Goal: Task Accomplishment & Management: Manage account settings

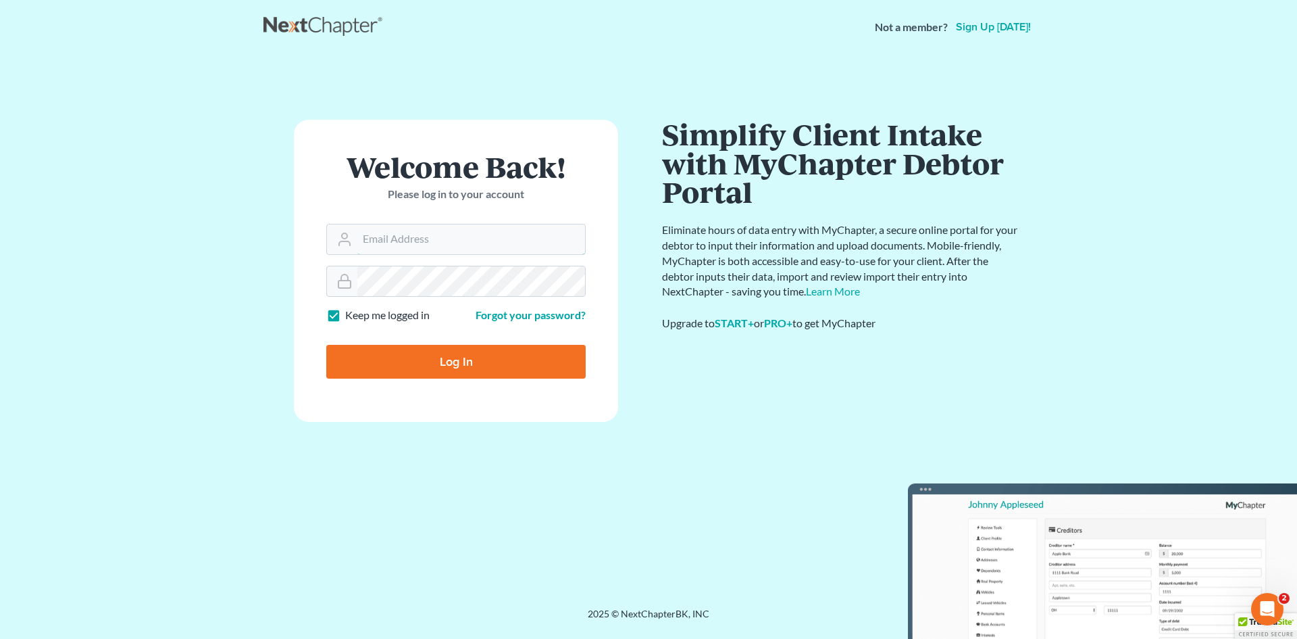
type input "[EMAIL_ADDRESS][DOMAIN_NAME]"
click at [461, 364] on input "Log In" at bounding box center [455, 362] width 259 height 34
type input "Thinking..."
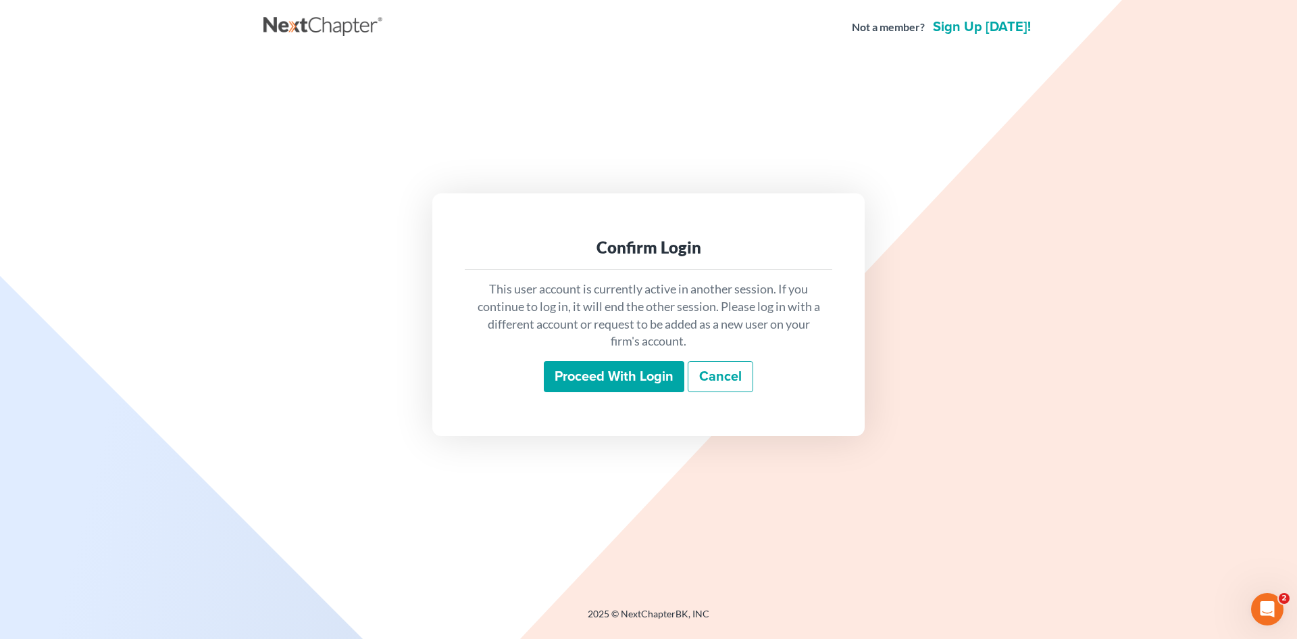
click at [636, 370] on input "Proceed with login" at bounding box center [614, 376] width 141 height 31
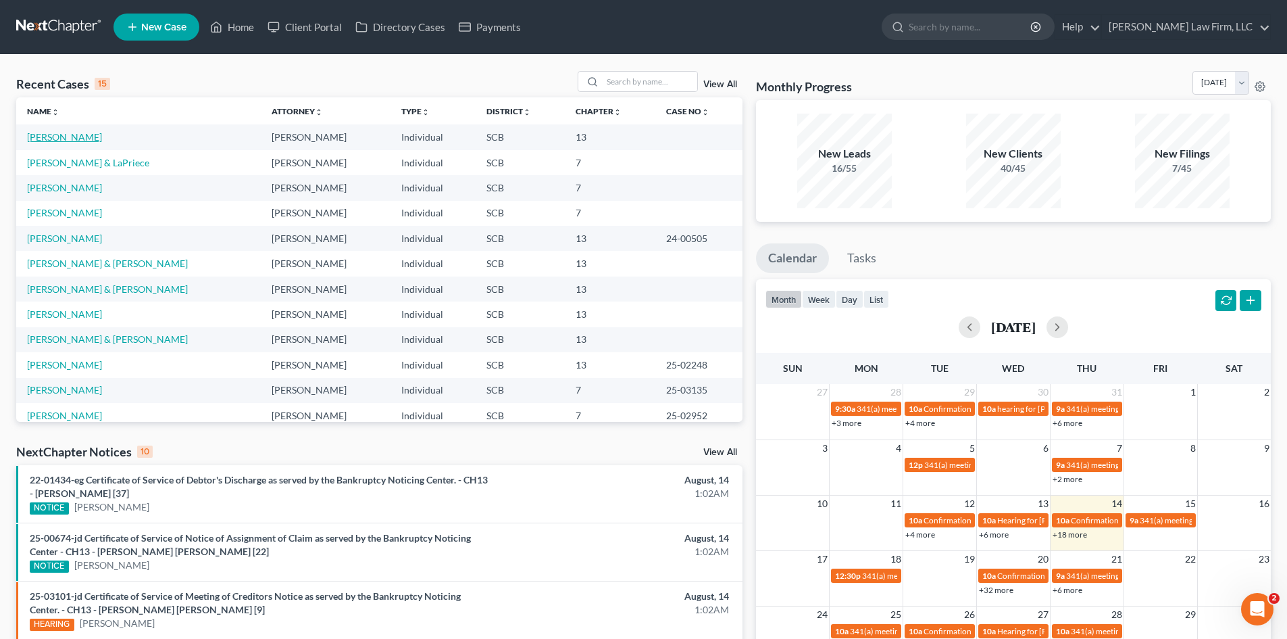
click at [89, 141] on link "Singleton, Jennifer" at bounding box center [64, 136] width 75 height 11
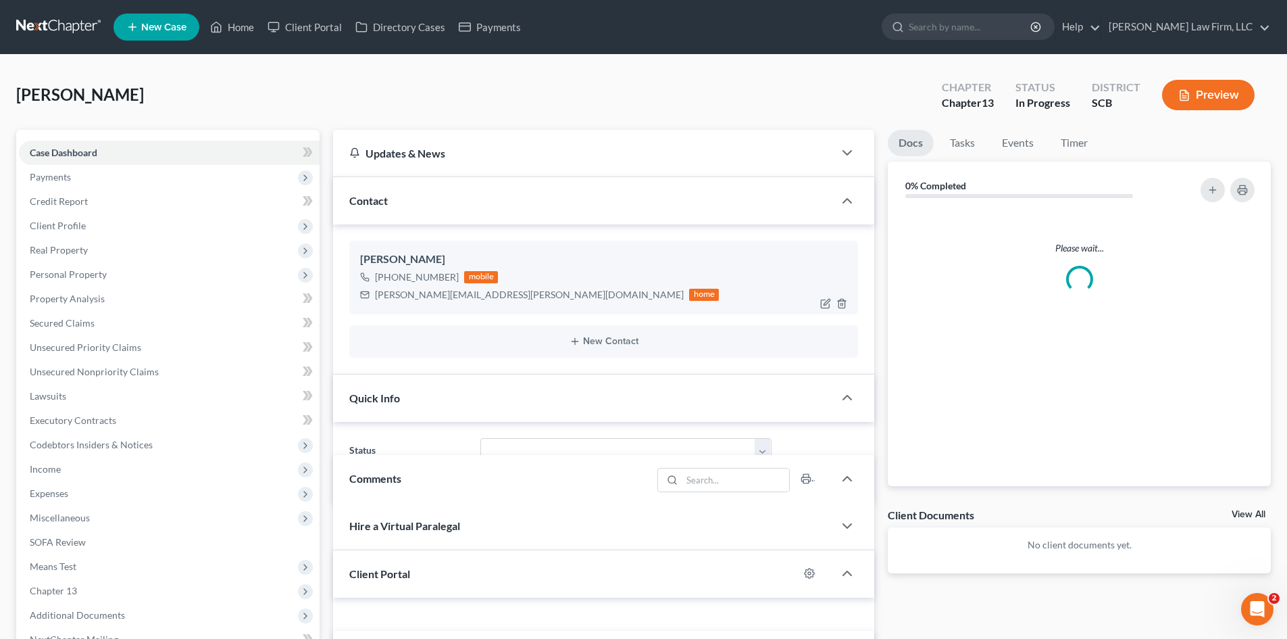
select select "0"
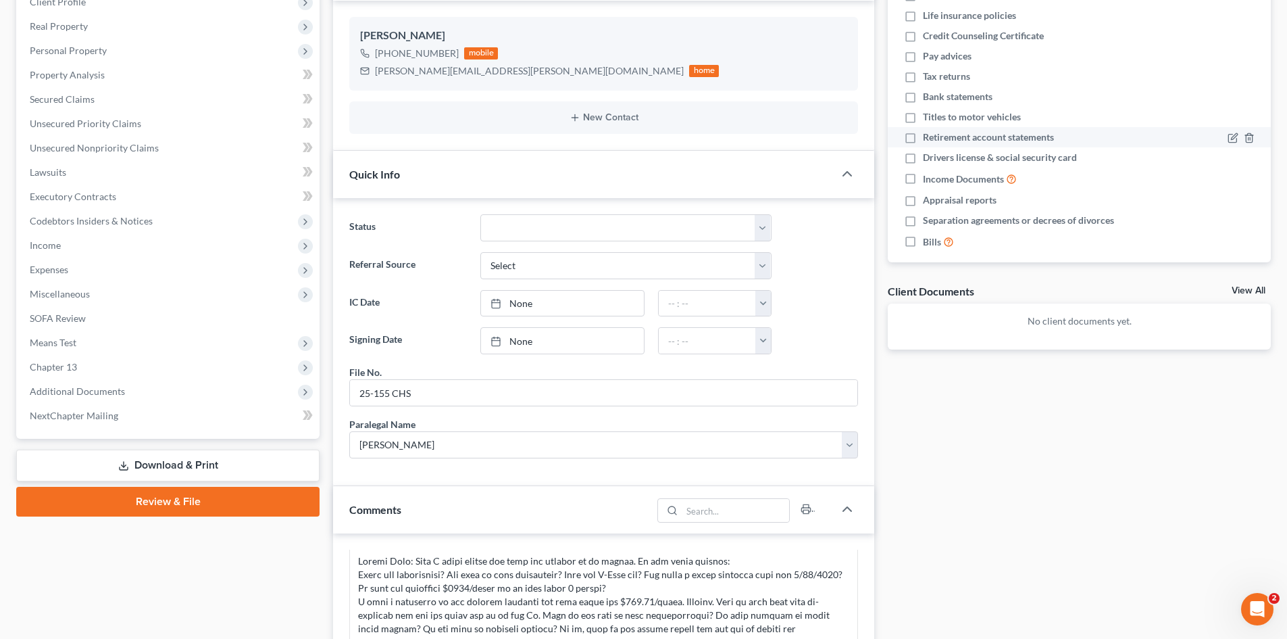
scroll to position [68, 0]
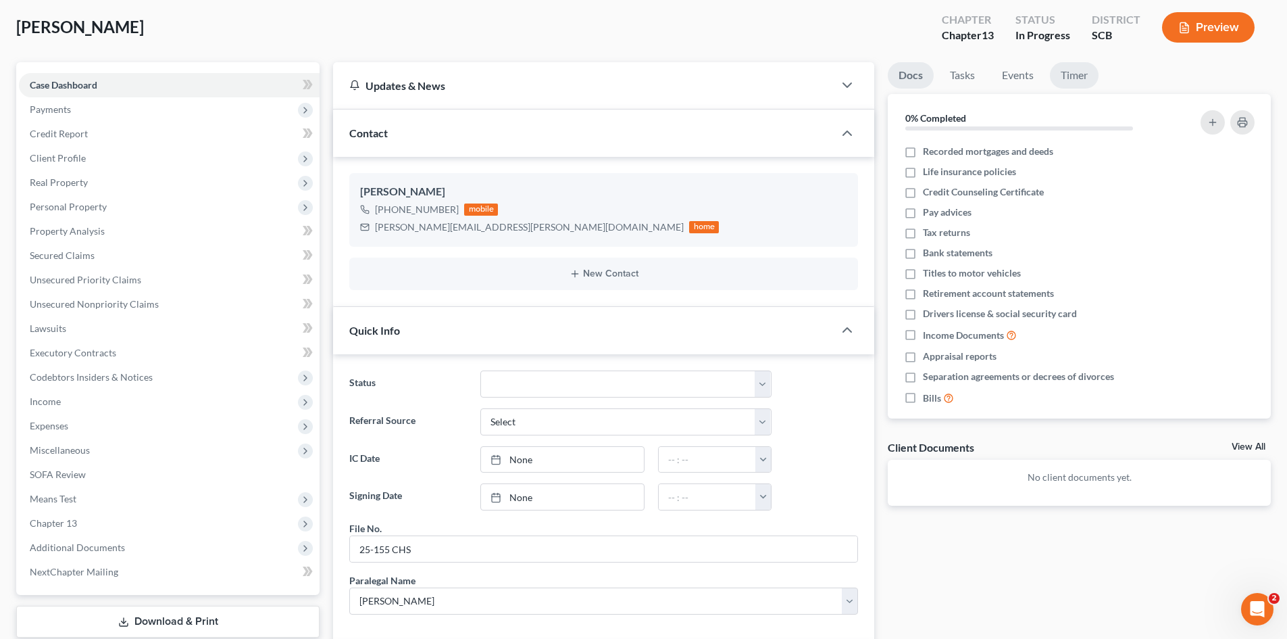
click at [1074, 79] on link "Timer" at bounding box center [1074, 75] width 49 height 26
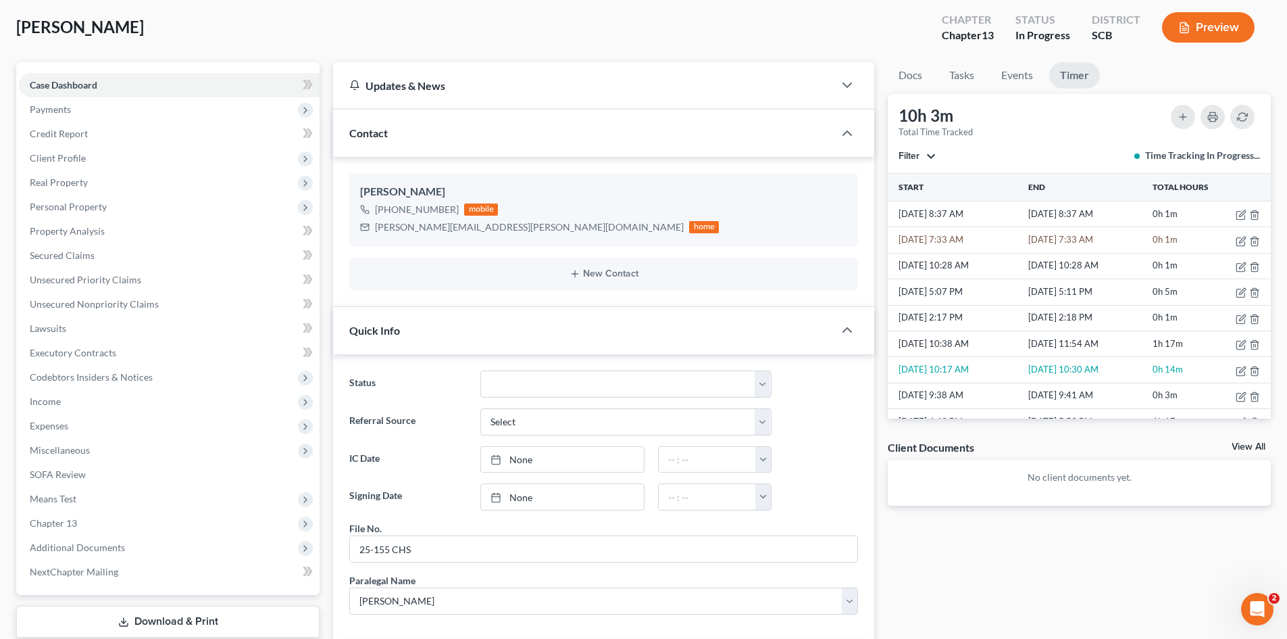
click at [948, 123] on div "10h 3m" at bounding box center [936, 116] width 74 height 22
click at [930, 151] on button "Filter" at bounding box center [917, 155] width 37 height 9
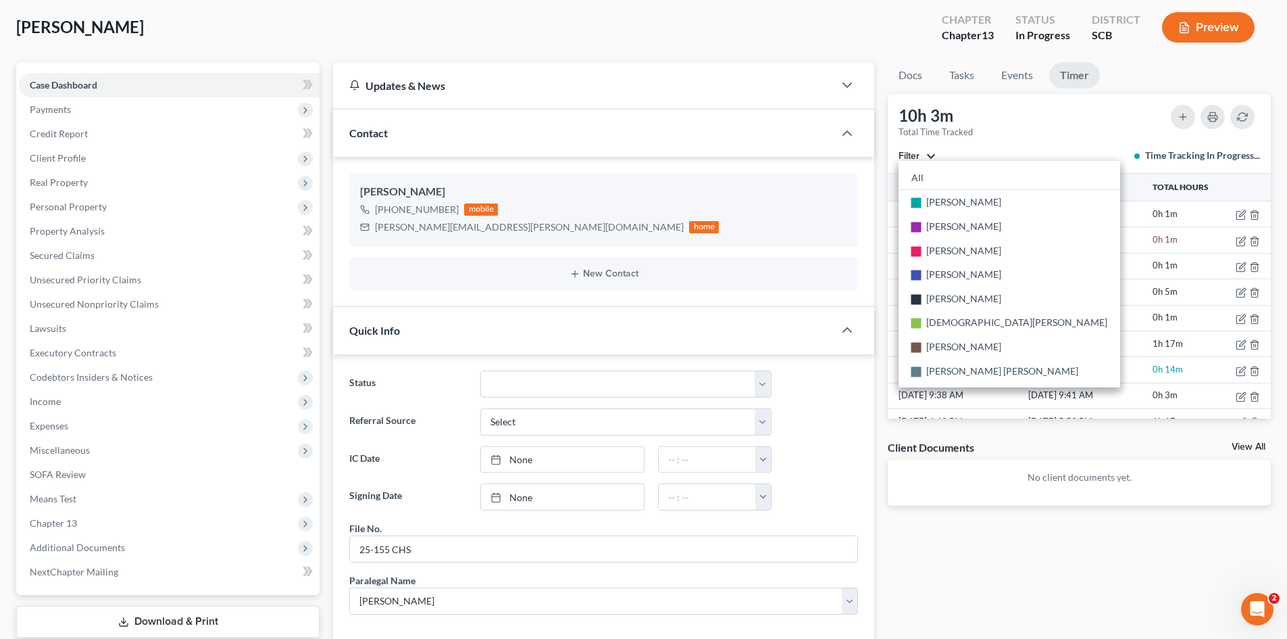
click at [930, 151] on button "Filter" at bounding box center [917, 155] width 37 height 9
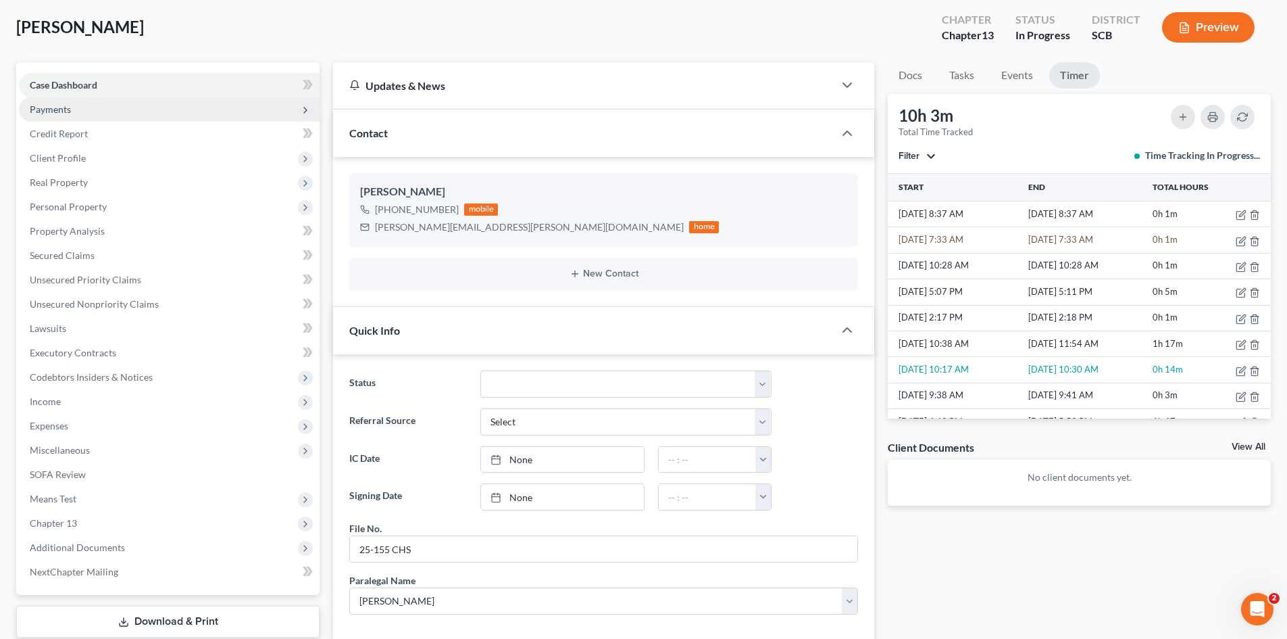
click at [67, 109] on span "Payments" at bounding box center [50, 108] width 41 height 11
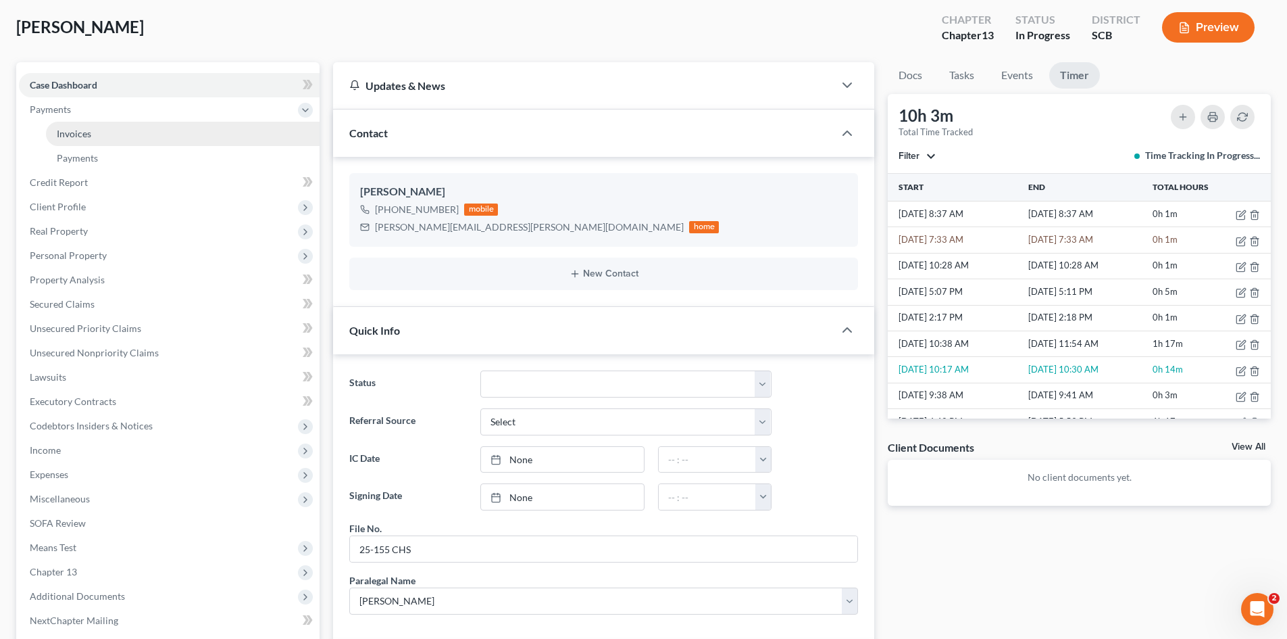
click at [80, 125] on link "Invoices" at bounding box center [183, 134] width 274 height 24
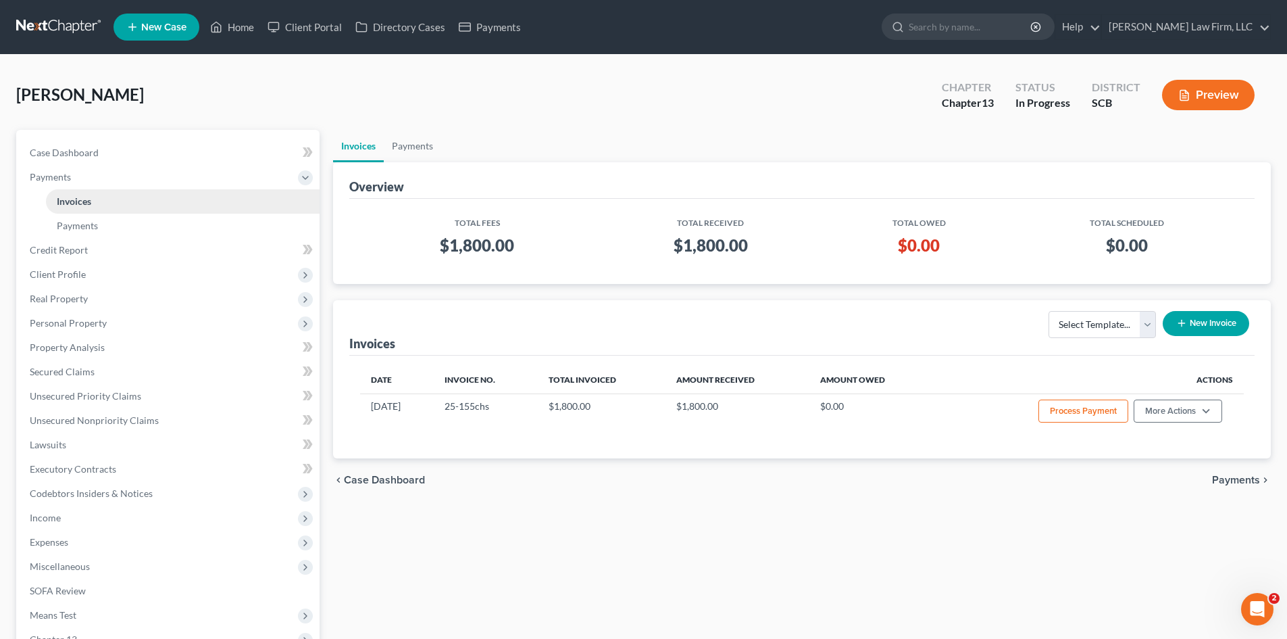
click at [80, 125] on div "Singleton, Jennifer Upgraded Chapter Chapter 13 Status In Progress District SCB…" at bounding box center [643, 100] width 1255 height 59
click at [74, 149] on span "Case Dashboard" at bounding box center [64, 152] width 69 height 11
select select "0"
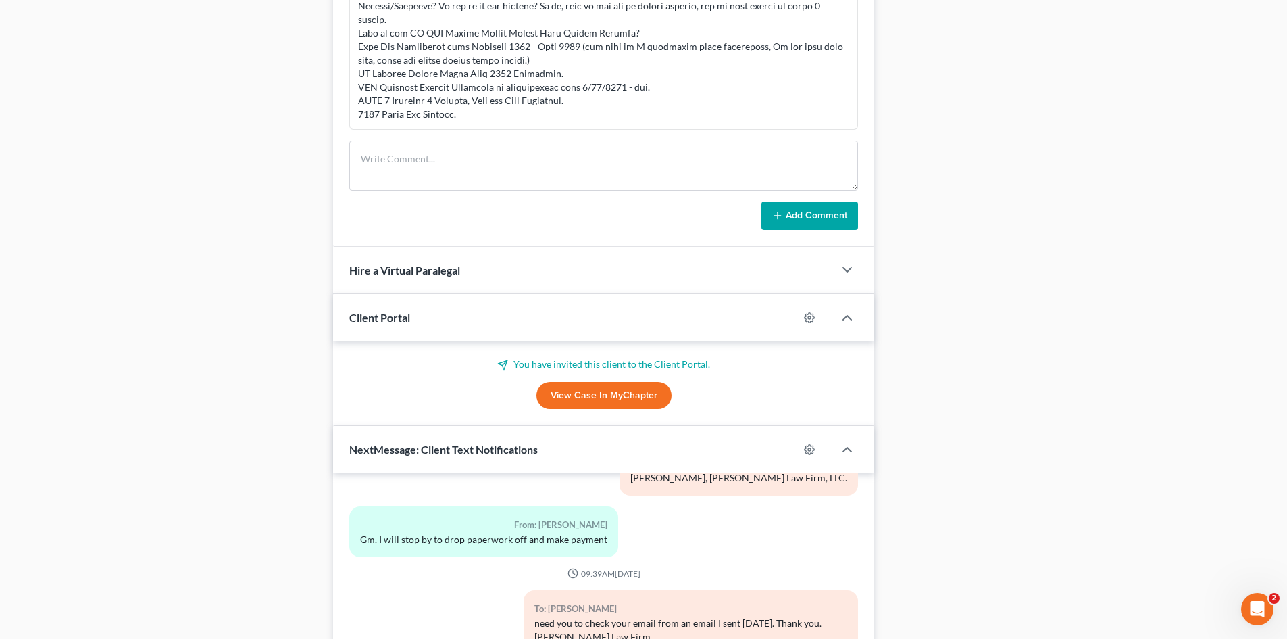
scroll to position [878, 0]
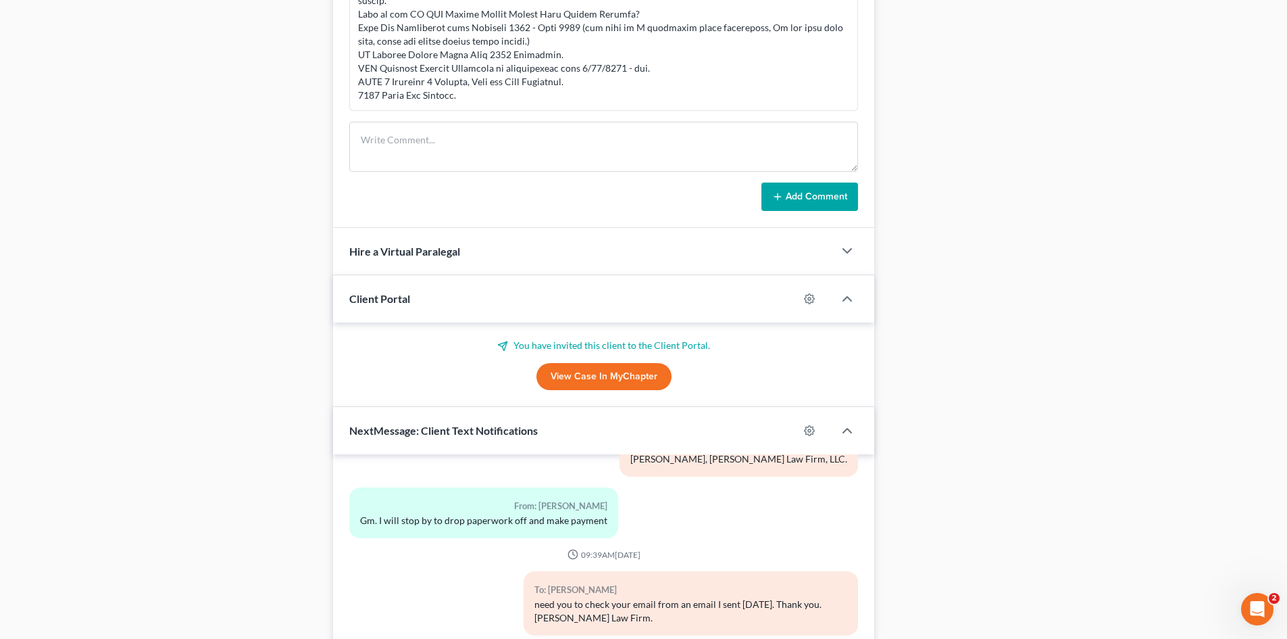
click at [607, 379] on link "View Case in MyChapter" at bounding box center [603, 376] width 135 height 27
click at [427, 146] on textarea at bounding box center [603, 147] width 509 height 50
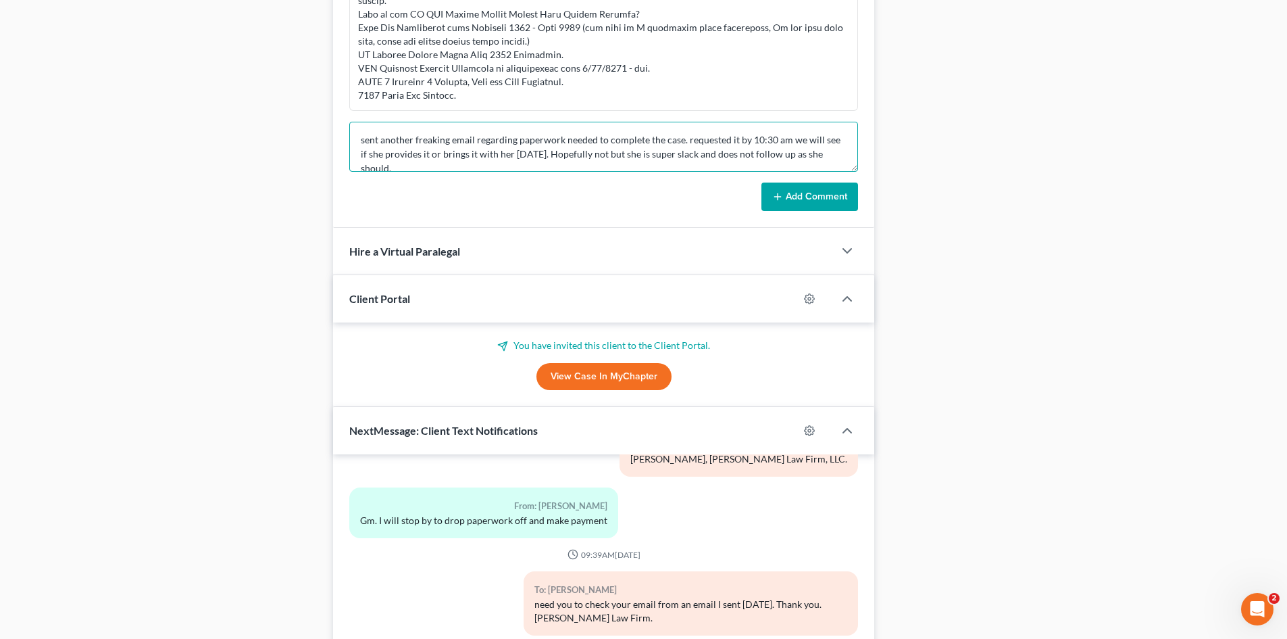
scroll to position [3, 0]
type textarea "sent another freaking email regarding paperwork needed to complete the case. re…"
click at [823, 203] on button "Add Comment" at bounding box center [809, 196] width 97 height 28
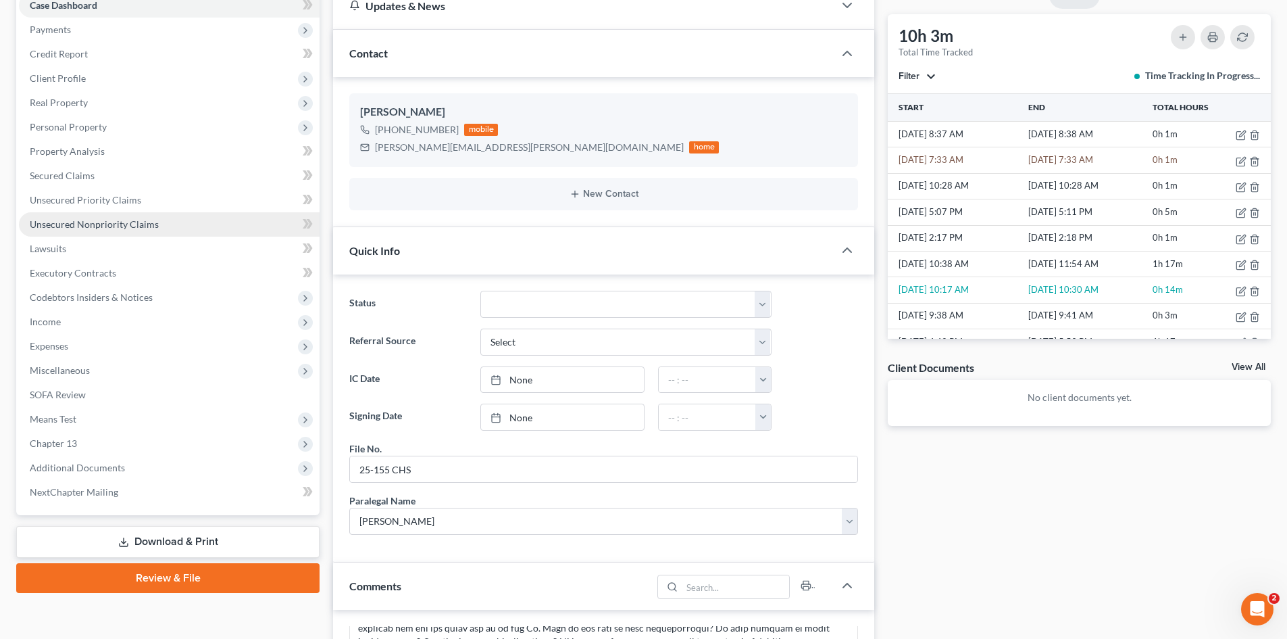
scroll to position [0, 0]
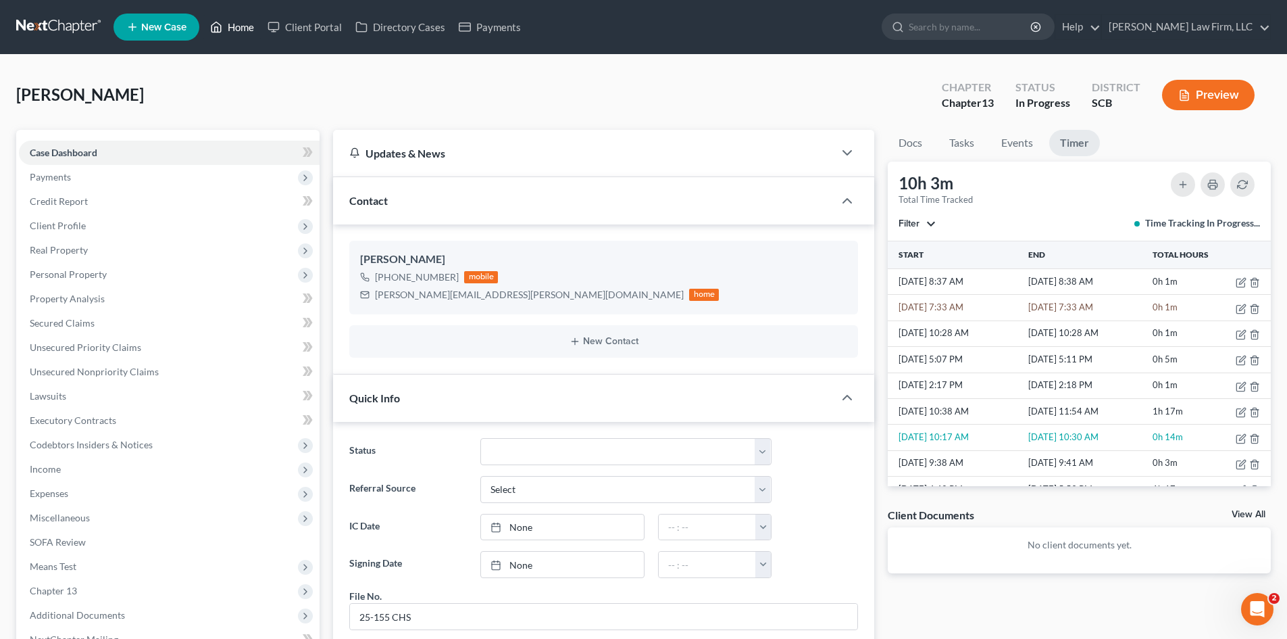
click at [230, 33] on link "Home" at bounding box center [231, 27] width 57 height 24
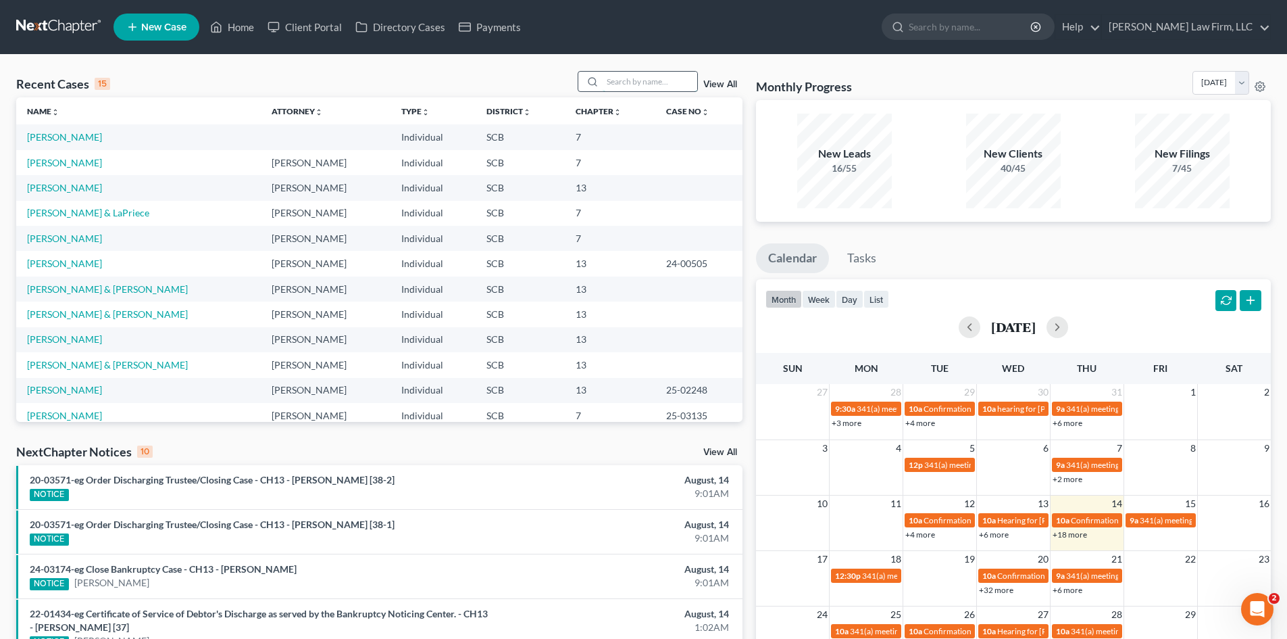
click at [643, 82] on input "search" at bounding box center [650, 82] width 95 height 20
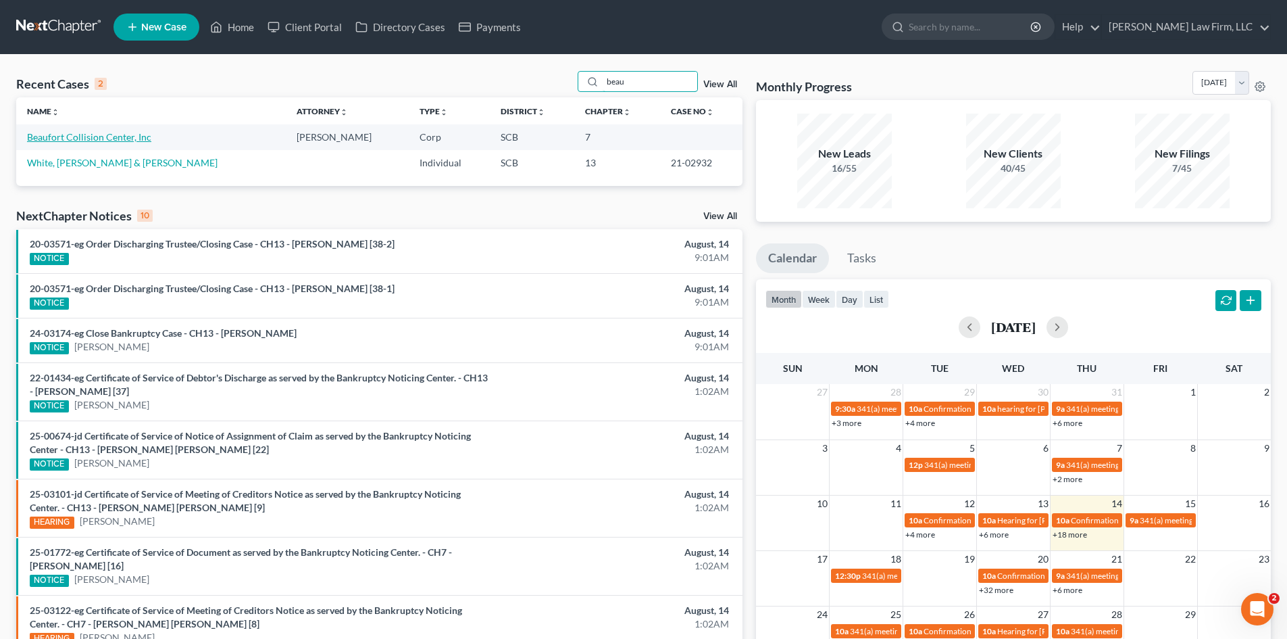
type input "beau"
click at [107, 141] on link "Beaufort Collision Center, Inc" at bounding box center [89, 136] width 124 height 11
select select "4"
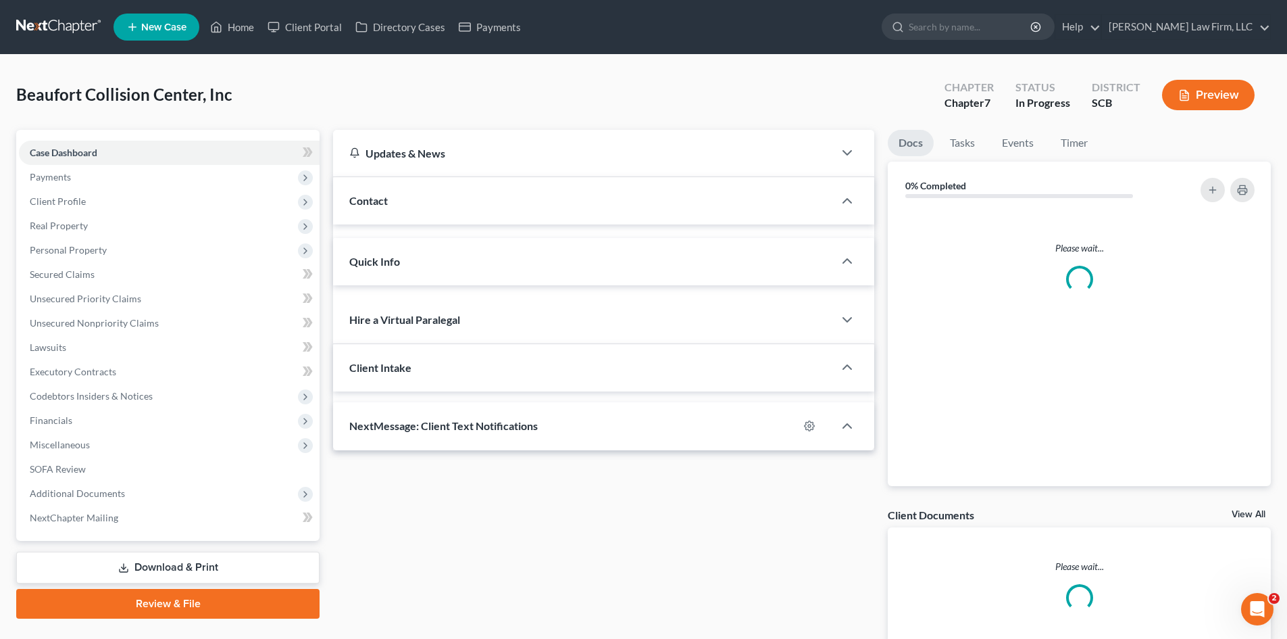
select select "0"
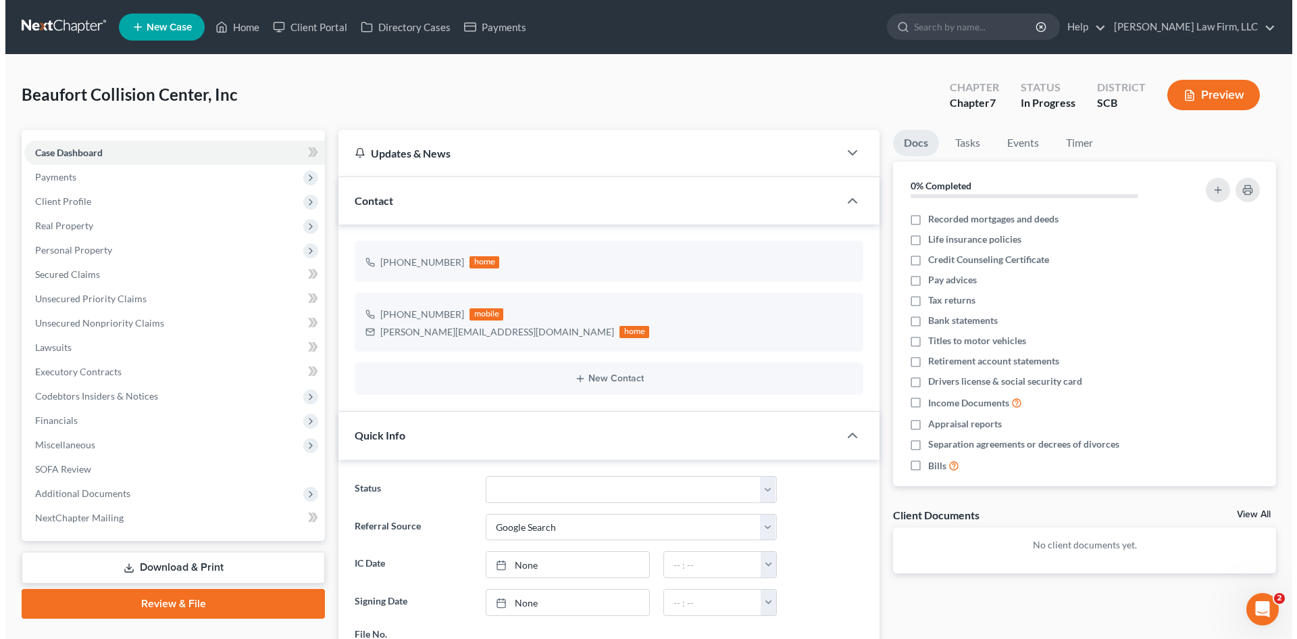
scroll to position [821, 0]
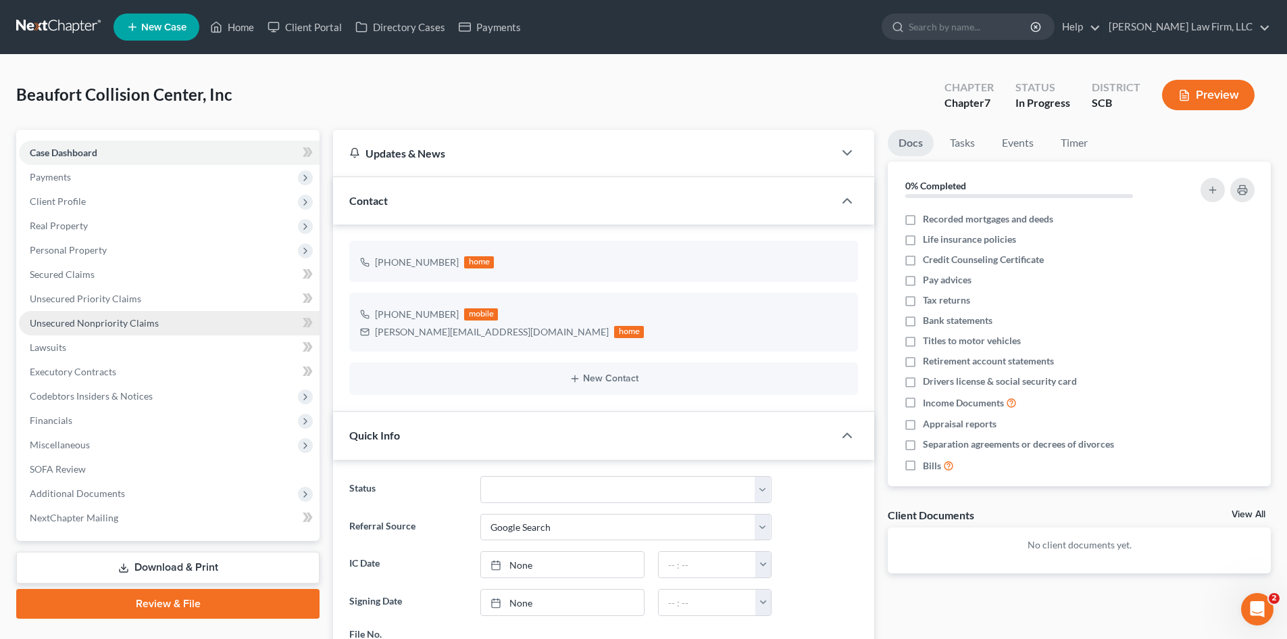
click at [84, 327] on span "Unsecured Nonpriority Claims" at bounding box center [94, 322] width 129 height 11
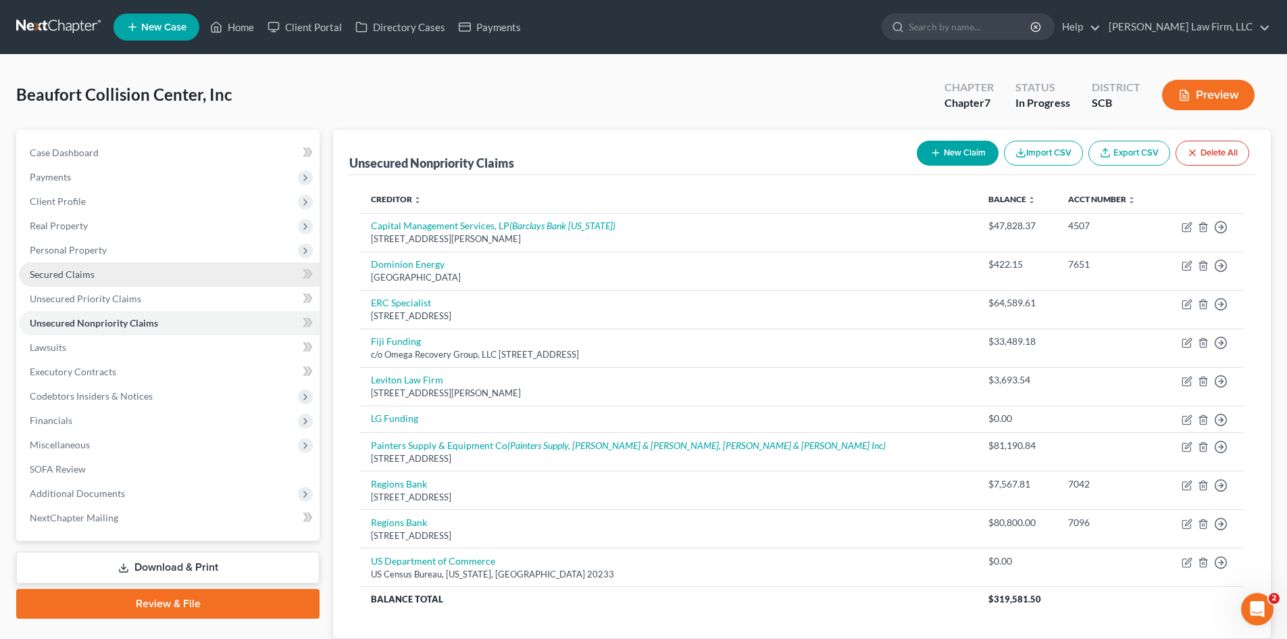
click at [91, 271] on span "Secured Claims" at bounding box center [62, 273] width 65 height 11
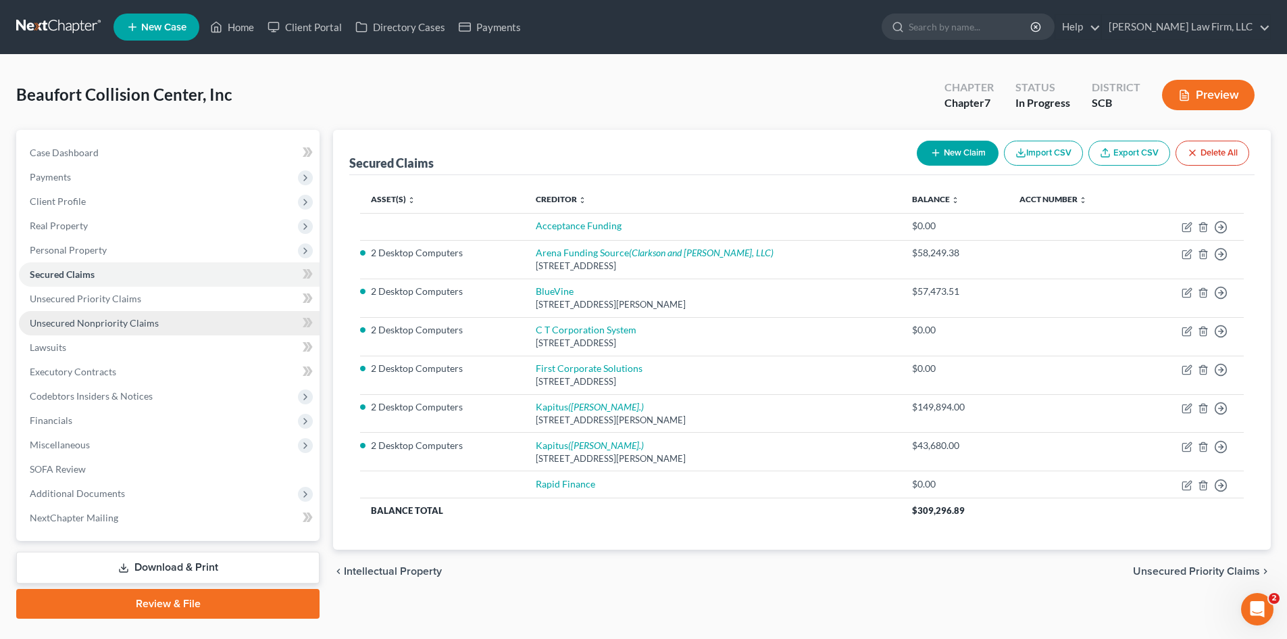
click at [114, 327] on span "Unsecured Nonpriority Claims" at bounding box center [94, 322] width 129 height 11
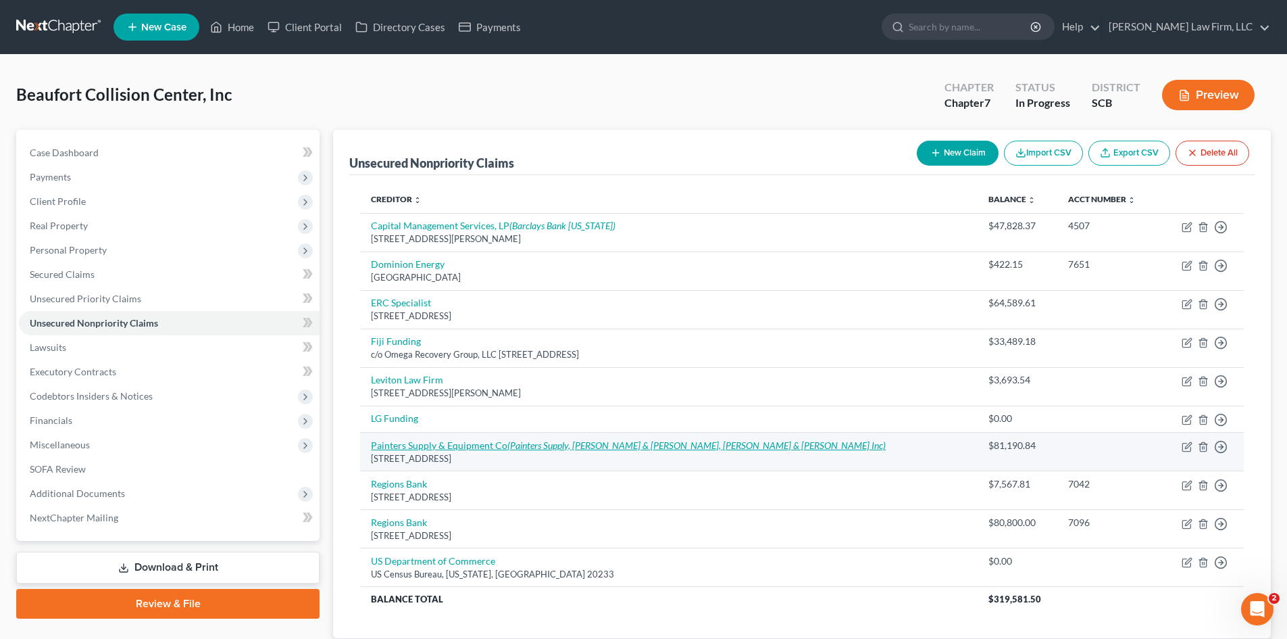
click at [597, 447] on icon "(Painters Supply, Bernstein & Bernstein, Ross Stuart & Dawson Inc)" at bounding box center [696, 444] width 378 height 11
select select "23"
select select "10"
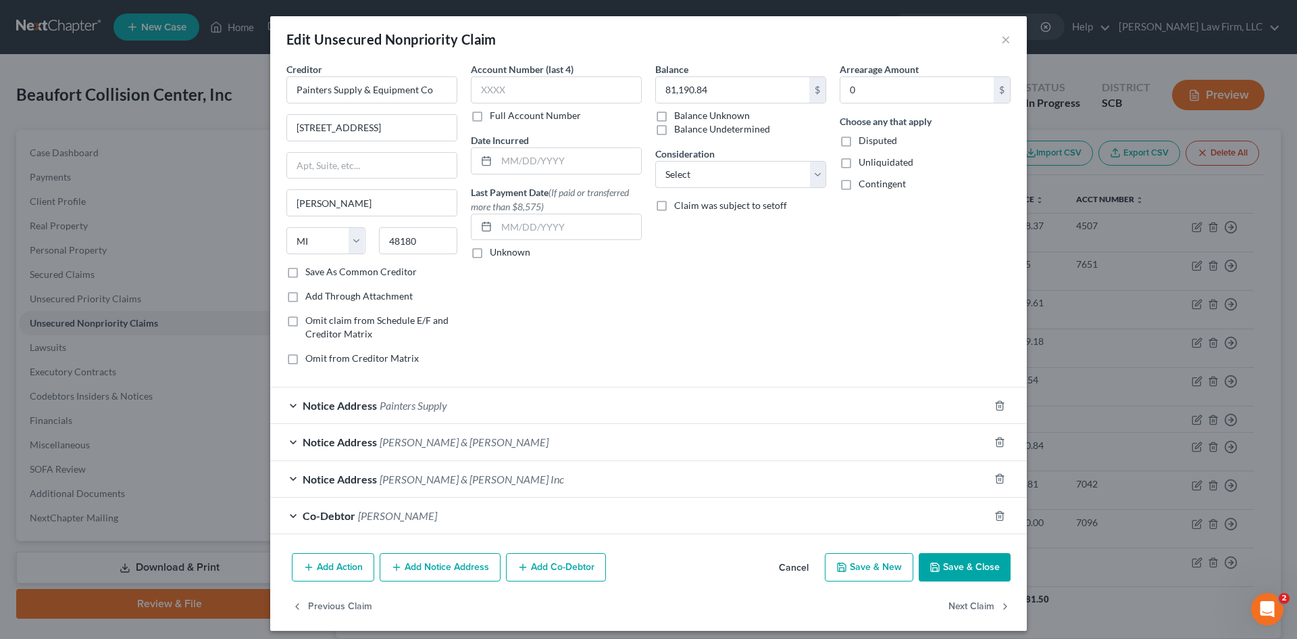
click at [453, 414] on div "Notice Address Painters Supply" at bounding box center [629, 405] width 719 height 36
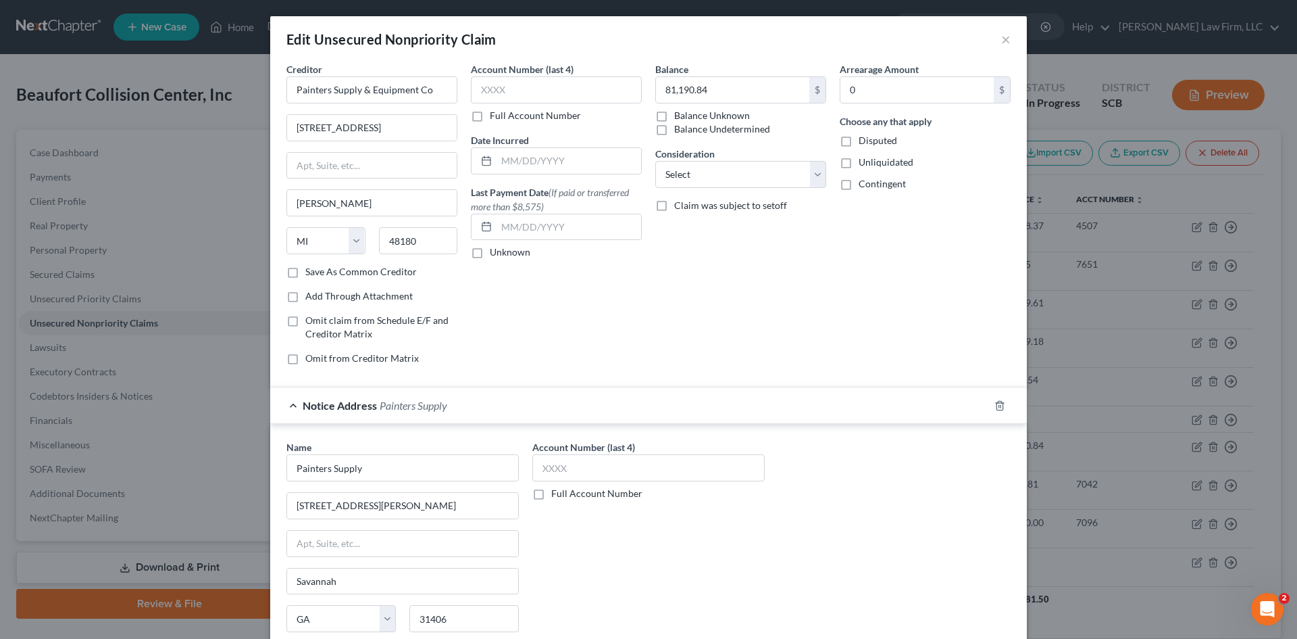
click at [453, 414] on div "Notice Address Painters Supply" at bounding box center [629, 405] width 719 height 36
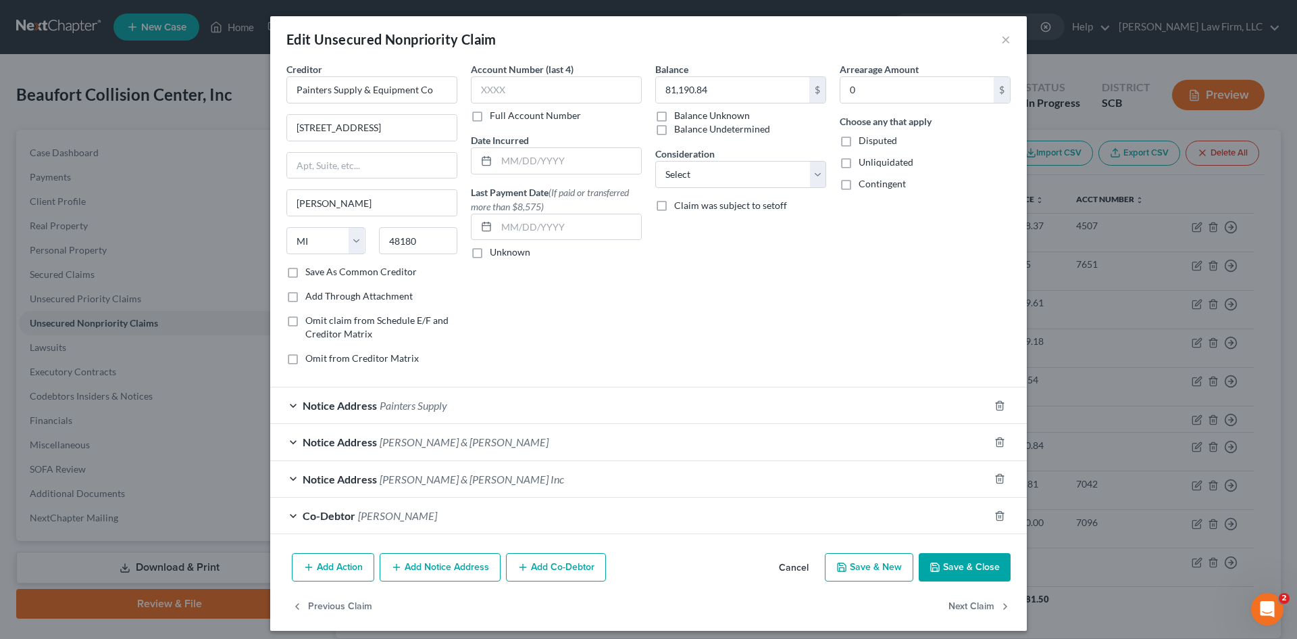
click at [457, 562] on button "Add Notice Address" at bounding box center [440, 567] width 121 height 28
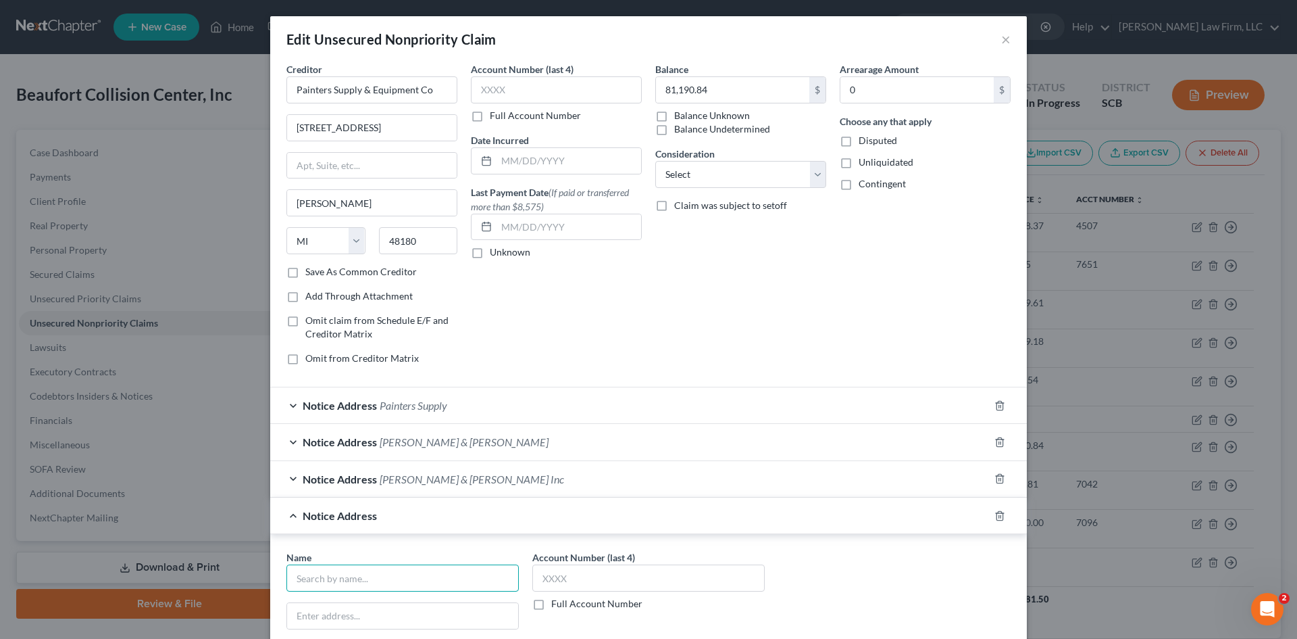
click at [422, 575] on input "text" at bounding box center [402, 577] width 232 height 27
type input "Painters Supply and Equipment Co"
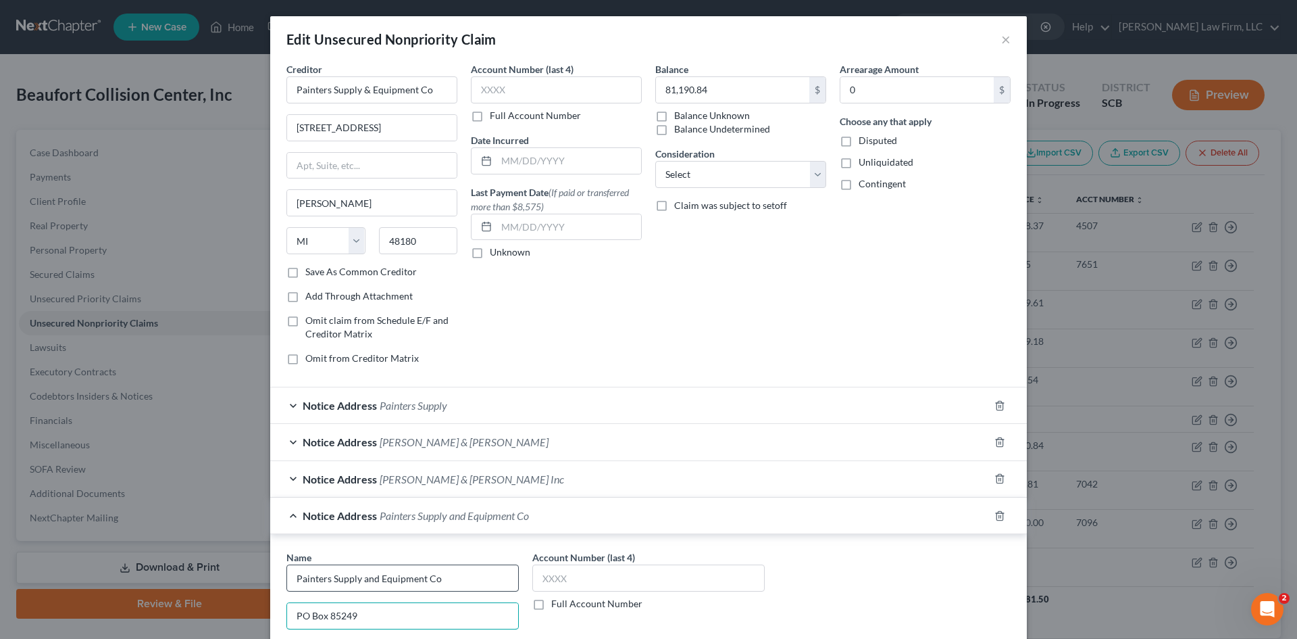
type input "PO Box 85249"
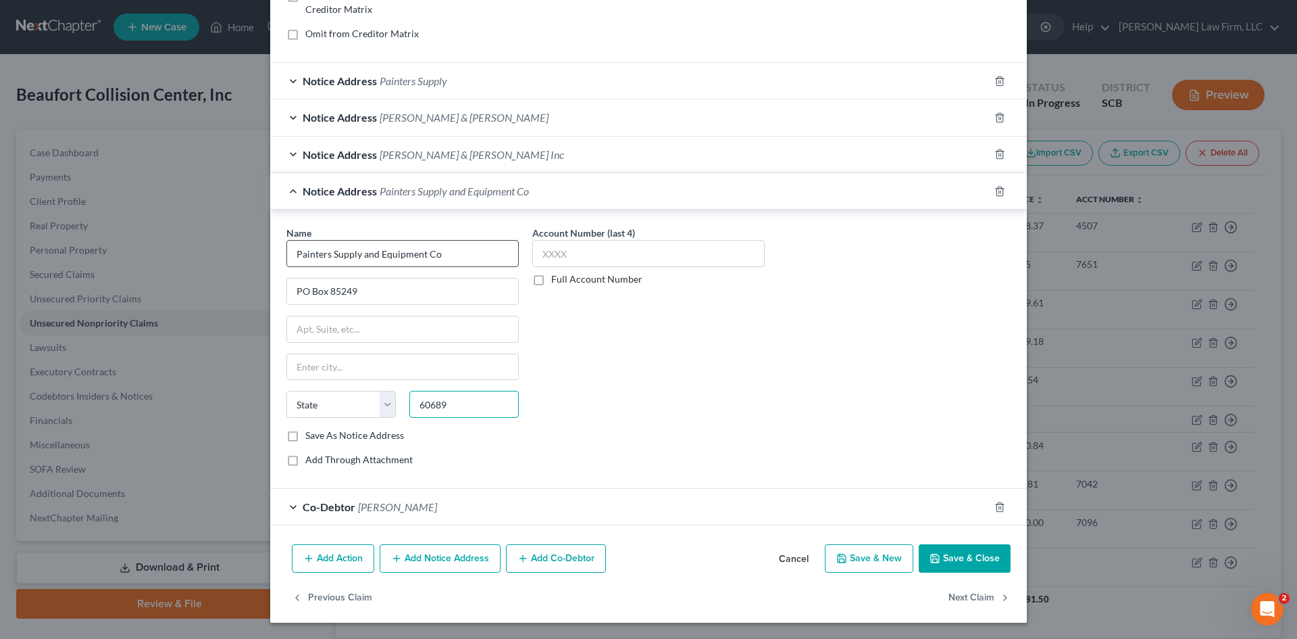
type input "60689"
click at [957, 556] on button "Save & Close" at bounding box center [965, 558] width 92 height 28
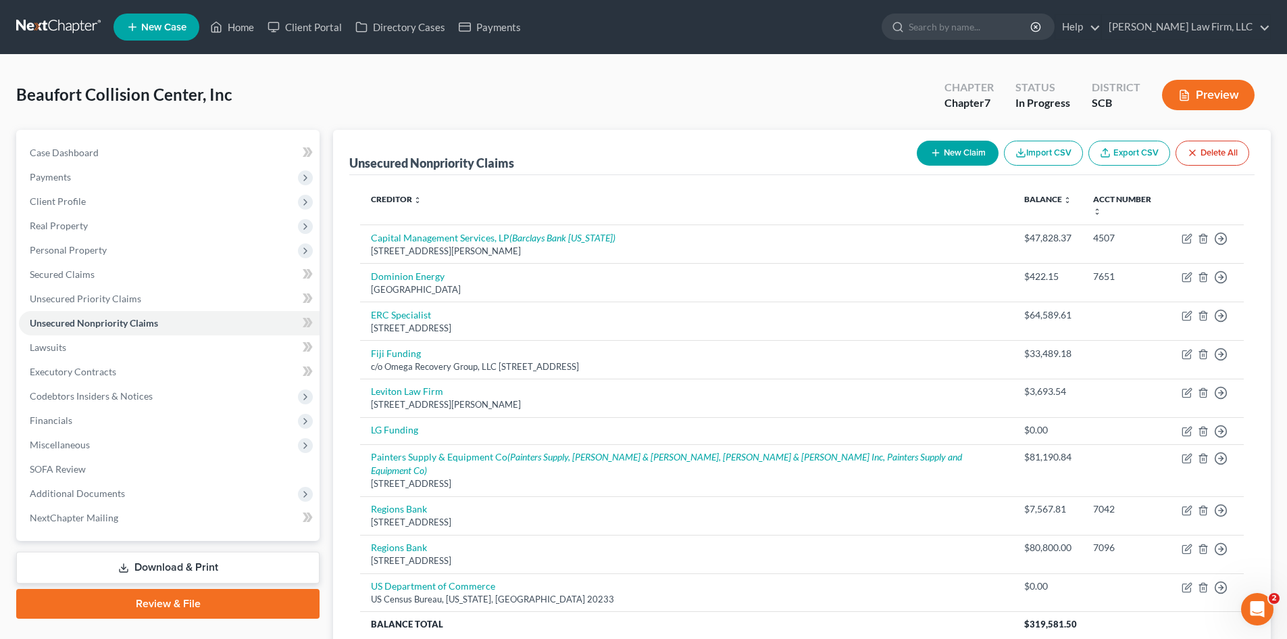
click at [935, 156] on icon "button" at bounding box center [935, 152] width 11 height 11
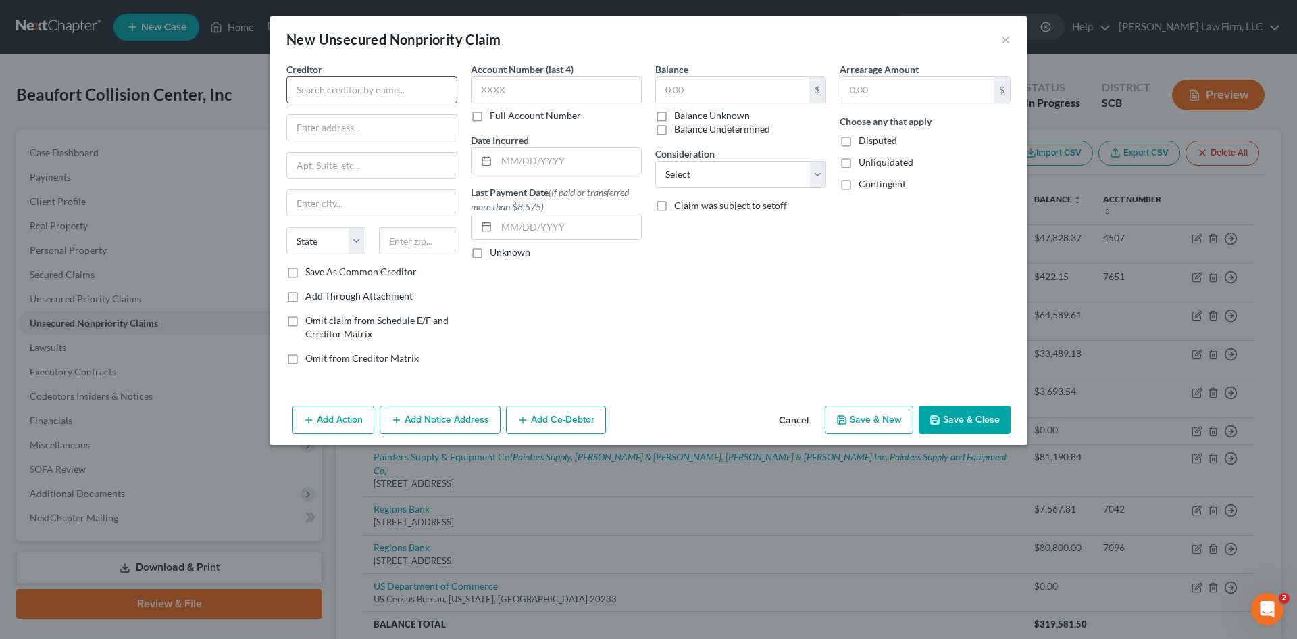
drag, startPoint x: 303, startPoint y: 105, endPoint x: 309, endPoint y: 97, distance: 10.7
click at [304, 105] on div "Creditor * State AL AK AR AZ CA CO CT DE DC FL GA GU HI ID IL IN IA KS KY LA ME…" at bounding box center [371, 163] width 171 height 203
click at [310, 94] on input "text" at bounding box center [371, 89] width 171 height 27
type input "Airgas USA"
type input "2015 Vaughn Rd Ste 400"
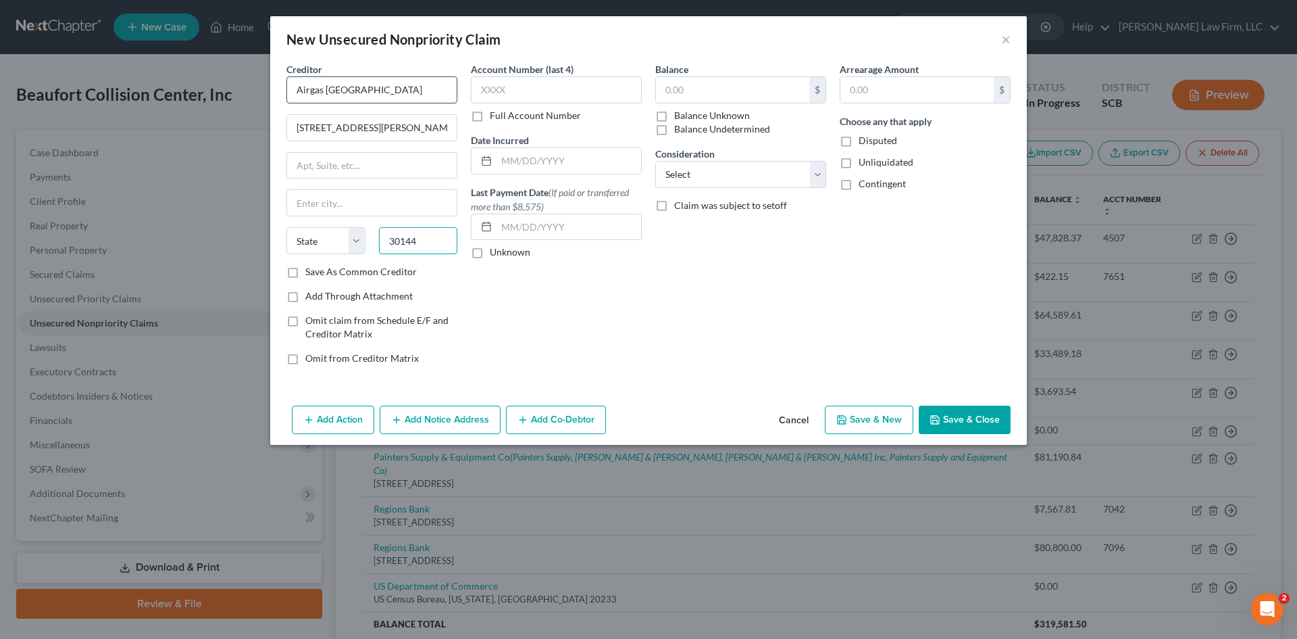
type input "30144"
type input "Kennesaw"
select select "10"
click at [790, 86] on input "text" at bounding box center [732, 90] width 153 height 26
type input "12.36"
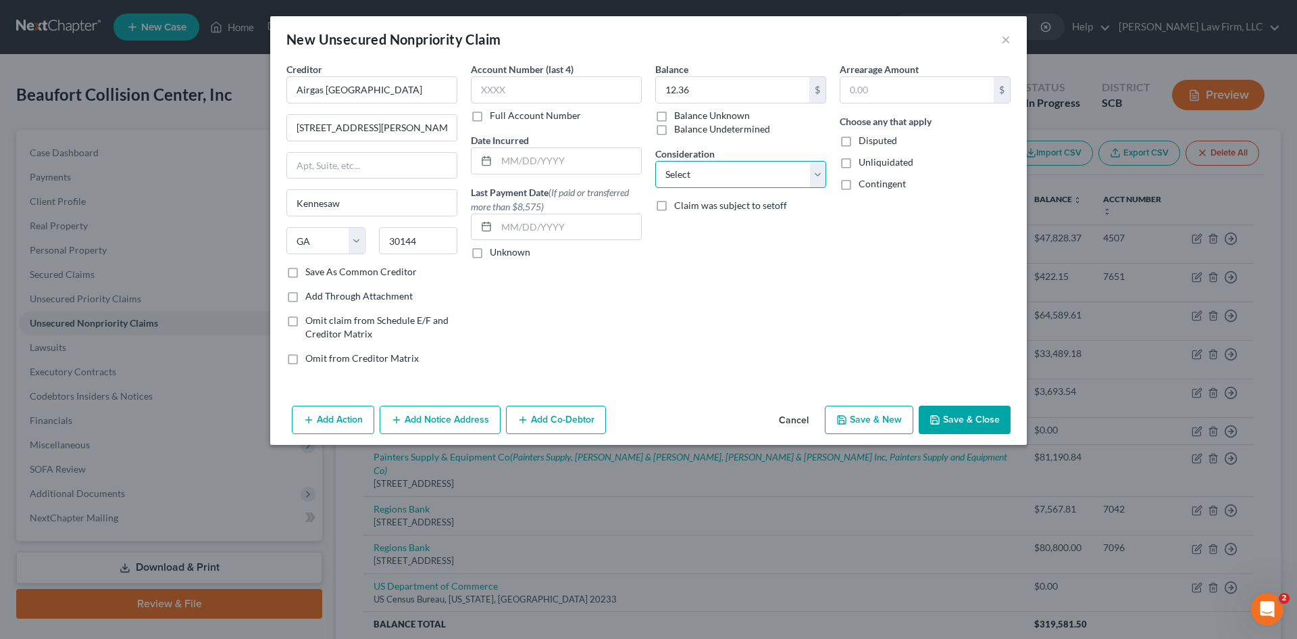
click at [775, 165] on select "Select Cable / Satellite Services Collection Agency Credit Card Debt Debt Couns…" at bounding box center [740, 174] width 171 height 27
select select "15"
click at [655, 161] on select "Select Cable / Satellite Services Collection Agency Credit Card Debt Debt Couns…" at bounding box center [740, 174] width 171 height 27
click at [956, 418] on button "Save & Close" at bounding box center [965, 419] width 92 height 28
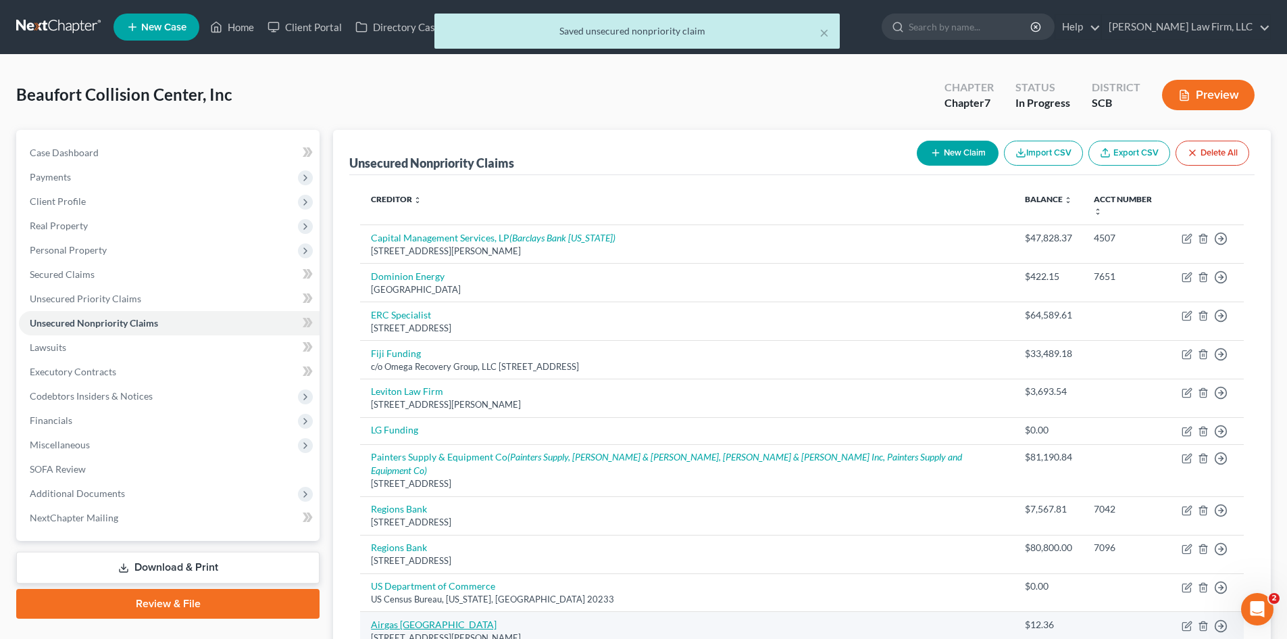
click at [397, 618] on link "Airgas USA" at bounding box center [434, 623] width 126 height 11
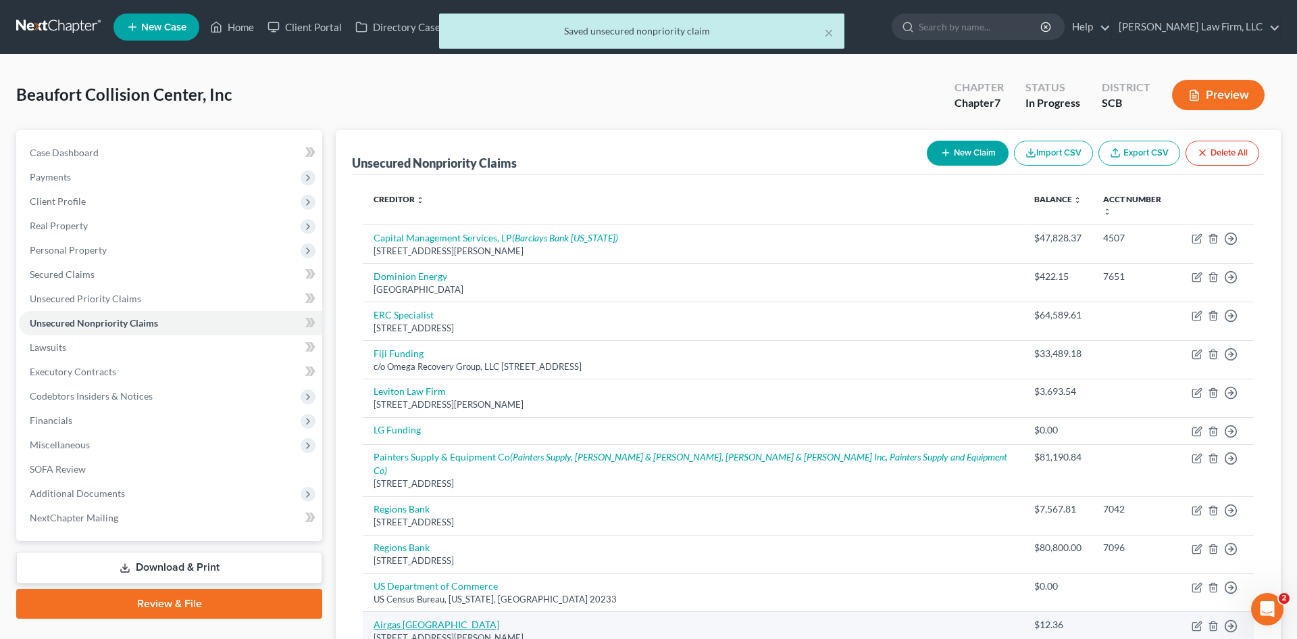
select select "10"
select select "15"
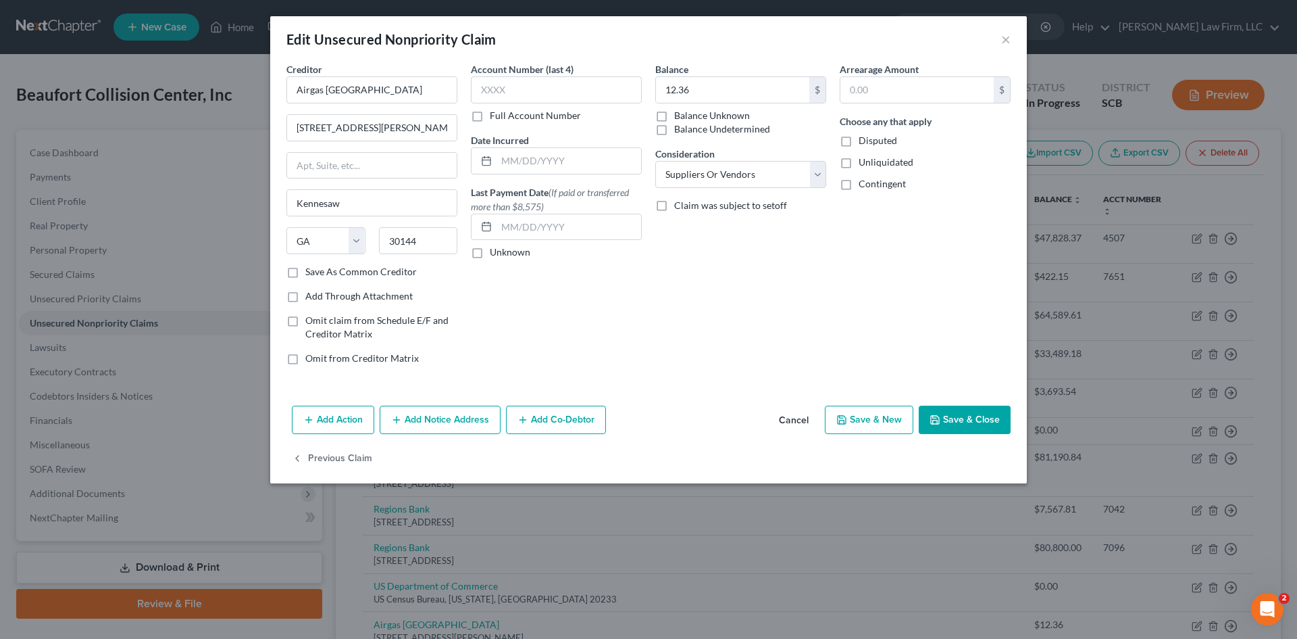
click at [474, 420] on button "Add Notice Address" at bounding box center [440, 419] width 121 height 28
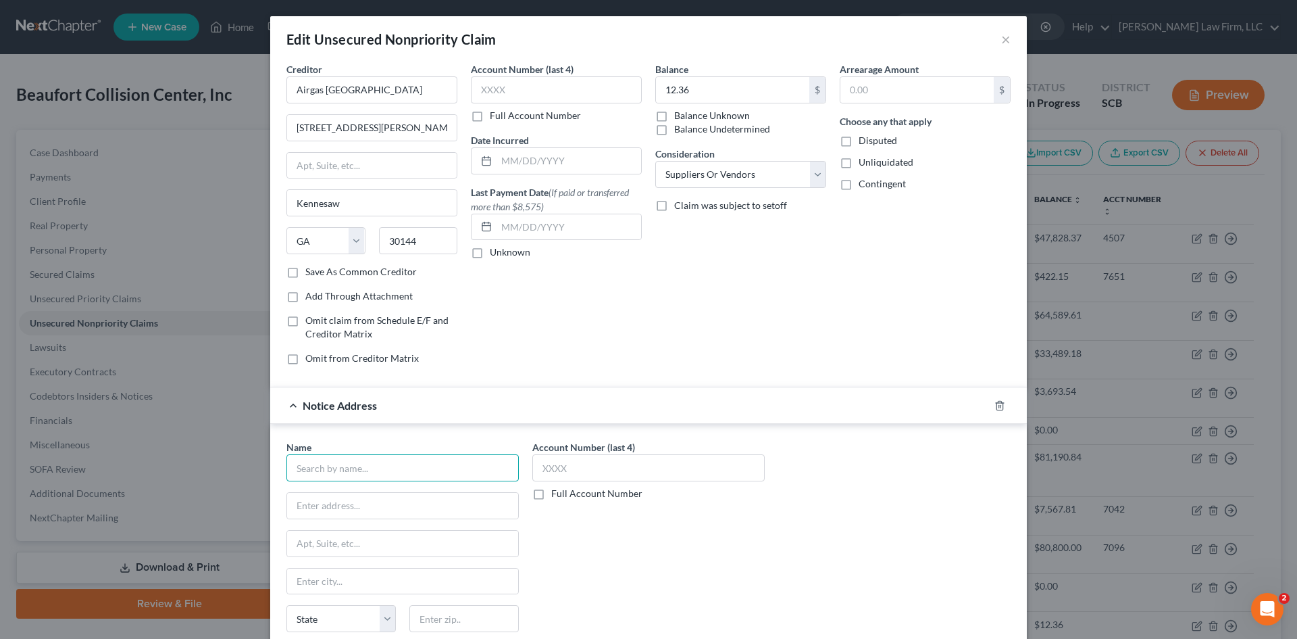
click at [416, 464] on input "text" at bounding box center [402, 467] width 232 height 27
type input "Airgas USA"
type input "PO Box 734672"
type input "75373"
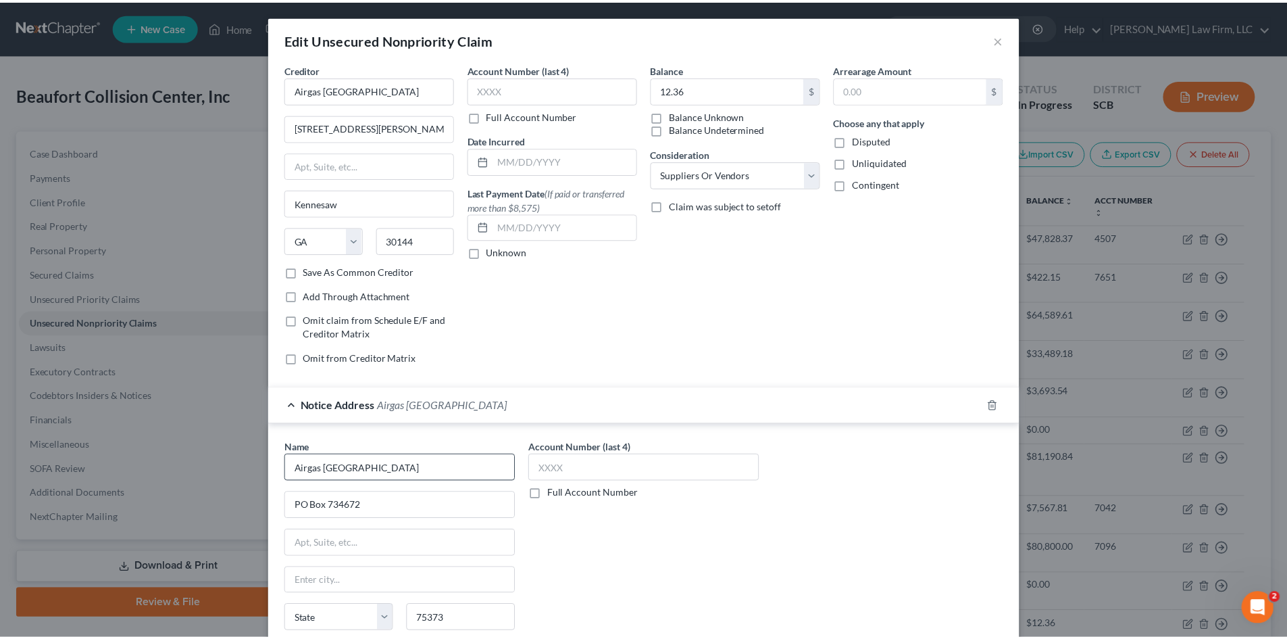
scroll to position [176, 0]
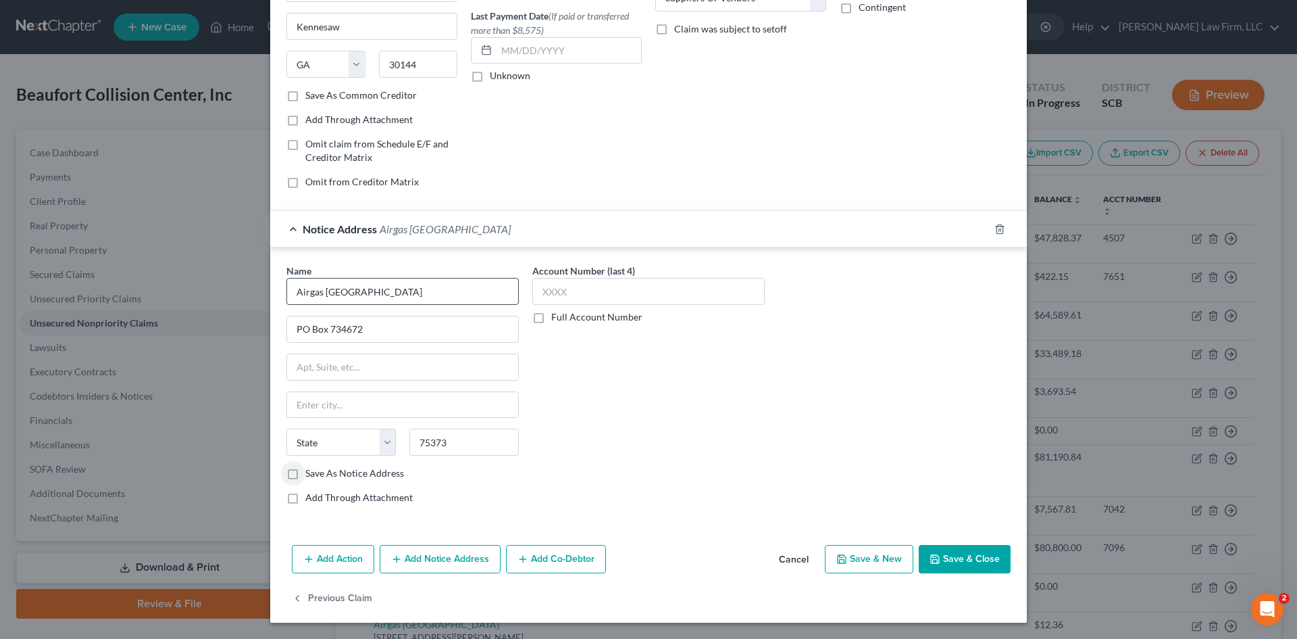
type input "Dallas"
select select "45"
click at [967, 568] on button "Save & Close" at bounding box center [965, 559] width 92 height 28
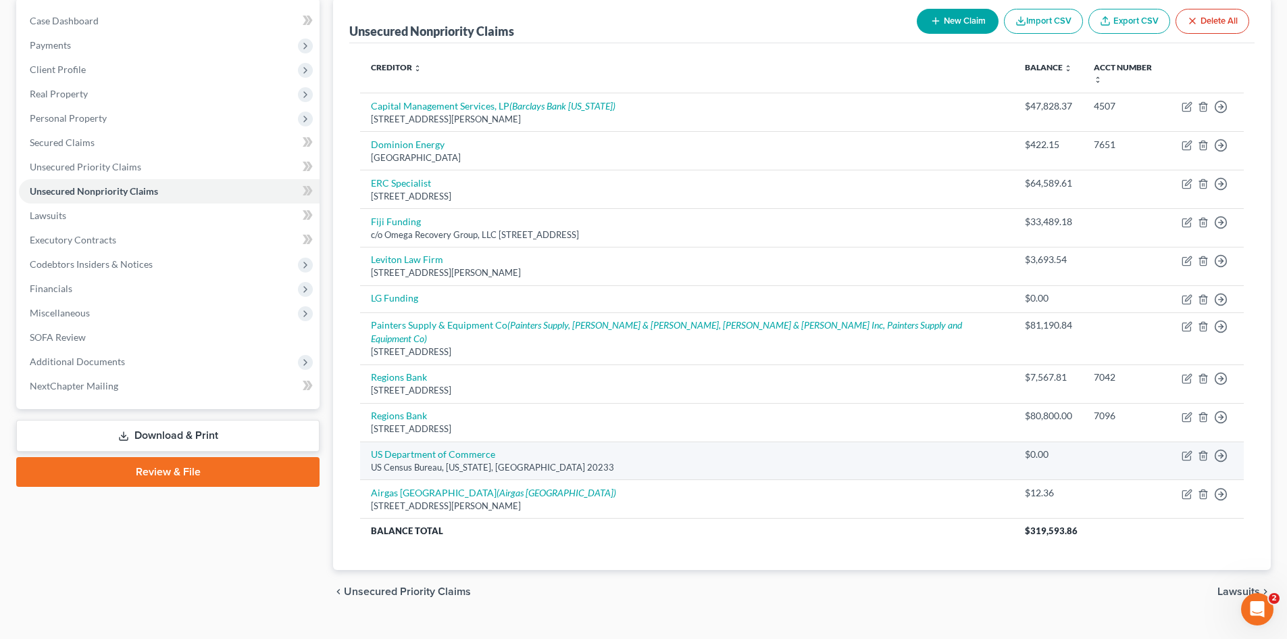
scroll to position [132, 0]
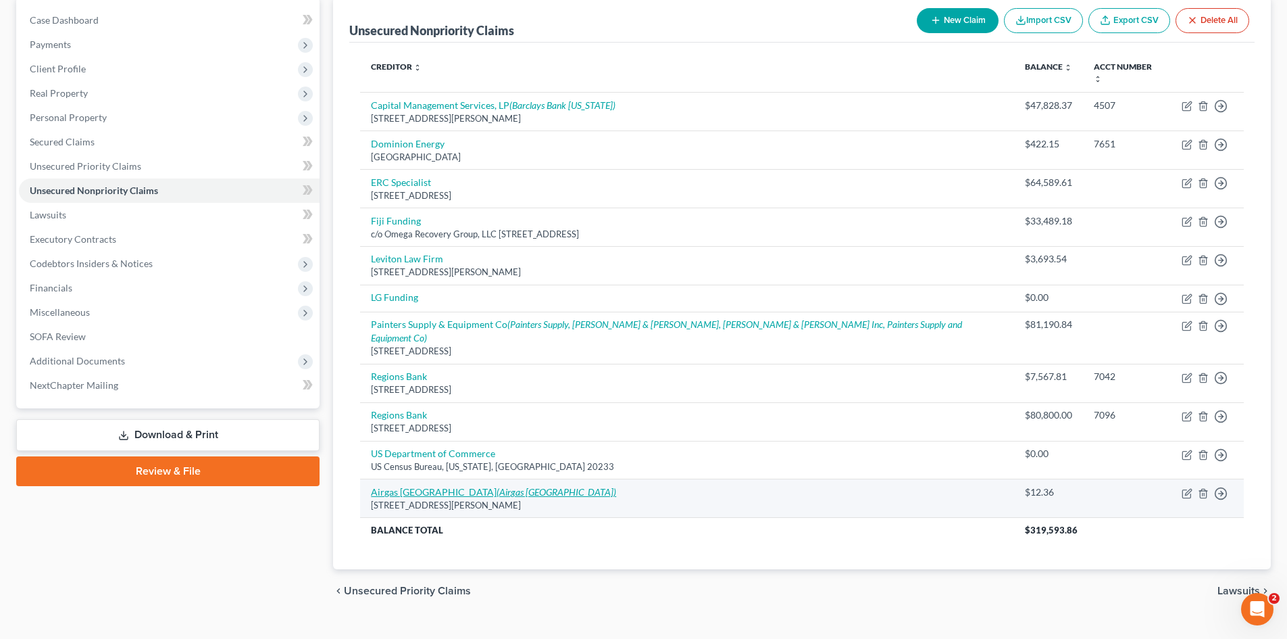
click at [497, 486] on icon "(Airgas USA)" at bounding box center [557, 491] width 120 height 11
select select "10"
select select "15"
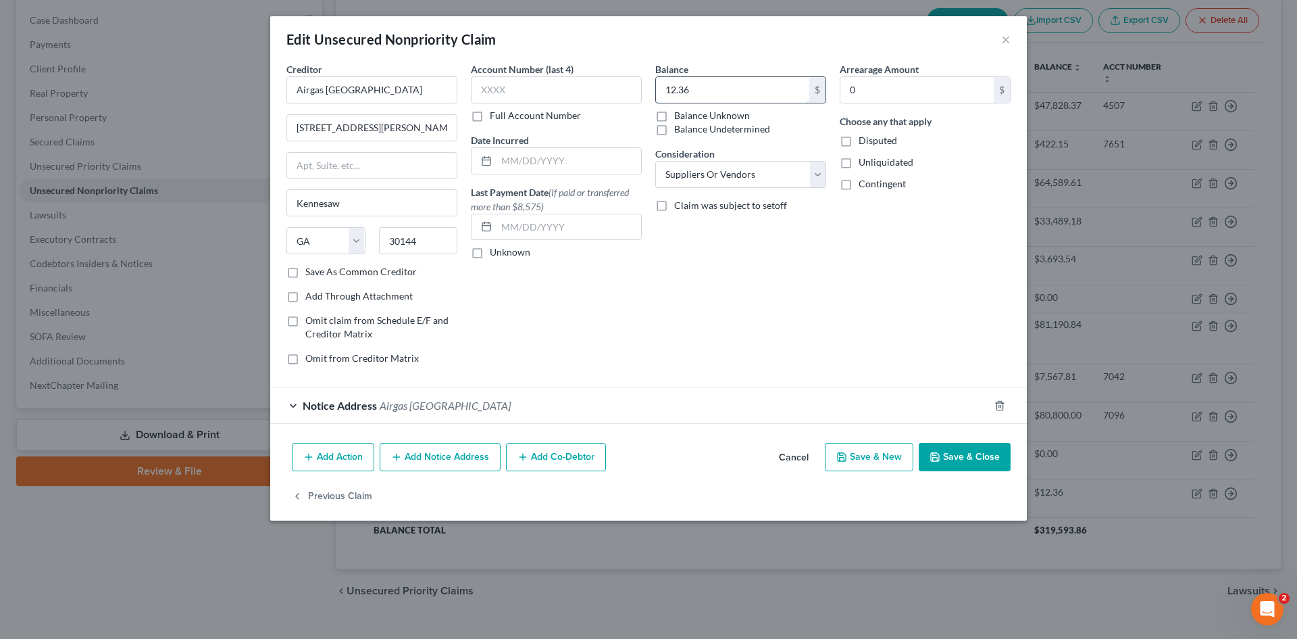
drag, startPoint x: 693, startPoint y: 100, endPoint x: 695, endPoint y: 93, distance: 7.9
click at [693, 100] on input "12.36" at bounding box center [732, 90] width 153 height 26
type input "48.64"
click at [960, 449] on button "Save & Close" at bounding box center [965, 457] width 92 height 28
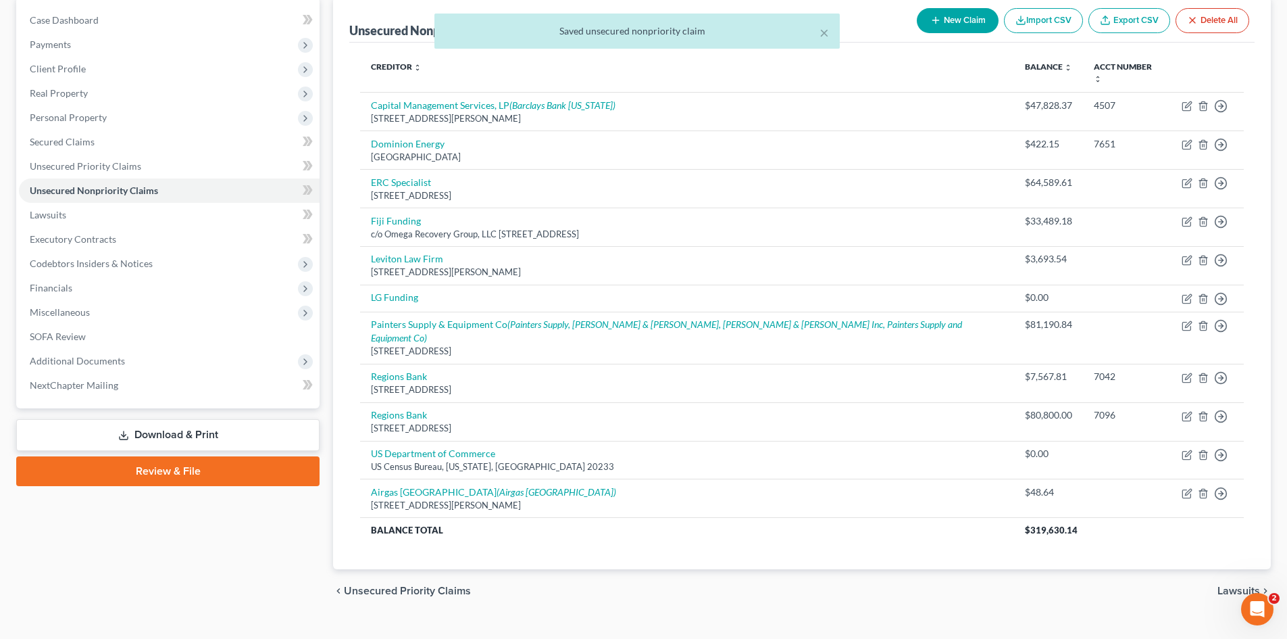
click at [972, 21] on div "× Saved unsecured nonpriority claim" at bounding box center [636, 35] width 1287 height 42
click at [968, 24] on div "× Saved unsecured nonpriority claim Beaufort Collision Center, Inc Upgraded Cha…" at bounding box center [643, 280] width 1287 height 717
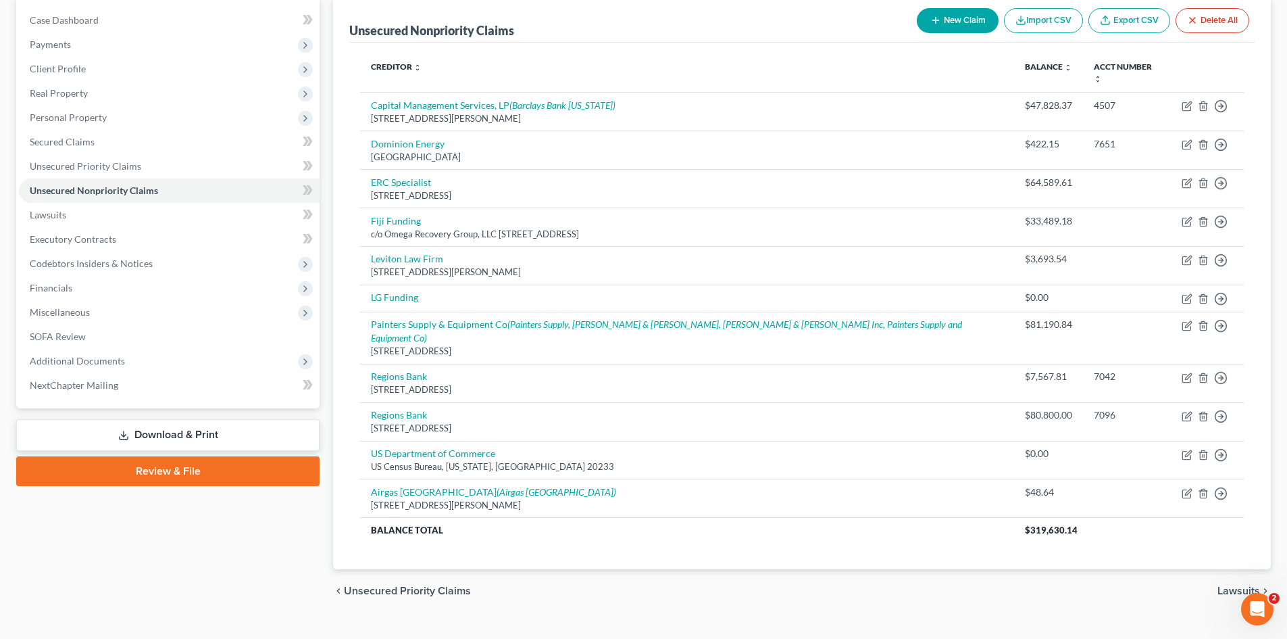
click at [981, 19] on button "New Claim" at bounding box center [958, 20] width 82 height 25
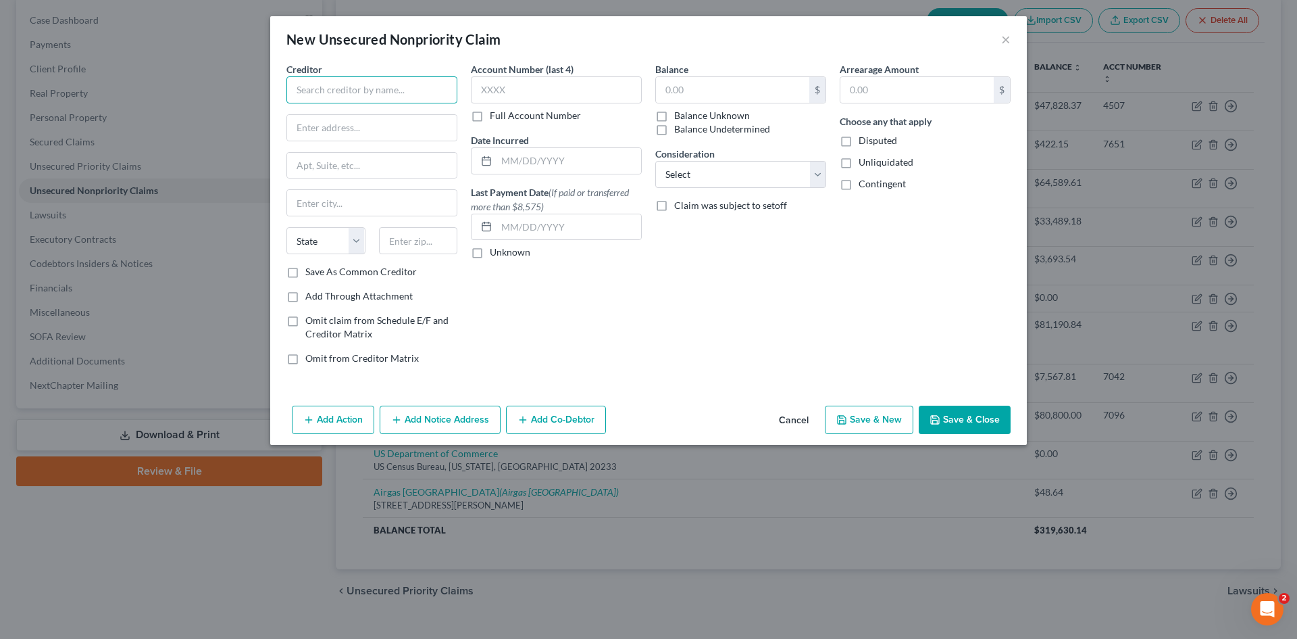
click at [444, 94] on input "text" at bounding box center [371, 89] width 171 height 27
type input "Auto Parts of Beaufort Inc."
type input "36 Robert Smalls Parkway"
type input "29906"
type input "Beaufort"
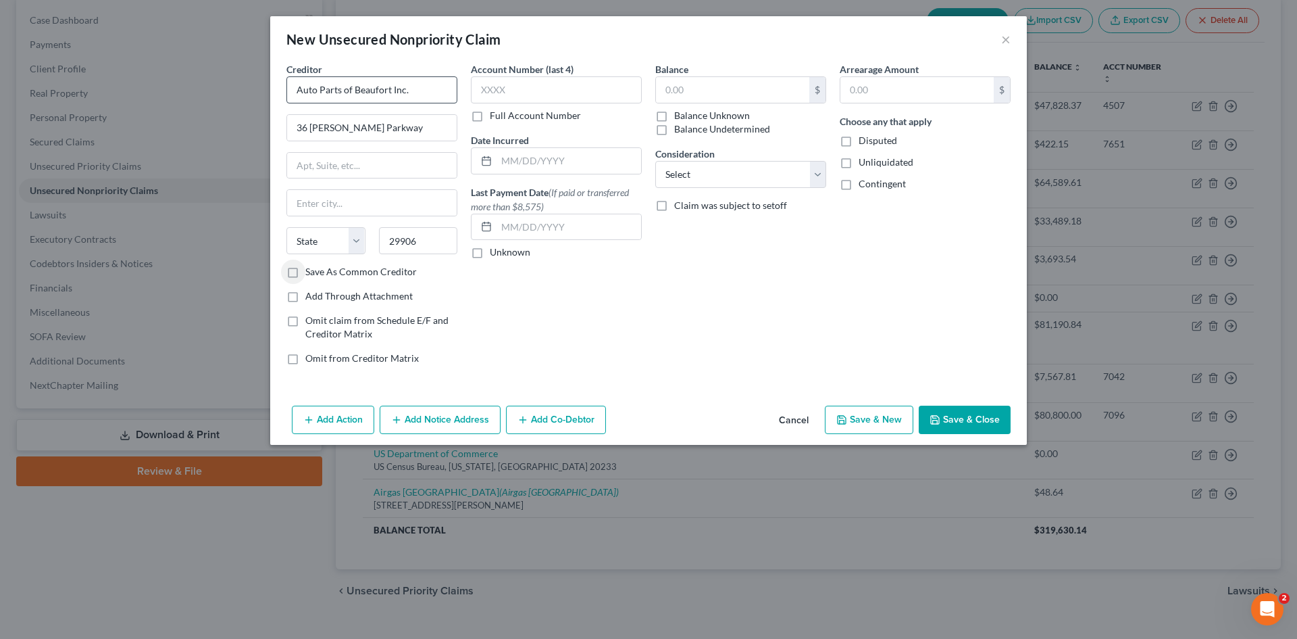
select select "42"
click at [671, 84] on input "text" at bounding box center [732, 90] width 153 height 26
type input "1,714.15"
click at [736, 159] on div "Consideration Select Cable / Satellite Services Collection Agency Credit Card D…" at bounding box center [740, 167] width 171 height 41
drag, startPoint x: 741, startPoint y: 170, endPoint x: 740, endPoint y: 187, distance: 16.9
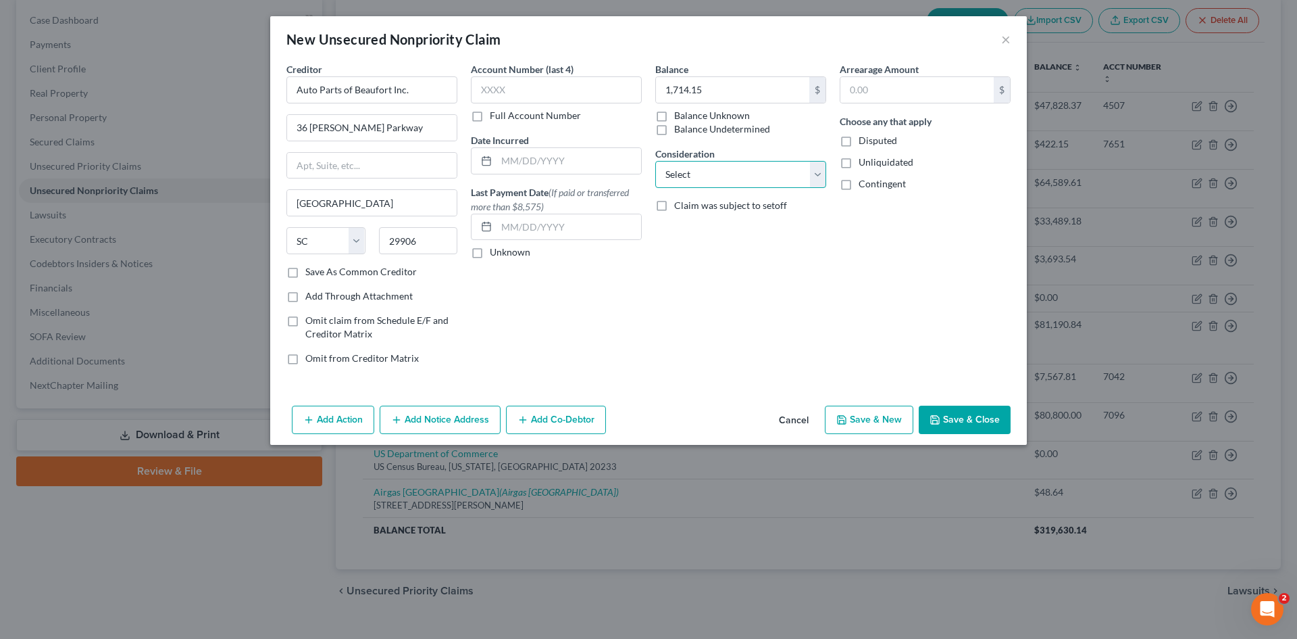
click at [741, 170] on select "Select Cable / Satellite Services Collection Agency Credit Card Debt Debt Couns…" at bounding box center [740, 174] width 171 height 27
select select "15"
click at [655, 161] on select "Select Cable / Satellite Services Collection Agency Credit Card Debt Debt Couns…" at bounding box center [740, 174] width 171 height 27
click at [934, 416] on polyline "button" at bounding box center [934, 417] width 3 height 2
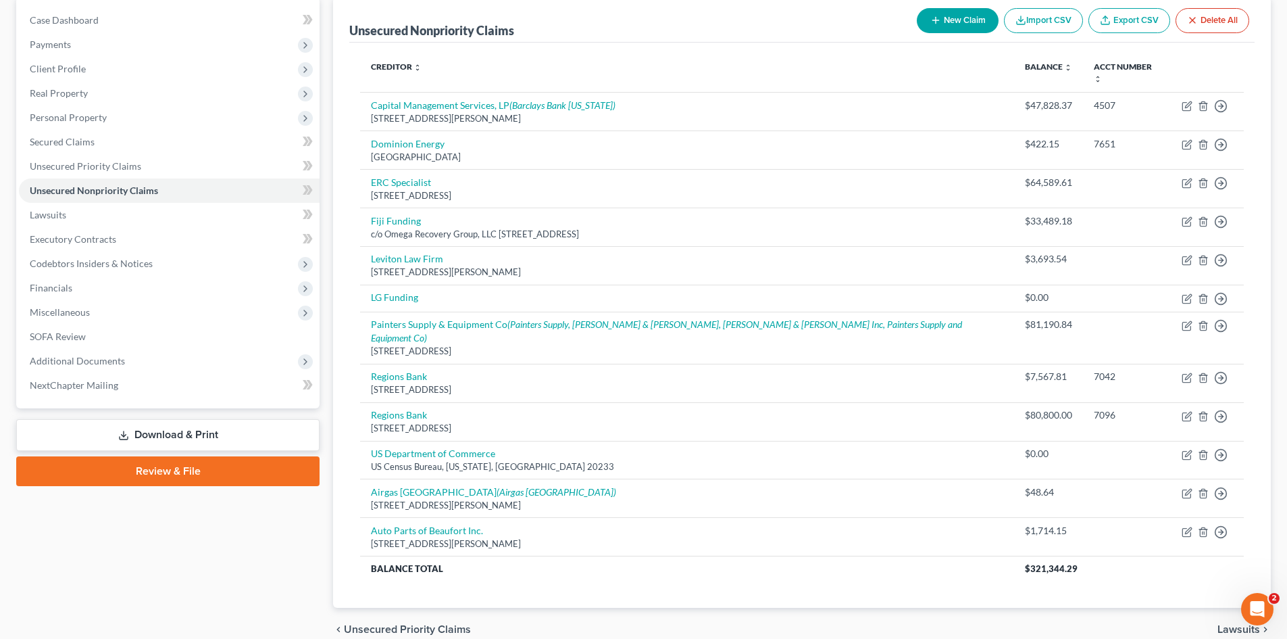
click at [934, 28] on button "New Claim" at bounding box center [958, 20] width 82 height 25
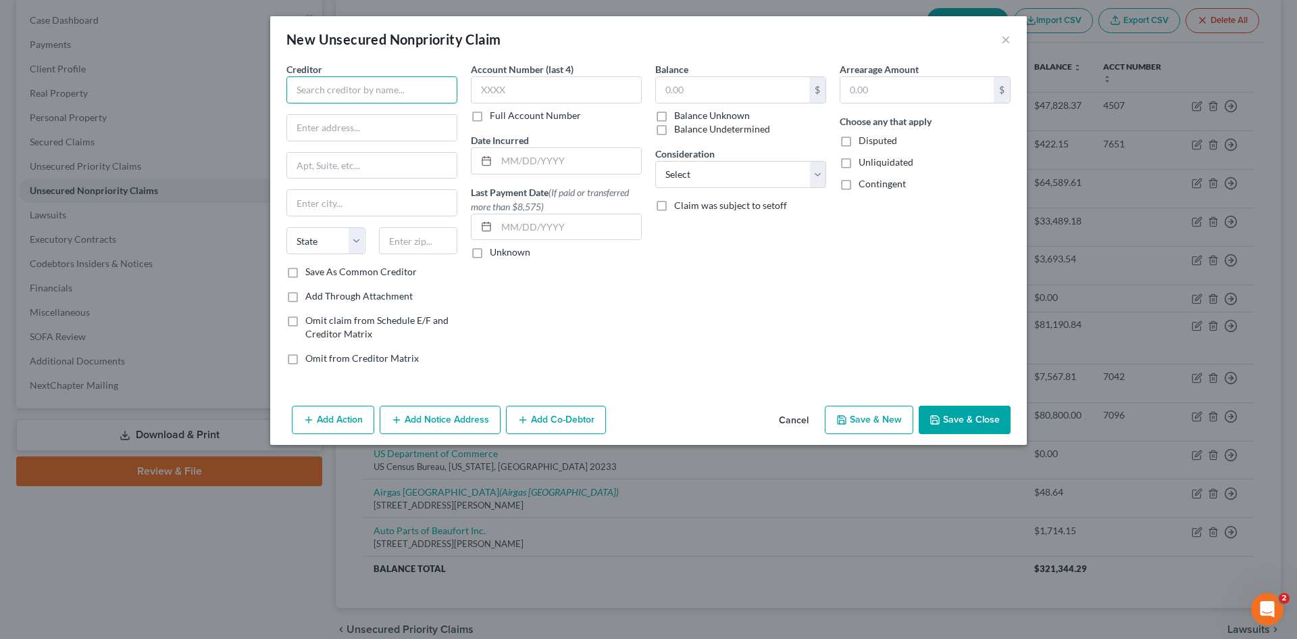
click at [394, 91] on input "text" at bounding box center [371, 89] width 171 height 27
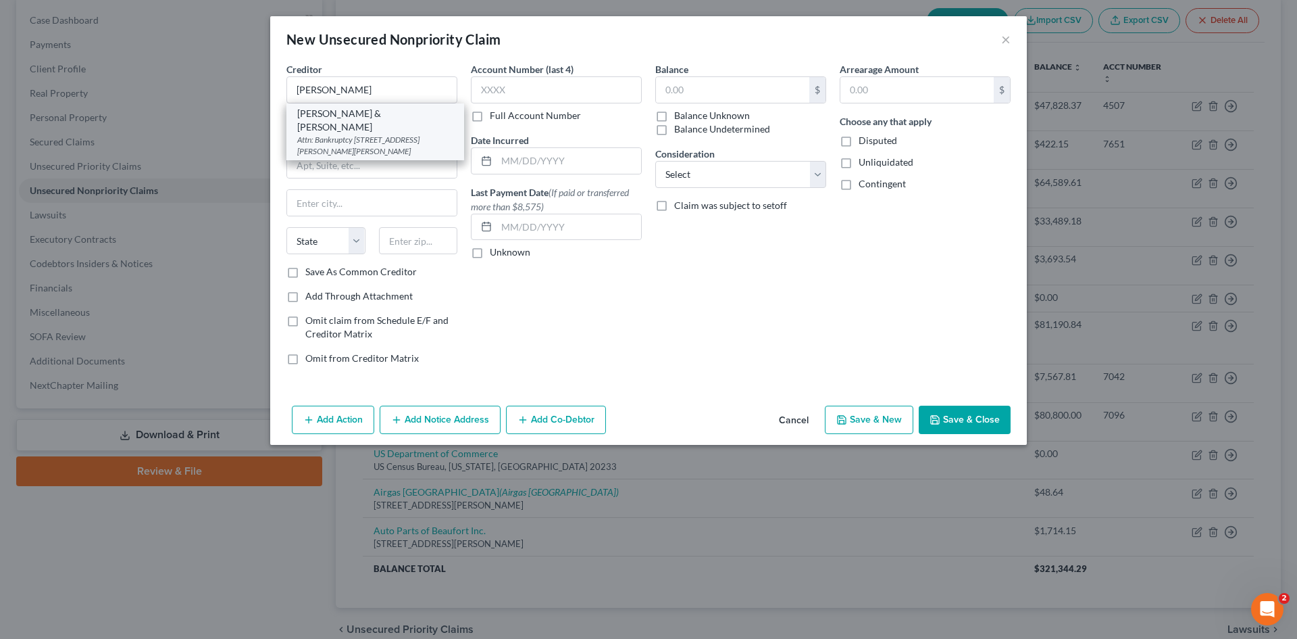
click at [380, 134] on div "Attn: Bankruptcy 5805 Sepulveda Blvd., Sherman Oaks, CA 91441" at bounding box center [375, 145] width 156 height 23
type input "Caine & Weiner"
type input "Attn: Bankruptcy"
type input "5805 Sepulveda Blvd."
type input "Sherman Oaks"
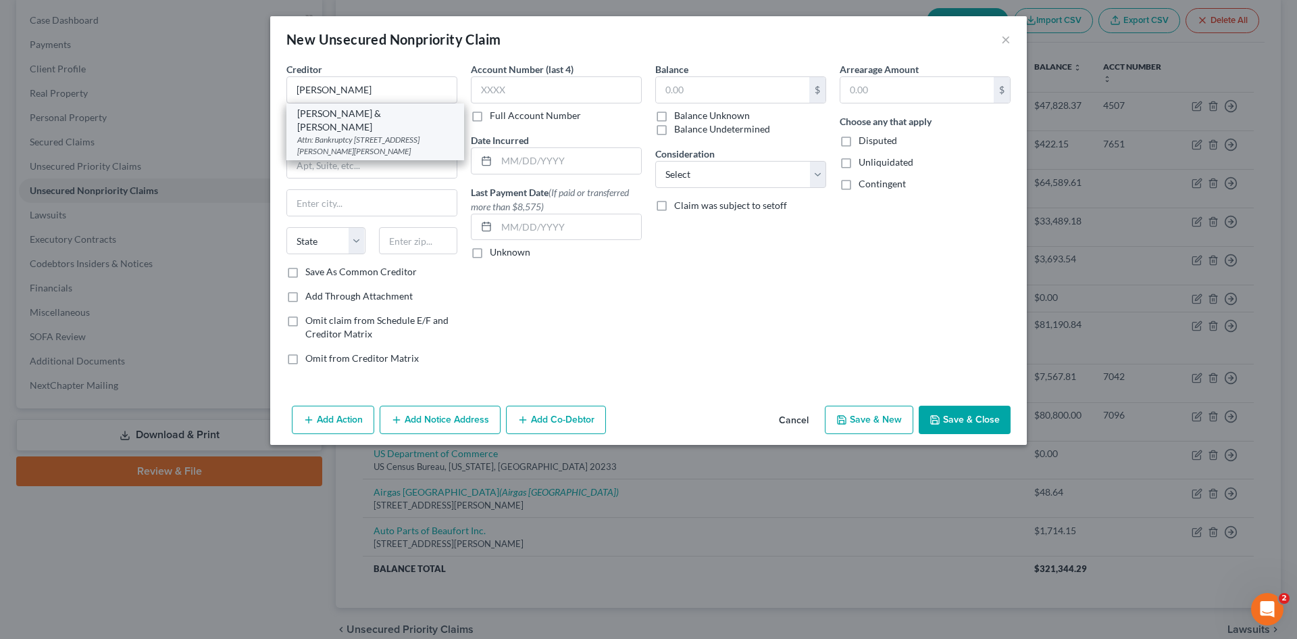
select select "4"
type input "91441"
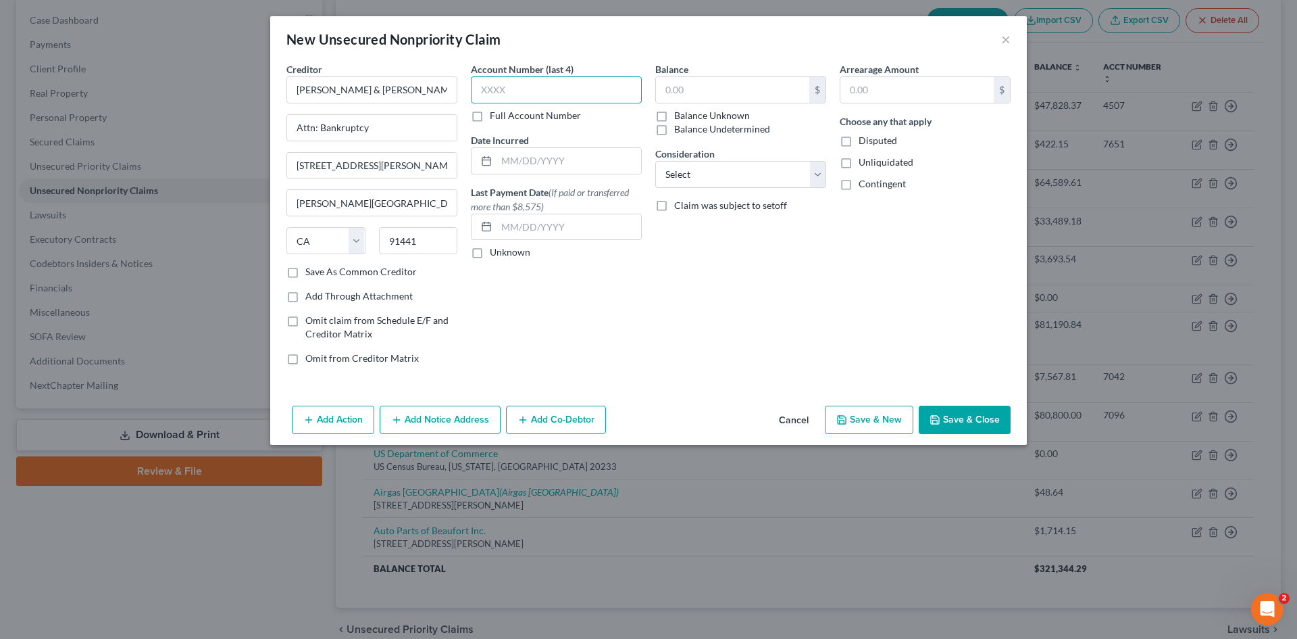
click at [555, 99] on input "text" at bounding box center [556, 89] width 171 height 27
type input "6251"
click at [672, 95] on input "text" at bounding box center [732, 90] width 153 height 26
type input "501.85"
click at [718, 178] on select "Select Cable / Satellite Services Collection Agency Credit Card Debt Debt Couns…" at bounding box center [740, 174] width 171 height 27
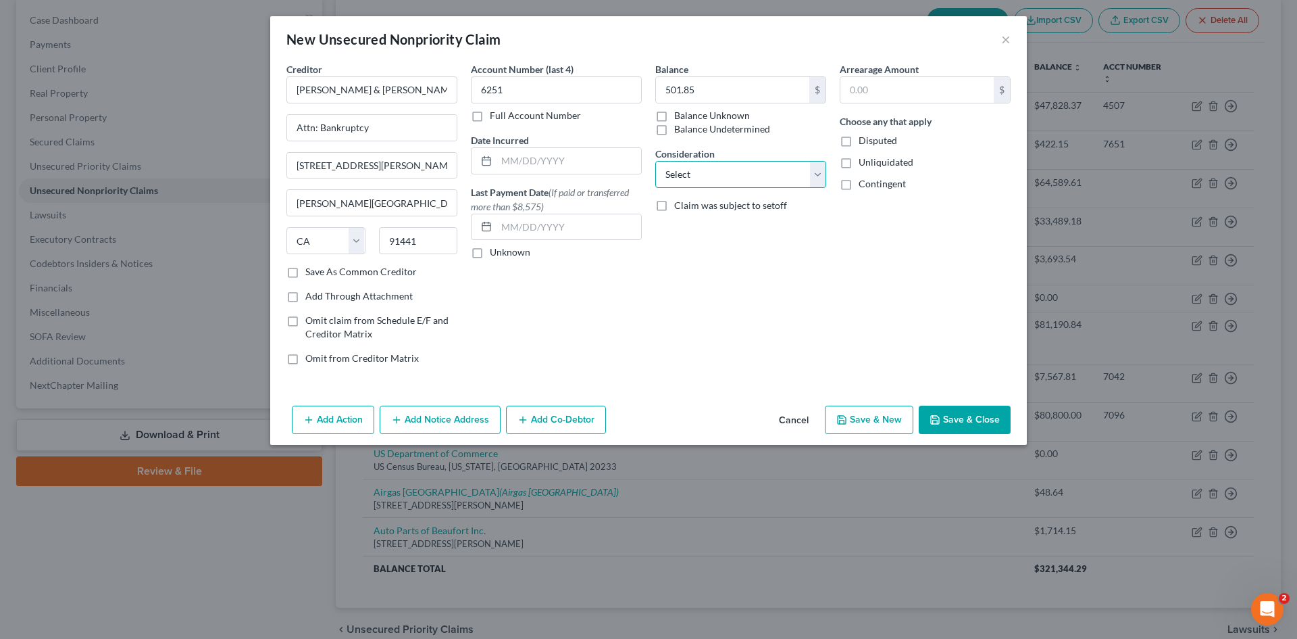
select select "1"
click at [655, 161] on select "Select Cable / Satellite Services Collection Agency Credit Card Debt Debt Couns…" at bounding box center [740, 174] width 171 height 27
click at [992, 418] on button "Save & Close" at bounding box center [965, 419] width 92 height 28
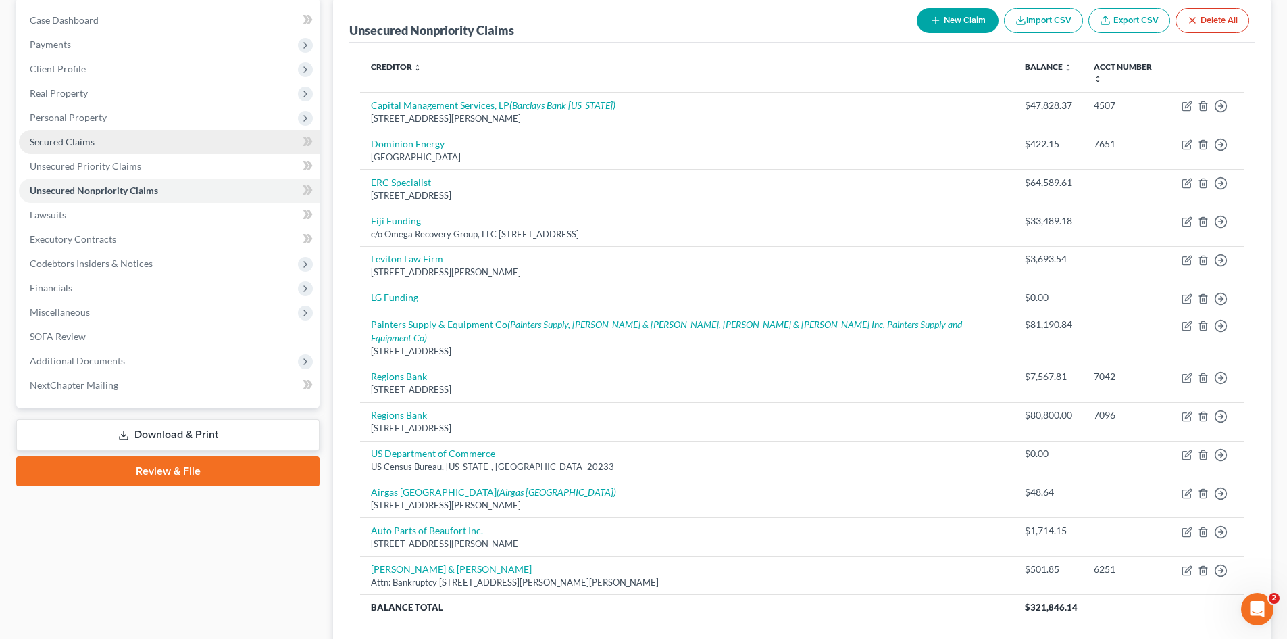
click at [80, 140] on span "Secured Claims" at bounding box center [62, 141] width 65 height 11
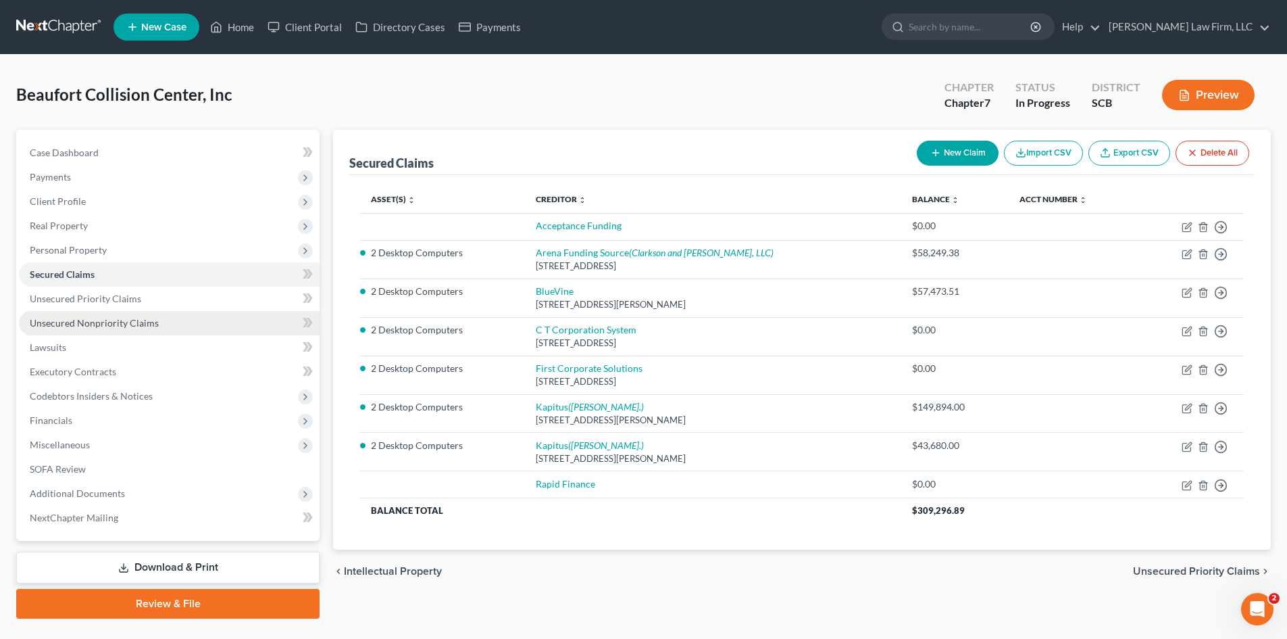
click at [82, 322] on span "Unsecured Nonpriority Claims" at bounding box center [94, 322] width 129 height 11
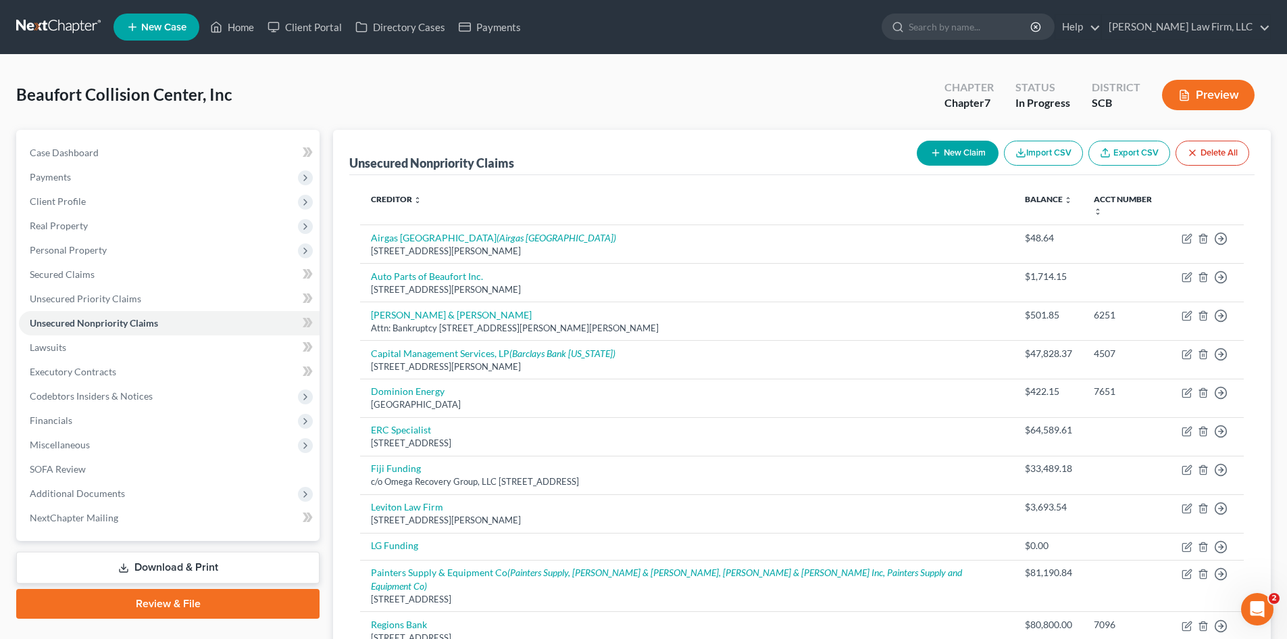
click at [951, 153] on button "New Claim" at bounding box center [958, 153] width 82 height 25
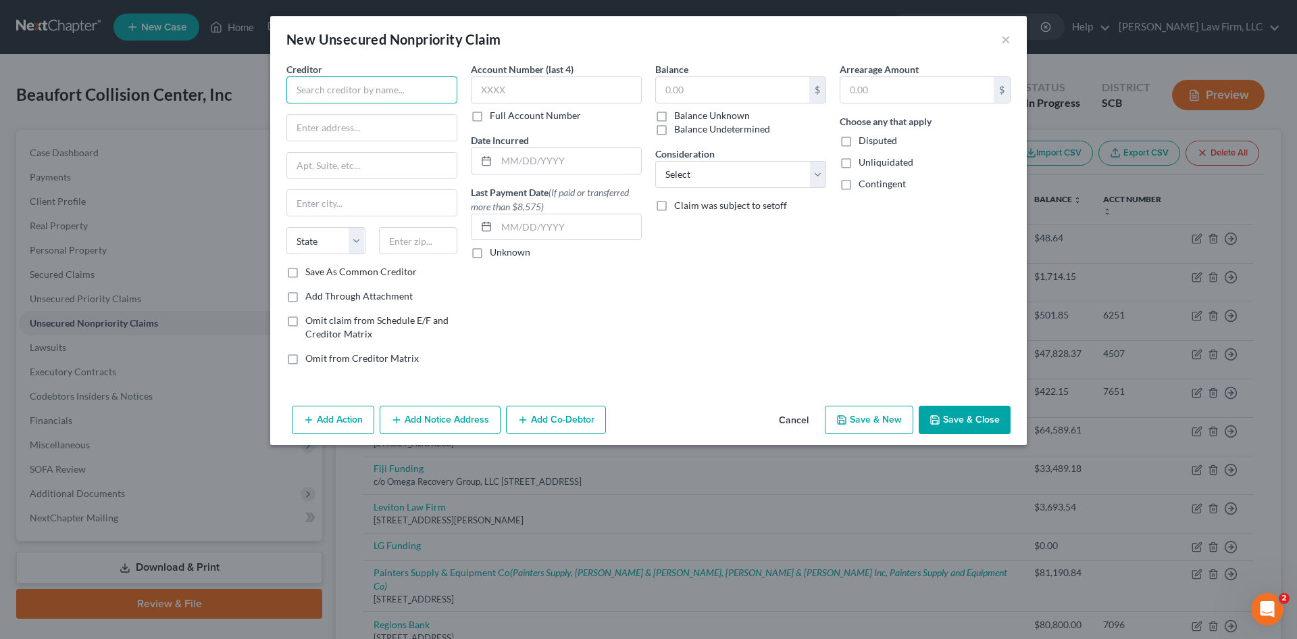
click at [384, 99] on input "text" at bounding box center [371, 89] width 171 height 27
type input "PPG Automotive Refinish"
type input "c/o Wagner Falconer & Judd LTD"
type input "100 South Fifth Street, Suite 800"
type input "55402"
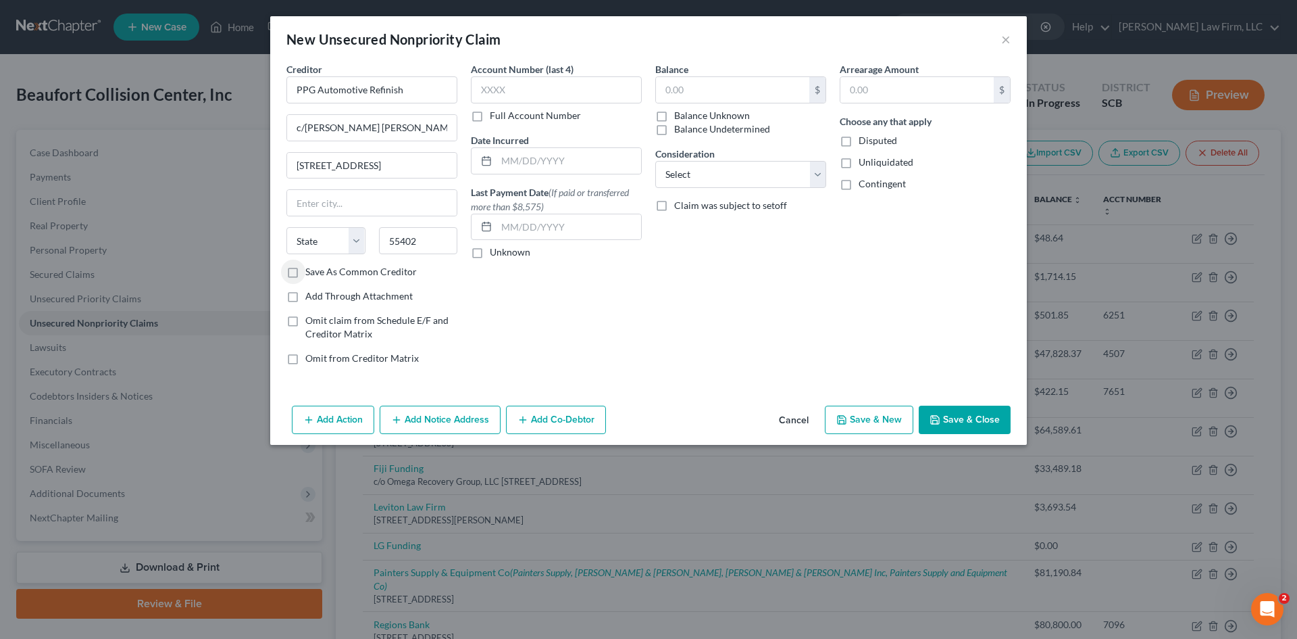
type input "Minneapolis"
select select "24"
click at [712, 99] on input "text" at bounding box center [732, 90] width 153 height 26
type input "57,500"
click at [474, 419] on button "Add Notice Address" at bounding box center [440, 419] width 121 height 28
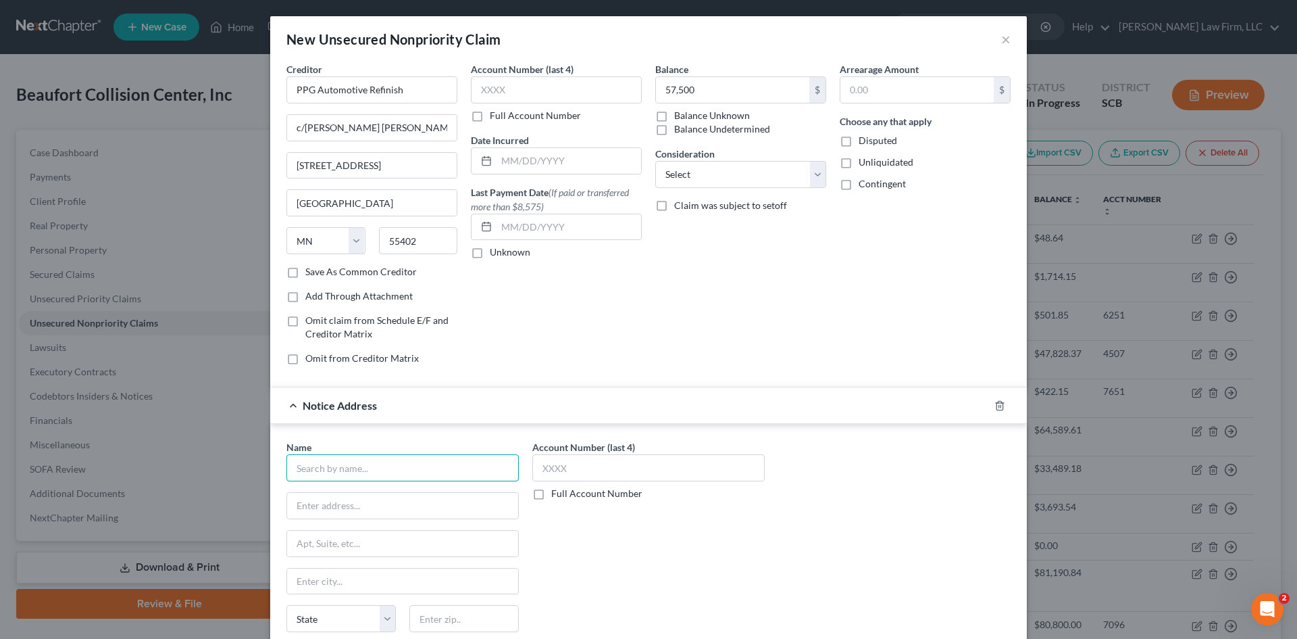
click at [430, 471] on input "text" at bounding box center [402, 467] width 232 height 27
drag, startPoint x: 991, startPoint y: 404, endPoint x: 934, endPoint y: 424, distance: 60.3
click at [995, 405] on icon "button" at bounding box center [1000, 405] width 11 height 11
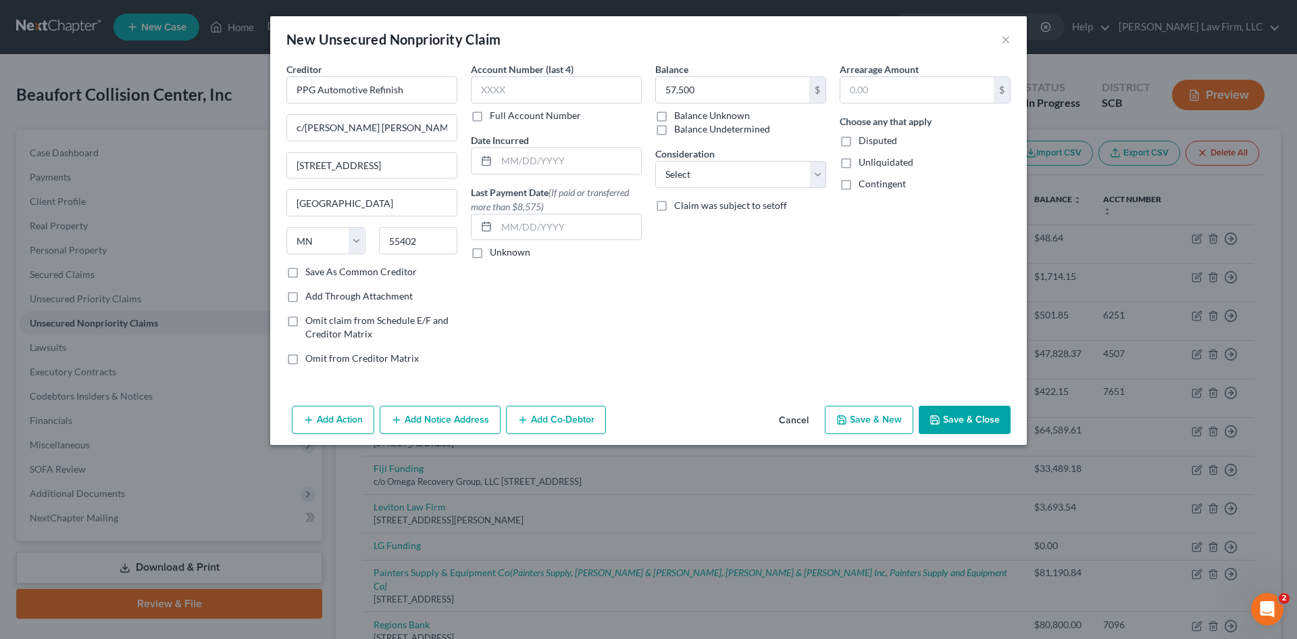
click at [551, 426] on button "Add Co-Debtor" at bounding box center [556, 419] width 100 height 28
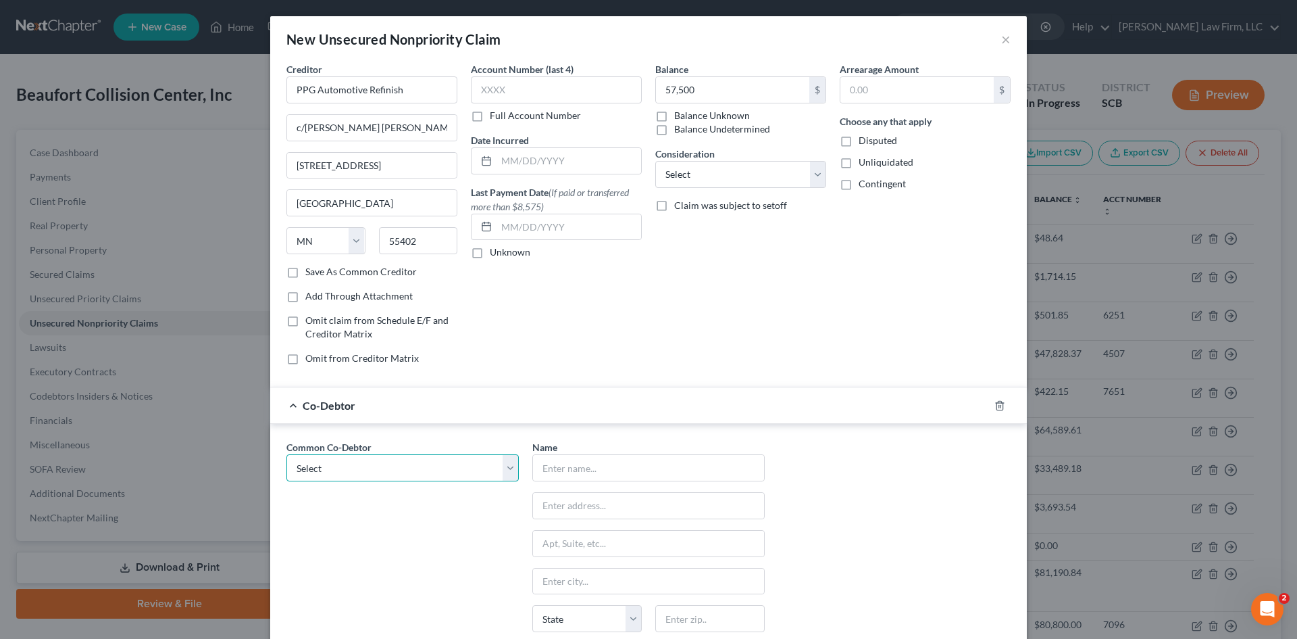
click at [361, 461] on select "Select Paul Fogarty" at bounding box center [402, 467] width 232 height 27
select select "0"
click at [286, 454] on select "Select Paul Fogarty" at bounding box center [402, 467] width 232 height 27
type input "Paul Fogarty"
type input "18 Saxony Lane"
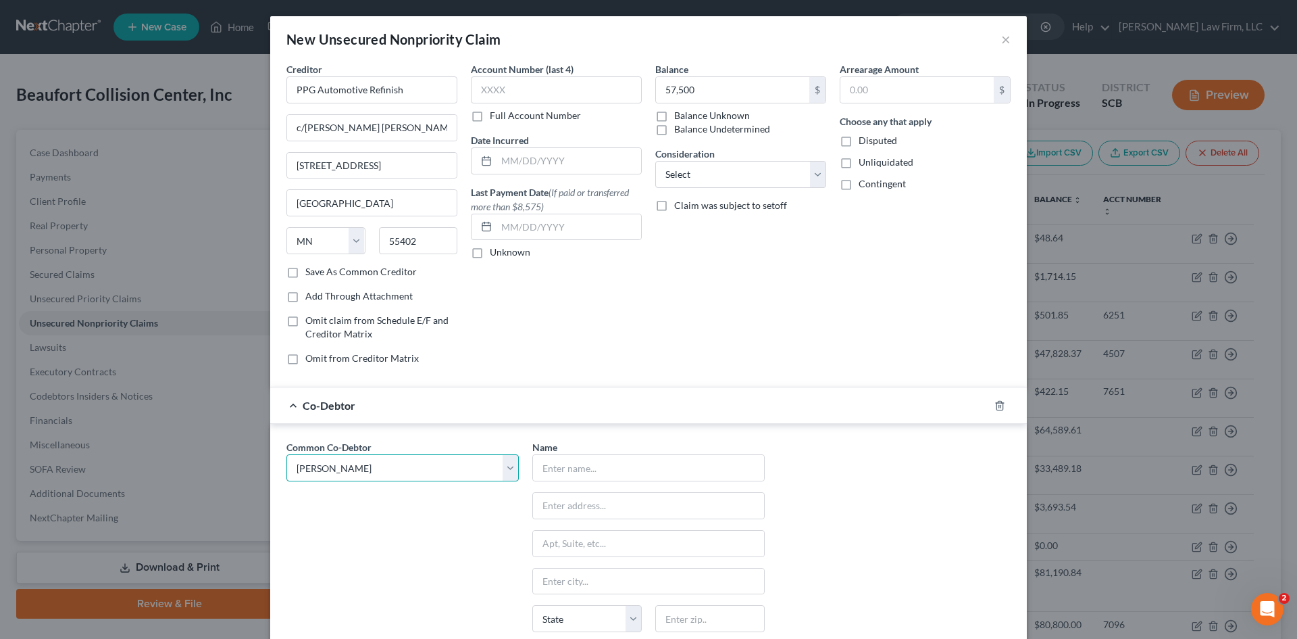
type input "Bluffton"
select select "42"
type input "29910"
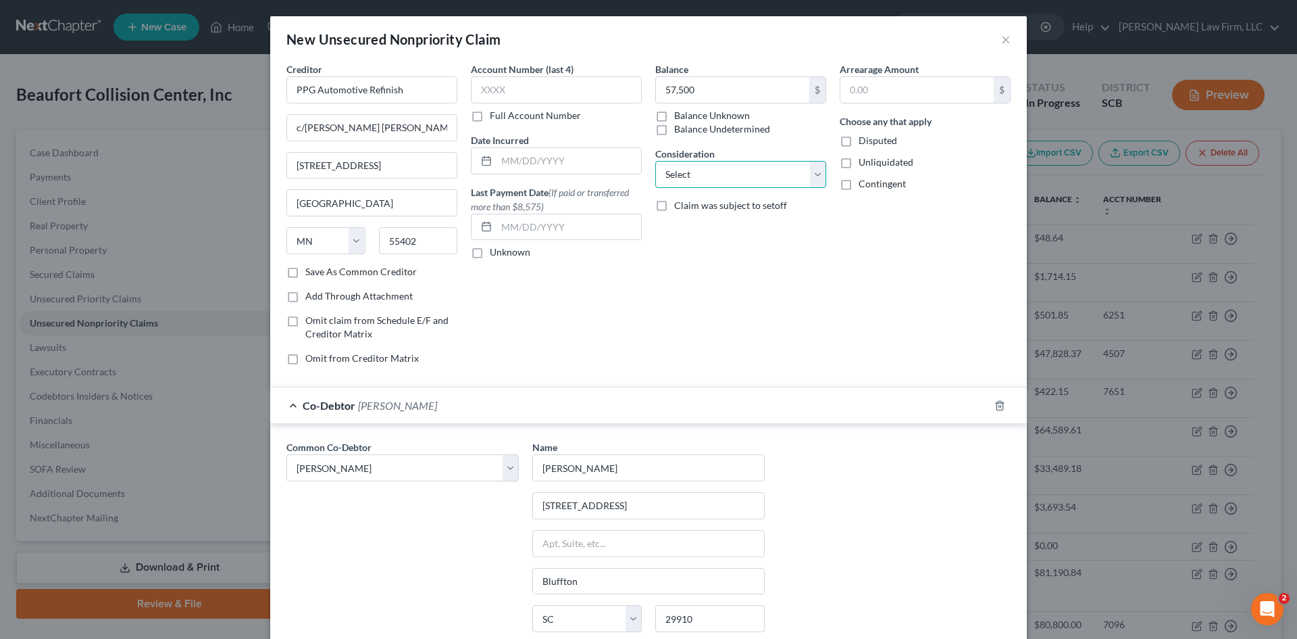
click at [757, 183] on select "Select Cable / Satellite Services Collection Agency Credit Card Debt Debt Couns…" at bounding box center [740, 174] width 171 height 27
select select "11"
click at [655, 161] on select "Select Cable / Satellite Services Collection Agency Credit Card Debt Debt Couns…" at bounding box center [740, 174] width 171 height 27
click at [724, 236] on input "text" at bounding box center [741, 227] width 170 height 26
type input "This is an unsecured debt."
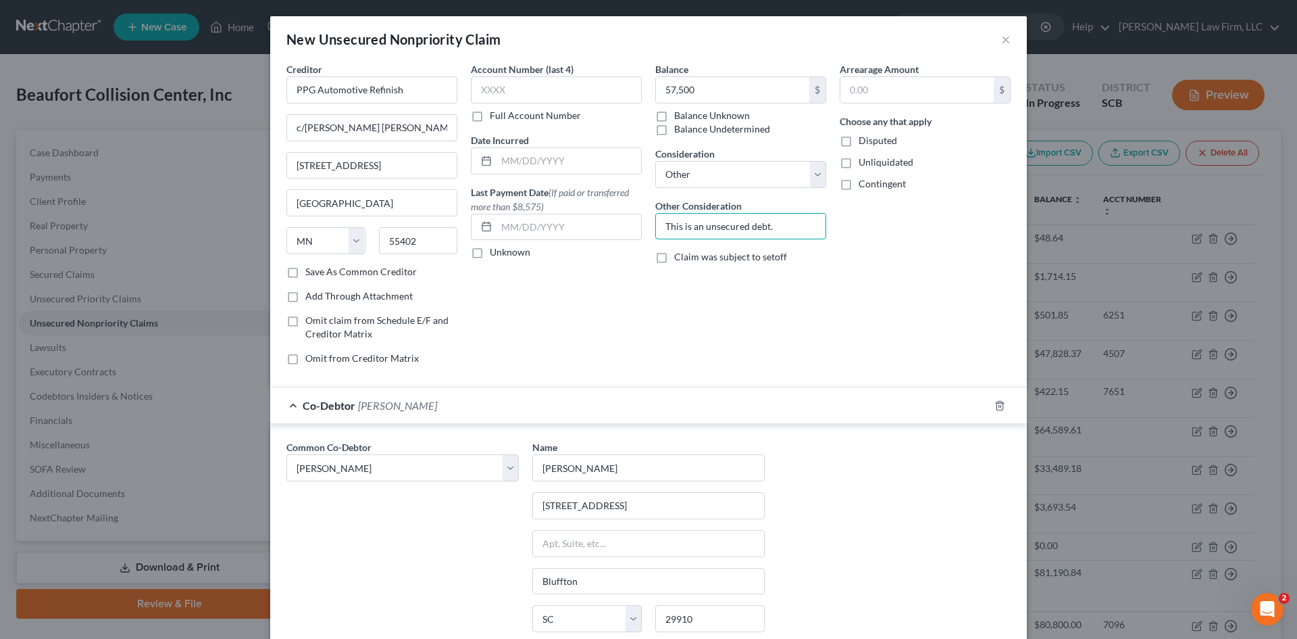
scroll to position [138, 0]
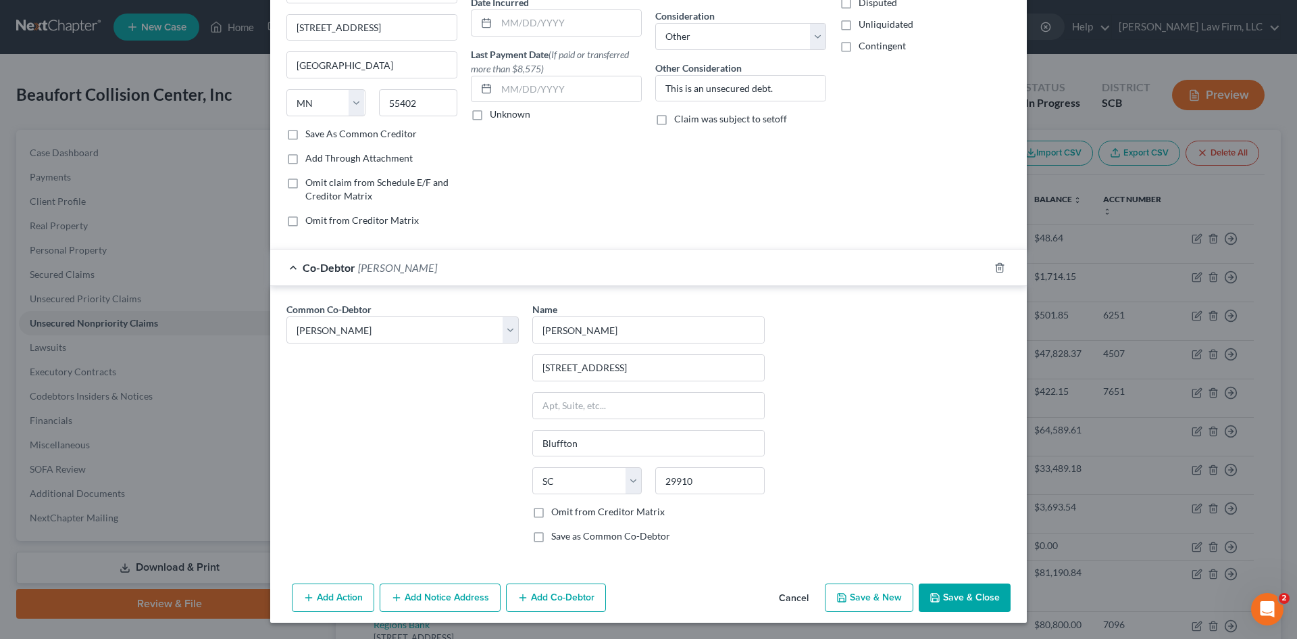
click at [971, 592] on button "Save & Close" at bounding box center [965, 597] width 92 height 28
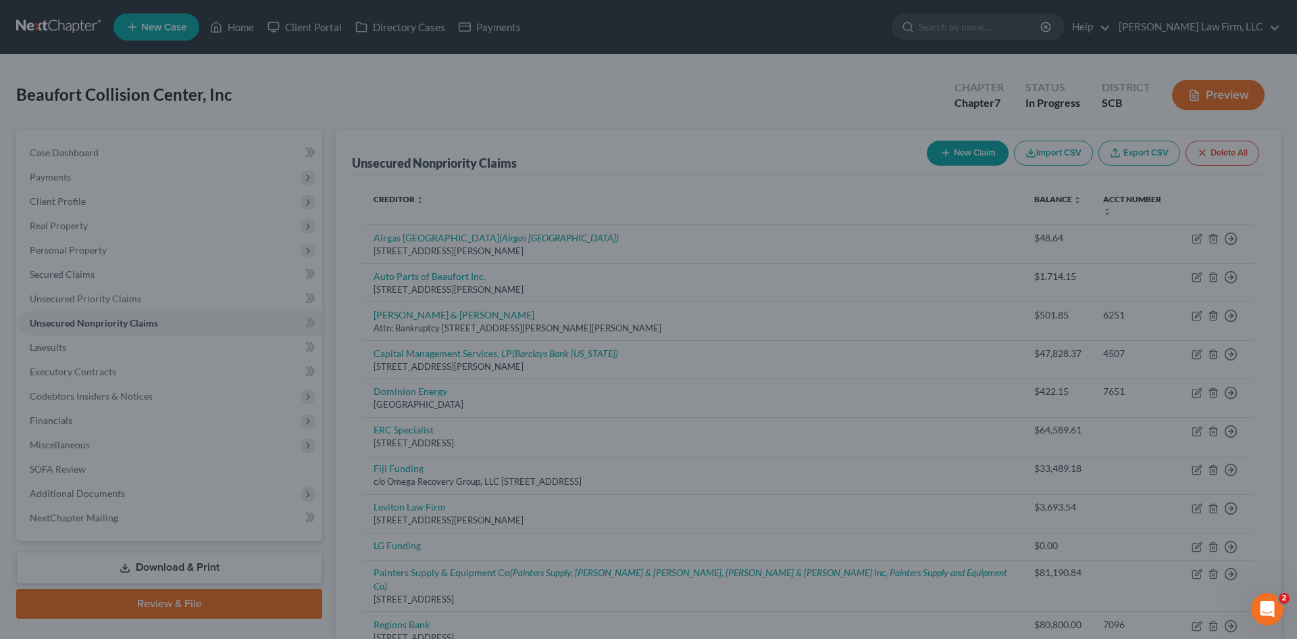
type input "57,500.00"
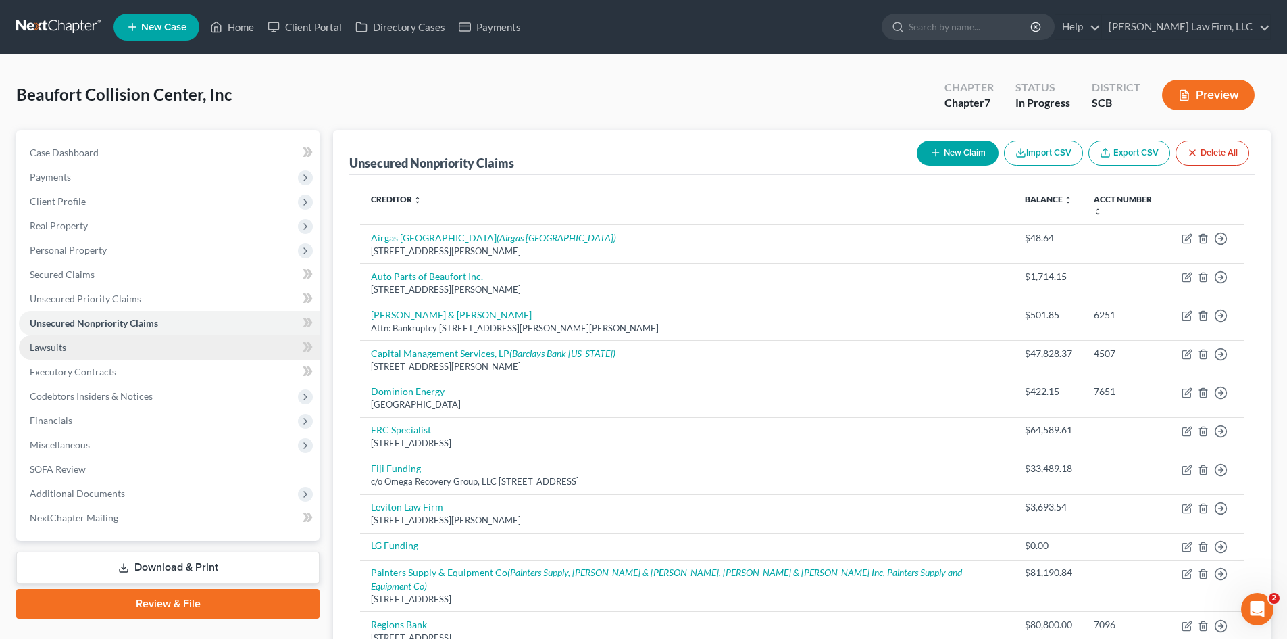
click at [55, 347] on span "Lawsuits" at bounding box center [48, 346] width 36 height 11
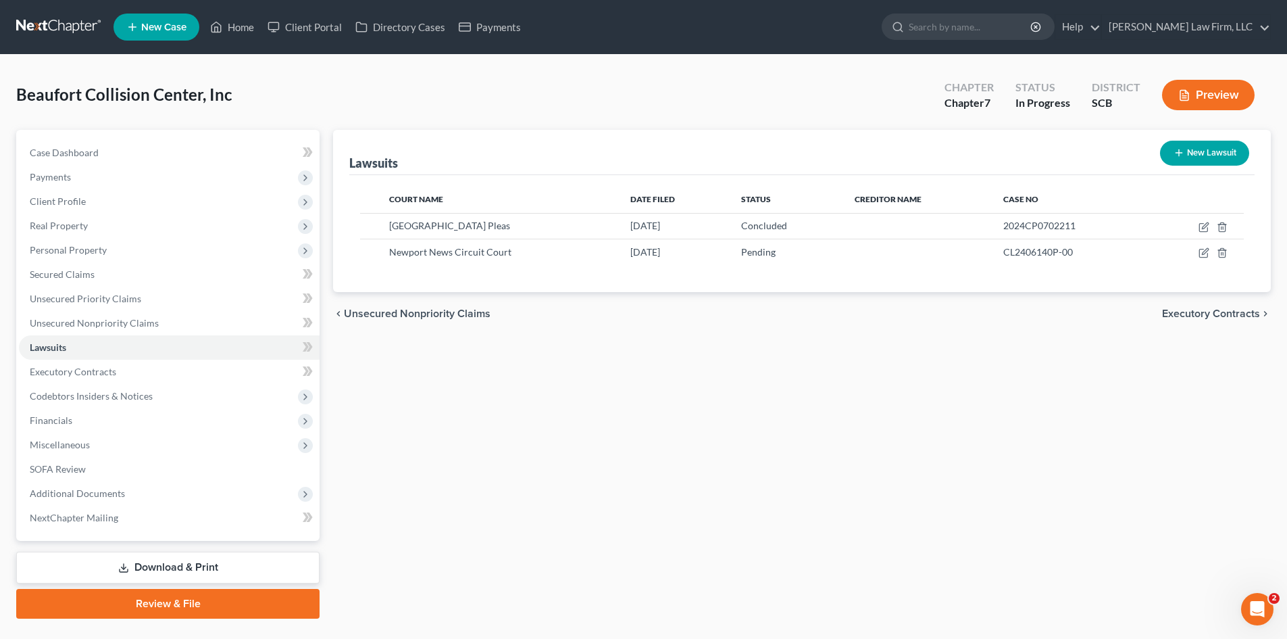
click at [1197, 159] on button "New Lawsuit" at bounding box center [1204, 153] width 89 height 25
select select "0"
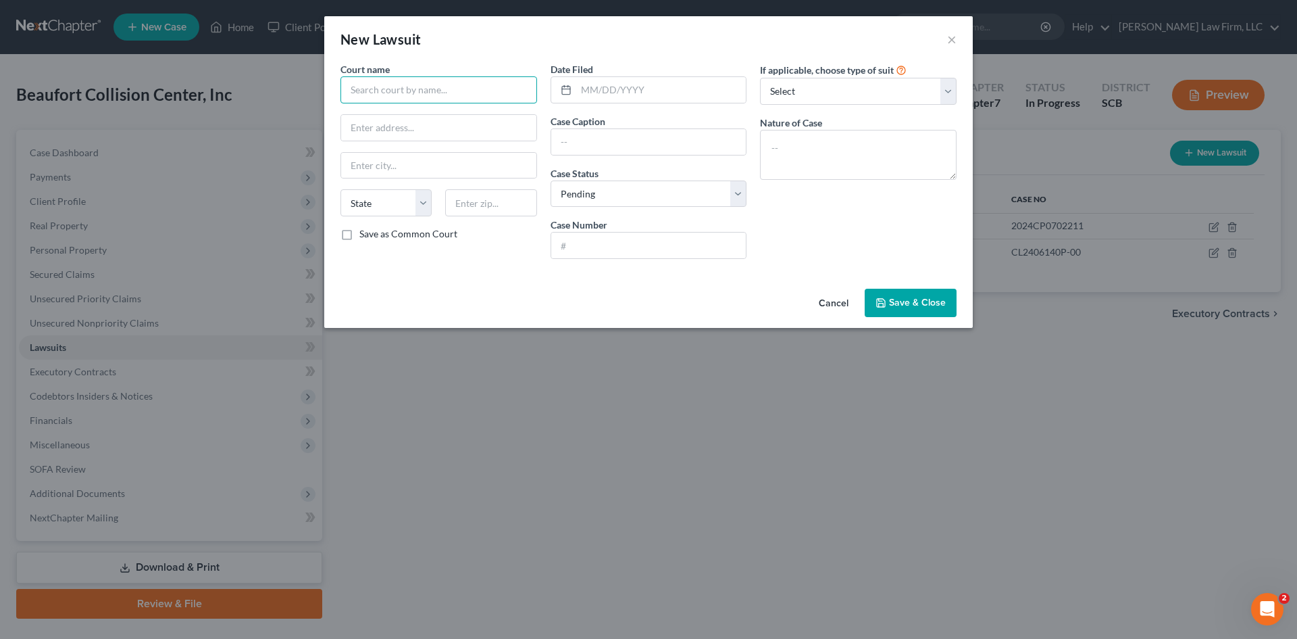
click at [447, 89] on input "text" at bounding box center [439, 89] width 197 height 27
type input "Circuit Court of Maryland Montgomery County"
click at [491, 128] on input "text" at bounding box center [438, 128] width 195 height 26
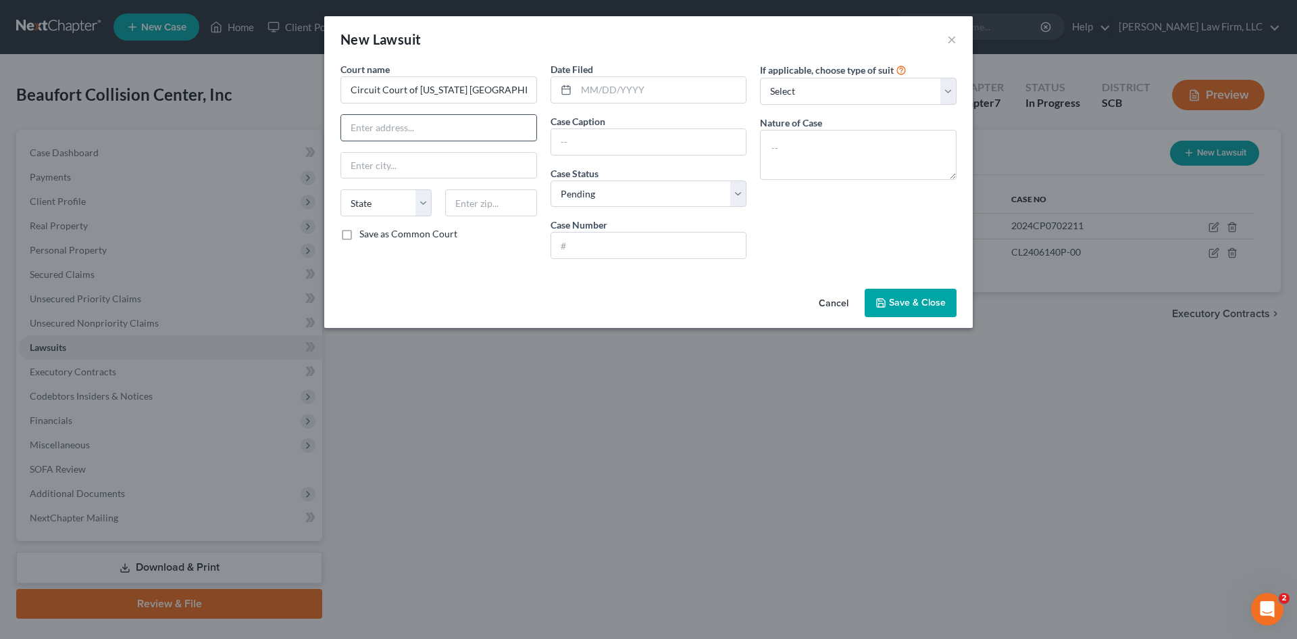
paste input "50 Maryland Ave"
type input "50 Maryland Ave"
click at [515, 210] on input "text" at bounding box center [490, 202] width 91 height 27
type input "20850"
type input "Rockville"
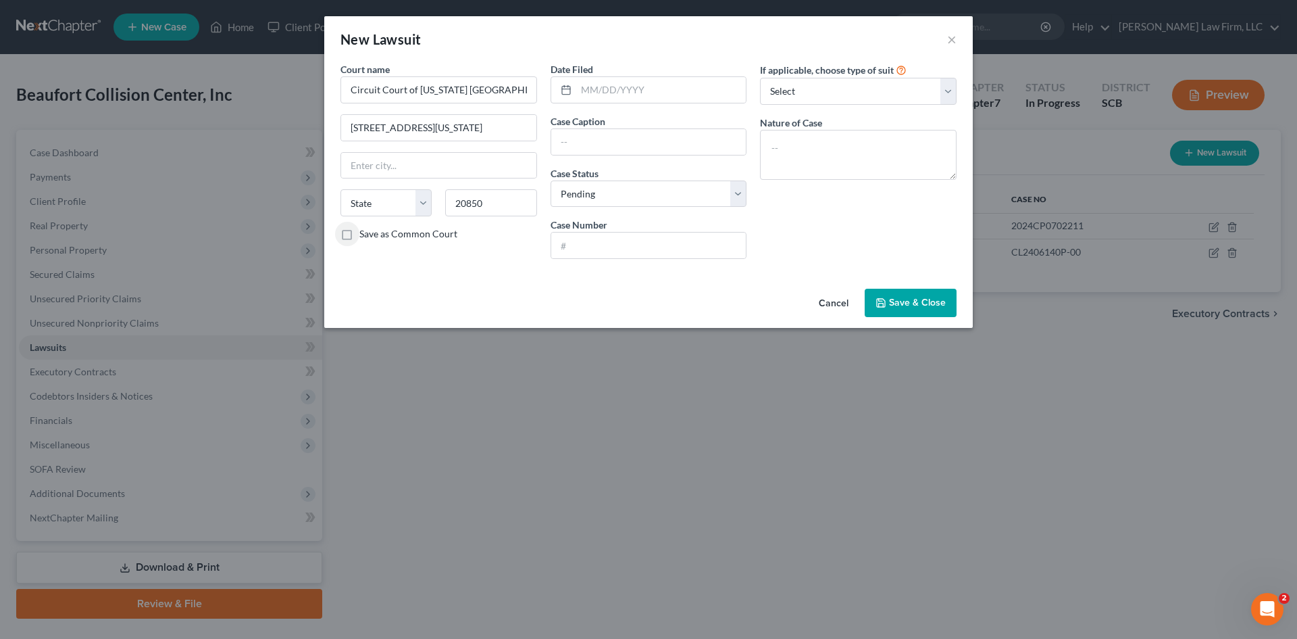
select select "21"
click at [634, 88] on input "text" at bounding box center [661, 90] width 170 height 26
type input "01/21/2025"
type input "Small Business Financial Solutions, LLC v. Beaufort Collison Center, Inc and Pa…"
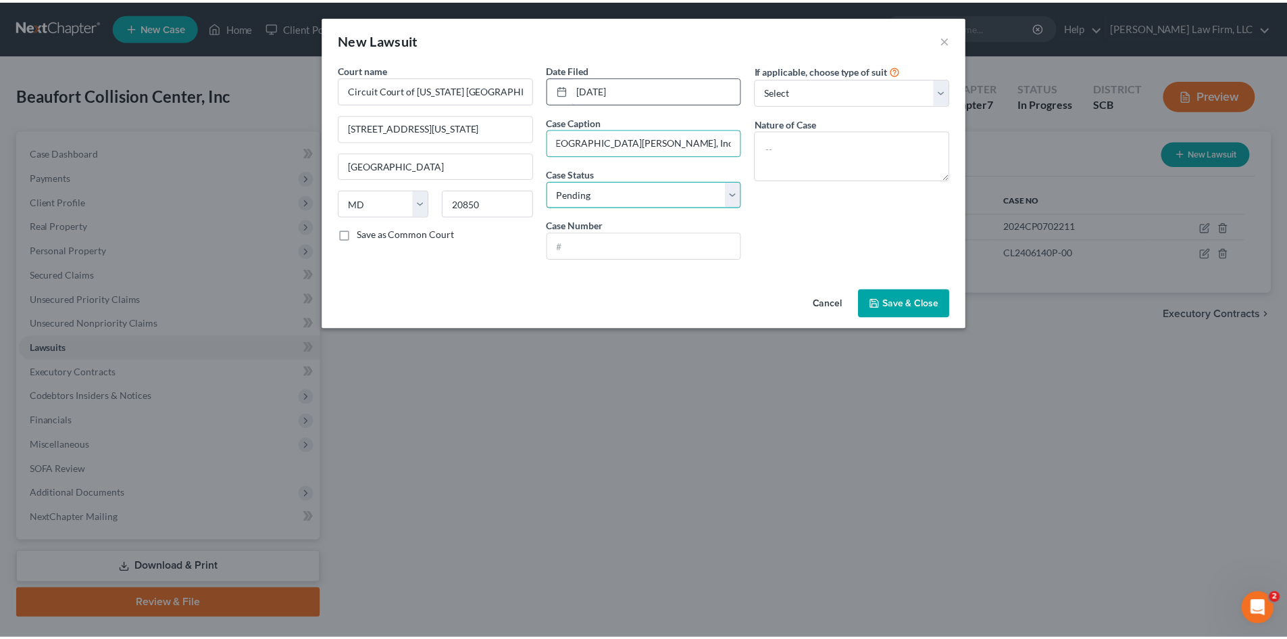
scroll to position [0, 0]
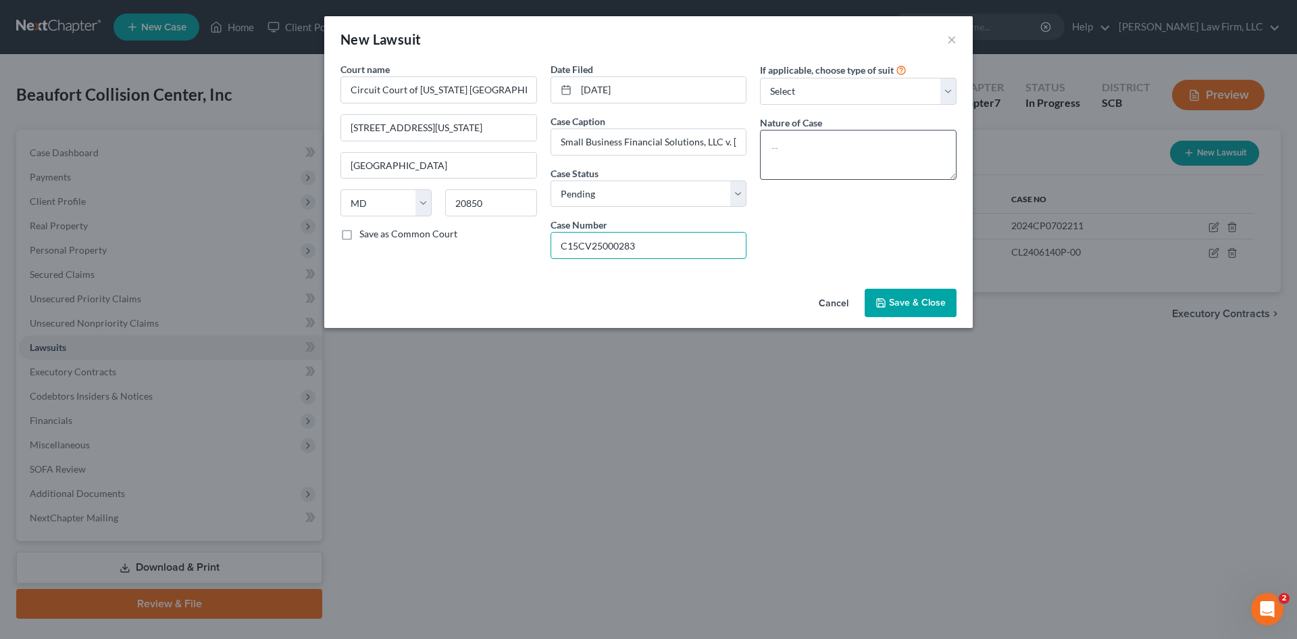
type input "C15CV25000283"
click at [886, 144] on textarea at bounding box center [858, 155] width 197 height 50
type textarea "Debt Collection/Breach of Contract"
click at [932, 308] on span "Save & Close" at bounding box center [917, 302] width 57 height 11
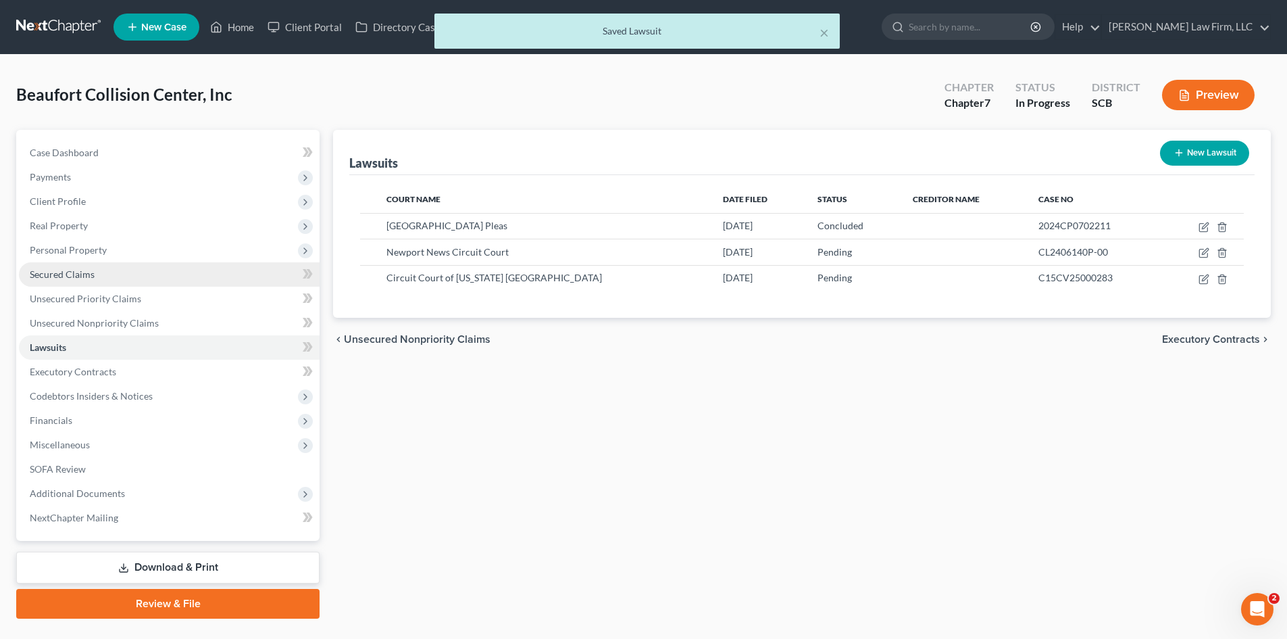
click at [102, 271] on link "Secured Claims" at bounding box center [169, 274] width 301 height 24
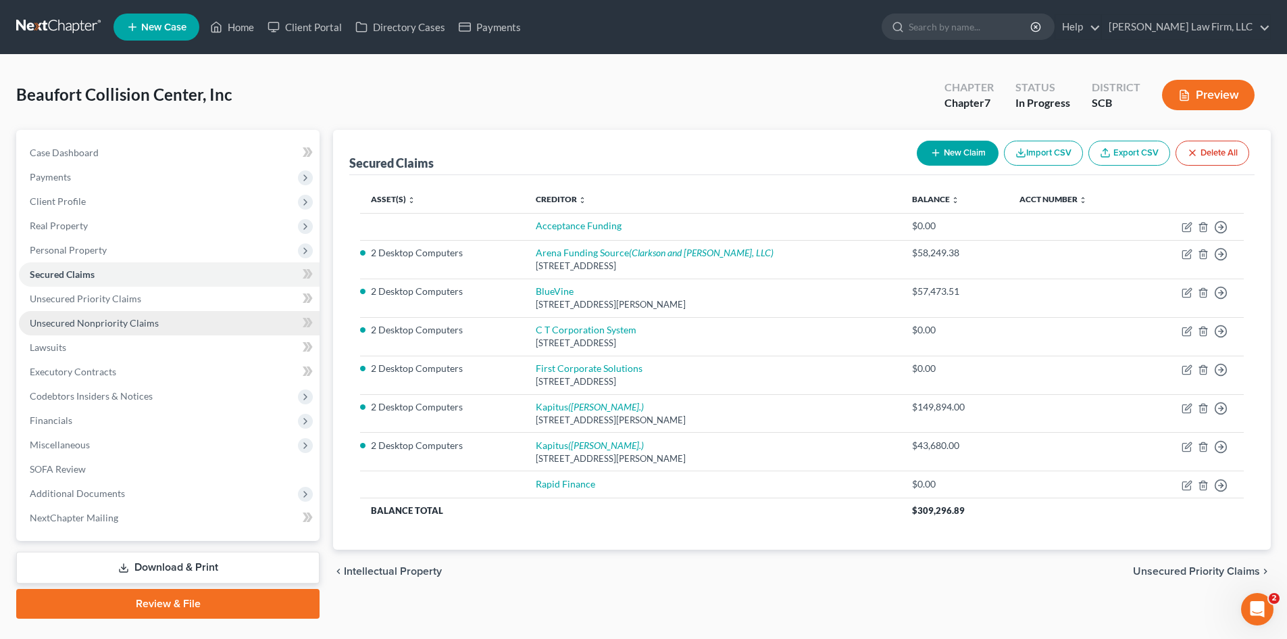
click at [86, 322] on span "Unsecured Nonpriority Claims" at bounding box center [94, 322] width 129 height 11
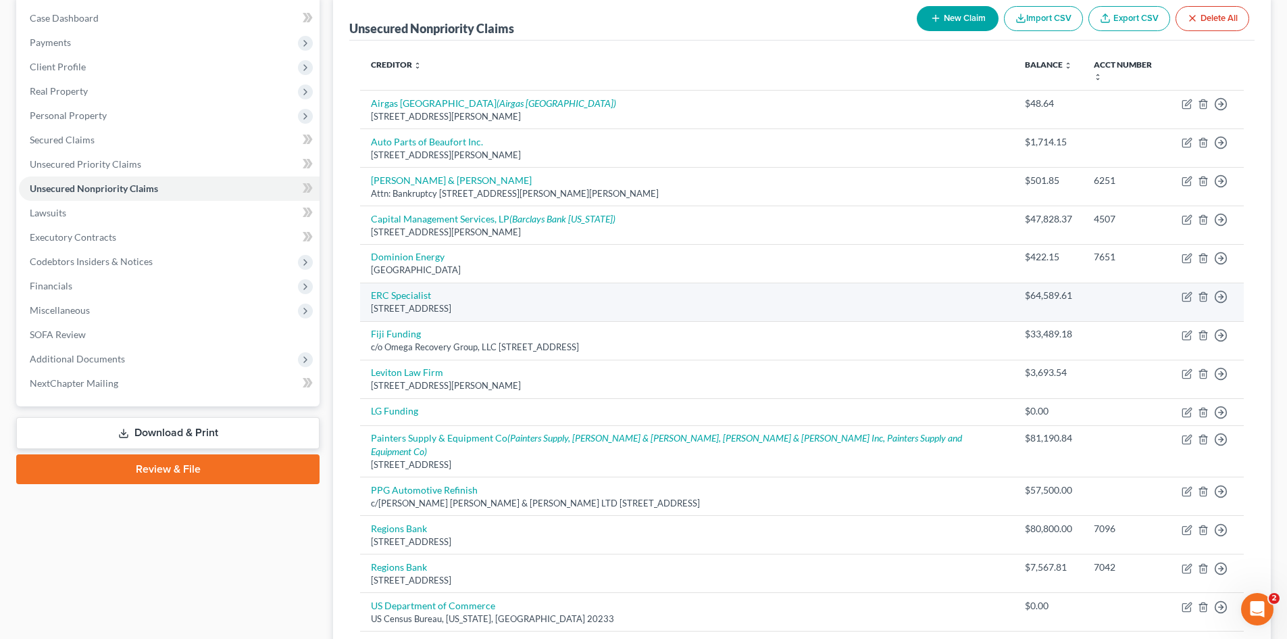
scroll to position [135, 0]
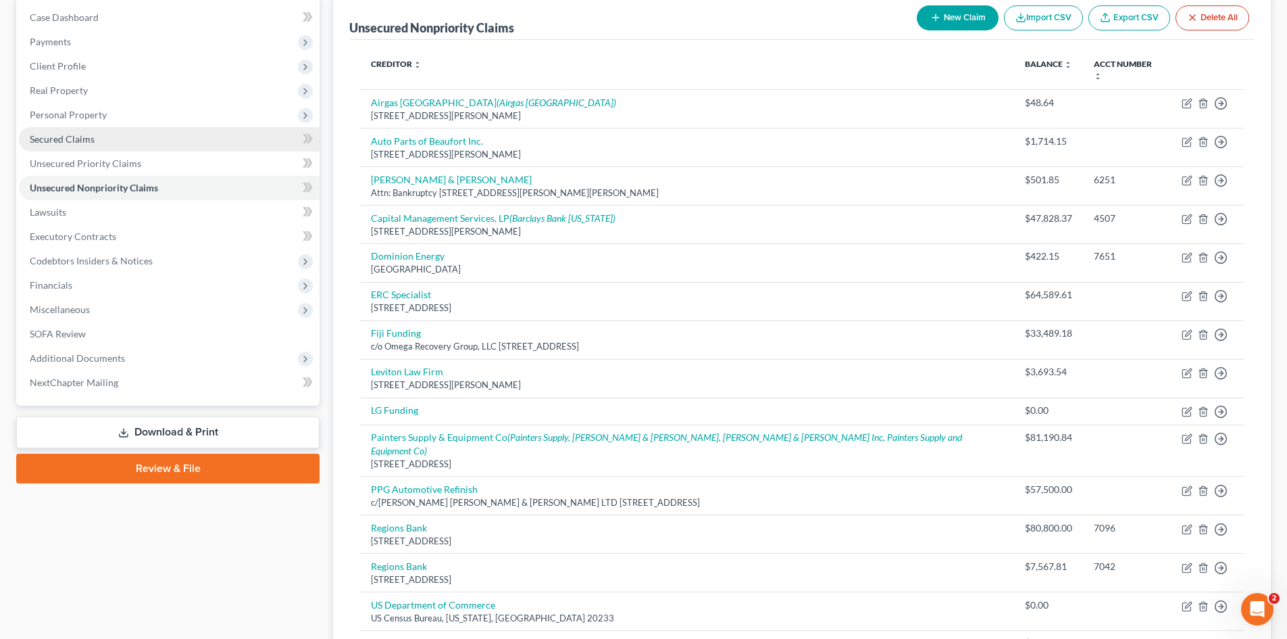
click at [82, 146] on link "Secured Claims" at bounding box center [169, 139] width 301 height 24
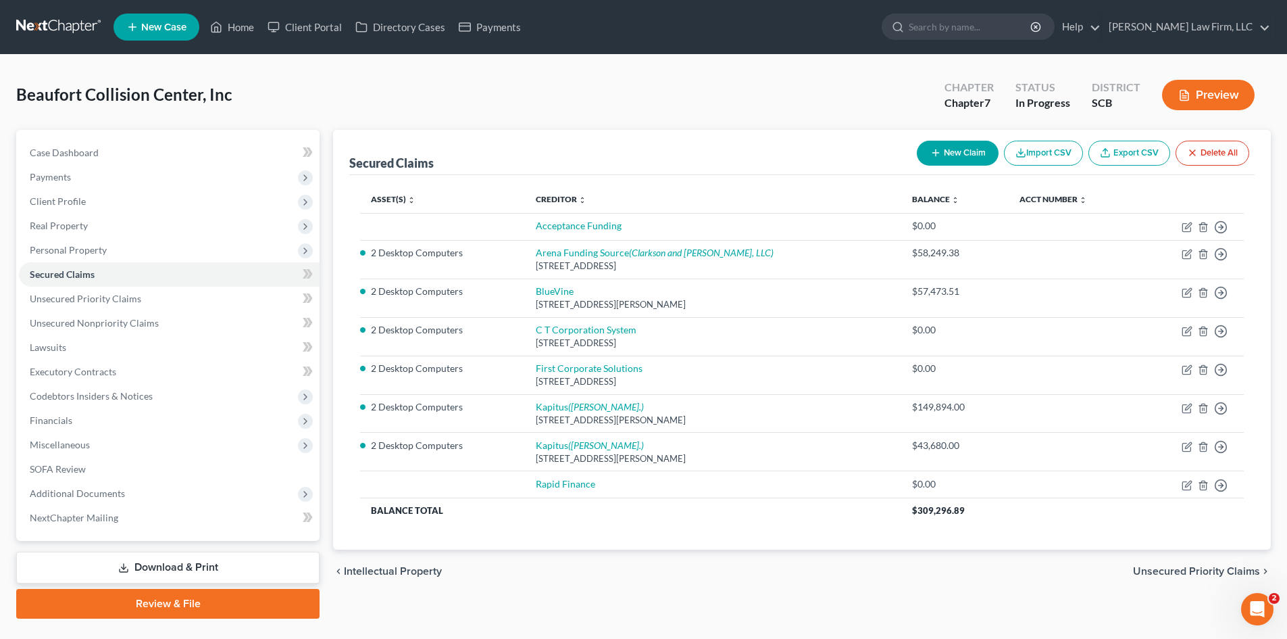
click at [964, 154] on button "New Claim" at bounding box center [958, 153] width 82 height 25
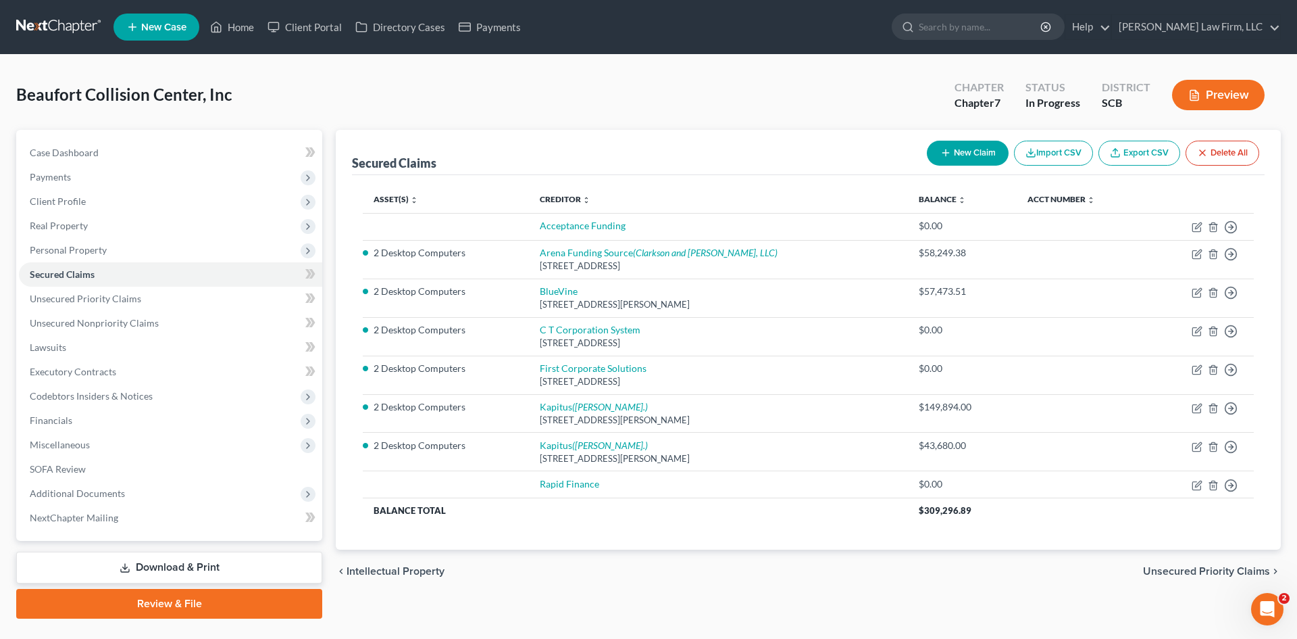
select select "0"
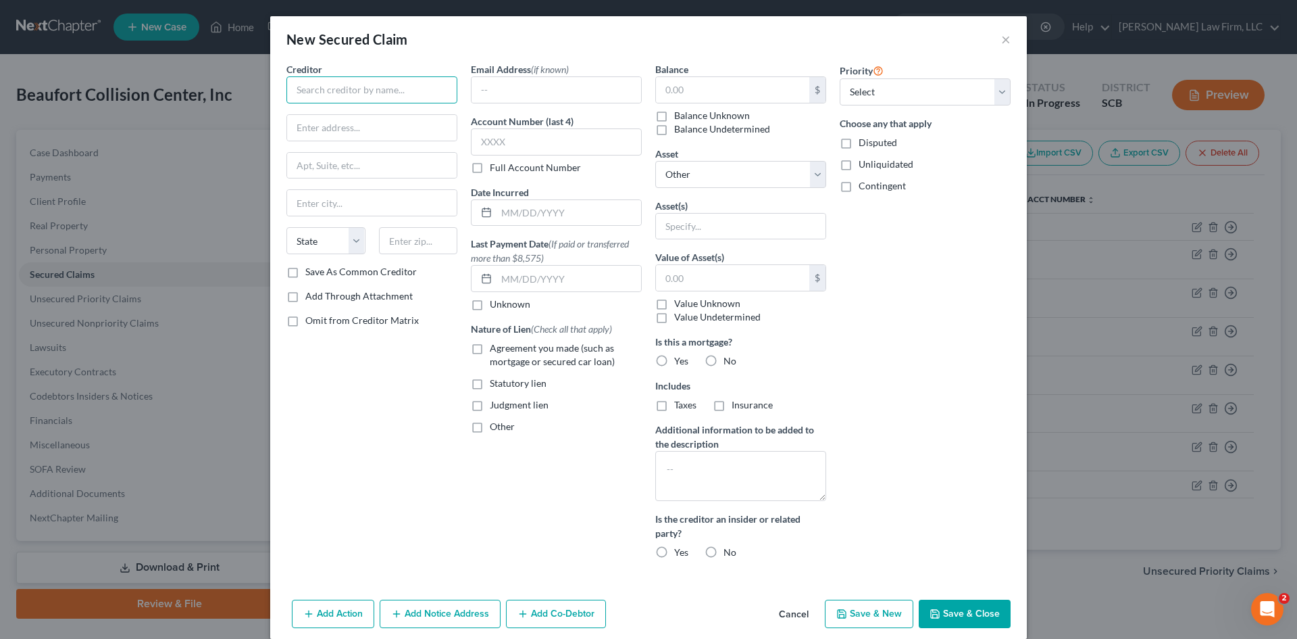
click at [384, 103] on input "text" at bounding box center [371, 89] width 171 height 27
type input "Small Business Financial Solutions, LLC"
type input "4500 East West Highway 6th Floor"
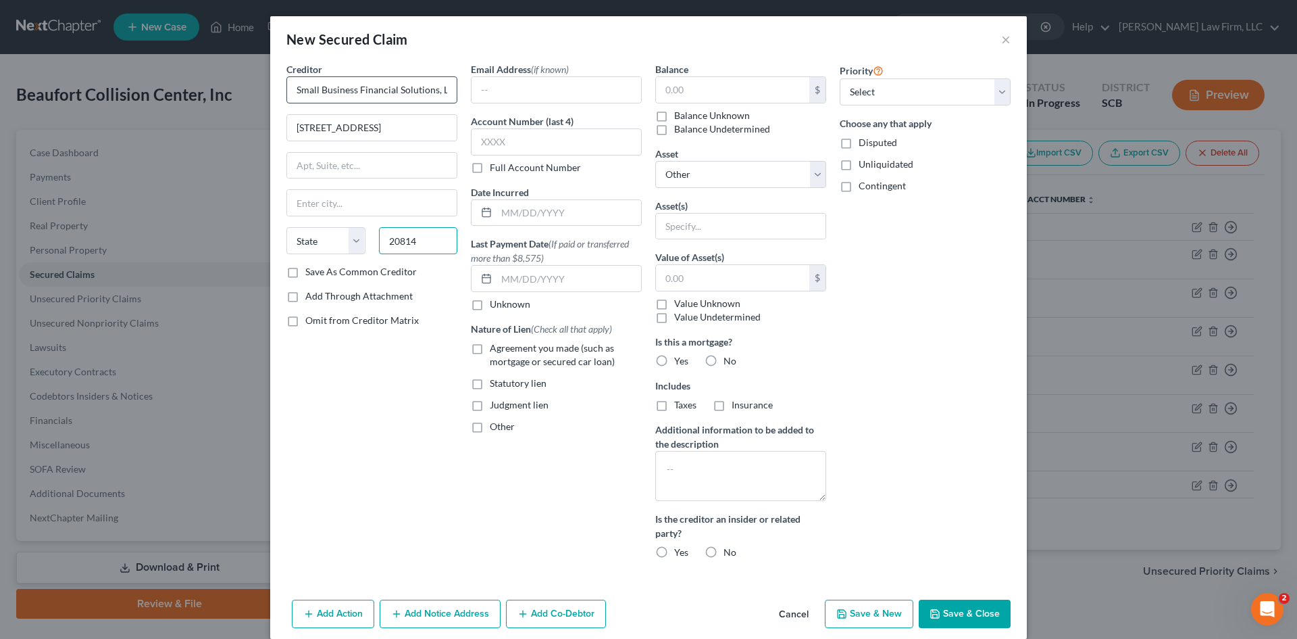
type input "20814"
type input "Bethesda"
select select "21"
click at [962, 615] on button "Save & Close" at bounding box center [965, 613] width 92 height 28
select select
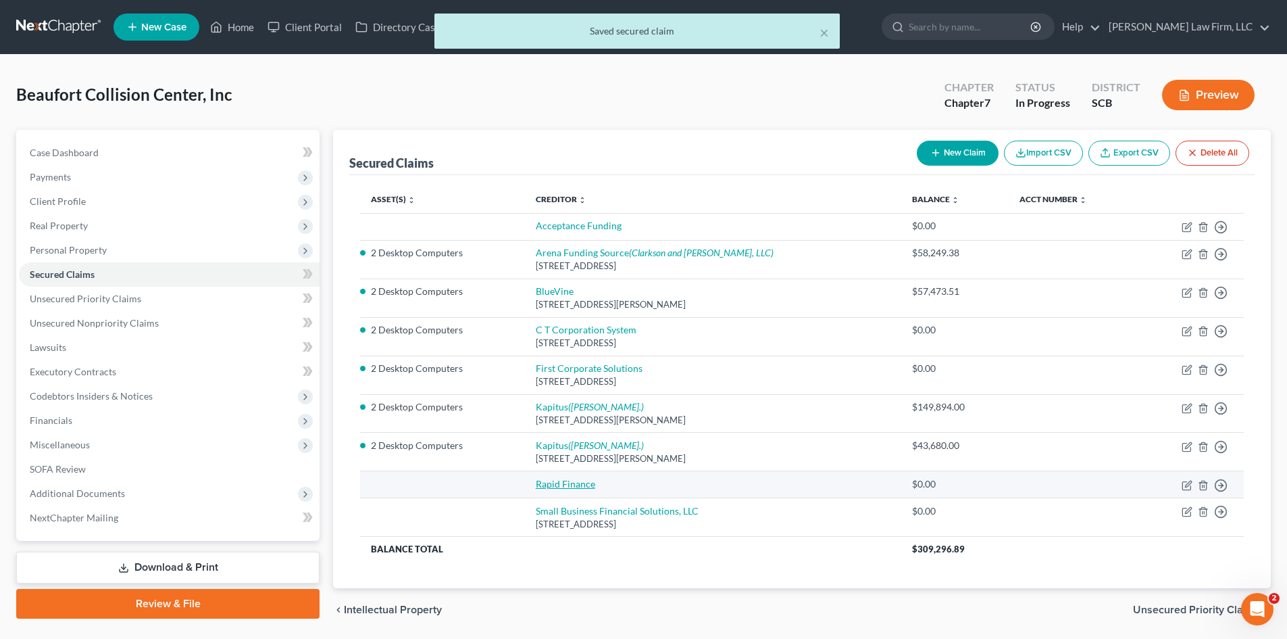
click at [569, 486] on link "Rapid Finance" at bounding box center [565, 483] width 59 height 11
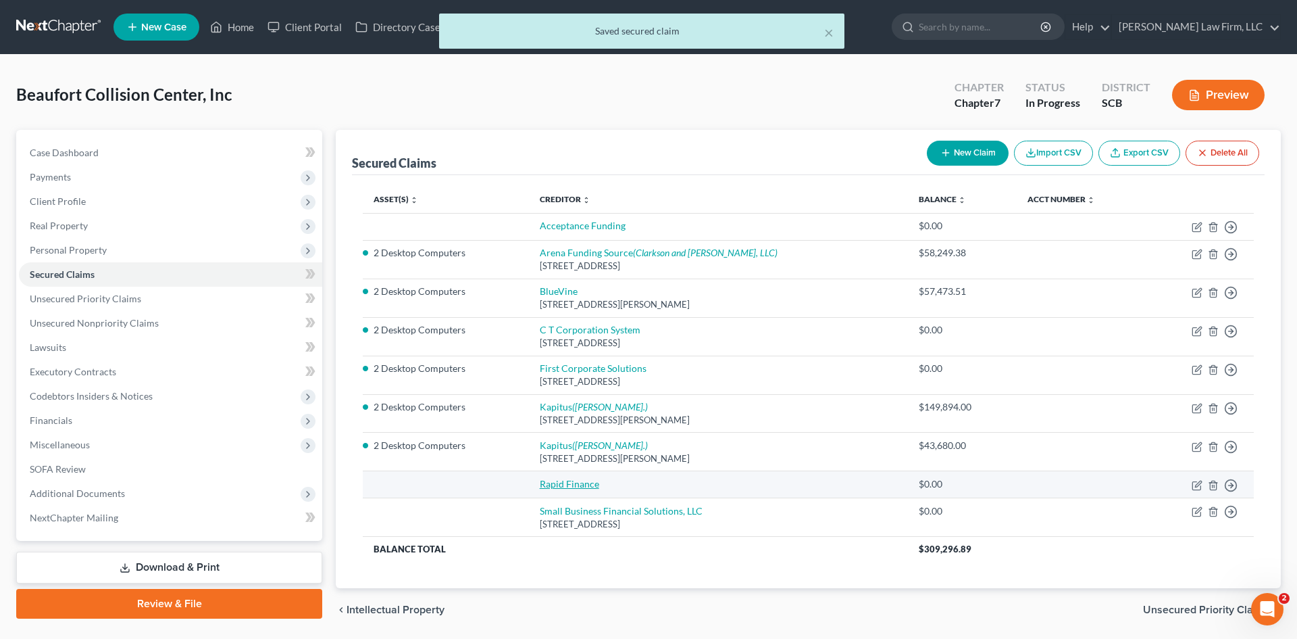
select select "0"
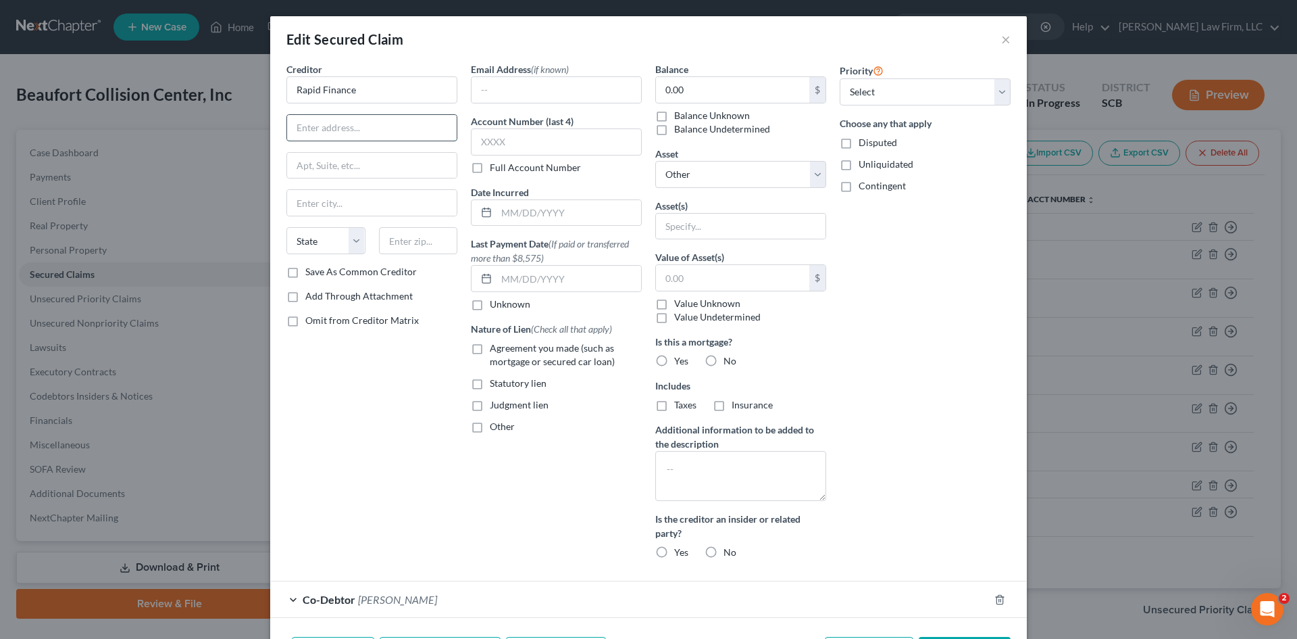
click at [401, 122] on input "text" at bounding box center [372, 128] width 170 height 26
type input "c/o Small Business Financial Solutions"
type input "4500 East West Highway 6th Floor"
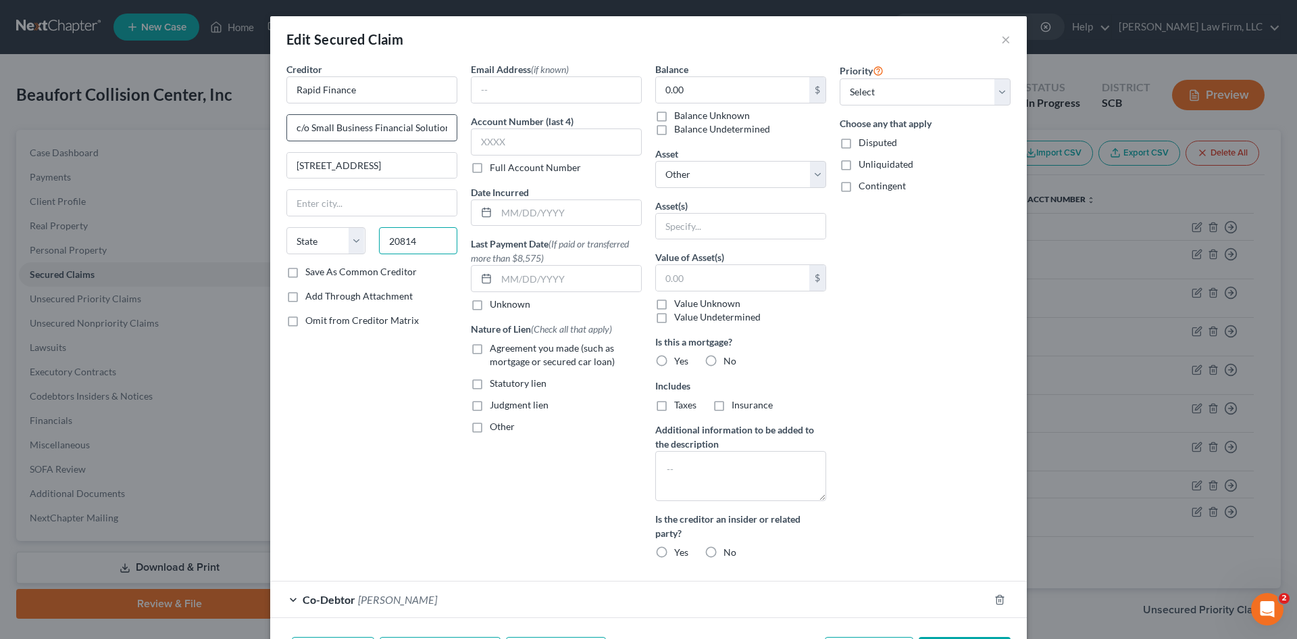
type input "20814"
type input "Bethesda"
select select "21"
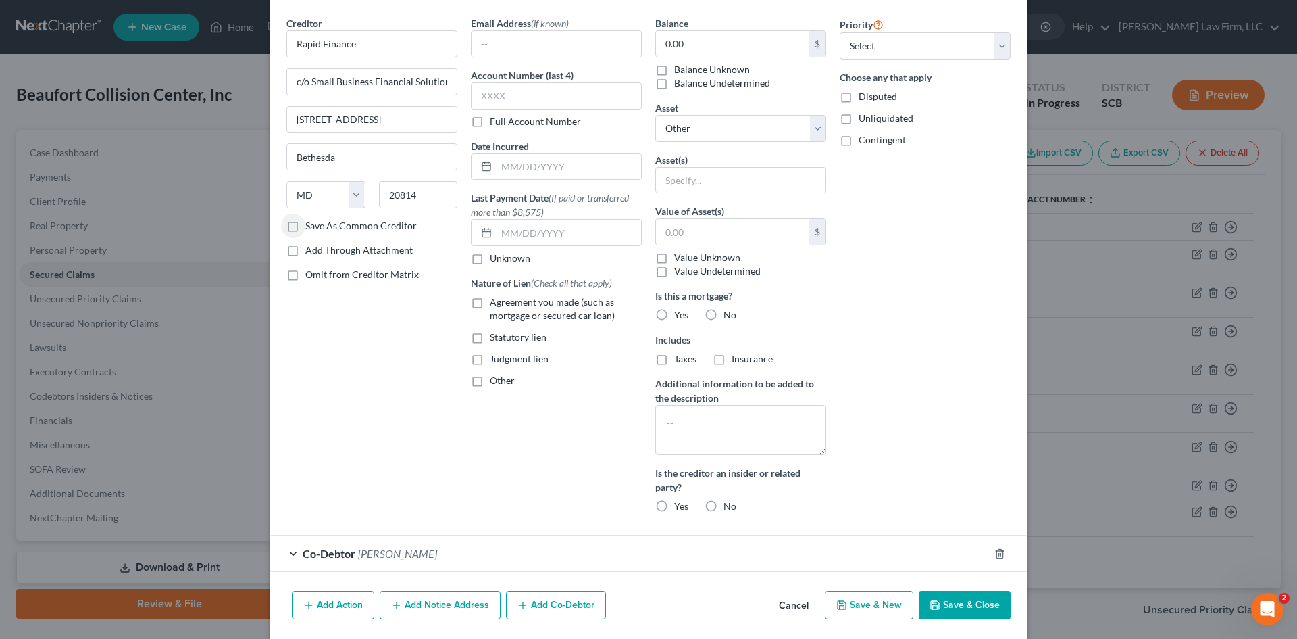
scroll to position [93, 0]
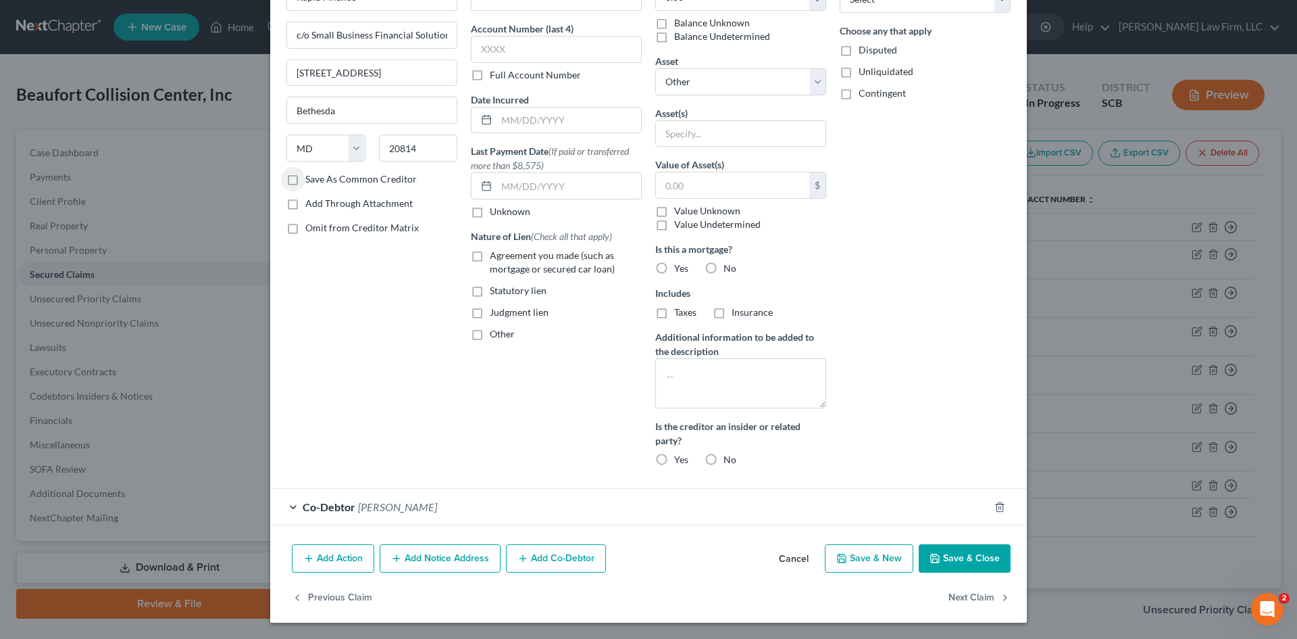
click at [442, 561] on button "Add Notice Address" at bounding box center [440, 558] width 121 height 28
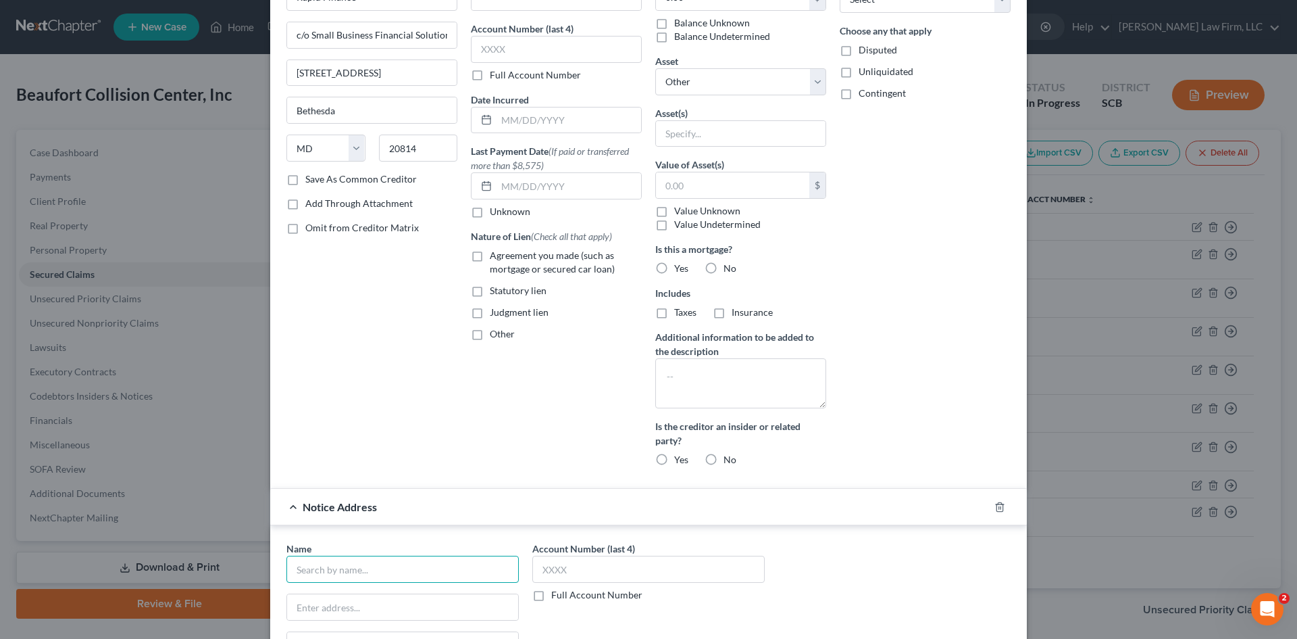
click at [430, 572] on input "text" at bounding box center [402, 568] width 232 height 27
type input "David Dillingham-Goad, Esq"
type input "4500 East West Highway 6th Floor"
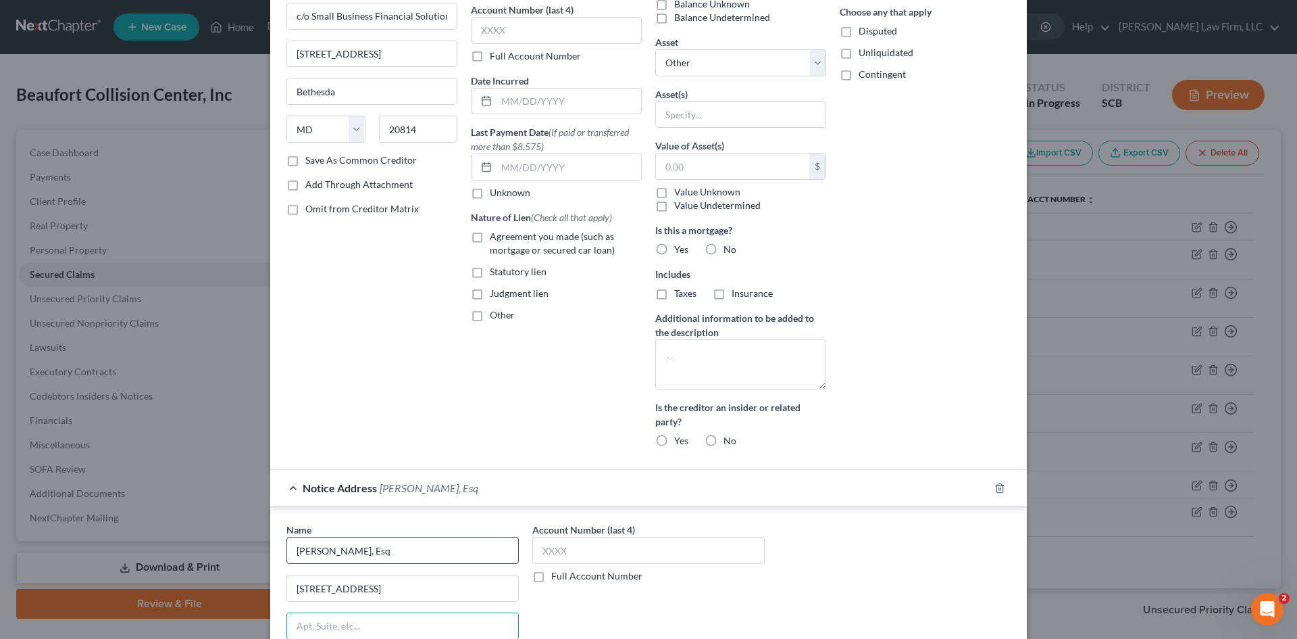
scroll to position [408, 0]
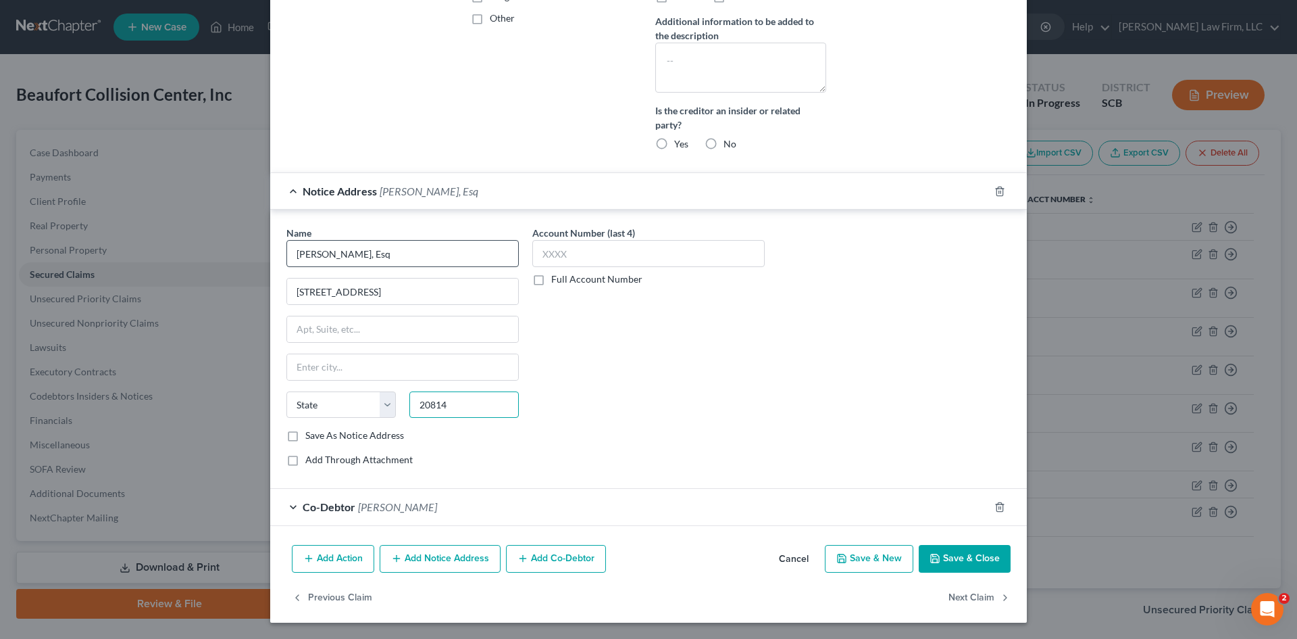
type input "20814"
type input "Bethesda"
select select "21"
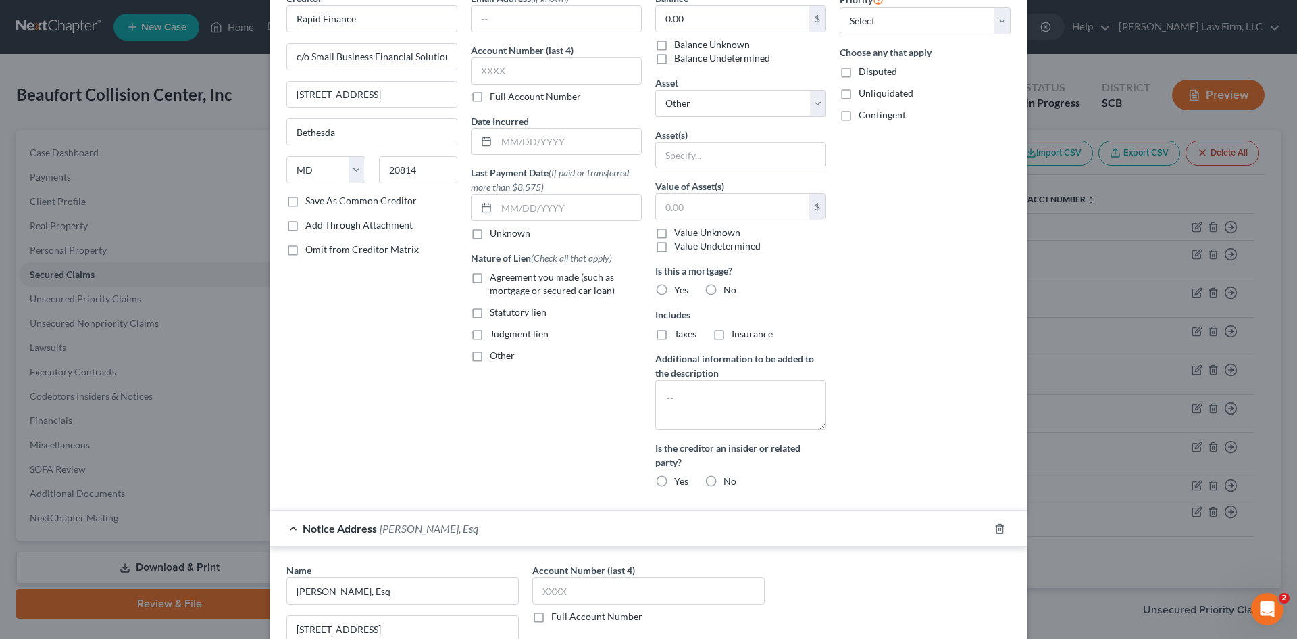
scroll to position [70, 0]
click at [490, 278] on label "Agreement you made (such as mortgage or secured car loan)" at bounding box center [566, 284] width 152 height 27
click at [495, 278] on input "Agreement you made (such as mortgage or secured car loan)" at bounding box center [499, 275] width 9 height 9
checkbox input "true"
click at [490, 353] on label "Other" at bounding box center [502, 356] width 25 height 14
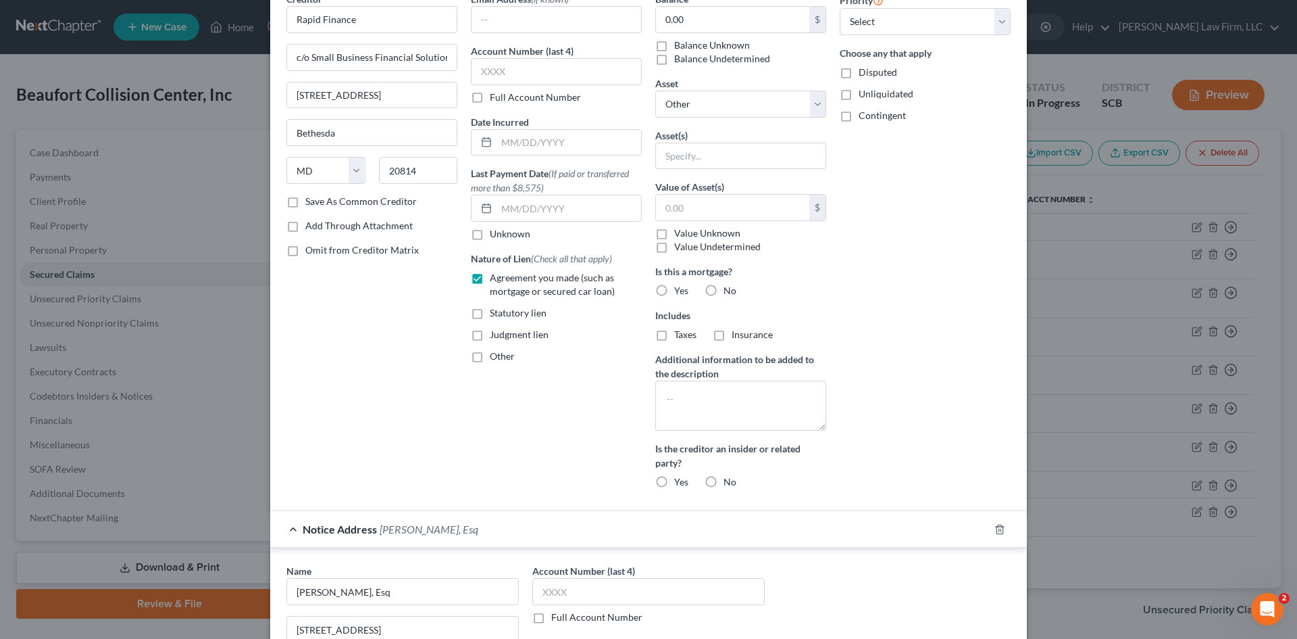
click at [495, 353] on input "Other" at bounding box center [499, 353] width 9 height 9
checkbox input "true"
click at [635, 386] on input "text" at bounding box center [557, 387] width 170 height 26
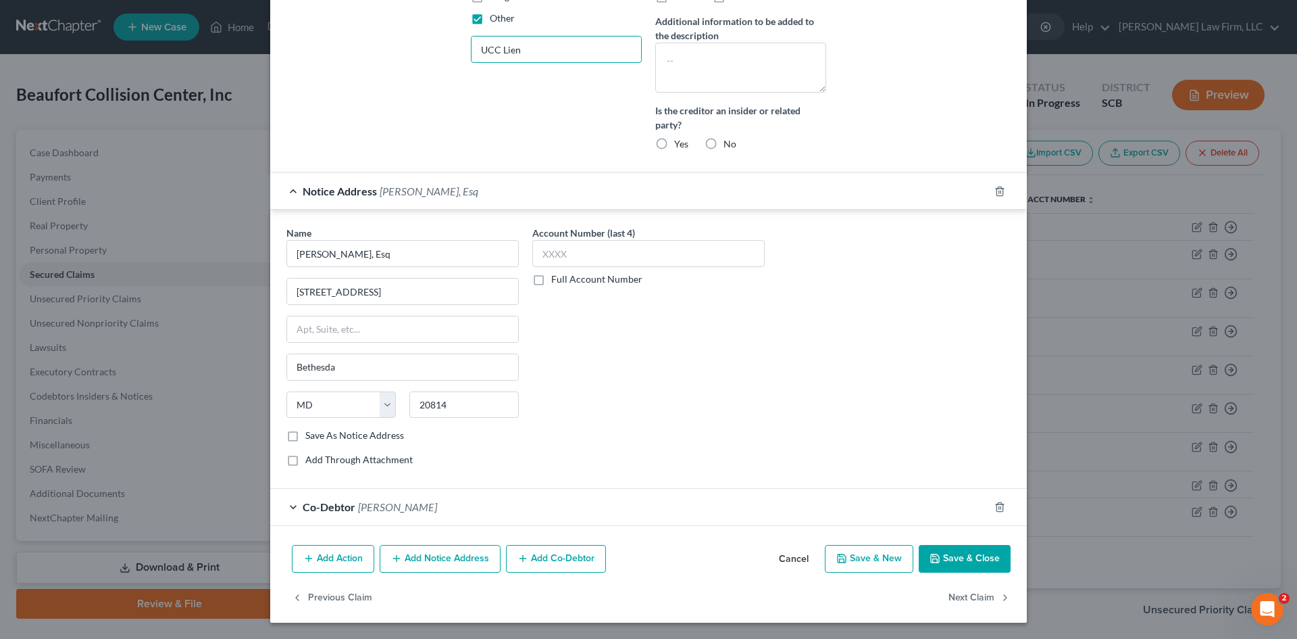
type input "UCC Lien"
click at [935, 561] on icon "button" at bounding box center [935, 558] width 8 height 8
select select
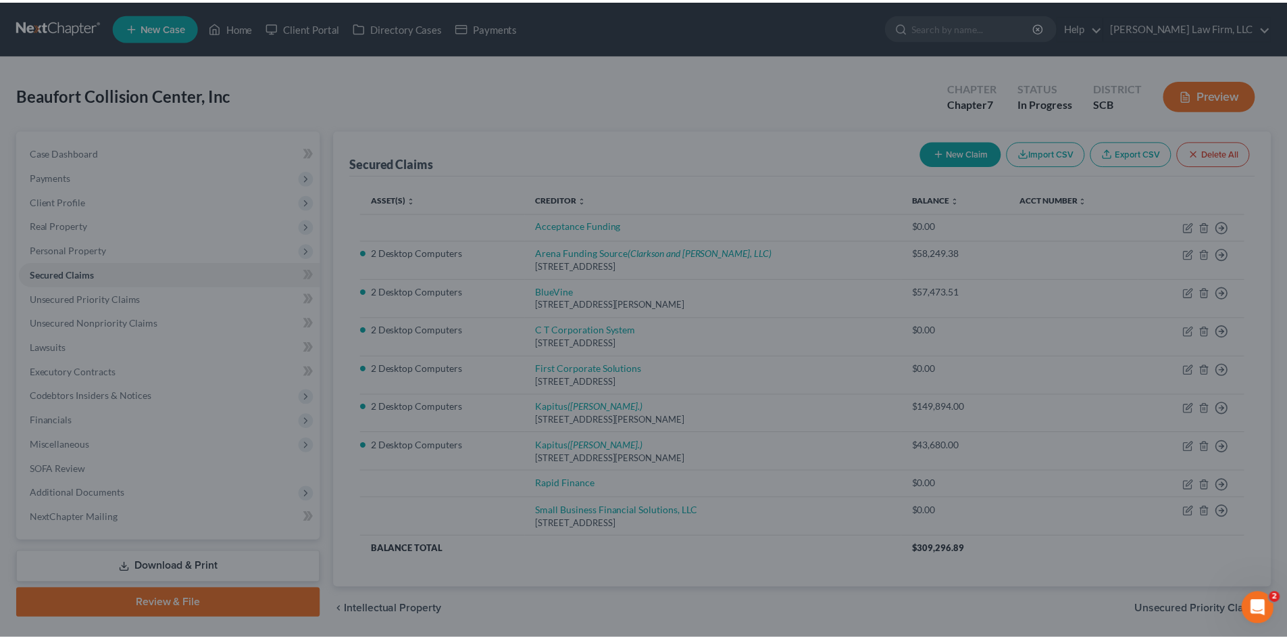
scroll to position [320, 0]
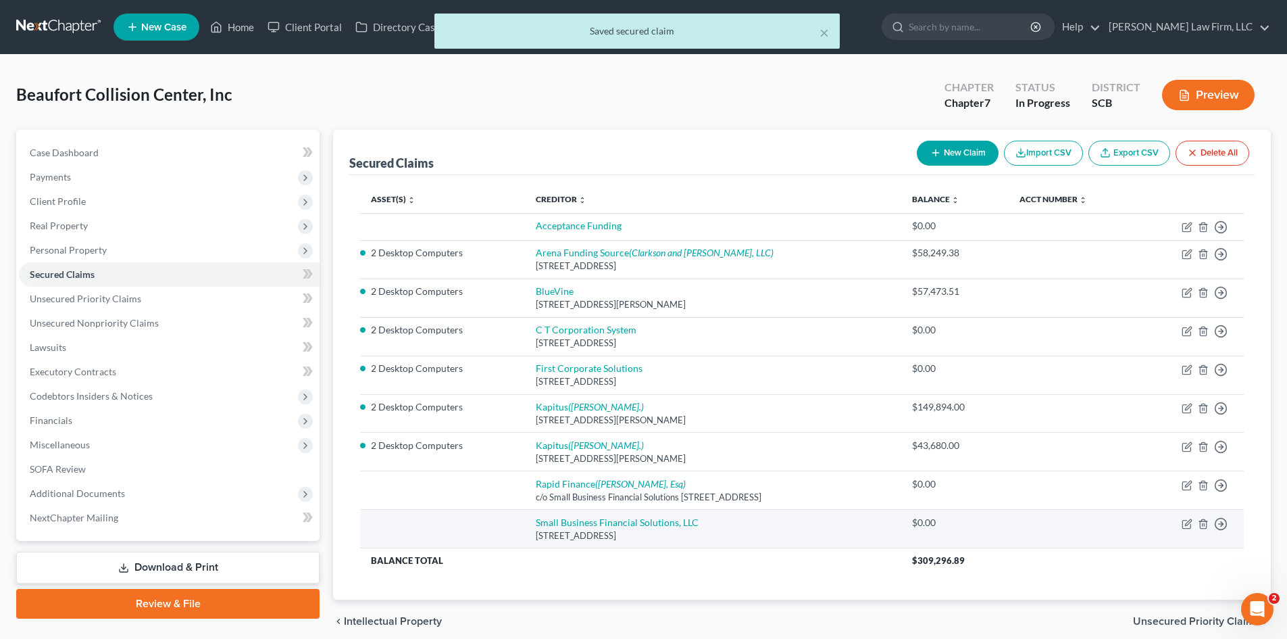
click at [1204, 529] on td "Move to E Move to F Move to G Move to Notice Only" at bounding box center [1191, 528] width 106 height 39
click at [1206, 527] on icon "button" at bounding box center [1203, 523] width 6 height 9
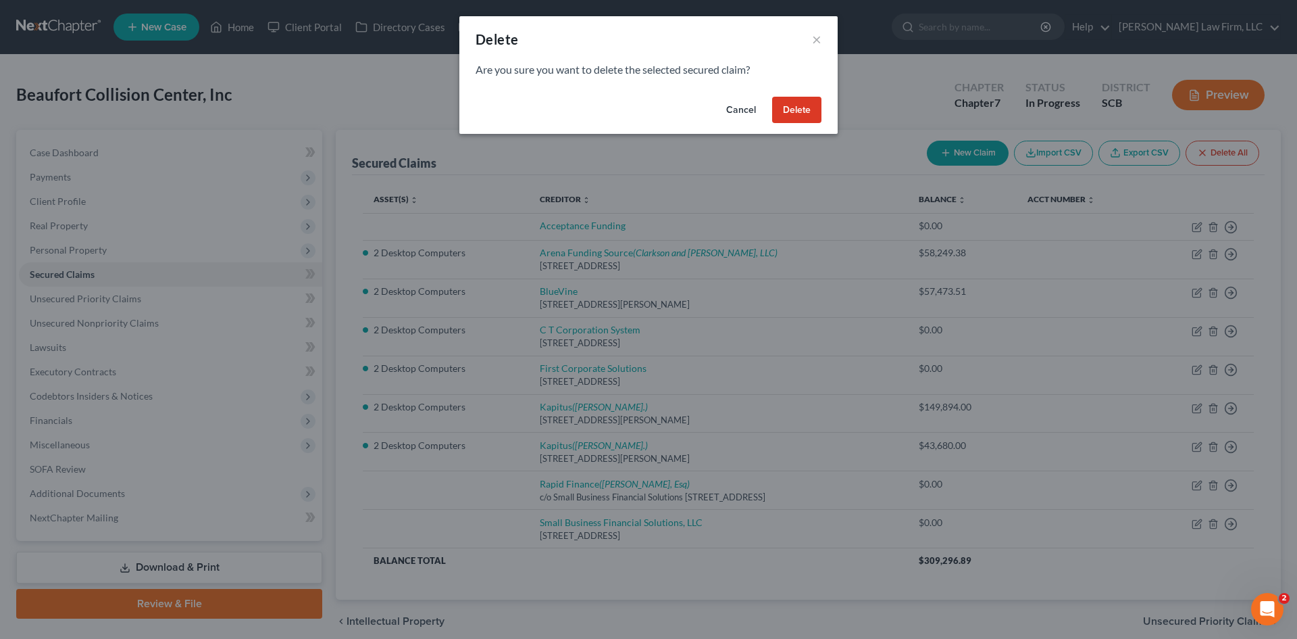
click at [801, 112] on button "Delete" at bounding box center [796, 110] width 49 height 27
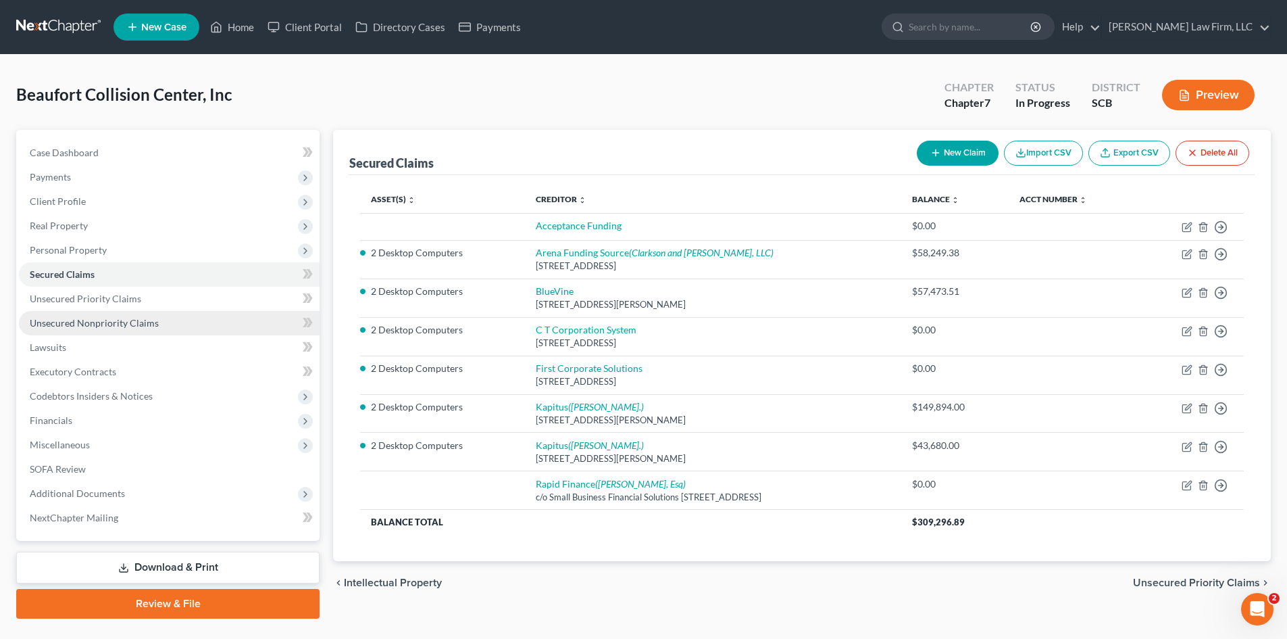
click at [69, 320] on span "Unsecured Nonpriority Claims" at bounding box center [94, 322] width 129 height 11
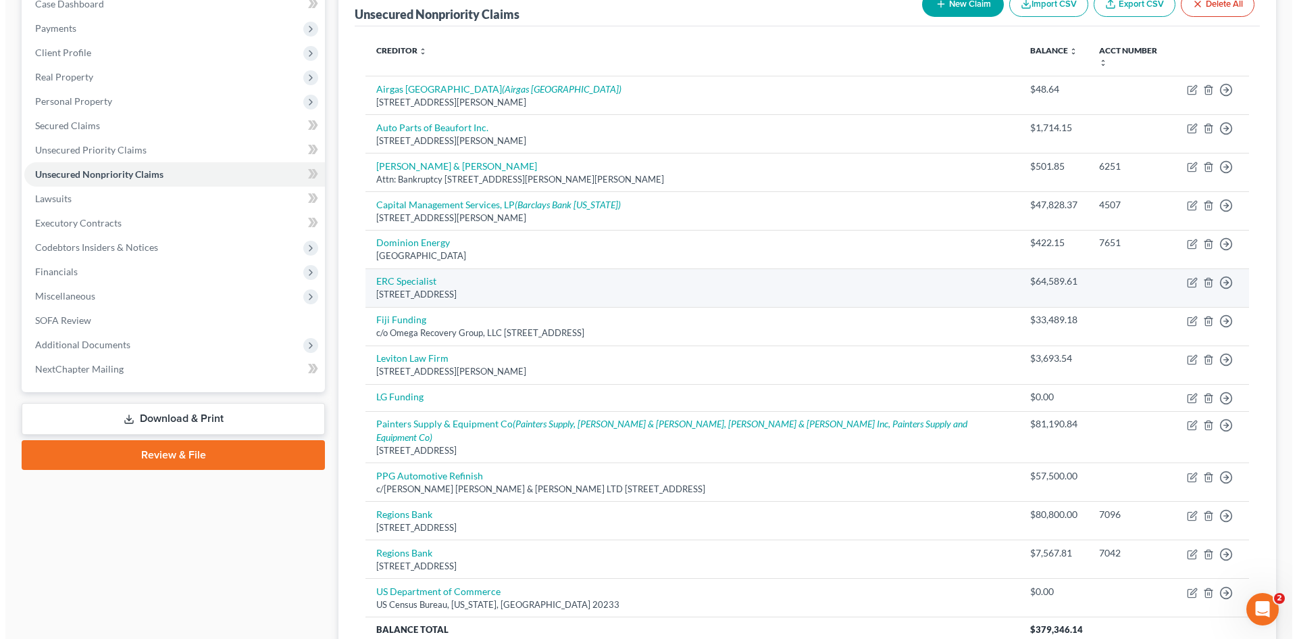
scroll to position [180, 0]
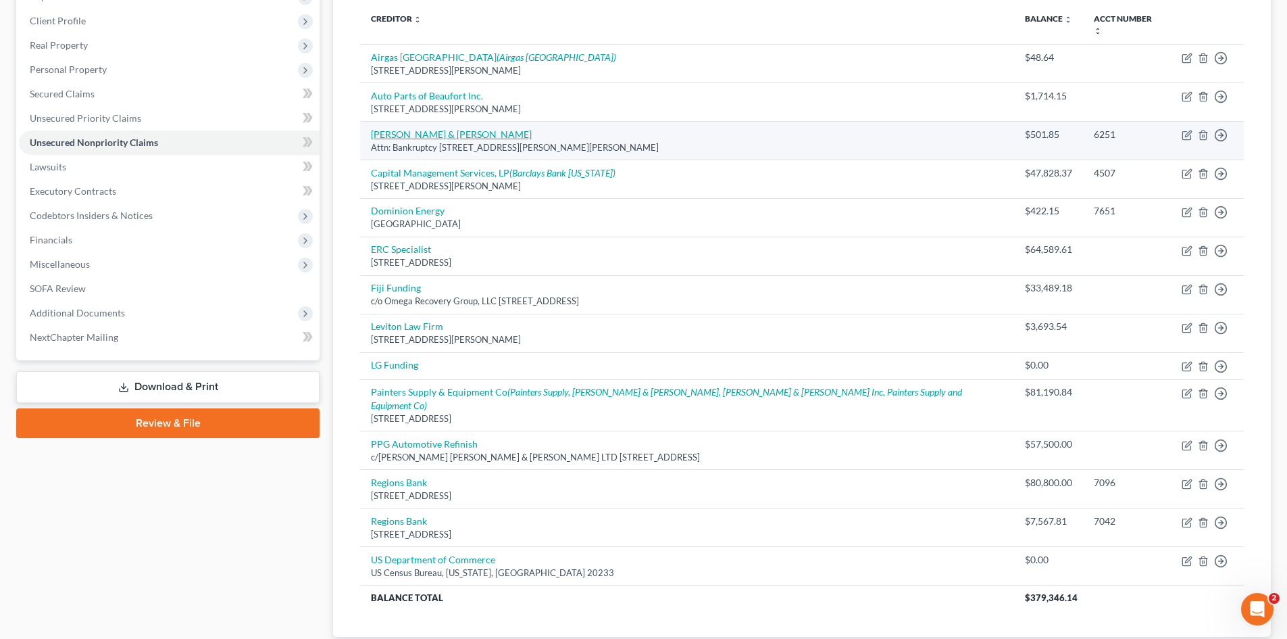
click at [414, 128] on link "Caine & Weiner" at bounding box center [451, 133] width 161 height 11
select select "4"
select select "1"
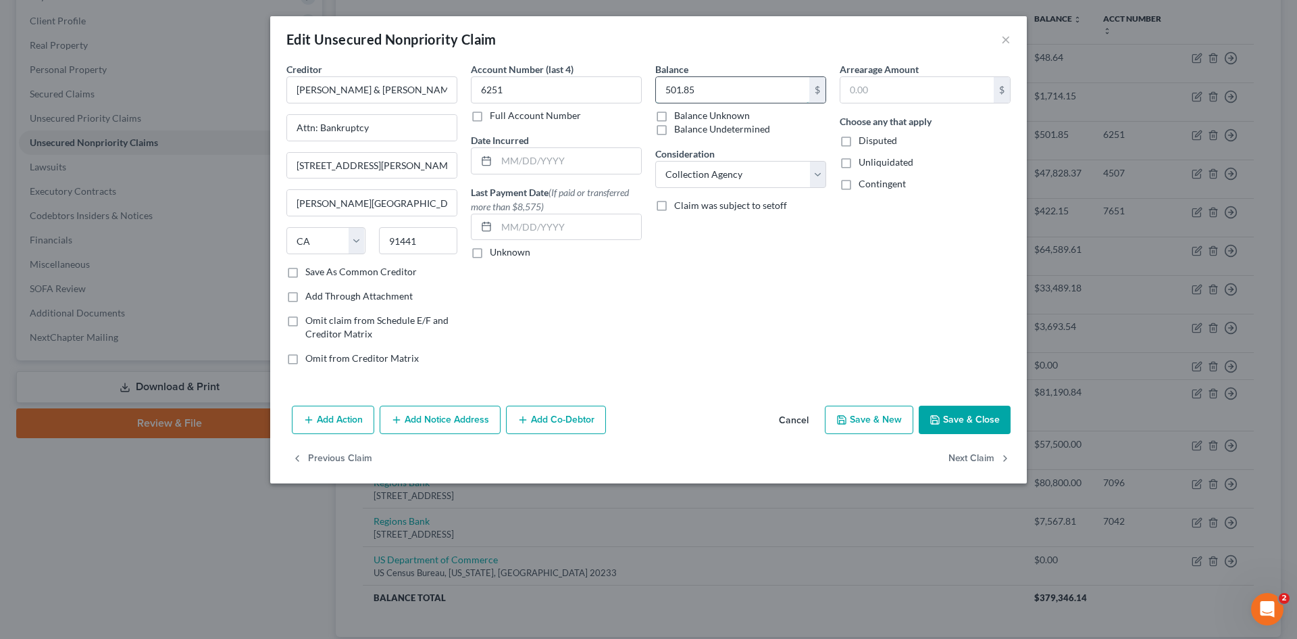
click at [715, 87] on input "501.85" at bounding box center [732, 90] width 153 height 26
type input "509.49"
click at [424, 426] on button "Add Notice Address" at bounding box center [440, 419] width 121 height 28
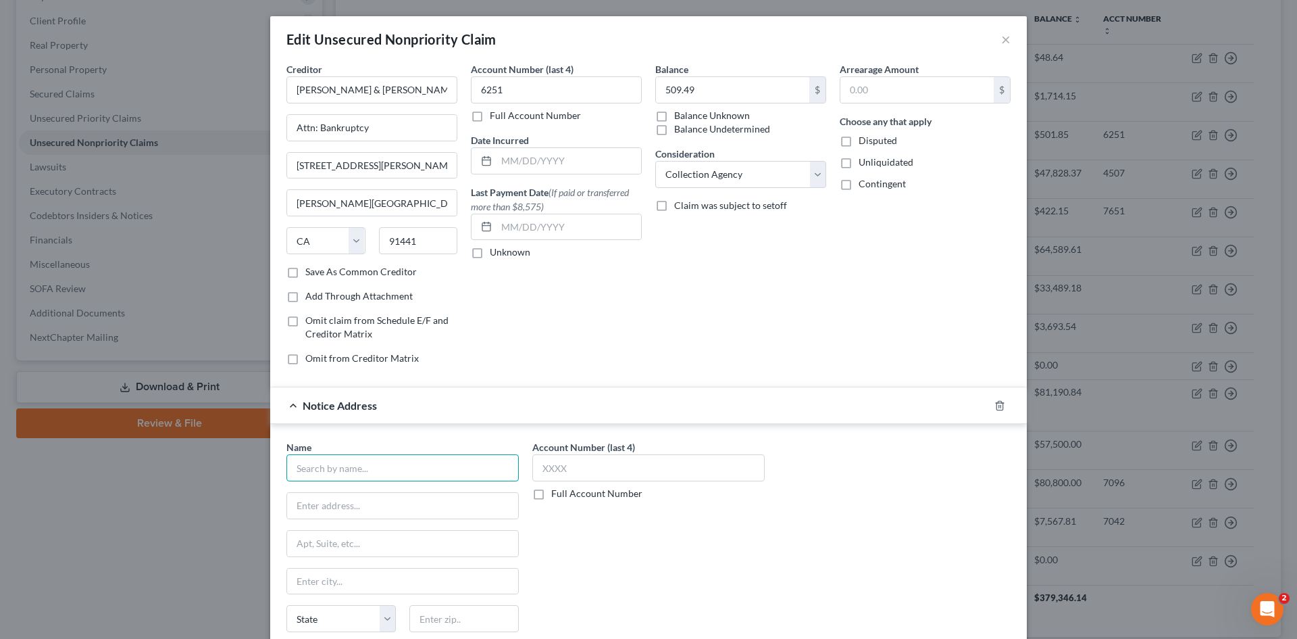
click at [395, 472] on input "text" at bounding box center [402, 467] width 232 height 27
type input "Pucin & Friedland"
type input "5805 Sepulveda Blvd 4th Floor"
type input "91411"
type input "Van Nuys"
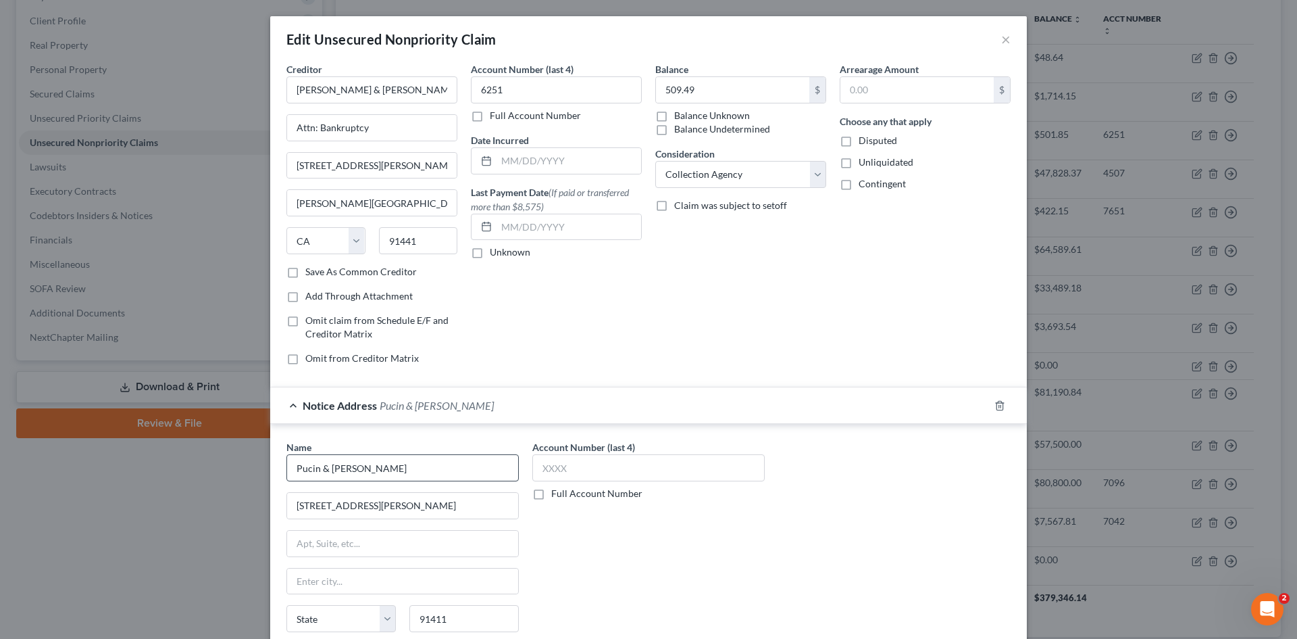
select select "4"
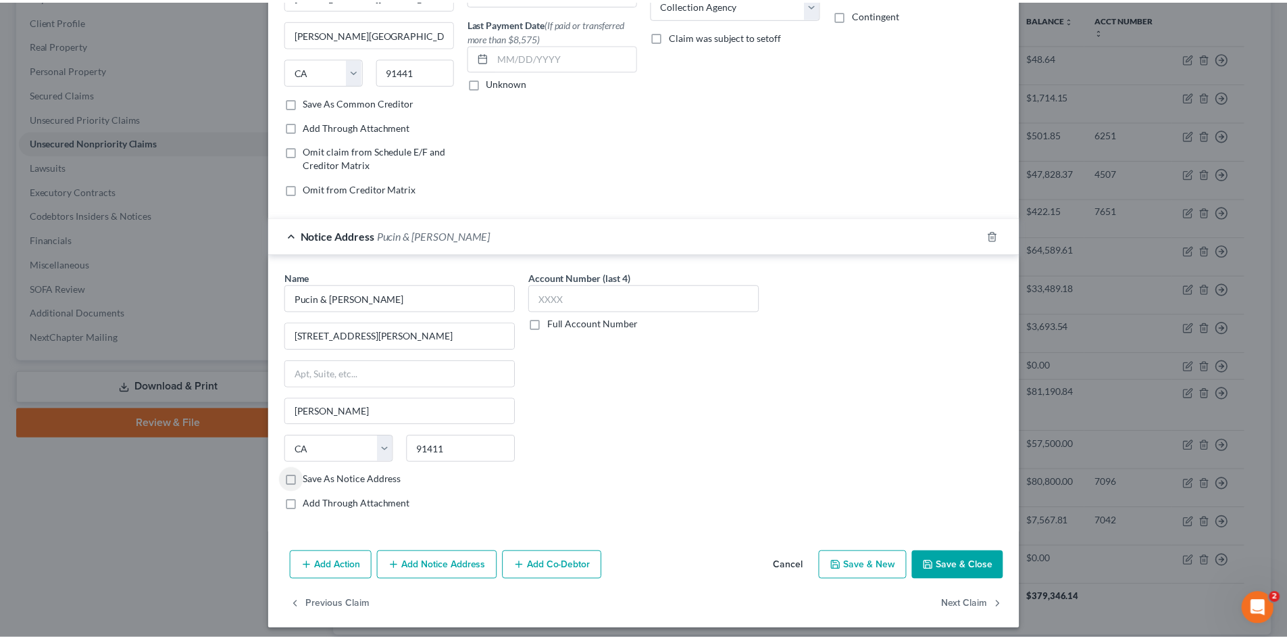
scroll to position [176, 0]
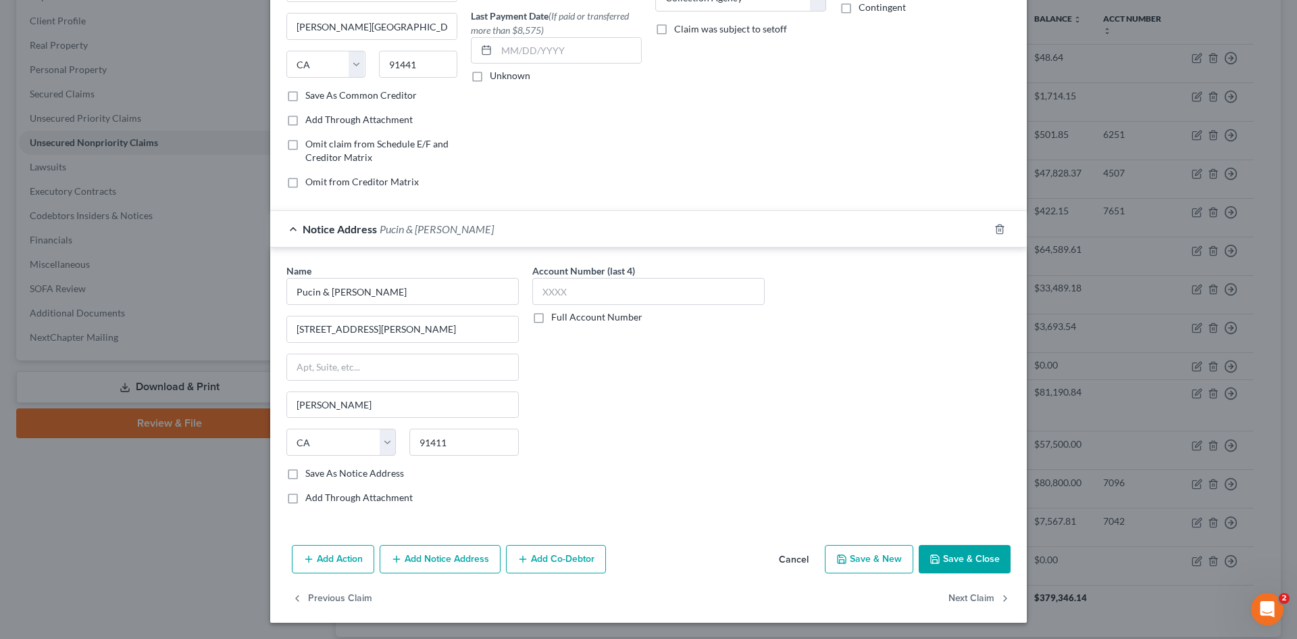
click at [951, 547] on button "Save & Close" at bounding box center [965, 559] width 92 height 28
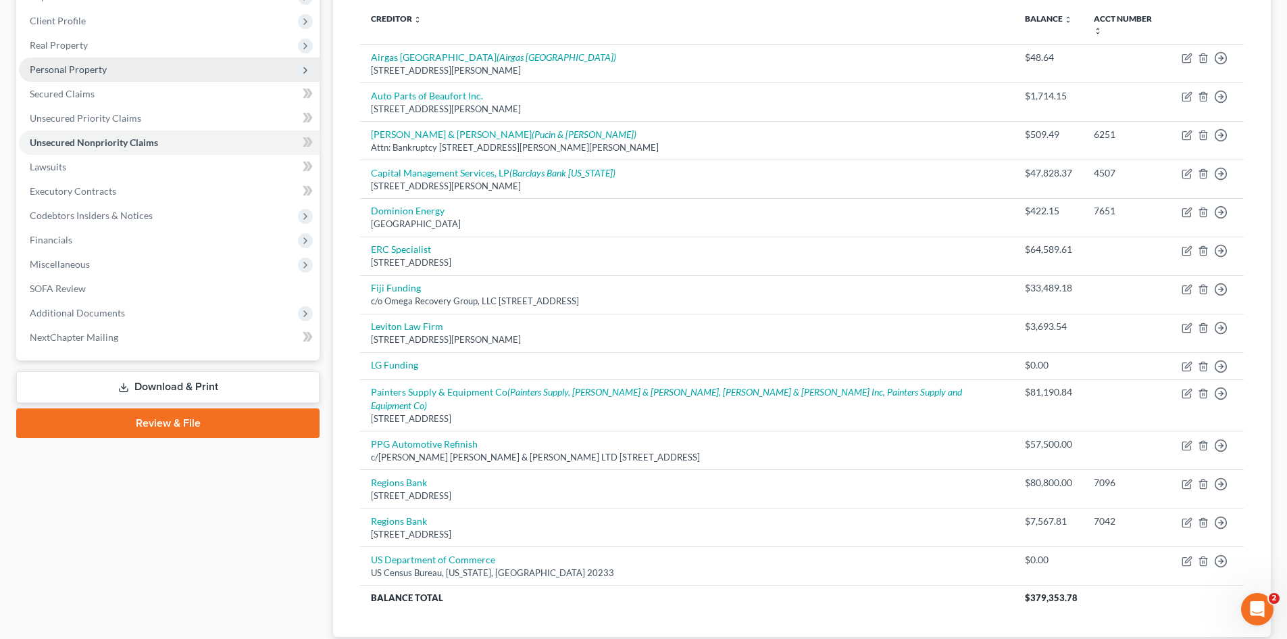
click at [59, 77] on span "Personal Property" at bounding box center [169, 69] width 301 height 24
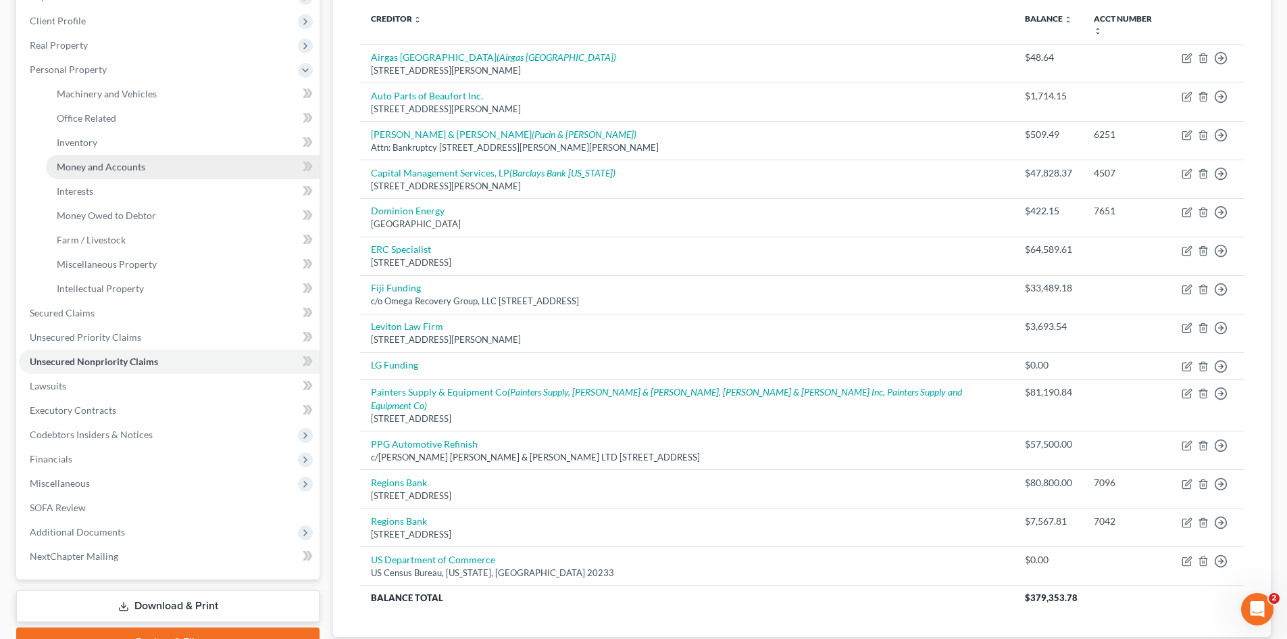
click at [90, 172] on link "Money and Accounts" at bounding box center [183, 167] width 274 height 24
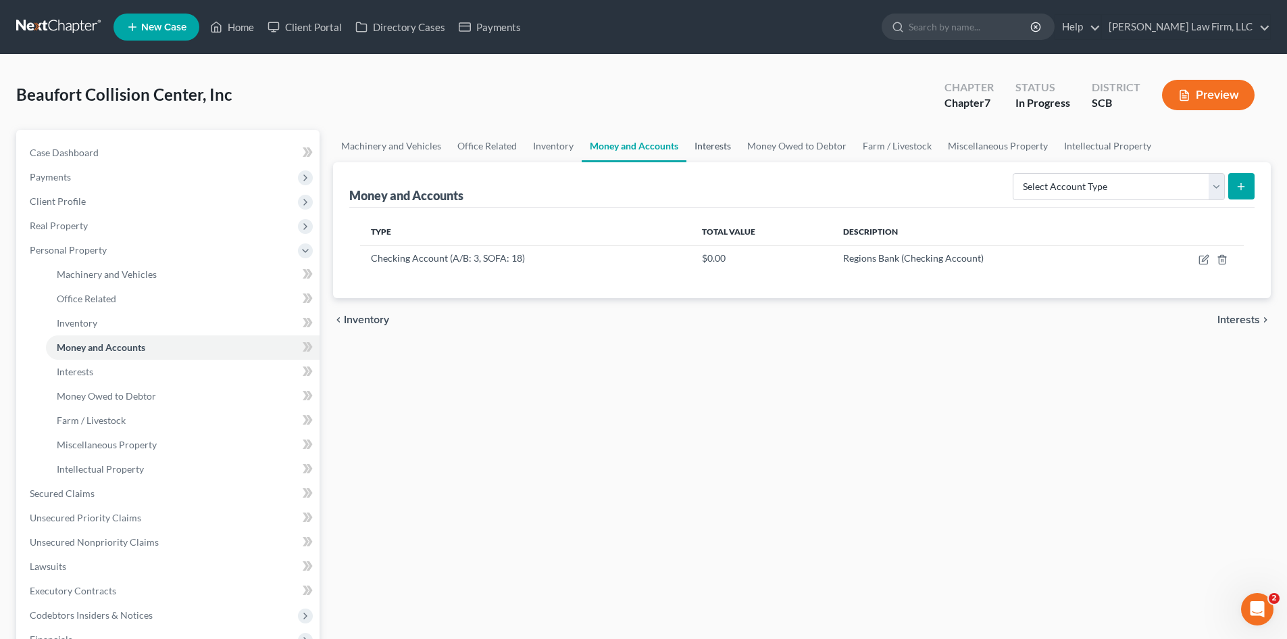
click at [730, 145] on link "Interests" at bounding box center [712, 146] width 53 height 32
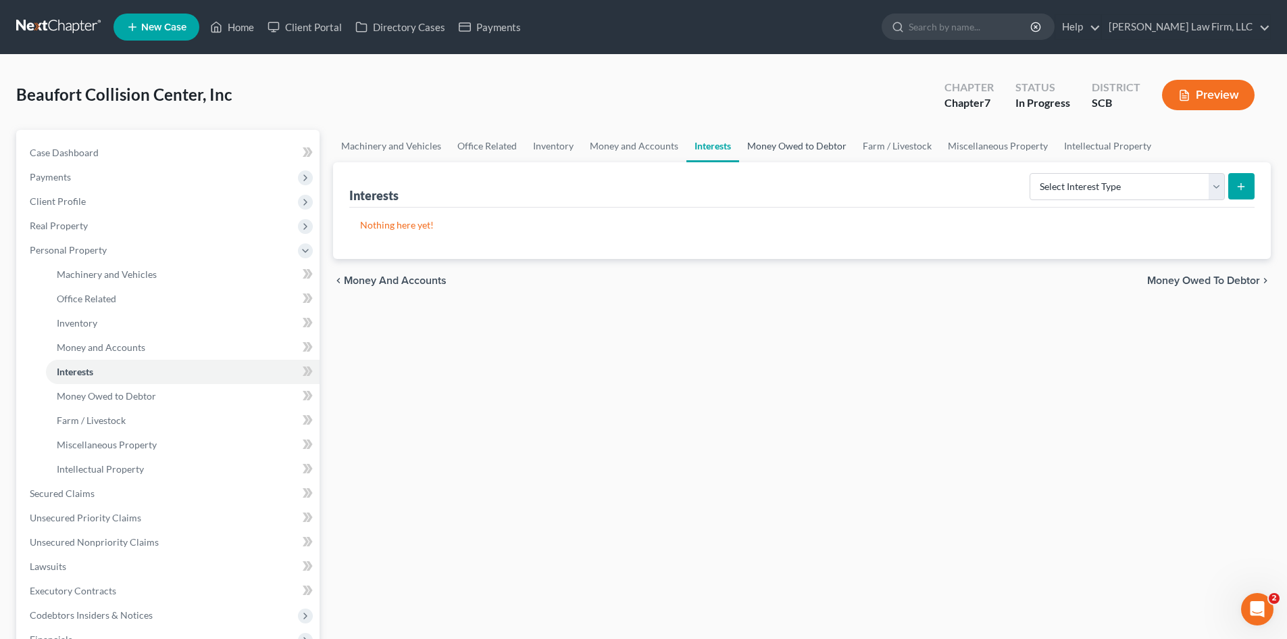
click at [795, 147] on link "Money Owed to Debtor" at bounding box center [797, 146] width 116 height 32
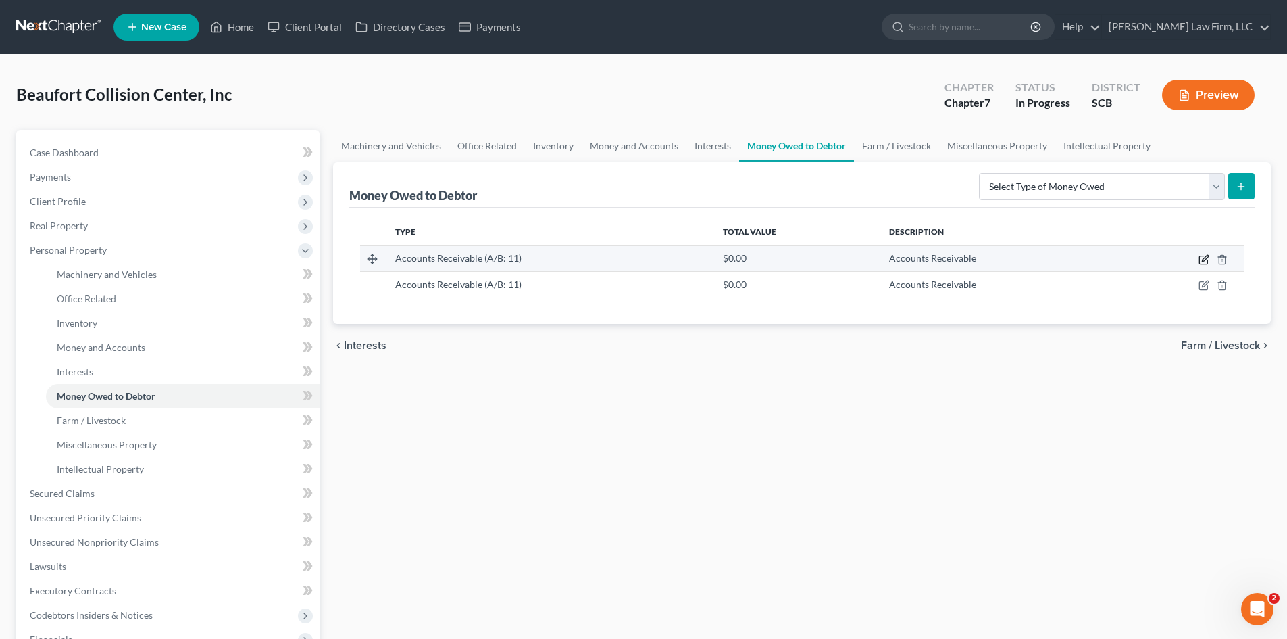
click at [1203, 262] on icon "button" at bounding box center [1204, 259] width 11 height 11
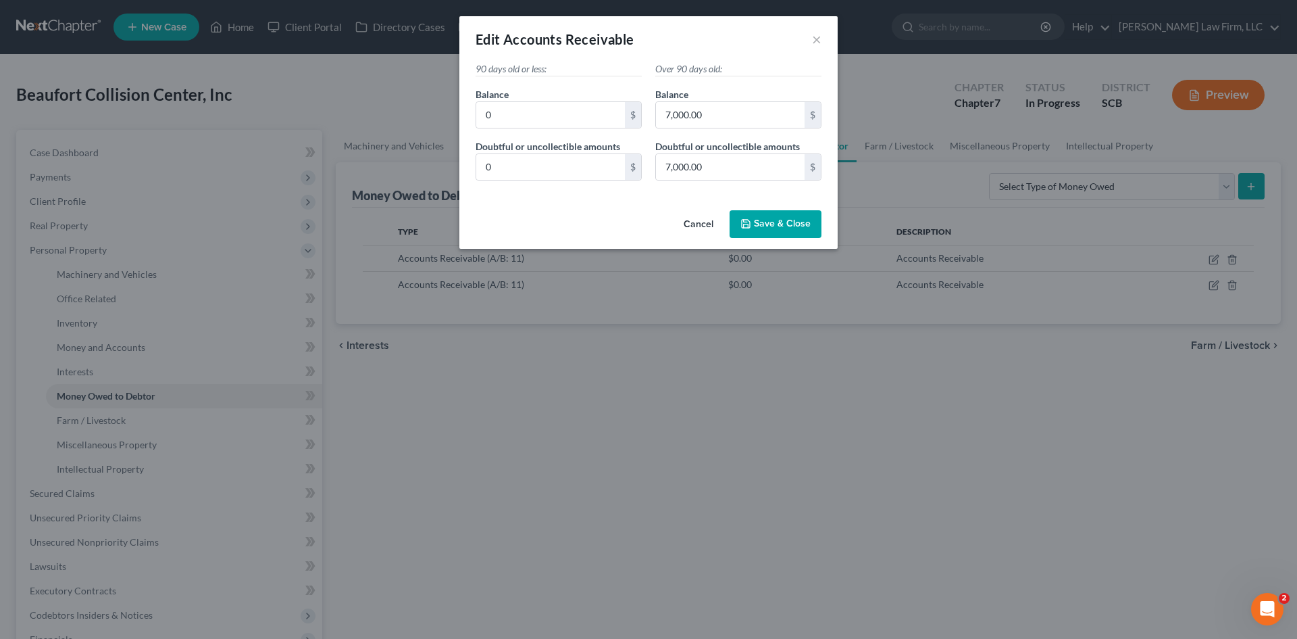
click at [803, 230] on button "Save & Close" at bounding box center [776, 224] width 92 height 28
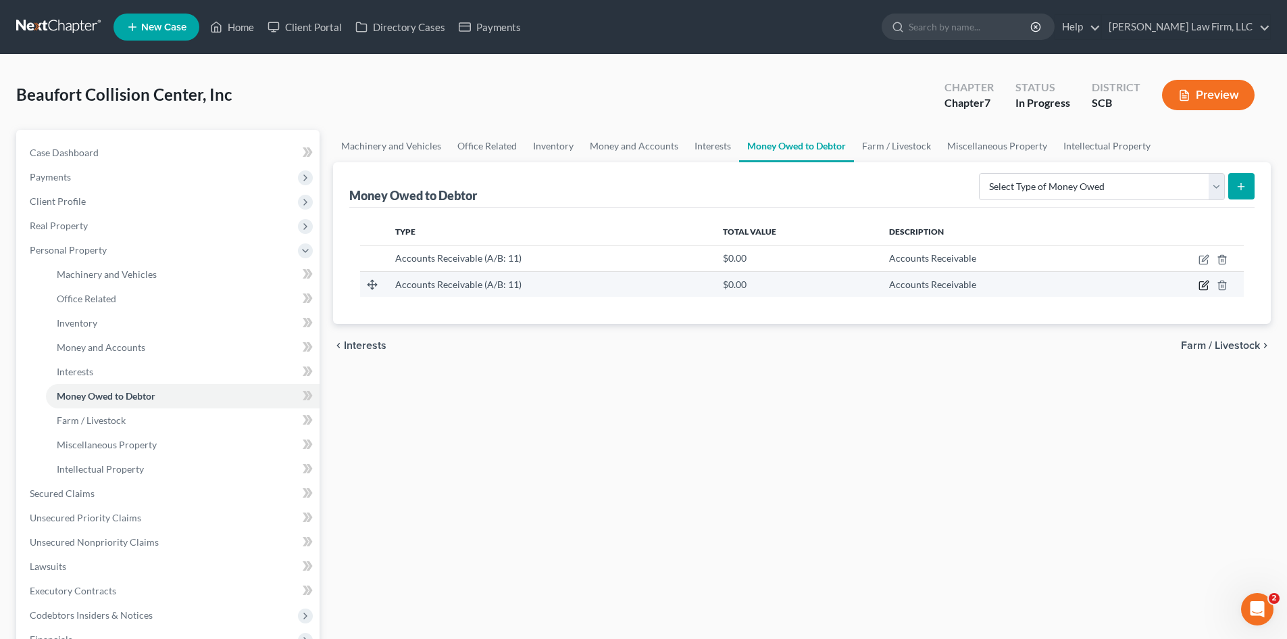
click at [1199, 285] on icon "button" at bounding box center [1203, 286] width 8 height 8
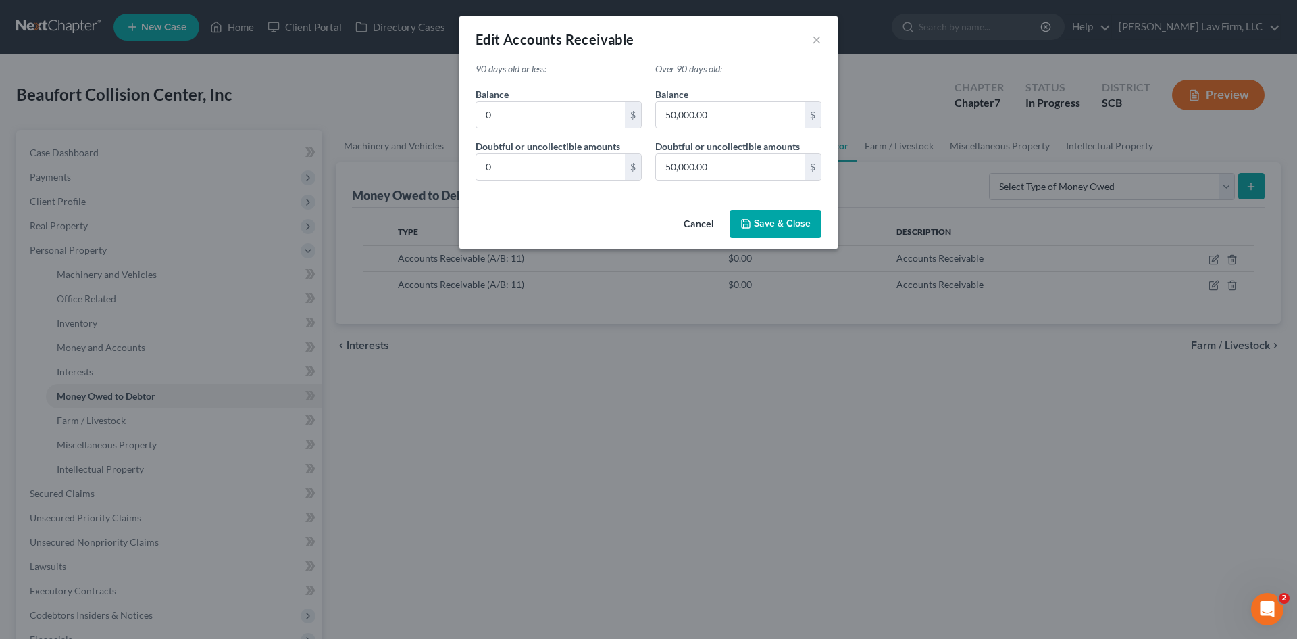
click at [793, 231] on button "Save & Close" at bounding box center [776, 224] width 92 height 28
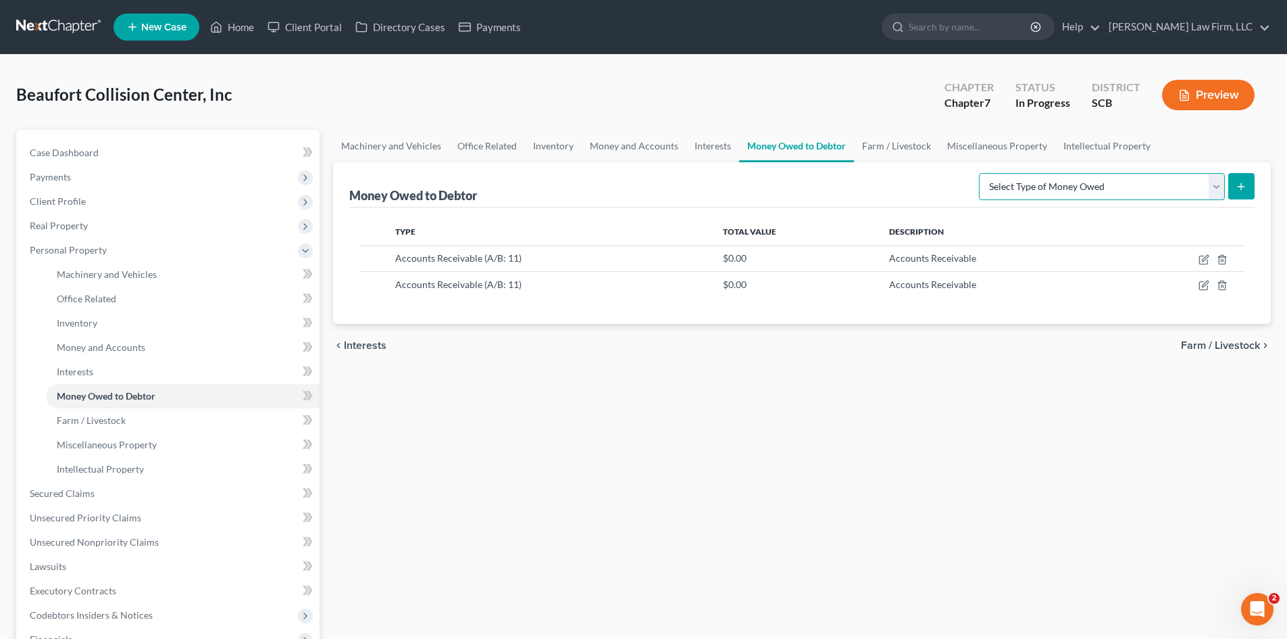
click at [1013, 184] on select "Select Type of Money Owed Accounts Receivable (A/B: 11) Causes of Action Agains…" at bounding box center [1102, 186] width 246 height 27
select select "accounts_receivable"
click at [982, 173] on select "Select Type of Money Owed Accounts Receivable (A/B: 11) Causes of Action Agains…" at bounding box center [1102, 186] width 246 height 27
click at [1249, 196] on button "submit" at bounding box center [1241, 186] width 26 height 26
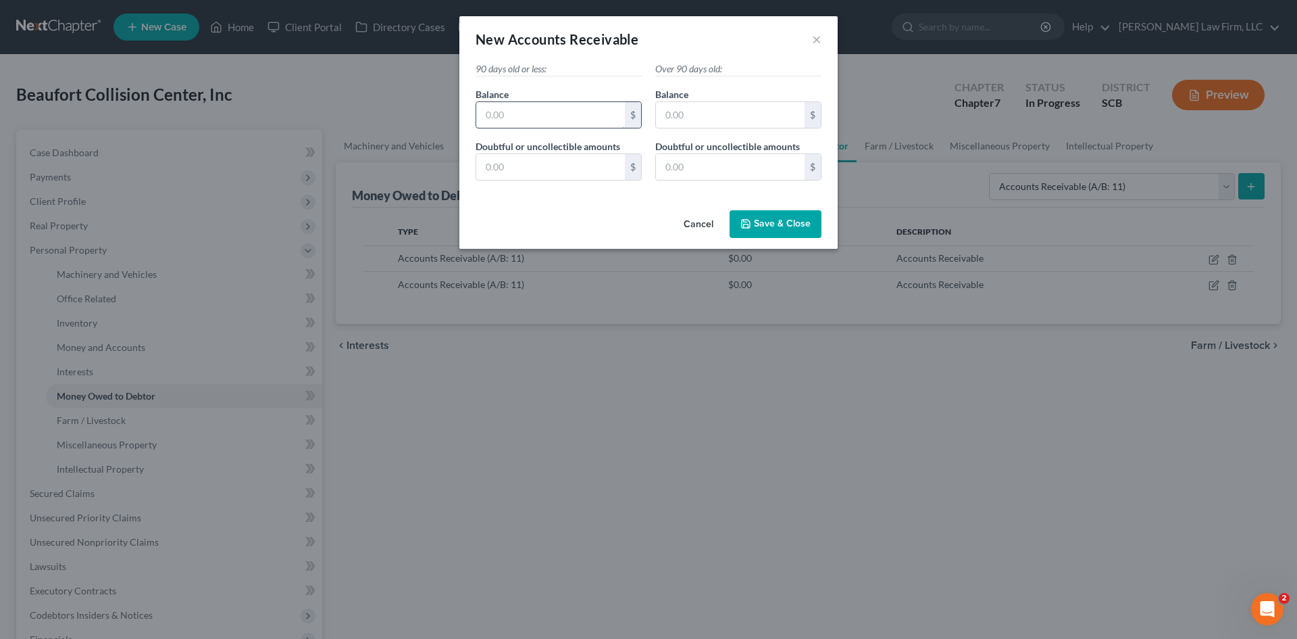
click at [511, 107] on input "text" at bounding box center [550, 115] width 149 height 26
type input "14,852.39"
click at [774, 216] on button "Save & Close" at bounding box center [776, 224] width 92 height 28
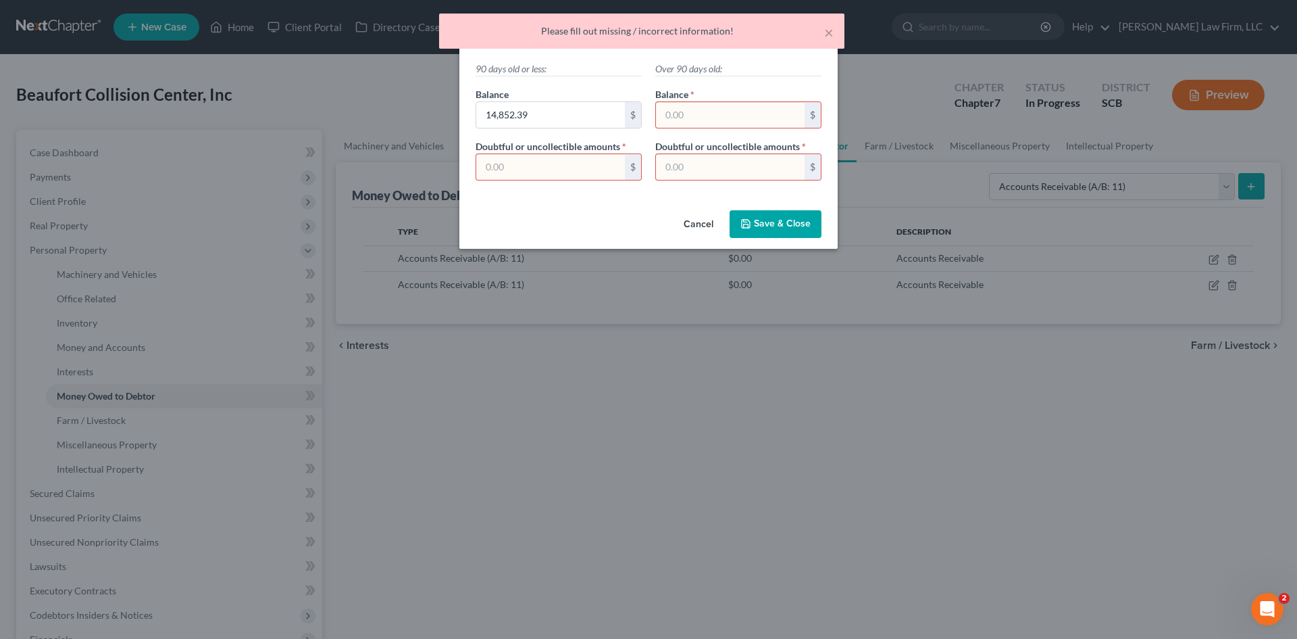
click at [581, 169] on input "text" at bounding box center [550, 167] width 149 height 26
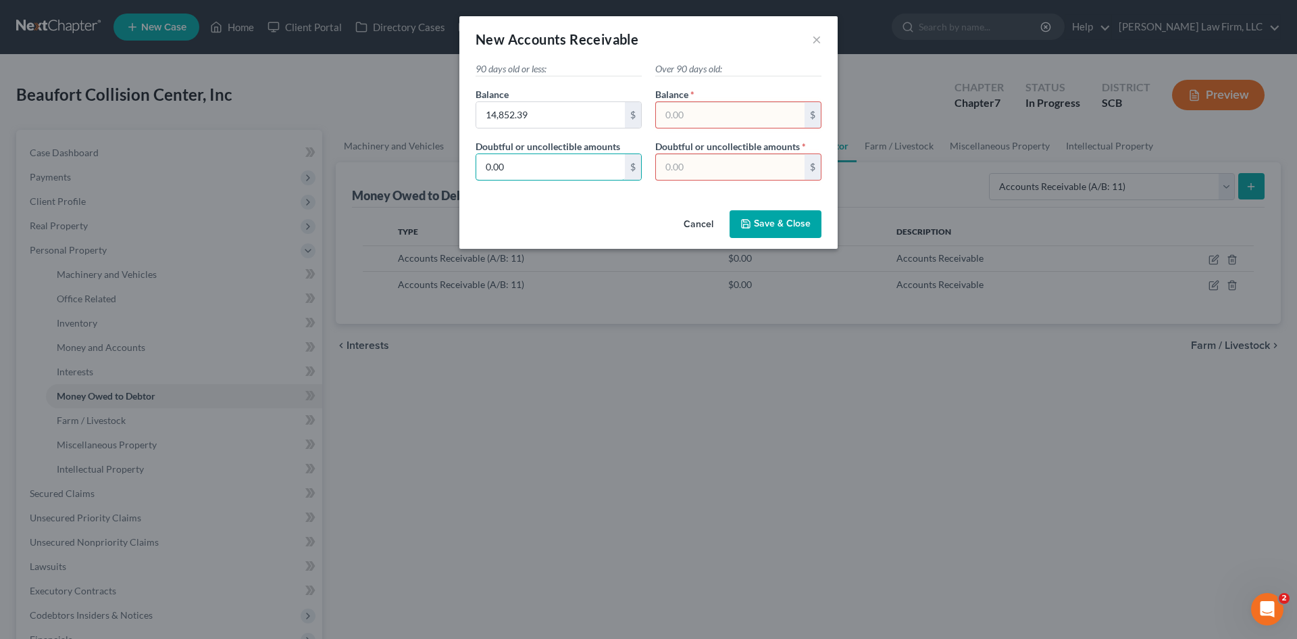
type input "0.00"
click at [757, 225] on span "Save & Close" at bounding box center [782, 223] width 57 height 11
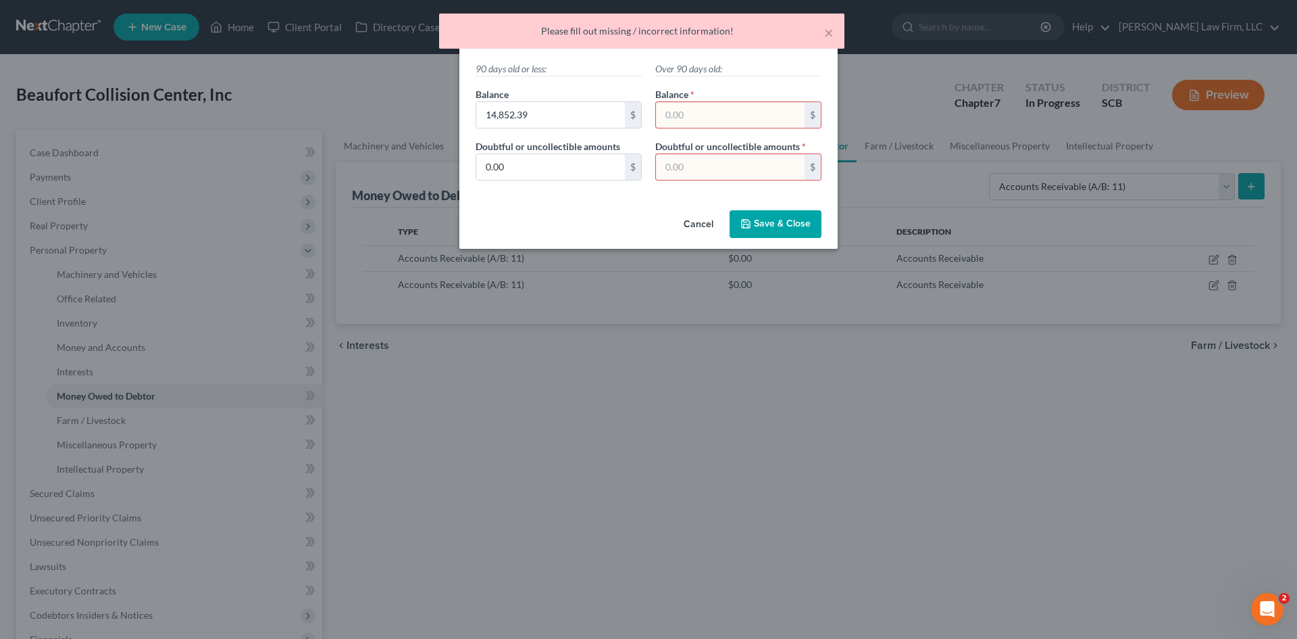
click at [718, 114] on input "text" at bounding box center [730, 115] width 149 height 26
type input "0.00"
click at [723, 172] on input "text" at bounding box center [730, 167] width 149 height 26
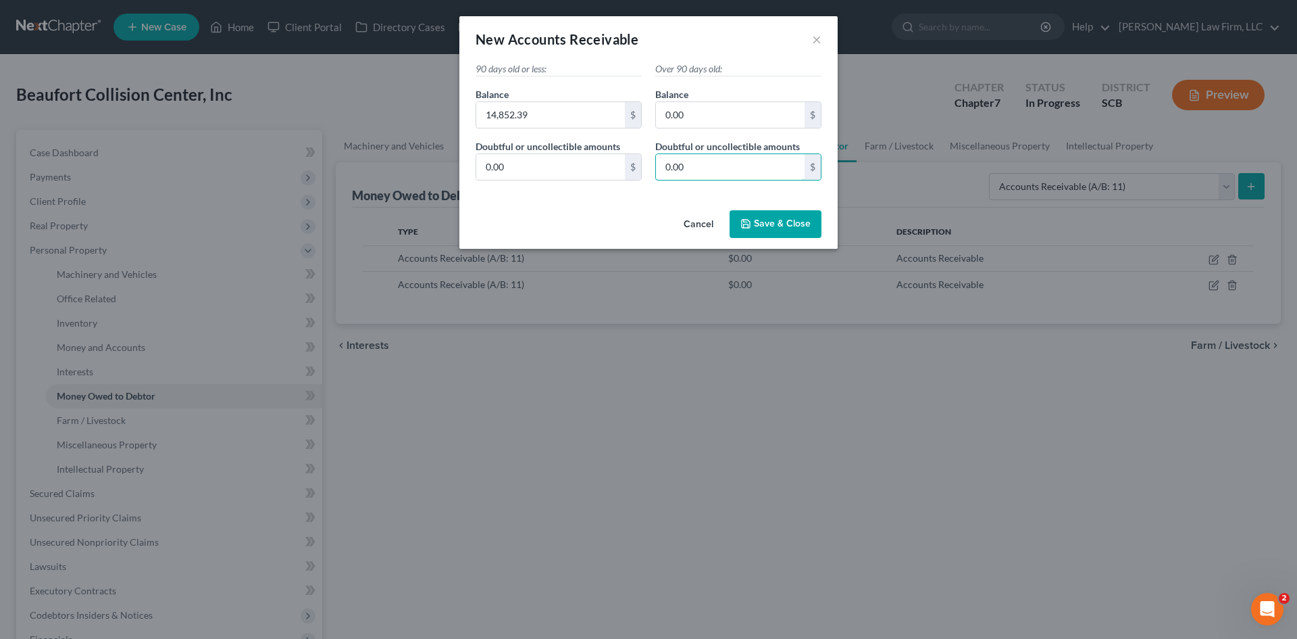
type input "0.00"
click at [757, 220] on span "Save & Close" at bounding box center [782, 223] width 57 height 11
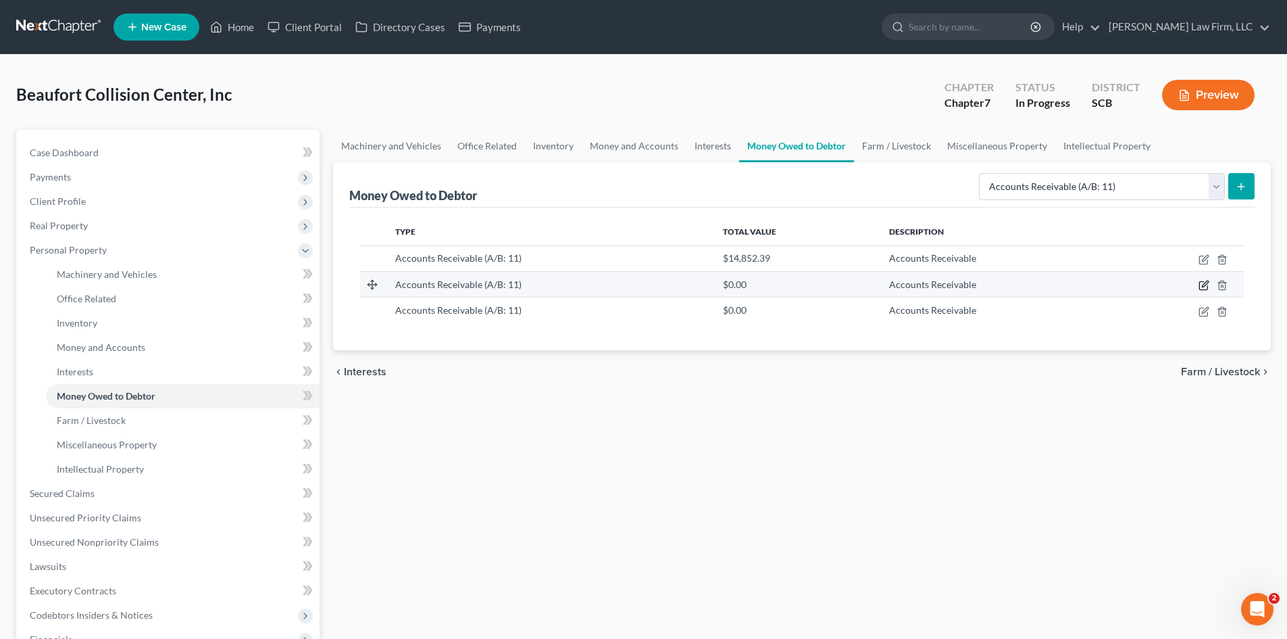
click at [1203, 284] on icon "button" at bounding box center [1204, 285] width 11 height 11
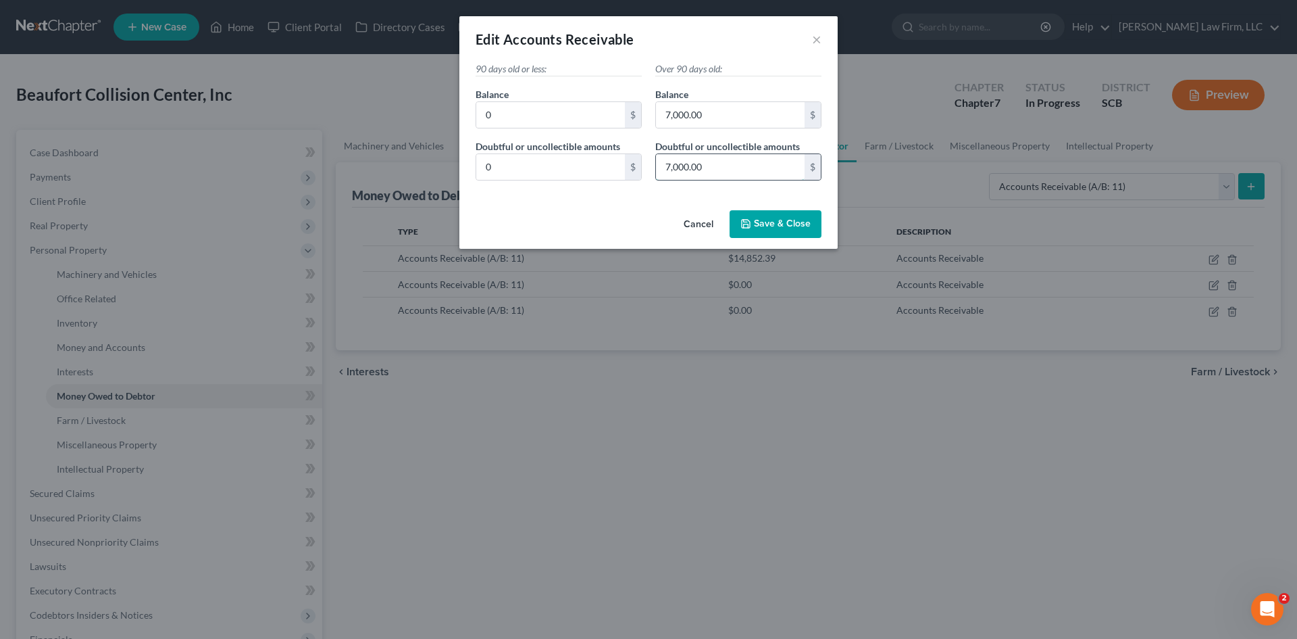
click at [723, 175] on input "7,000.00" at bounding box center [730, 167] width 149 height 26
click at [775, 219] on span "Save & Close" at bounding box center [782, 223] width 57 height 11
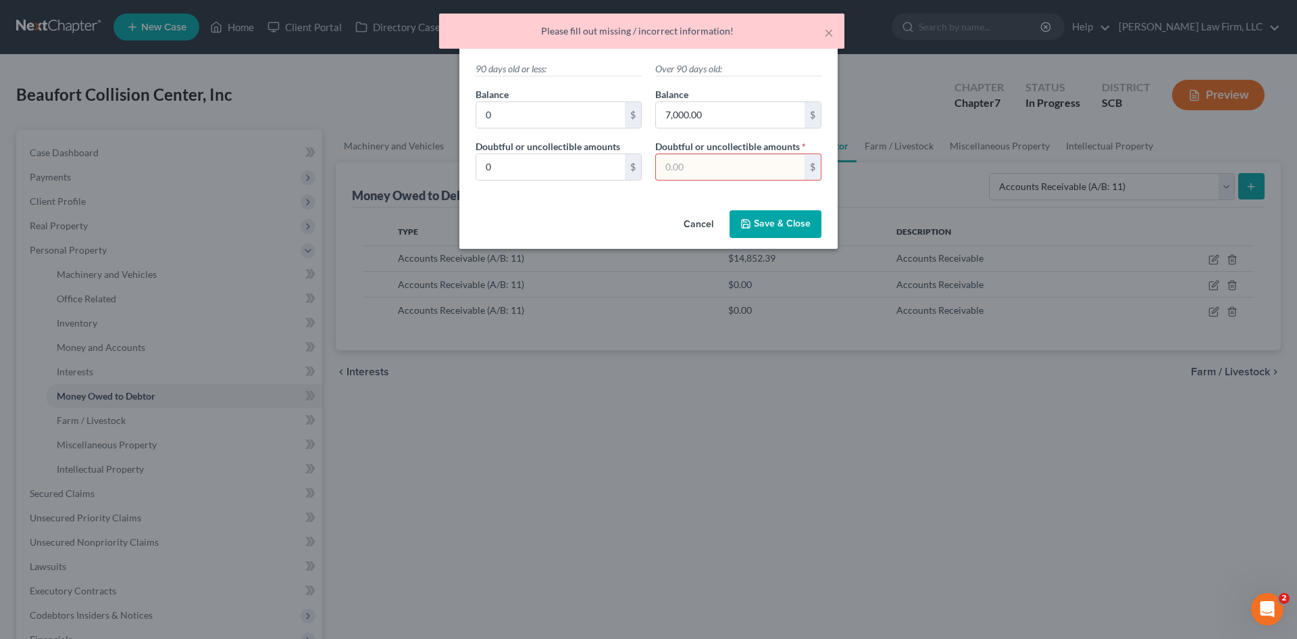
click at [718, 178] on input "text" at bounding box center [730, 167] width 149 height 26
type input "0.00"
click at [792, 229] on span "Save & Close" at bounding box center [782, 223] width 57 height 11
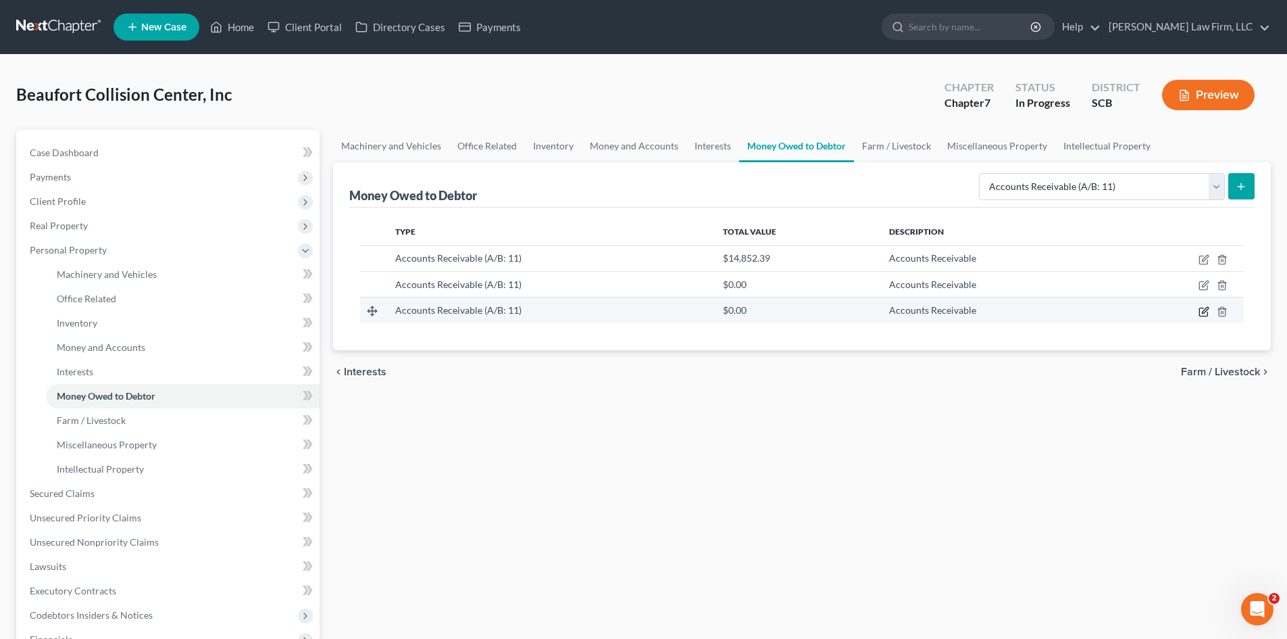
click at [1207, 311] on icon "button" at bounding box center [1204, 311] width 11 height 11
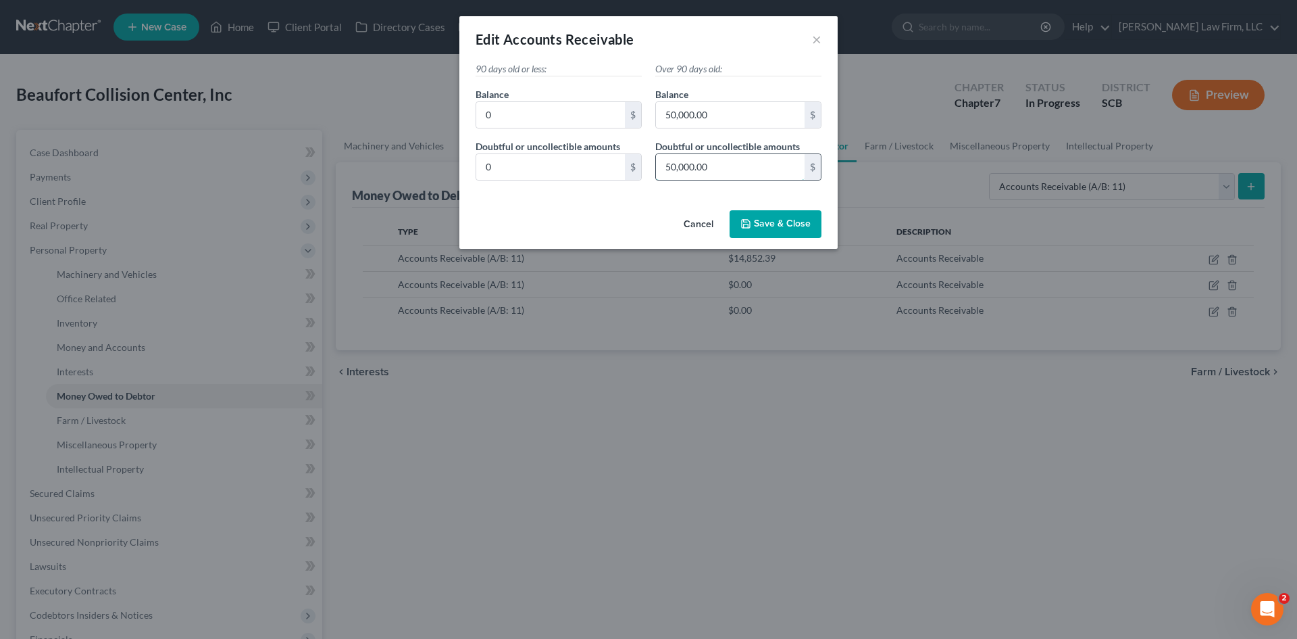
click at [668, 157] on input "50,000.00" at bounding box center [730, 167] width 149 height 26
type input "0.00"
click at [747, 214] on button "Save & Close" at bounding box center [776, 224] width 92 height 28
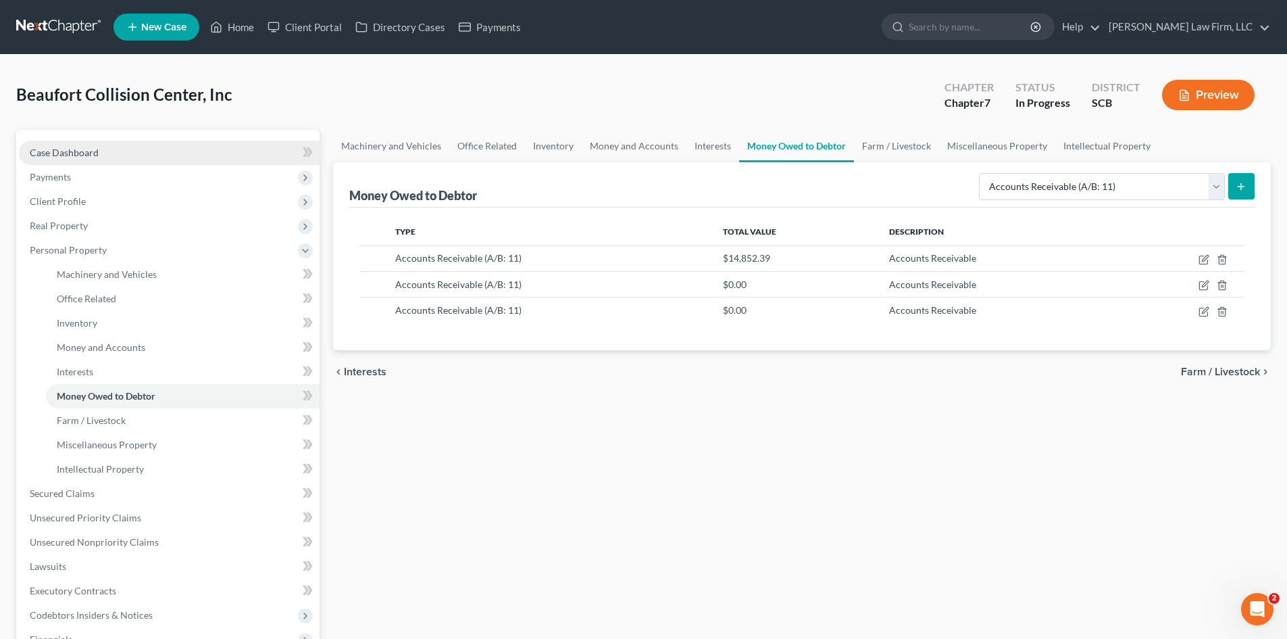
click at [59, 152] on span "Case Dashboard" at bounding box center [64, 152] width 69 height 11
select select "4"
select select "0"
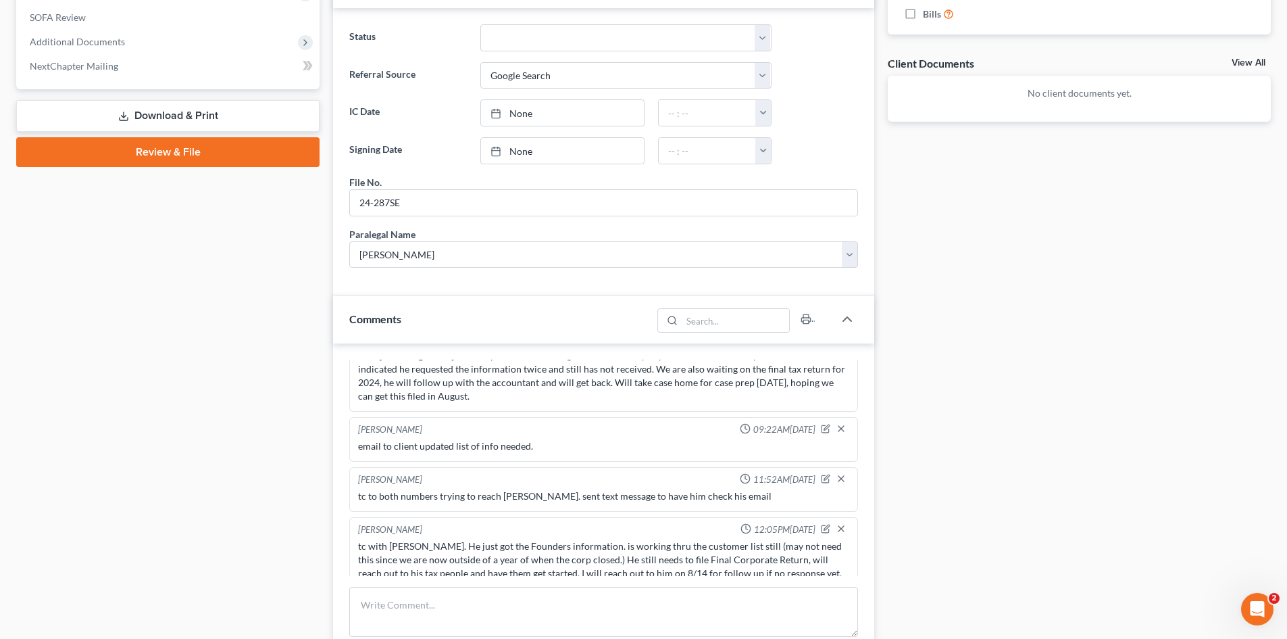
scroll to position [473, 0]
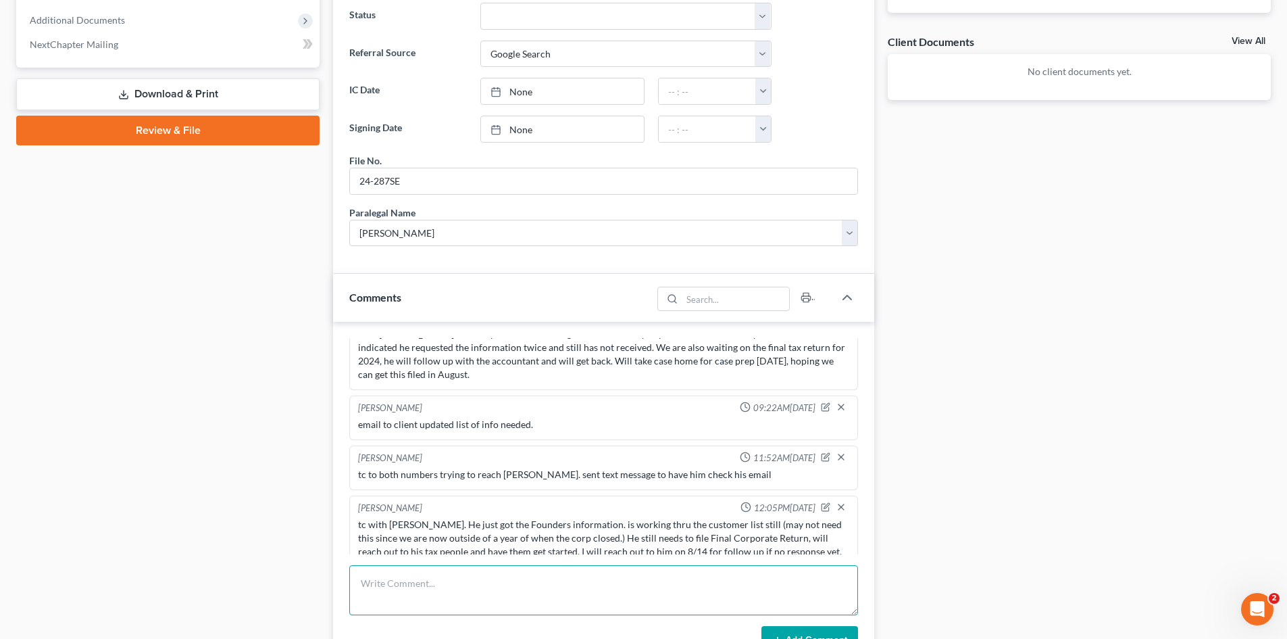
click at [452, 582] on textarea at bounding box center [603, 590] width 509 height 50
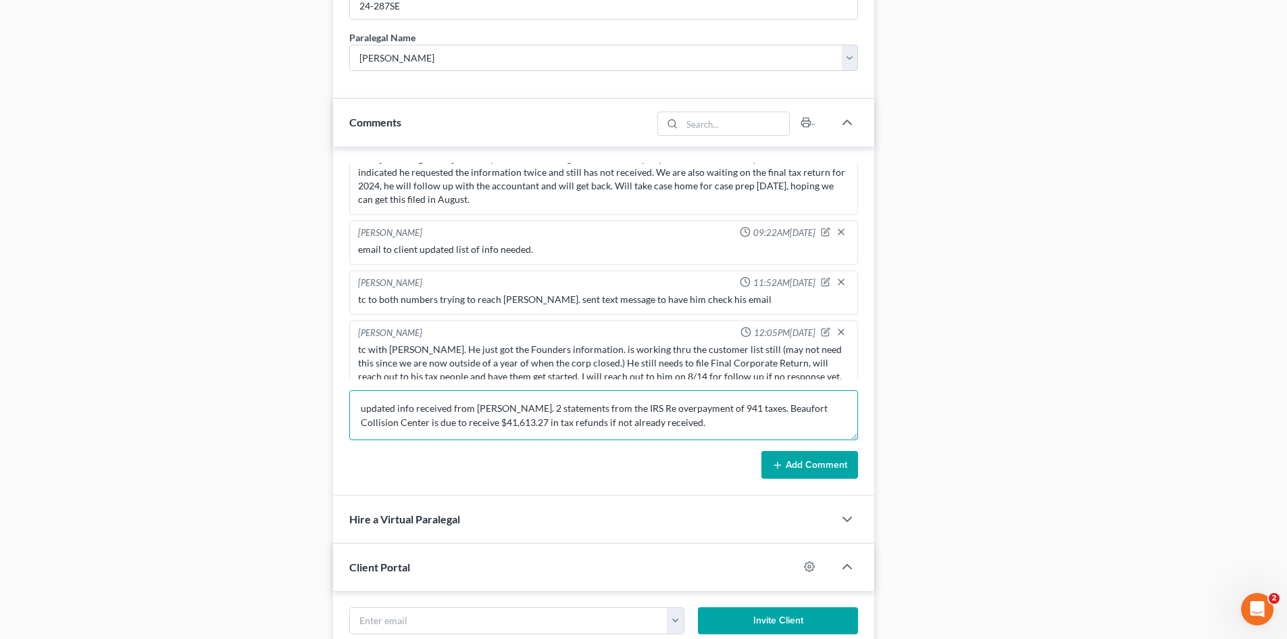
scroll to position [676, 0]
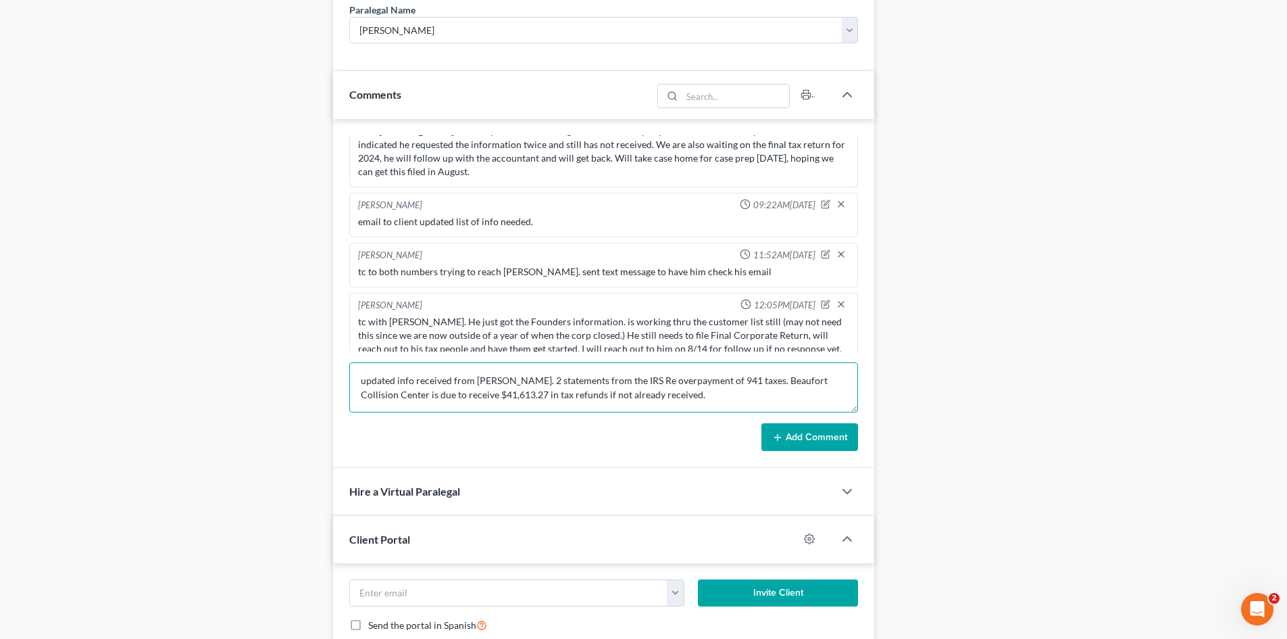
type textarea "updated info received from Mr. Fogarty. 2 statements from the IRS Re overpaymen…"
click at [790, 448] on button "Add Comment" at bounding box center [809, 437] width 97 height 28
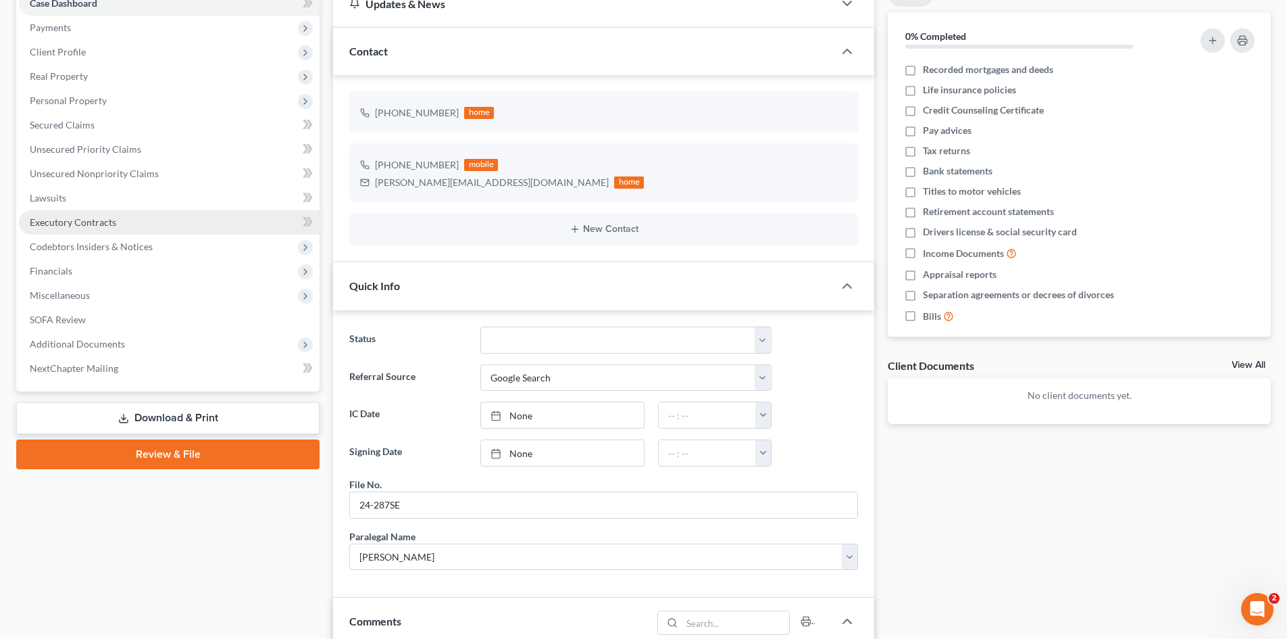
scroll to position [135, 0]
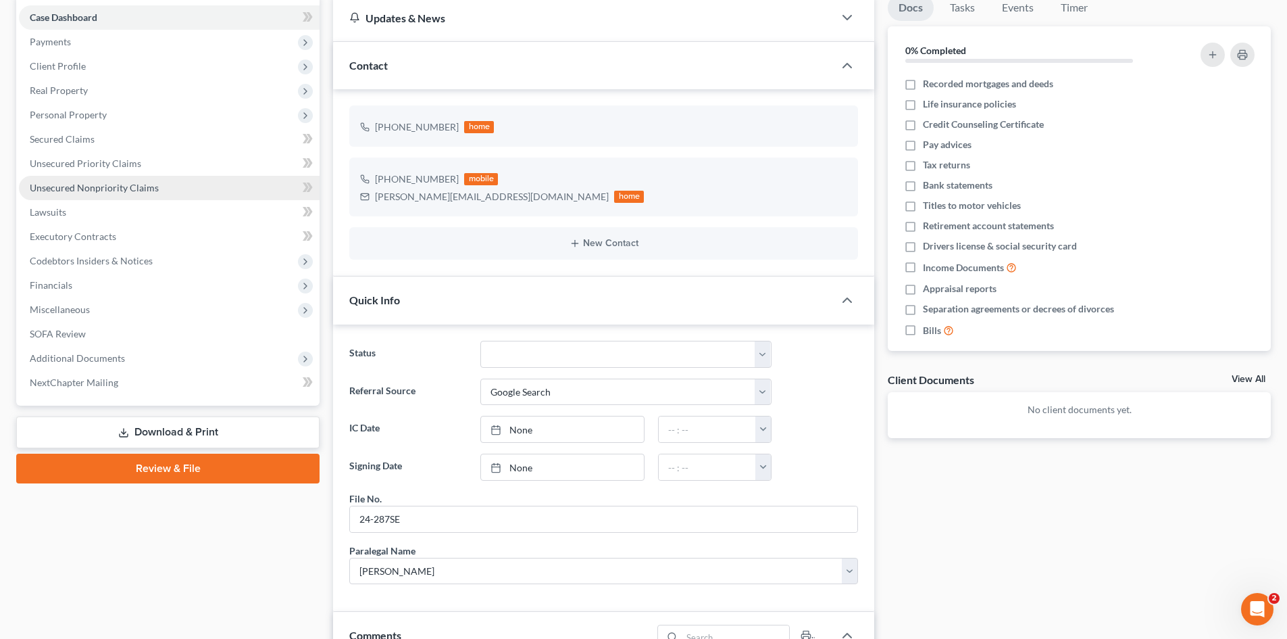
click at [95, 188] on span "Unsecured Nonpriority Claims" at bounding box center [94, 187] width 129 height 11
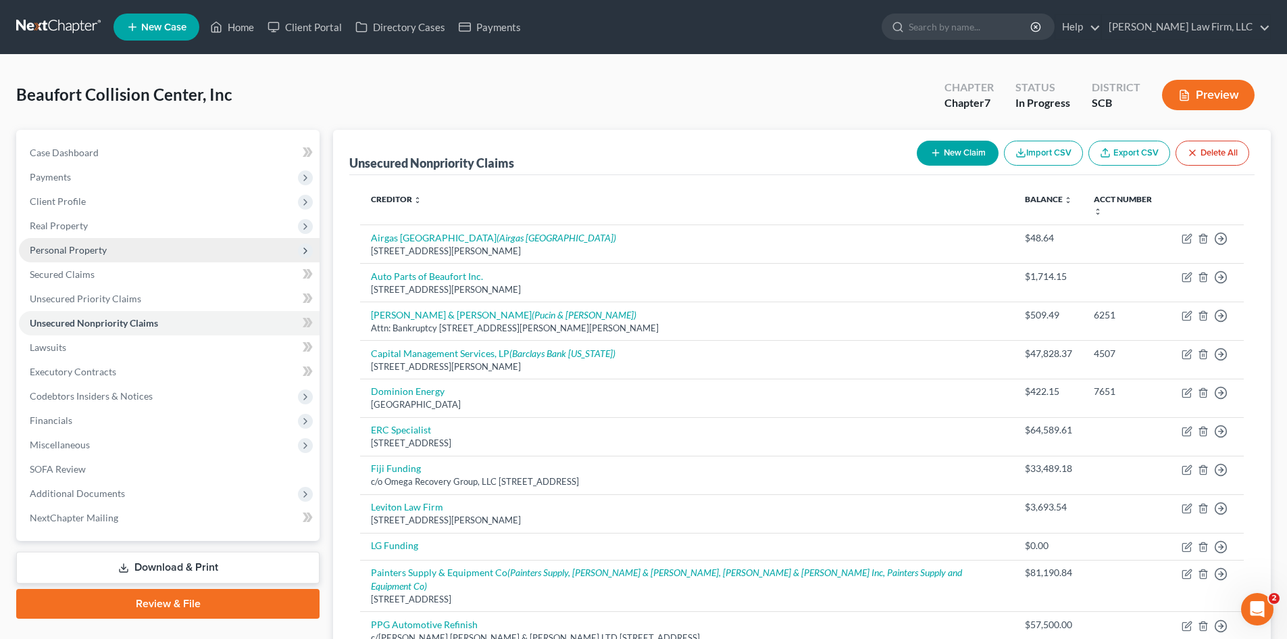
click at [78, 253] on span "Personal Property" at bounding box center [68, 249] width 77 height 11
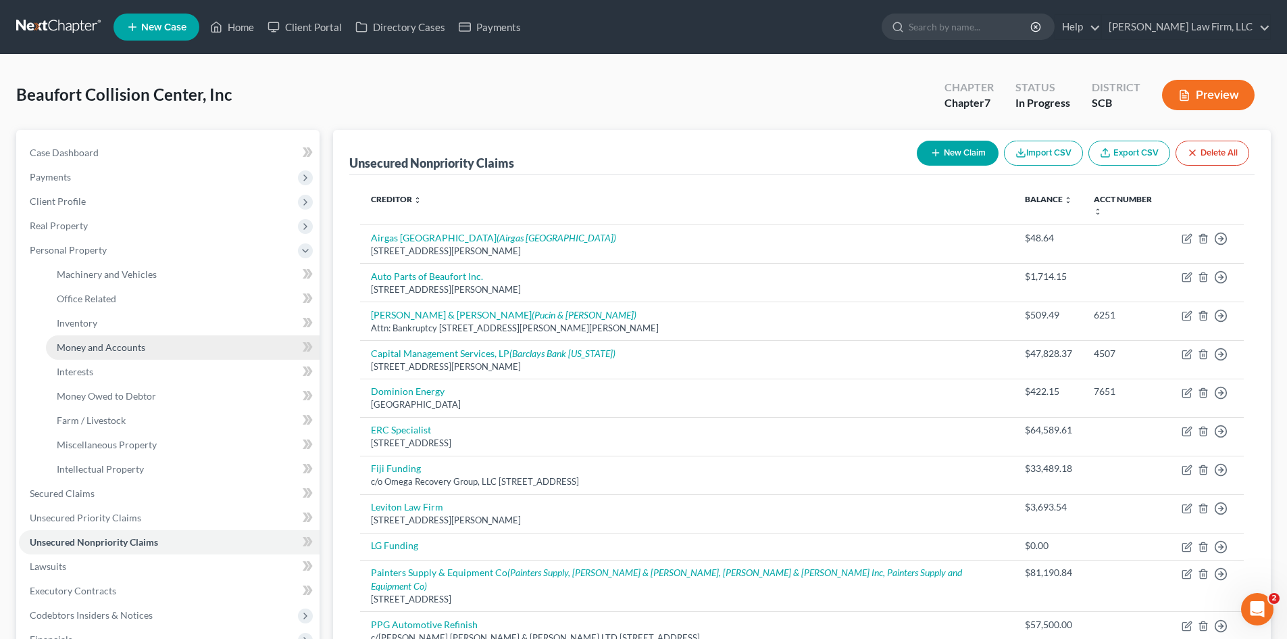
click at [112, 346] on span "Money and Accounts" at bounding box center [101, 346] width 89 height 11
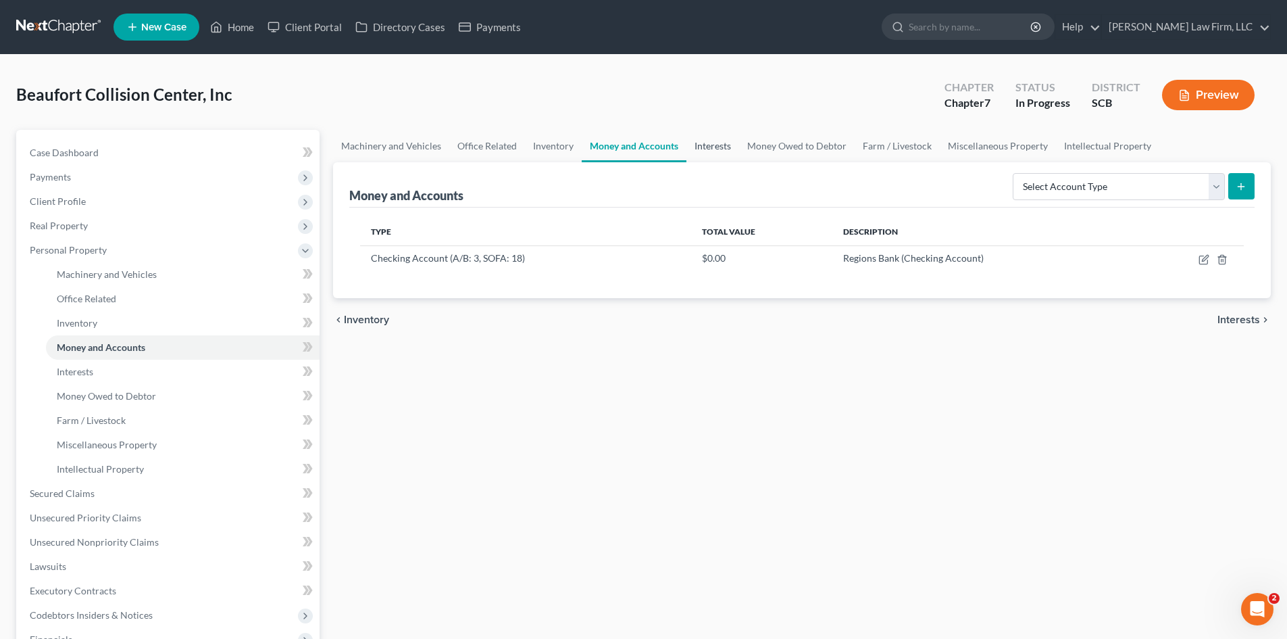
click at [704, 151] on link "Interests" at bounding box center [712, 146] width 53 height 32
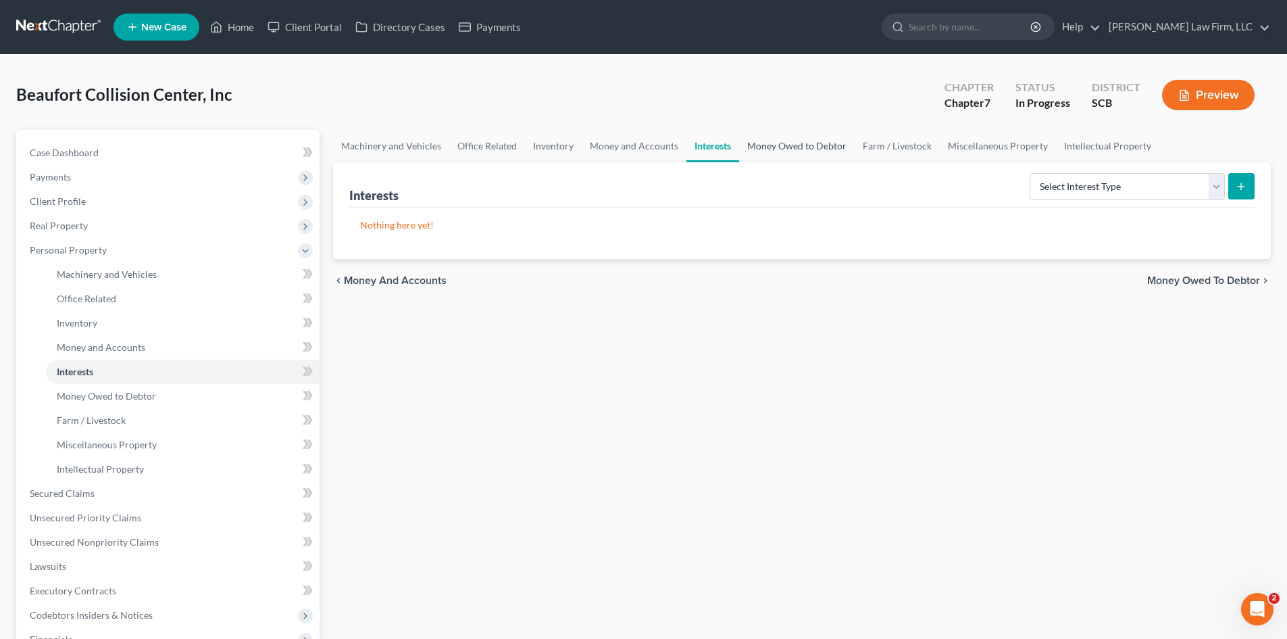
click at [807, 156] on link "Money Owed to Debtor" at bounding box center [797, 146] width 116 height 32
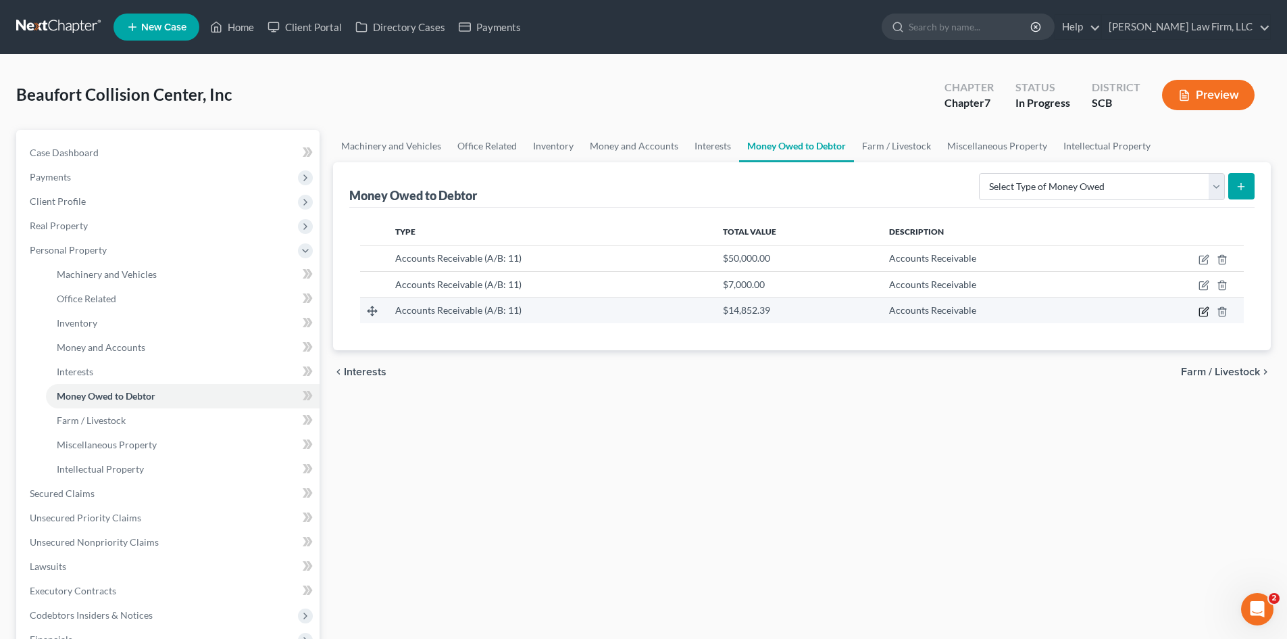
click at [1205, 311] on icon "button" at bounding box center [1205, 310] width 6 height 6
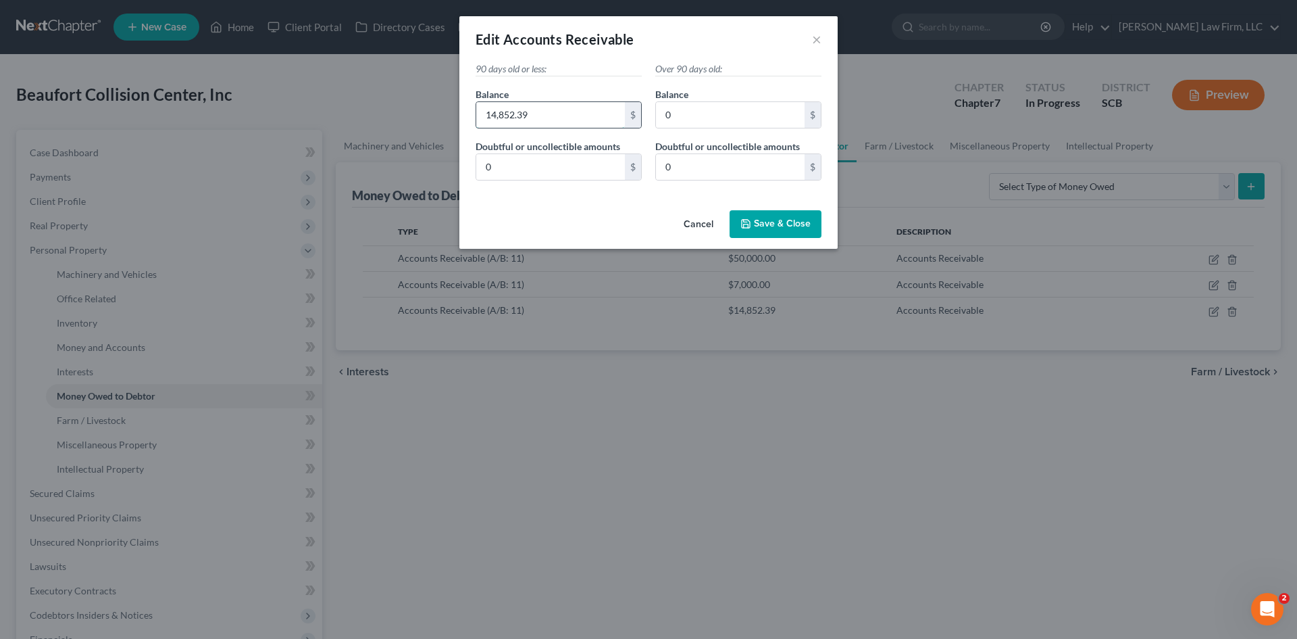
click at [531, 117] on input "14,852.39" at bounding box center [550, 115] width 149 height 26
type input "41,613.27"
click at [776, 217] on button "Save & Close" at bounding box center [776, 224] width 92 height 28
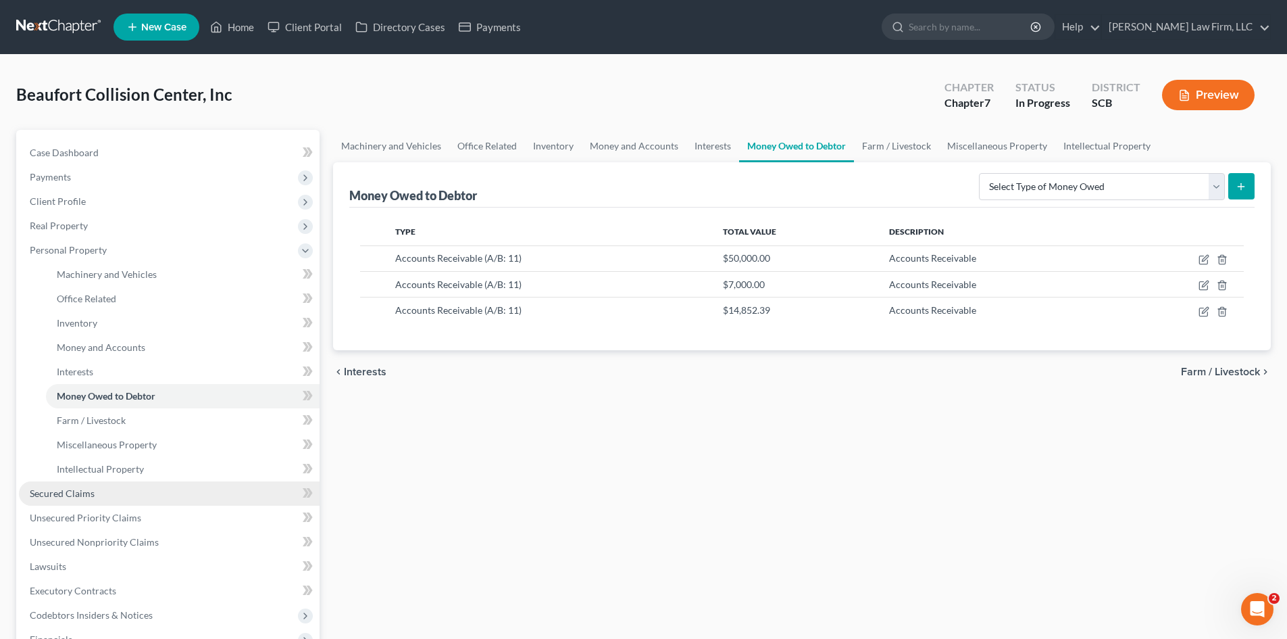
click at [61, 499] on link "Secured Claims" at bounding box center [169, 493] width 301 height 24
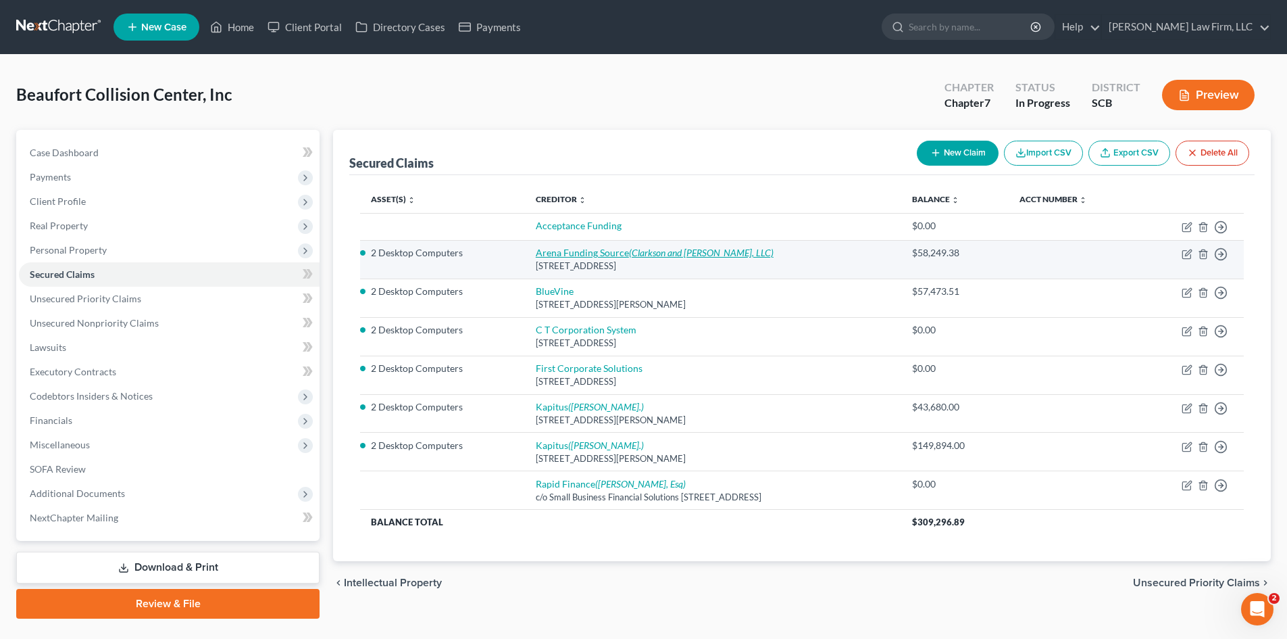
click at [571, 247] on link "Arena Funding Source (Clarkson and Hale, LLC)" at bounding box center [655, 252] width 238 height 11
select select "35"
select select "4"
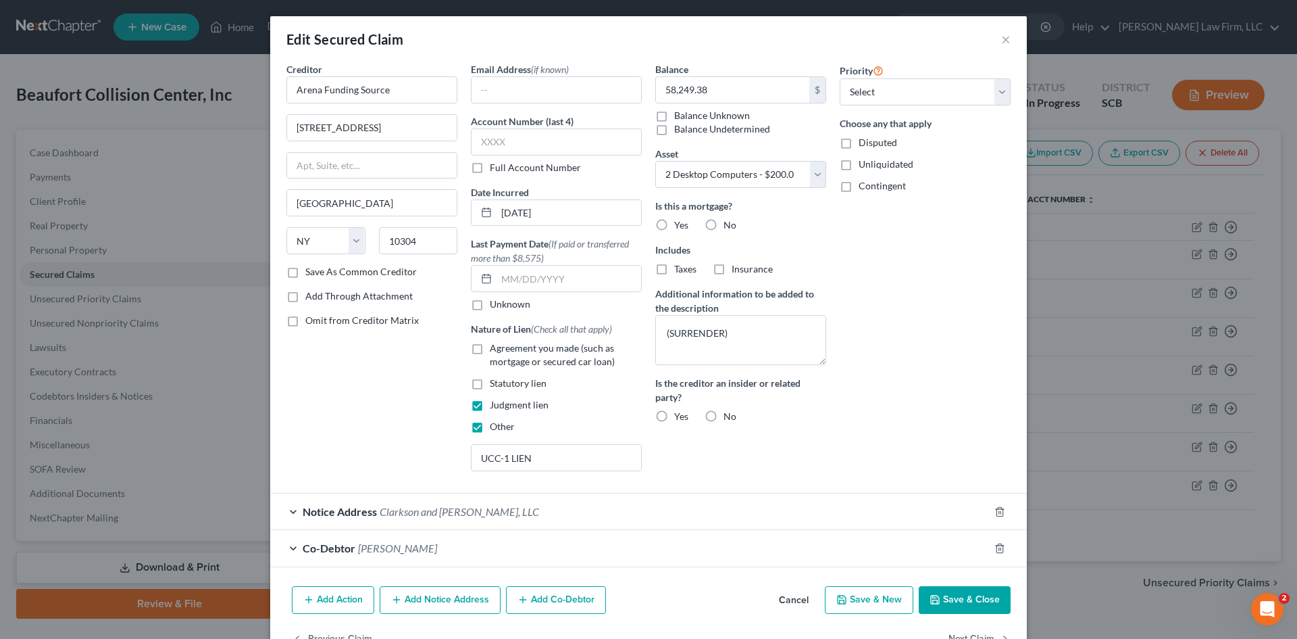
click at [980, 606] on button "Save & Close" at bounding box center [965, 600] width 92 height 28
select select
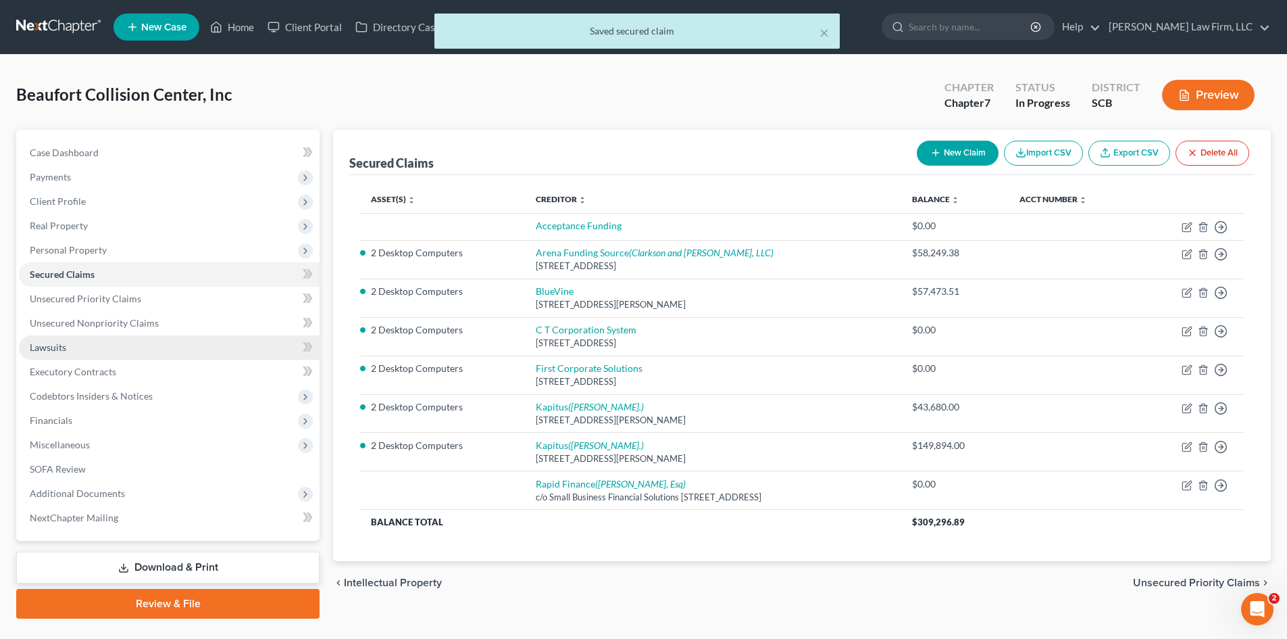
click at [84, 353] on link "Lawsuits" at bounding box center [169, 347] width 301 height 24
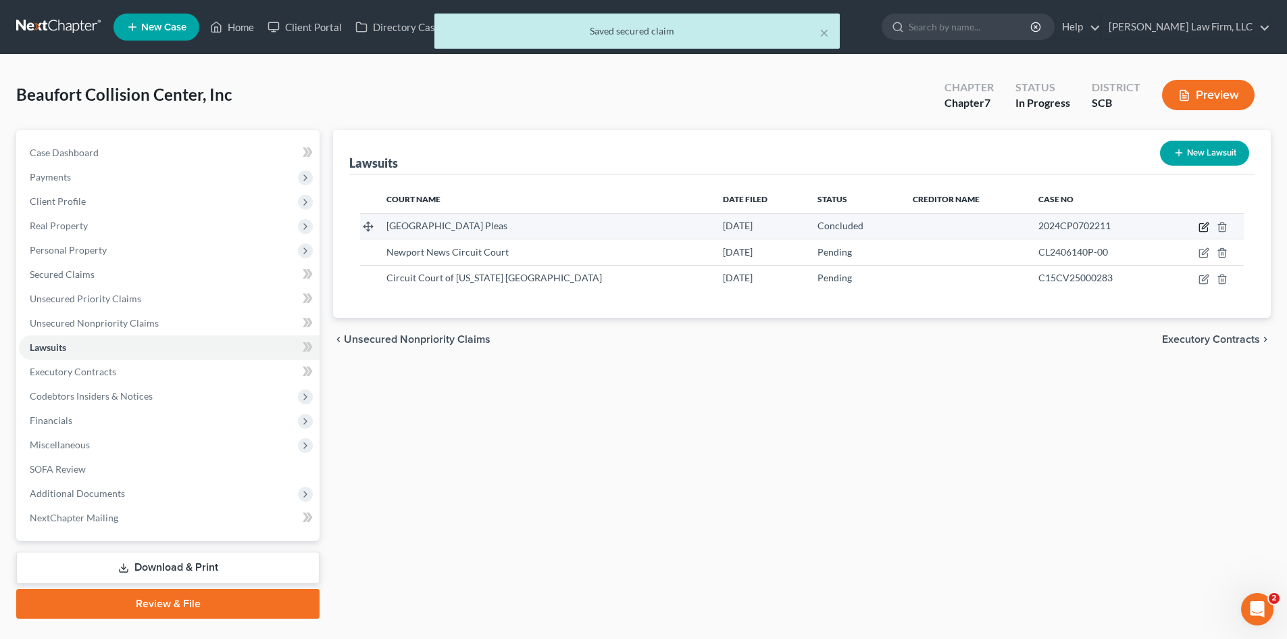
click at [1205, 229] on icon "button" at bounding box center [1204, 227] width 11 height 11
select select "42"
select select "2"
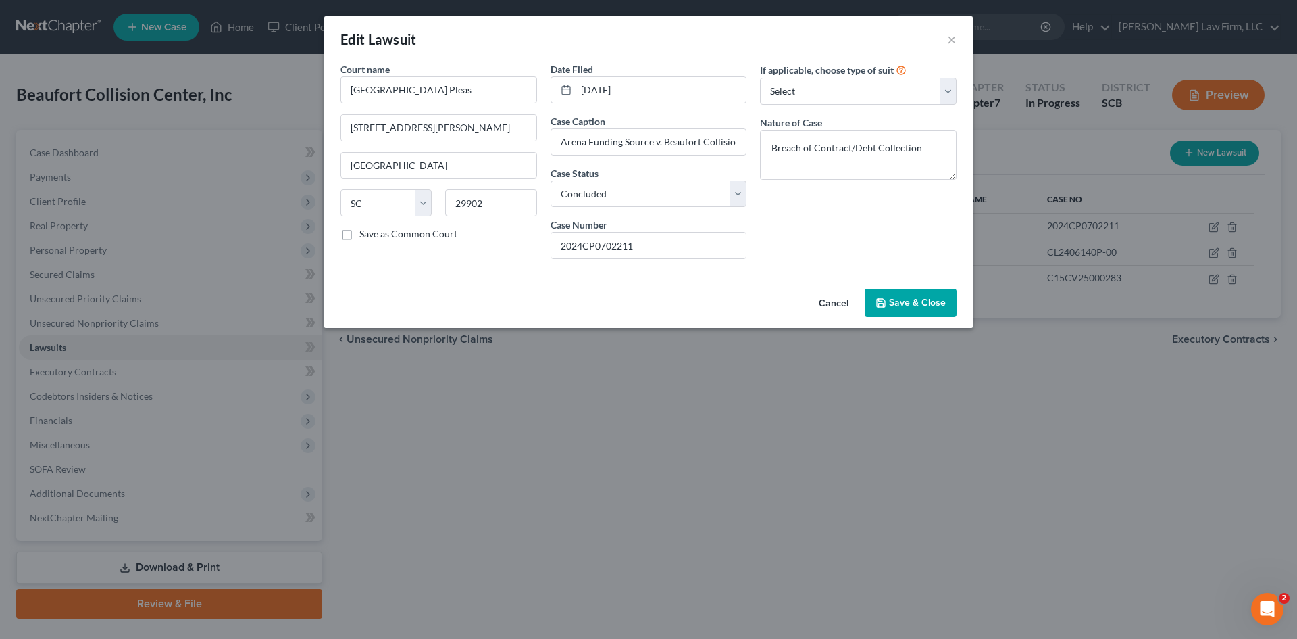
click at [933, 303] on span "Save & Close" at bounding box center [917, 302] width 57 height 11
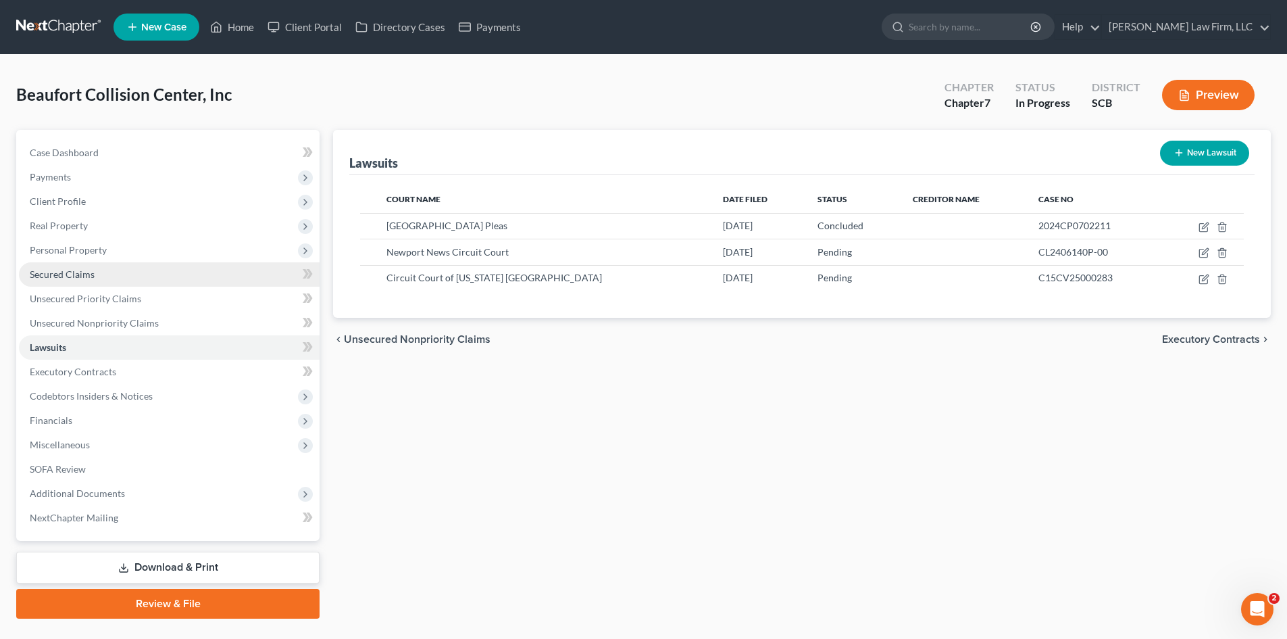
click at [77, 280] on link "Secured Claims" at bounding box center [169, 274] width 301 height 24
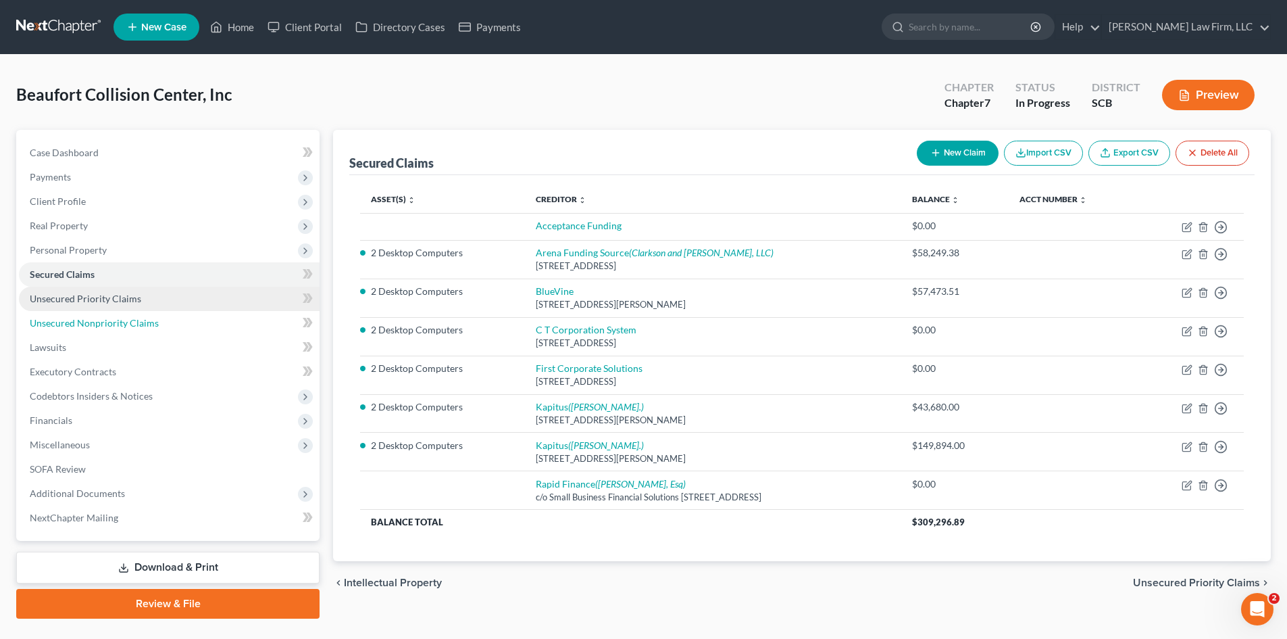
drag, startPoint x: 79, startPoint y: 319, endPoint x: 126, endPoint y: 305, distance: 48.5
click at [79, 319] on span "Unsecured Nonpriority Claims" at bounding box center [94, 322] width 129 height 11
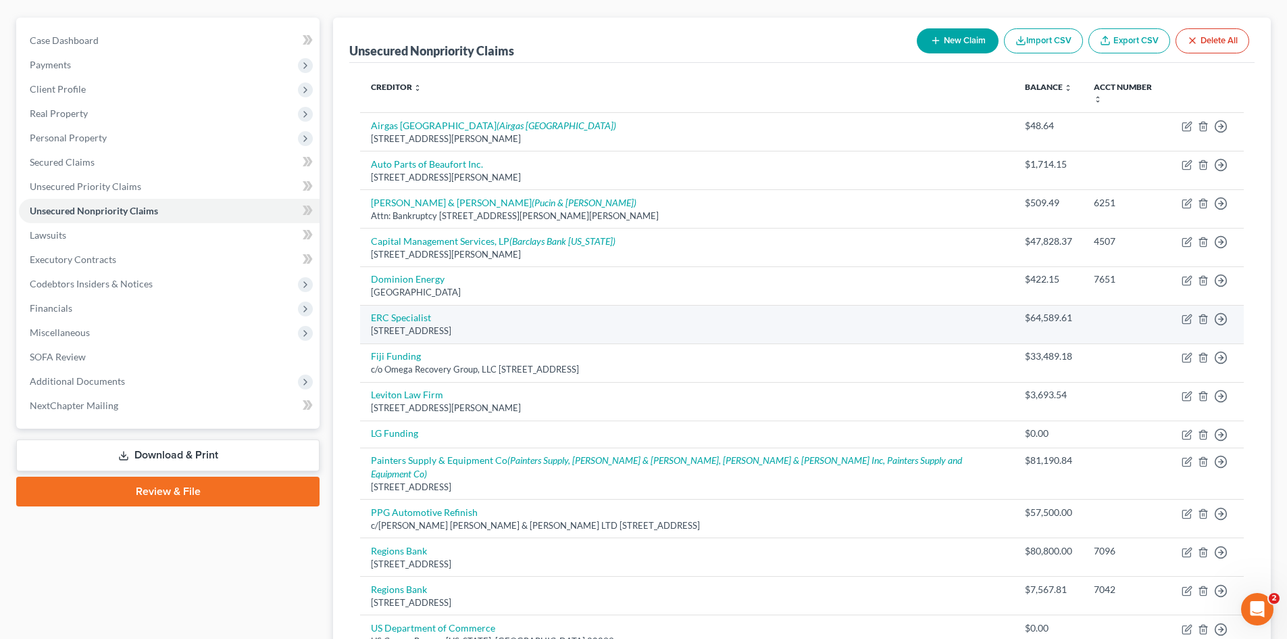
scroll to position [135, 0]
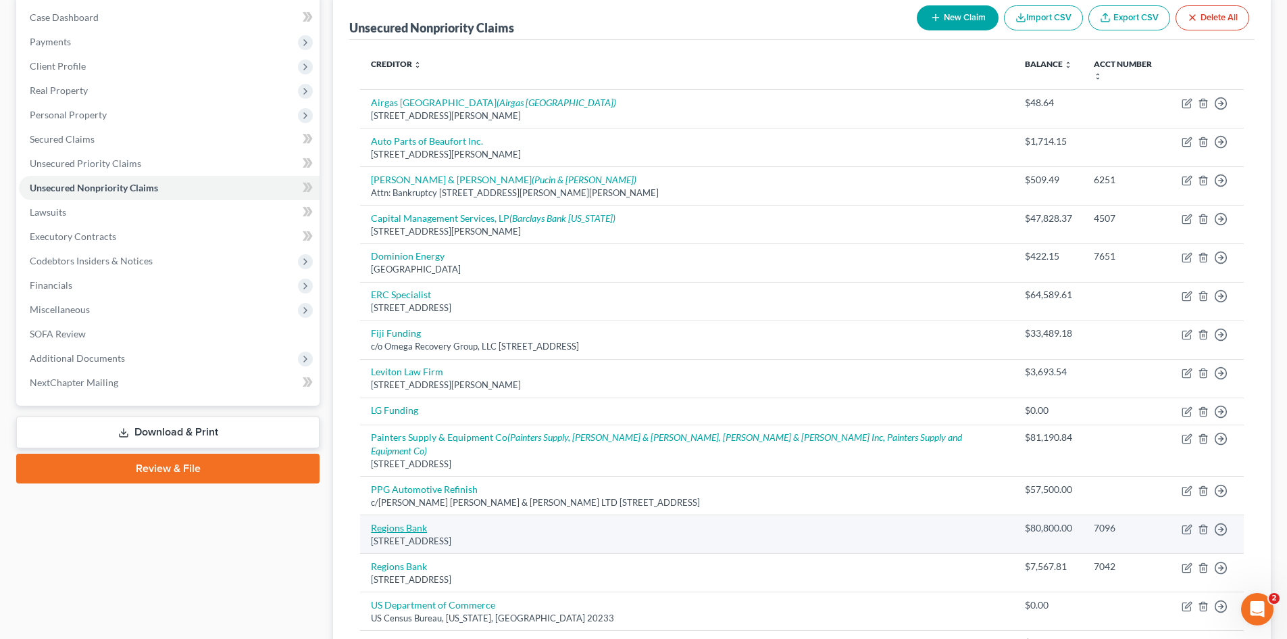
click at [405, 522] on link "Regions Bank" at bounding box center [399, 527] width 56 height 11
select select "0"
select select "8"
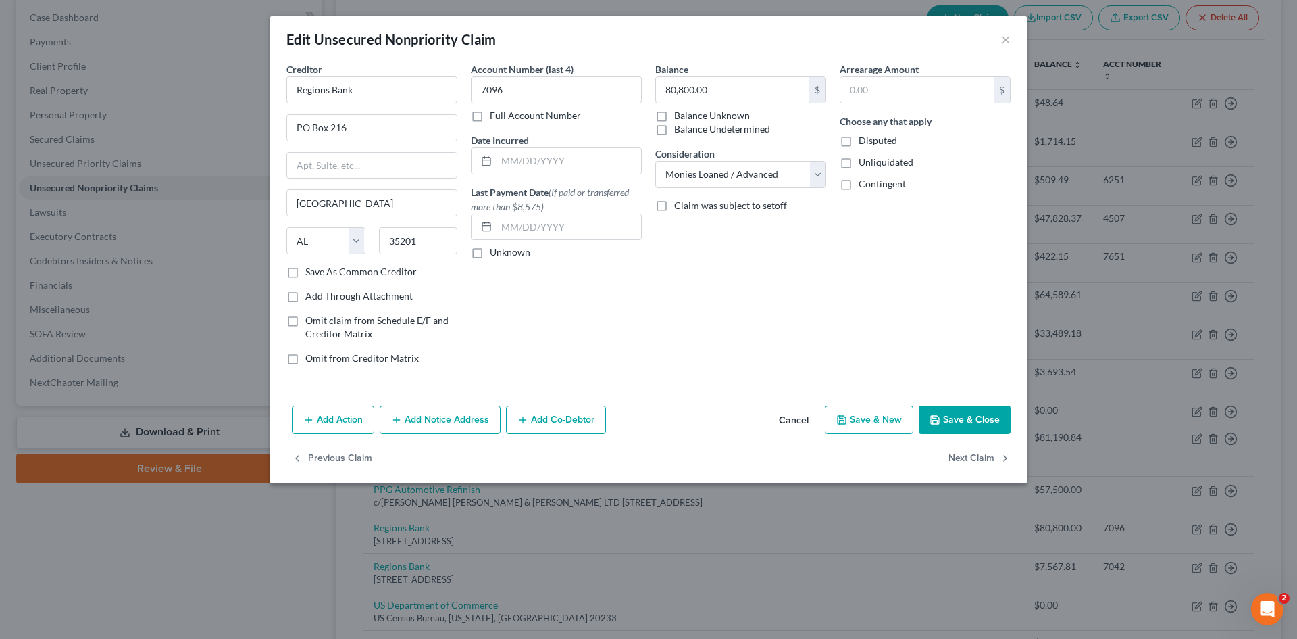
click at [1003, 429] on button "Save & Close" at bounding box center [965, 419] width 92 height 28
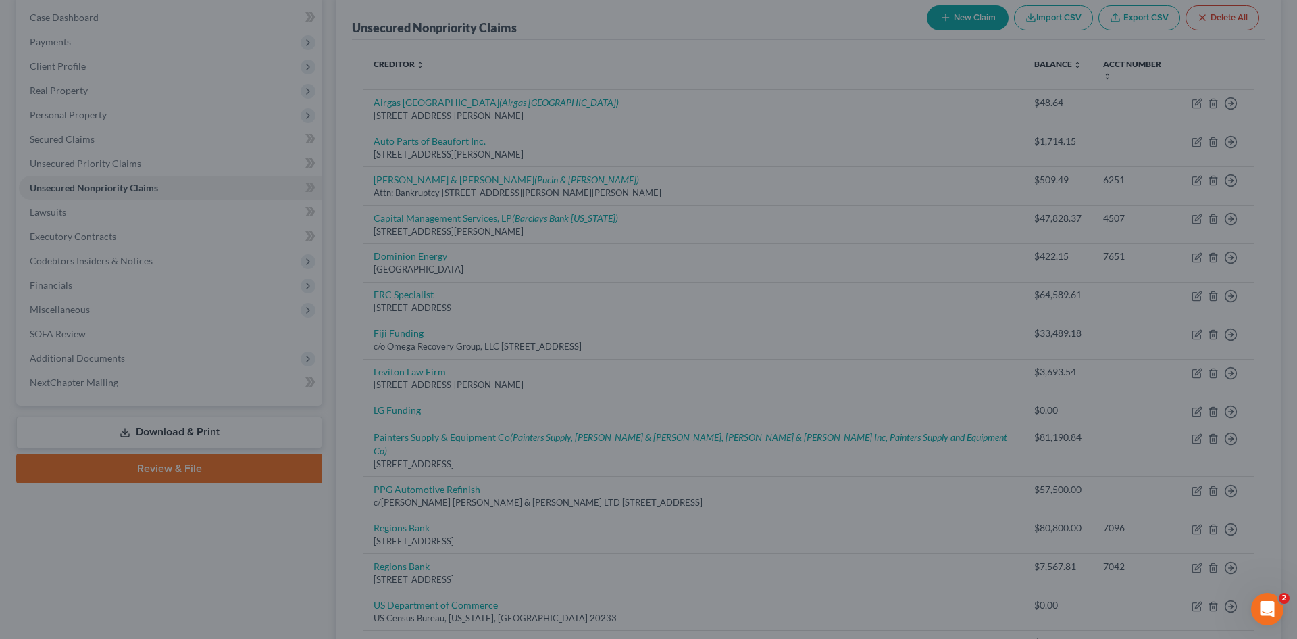
type input "0"
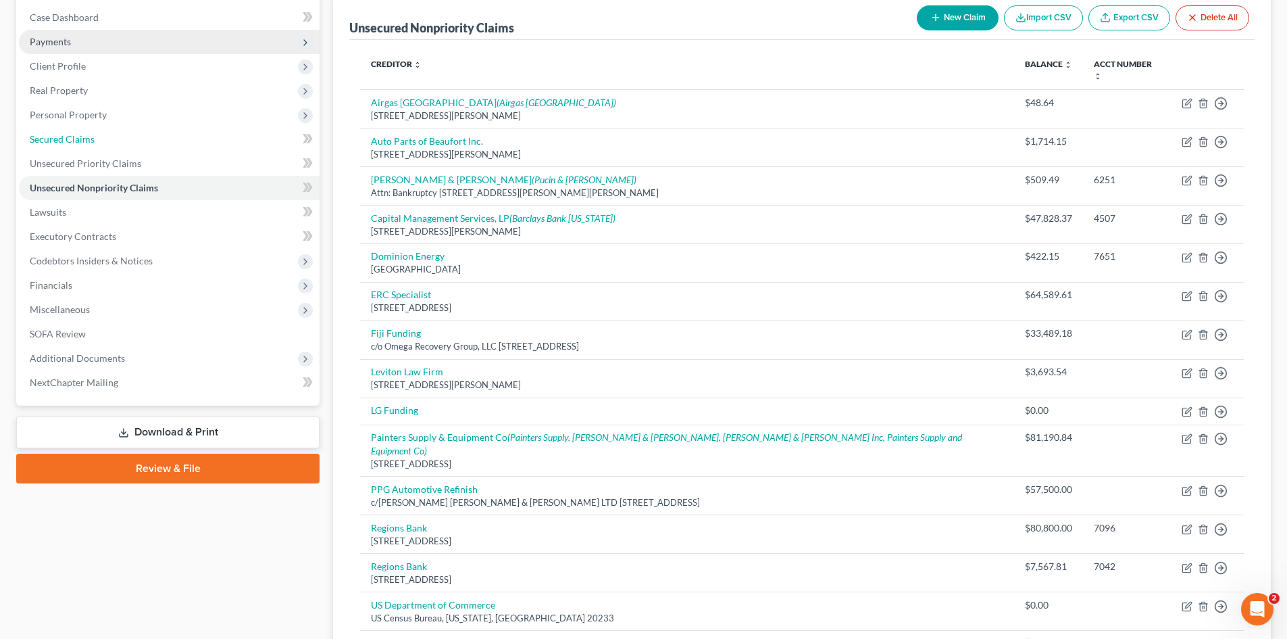
drag, startPoint x: 88, startPoint y: 136, endPoint x: 104, endPoint y: 137, distance: 16.2
click at [88, 136] on span "Secured Claims" at bounding box center [62, 138] width 65 height 11
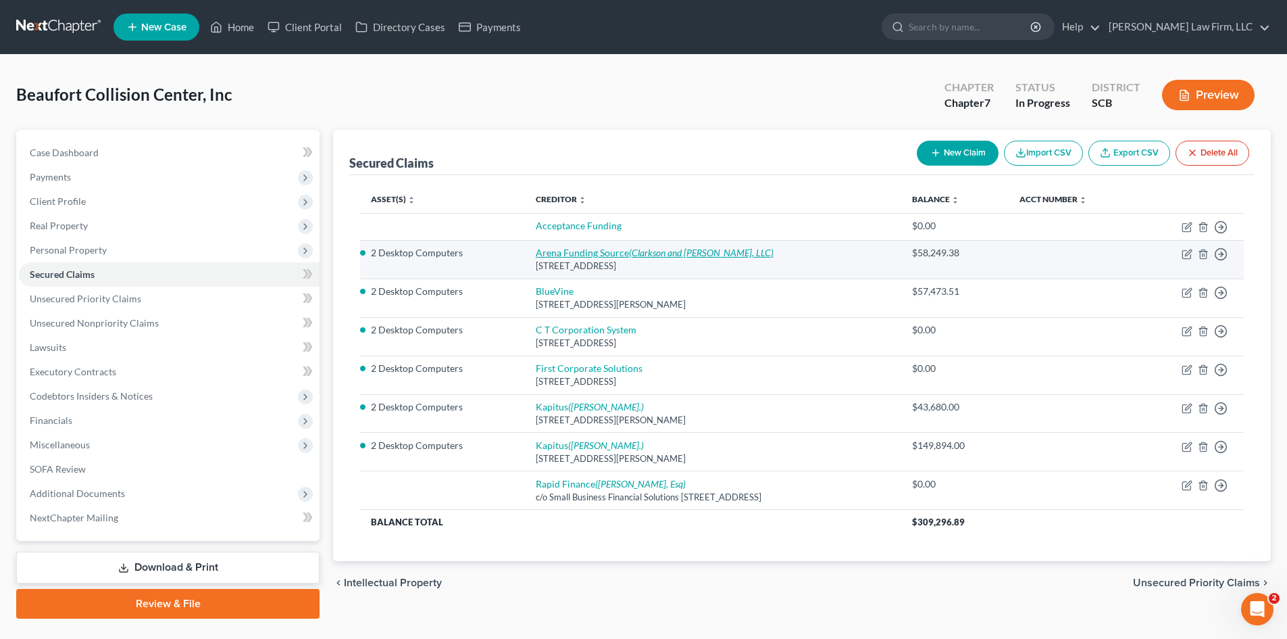
click at [562, 255] on link "Arena Funding Source (Clarkson and Hale, LLC)" at bounding box center [655, 252] width 238 height 11
select select "35"
select select "4"
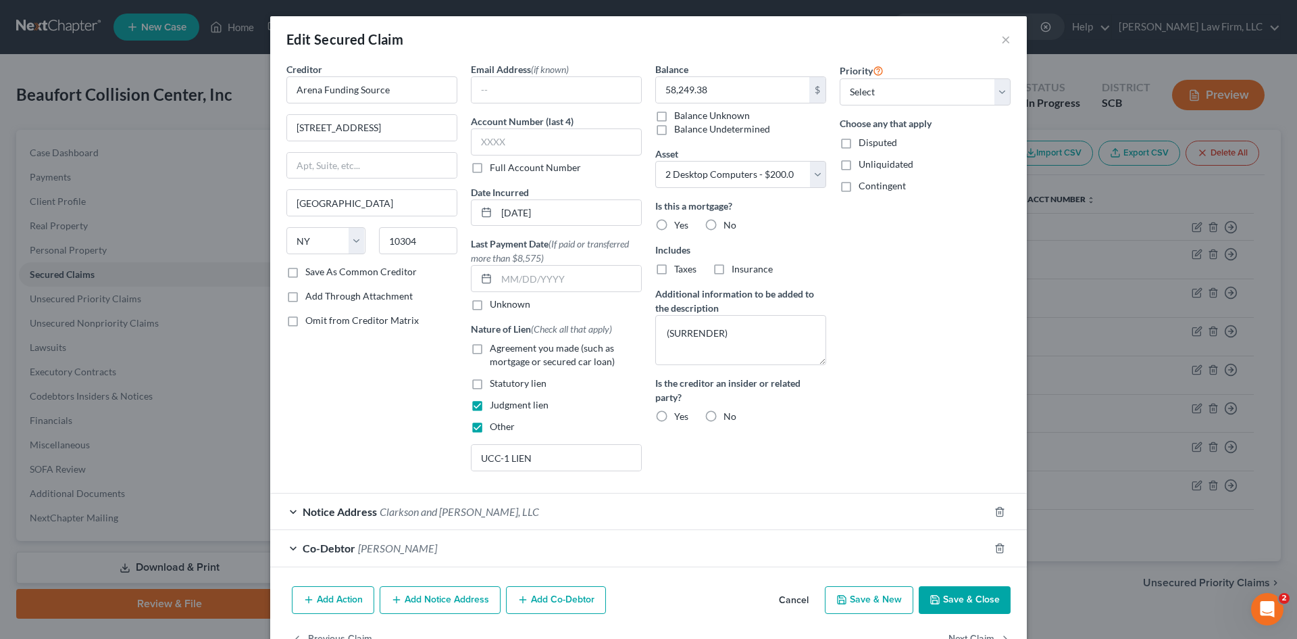
click at [961, 609] on button "Save & Close" at bounding box center [965, 600] width 92 height 28
select select
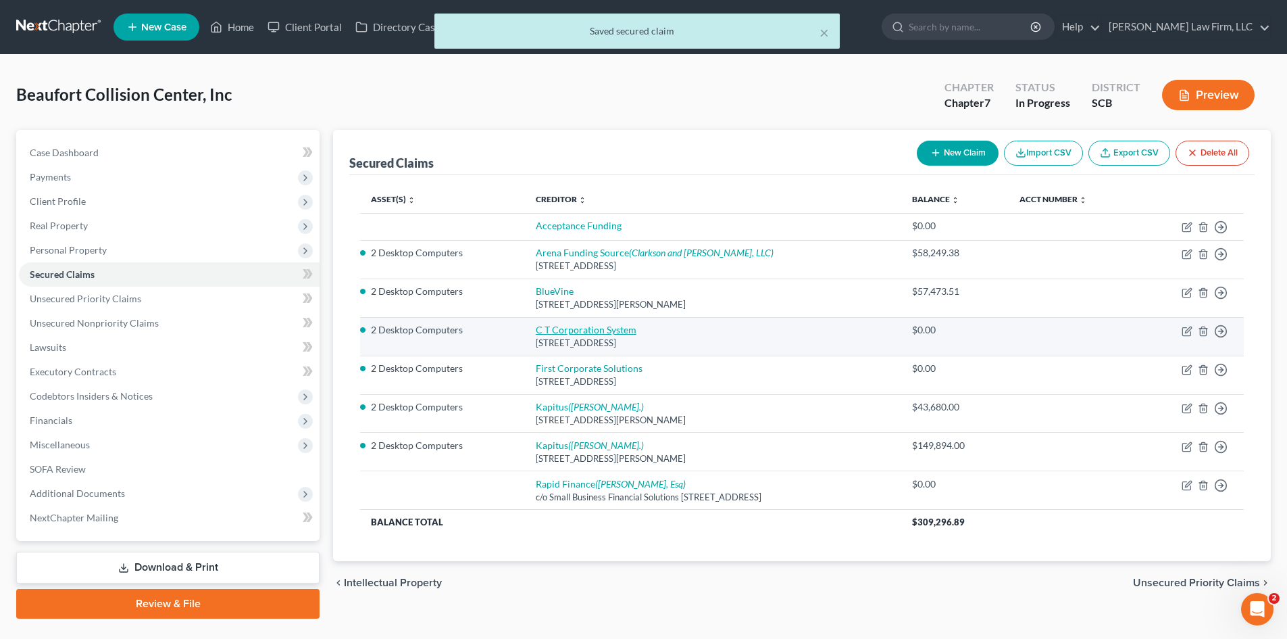
click at [595, 332] on link "C T Corporation System" at bounding box center [586, 329] width 101 height 11
select select "4"
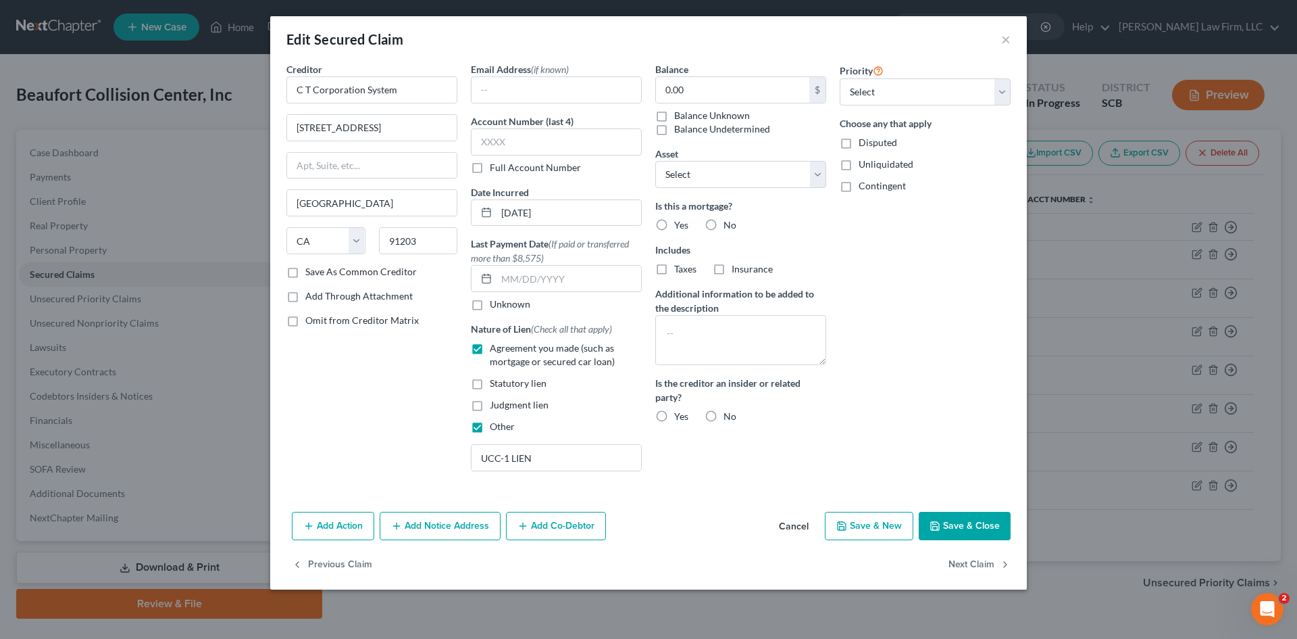
click at [940, 526] on icon "button" at bounding box center [935, 525] width 11 height 11
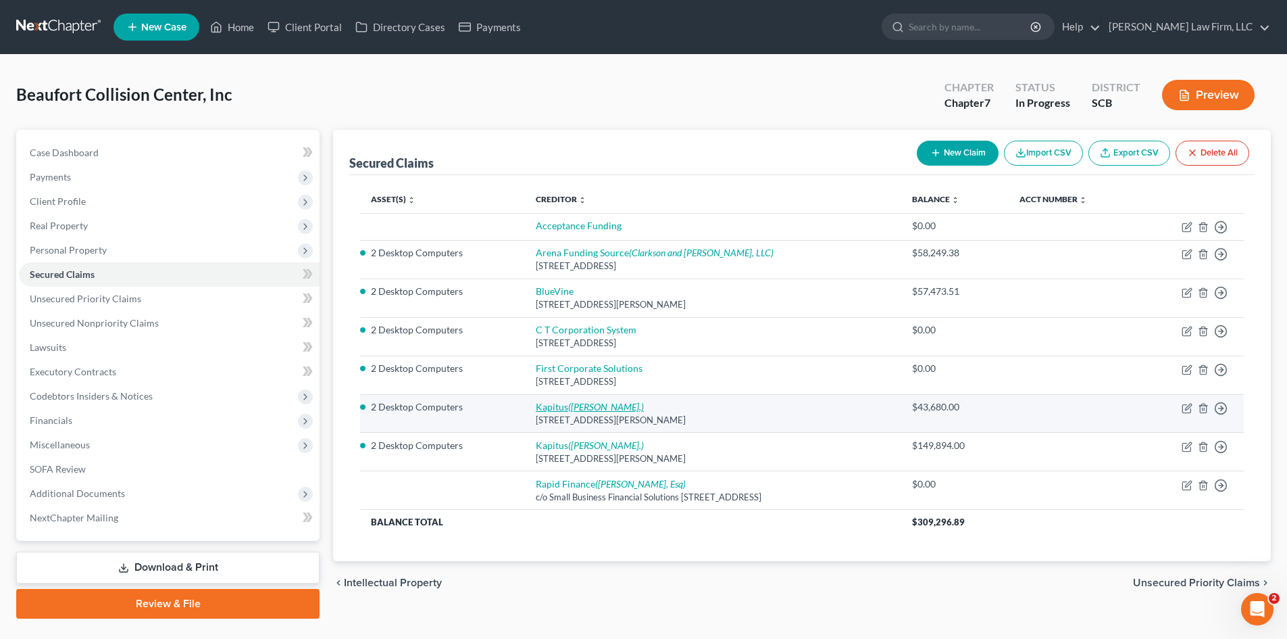
click at [572, 410] on icon "(Nhon H. Nguyen, Esq.)" at bounding box center [606, 406] width 76 height 11
select select "48"
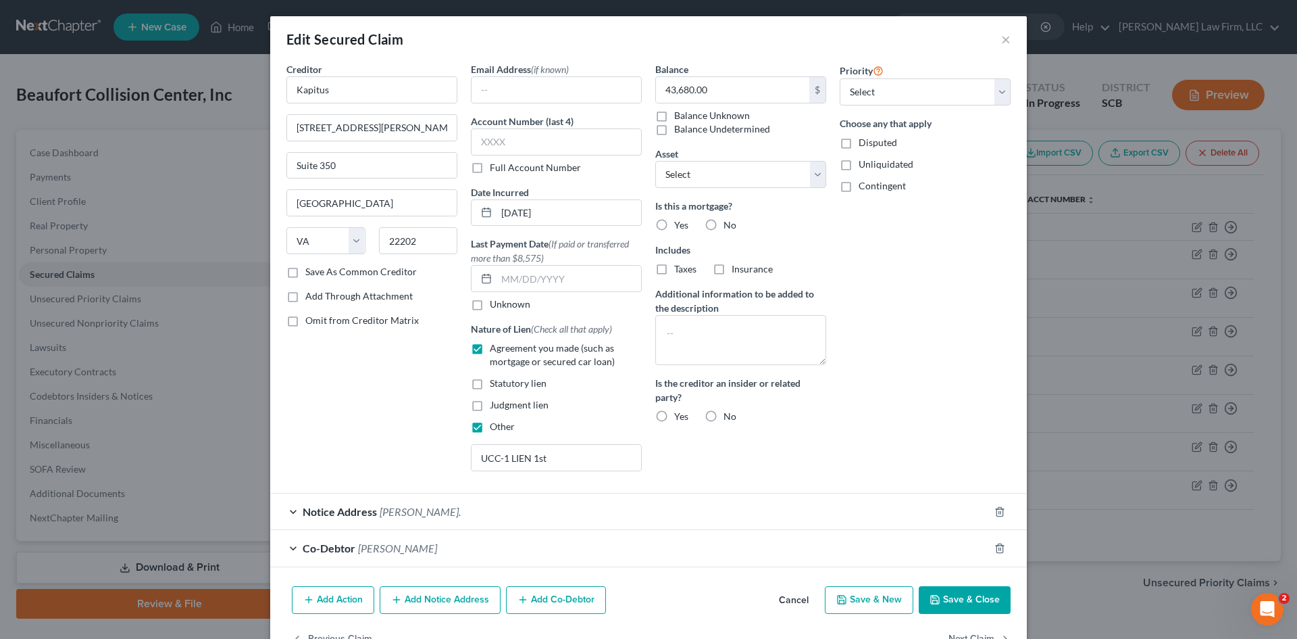
click at [983, 597] on button "Save & Close" at bounding box center [965, 600] width 92 height 28
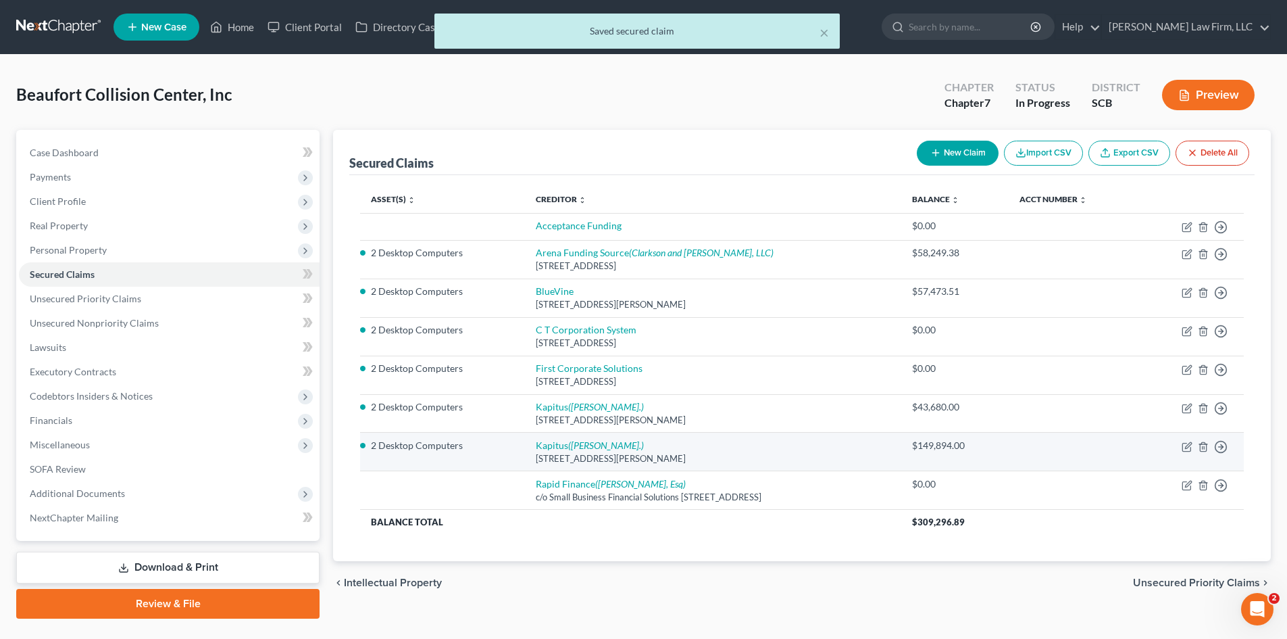
click at [549, 434] on td "Kapitus (Nhon H. Nguyen, Esq.) 2500 Wilson Blvd Suite 350, Arlington, VA 22202" at bounding box center [713, 451] width 376 height 39
click at [568, 444] on icon "(Nhon H. Nguyen, Esq.)" at bounding box center [606, 444] width 76 height 11
select select "48"
select select "4"
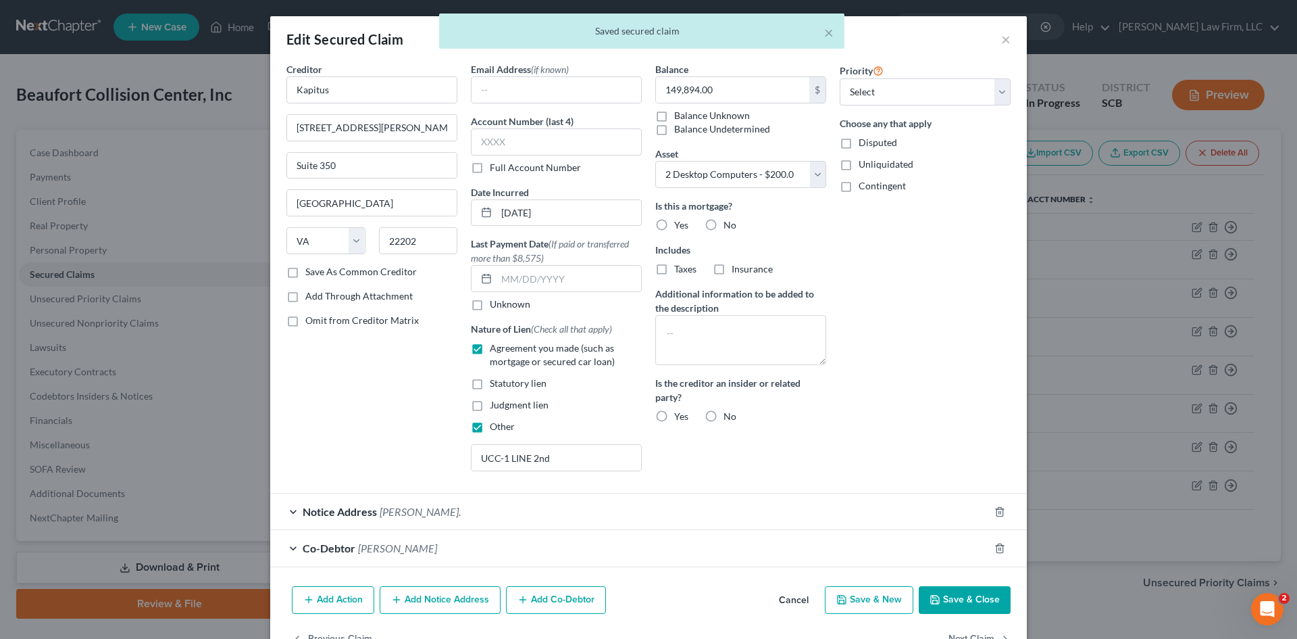
click at [980, 607] on button "Save & Close" at bounding box center [965, 600] width 92 height 28
select select
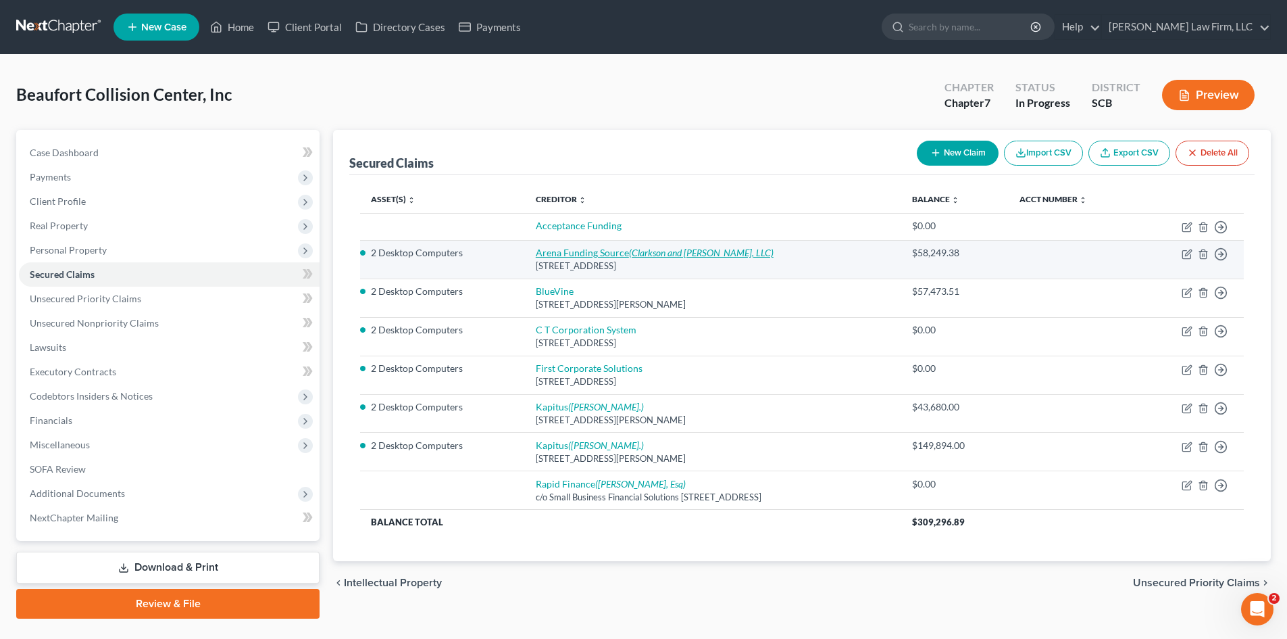
click at [670, 249] on icon "(Clarkson and Hale, LLC)" at bounding box center [701, 252] width 145 height 11
select select "35"
select select "4"
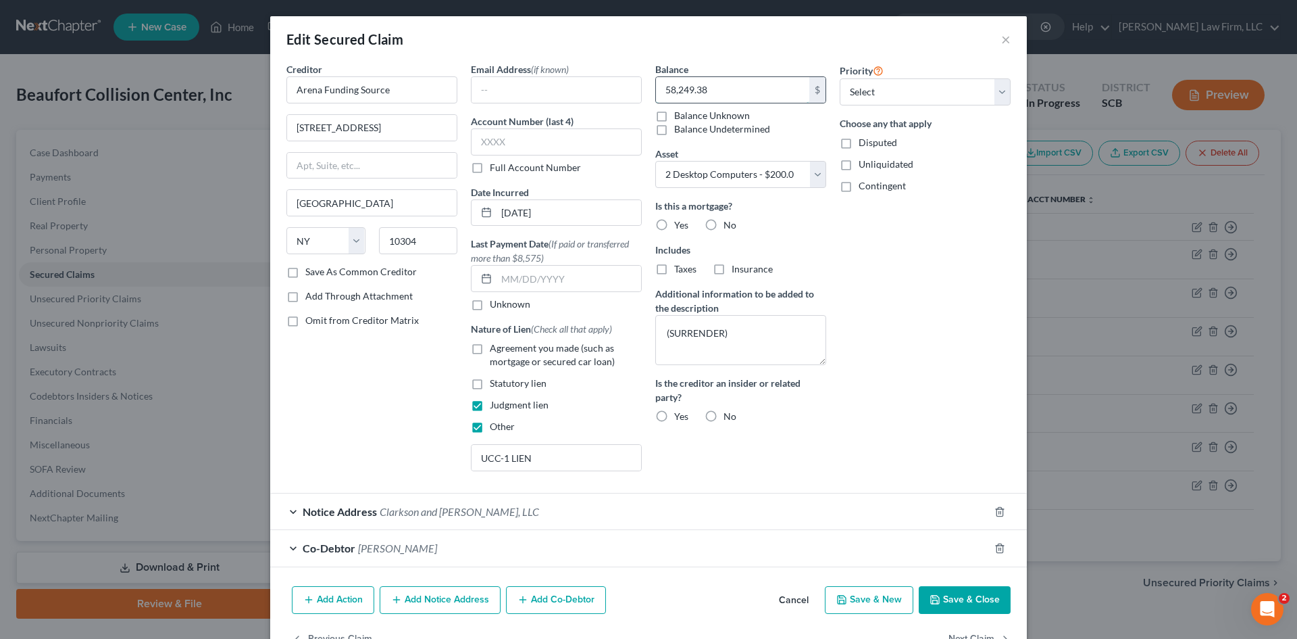
click at [743, 95] on input "58,249.38" at bounding box center [732, 90] width 153 height 26
type input "58,491.44"
click at [972, 609] on button "Save & Close" at bounding box center [965, 600] width 92 height 28
select select
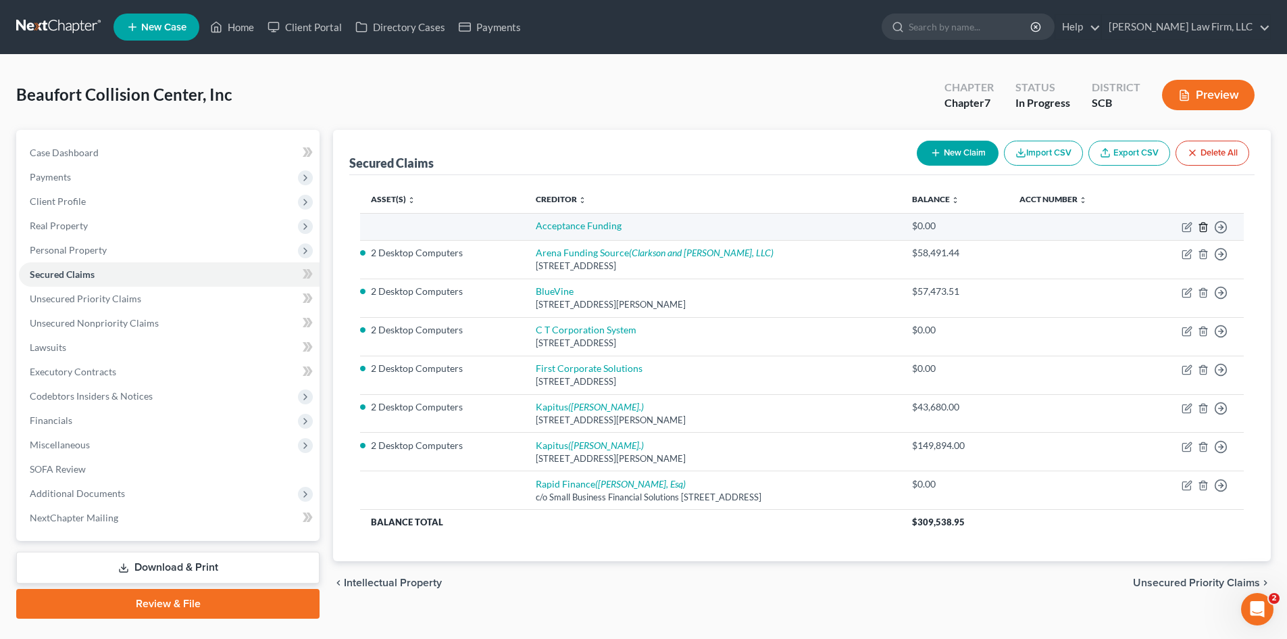
click at [1203, 230] on icon "button" at bounding box center [1203, 227] width 11 height 11
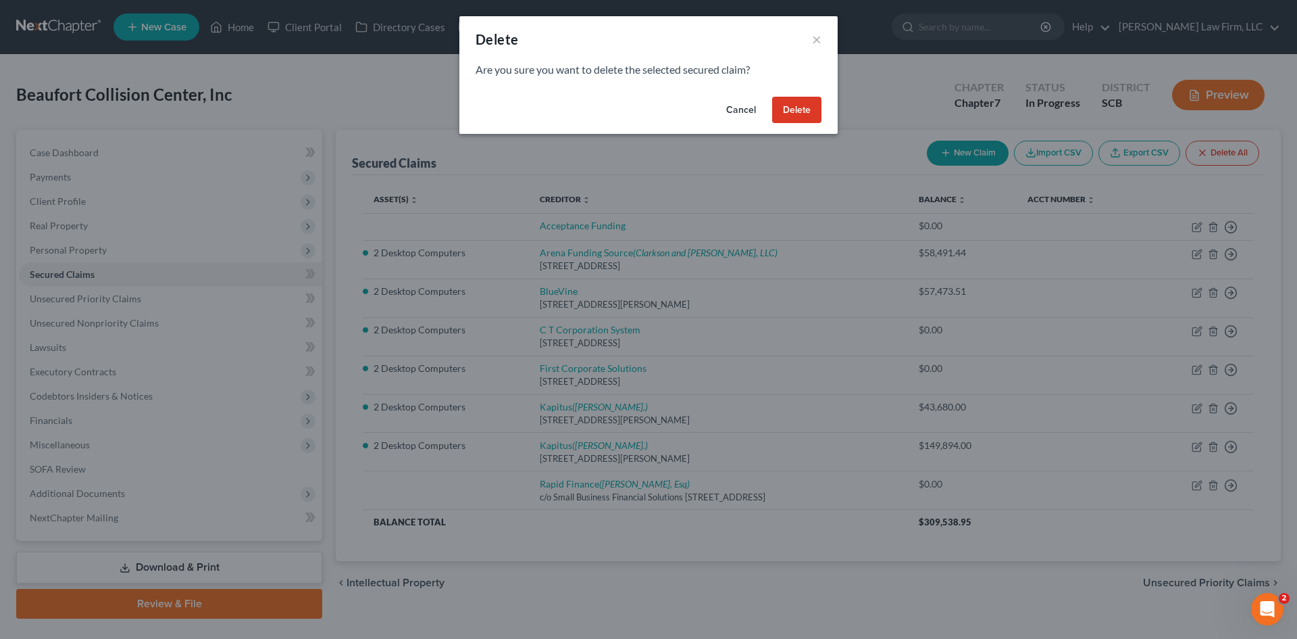
click at [801, 115] on button "Delete" at bounding box center [796, 110] width 49 height 27
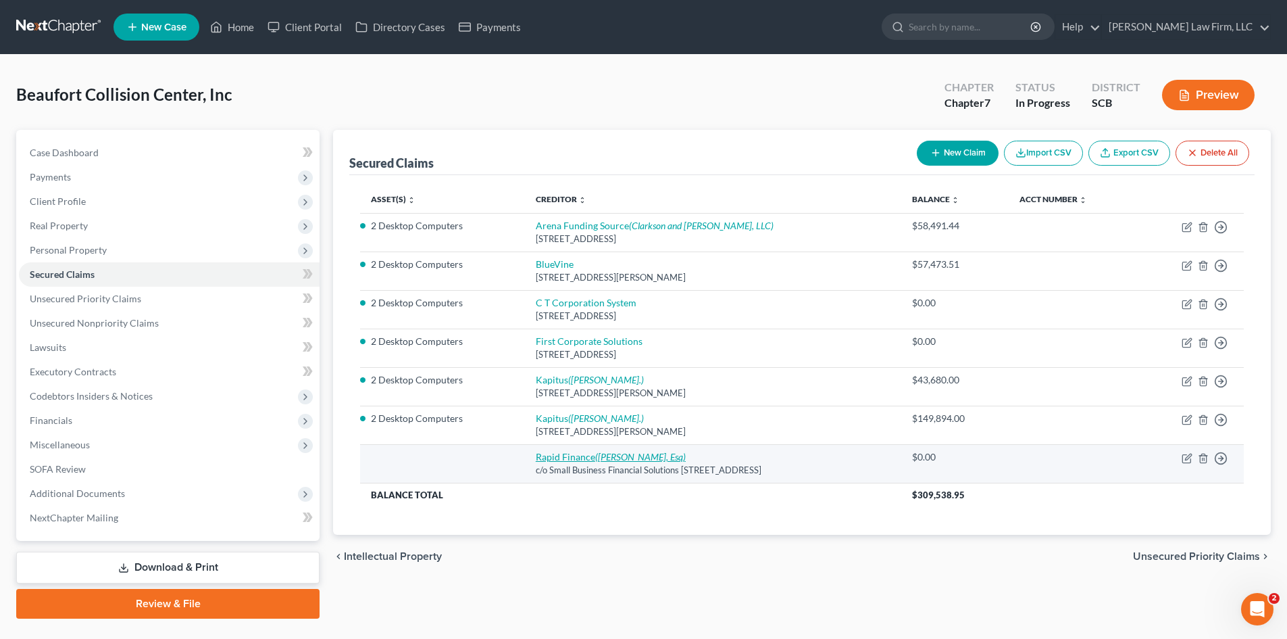
click at [595, 458] on icon "(David Dillingham-Goad, Esq)" at bounding box center [640, 456] width 91 height 11
select select "21"
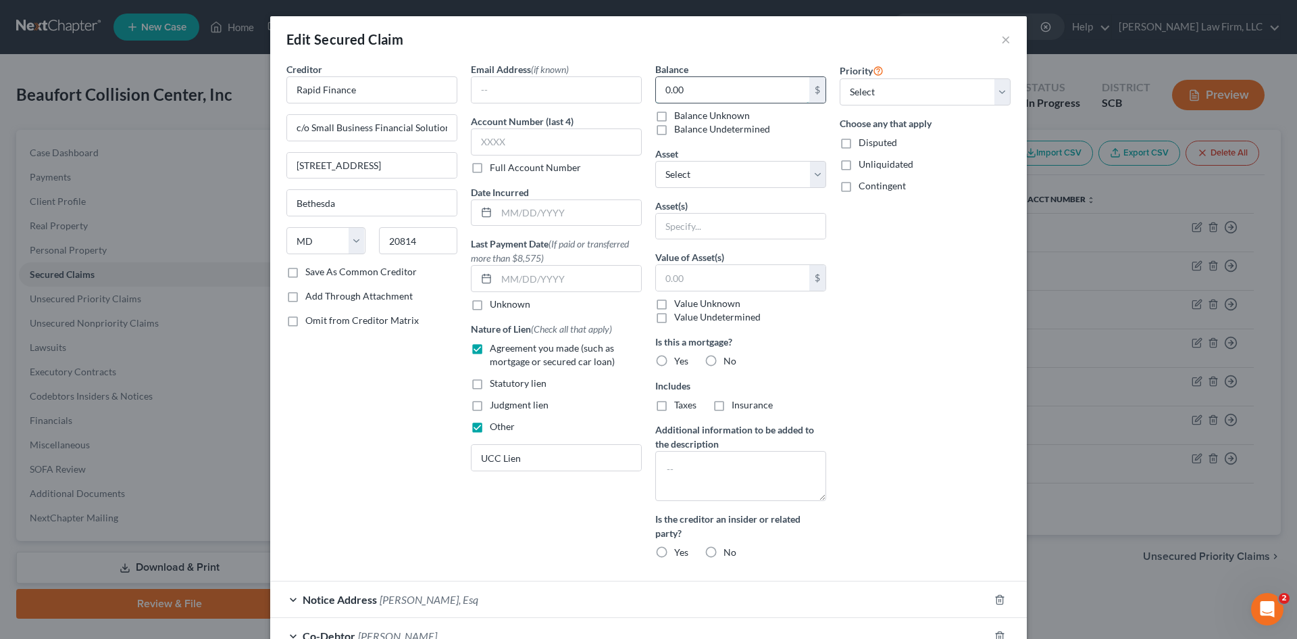
click at [681, 81] on input "0.00" at bounding box center [732, 90] width 153 height 26
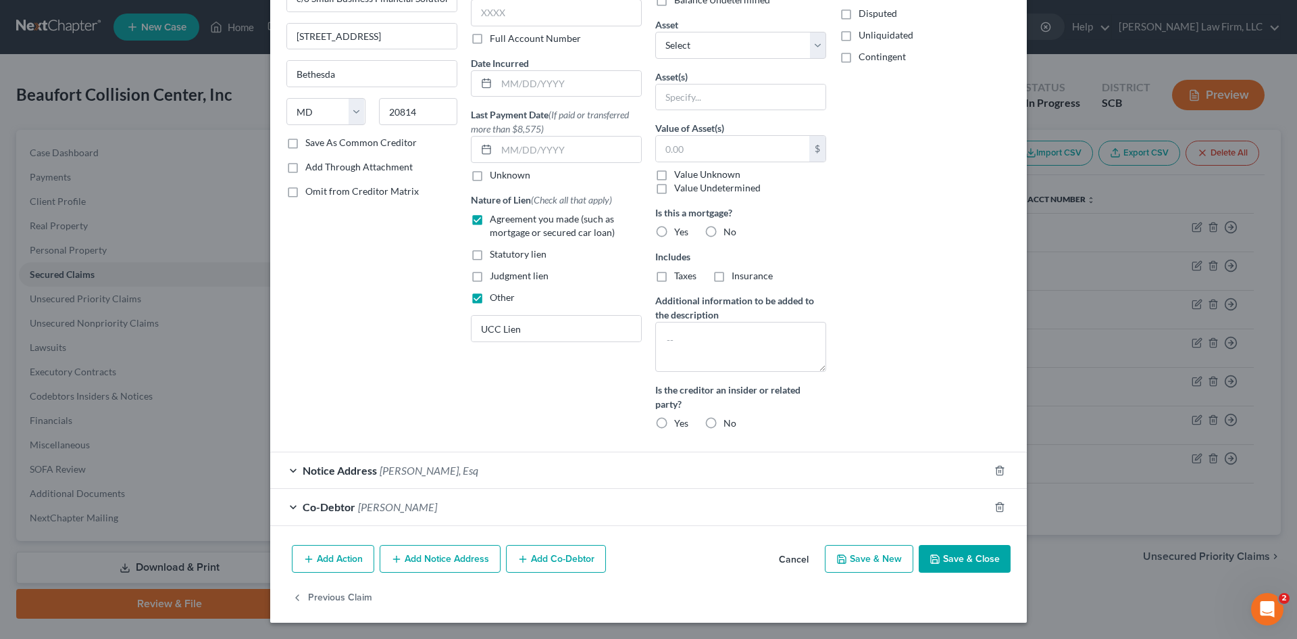
type input "63,673.34"
click at [920, 551] on button "Save & Close" at bounding box center [965, 559] width 92 height 28
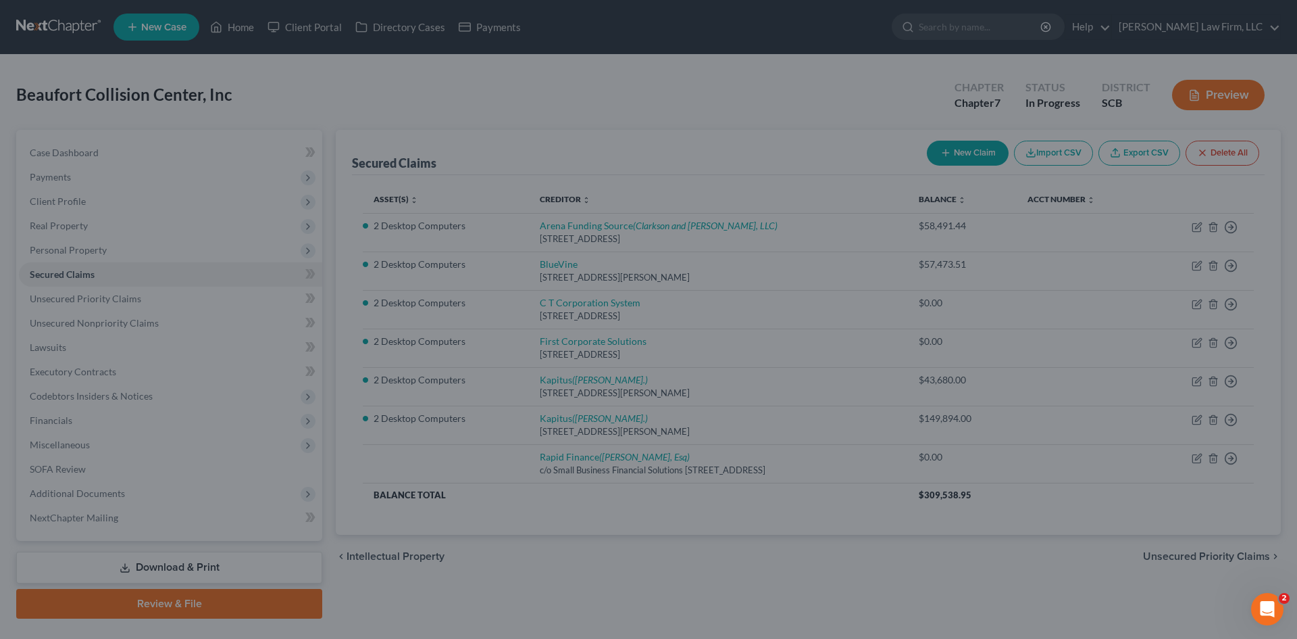
scroll to position [41, 0]
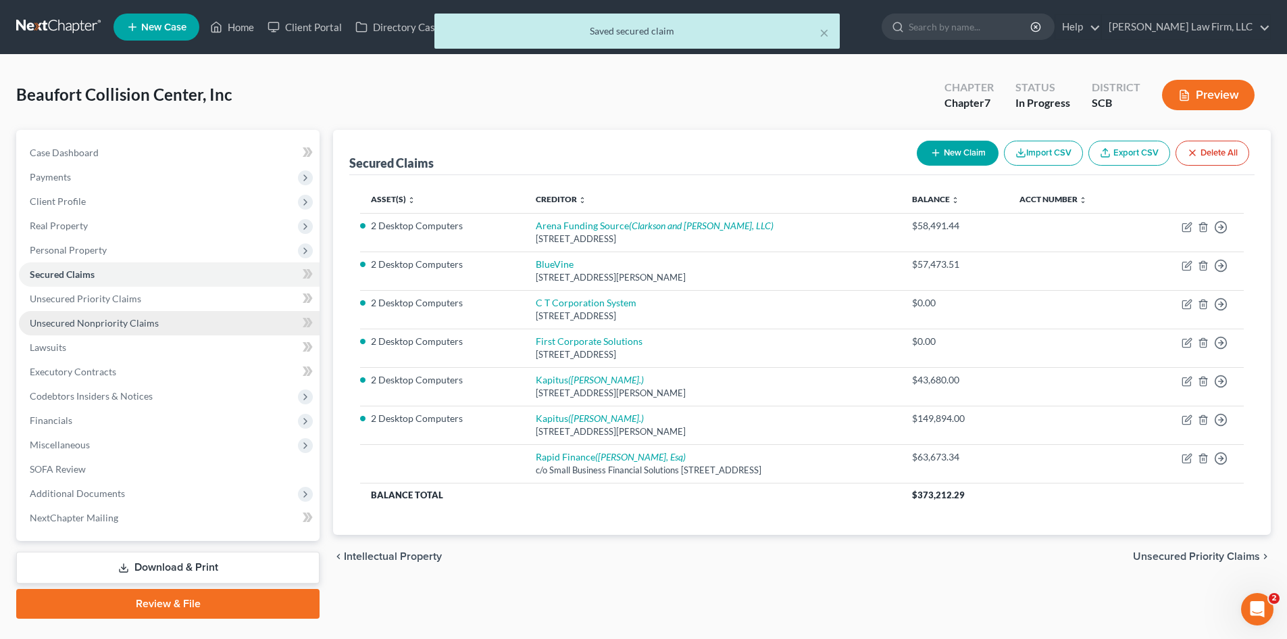
click at [145, 325] on span "Unsecured Nonpriority Claims" at bounding box center [94, 322] width 129 height 11
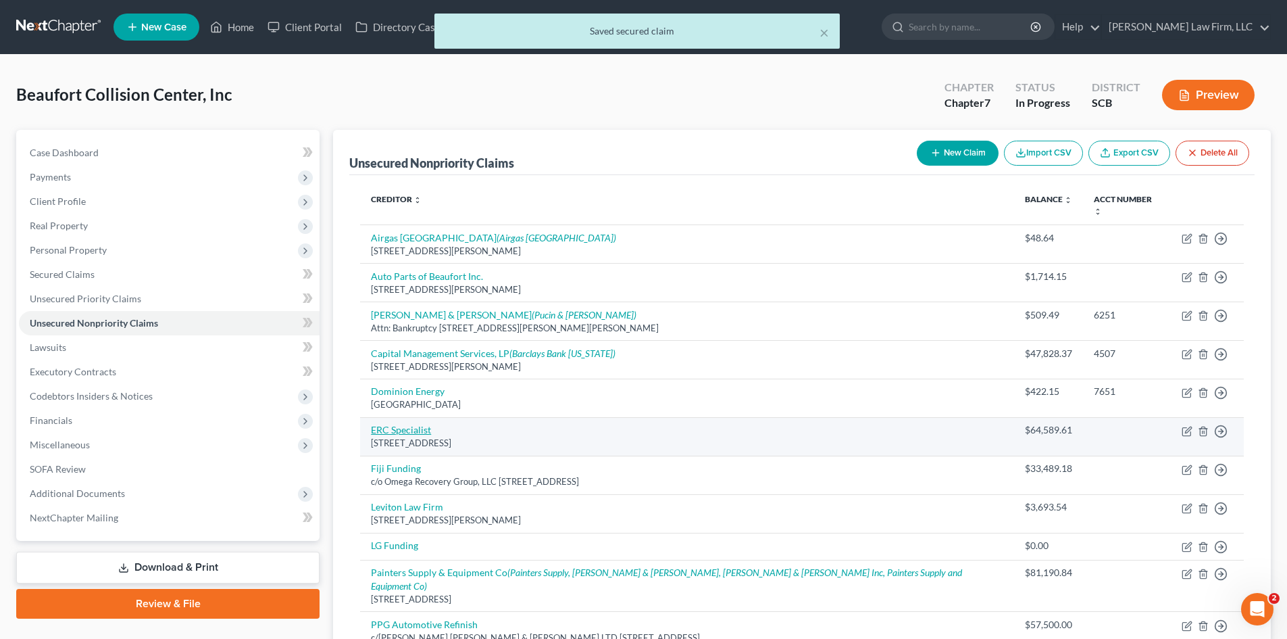
click at [401, 424] on link "ERC Specialist" at bounding box center [401, 429] width 60 height 11
select select "46"
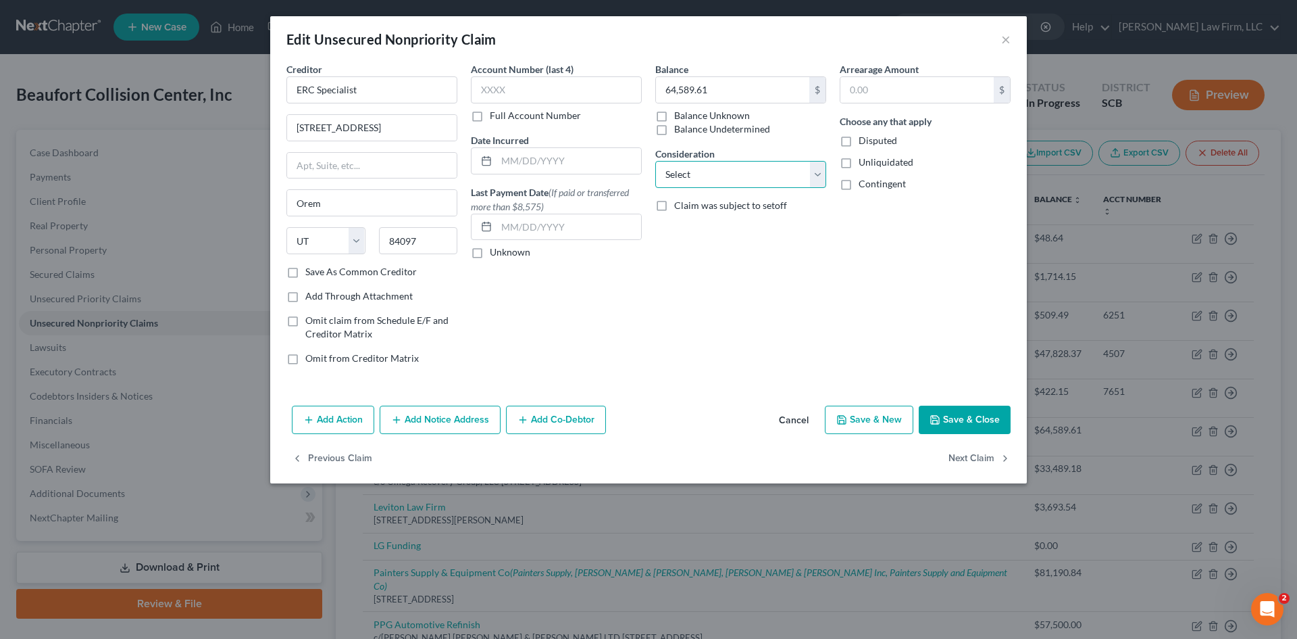
click at [717, 187] on select "Select Cable / Satellite Services Collection Agency Credit Card Debt Debt Couns…" at bounding box center [740, 174] width 171 height 27
select select "8"
click at [655, 161] on select "Select Cable / Satellite Services Collection Agency Credit Card Debt Debt Couns…" at bounding box center [740, 174] width 171 height 27
click at [970, 423] on button "Save & Close" at bounding box center [965, 419] width 92 height 28
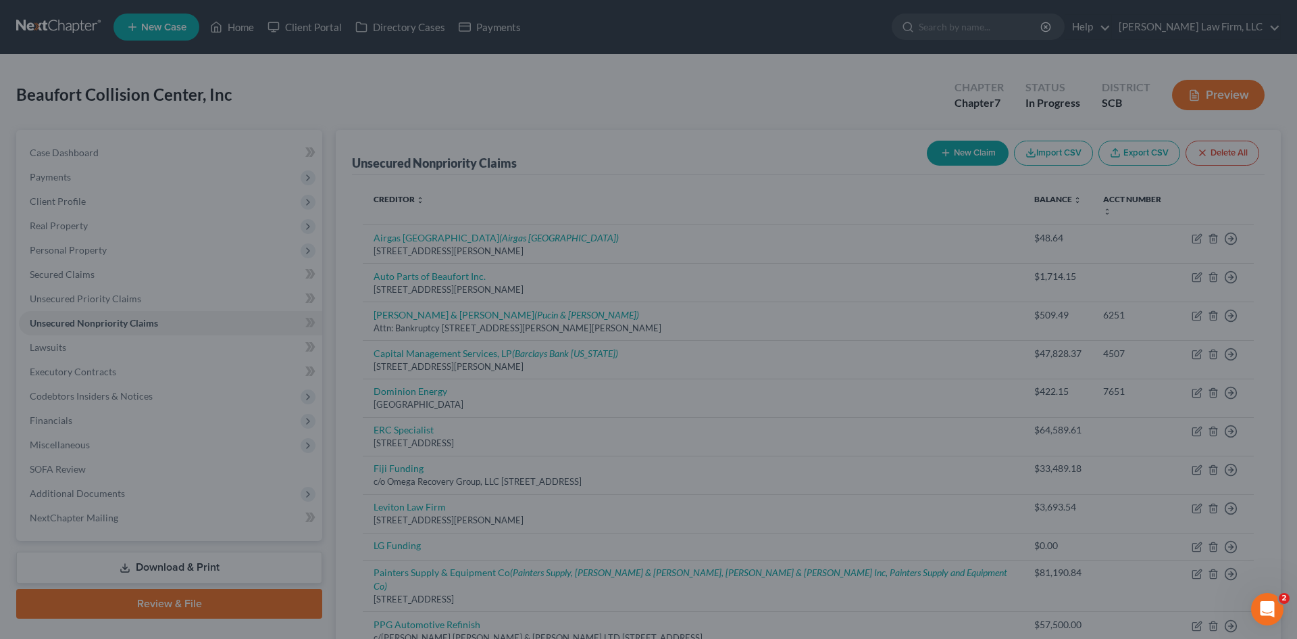
type input "0"
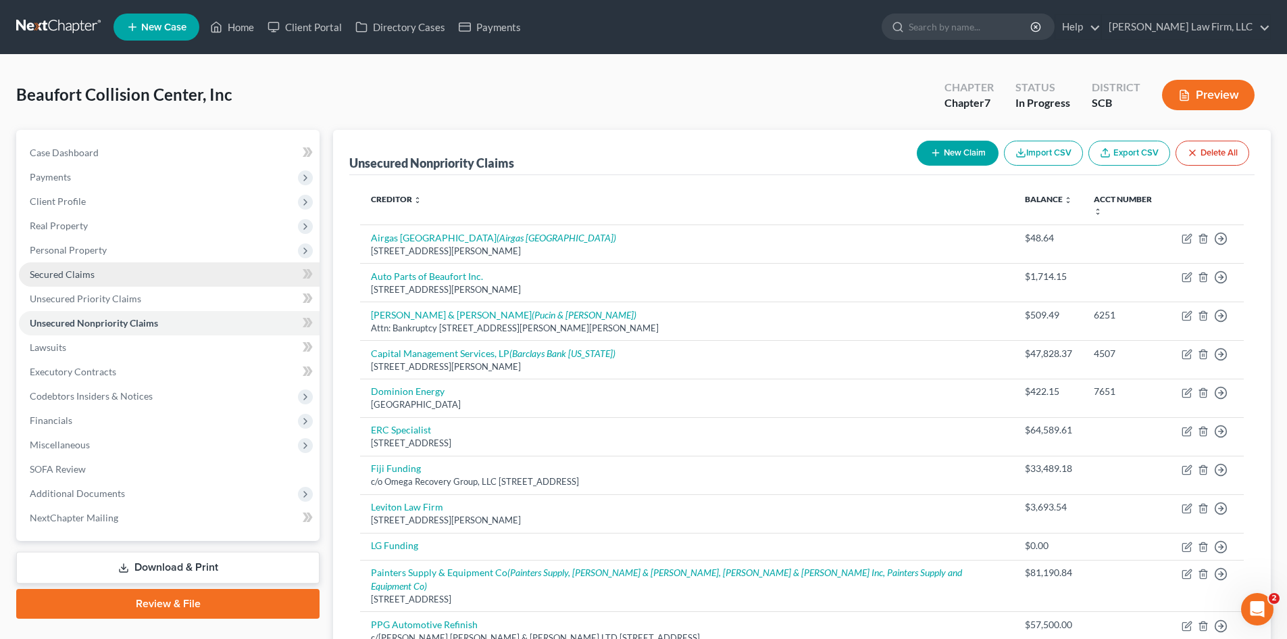
click at [62, 274] on span "Secured Claims" at bounding box center [62, 273] width 65 height 11
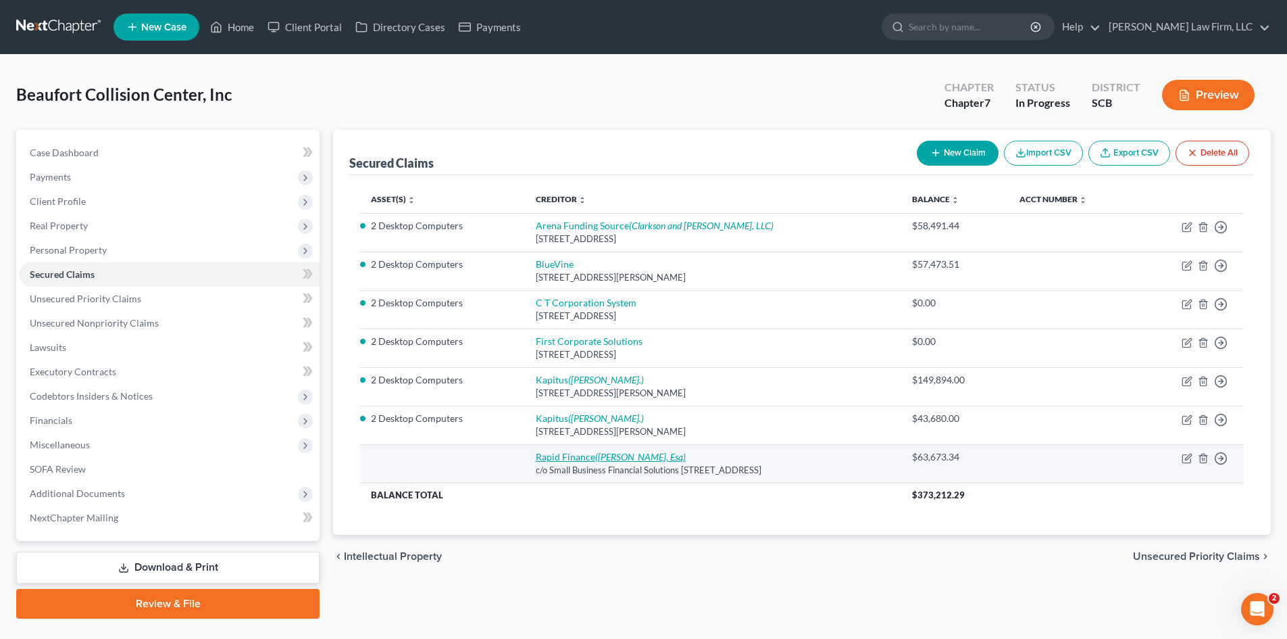
click at [556, 456] on link "Rapid Finance (David Dillingham-Goad, Esq)" at bounding box center [611, 456] width 150 height 11
select select "21"
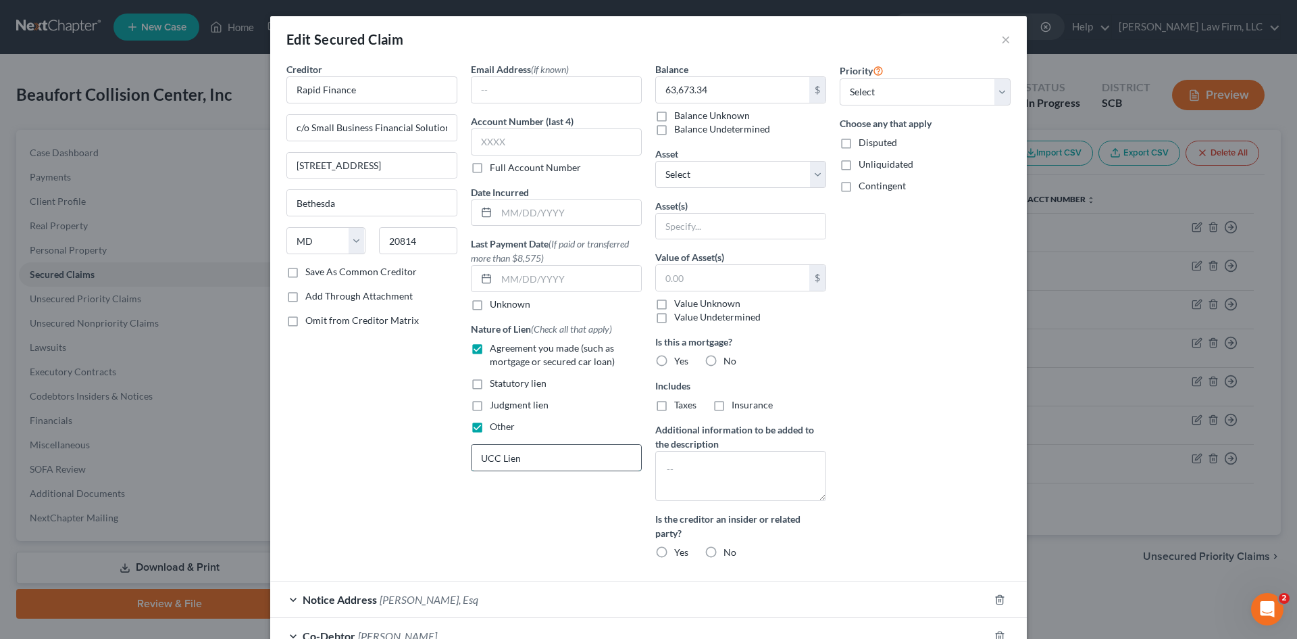
click at [553, 456] on input "UCC Lien" at bounding box center [557, 458] width 170 height 26
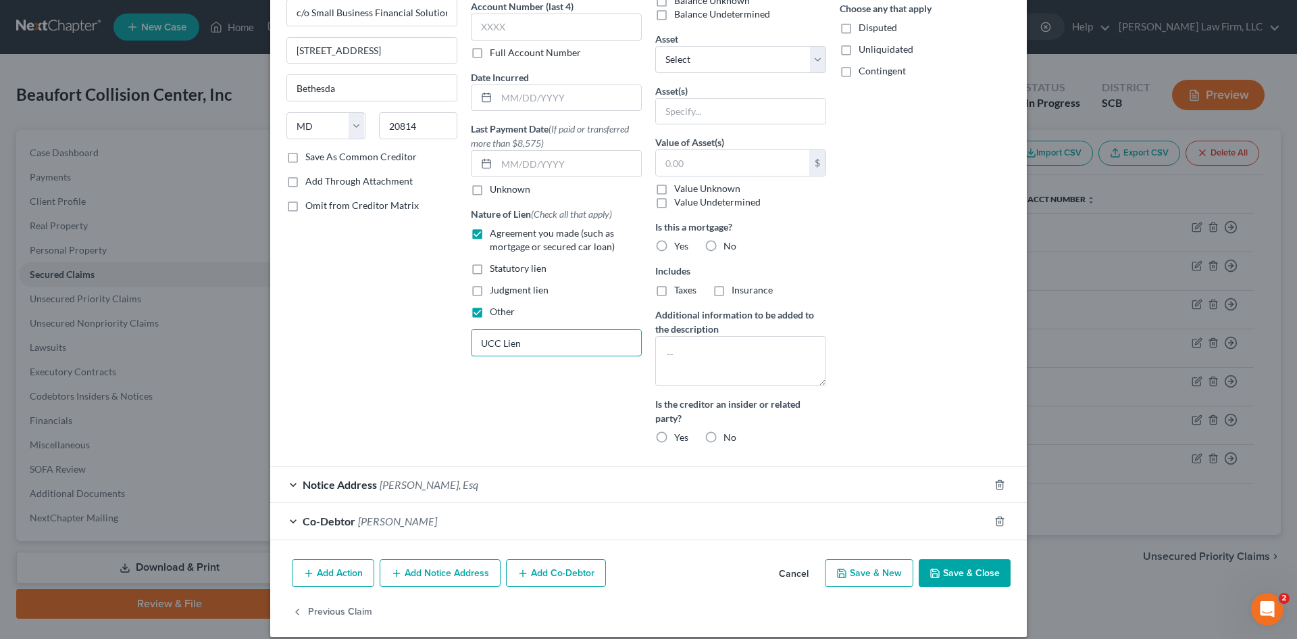
scroll to position [129, 0]
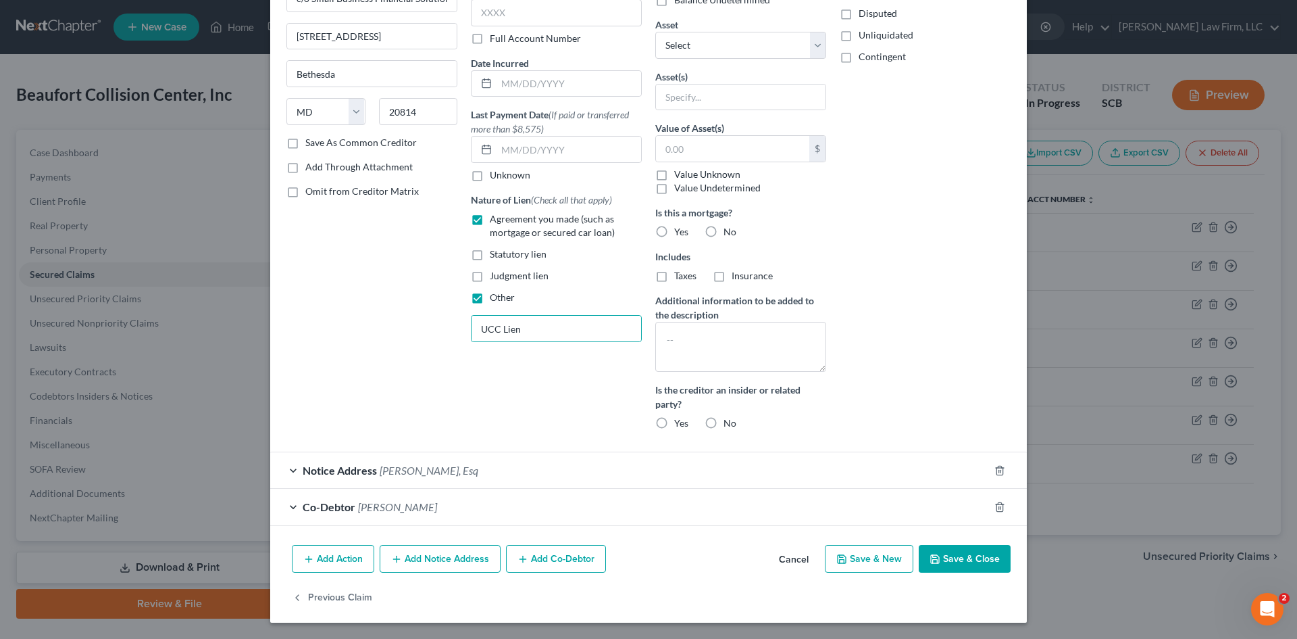
click at [942, 562] on button "Save & Close" at bounding box center [965, 559] width 92 height 28
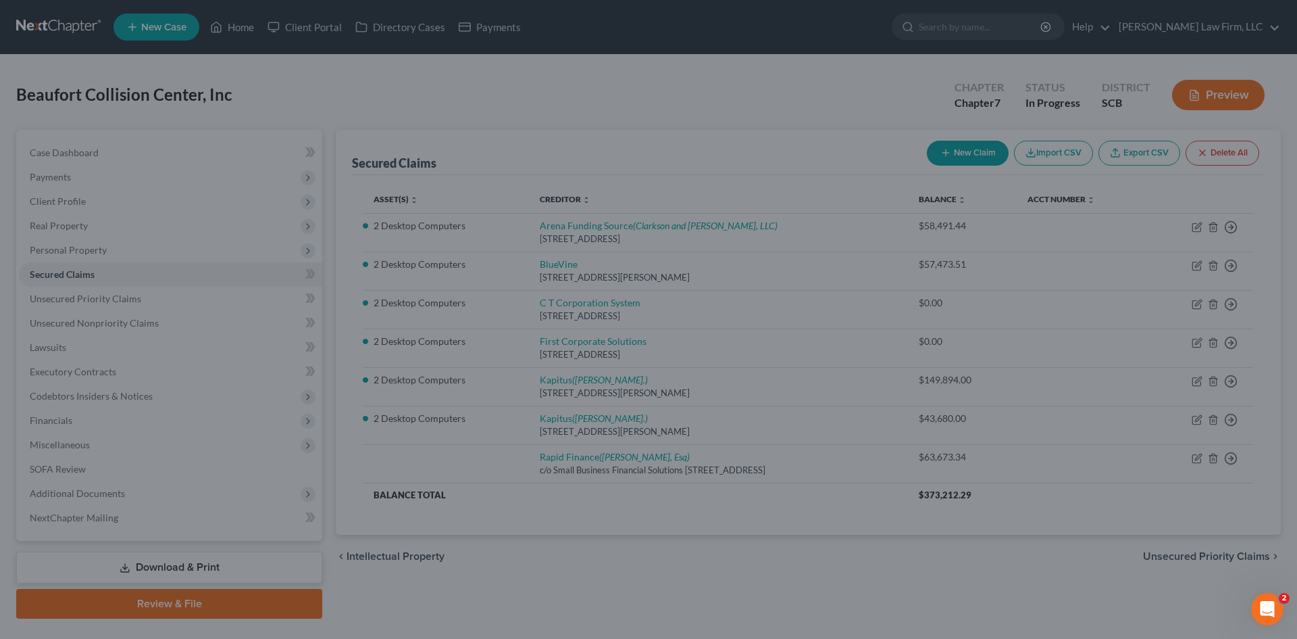
scroll to position [41, 0]
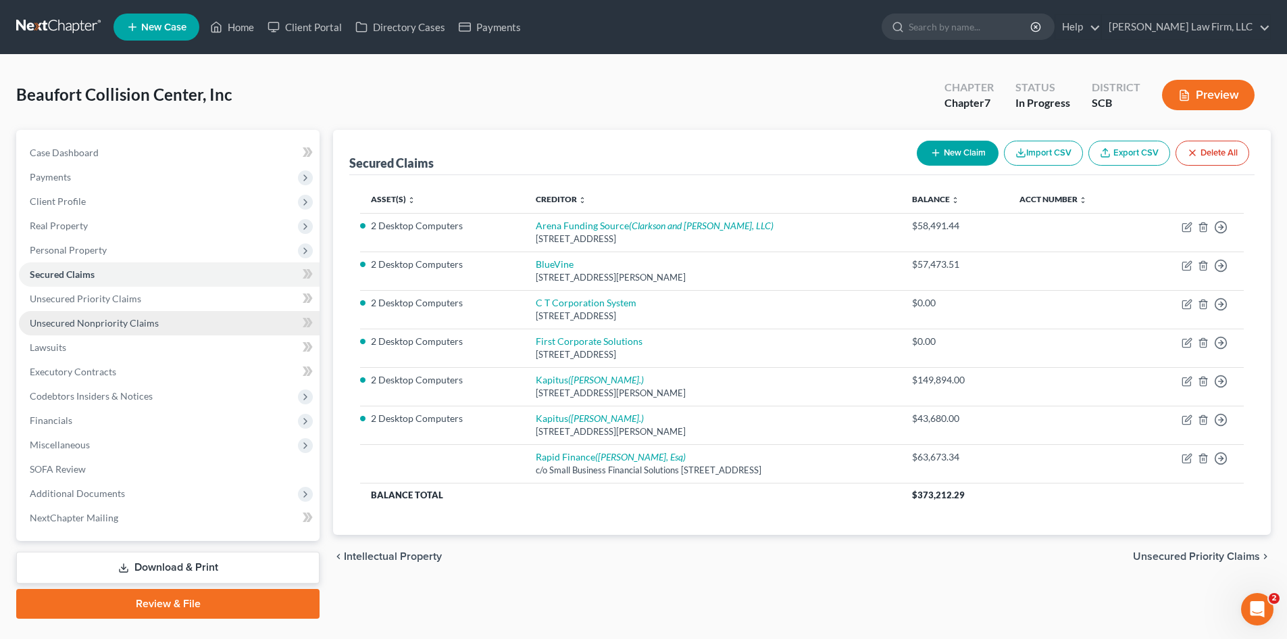
click at [108, 324] on span "Unsecured Nonpriority Claims" at bounding box center [94, 322] width 129 height 11
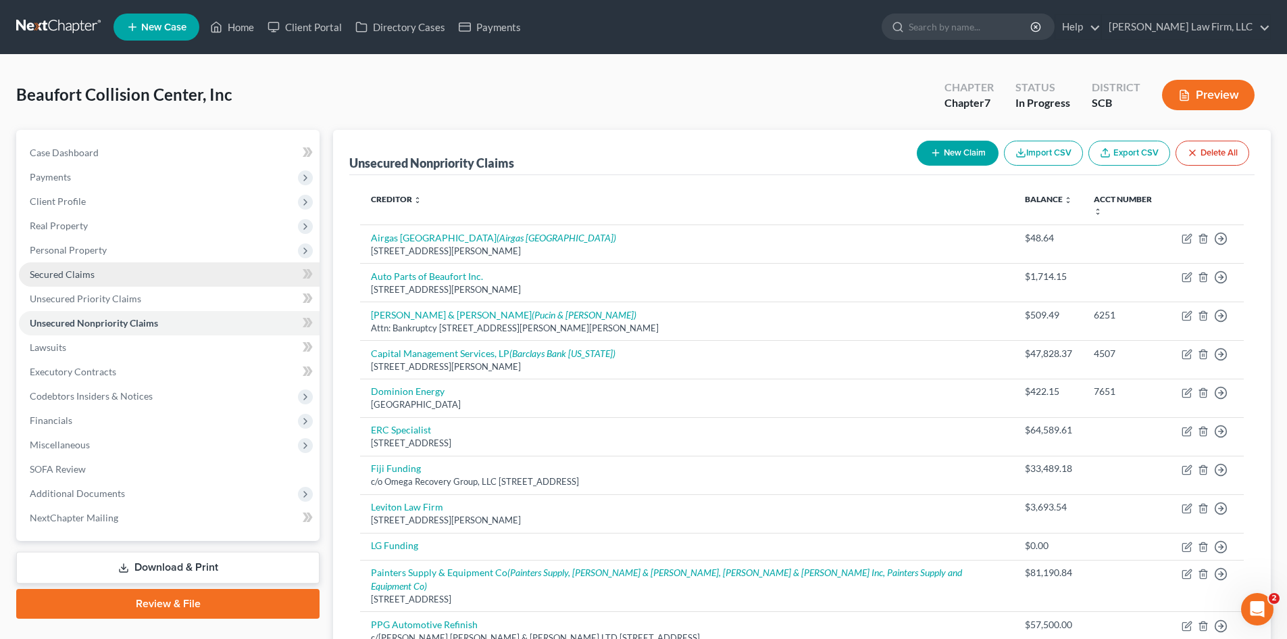
click at [76, 272] on span "Secured Claims" at bounding box center [62, 273] width 65 height 11
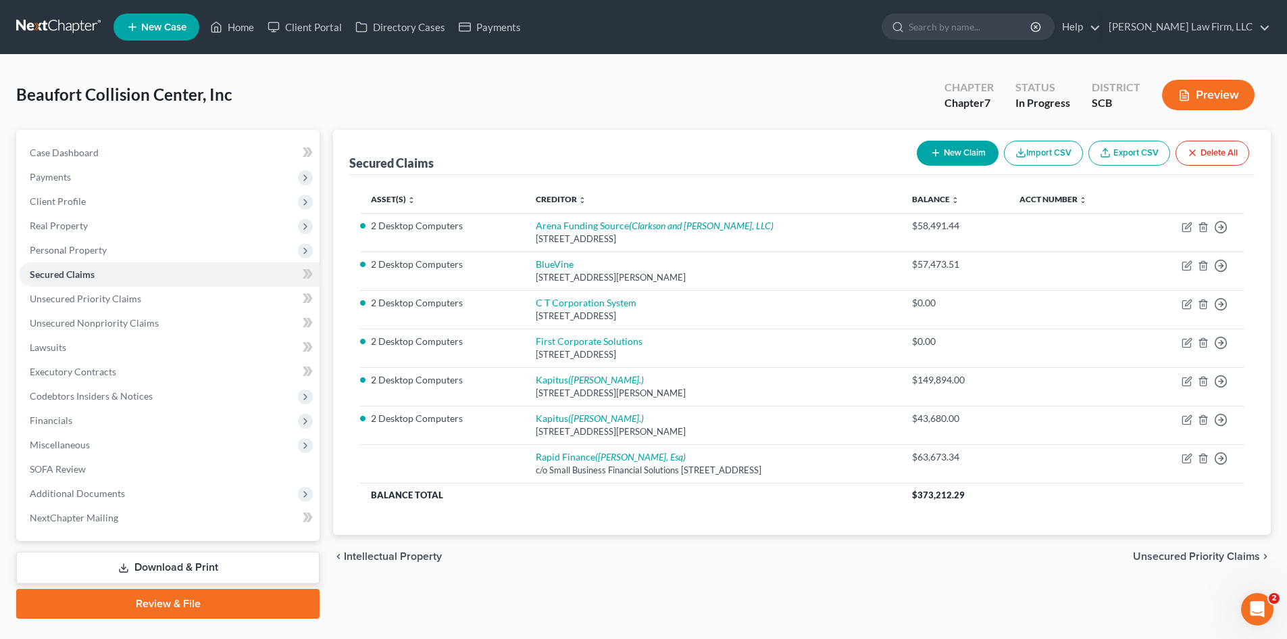
click at [968, 157] on button "New Claim" at bounding box center [958, 153] width 82 height 25
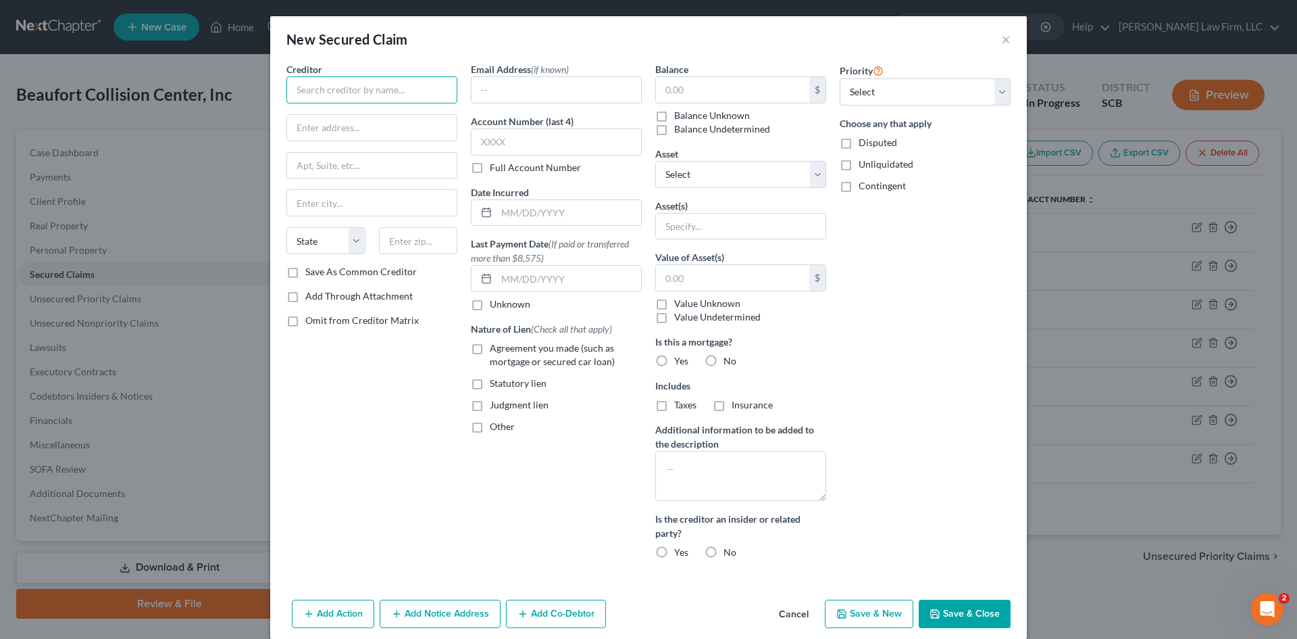
click at [328, 93] on input "text" at bounding box center [371, 89] width 171 height 27
type input "A"
type input "Acceptance Funding"
click at [666, 89] on input "text" at bounding box center [732, 90] width 153 height 26
type input "193,000"
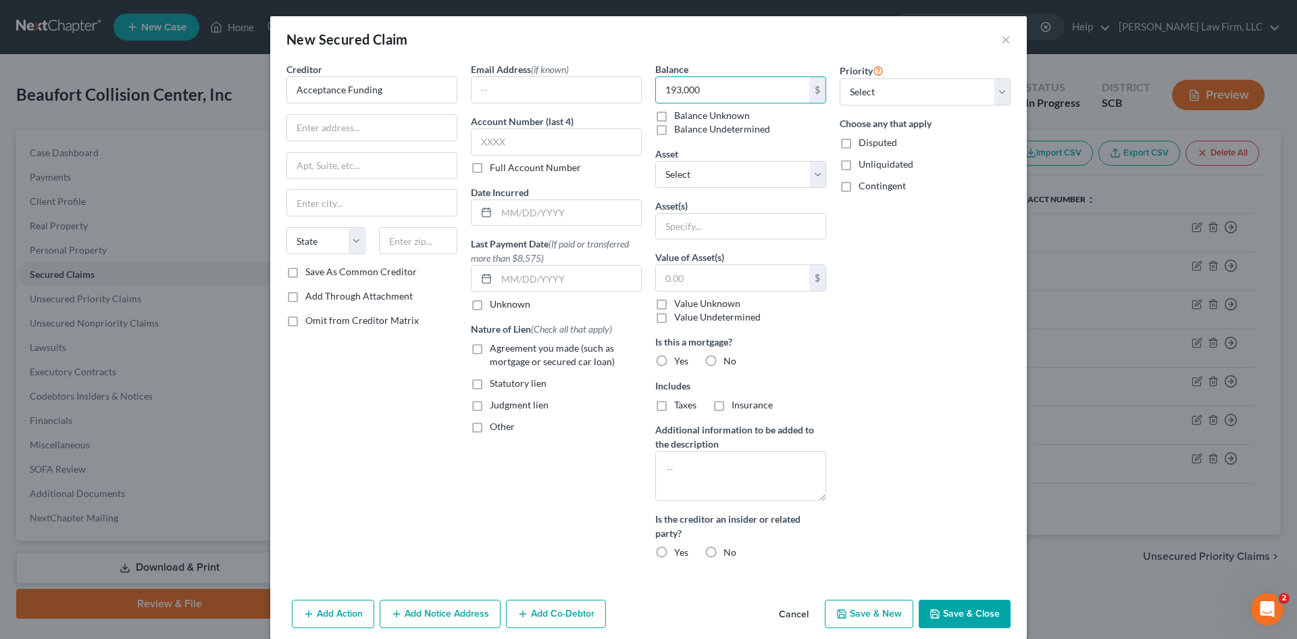
click at [490, 353] on label "Agreement you made (such as mortgage or secured car loan)" at bounding box center [566, 354] width 152 height 27
click at [495, 350] on input "Agreement you made (such as mortgage or secured car loan)" at bounding box center [499, 345] width 9 height 9
checkbox input "true"
click at [490, 425] on label "Other" at bounding box center [502, 427] width 25 height 14
click at [495, 425] on input "Other" at bounding box center [499, 424] width 9 height 9
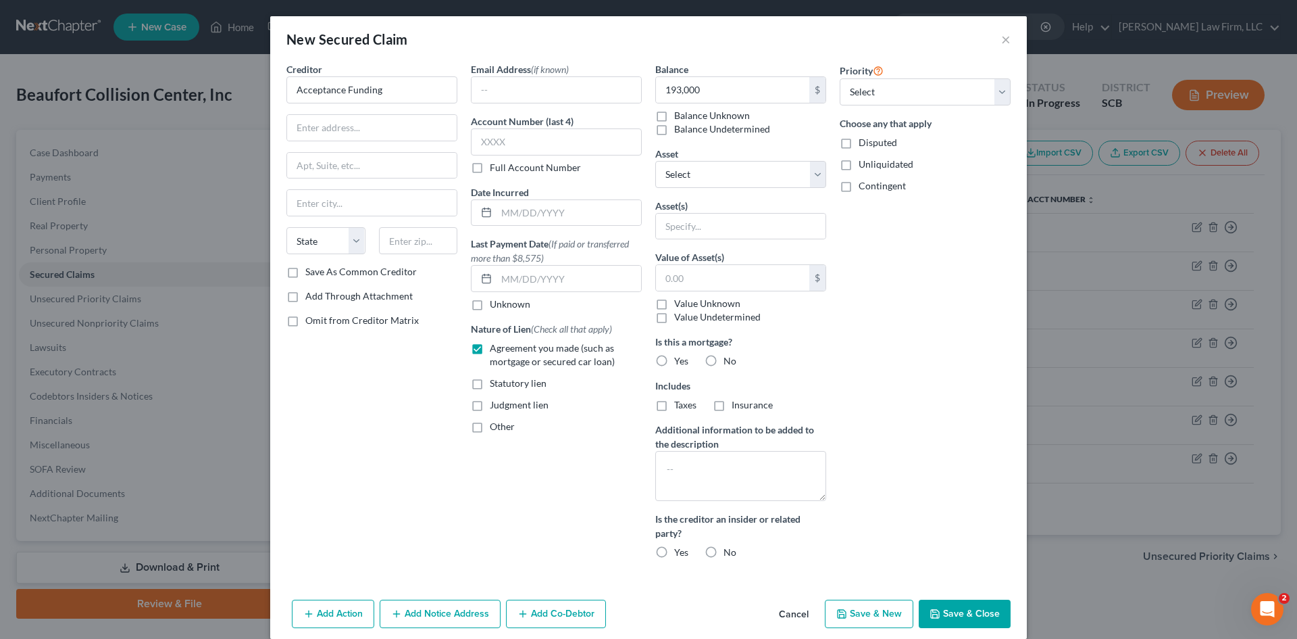
checkbox input "true"
click at [500, 453] on input "text" at bounding box center [557, 458] width 170 height 26
type input "UCC Lien"
click at [939, 613] on button "Save & Close" at bounding box center [965, 613] width 92 height 28
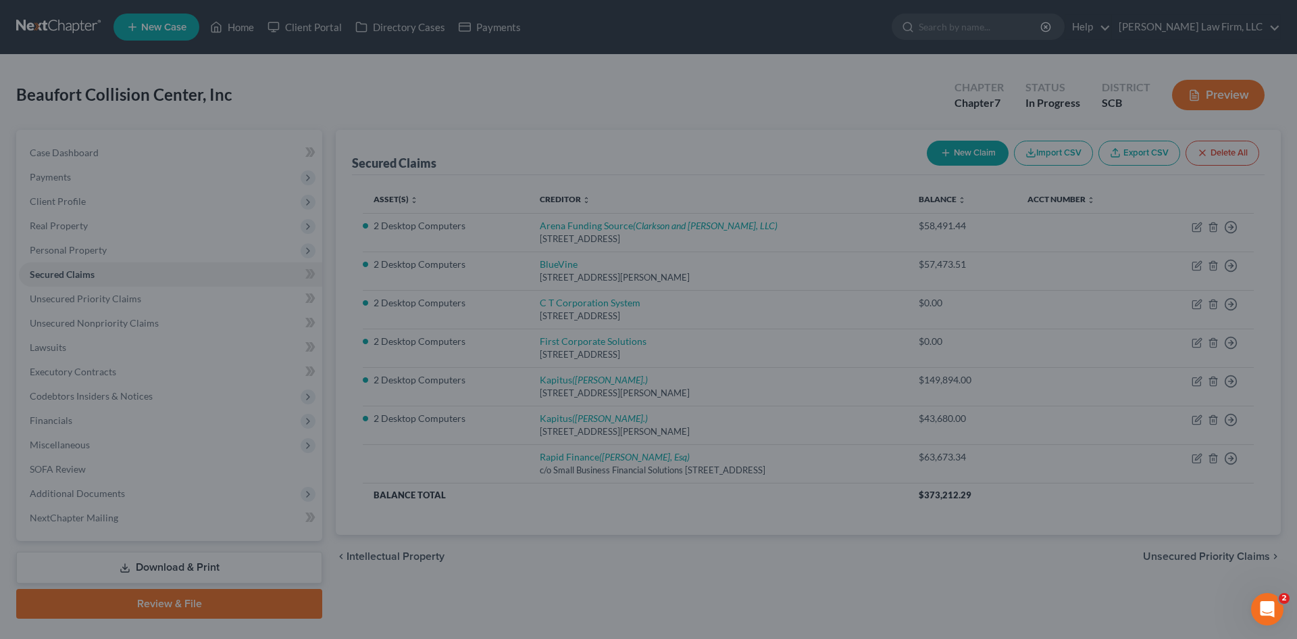
type input "193,000.00"
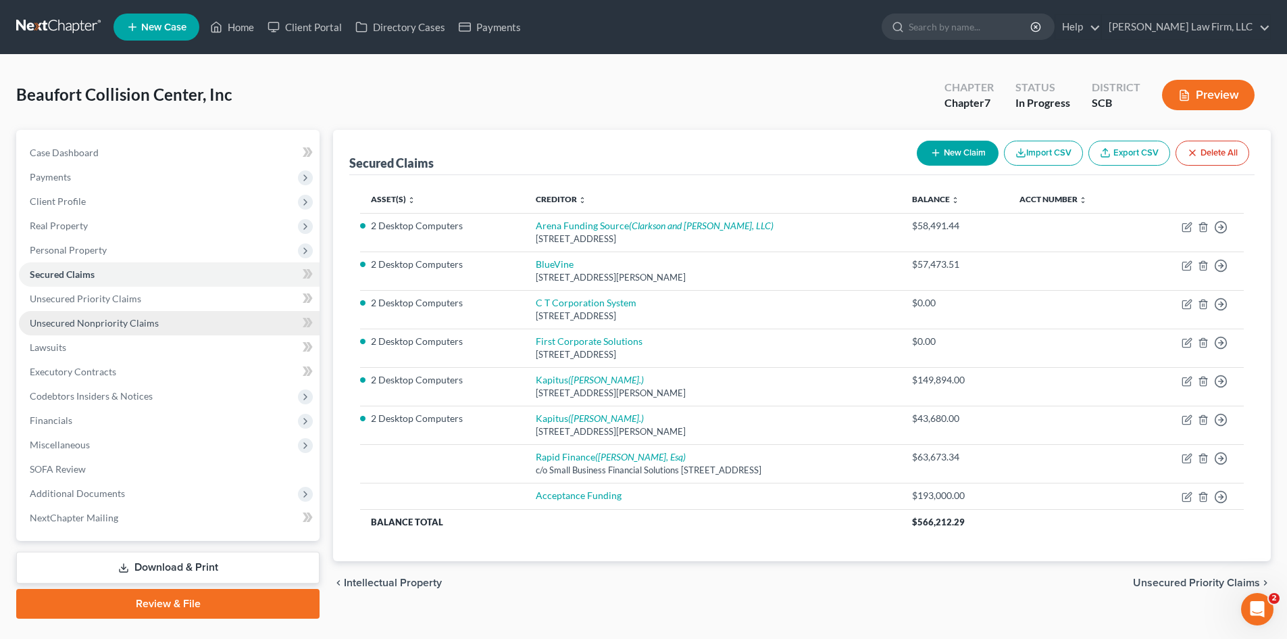
click at [103, 317] on span "Unsecured Nonpriority Claims" at bounding box center [94, 322] width 129 height 11
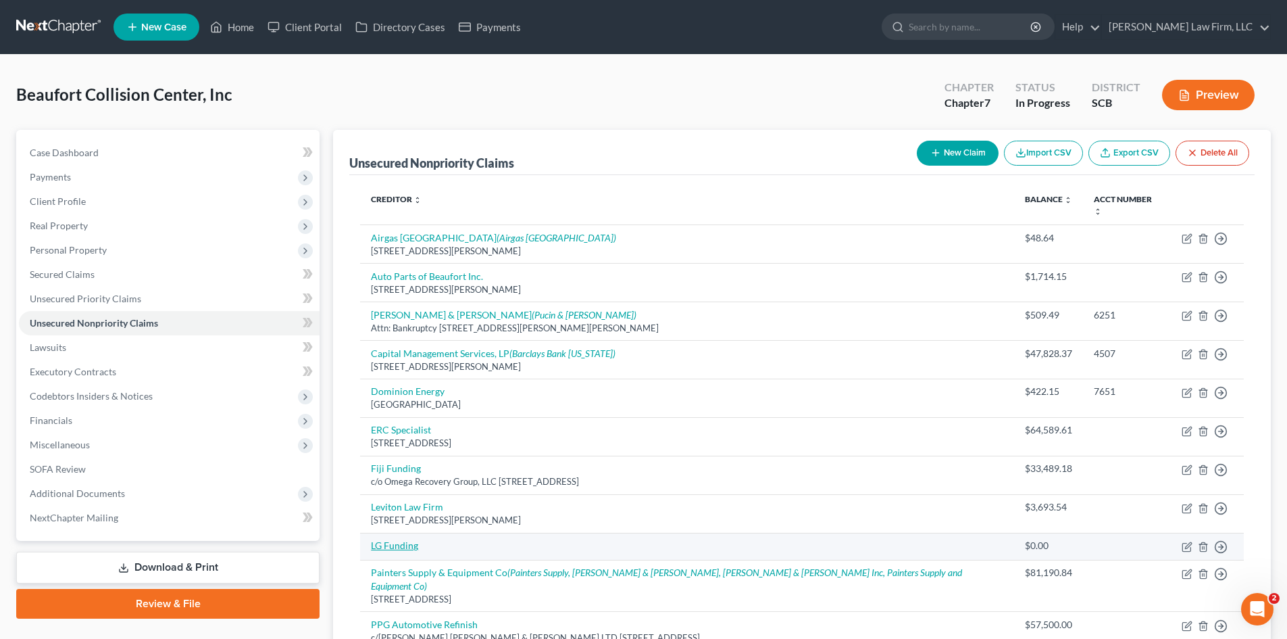
click at [407, 539] on link "LG Funding" at bounding box center [394, 544] width 47 height 11
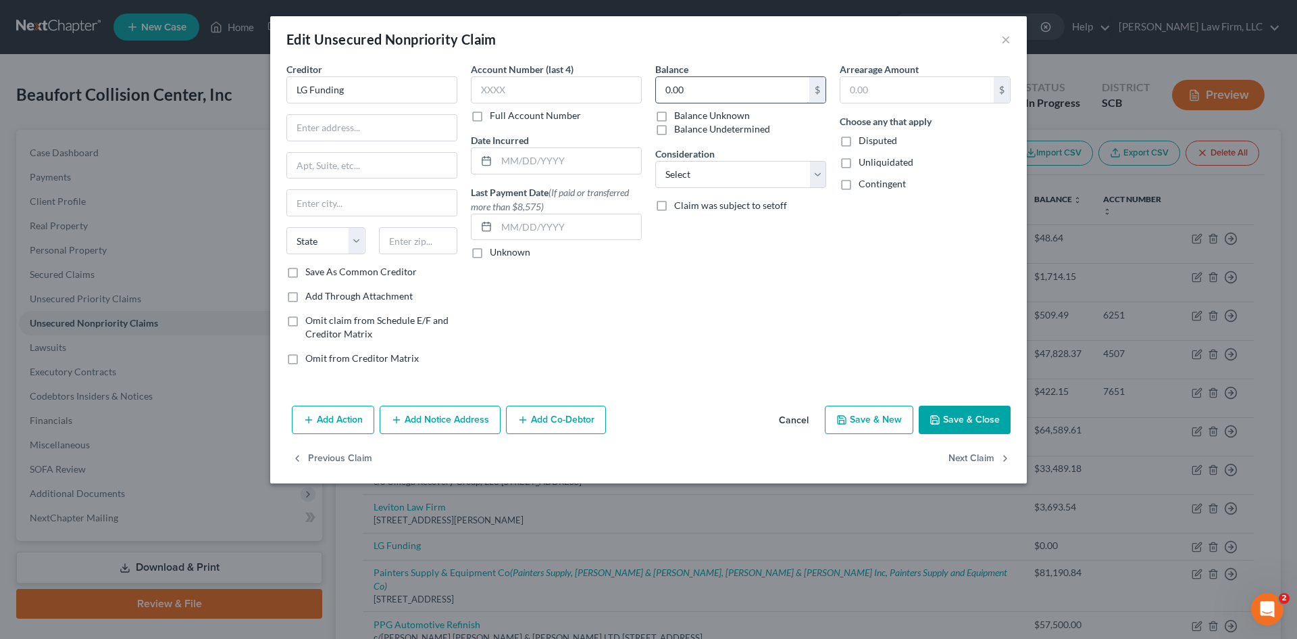
click at [728, 93] on input "0.00" at bounding box center [732, 90] width 153 height 26
type input "5,000"
click at [1001, 423] on button "Save & Close" at bounding box center [965, 419] width 92 height 28
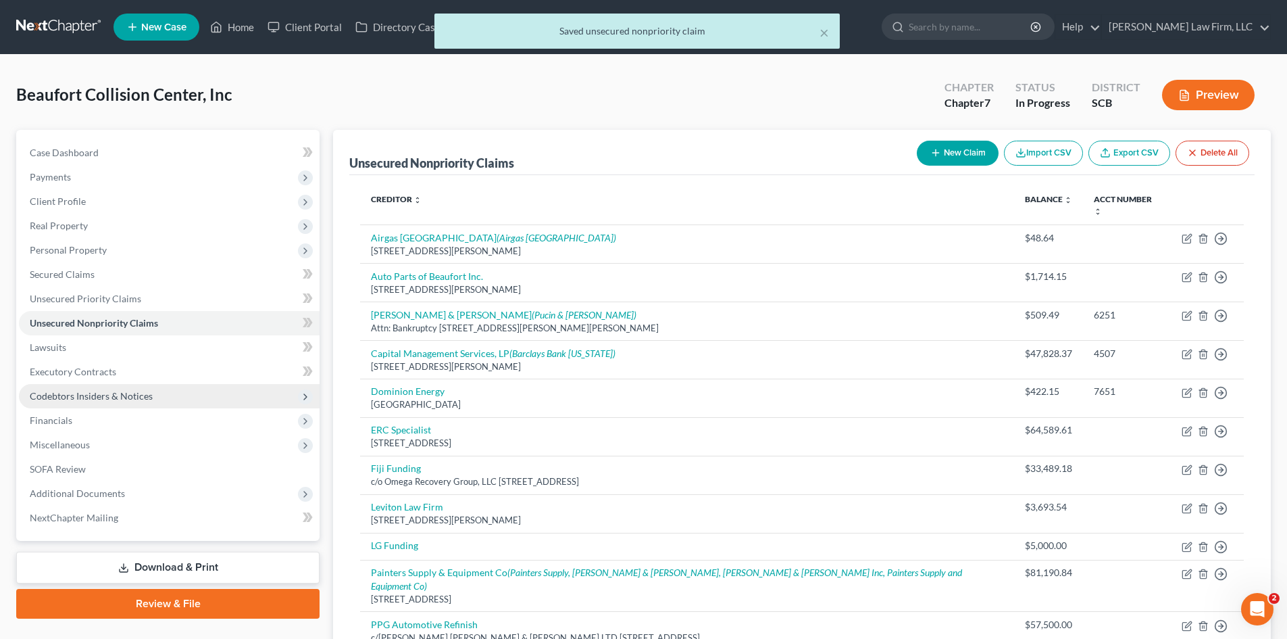
click at [98, 399] on span "Codebtors Insiders & Notices" at bounding box center [91, 395] width 123 height 11
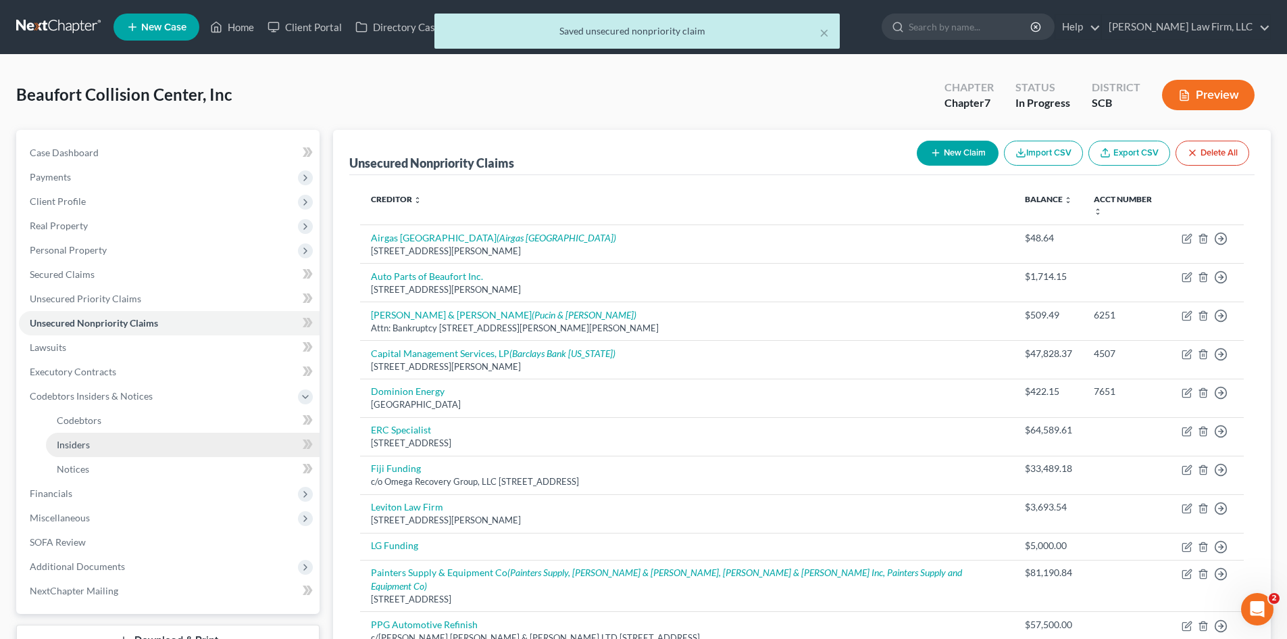
click at [86, 448] on span "Insiders" at bounding box center [73, 444] width 33 height 11
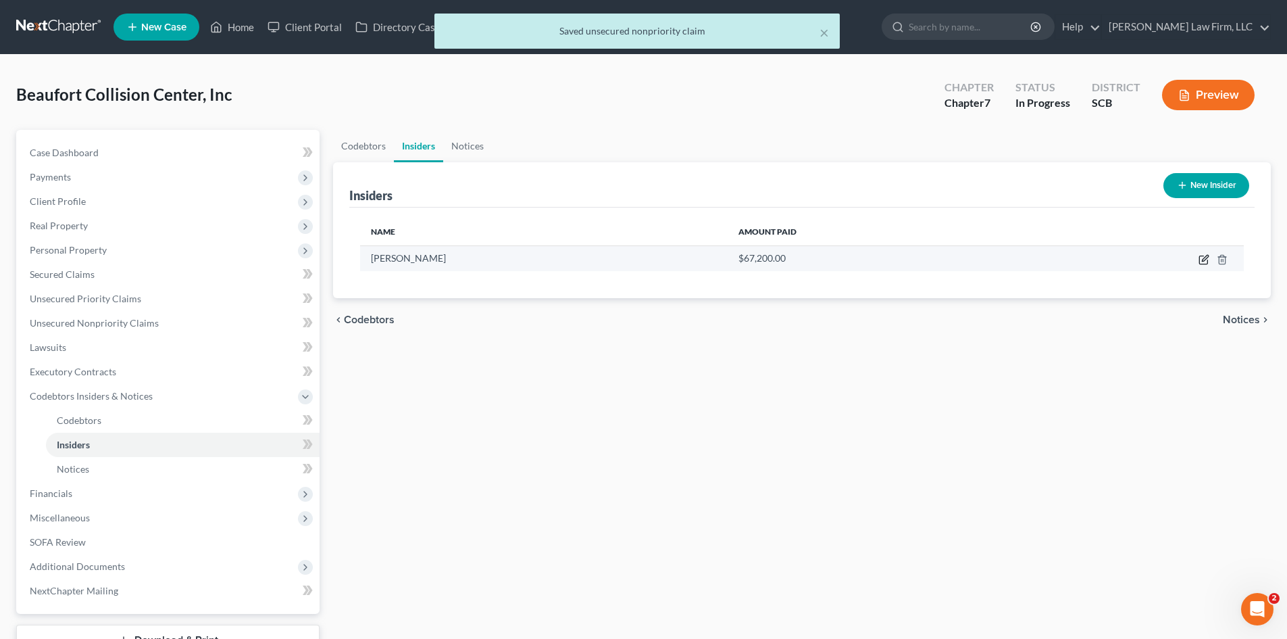
click at [1200, 262] on icon "button" at bounding box center [1203, 260] width 8 height 8
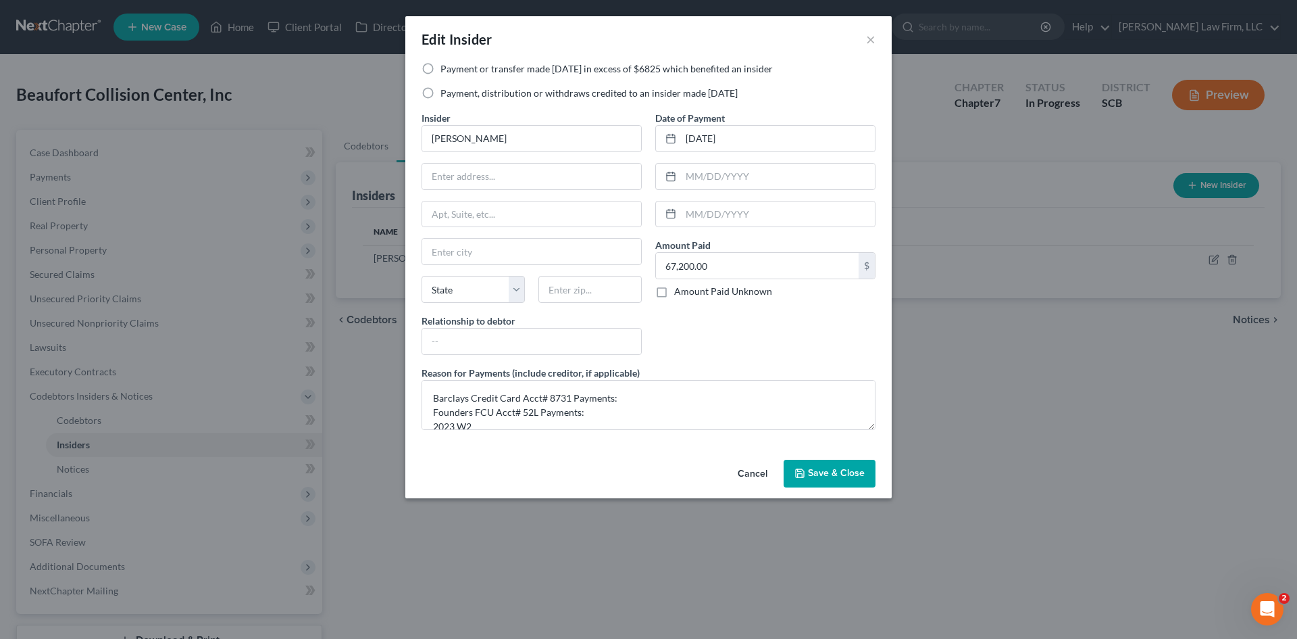
click at [441, 92] on label "Payment, distribution or withdraws credited to an insider made within 1 year" at bounding box center [589, 93] width 297 height 14
click at [446, 92] on input "Payment, distribution or withdraws credited to an insider made within 1 year" at bounding box center [450, 90] width 9 height 9
radio input "true"
click at [754, 184] on input "text" at bounding box center [778, 177] width 194 height 26
type input "06/30/2024"
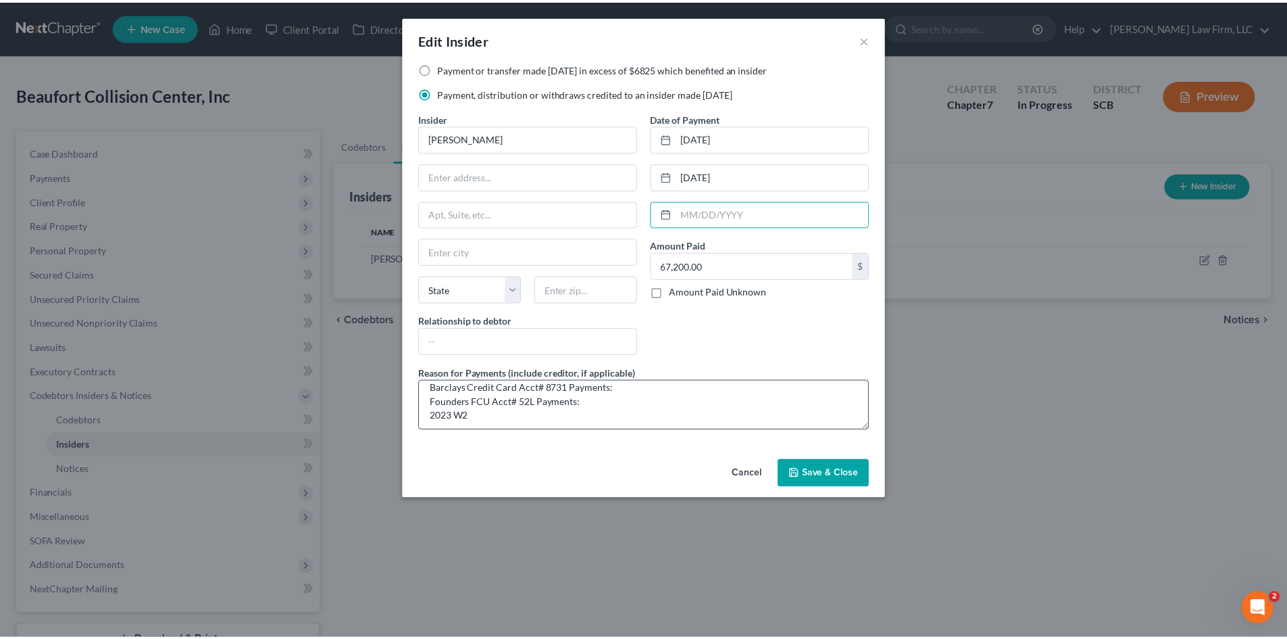
scroll to position [14, 0]
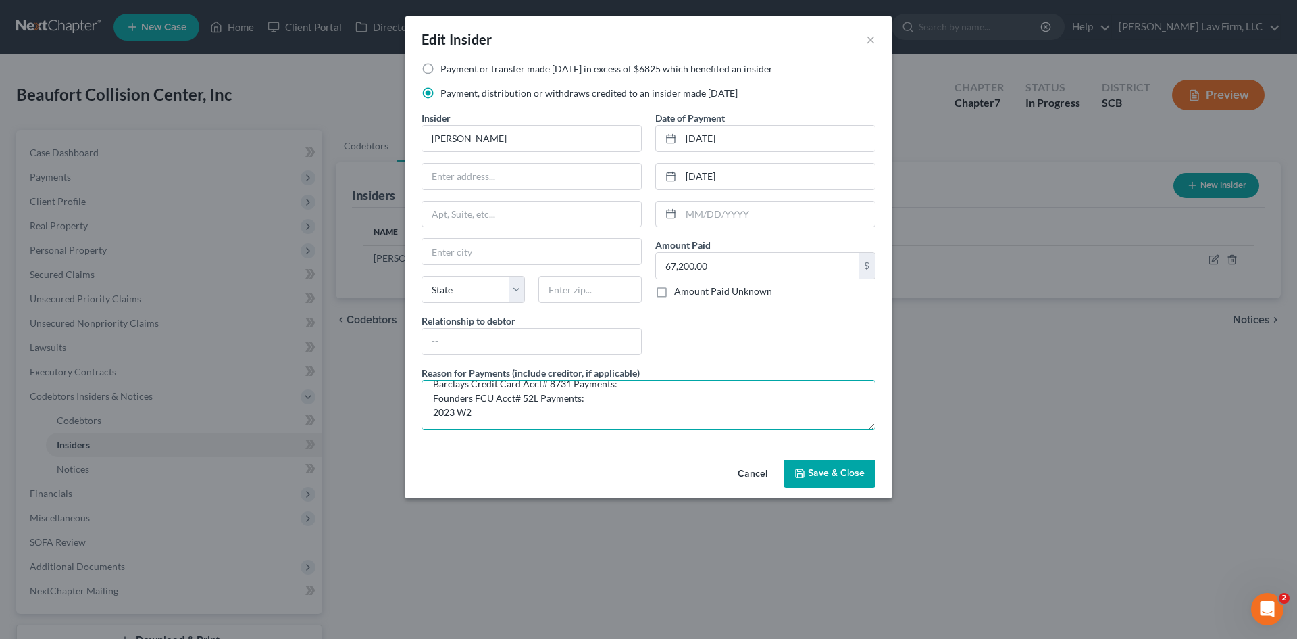
click at [564, 413] on textarea "Barclays Credit Card Acct# 8731 Payments: Founders FCU Acct# 52L Payments: 2023…" at bounding box center [649, 405] width 454 height 50
click at [855, 466] on button "Save & Close" at bounding box center [830, 473] width 92 height 28
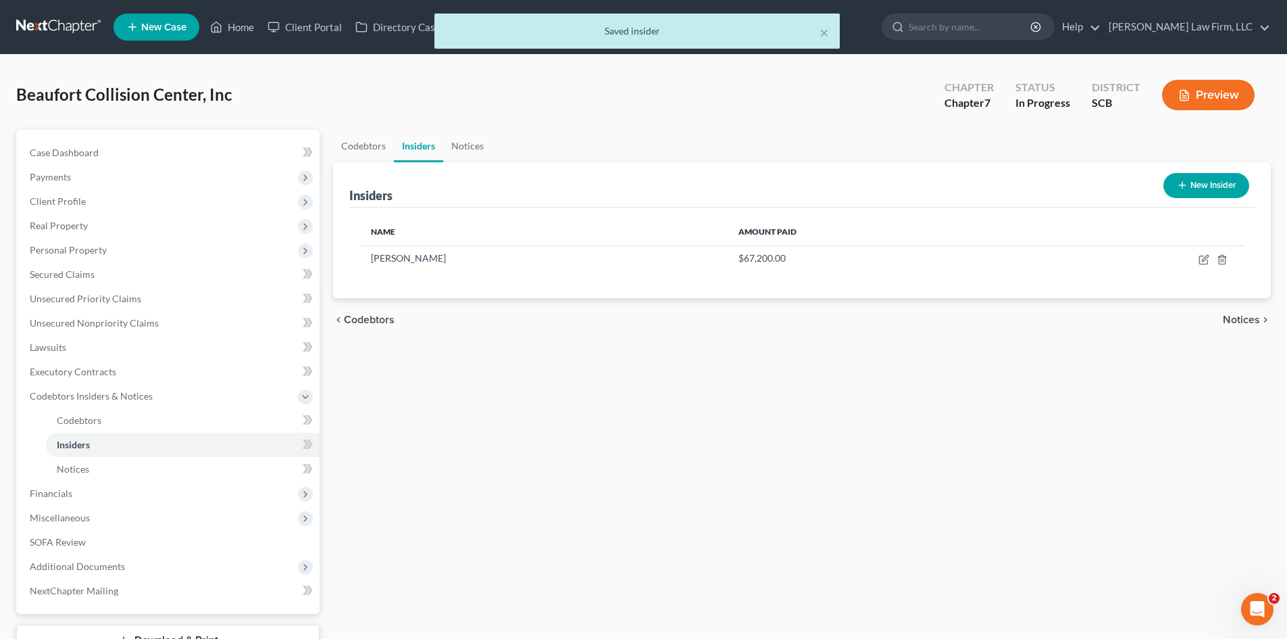
click at [1189, 190] on button "New Insider" at bounding box center [1207, 185] width 86 height 25
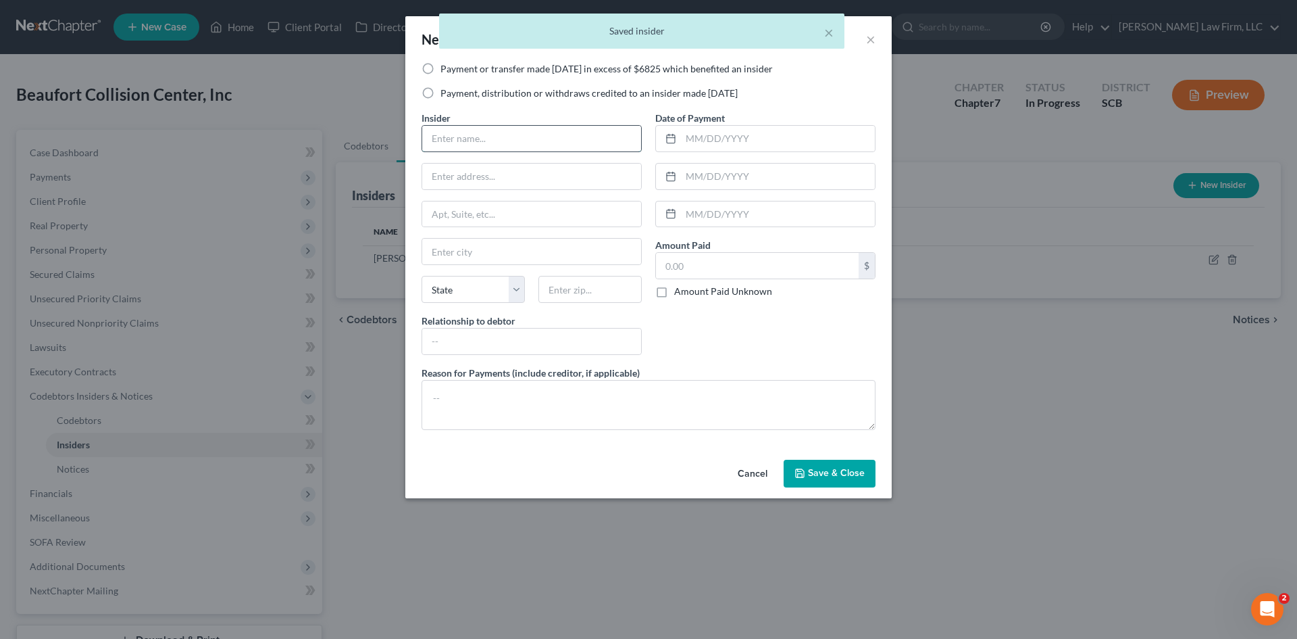
click at [591, 130] on input "text" at bounding box center [531, 139] width 219 height 26
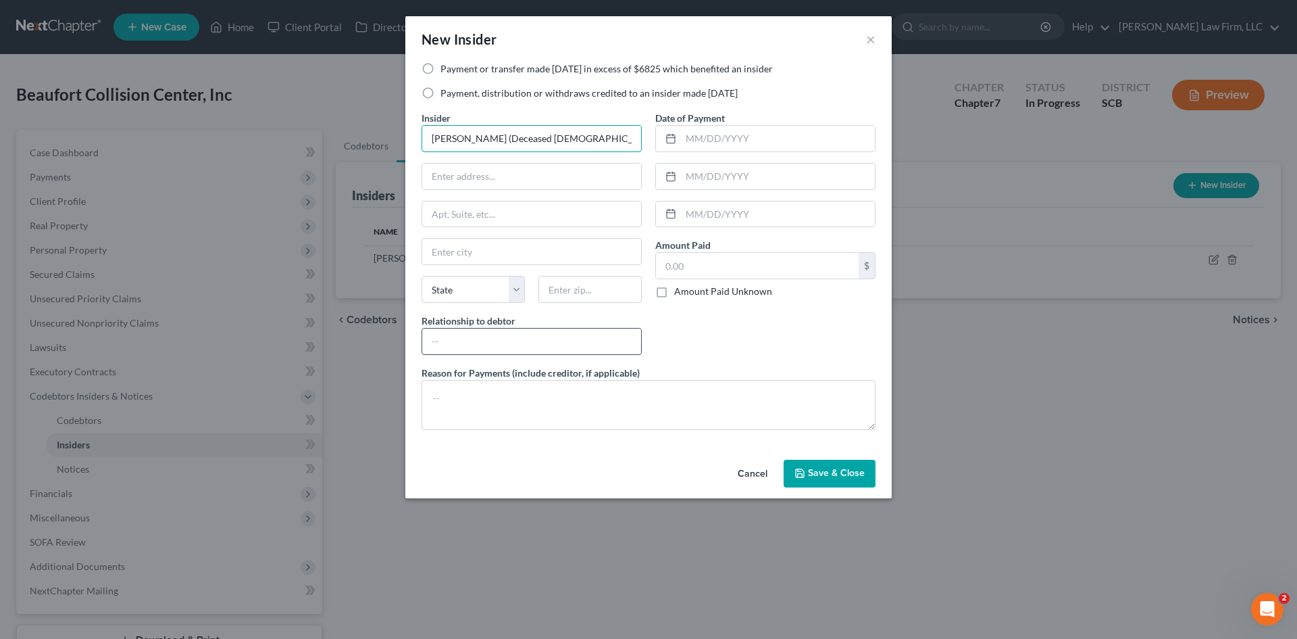
type input "Debra Fogarty (Deceased 5/2025)"
click at [530, 338] on input "text" at bounding box center [531, 341] width 219 height 26
type input "Wife of"
click at [855, 471] on span "Save & Close" at bounding box center [836, 473] width 57 height 11
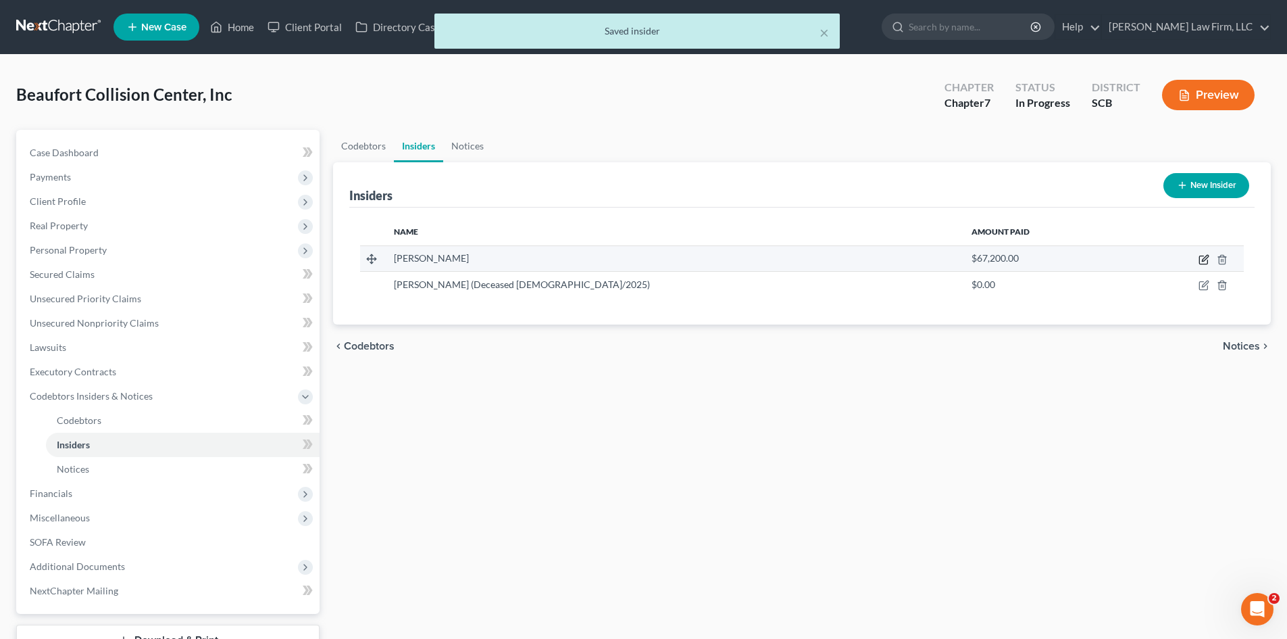
click at [1203, 259] on icon "button" at bounding box center [1205, 258] width 6 height 6
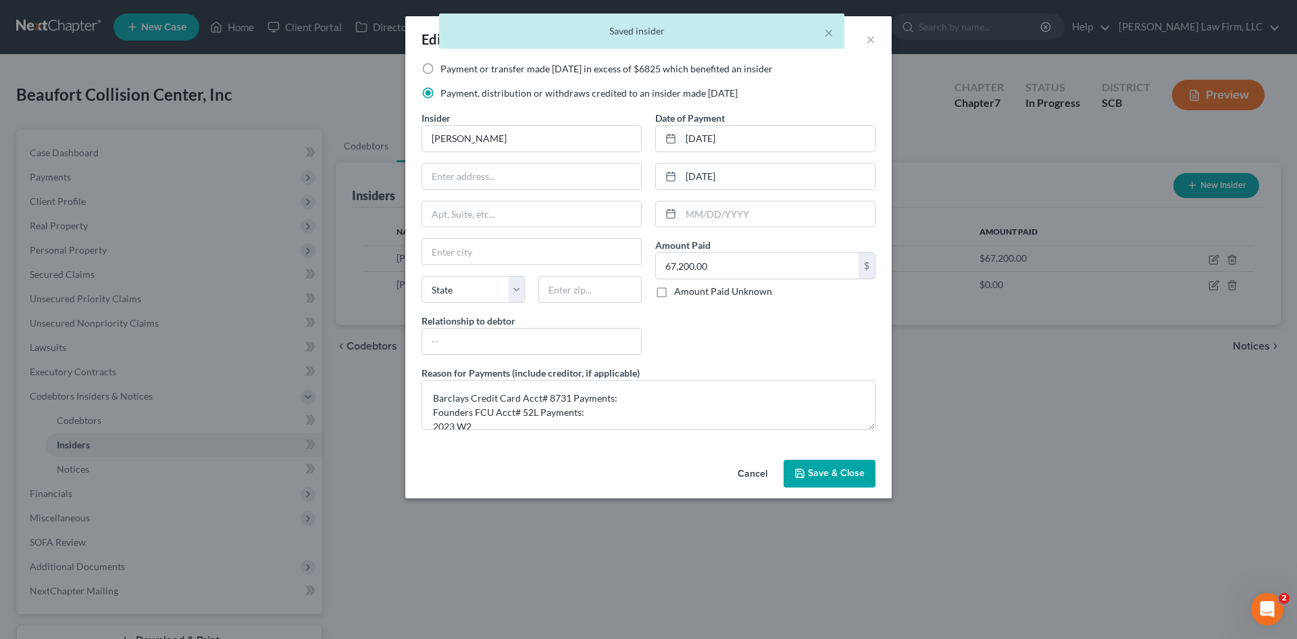
click at [853, 480] on button "Save & Close" at bounding box center [830, 473] width 92 height 28
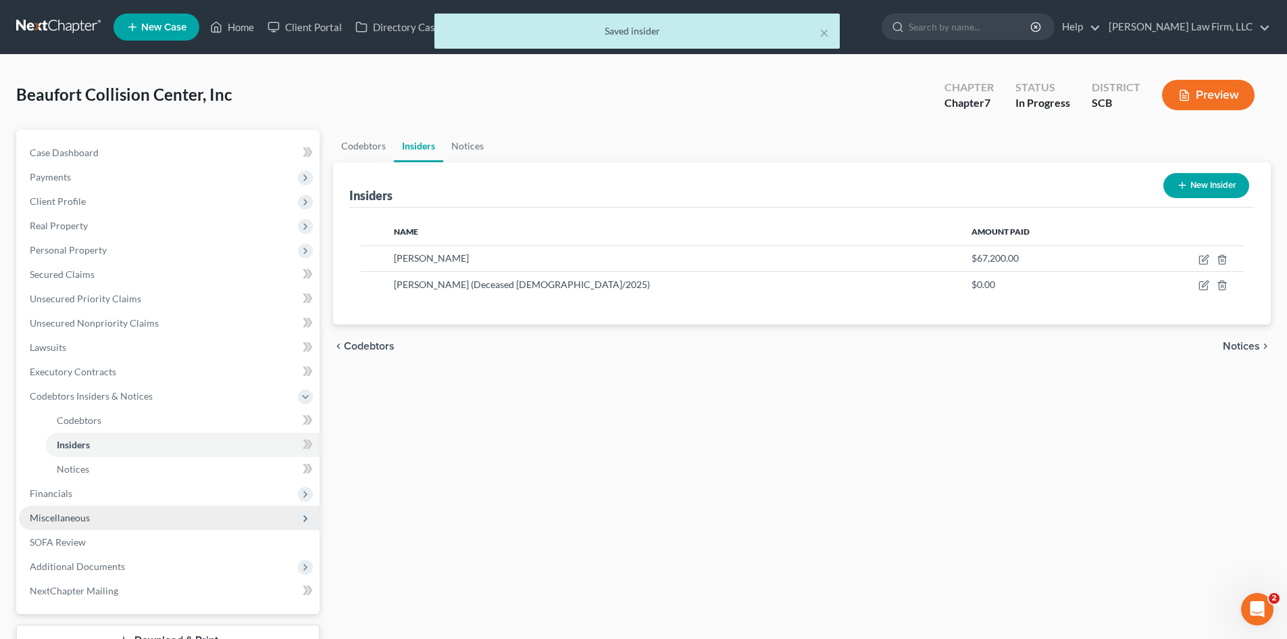
click at [117, 509] on span "Miscellaneous" at bounding box center [169, 517] width 301 height 24
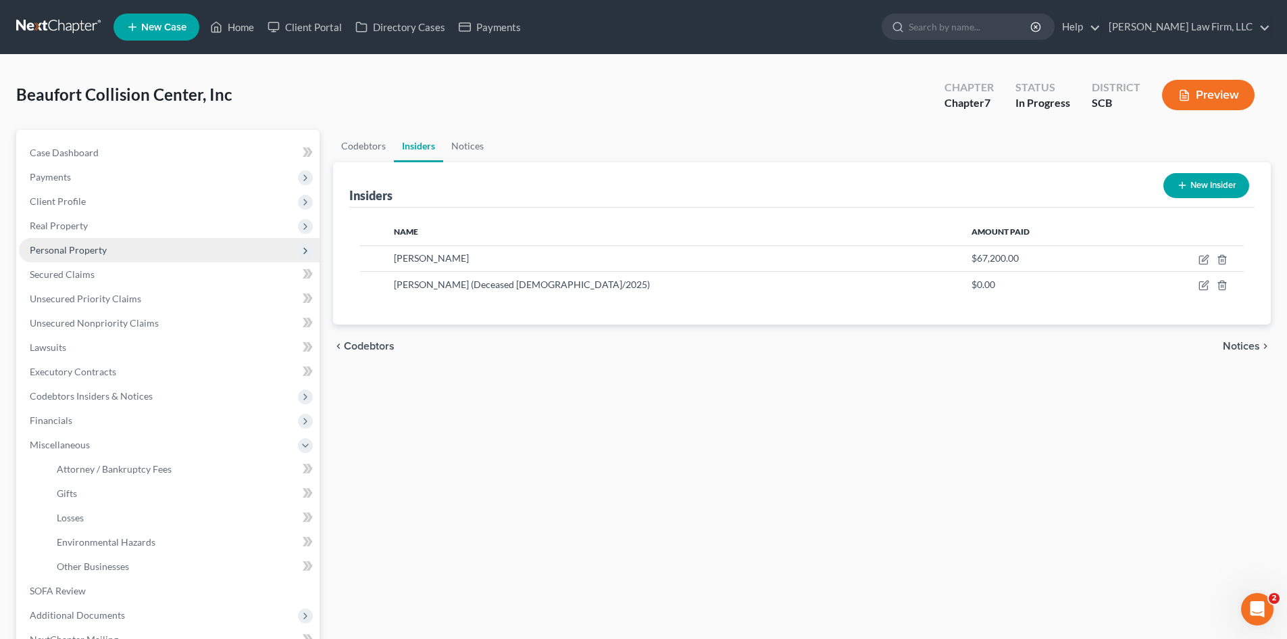
click at [107, 253] on span "Personal Property" at bounding box center [169, 250] width 301 height 24
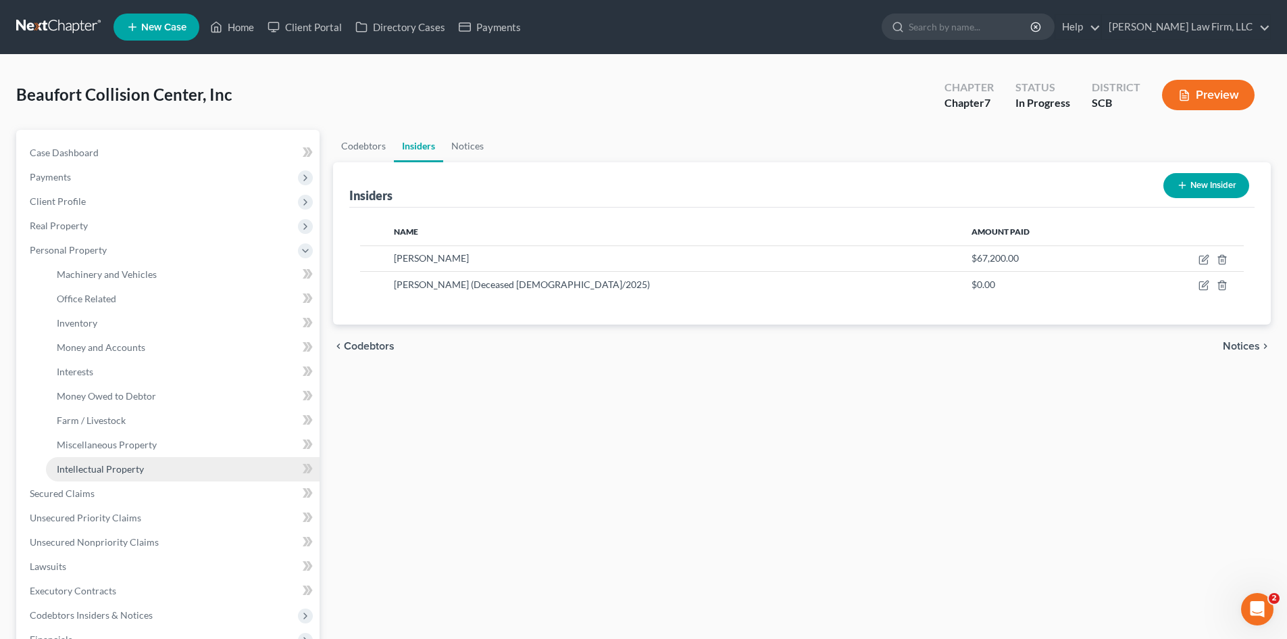
click at [105, 465] on span "Intellectual Property" at bounding box center [100, 468] width 87 height 11
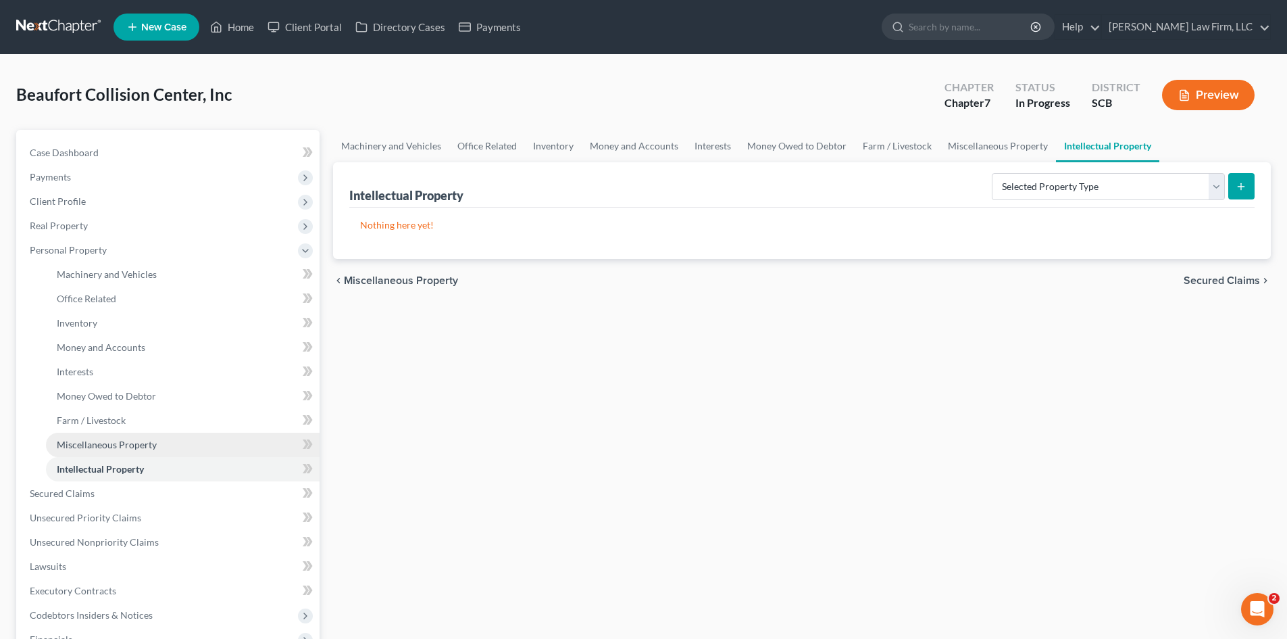
click at [104, 447] on span "Miscellaneous Property" at bounding box center [107, 444] width 100 height 11
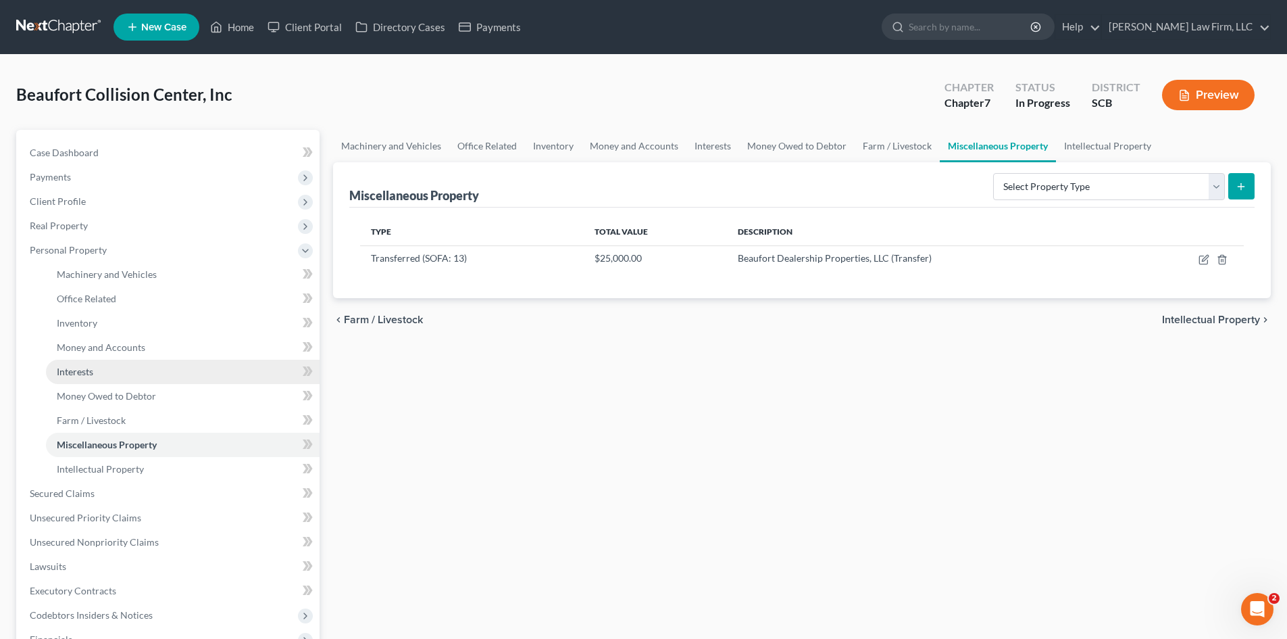
click at [91, 376] on span "Interests" at bounding box center [75, 371] width 36 height 11
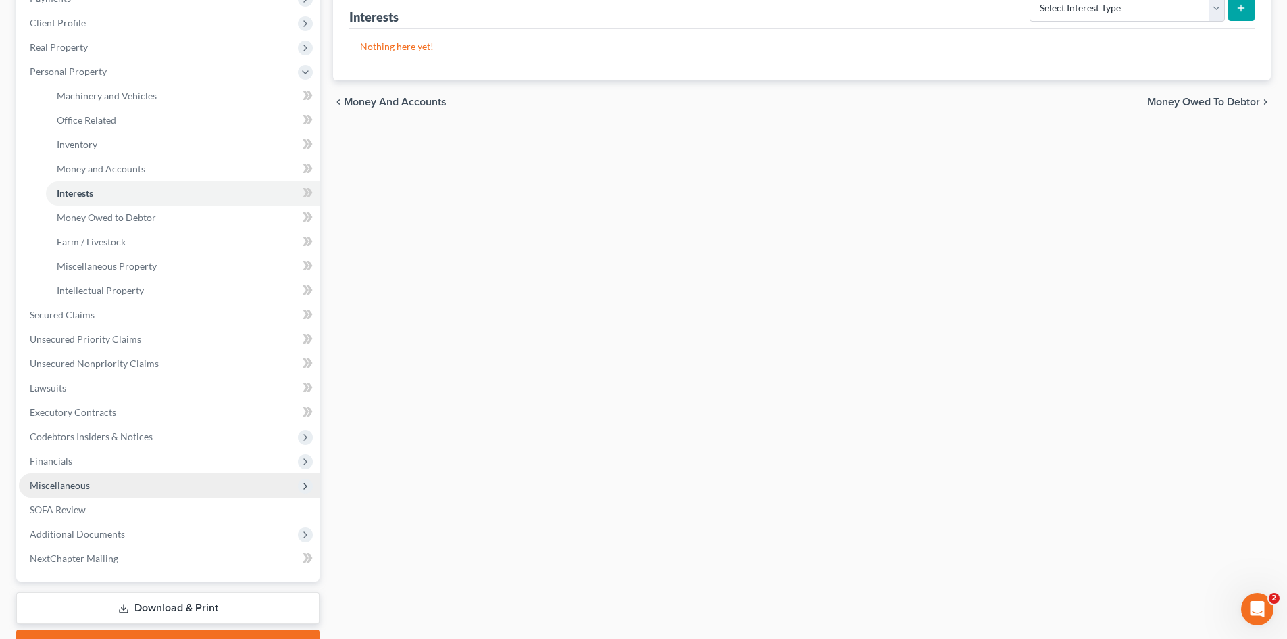
scroll to position [203, 0]
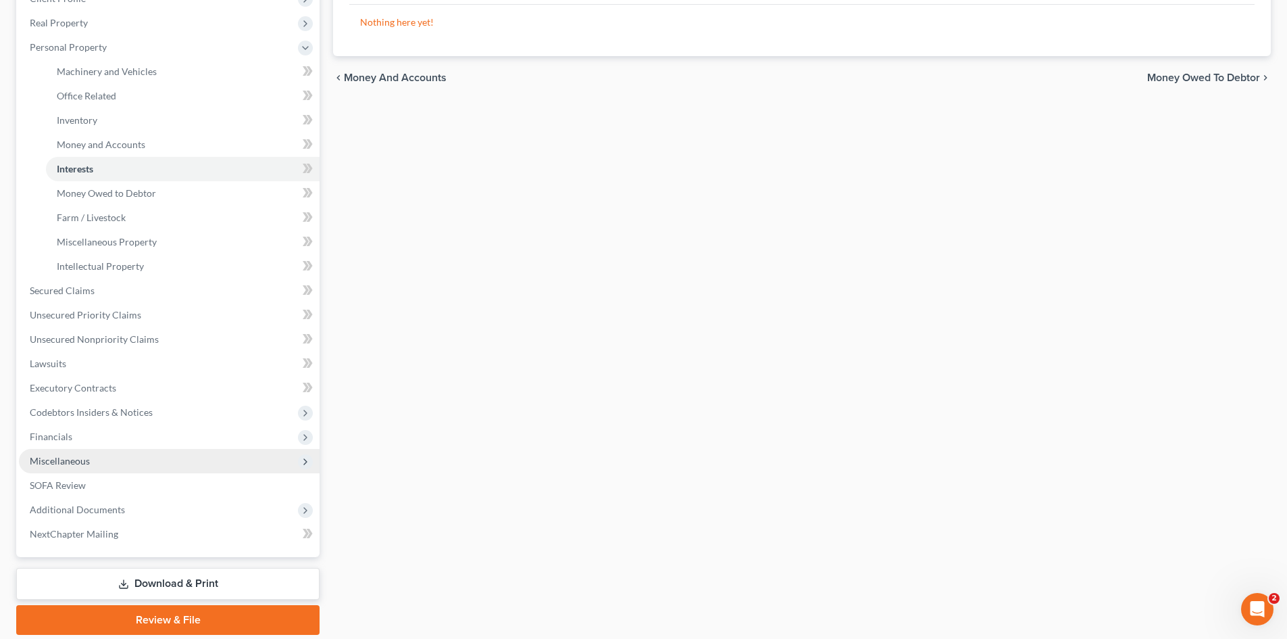
click at [88, 465] on span "Miscellaneous" at bounding box center [60, 460] width 60 height 11
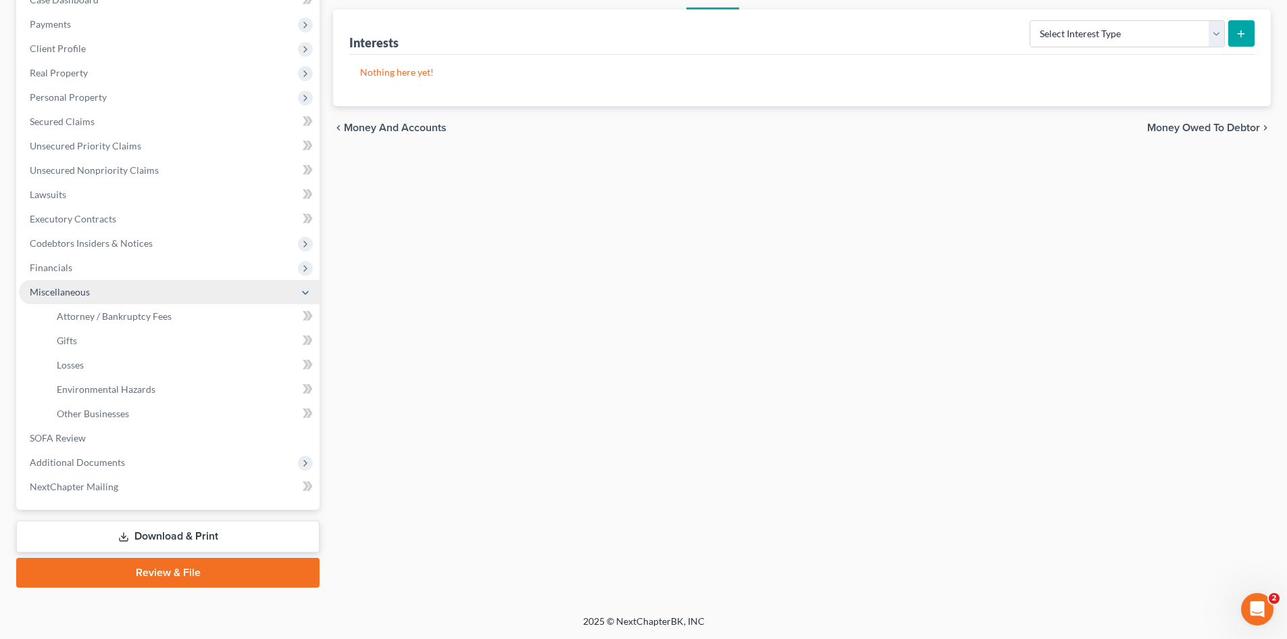
scroll to position [153, 0]
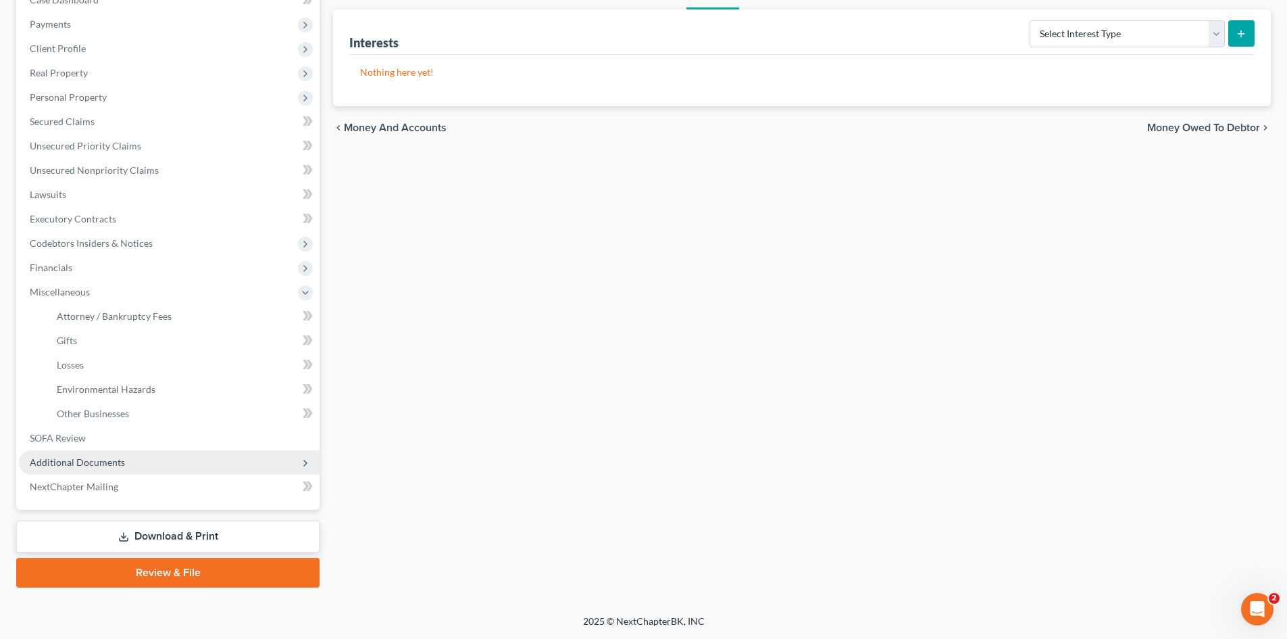
click at [88, 464] on span "Additional Documents" at bounding box center [77, 461] width 95 height 11
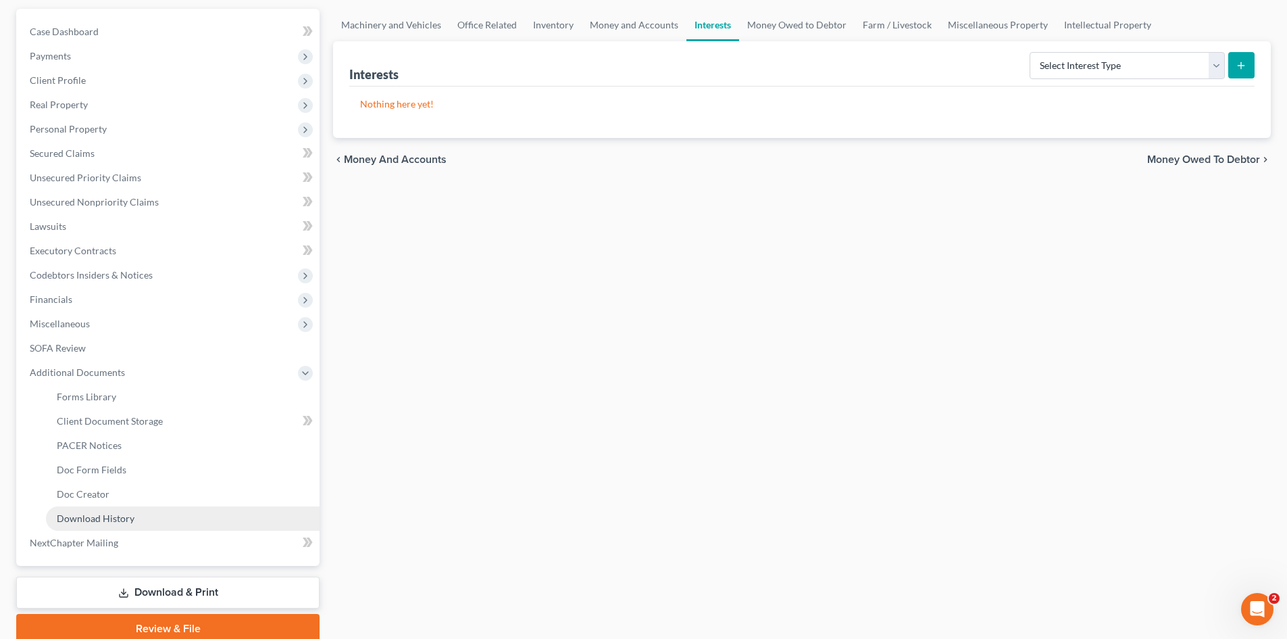
scroll to position [42, 0]
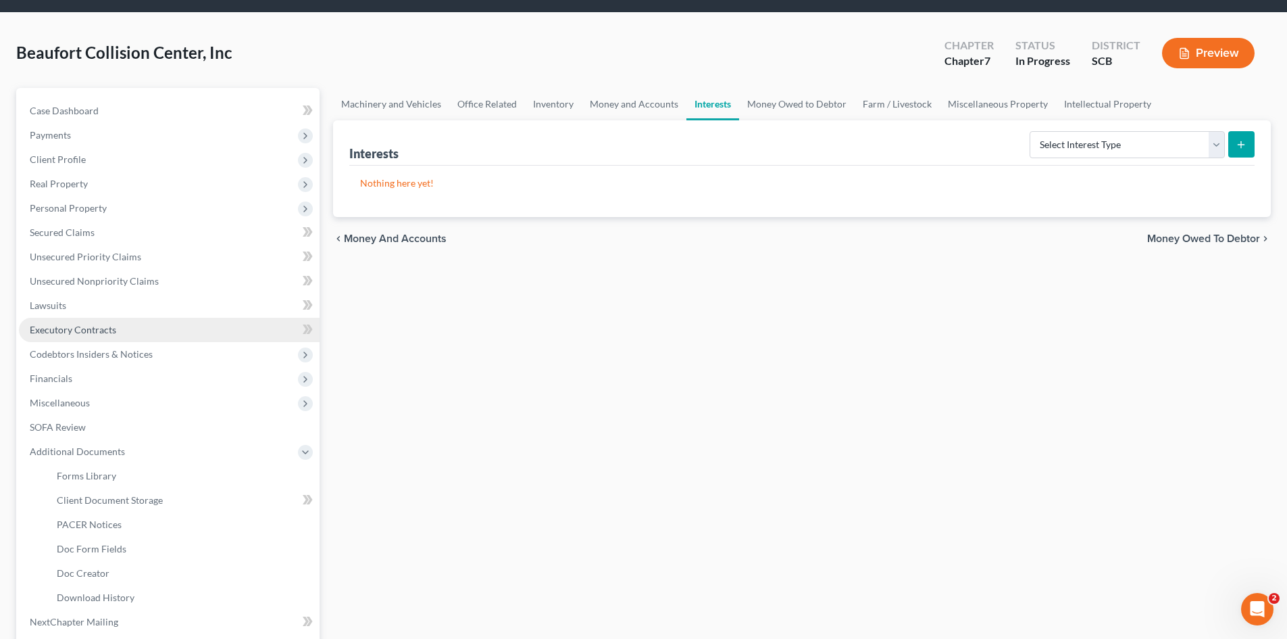
click at [51, 340] on link "Executory Contracts" at bounding box center [169, 330] width 301 height 24
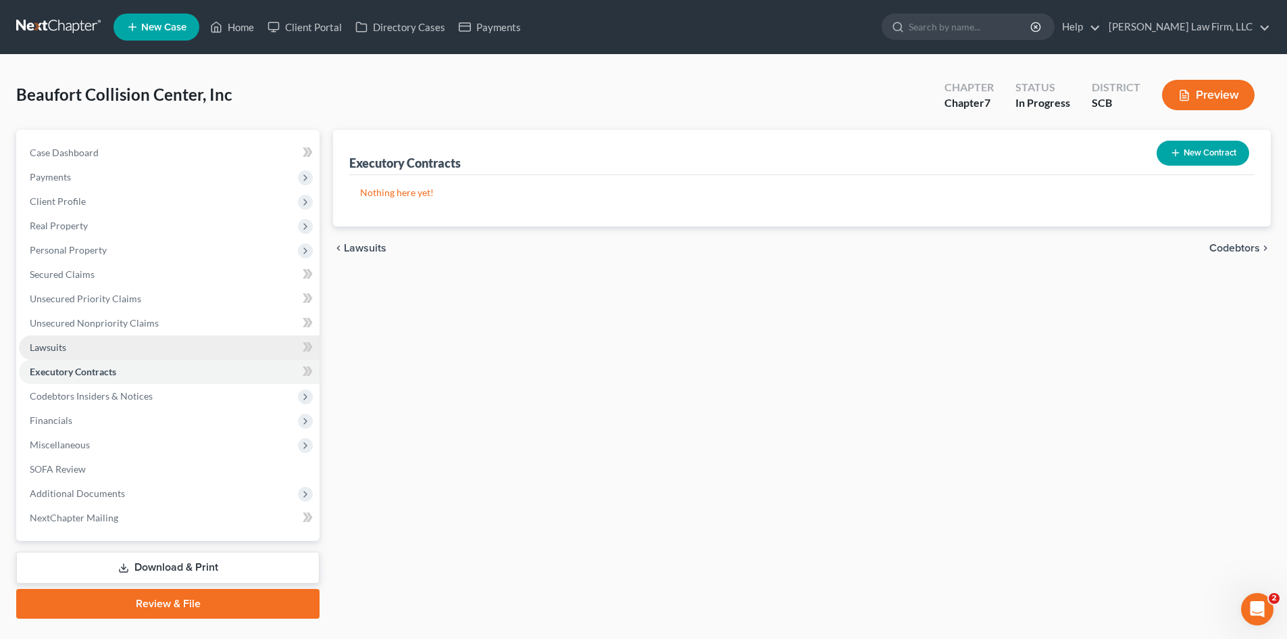
click at [50, 351] on span "Lawsuits" at bounding box center [48, 346] width 36 height 11
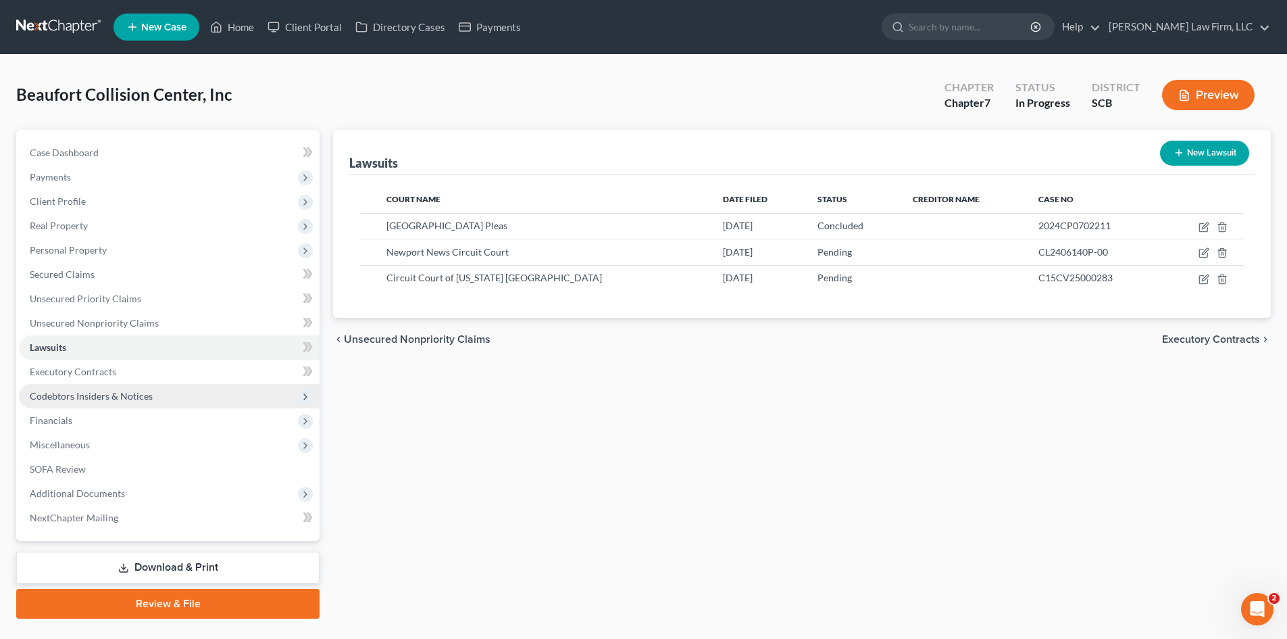
click at [34, 388] on span "Codebtors Insiders & Notices" at bounding box center [169, 396] width 301 height 24
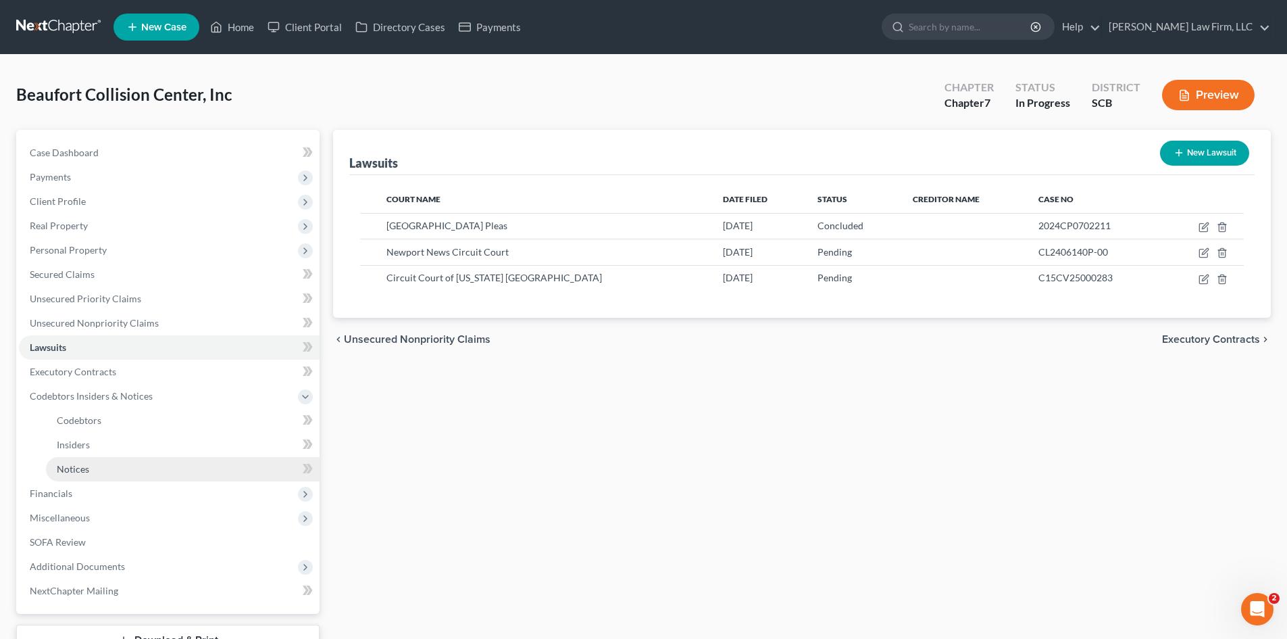
click at [80, 470] on span "Notices" at bounding box center [73, 468] width 32 height 11
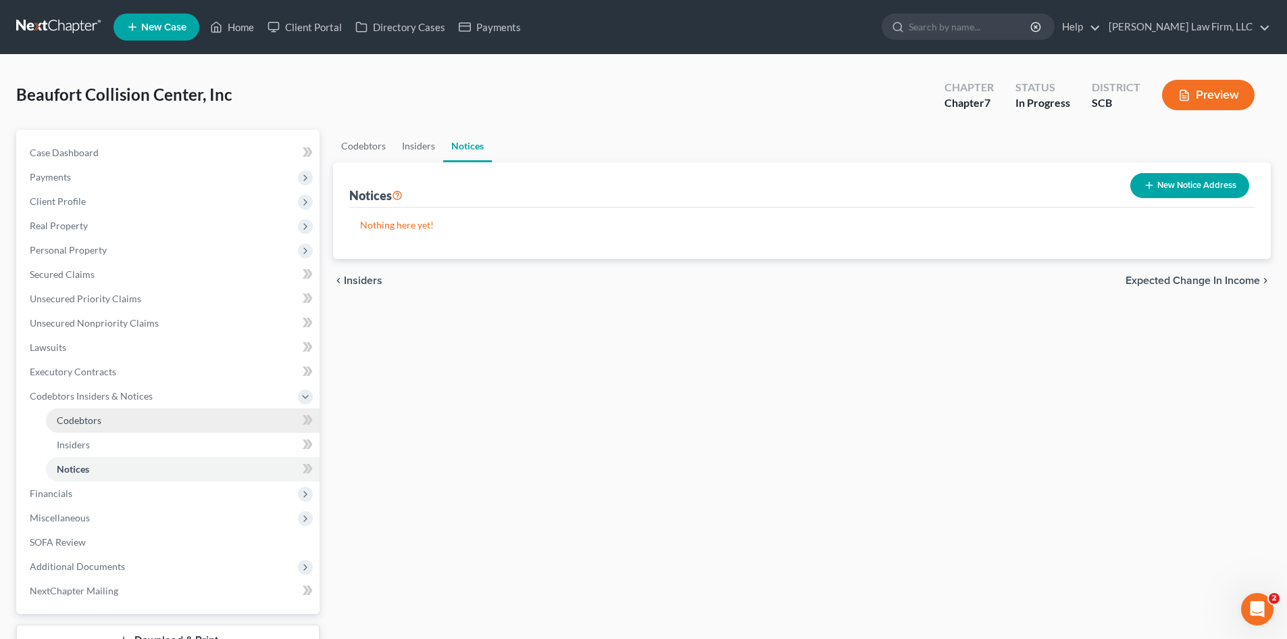
click at [76, 421] on span "Codebtors" at bounding box center [79, 419] width 45 height 11
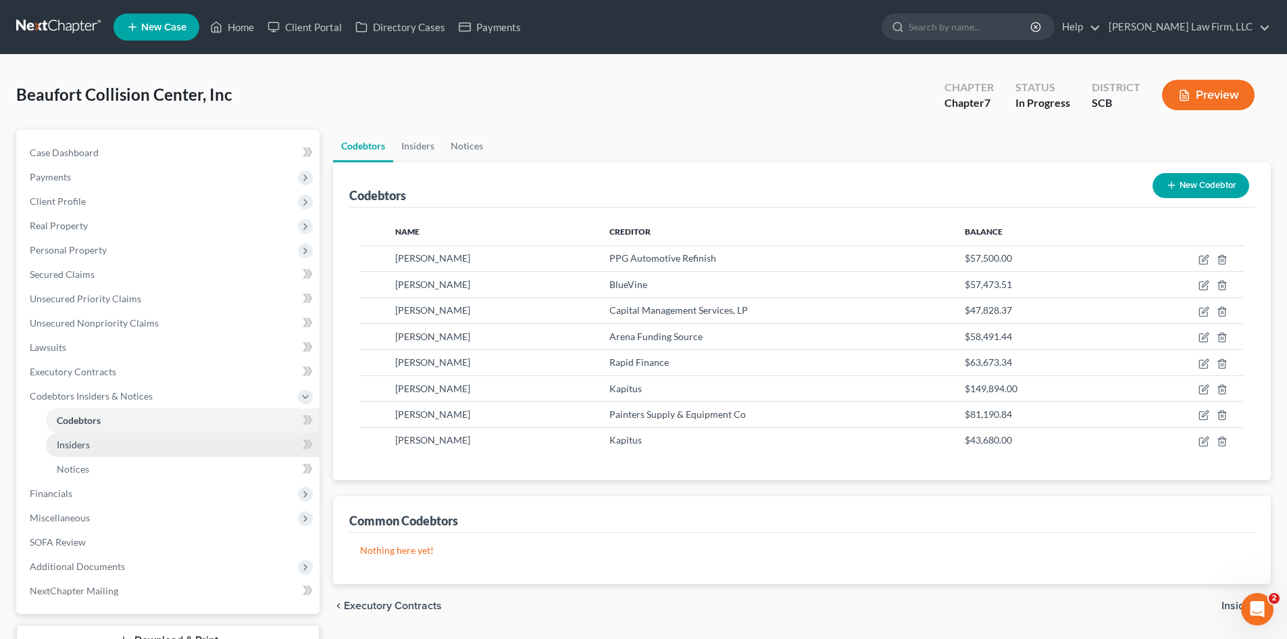
click at [78, 441] on span "Insiders" at bounding box center [73, 444] width 33 height 11
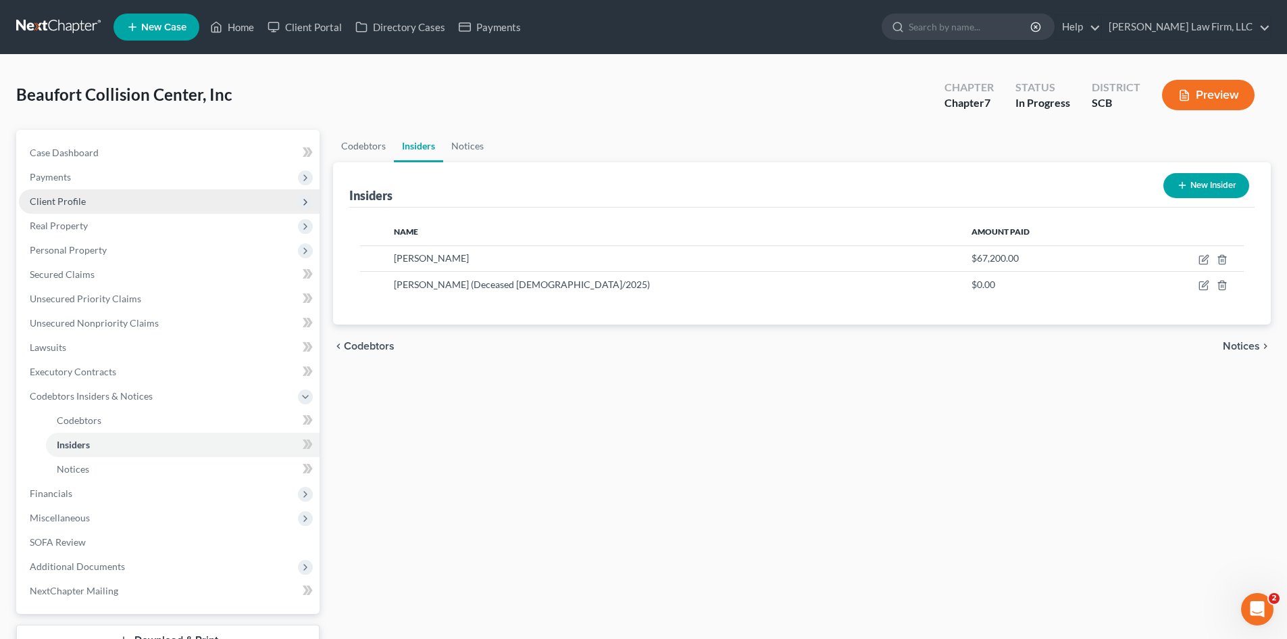
click at [59, 205] on span "Client Profile" at bounding box center [58, 200] width 56 height 11
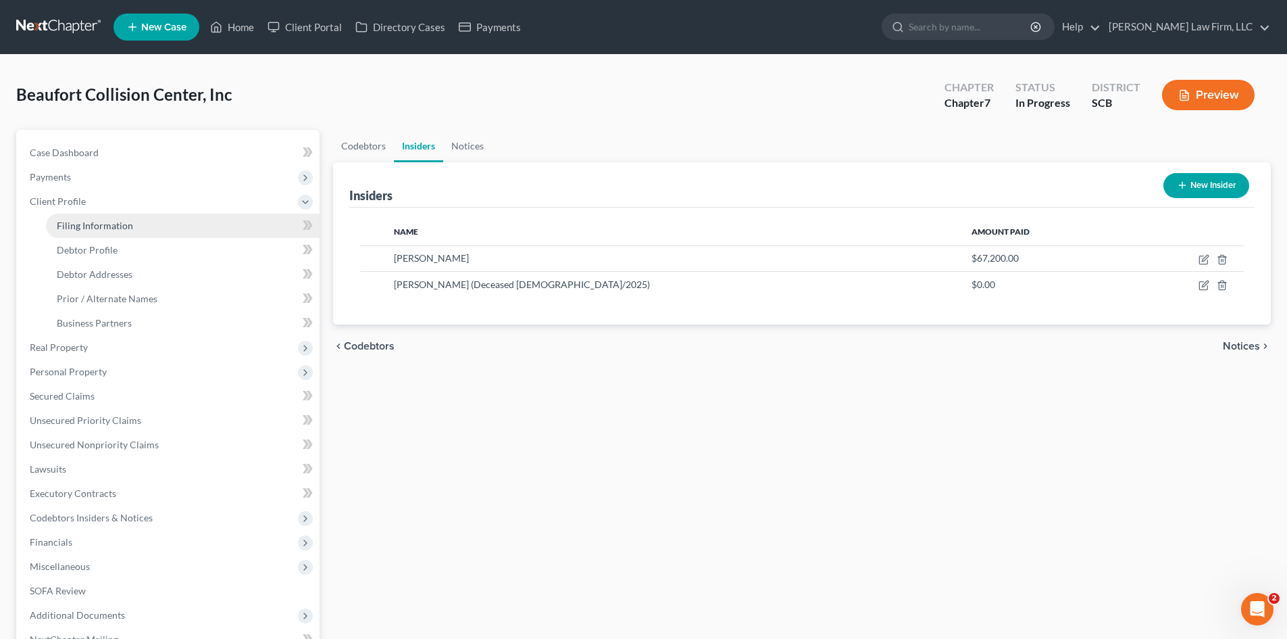
click at [66, 222] on span "Filing Information" at bounding box center [95, 225] width 76 height 11
select select "3"
select select "1"
select select "0"
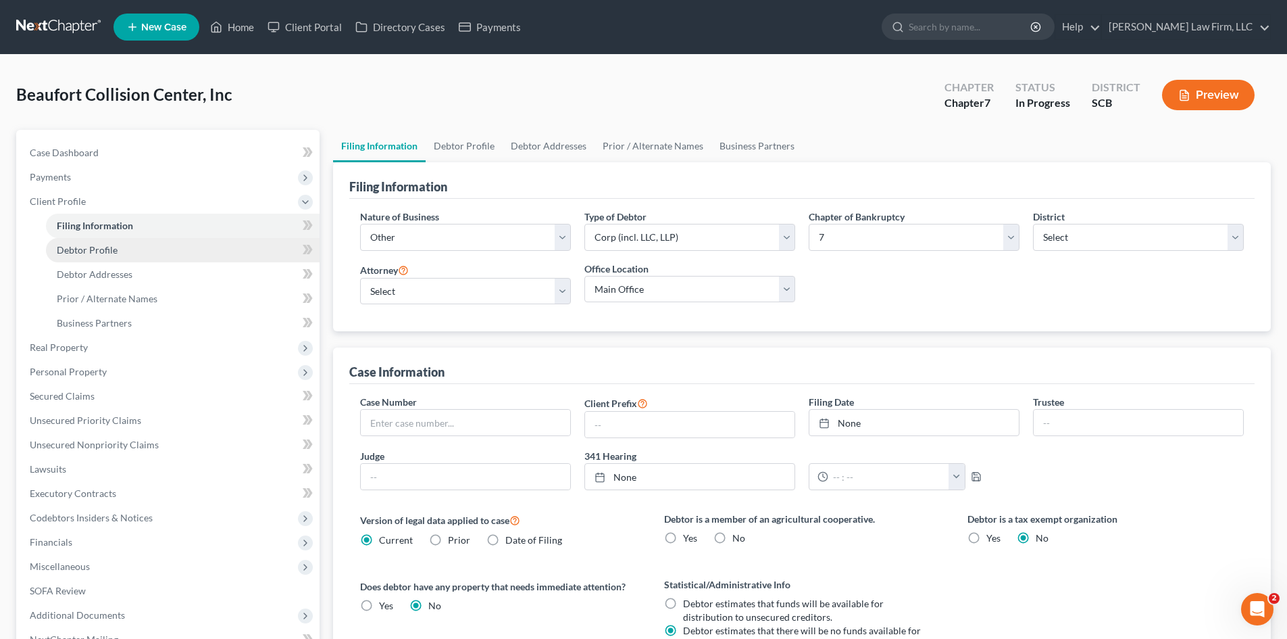
click at [70, 244] on span "Debtor Profile" at bounding box center [87, 249] width 61 height 11
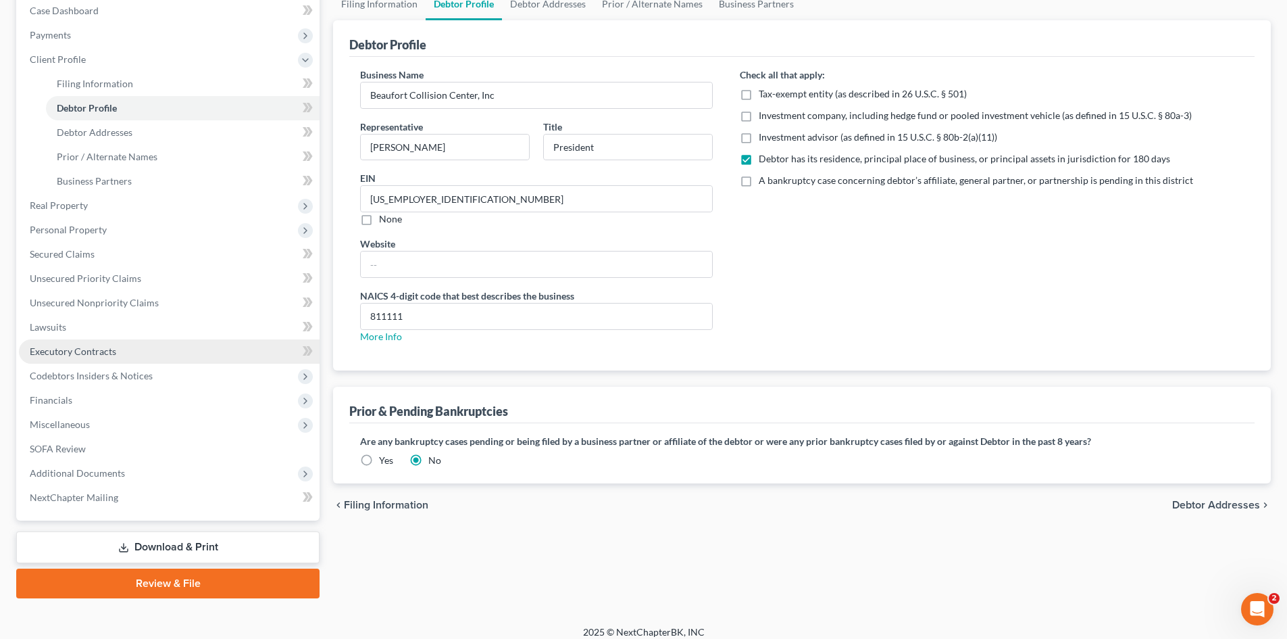
scroll to position [153, 0]
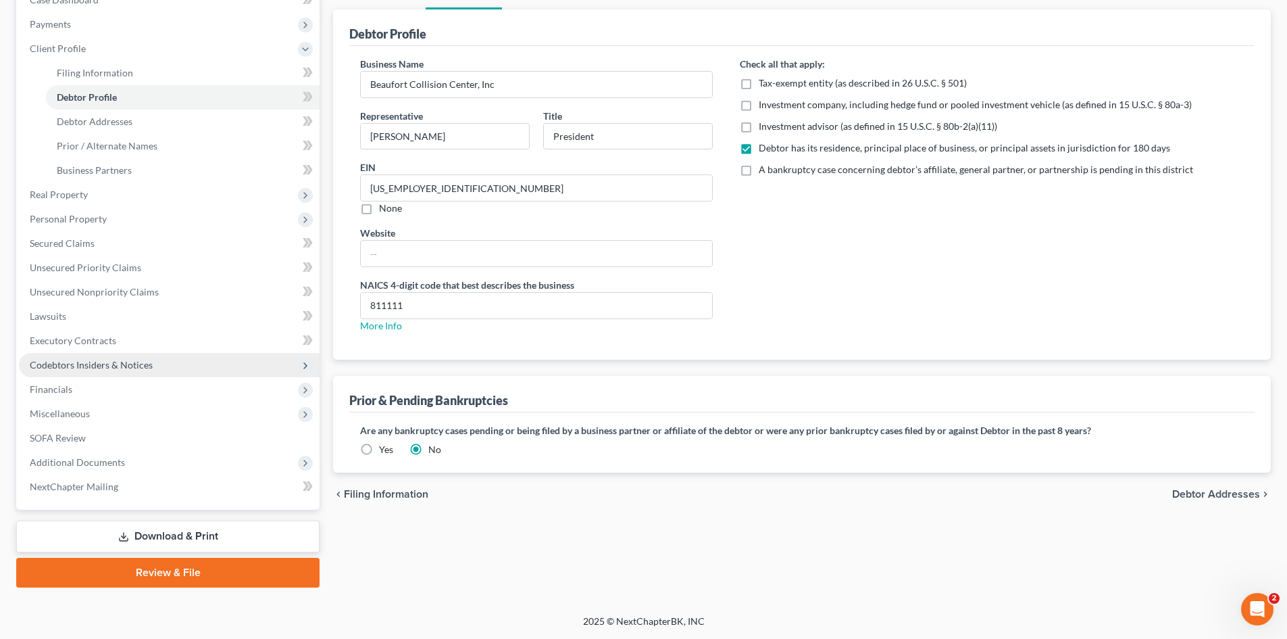
click at [60, 361] on span "Codebtors Insiders & Notices" at bounding box center [91, 364] width 123 height 11
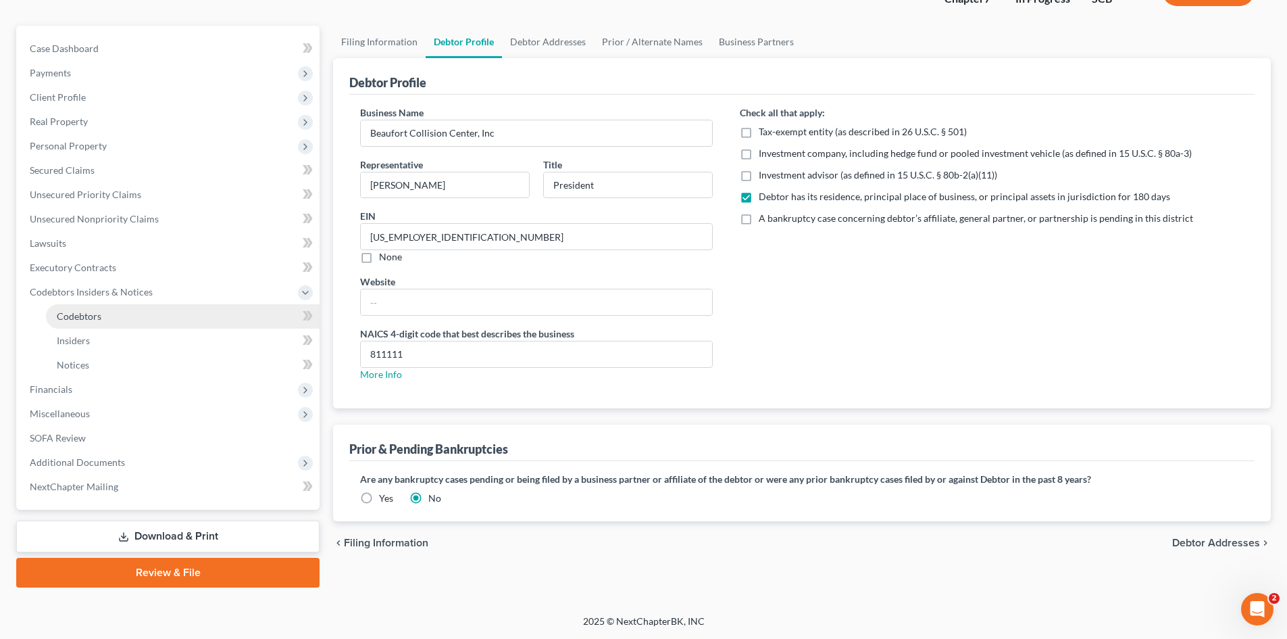
click at [73, 316] on span "Codebtors" at bounding box center [79, 315] width 45 height 11
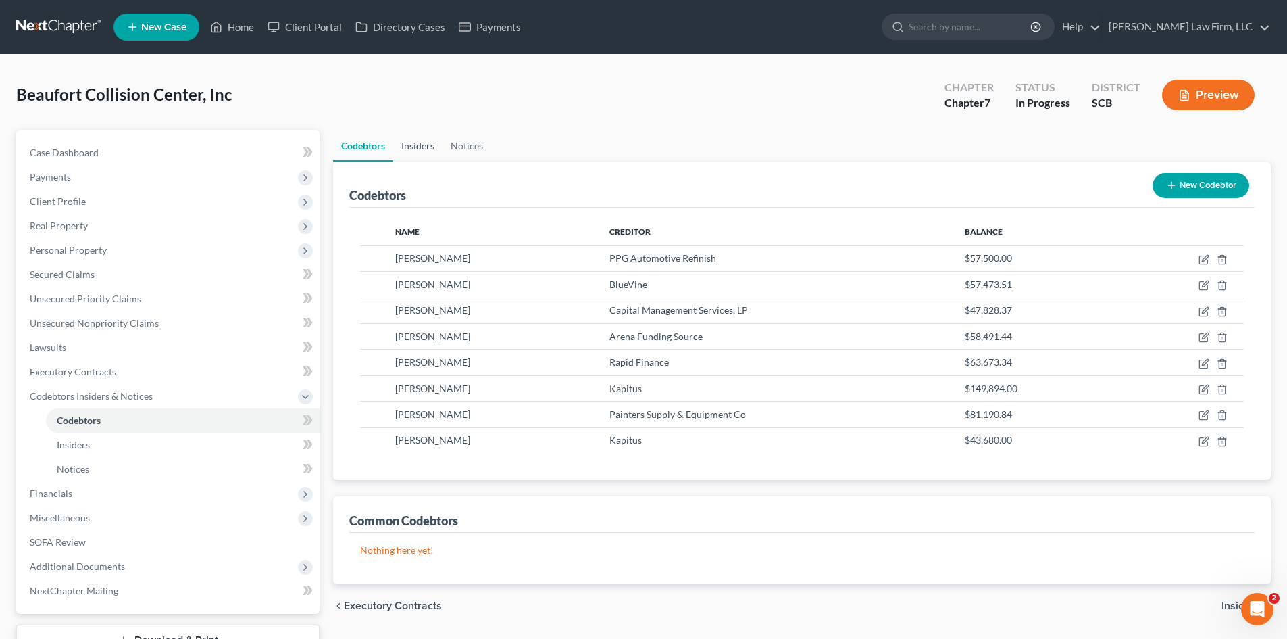
click at [416, 157] on link "Insiders" at bounding box center [417, 146] width 49 height 32
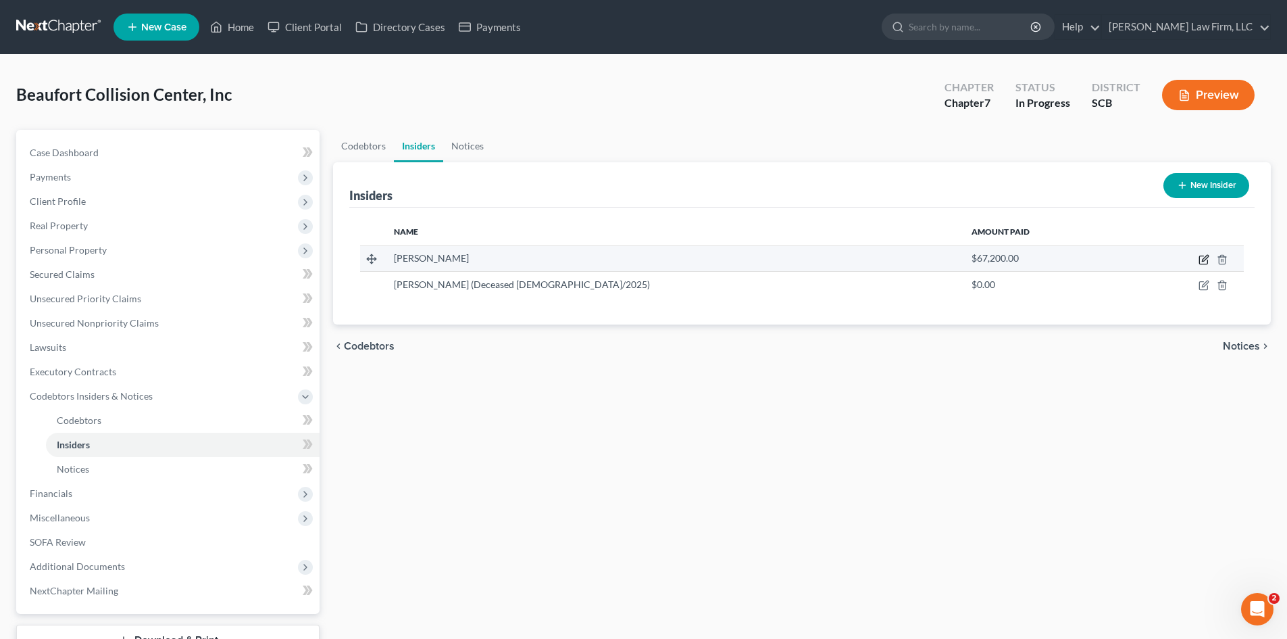
click at [1207, 261] on icon "button" at bounding box center [1203, 260] width 8 height 8
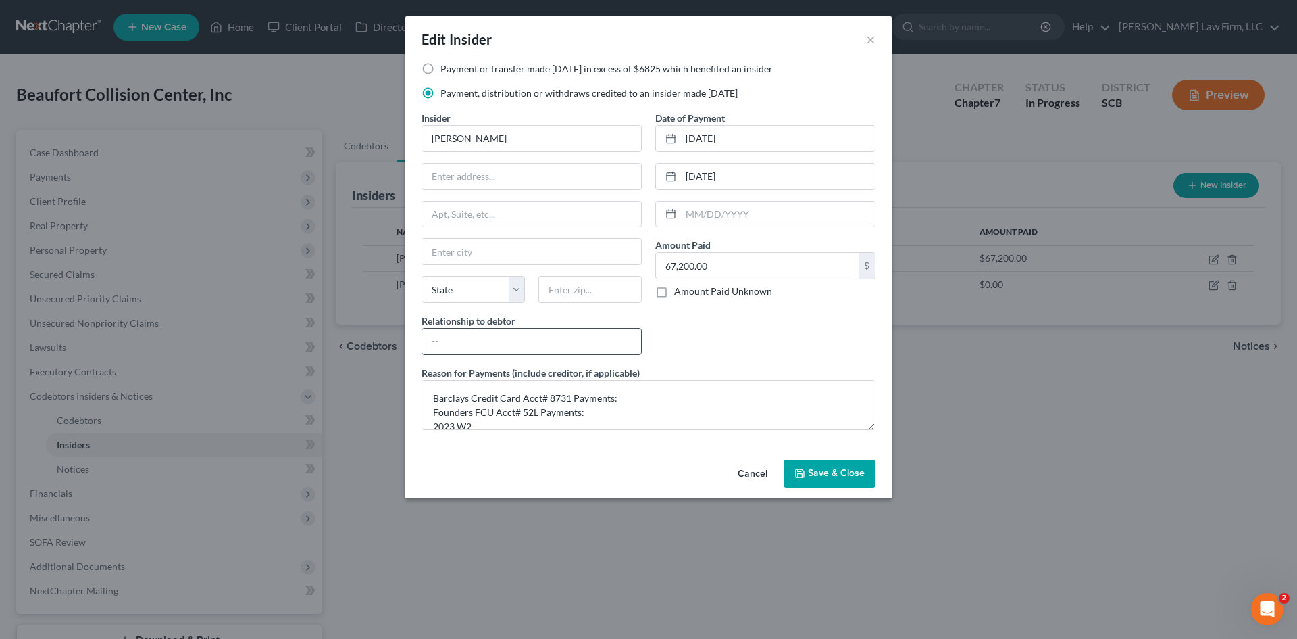
click at [505, 351] on input "text" at bounding box center [531, 341] width 219 height 26
type input "President"
click at [491, 184] on input "text" at bounding box center [531, 177] width 219 height 26
type input "2811 Boundary Street"
type input "29906"
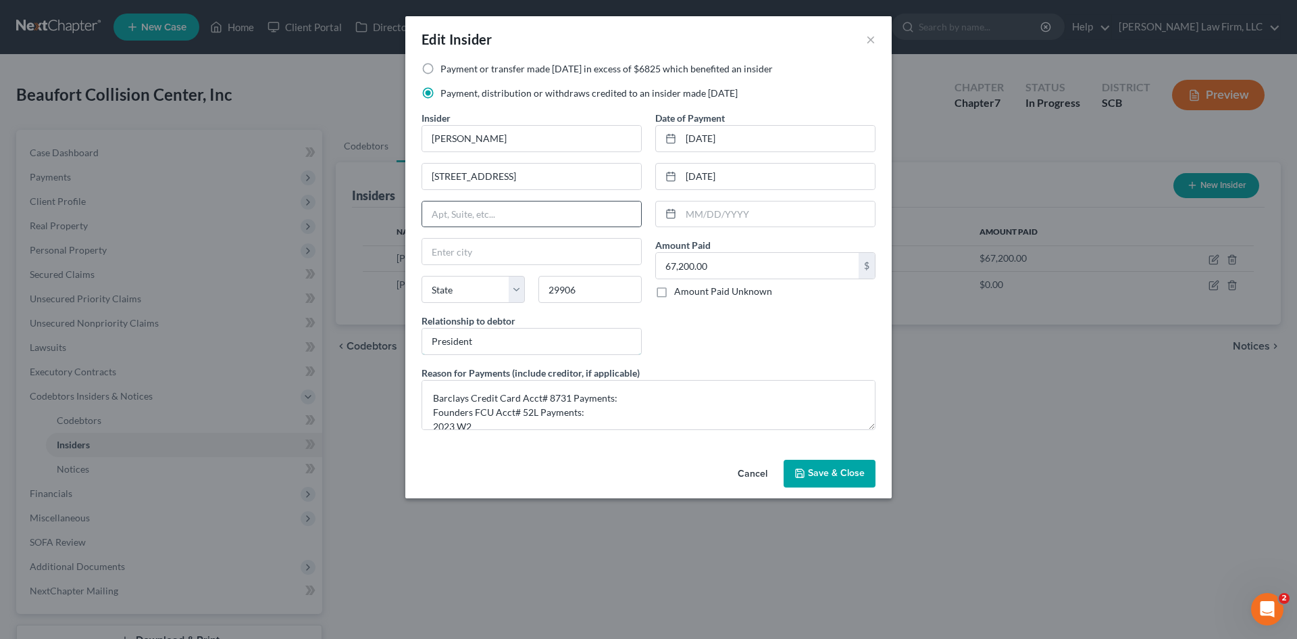
type input "Beaufort"
select select "42"
click at [832, 473] on span "Save & Close" at bounding box center [836, 473] width 57 height 11
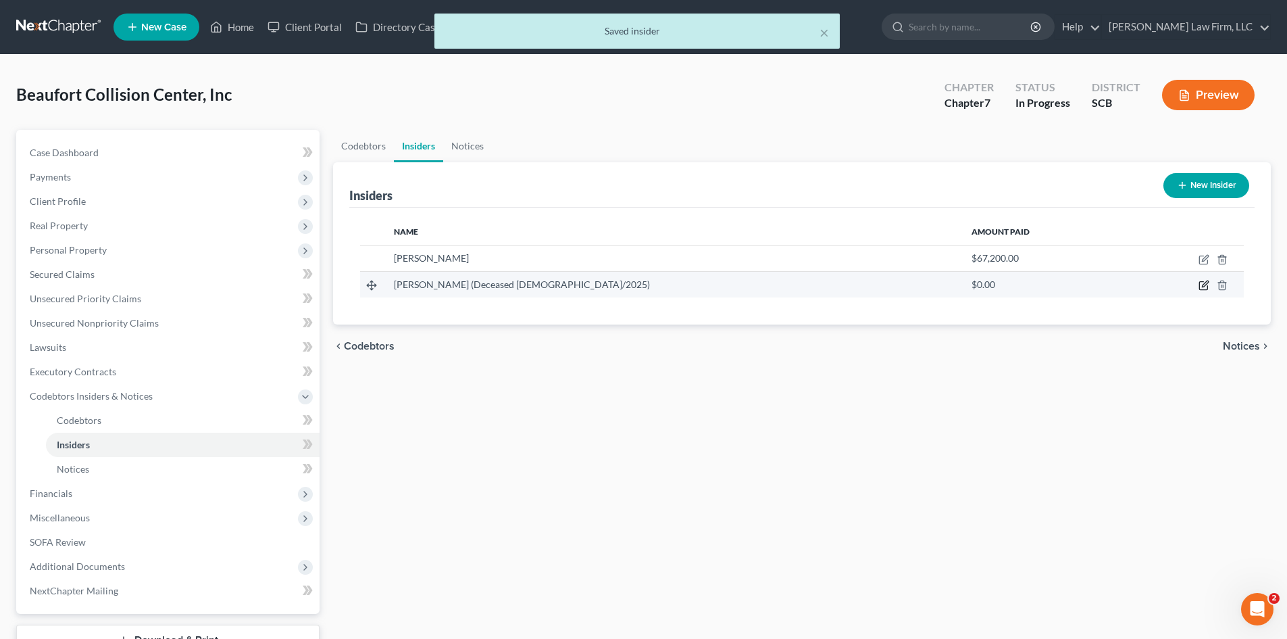
click at [1206, 284] on icon "button" at bounding box center [1204, 285] width 11 height 11
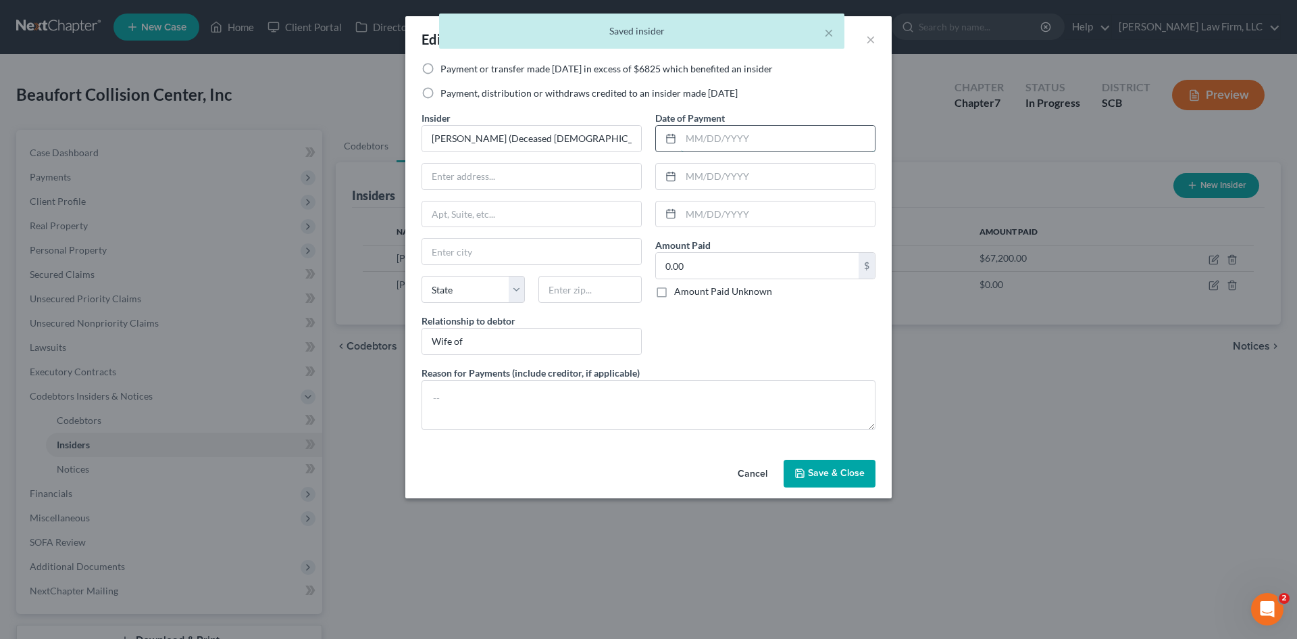
click at [741, 139] on input "text" at bounding box center [778, 139] width 194 height 26
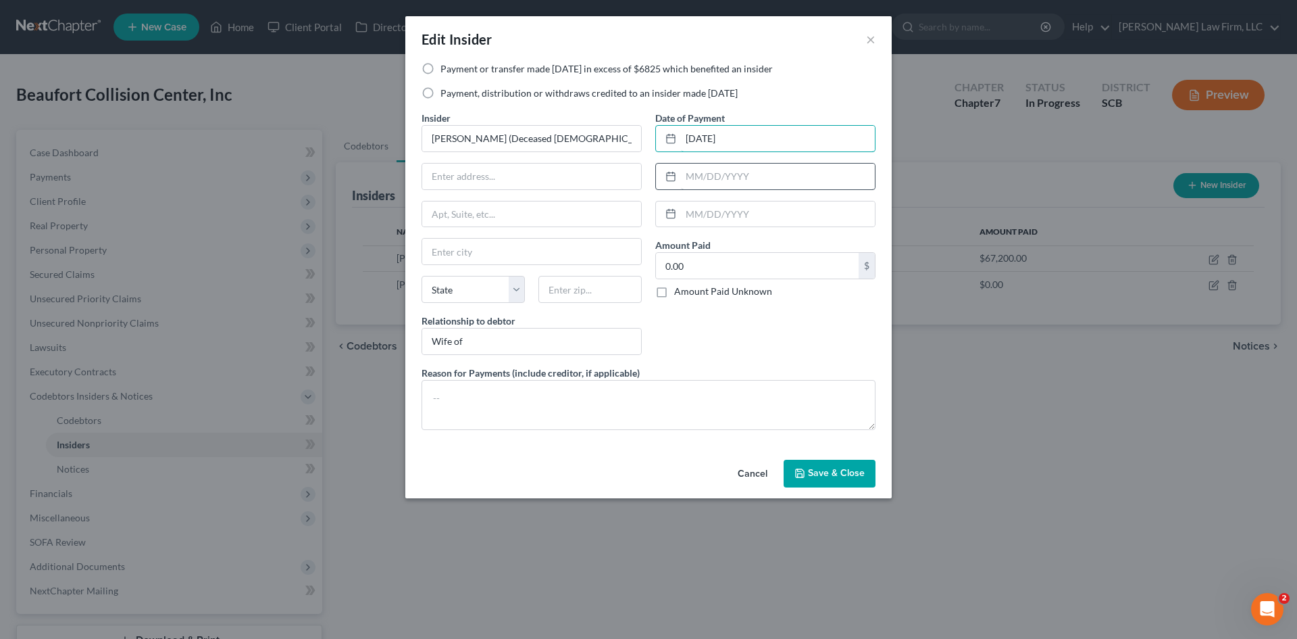
type input "12/31/2023"
click at [775, 171] on input "text" at bounding box center [778, 177] width 194 height 26
type input "06/30/2024"
click at [446, 401] on textarea at bounding box center [649, 405] width 454 height 50
click at [826, 468] on span "Save & Close" at bounding box center [836, 473] width 57 height 11
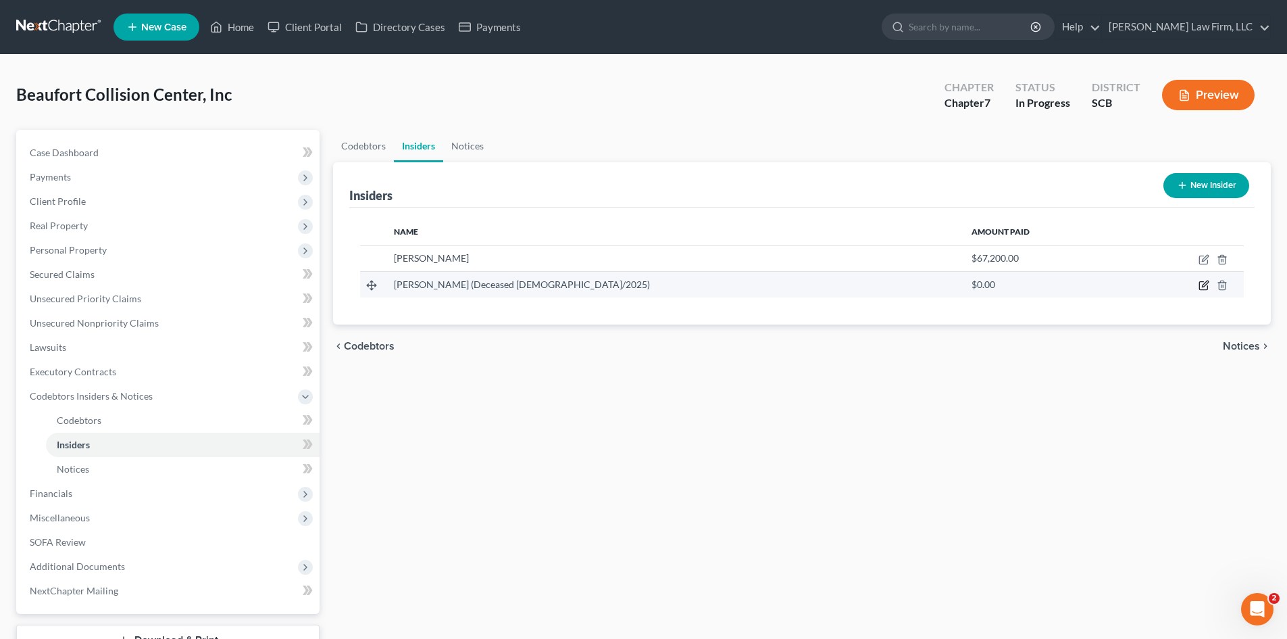
click at [1201, 289] on icon "button" at bounding box center [1204, 285] width 11 height 11
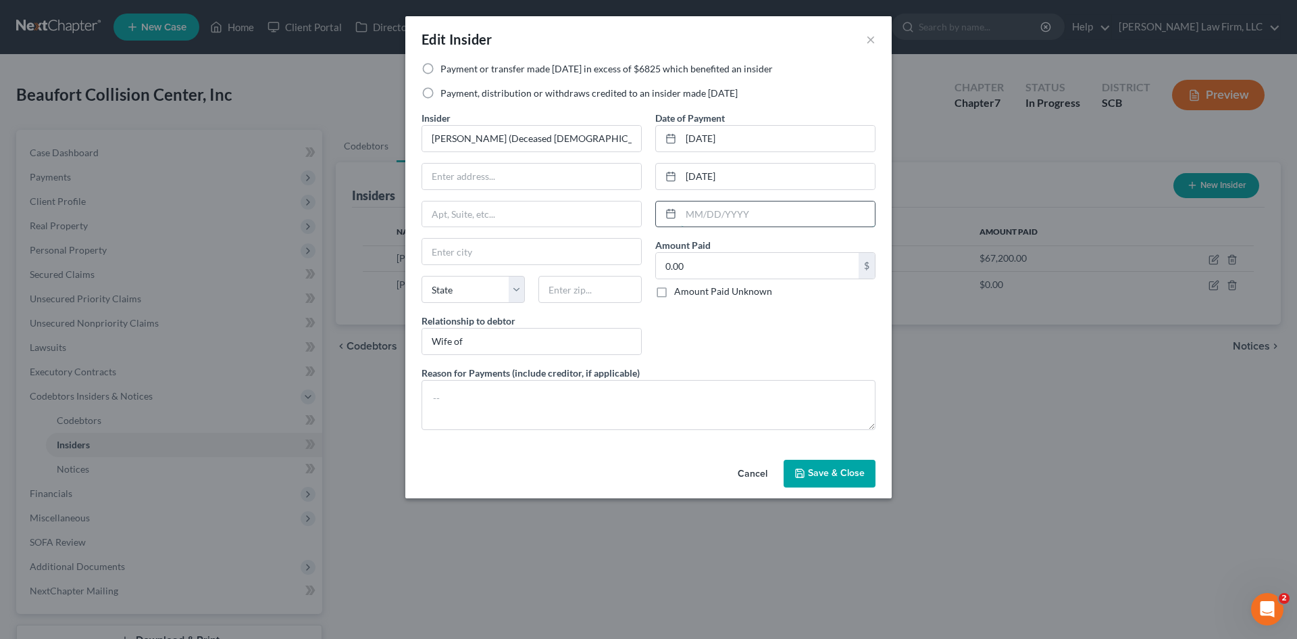
click at [748, 219] on input "text" at bounding box center [778, 214] width 194 height 26
type input "06/30/2025"
click at [632, 423] on textarea at bounding box center [649, 405] width 454 height 50
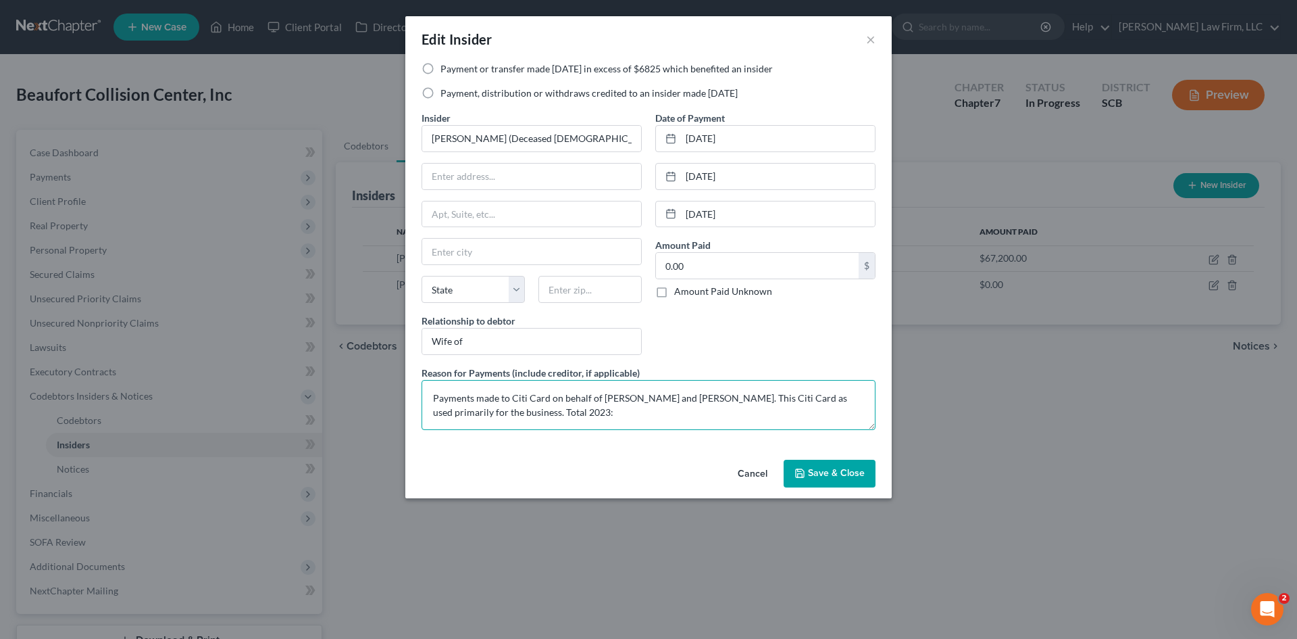
drag, startPoint x: 545, startPoint y: 416, endPoint x: 554, endPoint y: 418, distance: 9.8
click at [545, 416] on textarea "Payments made to Citi Card on behalf of Debra and Paul Fogarty. This Citi Card …" at bounding box center [649, 405] width 454 height 50
type textarea "Payments made to Citi Card on behalf of Debra and Paul Fogarty. This Citi Card …"
click at [659, 268] on input "0.00" at bounding box center [757, 266] width 203 height 26
paste input "48656.91"
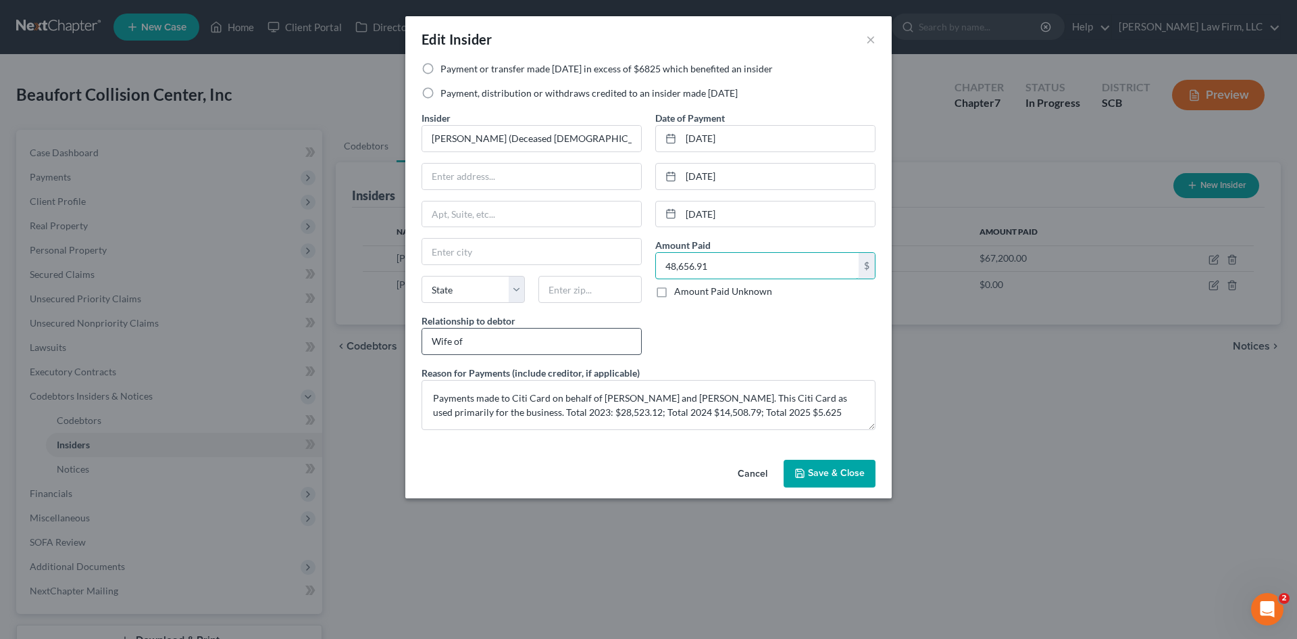
type input "48,656.91"
click at [484, 351] on input "Wife of" at bounding box center [531, 341] width 219 height 26
type input "Wife of President"
click at [859, 472] on span "Save & Close" at bounding box center [836, 473] width 57 height 11
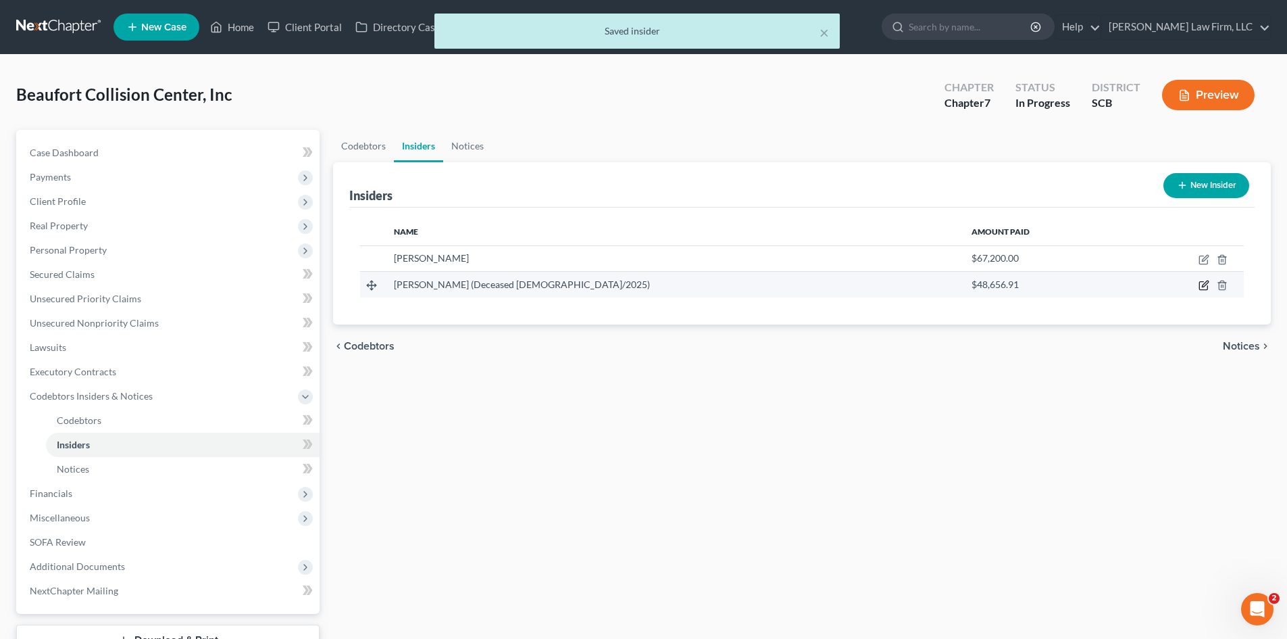
click at [1203, 289] on icon "button" at bounding box center [1204, 285] width 11 height 11
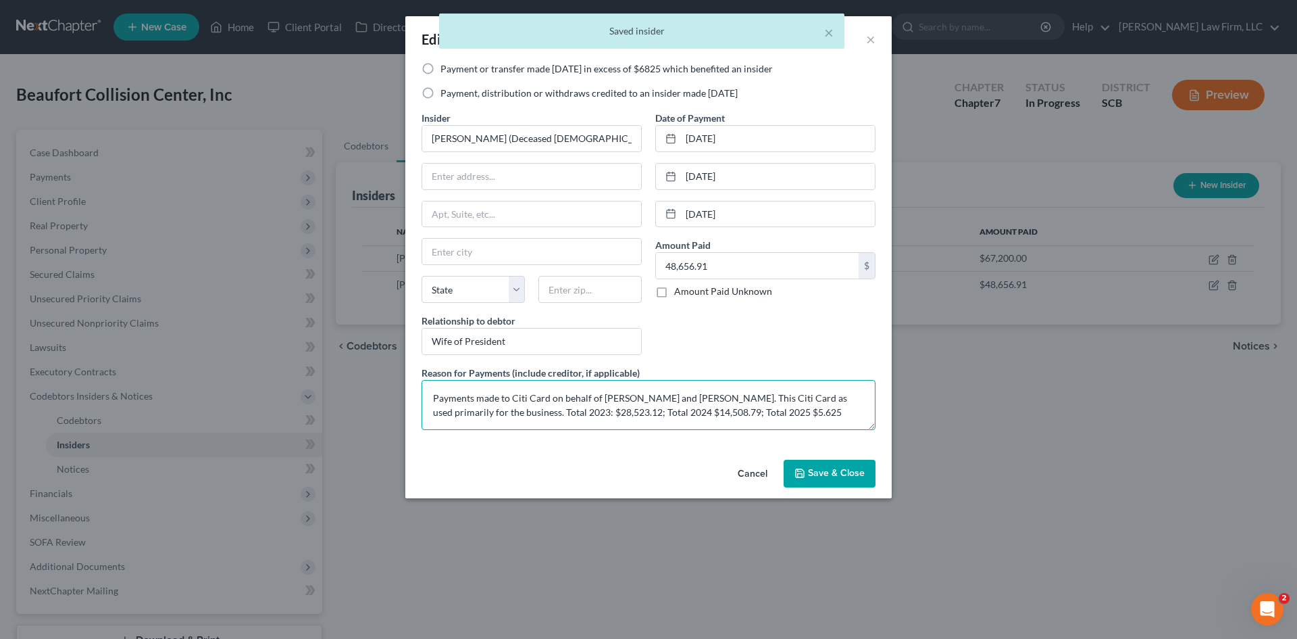
click at [774, 414] on textarea "Payments made to Citi Card on behalf of Debra and Paul Fogarty. This Citi Card …" at bounding box center [649, 405] width 454 height 50
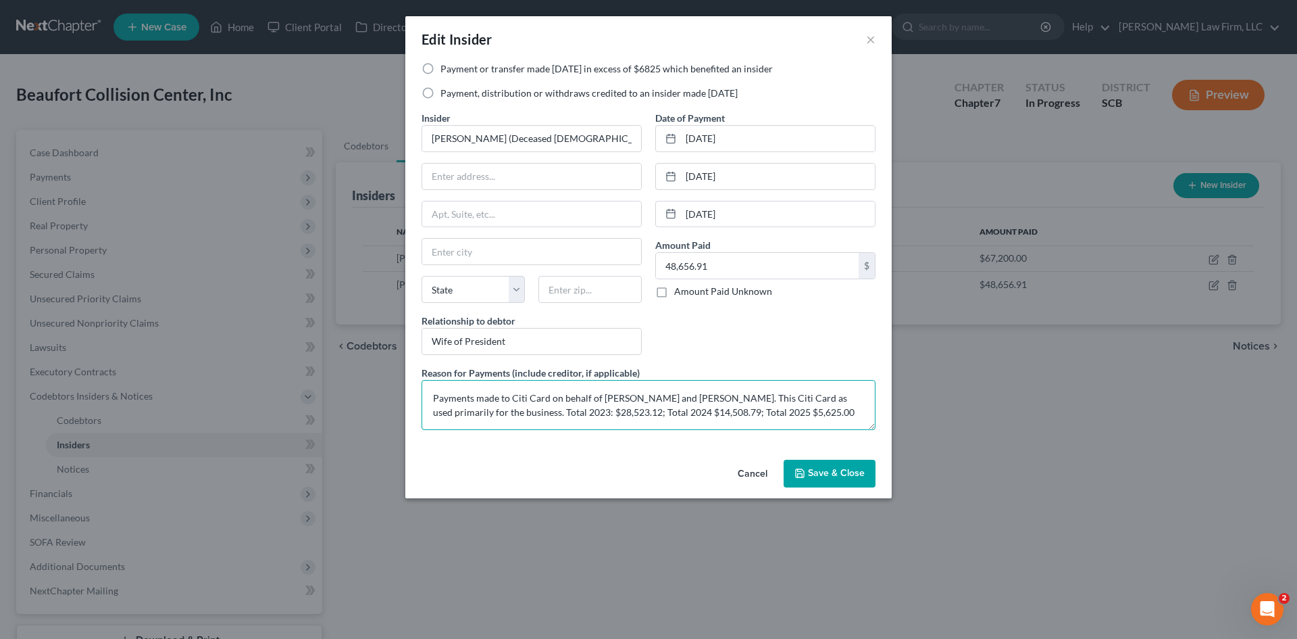
scroll to position [3, 0]
drag, startPoint x: 543, startPoint y: 410, endPoint x: 582, endPoint y: 409, distance: 39.2
click at [582, 409] on textarea "Payments made to Citi Card on behalf of Debra and Paul Fogarty. This Citi Card …" at bounding box center [649, 405] width 454 height 50
click at [627, 411] on textarea "Payments made to Citi Card on behalf of Debra and Paul Fogarty. This Citi Card …" at bounding box center [649, 405] width 454 height 50
drag, startPoint x: 629, startPoint y: 410, endPoint x: 667, endPoint y: 409, distance: 37.9
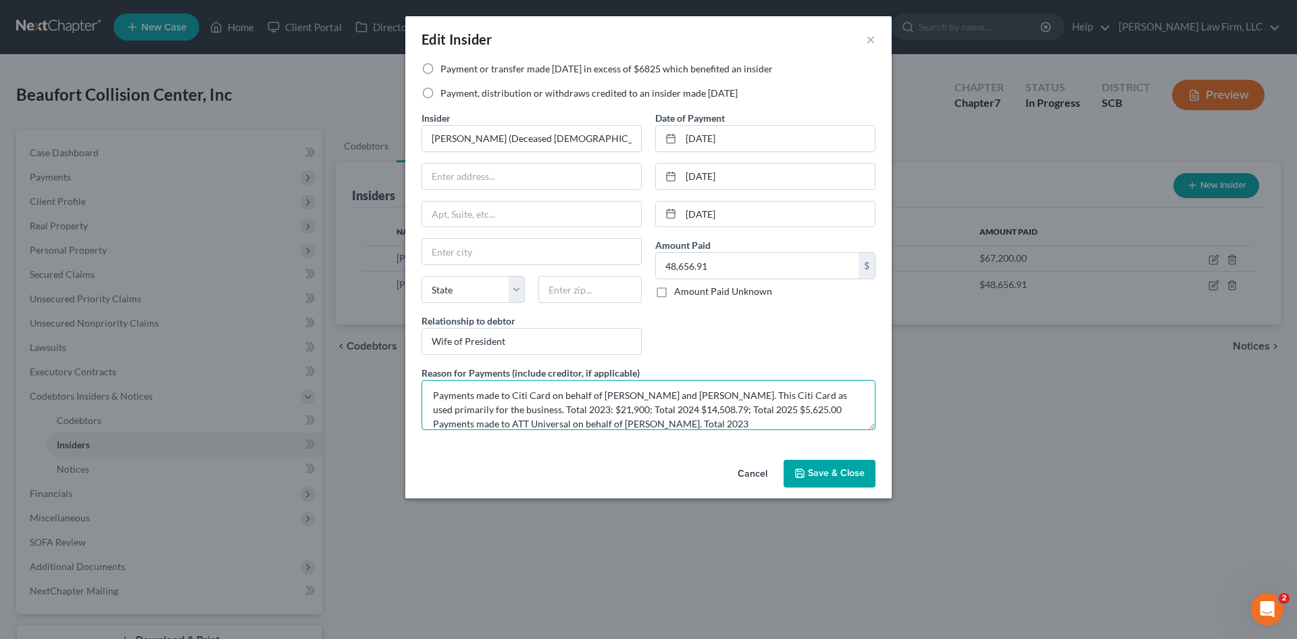
click at [667, 409] on textarea "Payments made to Citi Card on behalf of Debra and Paul Fogarty. This Citi Card …" at bounding box center [649, 405] width 454 height 50
click at [668, 409] on textarea "Payments made to Citi Card on behalf of Debra and Paul Fogarty. This Citi Card …" at bounding box center [649, 405] width 454 height 50
click at [668, 411] on textarea "Payments made to Citi Card on behalf of Debra and Paul Fogarty. This Citi Card …" at bounding box center [649, 405] width 454 height 50
drag, startPoint x: 715, startPoint y: 411, endPoint x: 734, endPoint y: 407, distance: 19.9
click at [734, 407] on textarea "Payments made to Citi Card on behalf of Debra and Paul Fogarty. This Citi Card …" at bounding box center [649, 405] width 454 height 50
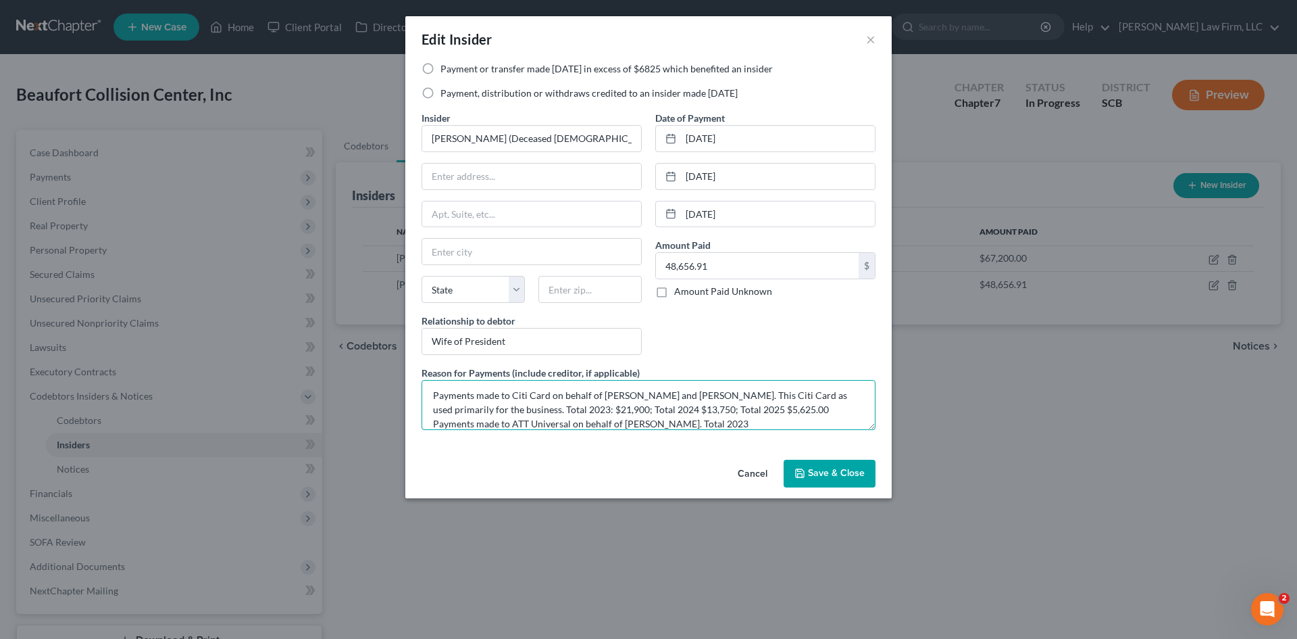
click at [792, 426] on textarea "Payments made to Citi Card on behalf of Debra and Paul Fogarty. This Citi Card …" at bounding box center [649, 405] width 454 height 50
click at [745, 424] on textarea "Payments made to Citi Card on behalf of Debra and Paul Fogarty. This Citi Card …" at bounding box center [649, 405] width 454 height 50
click at [831, 421] on textarea "Payments made to Citi Card on behalf of Debra and Paul Fogarty. This Citi Card …" at bounding box center [649, 405] width 454 height 50
type textarea "Payments made to Citi Card on behalf of Debra and Paul Fogarty. This Citi Card …"
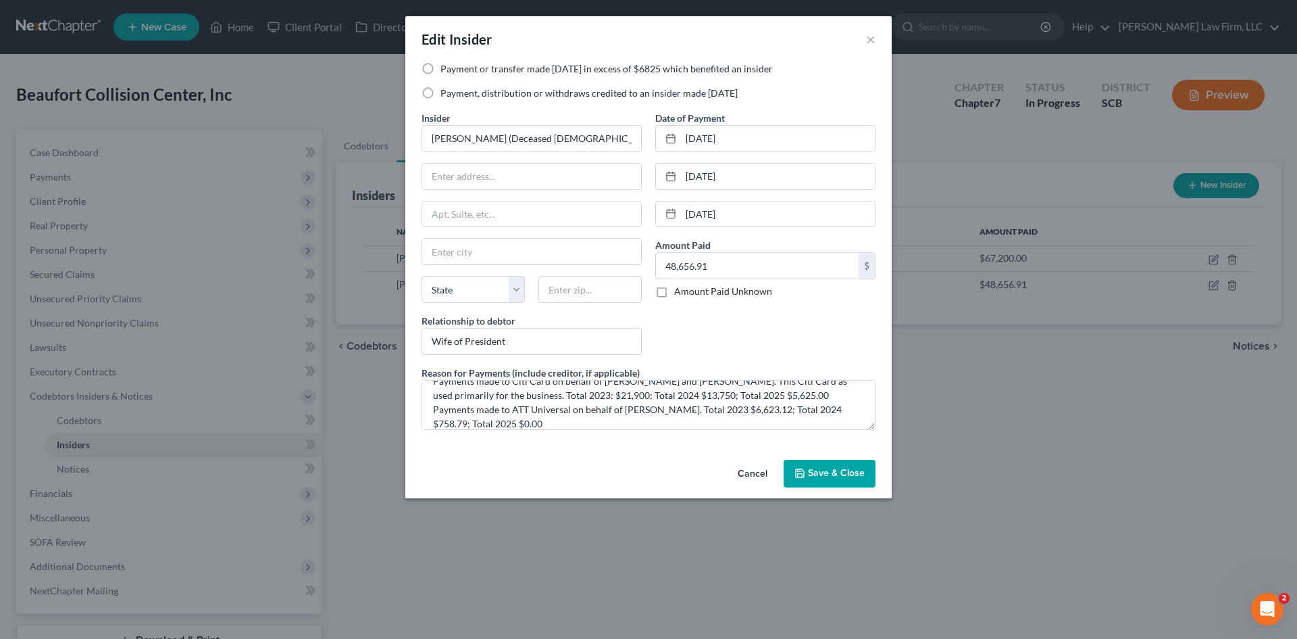
click at [795, 466] on button "Save & Close" at bounding box center [830, 473] width 92 height 28
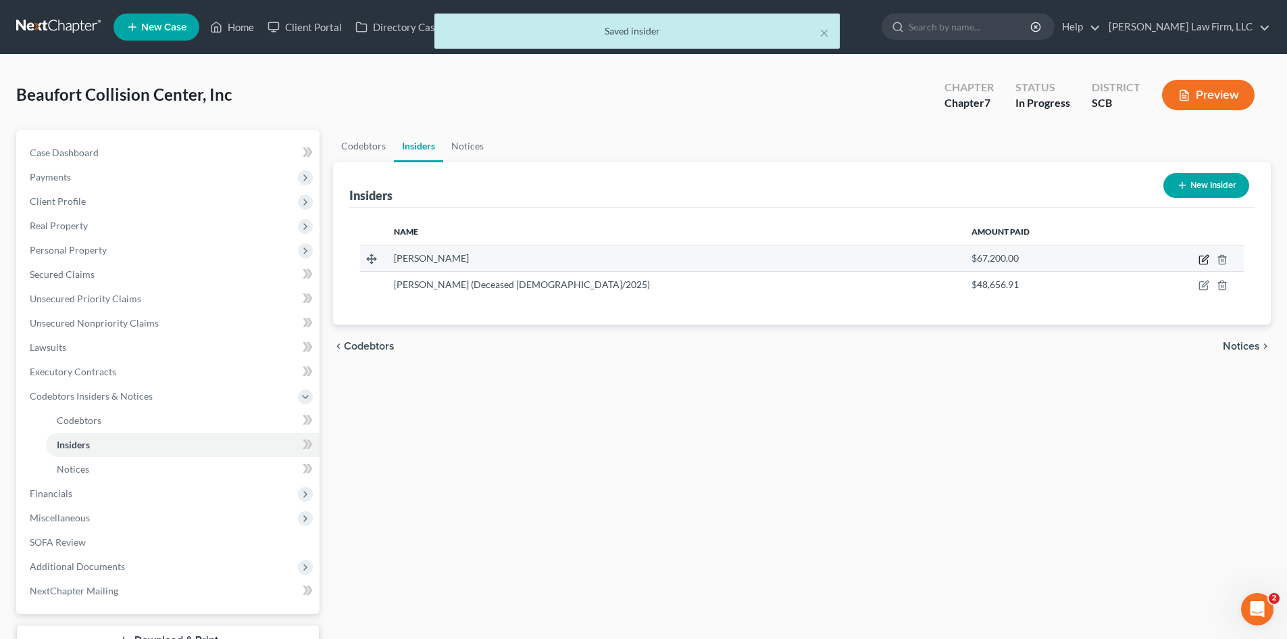
click at [1203, 261] on icon "button" at bounding box center [1204, 259] width 11 height 11
select select "42"
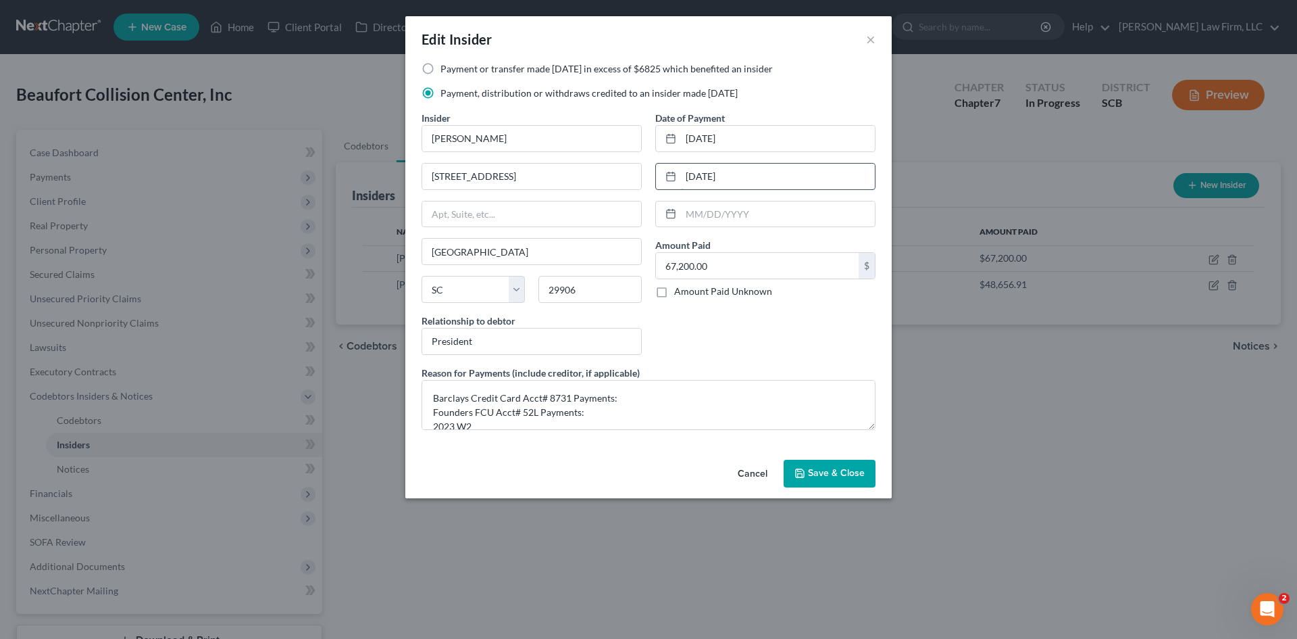
drag, startPoint x: 750, startPoint y: 179, endPoint x: 666, endPoint y: 180, distance: 84.5
click at [666, 180] on div "06/30/2024" at bounding box center [765, 176] width 220 height 27
type input "12/2024"
click at [774, 219] on input "text" at bounding box center [778, 214] width 194 height 26
type input "06/30/2025"
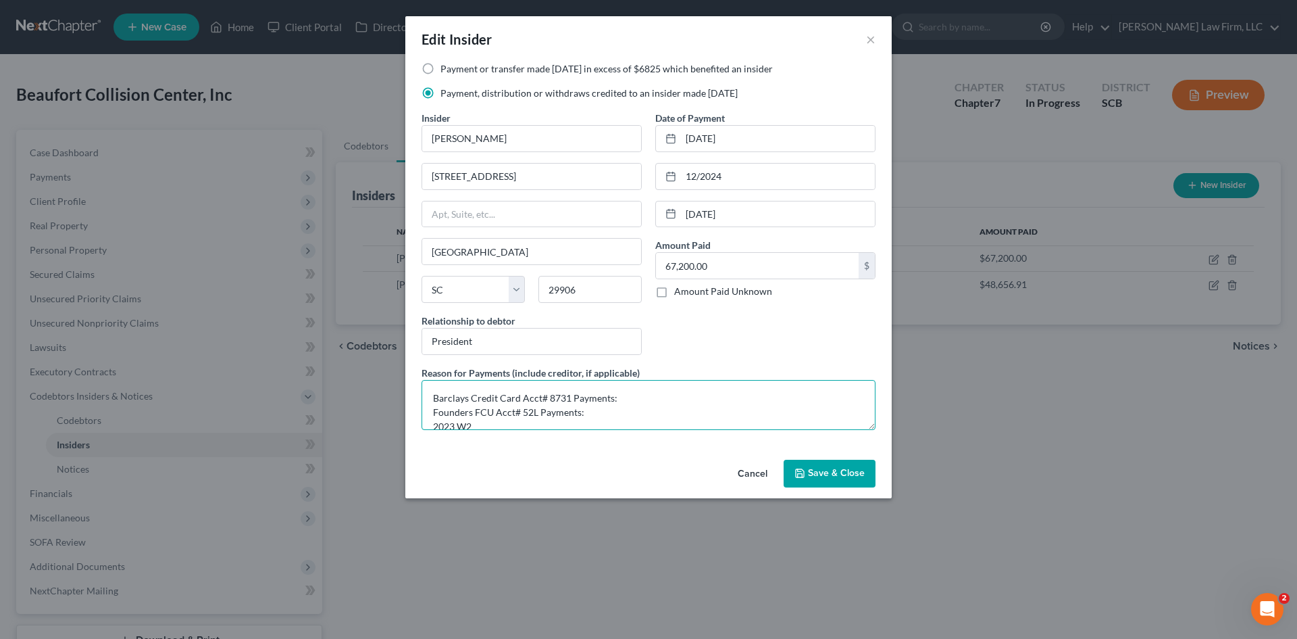
click at [689, 416] on textarea "Barclays Credit Card Acct# 8731 Payments: Founders FCU Acct# 52L Payments: 2023…" at bounding box center [649, 405] width 454 height 50
click at [634, 413] on textarea "Barclays Credit Card Acct# 8731 Payments: Founders FCU Acct# 52L Payments: 2023…" at bounding box center [649, 405] width 454 height 50
click at [689, 413] on textarea "Barclays Credit Card Acct# 8731 Payments: Founders FCU Acct# 52L Payments: Tota…" at bounding box center [649, 405] width 454 height 50
click at [716, 391] on textarea "Barclays Credit Card Acct# 8731 Payments: Founders FCU Acct# 52L Payments: Tota…" at bounding box center [649, 405] width 454 height 50
click at [694, 393] on textarea "Barclays Credit Card Acct# 8731 Payments: Total 2023 $ Founders FCU Acct# 52L P…" at bounding box center [649, 405] width 454 height 50
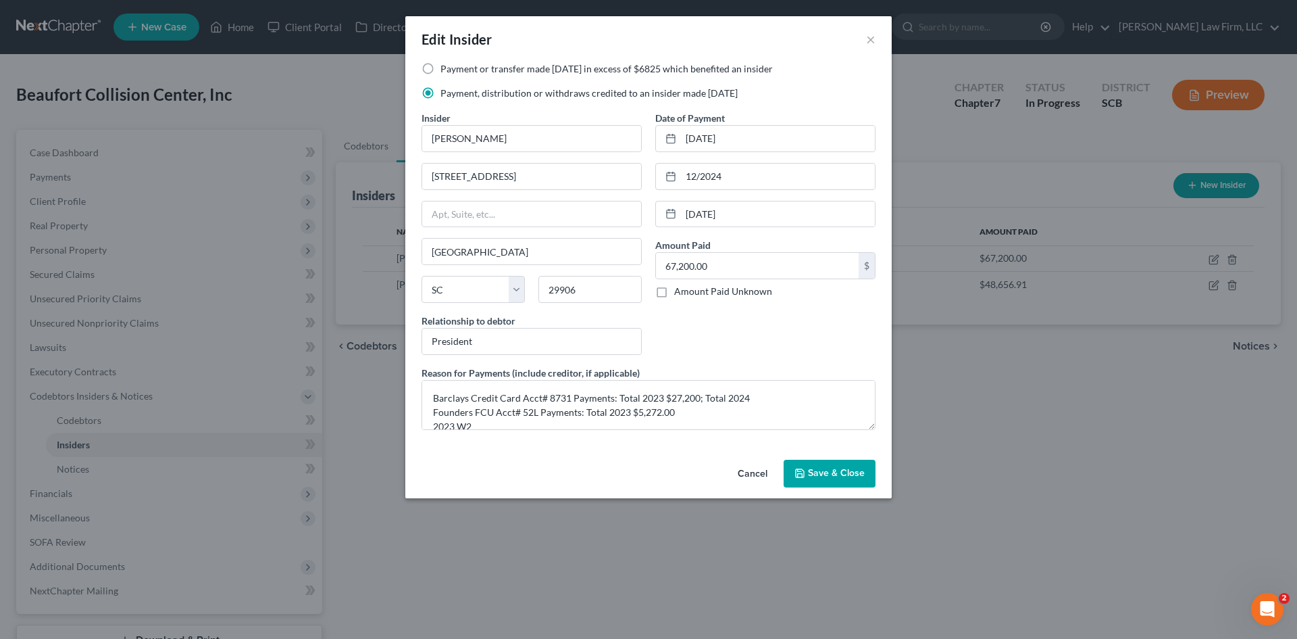
click at [780, 374] on div "Reason for Payments (include creditor, if applicable) Barclays Credit Card Acct…" at bounding box center [649, 398] width 468 height 64
click at [791, 394] on textarea "Barclays Credit Card Acct# 8731 Payments: Total 2023 $27,200; Total 2024 Founde…" at bounding box center [649, 405] width 454 height 50
click at [797, 412] on textarea "Barclays Credit Card Acct# 8731 Payments: Total 2023 $27,200; Total 2024 $12,75…" at bounding box center [649, 405] width 454 height 50
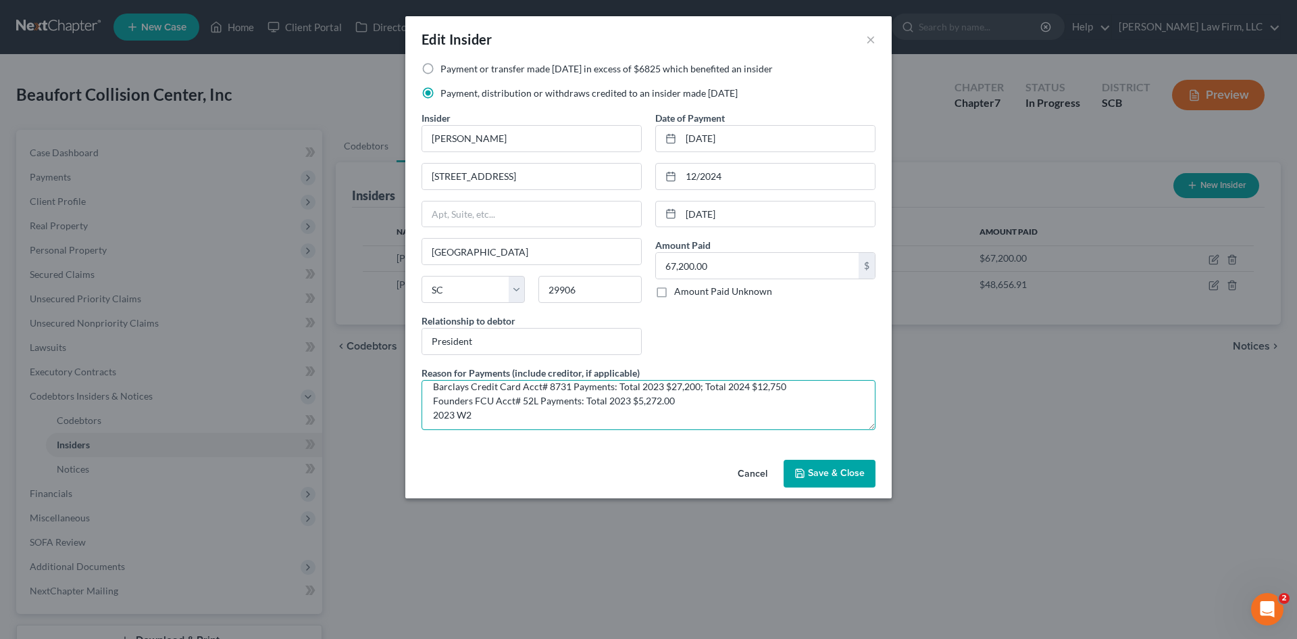
scroll to position [14, 0]
click at [755, 416] on textarea "Barclays Credit Card Acct# 8731 Payments: Total 2023 $27,200; Total 2024 $12,75…" at bounding box center [649, 405] width 454 height 50
click at [762, 424] on textarea "Barclays Credit Card Acct# 8731 Payments: Total 2023 $27,200; Total 2024 $12,75…" at bounding box center [649, 405] width 454 height 50
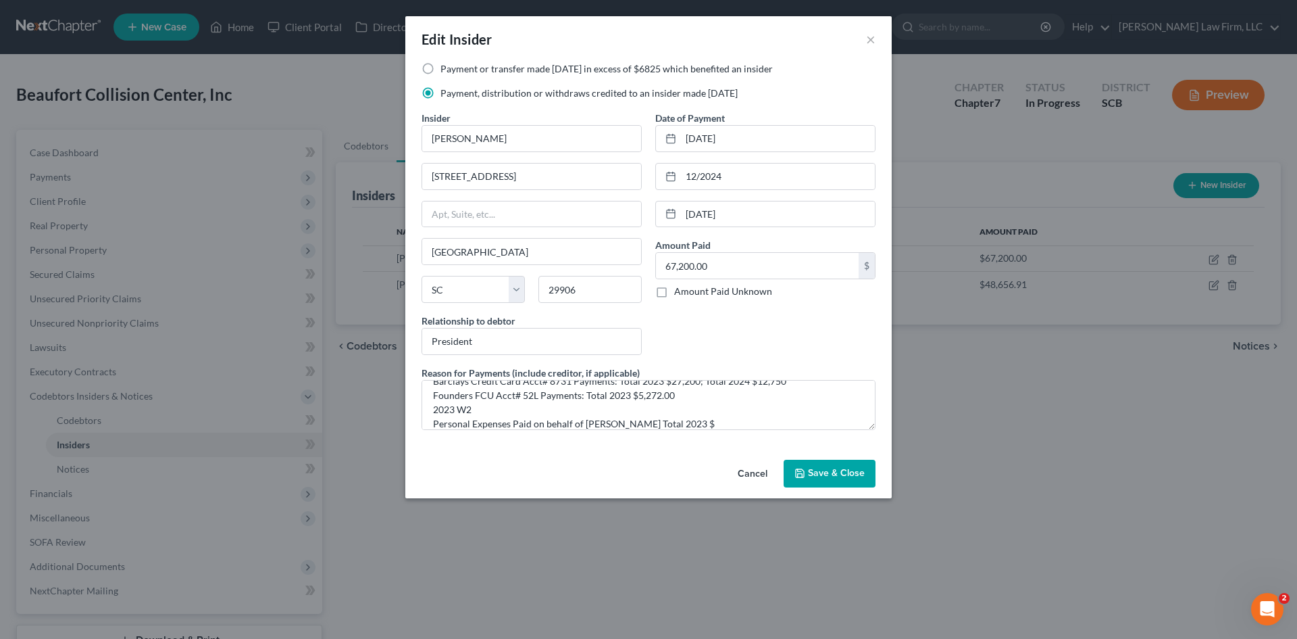
click at [753, 430] on div "Payment or transfer made within 1 year in excess of $6825 which benefited an in…" at bounding box center [649, 251] width 468 height 378
click at [735, 423] on textarea "Barclays Credit Card Acct# 8731 Payments: Total 2023 $27,200; Total 2024 $12,75…" at bounding box center [649, 405] width 454 height 50
paste textarea "1891.17"
click at [696, 424] on textarea "Barclays Credit Card Acct# 8731 Payments: Total 2023 $27,200; Total 2024 $12,75…" at bounding box center [649, 405] width 454 height 50
click at [727, 425] on textarea "Barclays Credit Card Acct# 8731 Payments: Total 2023 $27,200; Total 2024 $12,75…" at bounding box center [649, 405] width 454 height 50
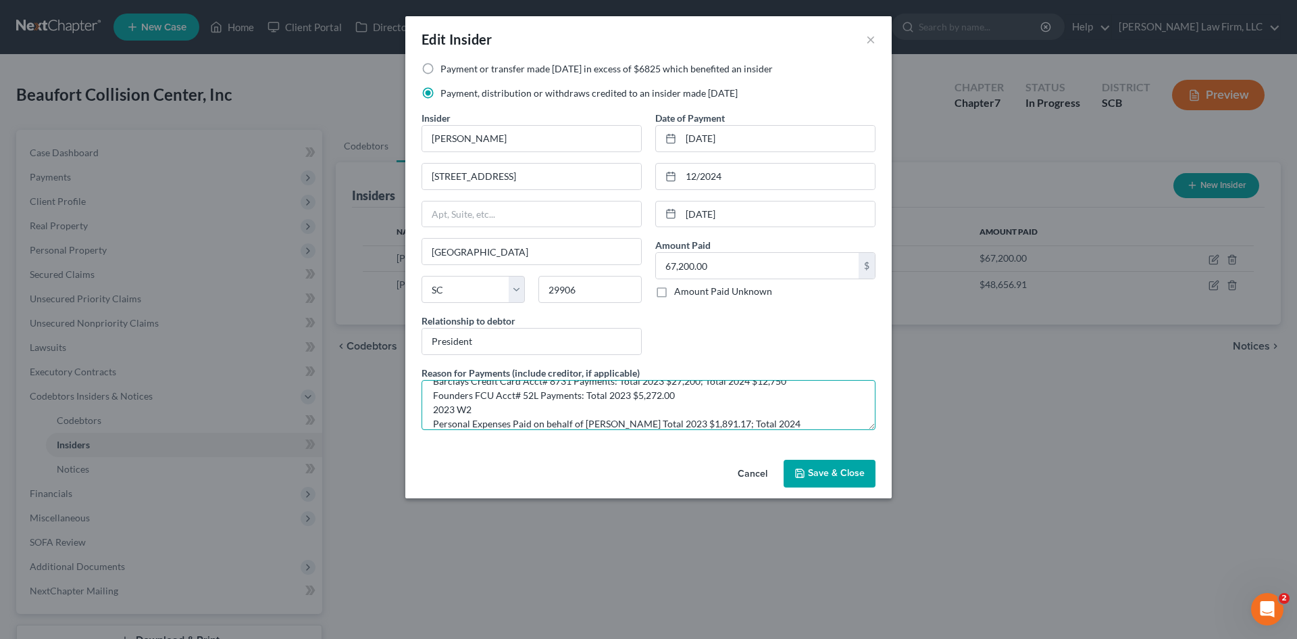
click at [784, 428] on textarea "Barclays Credit Card Acct# 8731 Payments: Total 2023 $27,200; Total 2024 $12,75…" at bounding box center [649, 405] width 454 height 50
click at [590, 416] on textarea "Barclays Credit Card Acct# 8731 Payments: Total 2023 $27,200; Total 2024 $12,75…" at bounding box center [649, 405] width 454 height 50
click at [520, 409] on textarea "Barclays Credit Card Acct# 8731 Payments: Total 2023 $27,200; Total 2024 $12,75…" at bounding box center [649, 405] width 454 height 50
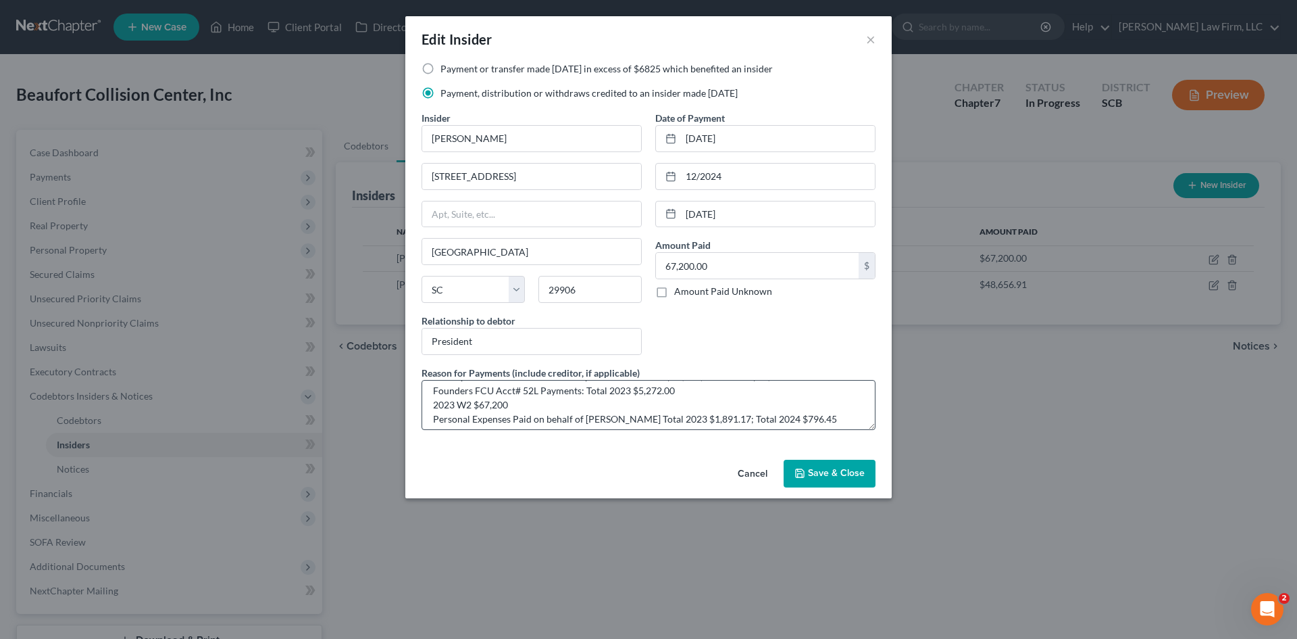
scroll to position [28, 0]
click at [835, 407] on textarea "Barclays Credit Card Acct# 8731 Payments: Total 2023 $27,200; Total 2024 $12,75…" at bounding box center [649, 405] width 454 height 50
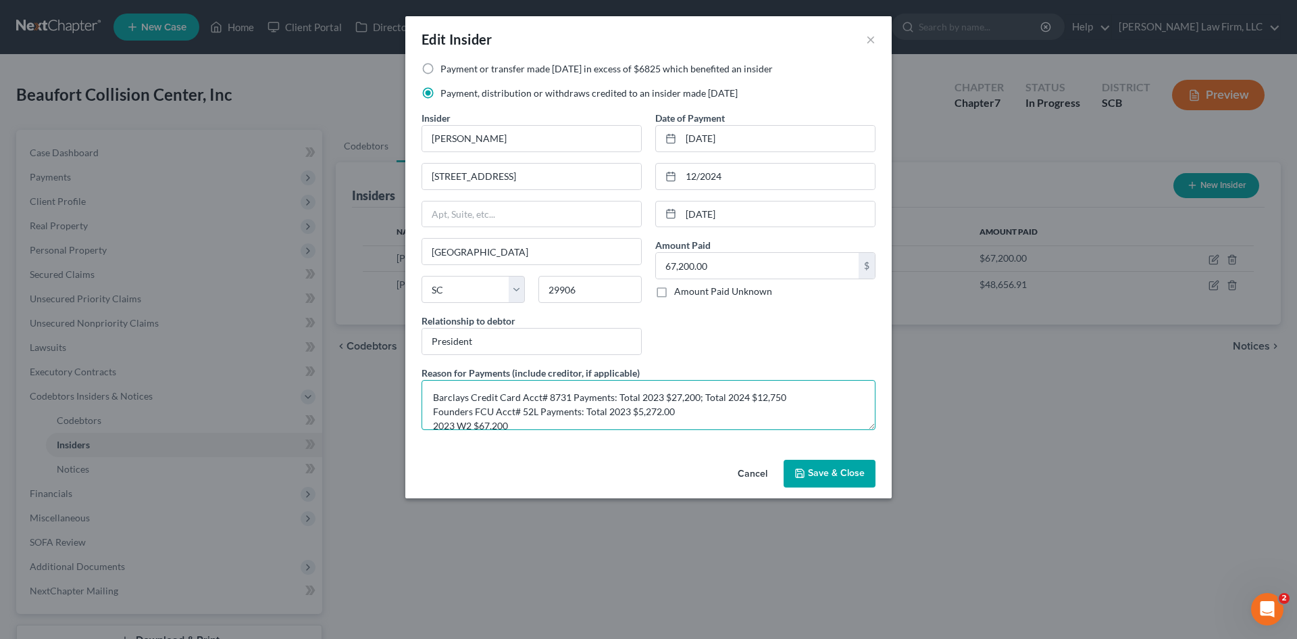
scroll to position [0, 0]
type textarea "Barclays Credit Card Acct# 8731 Payments: Total 2023 $27,200; Total 2024 $12,75…"
drag, startPoint x: 748, startPoint y: 176, endPoint x: 686, endPoint y: 192, distance: 63.4
click at [658, 178] on div "12/2024" at bounding box center [765, 176] width 220 height 27
type input "12/31/2024"
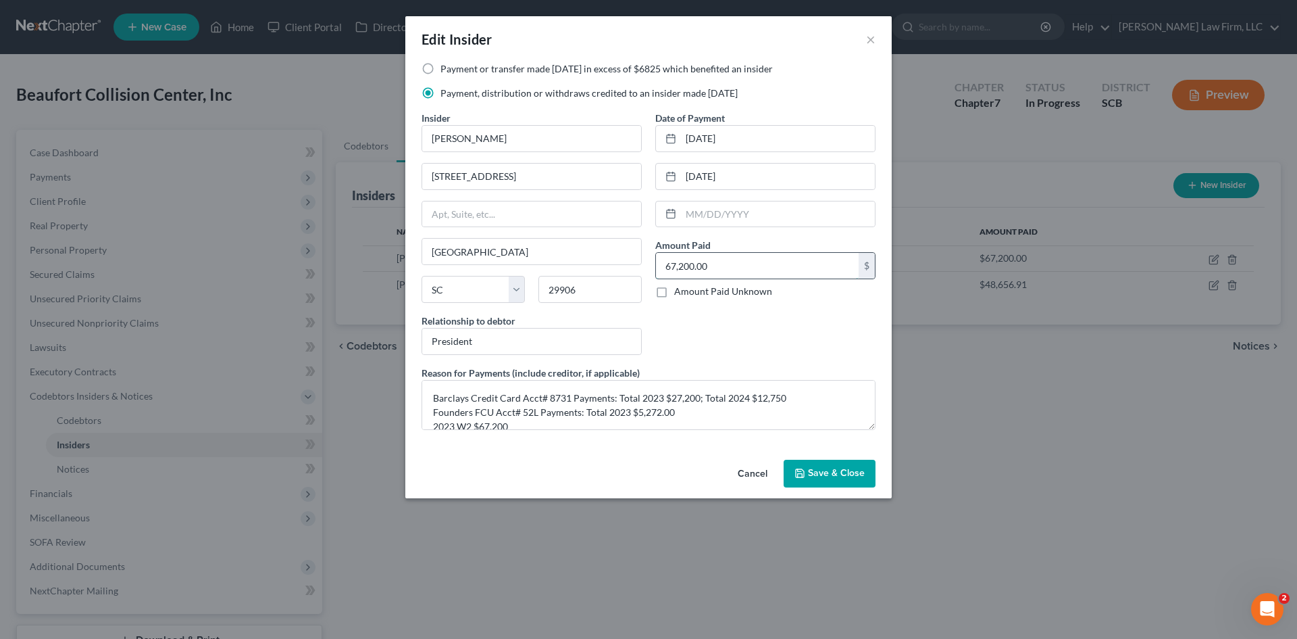
click at [751, 270] on input "67,200.00" at bounding box center [757, 266] width 203 height 26
paste input "115109.62"
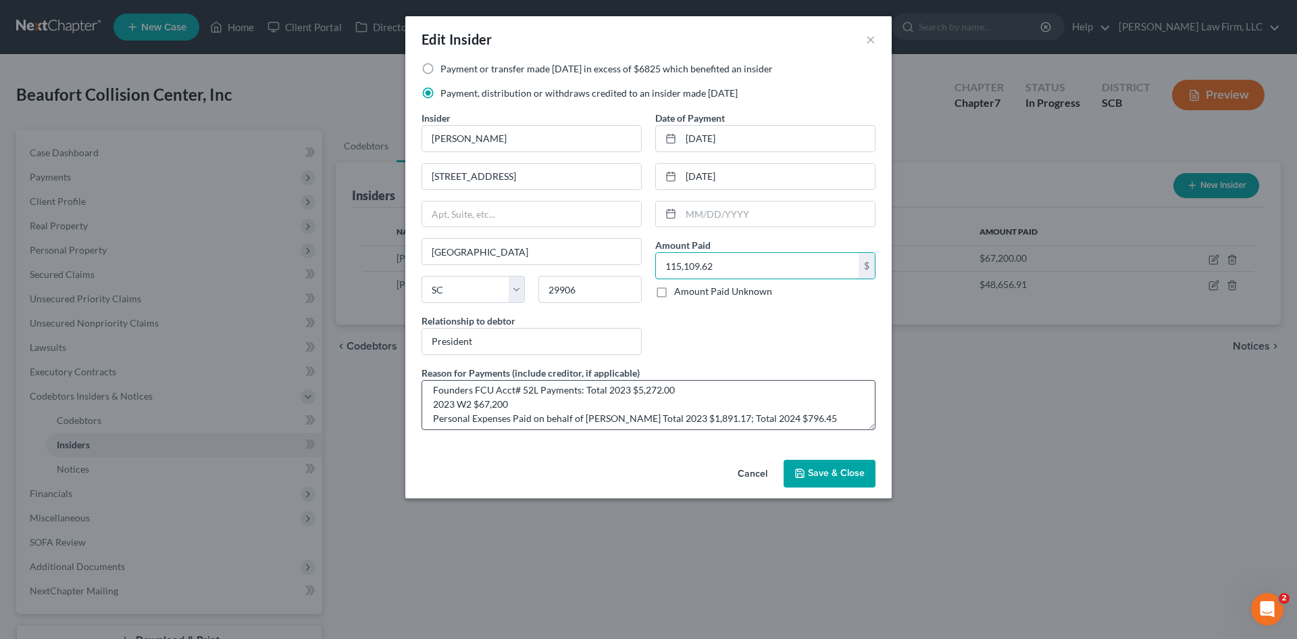
scroll to position [43, 0]
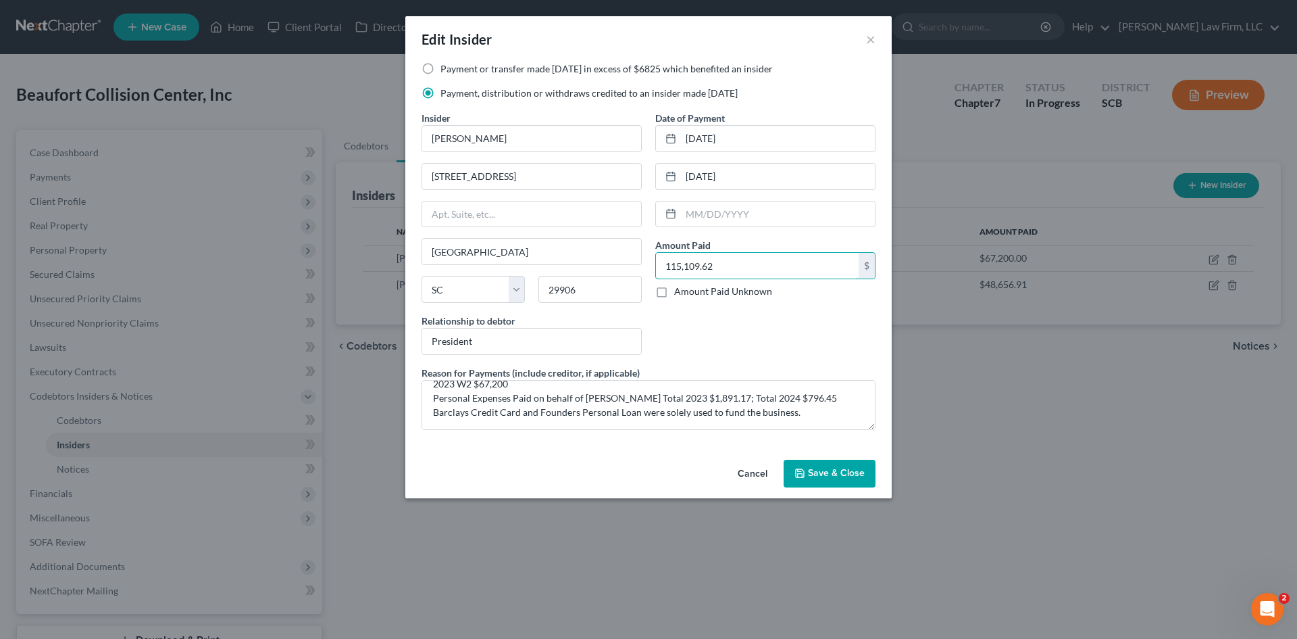
type input "115,109.62"
click at [825, 472] on span "Save & Close" at bounding box center [836, 473] width 57 height 11
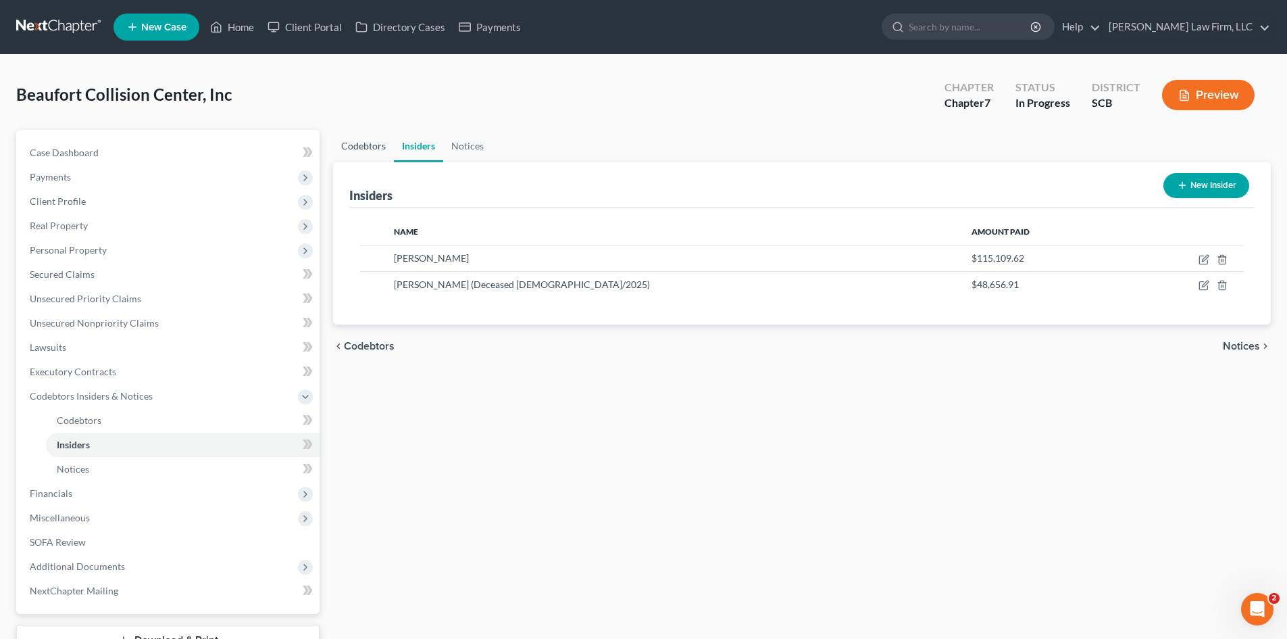
click at [364, 152] on link "Codebtors" at bounding box center [363, 146] width 61 height 32
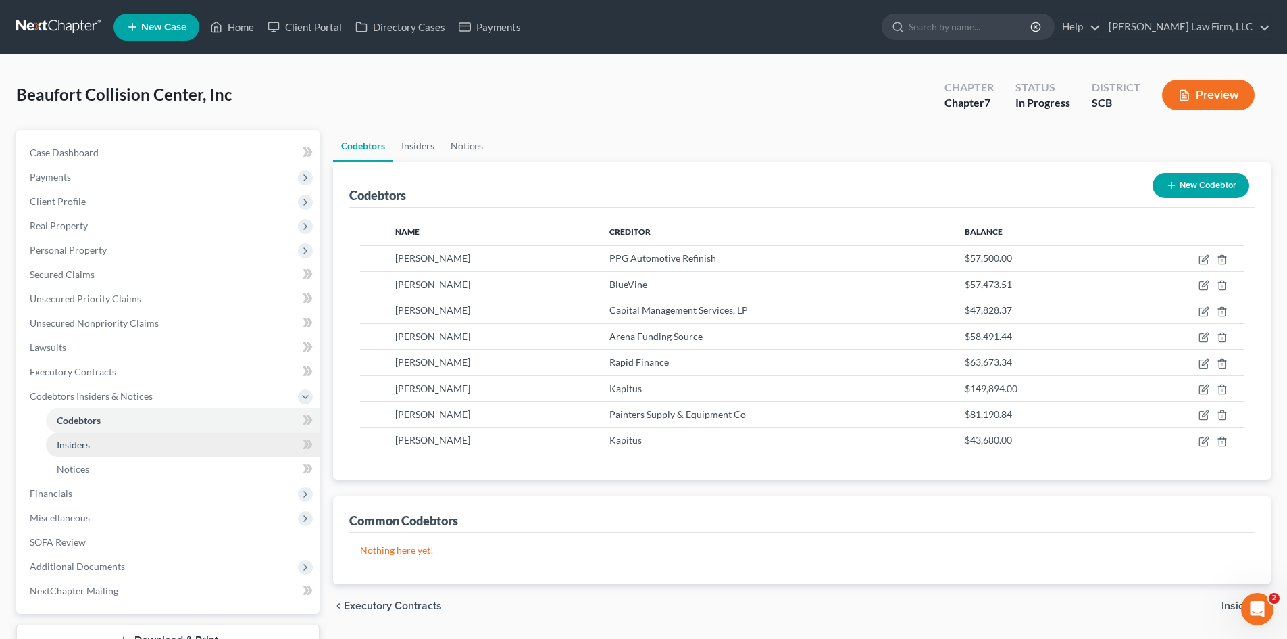
drag, startPoint x: 92, startPoint y: 446, endPoint x: 164, endPoint y: 433, distance: 72.8
click at [92, 446] on link "Insiders" at bounding box center [183, 444] width 274 height 24
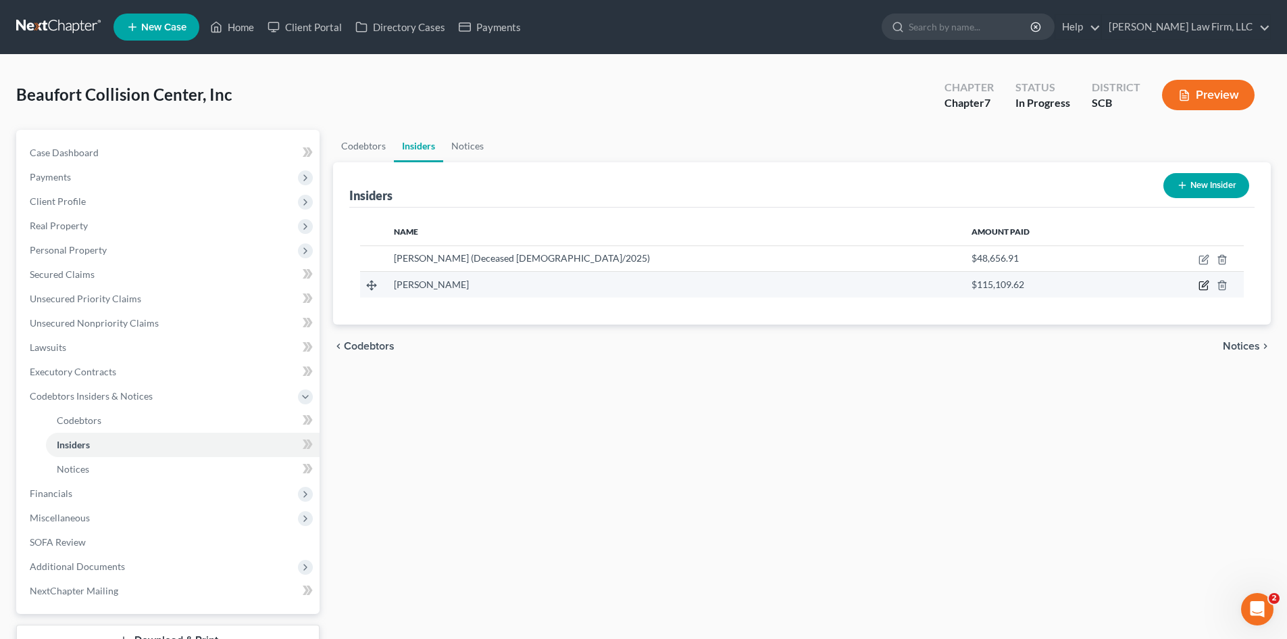
click at [1203, 288] on icon "button" at bounding box center [1204, 285] width 11 height 11
select select "42"
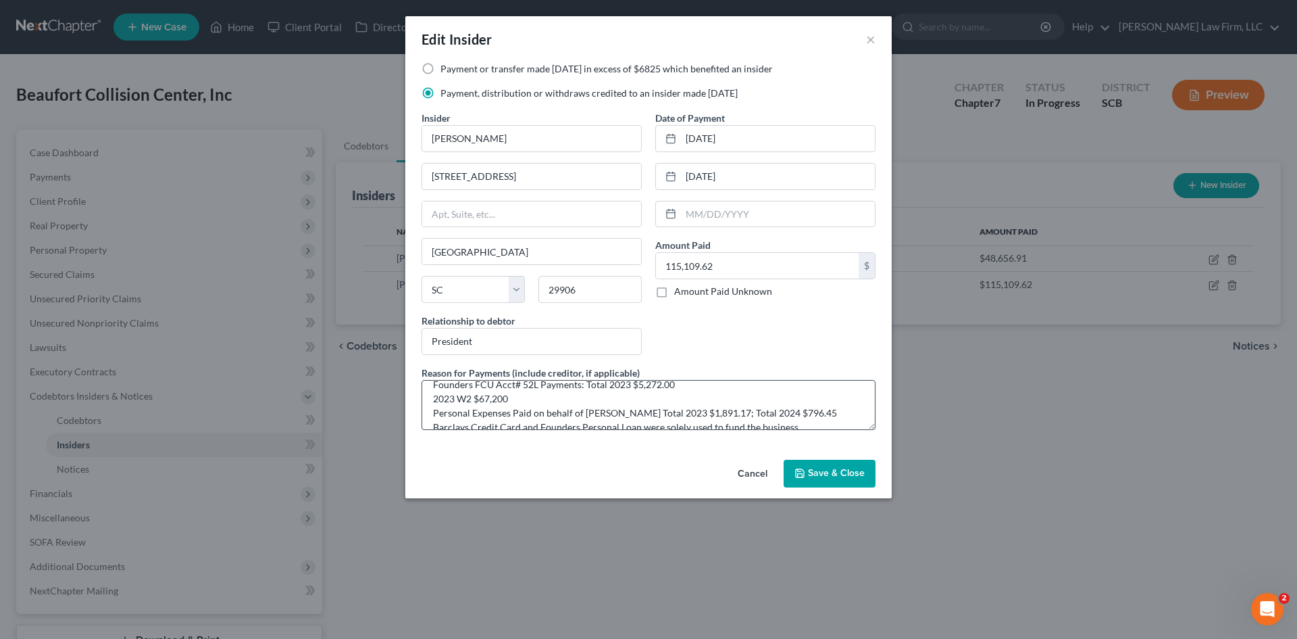
scroll to position [43, 0]
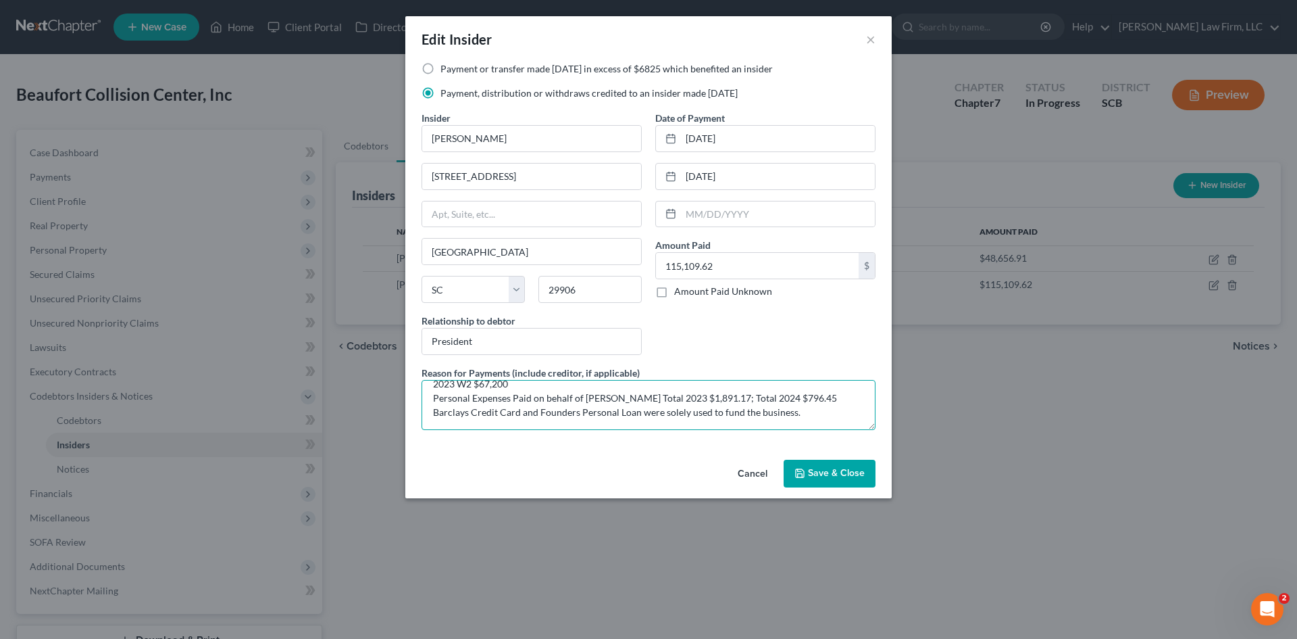
click at [626, 398] on textarea "Barclays Credit Card Acct# 8731 Payments: Total 2023 $27,200; Total 2024 $12,75…" at bounding box center [649, 405] width 454 height 50
click at [619, 385] on textarea "Barclays Credit Card Acct# 8731 Payments: Total 2023 $27,200; Total 2024 $12,75…" at bounding box center [649, 405] width 454 height 50
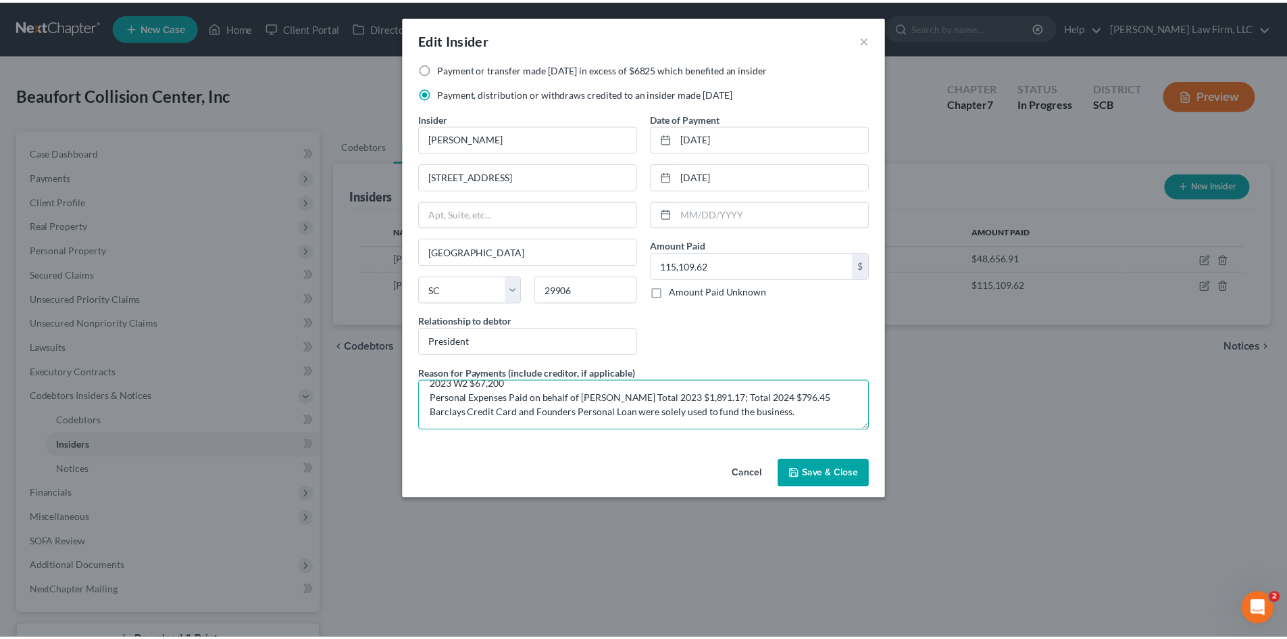
scroll to position [39, 0]
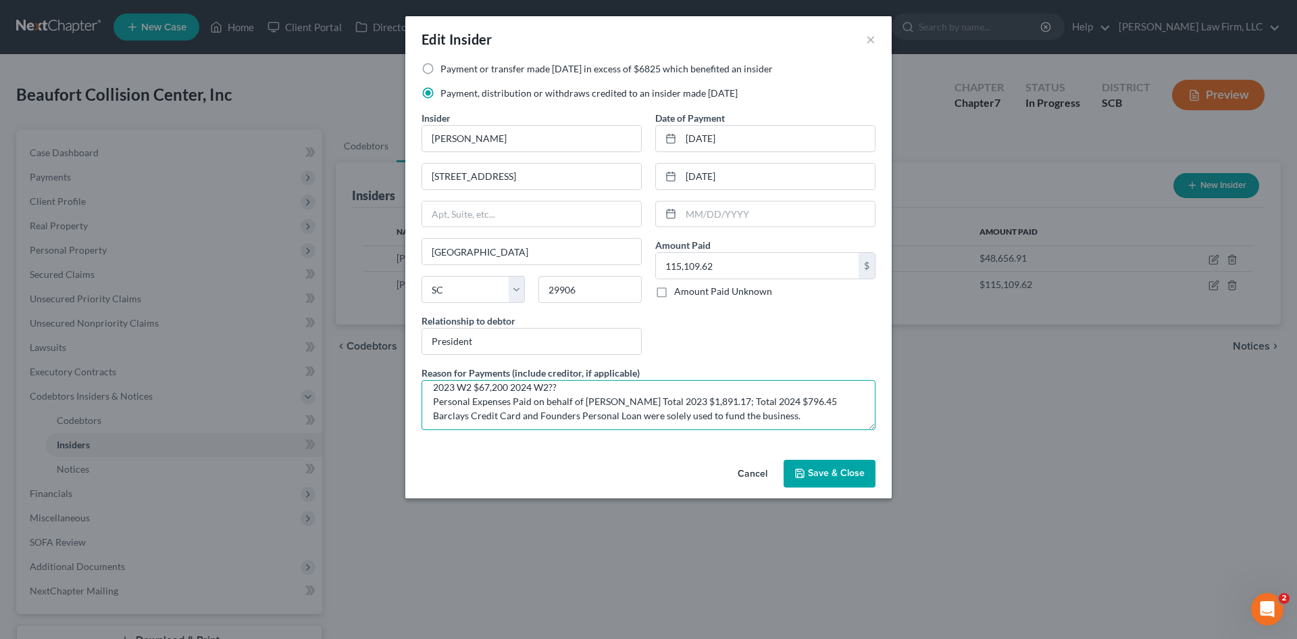
type textarea "Barclays Credit Card Acct# 8731 Payments: Total 2023 $27,200; Total 2024 $12,75…"
click at [810, 468] on span "Save & Close" at bounding box center [836, 473] width 57 height 11
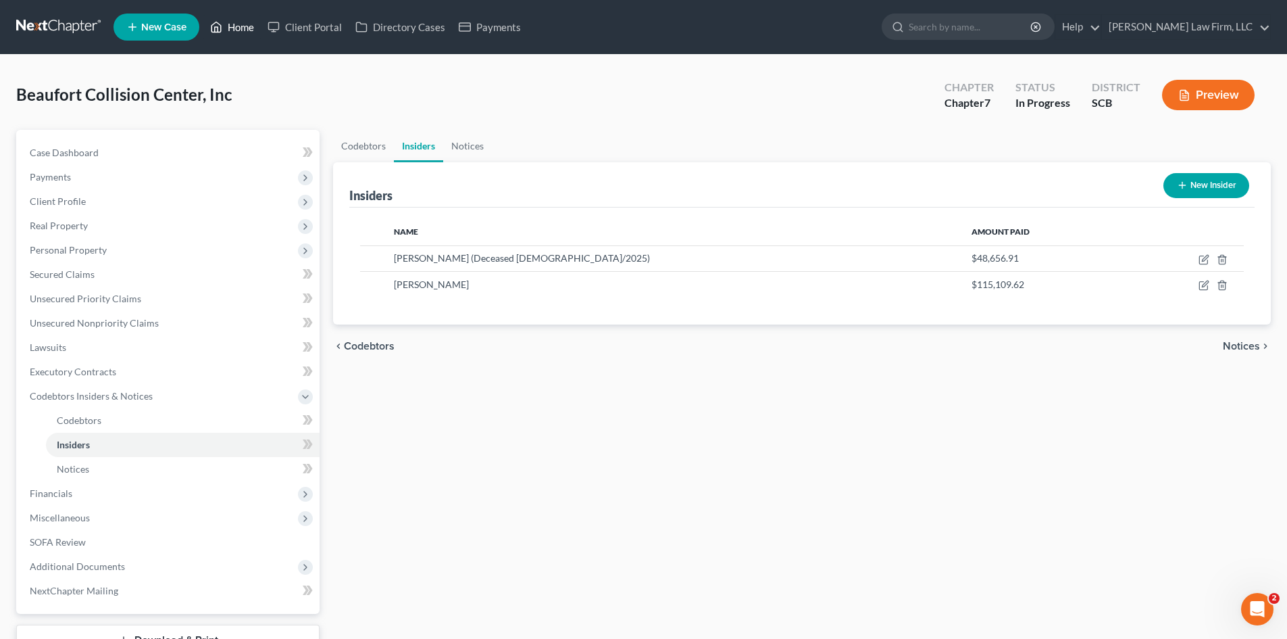
click at [228, 25] on link "Home" at bounding box center [231, 27] width 57 height 24
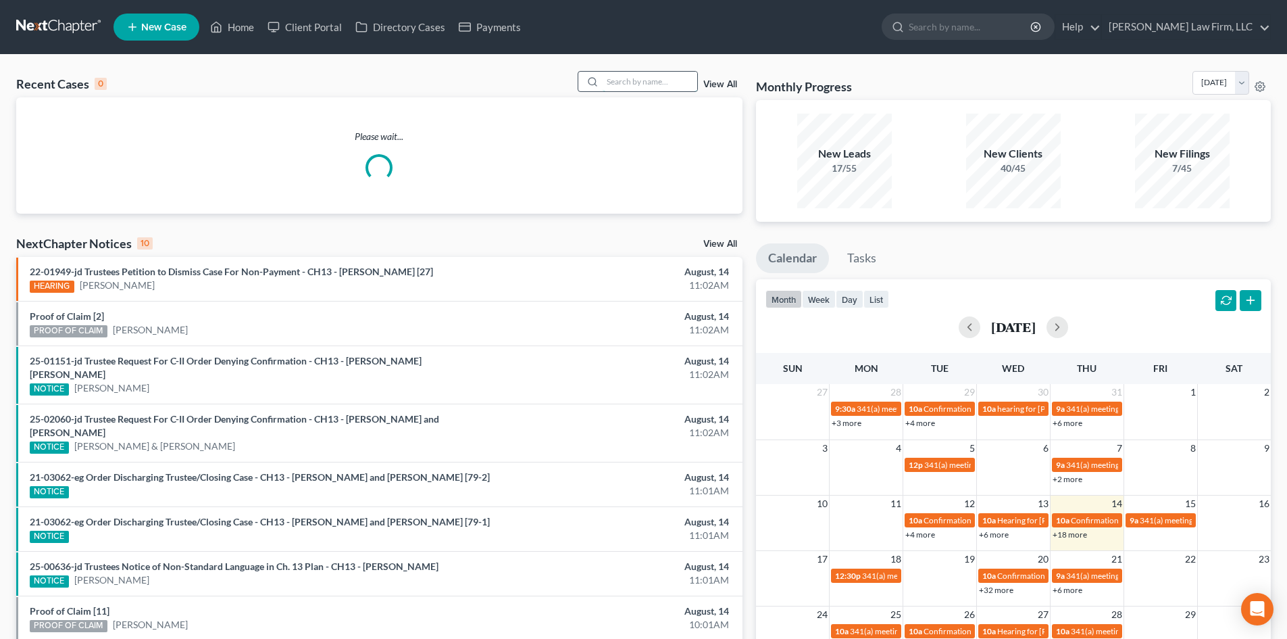
click at [669, 80] on input "search" at bounding box center [650, 82] width 95 height 20
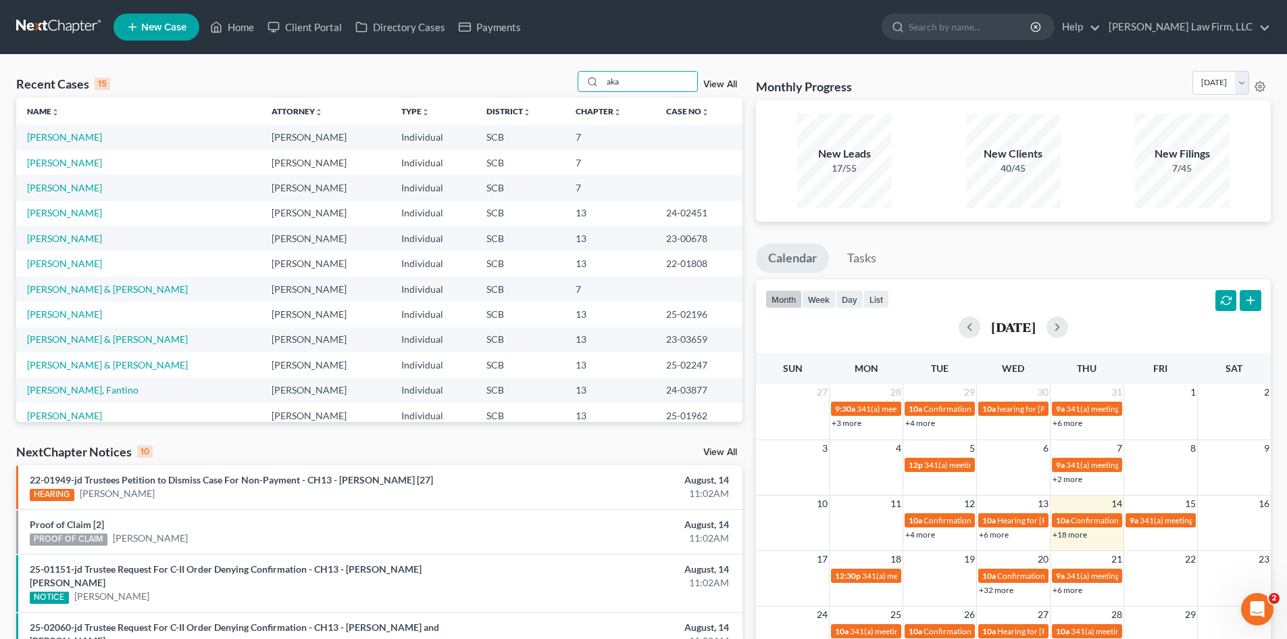
drag, startPoint x: 636, startPoint y: 83, endPoint x: 579, endPoint y: 86, distance: 57.5
click at [579, 86] on div "Recent Cases 15 aka View All" at bounding box center [379, 84] width 726 height 26
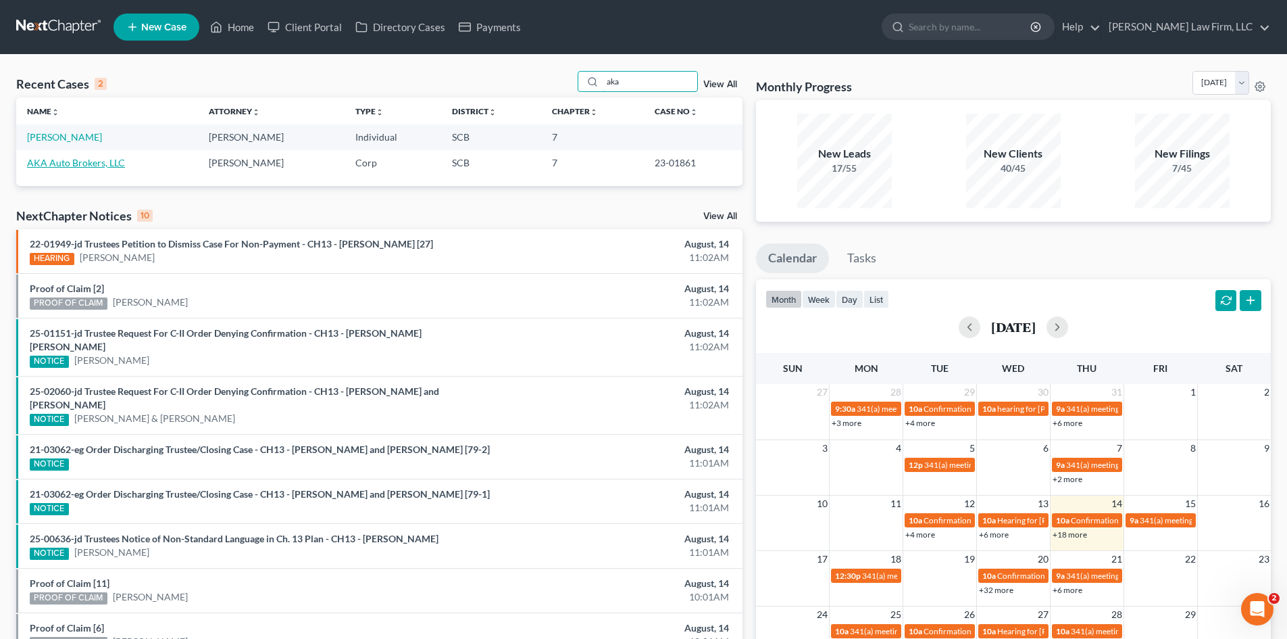
type input "aka"
click at [74, 157] on link "AKA Auto Brokers, LLC" at bounding box center [76, 162] width 98 height 11
select select "4"
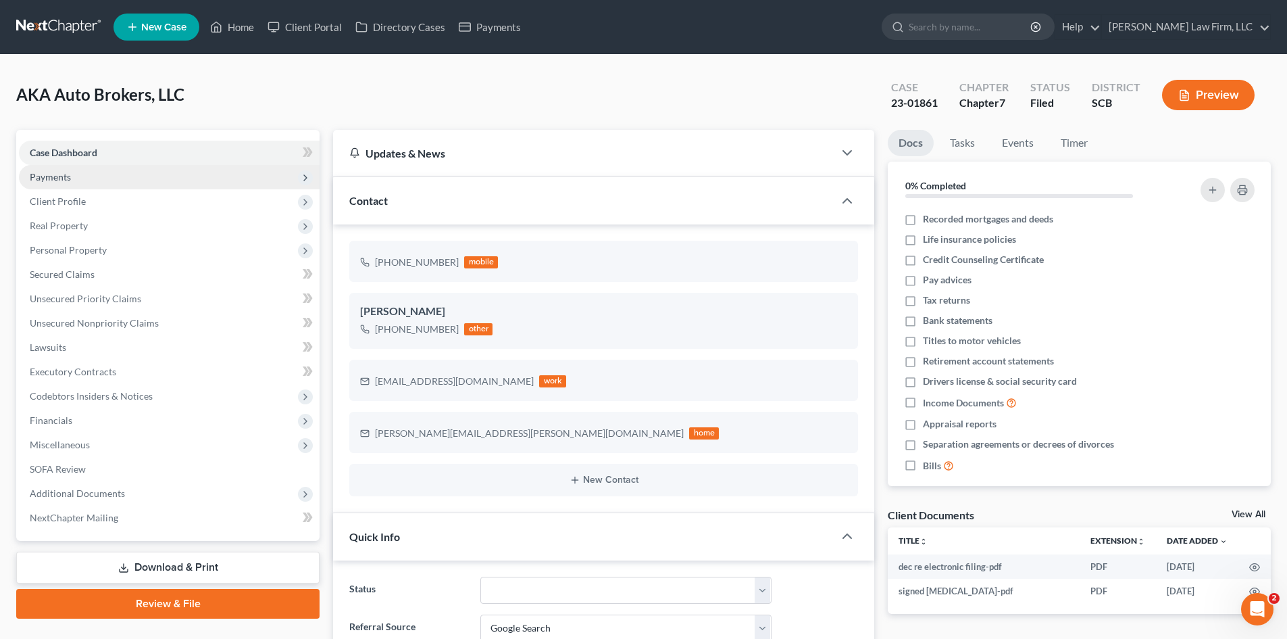
select select "0"
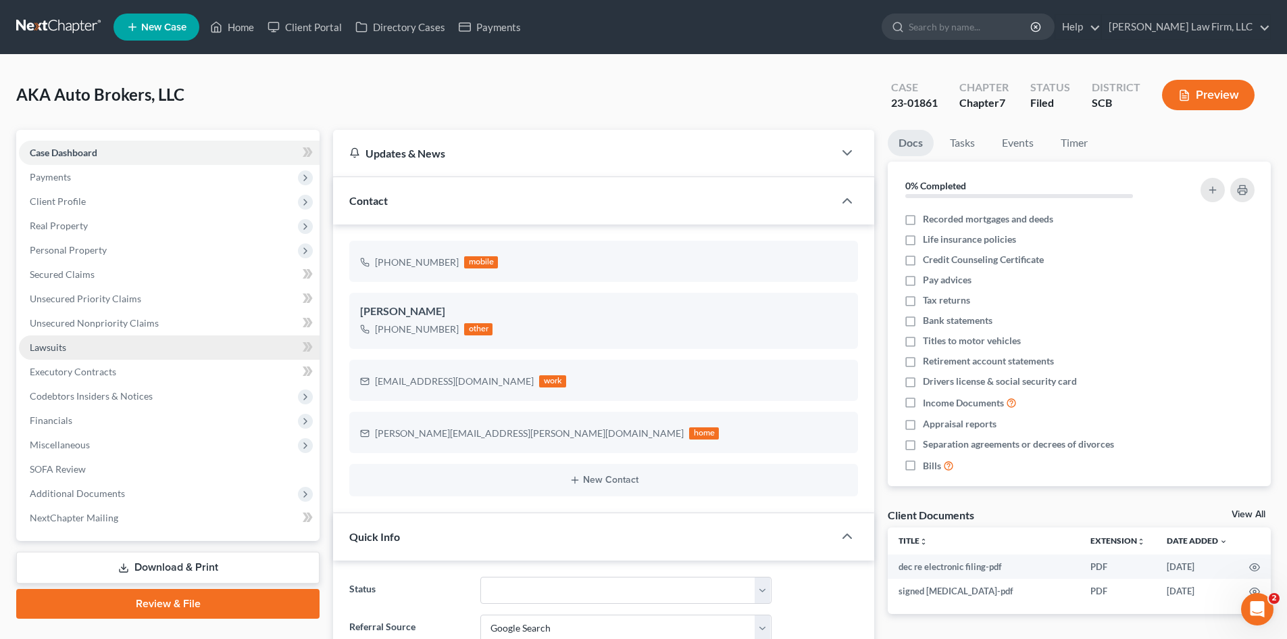
scroll to position [81, 0]
click at [68, 447] on span "Miscellaneous" at bounding box center [60, 444] width 60 height 11
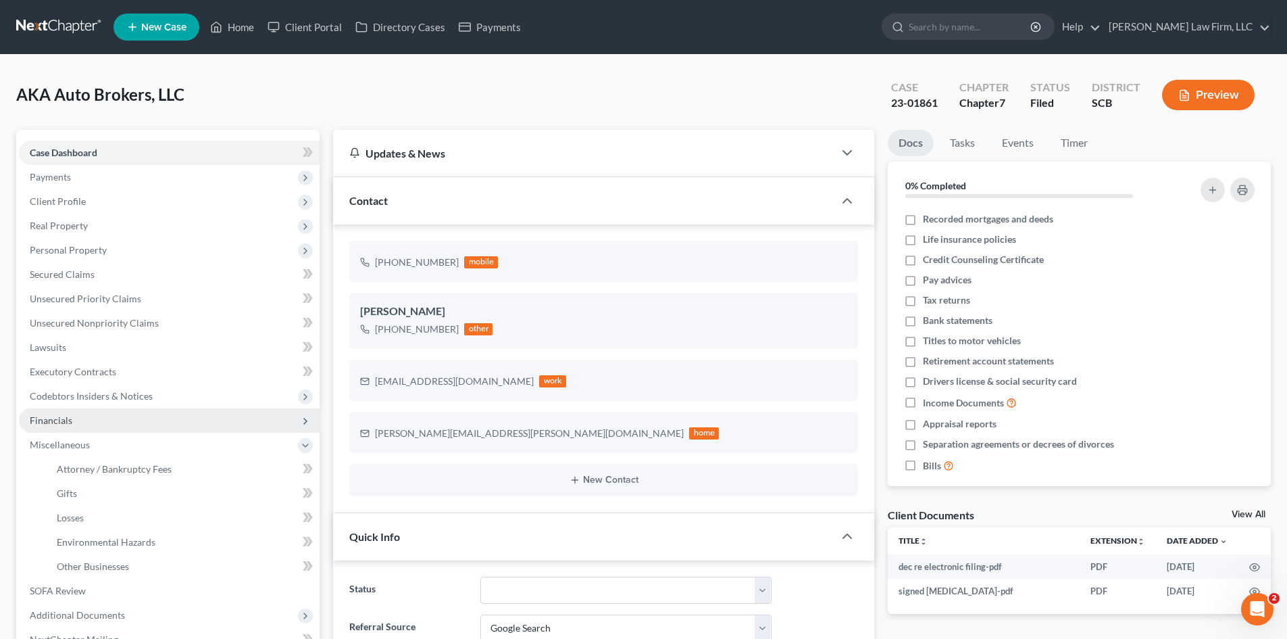
click at [65, 425] on span "Financials" at bounding box center [51, 419] width 43 height 11
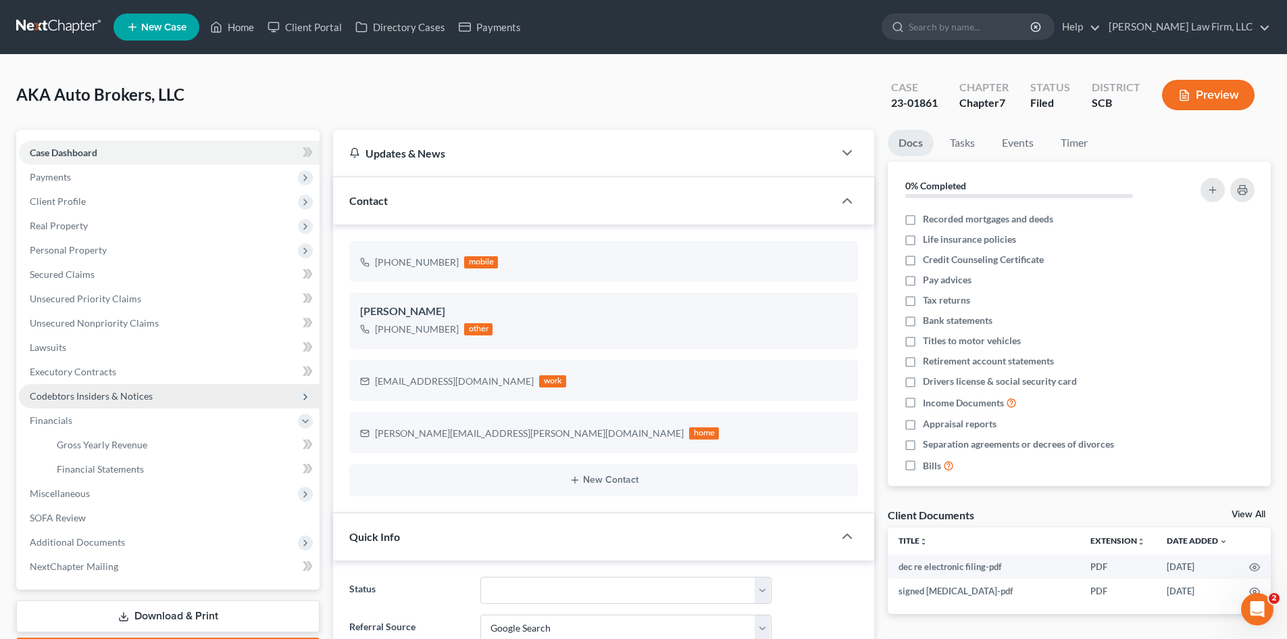
click at [78, 396] on span "Codebtors Insiders & Notices" at bounding box center [91, 395] width 123 height 11
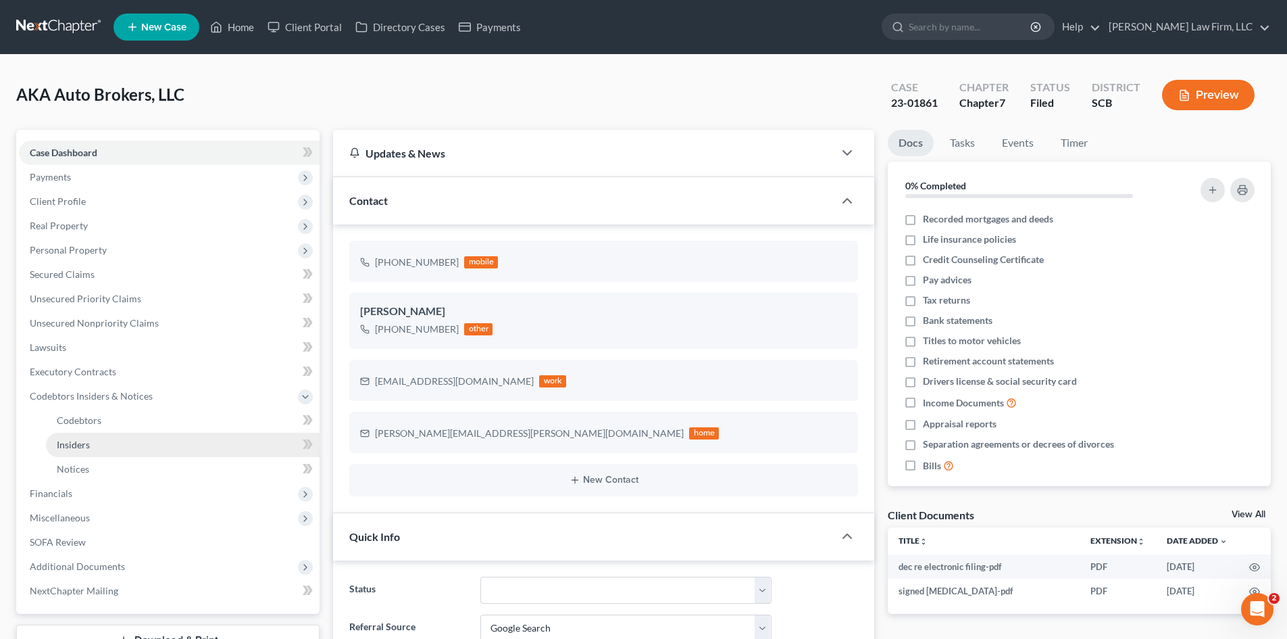
click at [78, 441] on span "Insiders" at bounding box center [73, 444] width 33 height 11
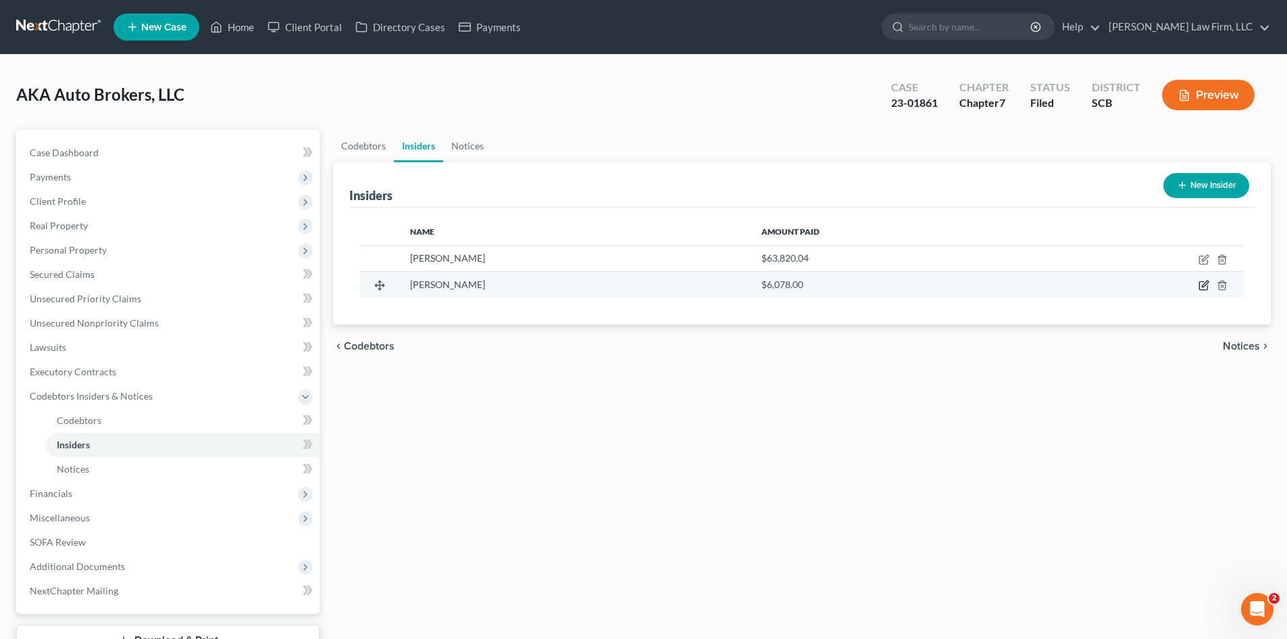
click at [1201, 288] on icon "button" at bounding box center [1204, 285] width 11 height 11
select select "42"
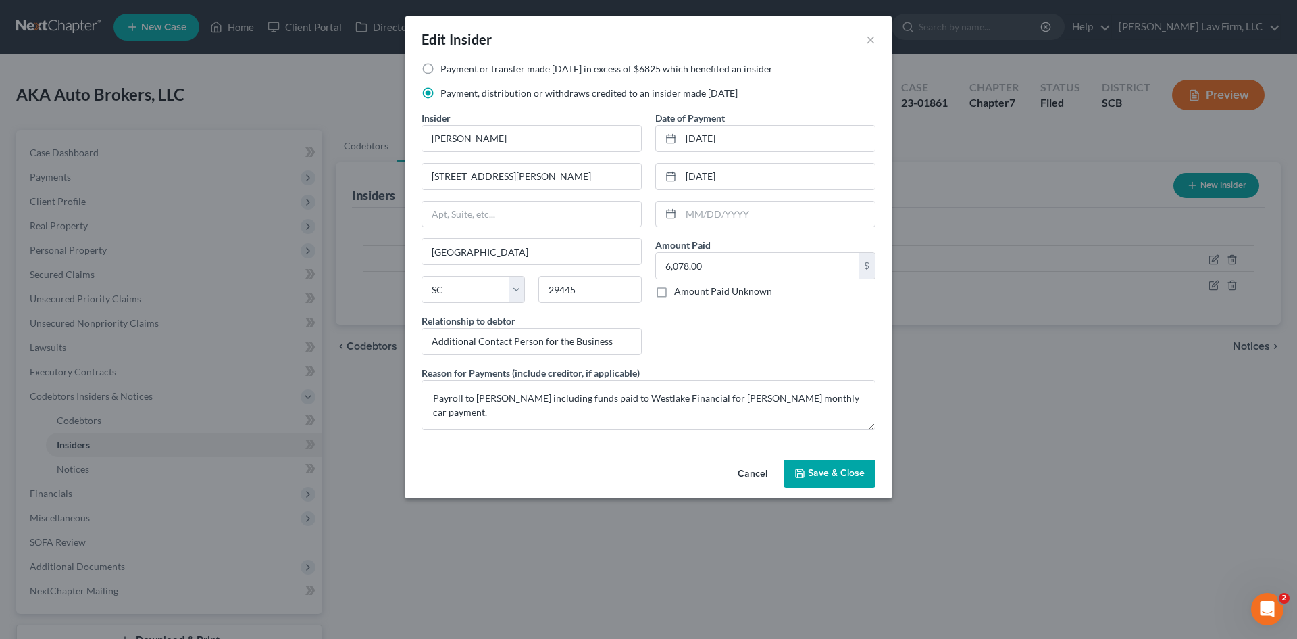
click at [829, 468] on span "Save & Close" at bounding box center [836, 473] width 57 height 11
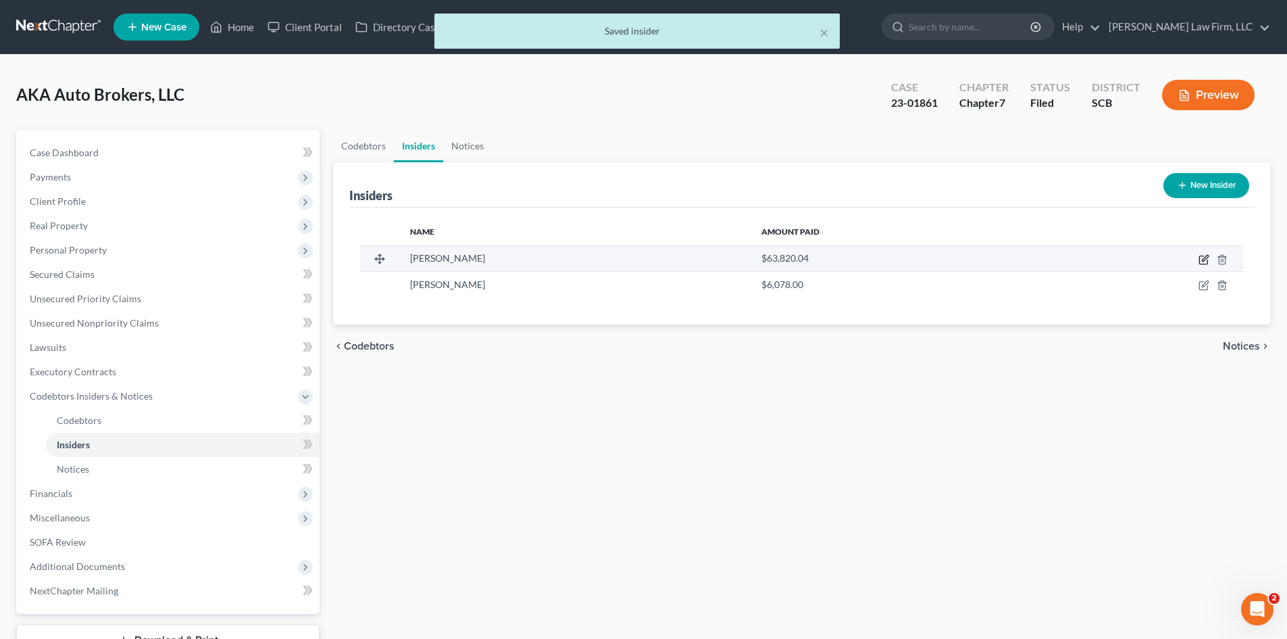
click at [1203, 260] on icon "button" at bounding box center [1205, 258] width 6 height 6
select select "42"
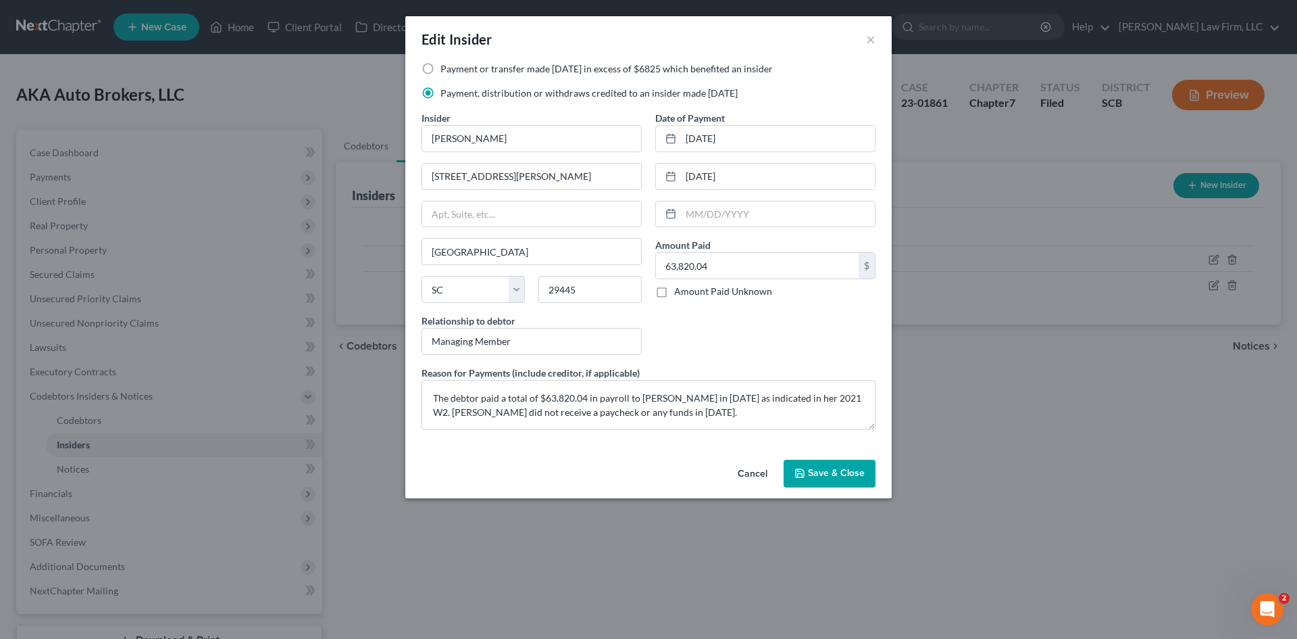
click at [846, 468] on span "Save & Close" at bounding box center [836, 473] width 57 height 11
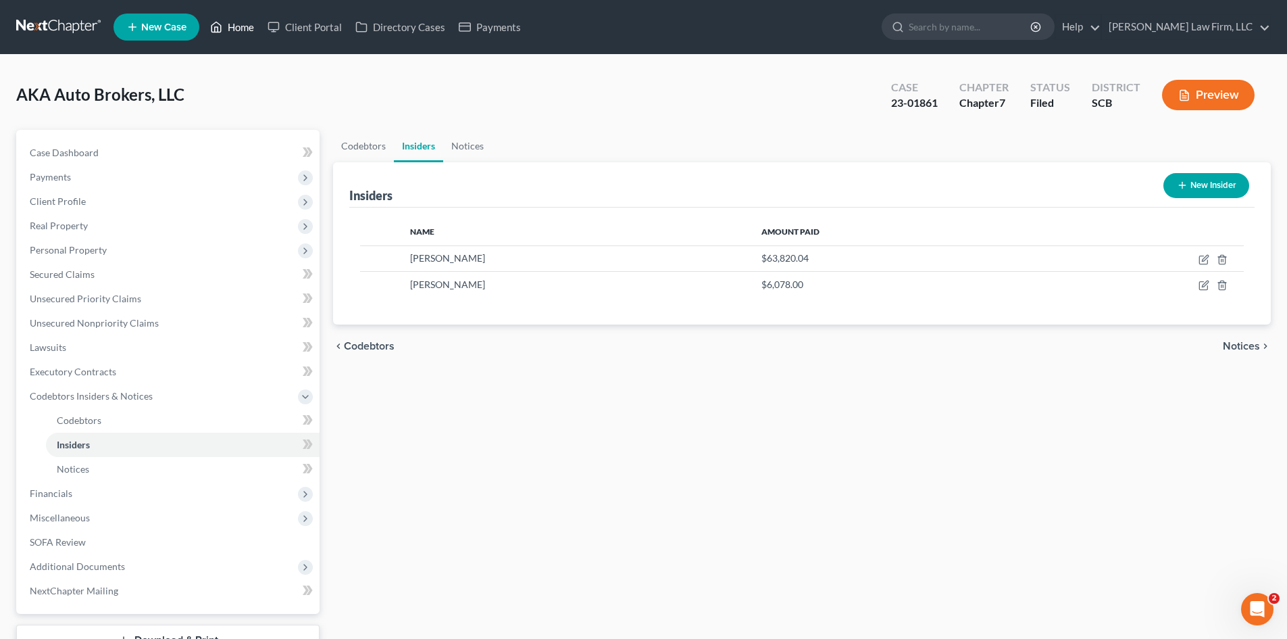
click at [241, 26] on link "Home" at bounding box center [231, 27] width 57 height 24
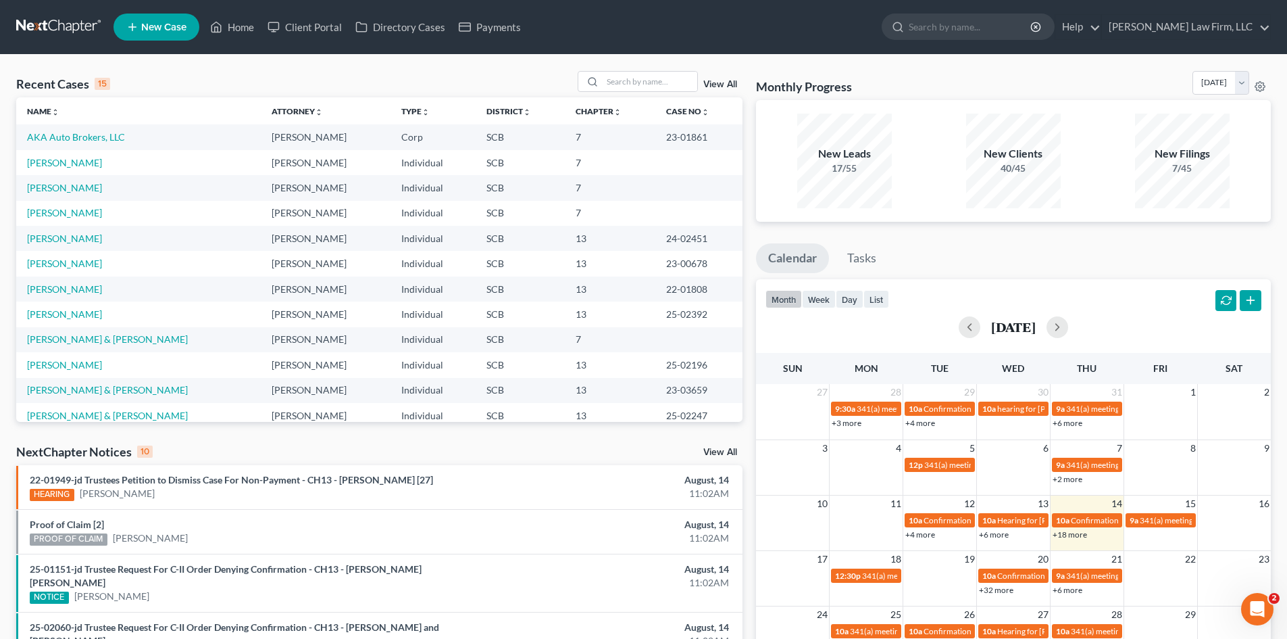
click at [724, 81] on link "View All" at bounding box center [720, 84] width 34 height 9
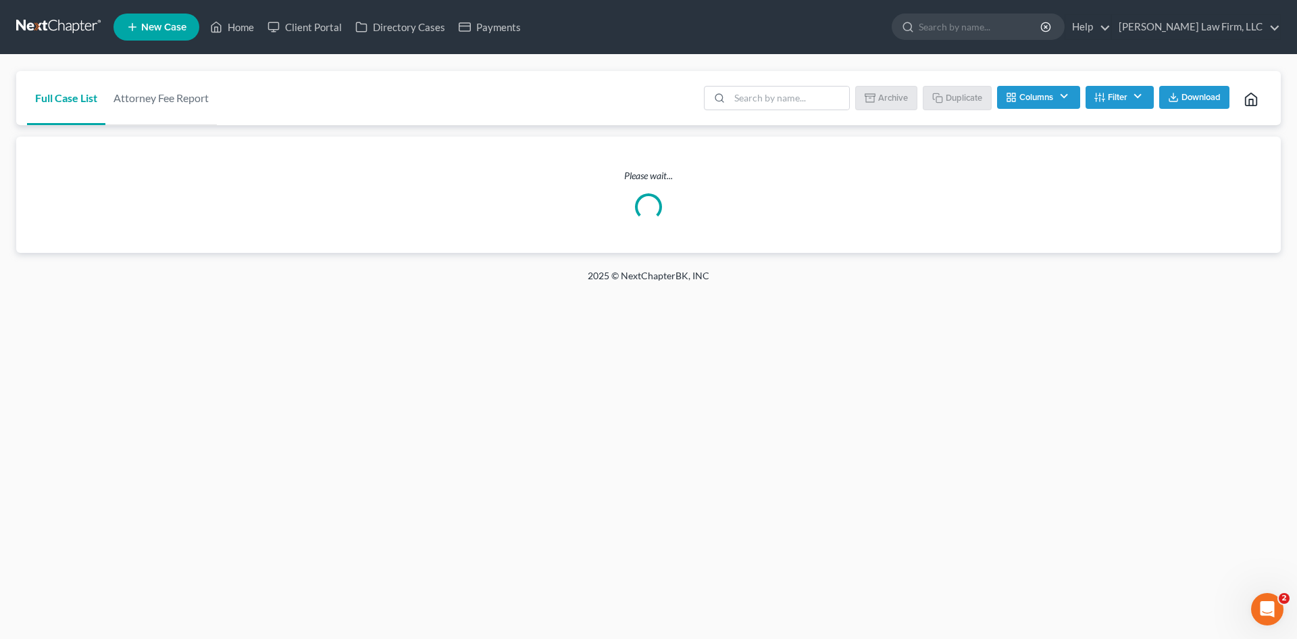
click at [1041, 93] on button "Columns" at bounding box center [1038, 97] width 82 height 23
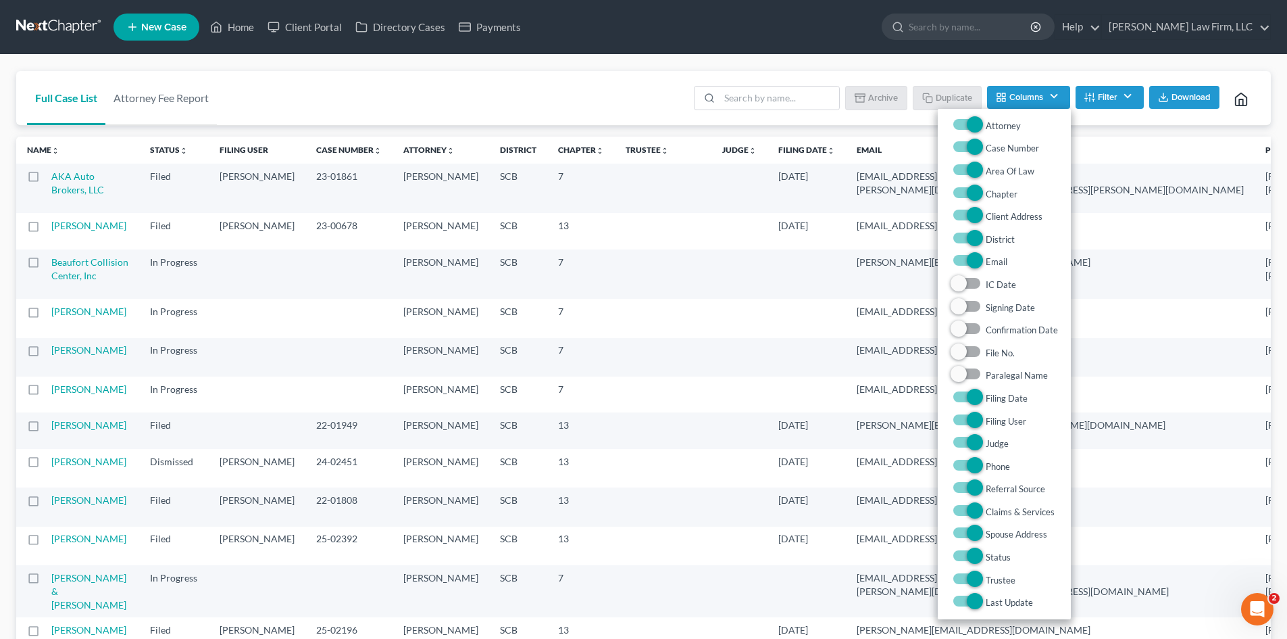
click at [1041, 93] on button "Columns" at bounding box center [1028, 97] width 82 height 23
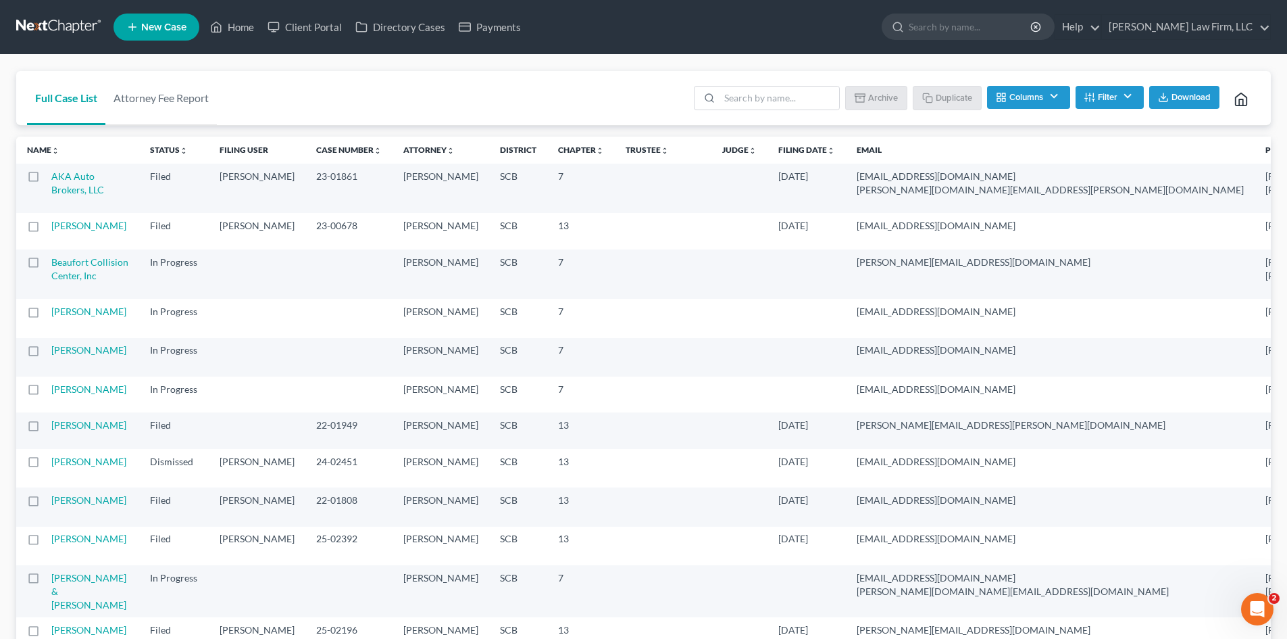
click at [1097, 95] on button "Filter" at bounding box center [1110, 97] width 68 height 23
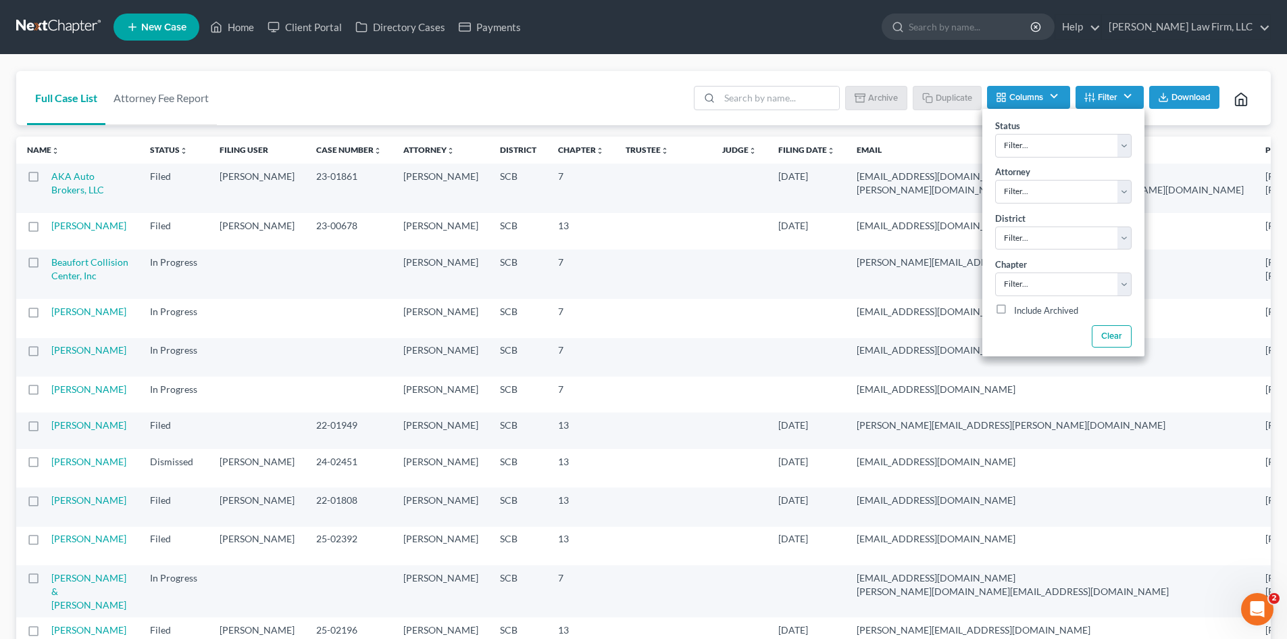
click at [1029, 103] on button "Columns" at bounding box center [1028, 97] width 82 height 23
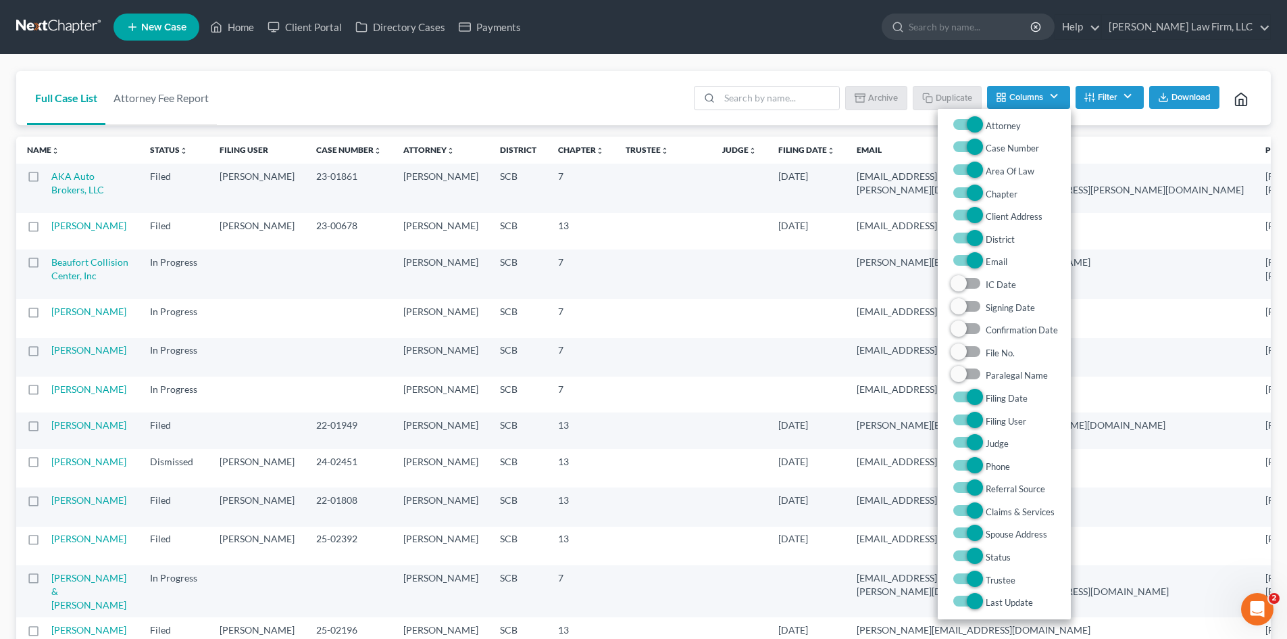
click at [1029, 103] on button "Columns" at bounding box center [1028, 97] width 82 height 23
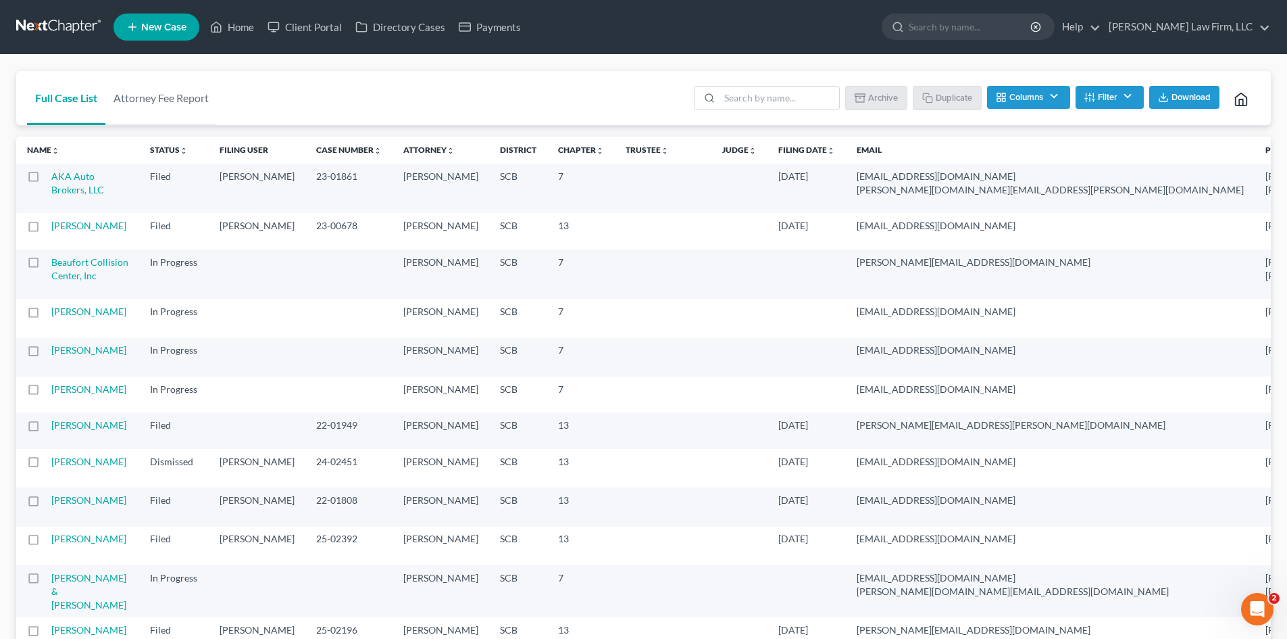
click at [1108, 95] on button "Filter" at bounding box center [1110, 97] width 68 height 23
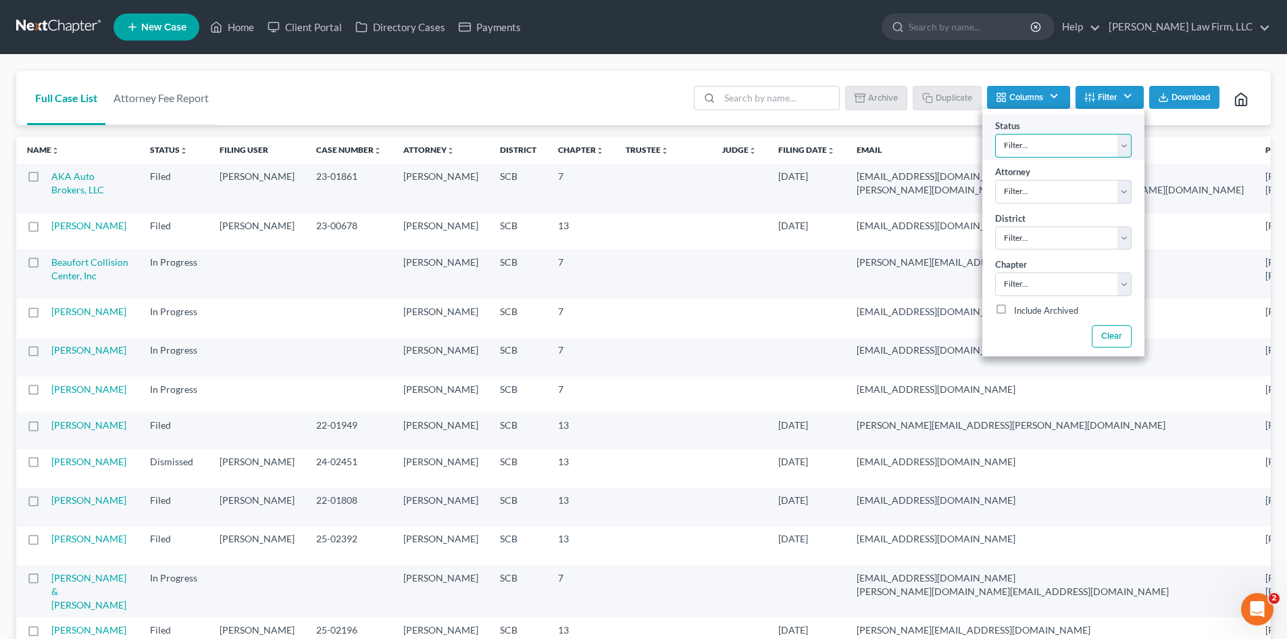
click at [1087, 144] on select "Filter... Discharged Dismissed Filed In Progress Lead Lost Lead Ready to File T…" at bounding box center [1063, 146] width 136 height 24
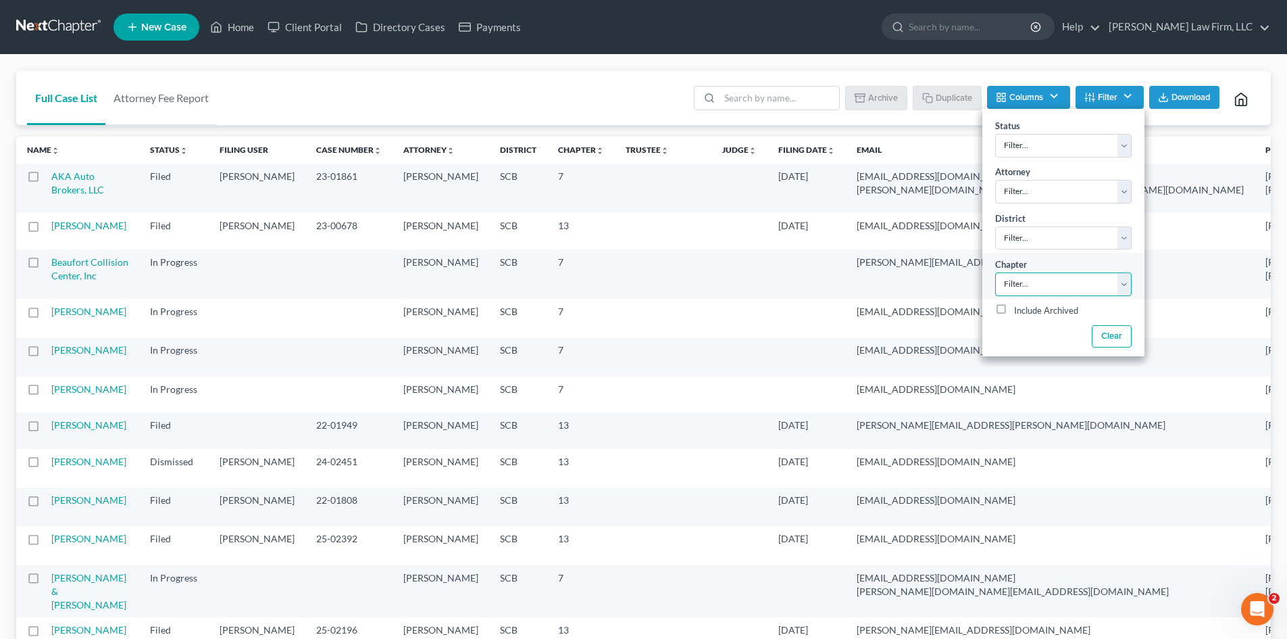
click at [1049, 291] on select "Filter... 7 11 13" at bounding box center [1063, 284] width 136 height 24
select select "0"
click at [995, 272] on select "Filter... 7 11 13" at bounding box center [1063, 284] width 136 height 24
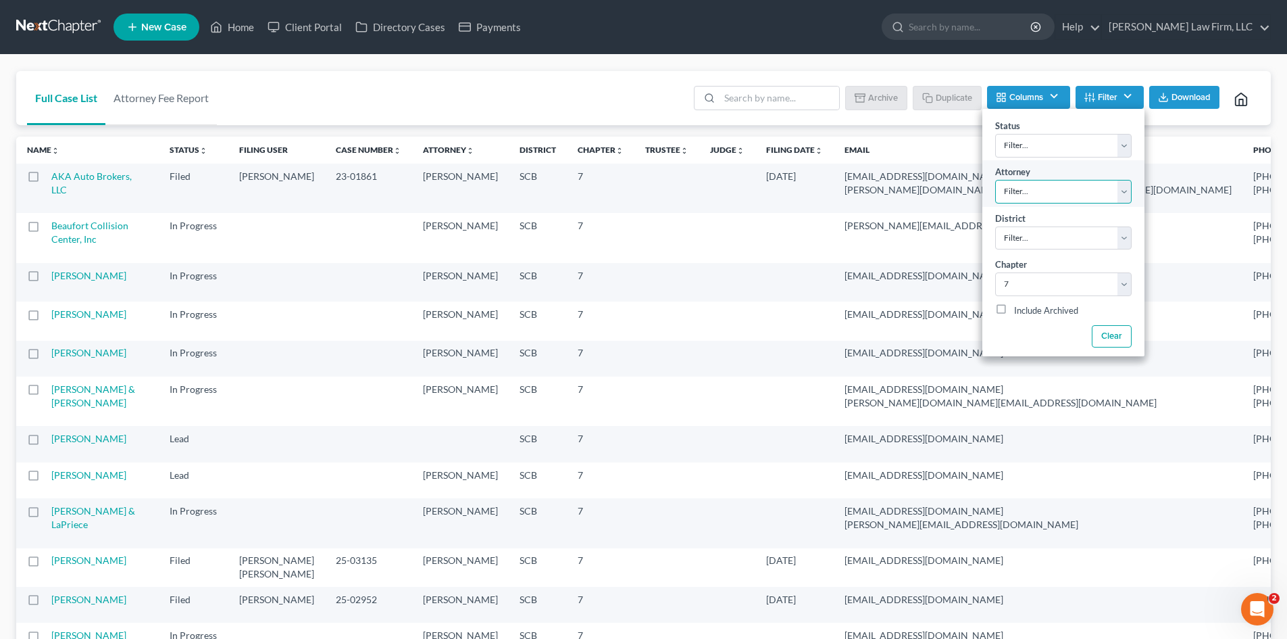
click at [1069, 196] on select "Filter... Robert Meredith, Jr. Elizabeth Heilig" at bounding box center [1063, 192] width 136 height 24
click at [1064, 245] on select "Filter... Filter... Alabama - Middle Alabama - Northern Alabama - Southern Alas…" at bounding box center [1063, 238] width 136 height 24
click at [1064, 244] on select "Filter... Filter... Alabama - Middle Alabama - Northern Alabama - Southern Alas…" at bounding box center [1063, 238] width 136 height 24
click at [1062, 134] on select "Filter... Discharged Dismissed Filed In Progress Lead Lost Lead Ready to File T…" at bounding box center [1063, 146] width 136 height 24
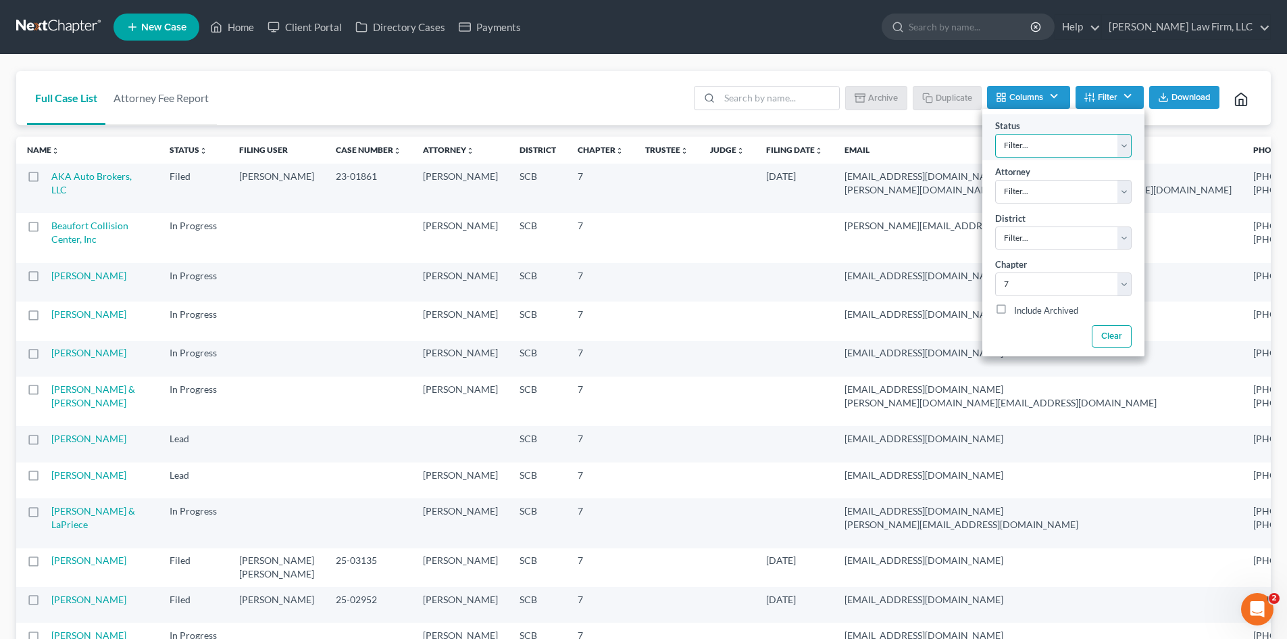
select select "2"
click at [995, 134] on select "Filter... Discharged Dismissed Filed In Progress Lead Lost Lead Ready to File T…" at bounding box center [1063, 146] width 136 height 24
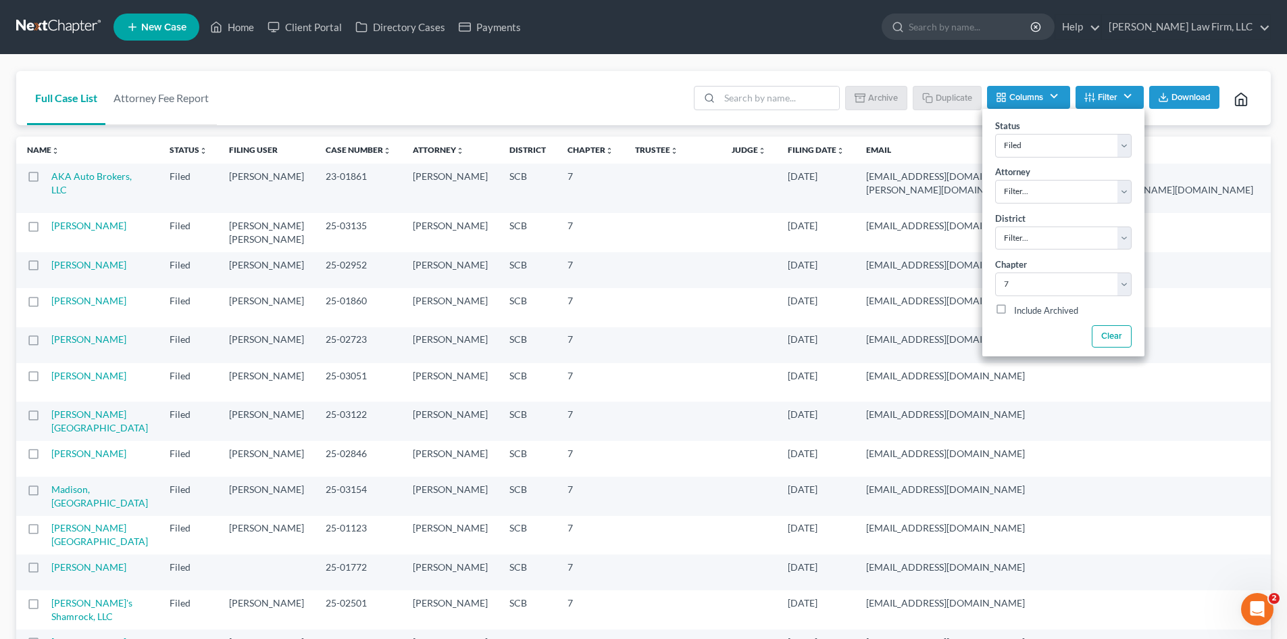
click at [545, 89] on div "Full Case List Attorney Fee Report Batch Download Archive Un-archive Duplicate …" at bounding box center [643, 98] width 1255 height 55
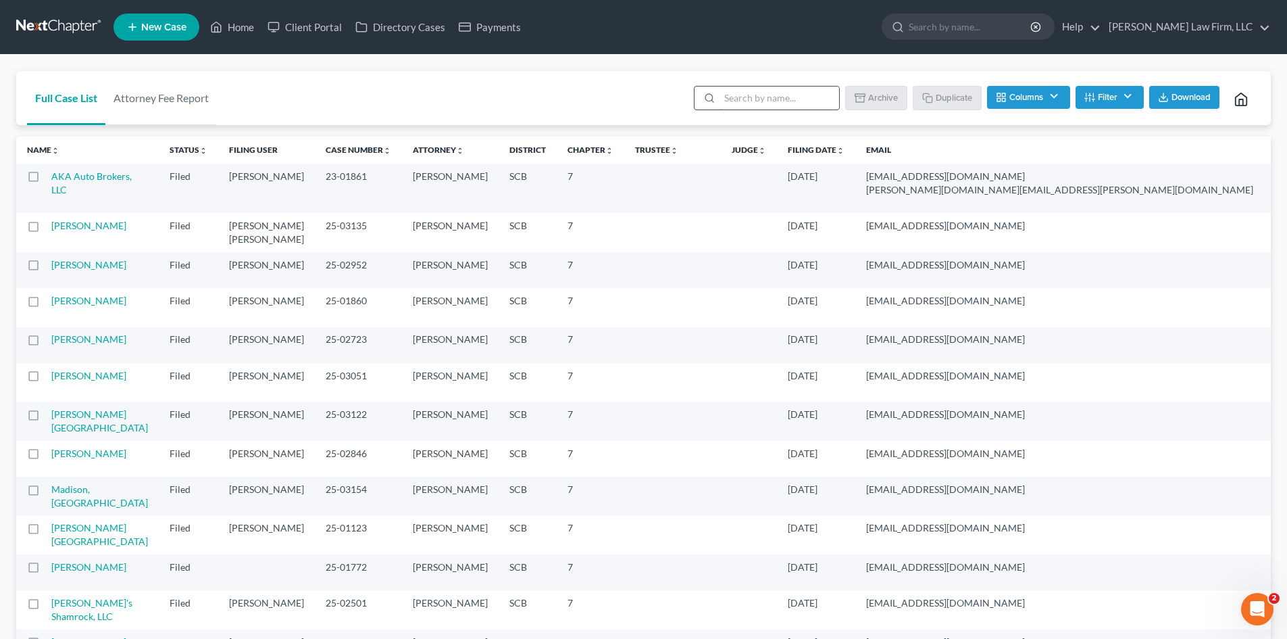
click at [777, 107] on input "search" at bounding box center [780, 97] width 120 height 23
type input "LLC"
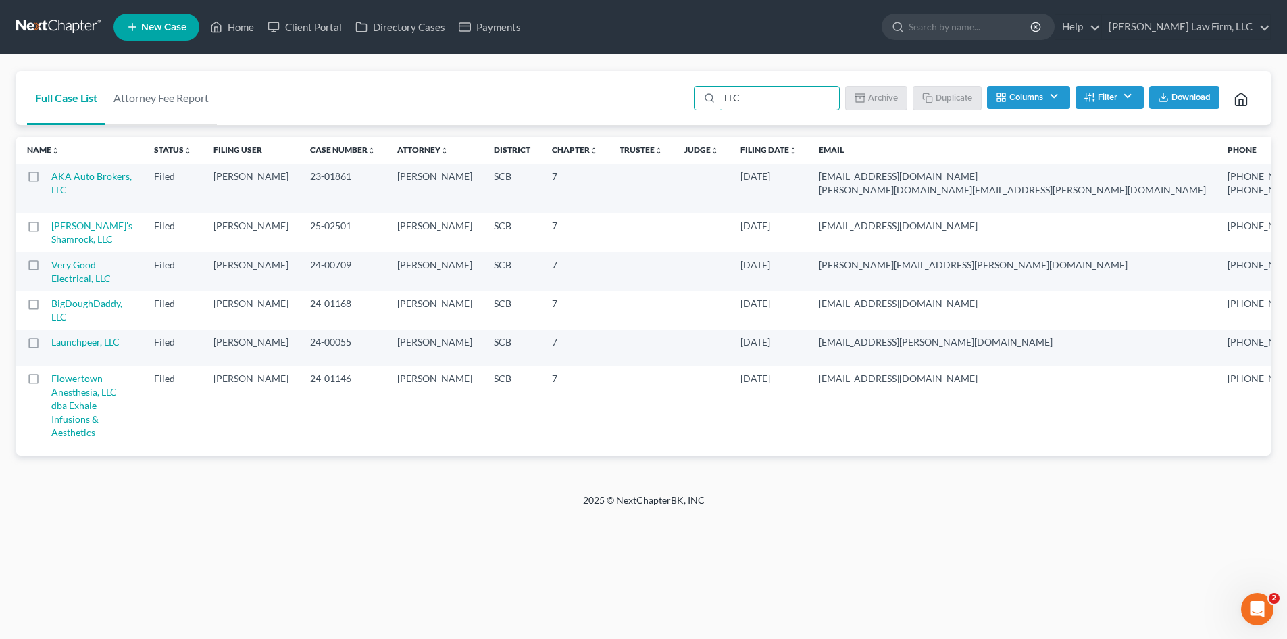
scroll to position [20, 0]
click at [65, 445] on td "Flowertown Anesthesia, LLC dba Exhale Infusions & Aesthetics" at bounding box center [97, 405] width 92 height 79
click at [74, 438] on link "Flowertown Anesthesia, LLC dba Exhale Infusions & Aesthetics" at bounding box center [84, 405] width 66 height 66
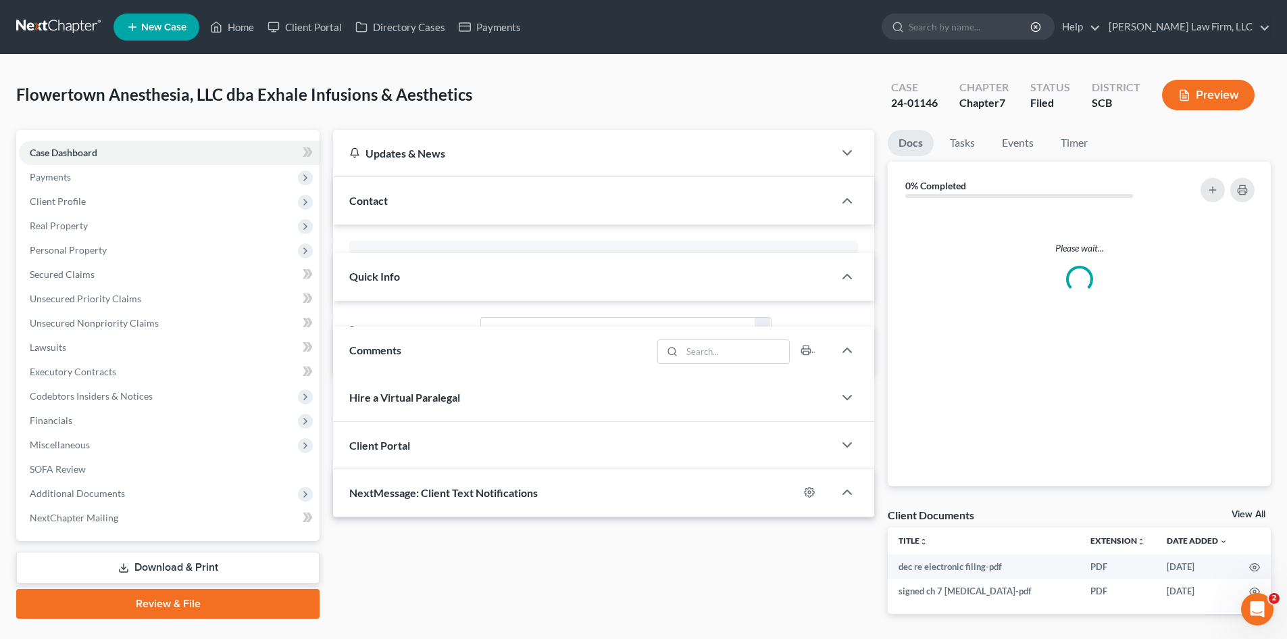
select select "0"
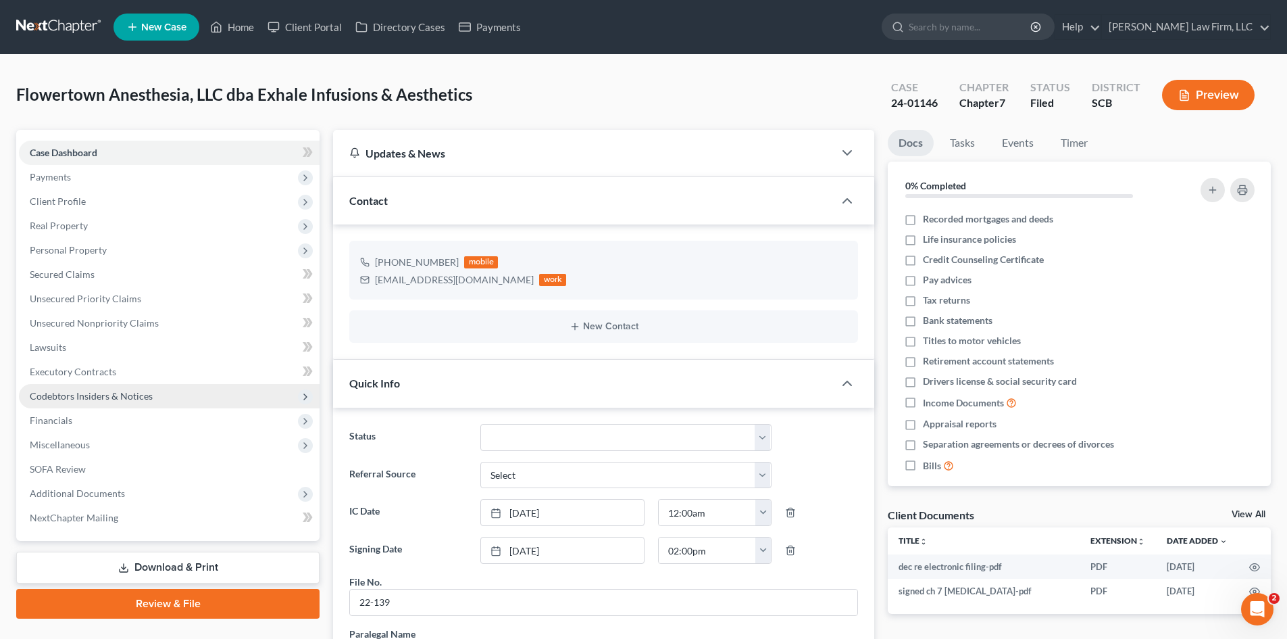
scroll to position [2064, 0]
click at [79, 397] on span "Codebtors Insiders & Notices" at bounding box center [91, 395] width 123 height 11
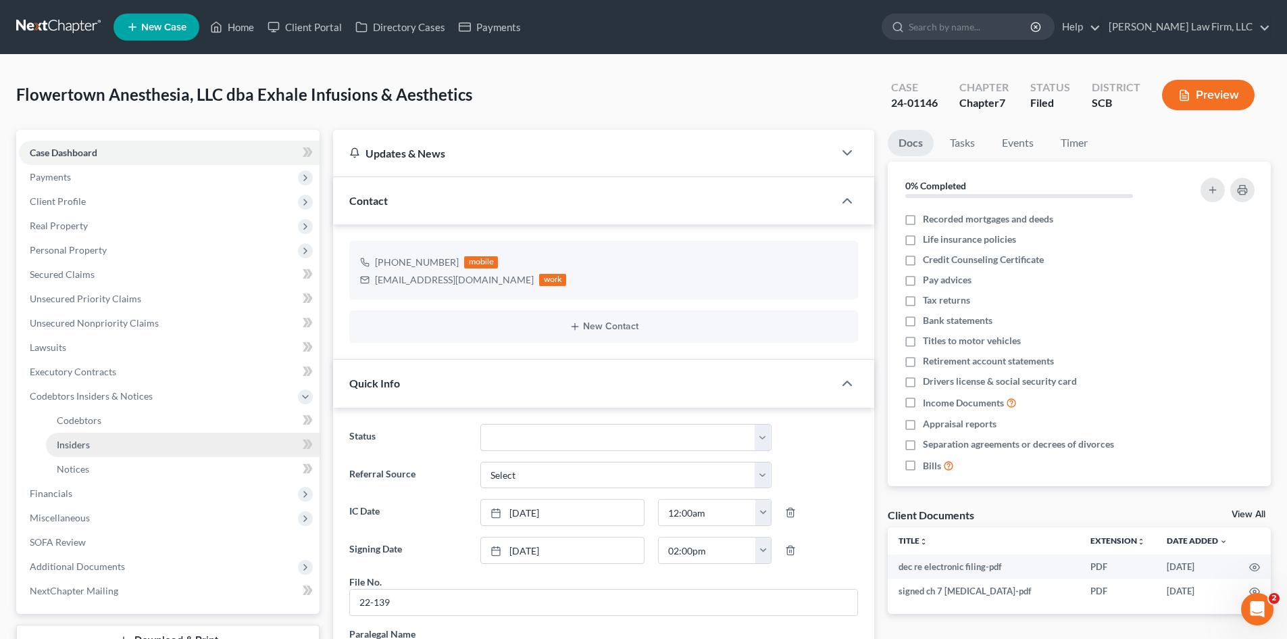
click at [79, 439] on span "Insiders" at bounding box center [73, 444] width 33 height 11
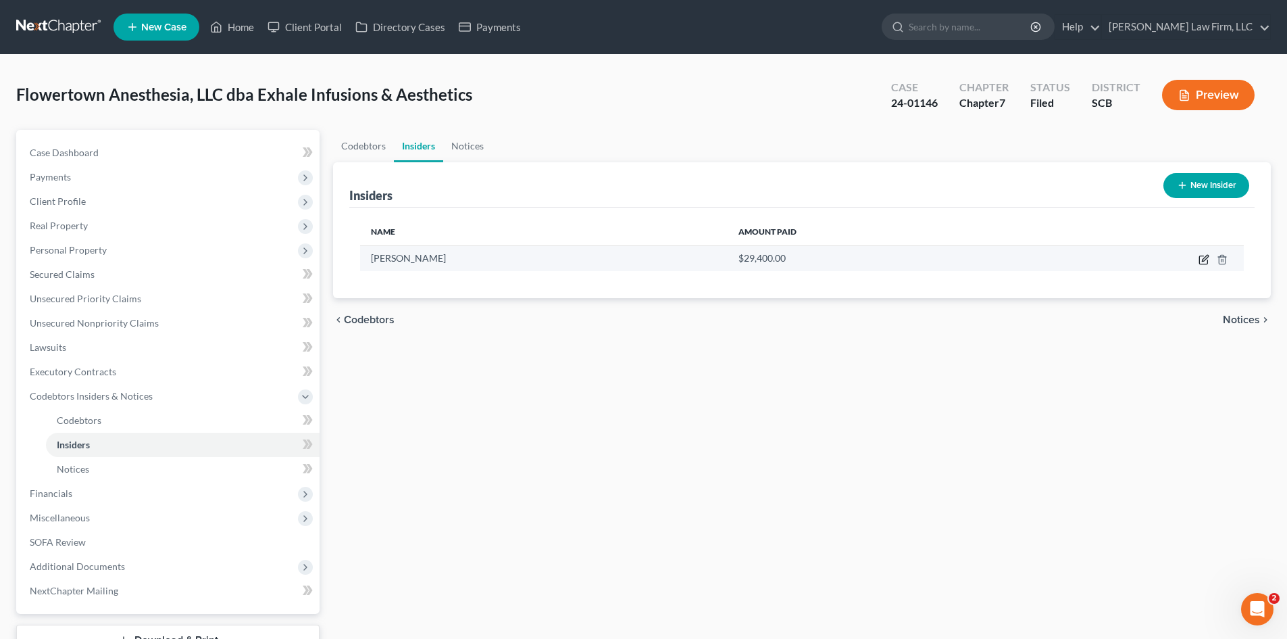
click at [1205, 262] on icon "button" at bounding box center [1204, 259] width 11 height 11
select select "42"
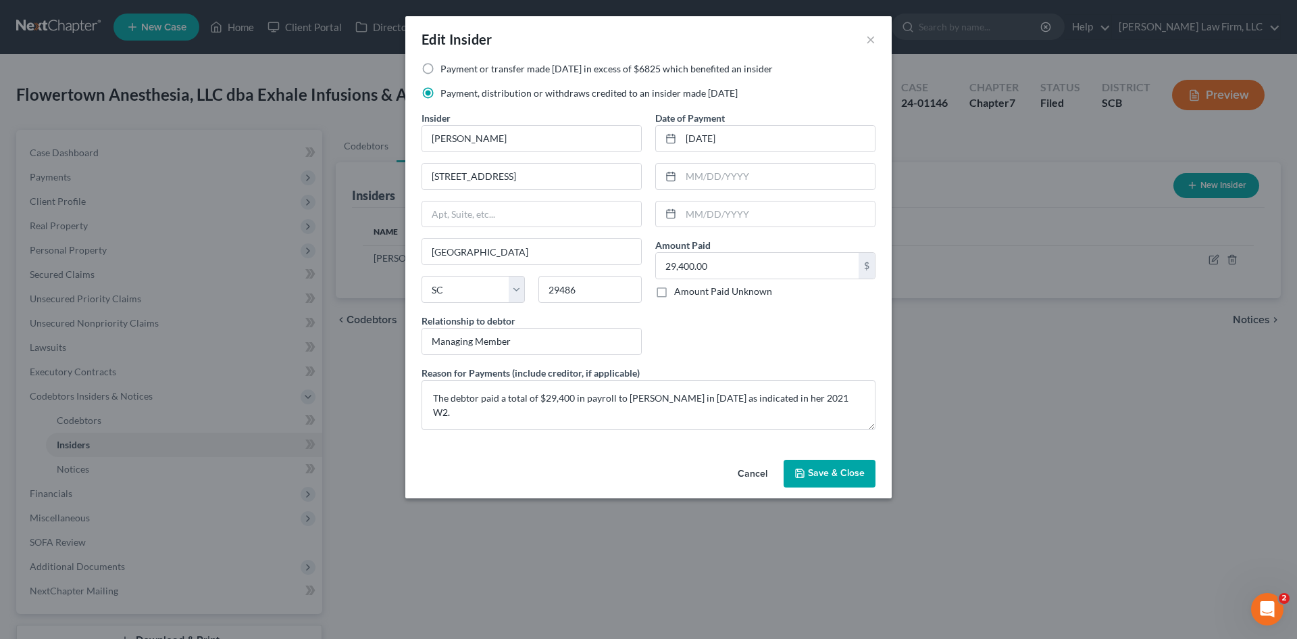
click at [759, 472] on button "Cancel" at bounding box center [752, 474] width 51 height 27
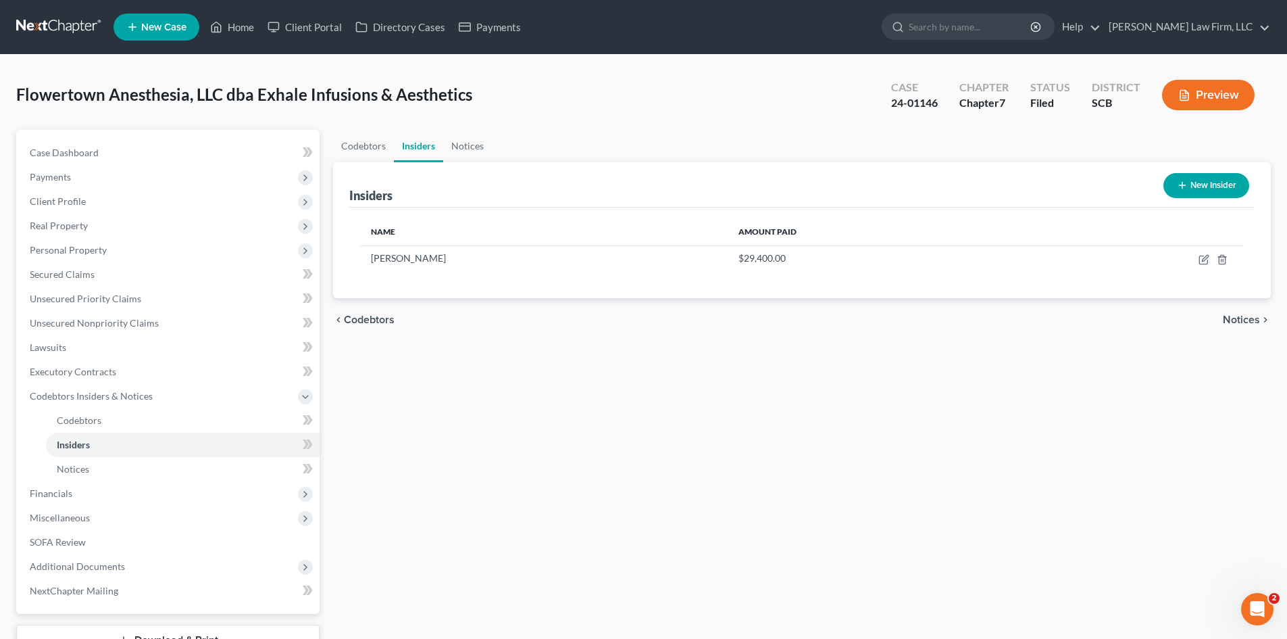
select select "0"
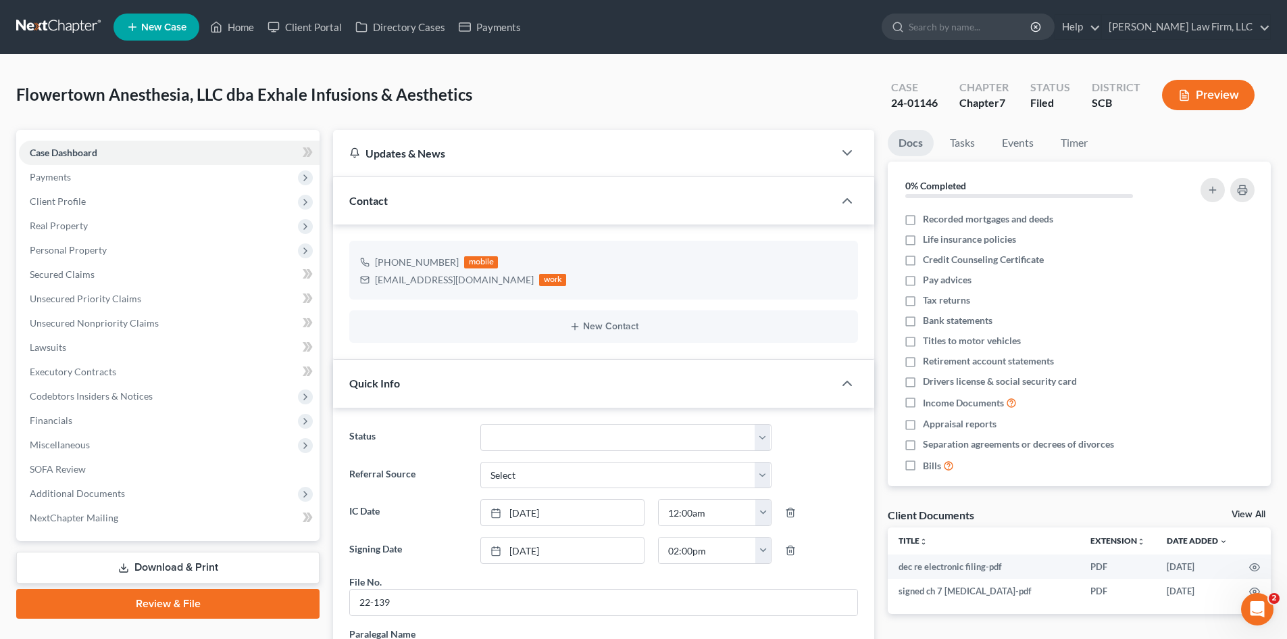
scroll to position [2064, 0]
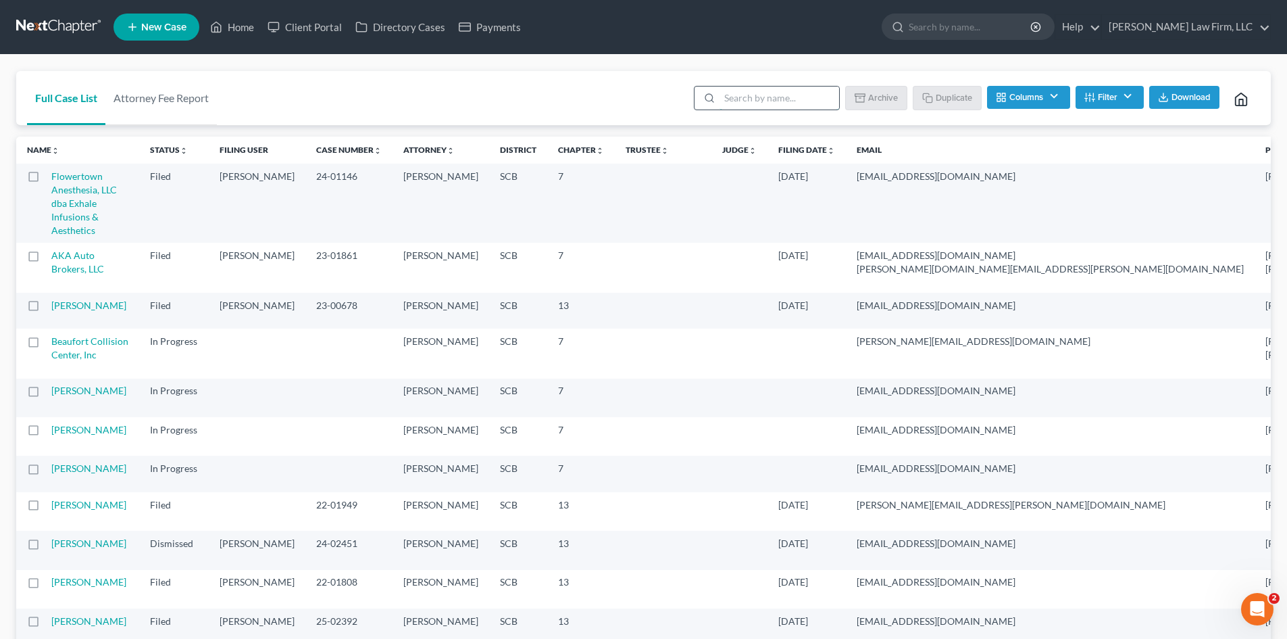
click at [797, 93] on input "search" at bounding box center [780, 97] width 120 height 23
type input "LLC"
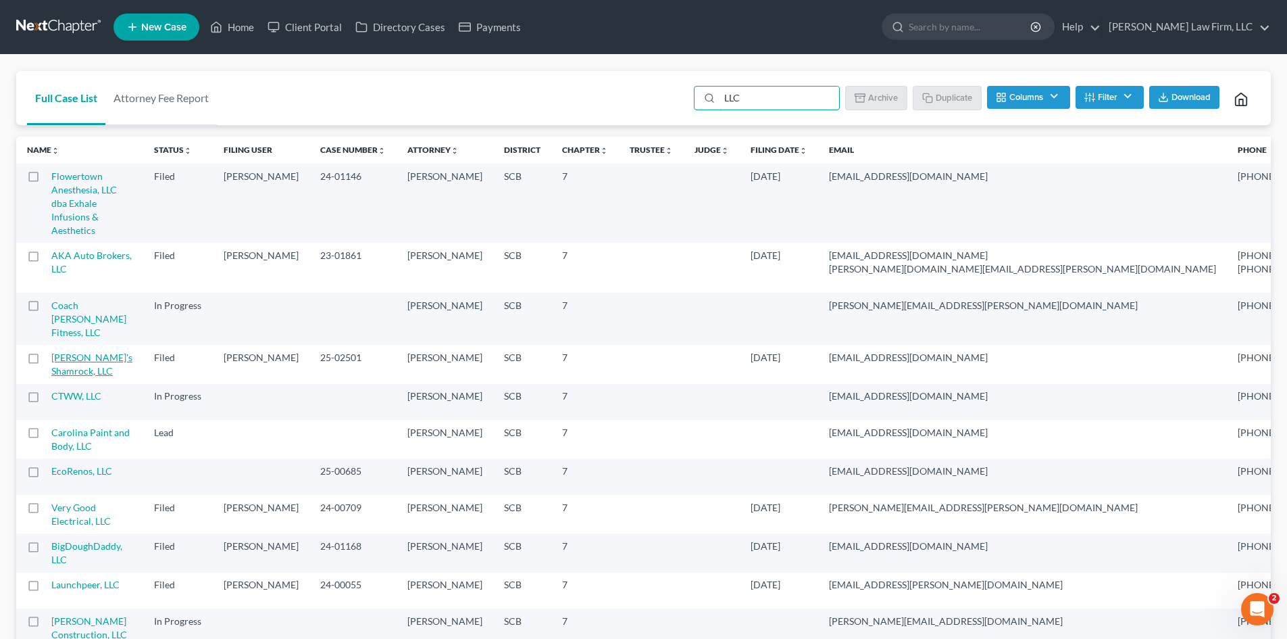
click at [68, 376] on link "Sheila's Shamrock, LLC" at bounding box center [91, 363] width 81 height 25
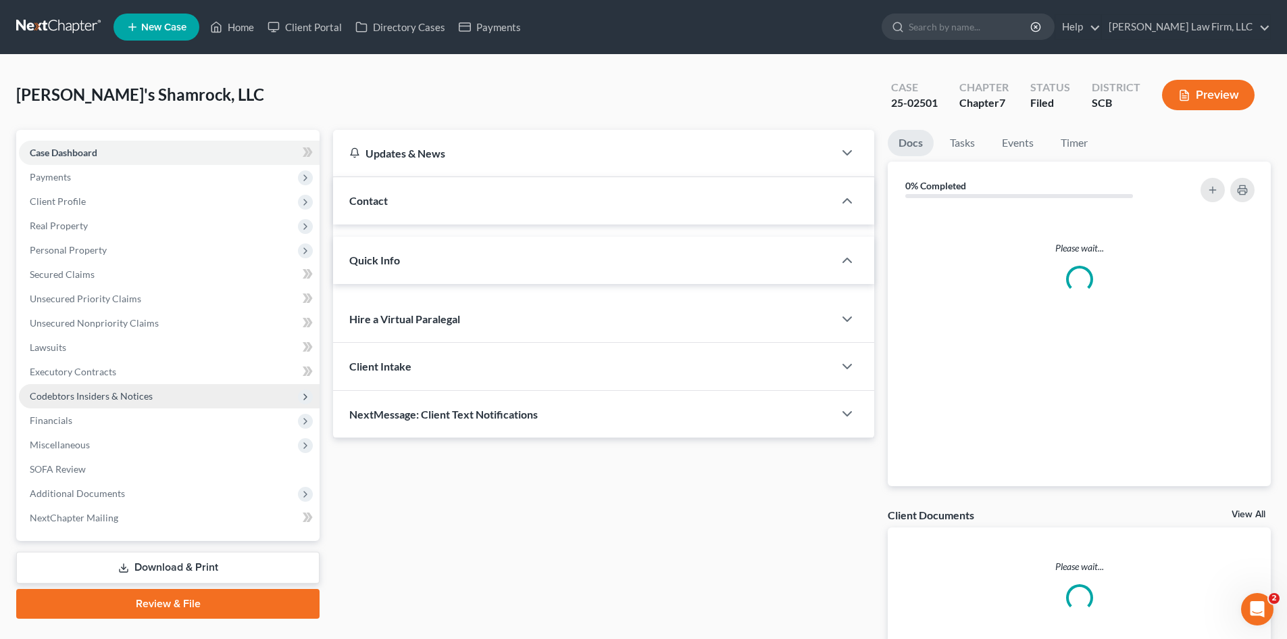
select select "1"
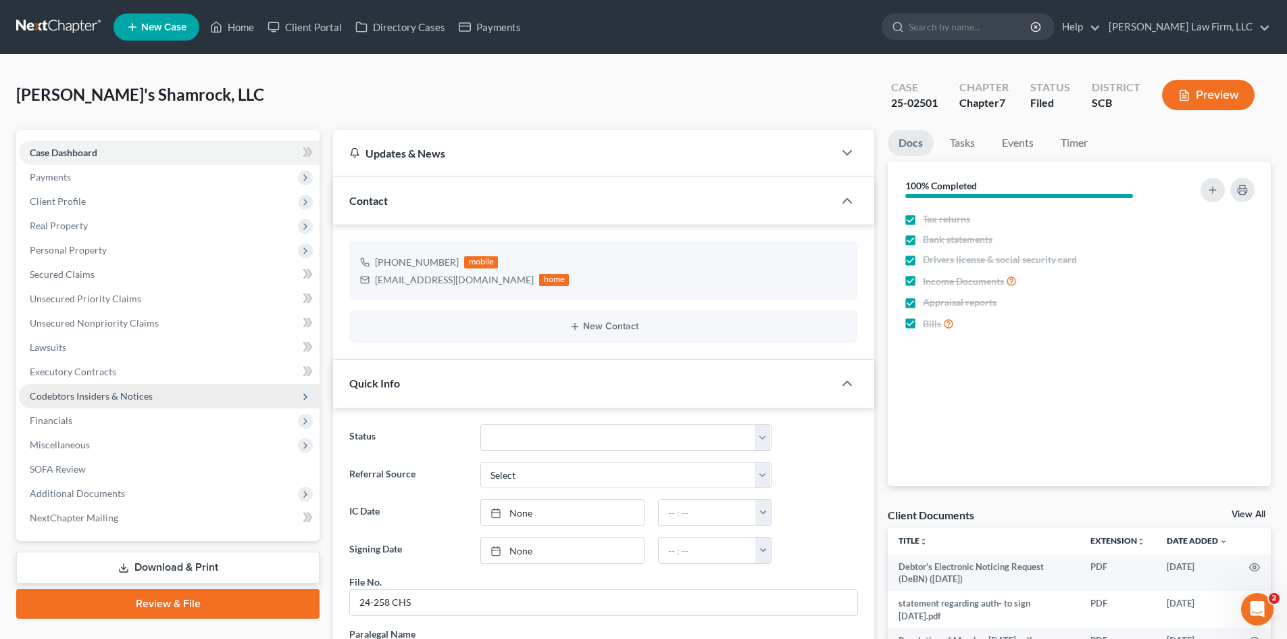
scroll to position [377, 0]
click at [64, 391] on span "Codebtors Insiders & Notices" at bounding box center [91, 395] width 123 height 11
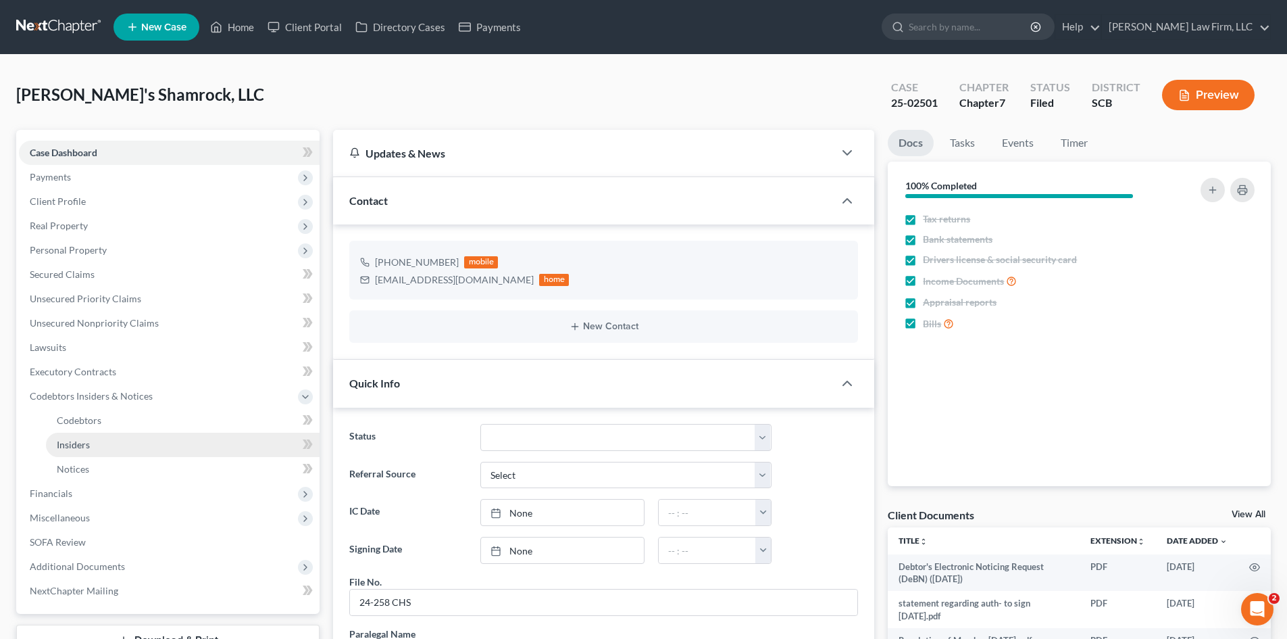
click at [72, 440] on span "Insiders" at bounding box center [73, 444] width 33 height 11
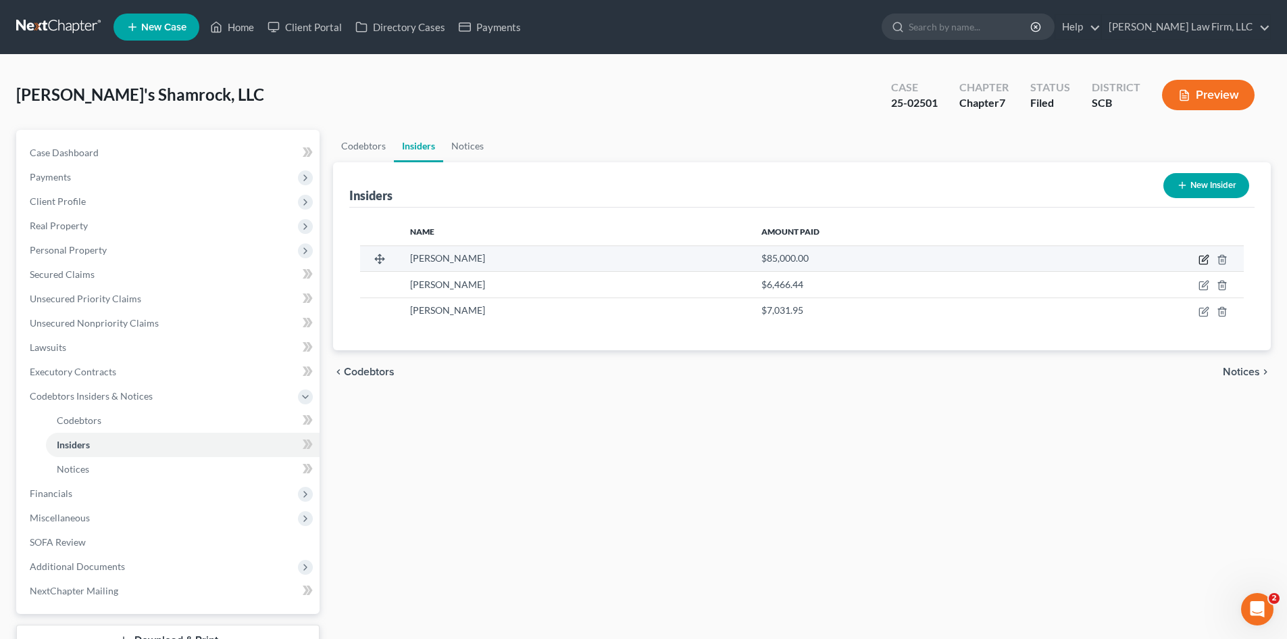
click at [1203, 264] on icon "button" at bounding box center [1203, 260] width 8 height 8
select select "42"
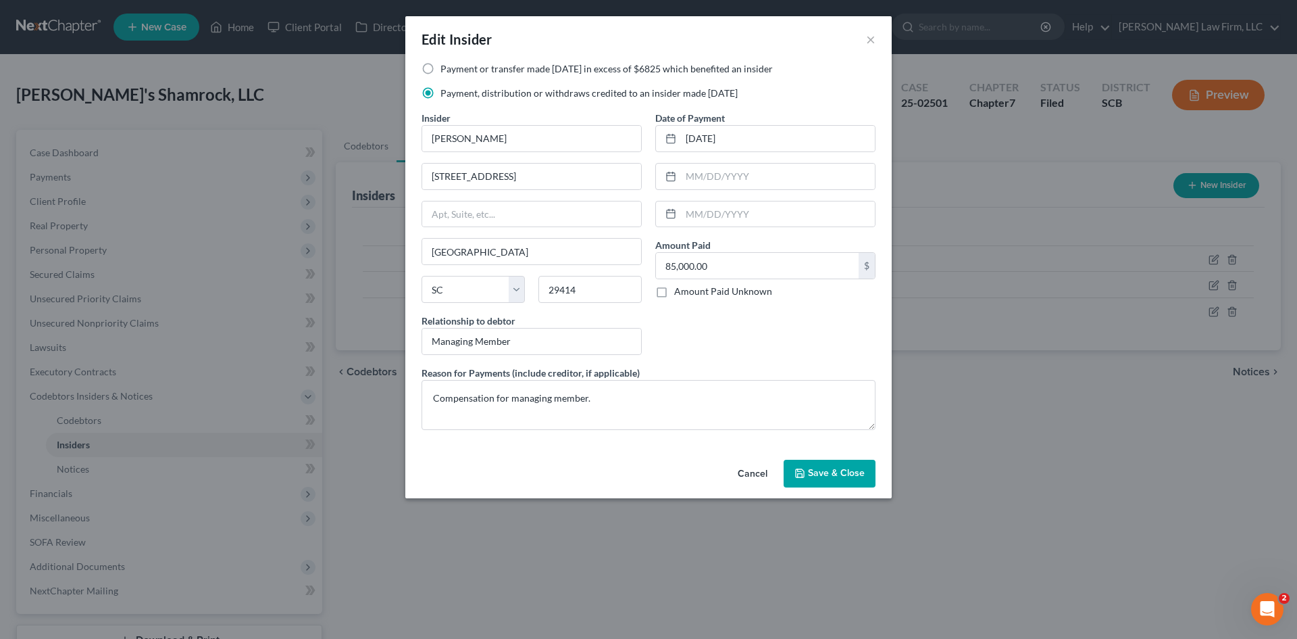
click at [747, 475] on button "Cancel" at bounding box center [752, 474] width 51 height 27
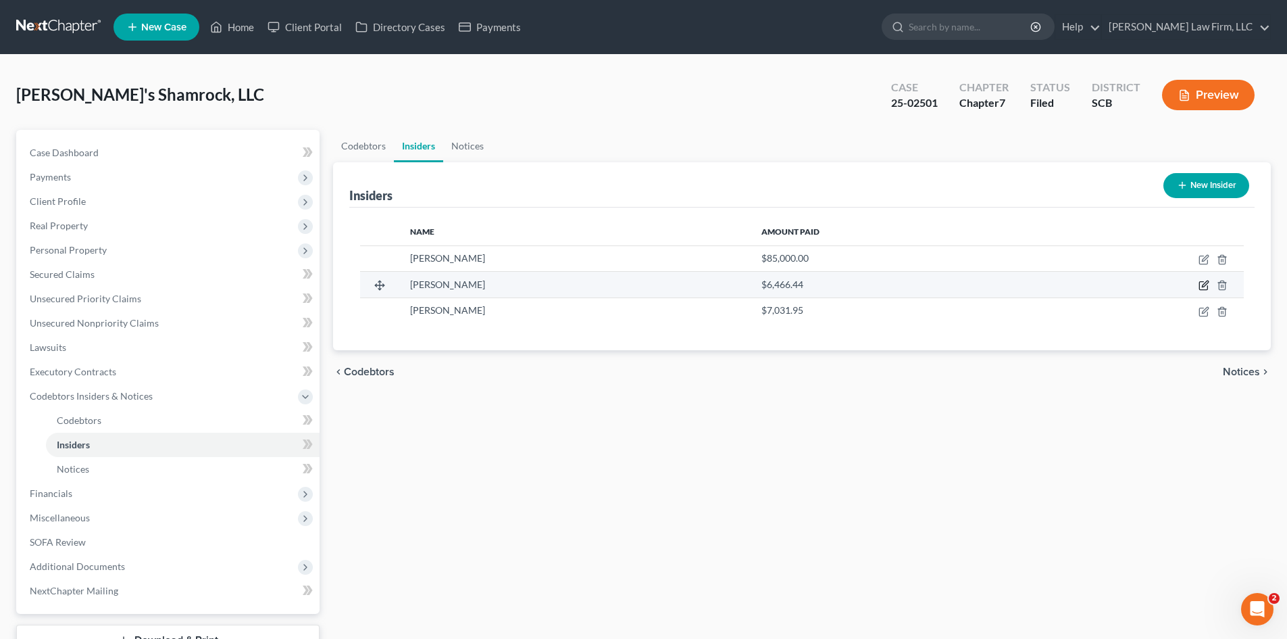
click at [1204, 286] on icon "button" at bounding box center [1204, 285] width 11 height 11
select select "42"
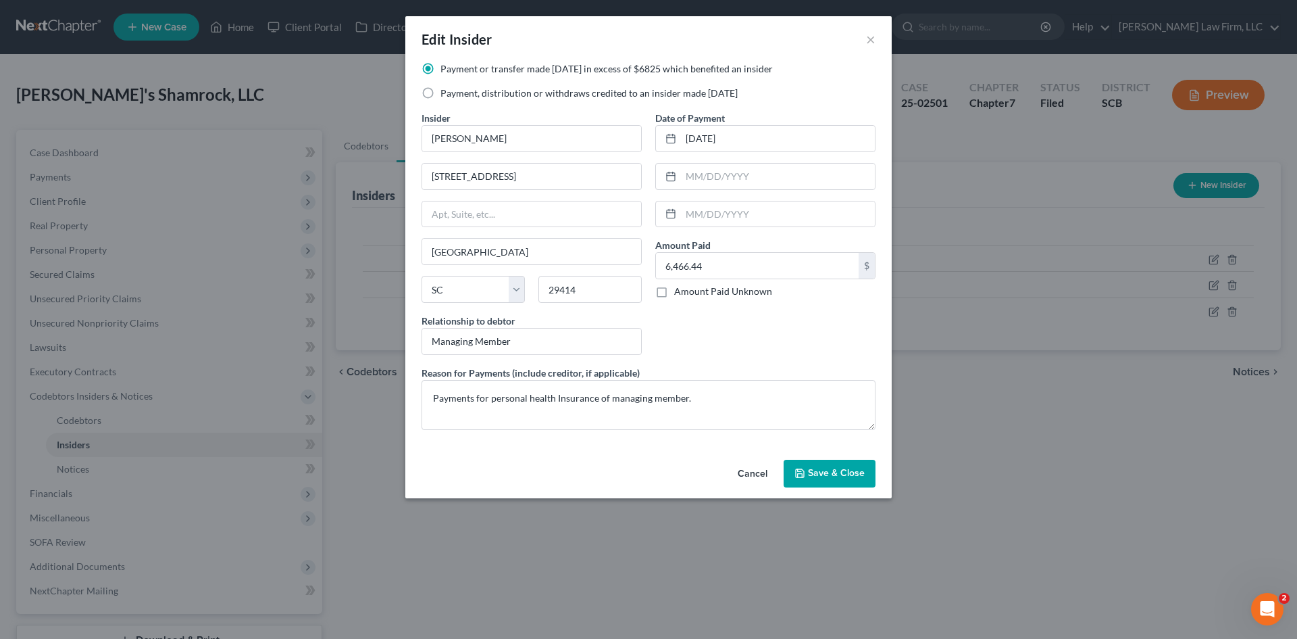
drag, startPoint x: 745, startPoint y: 474, endPoint x: 774, endPoint y: 465, distance: 30.4
click at [745, 474] on button "Cancel" at bounding box center [752, 474] width 51 height 27
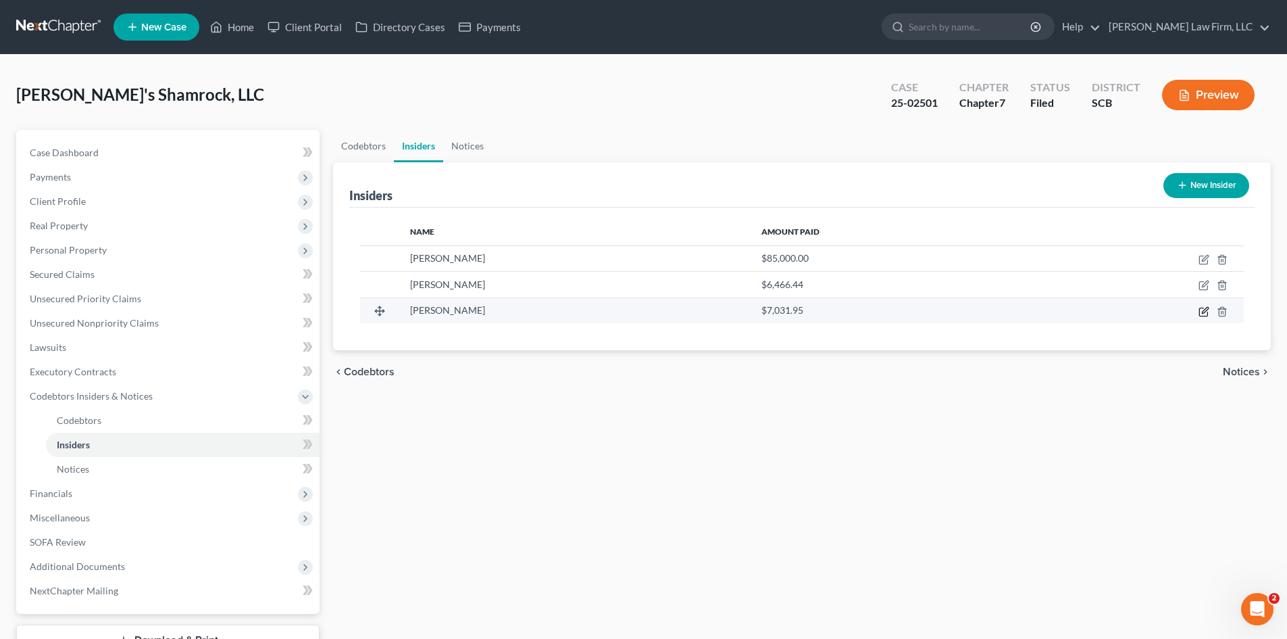
click at [1205, 315] on icon "button" at bounding box center [1204, 311] width 11 height 11
select select "42"
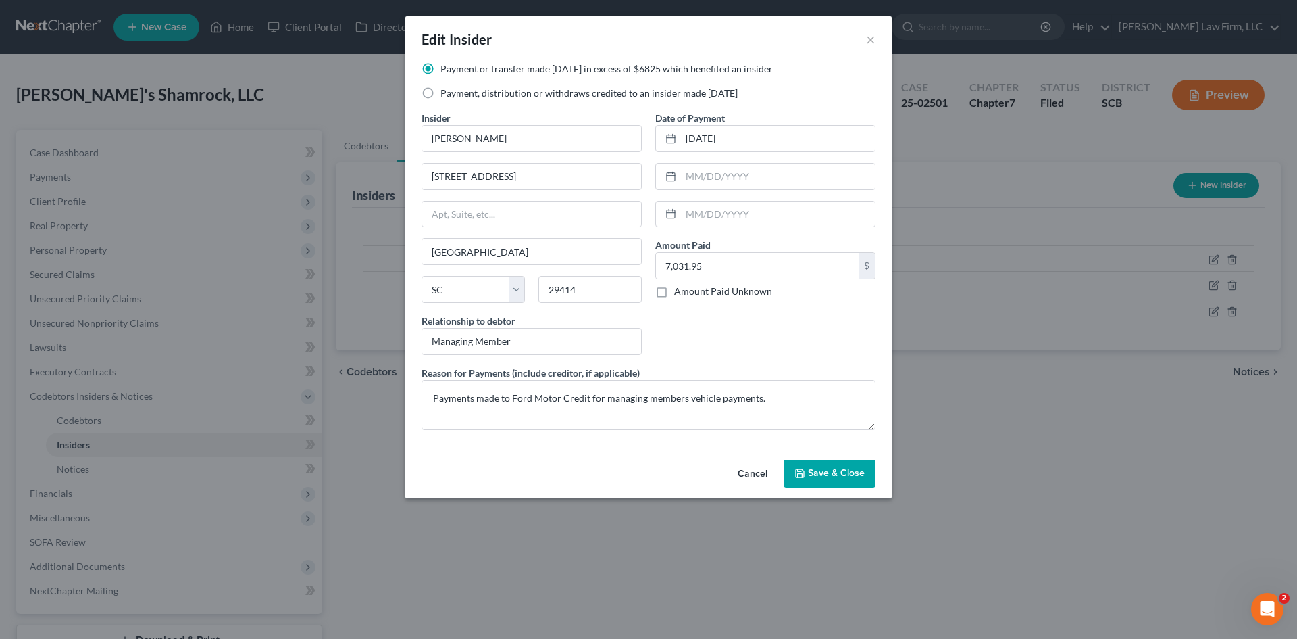
click at [760, 476] on button "Cancel" at bounding box center [752, 474] width 51 height 27
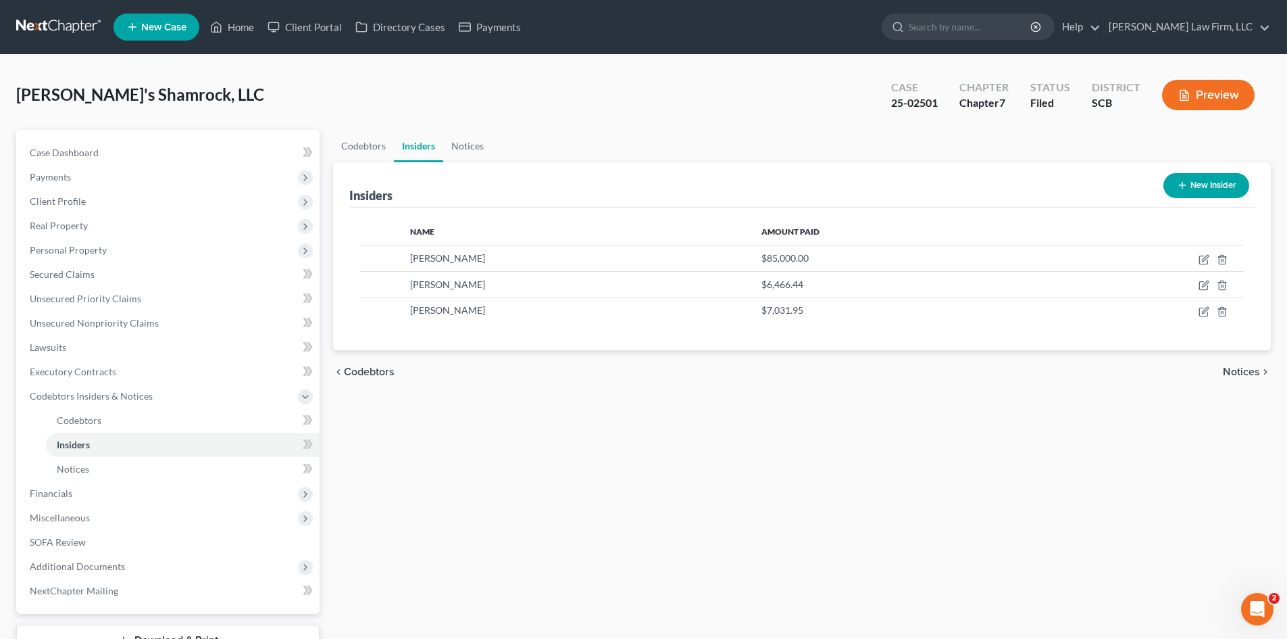
select select "2"
select select "1"
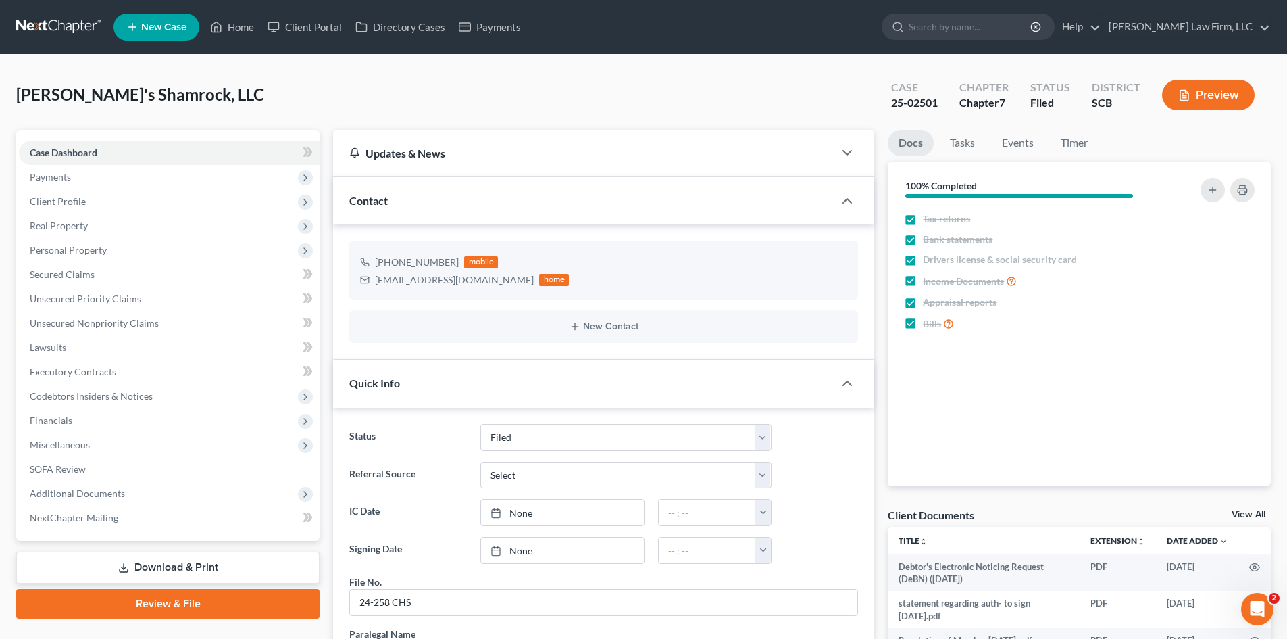
scroll to position [377, 0]
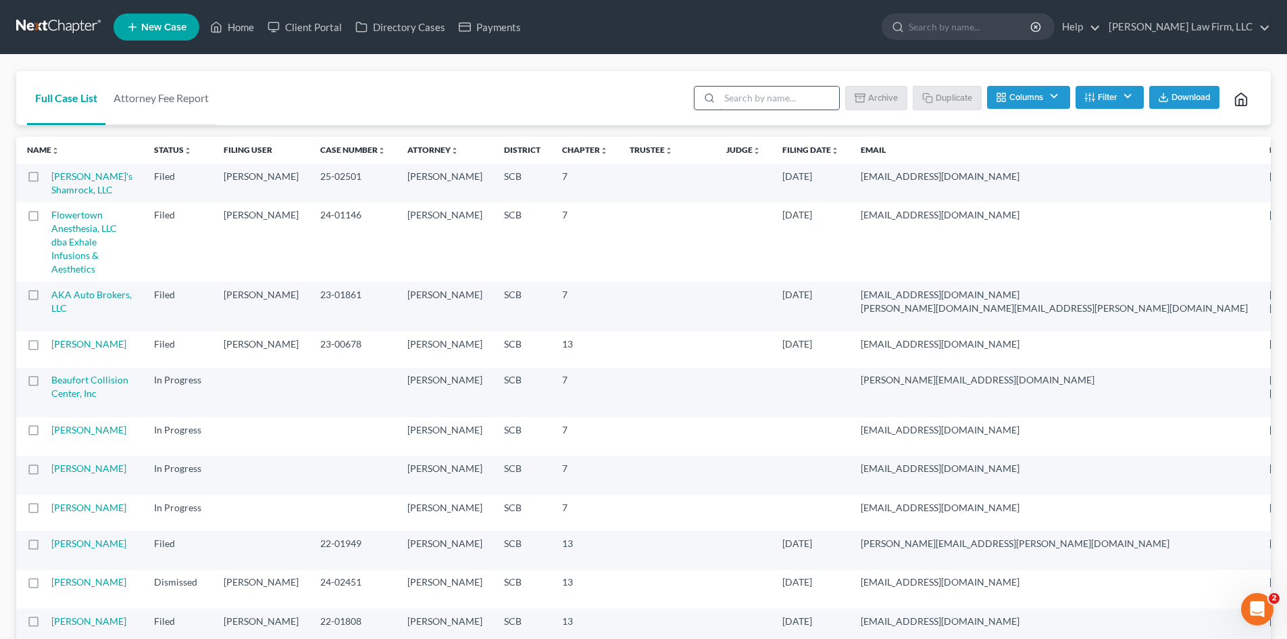
click at [736, 105] on input "search" at bounding box center [780, 97] width 120 height 23
type input "LLC"
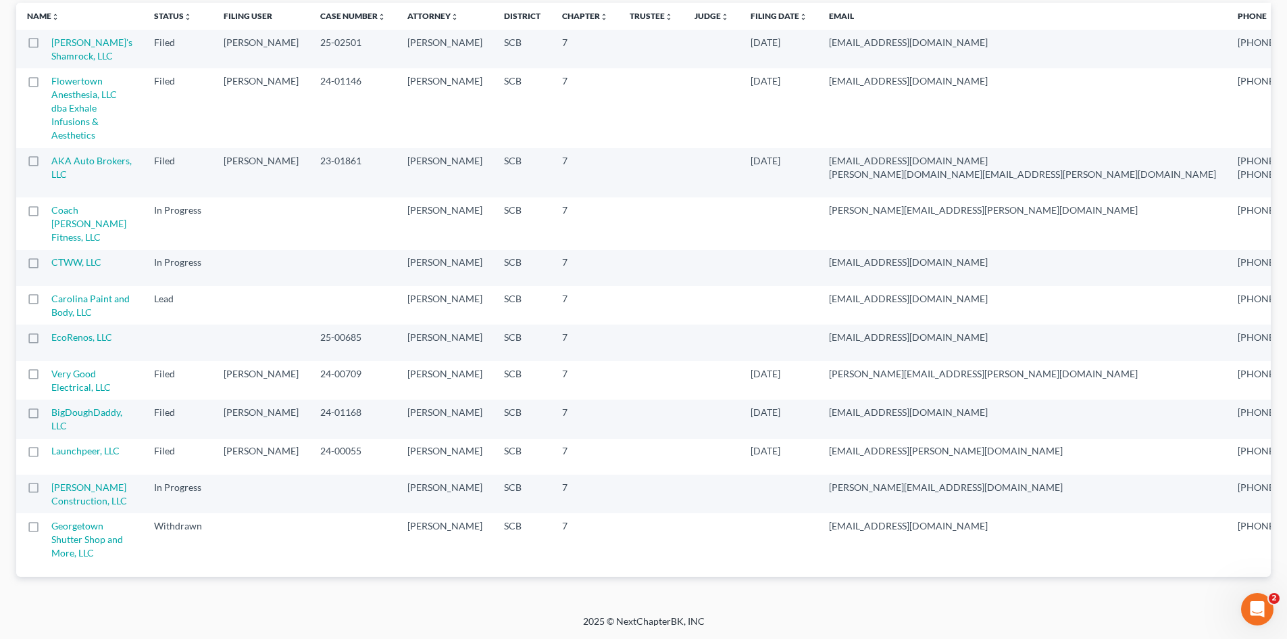
scroll to position [270, 0]
click at [103, 332] on link "EcoRenos, LLC" at bounding box center [81, 336] width 61 height 11
select select "4"
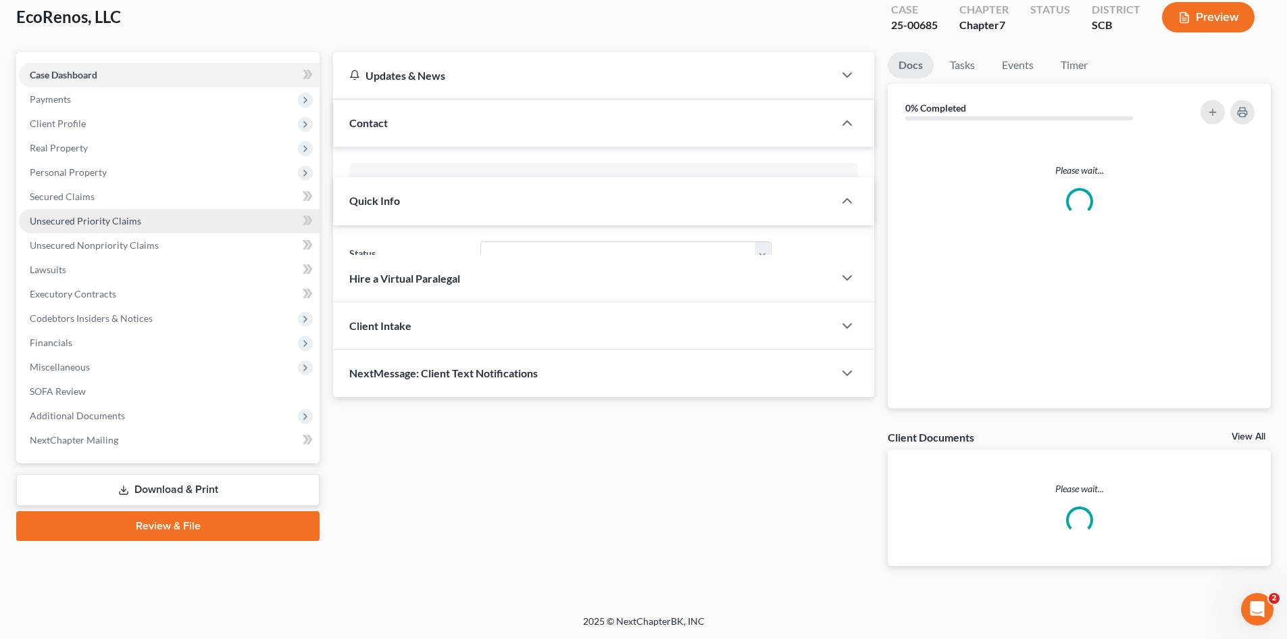
select select "3"
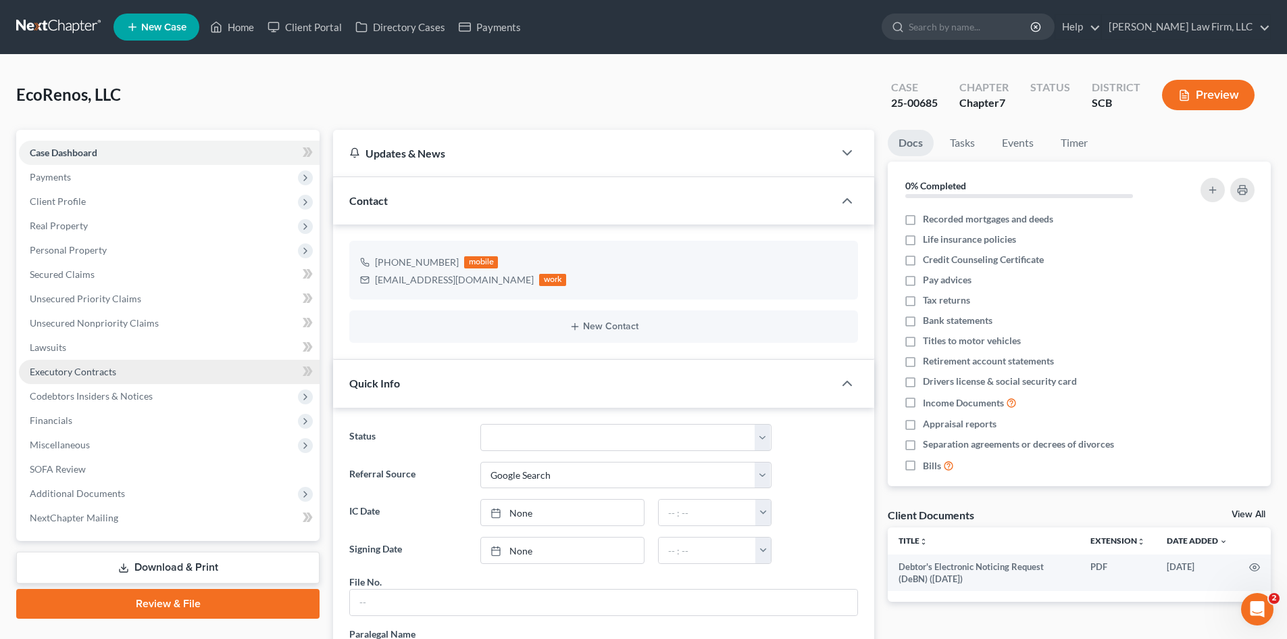
scroll to position [857, 0]
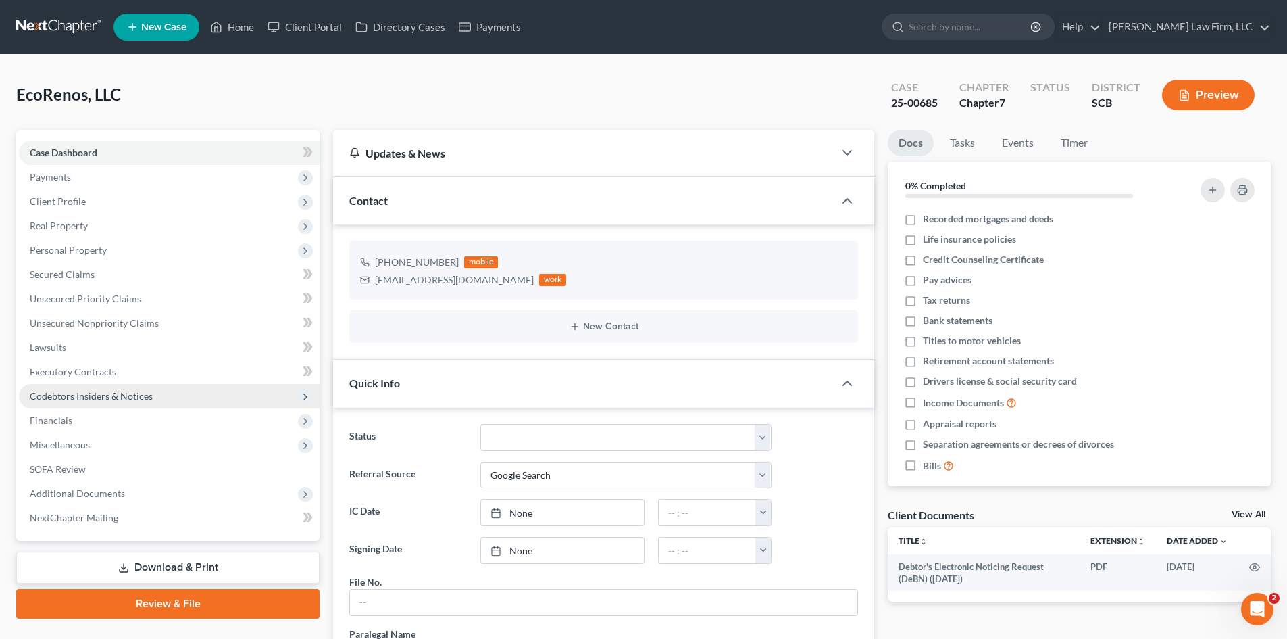
click at [89, 395] on span "Codebtors Insiders & Notices" at bounding box center [91, 395] width 123 height 11
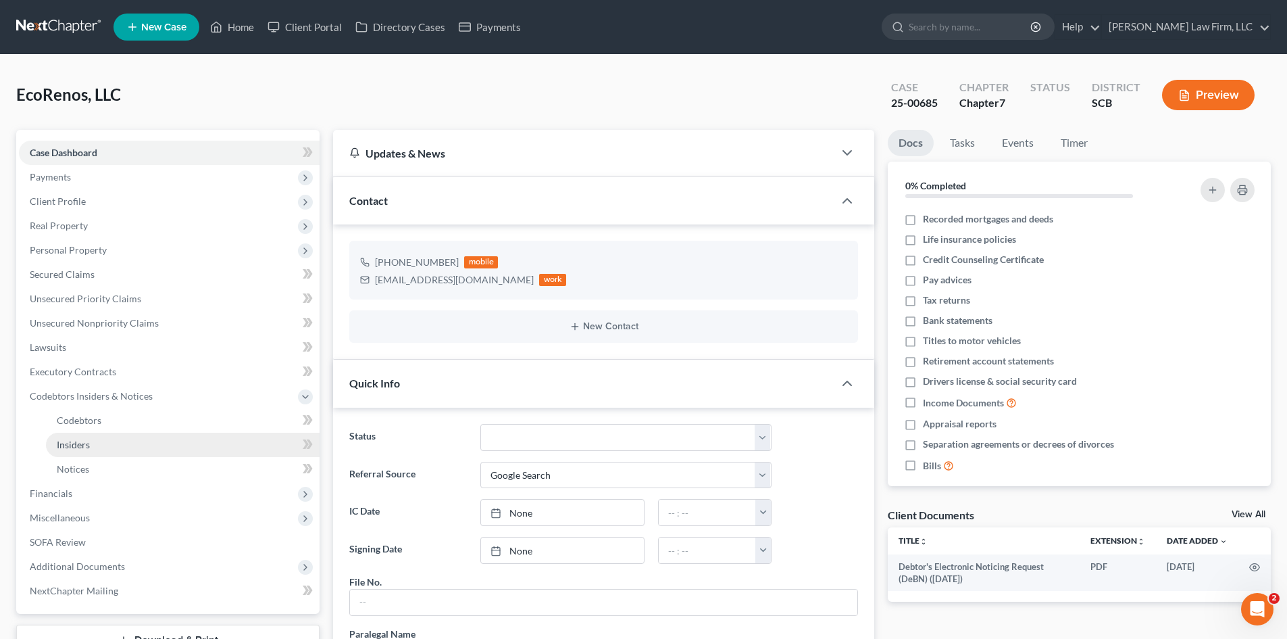
click at [78, 441] on span "Insiders" at bounding box center [73, 444] width 33 height 11
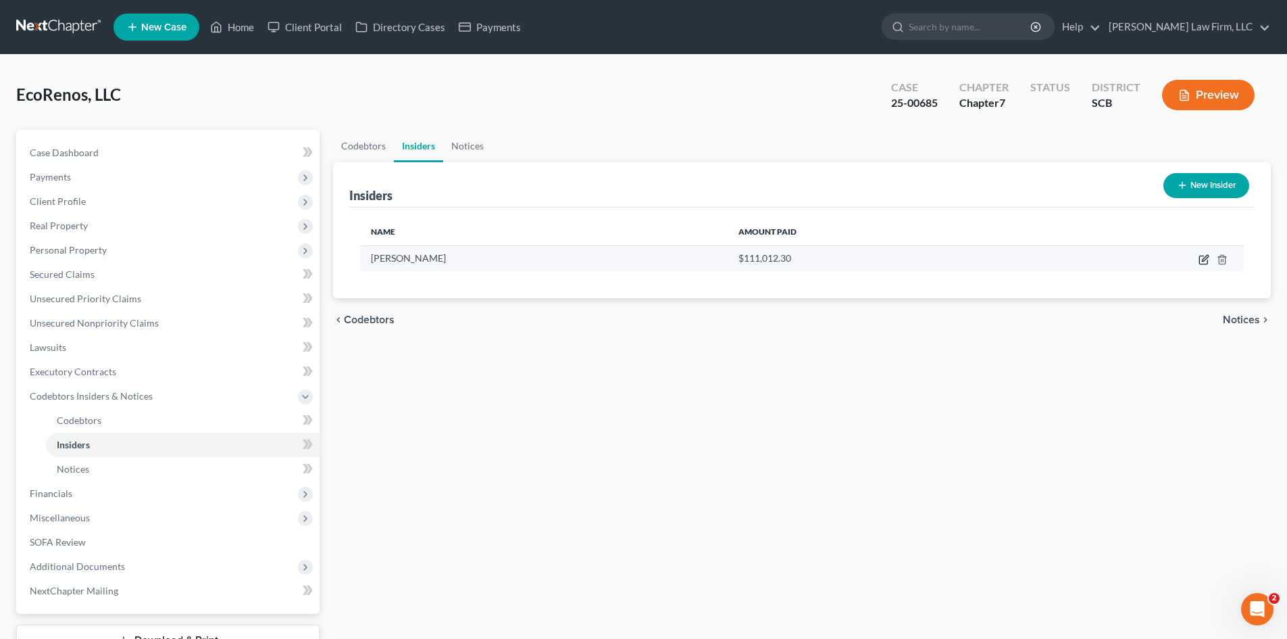
click at [1204, 264] on icon "button" at bounding box center [1203, 260] width 8 height 8
select select "42"
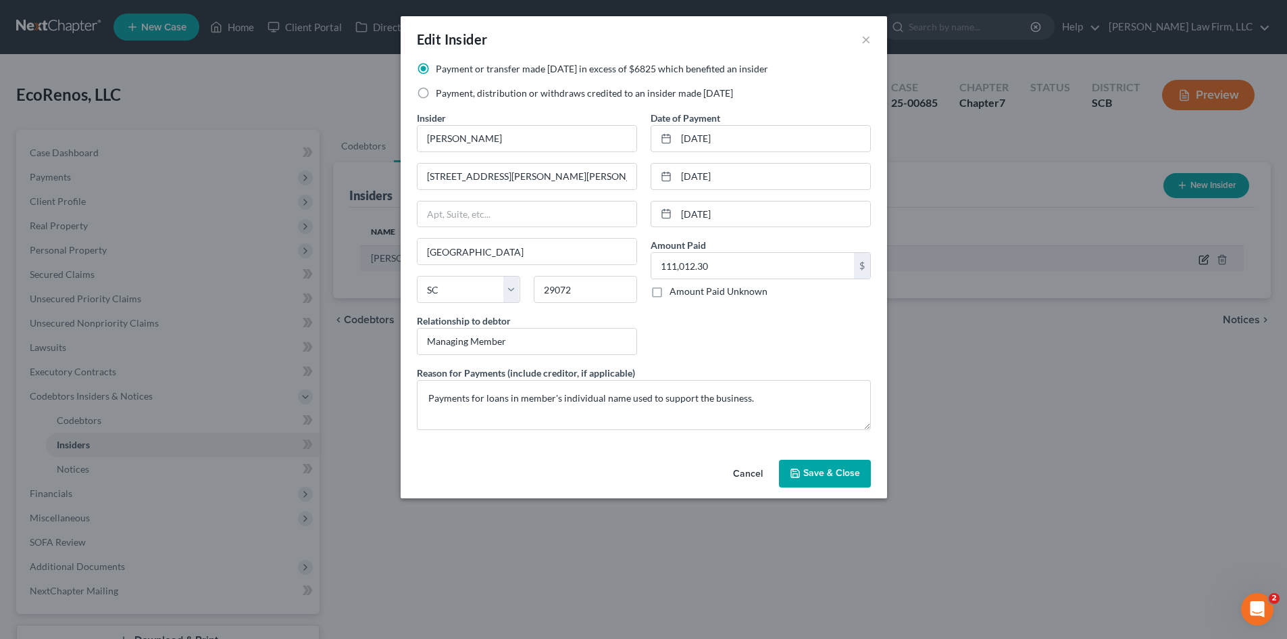
click at [1204, 264] on div "Edit Insider × Payment or transfer made within 1 year in excess of $6825 which …" at bounding box center [643, 319] width 1287 height 639
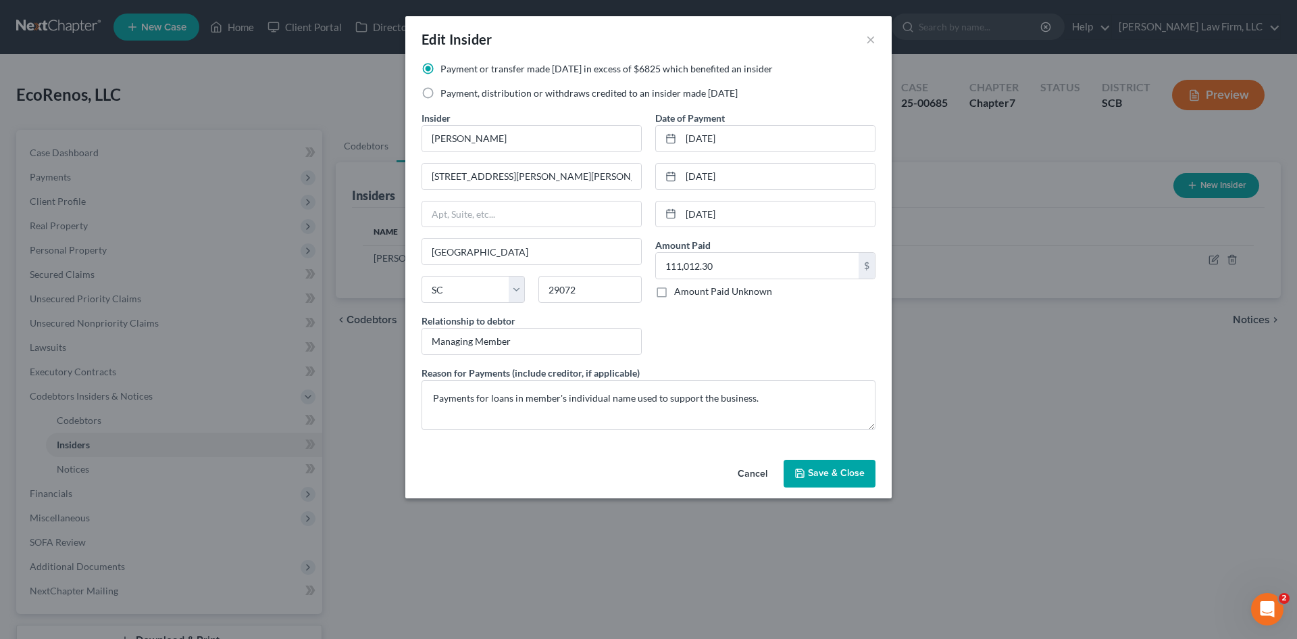
click at [751, 475] on button "Cancel" at bounding box center [752, 474] width 51 height 27
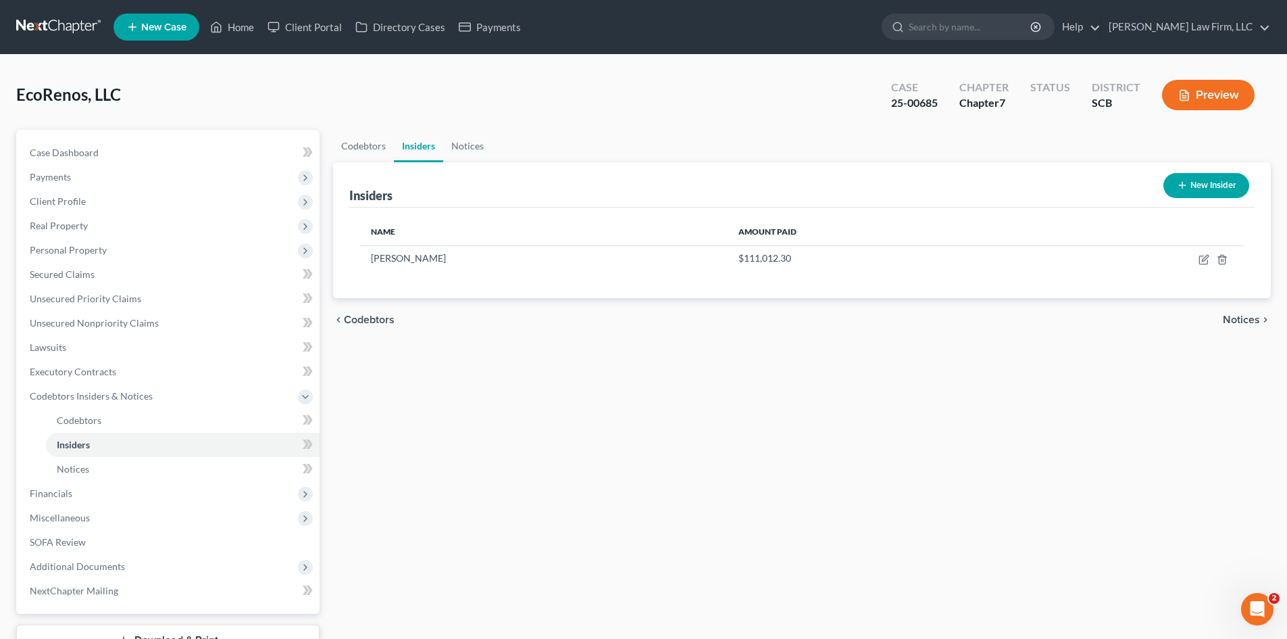
select select "4"
select select "3"
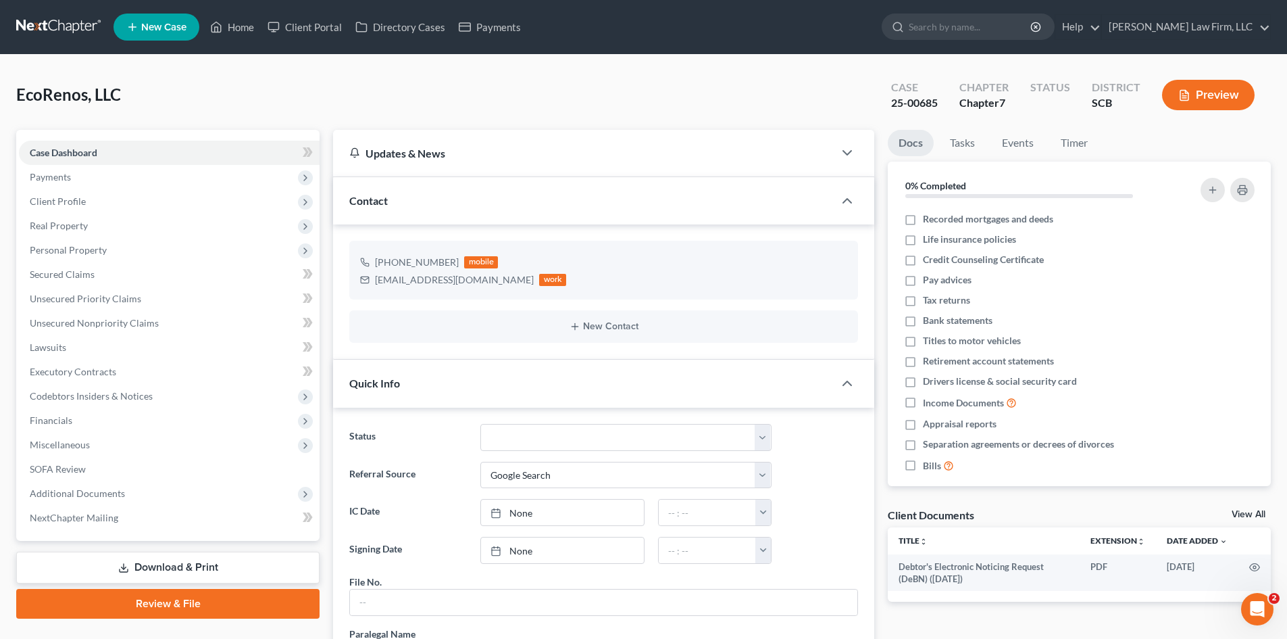
scroll to position [857, 0]
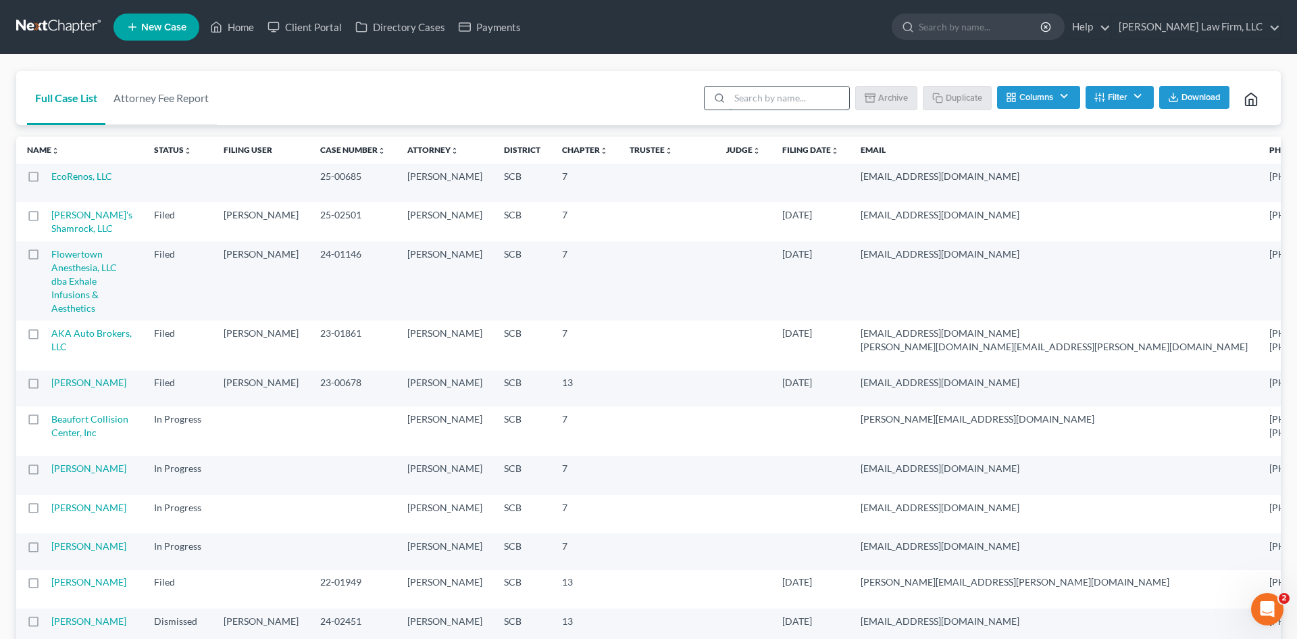
click at [775, 99] on input "search" at bounding box center [790, 97] width 120 height 23
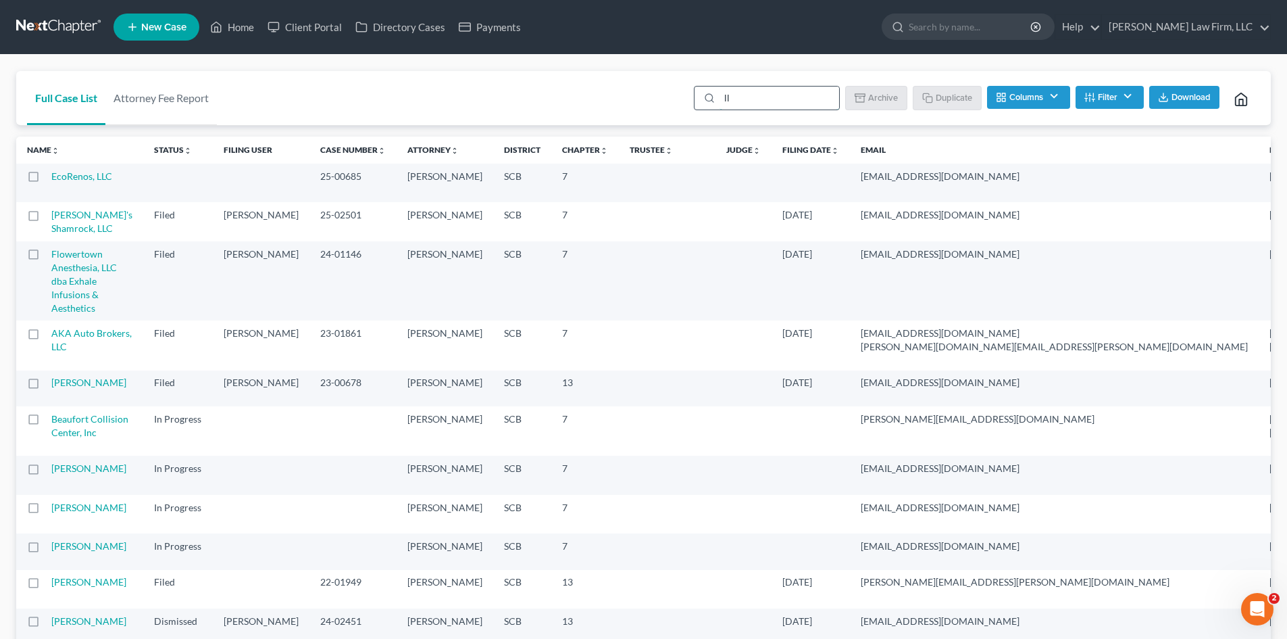
type input "llc"
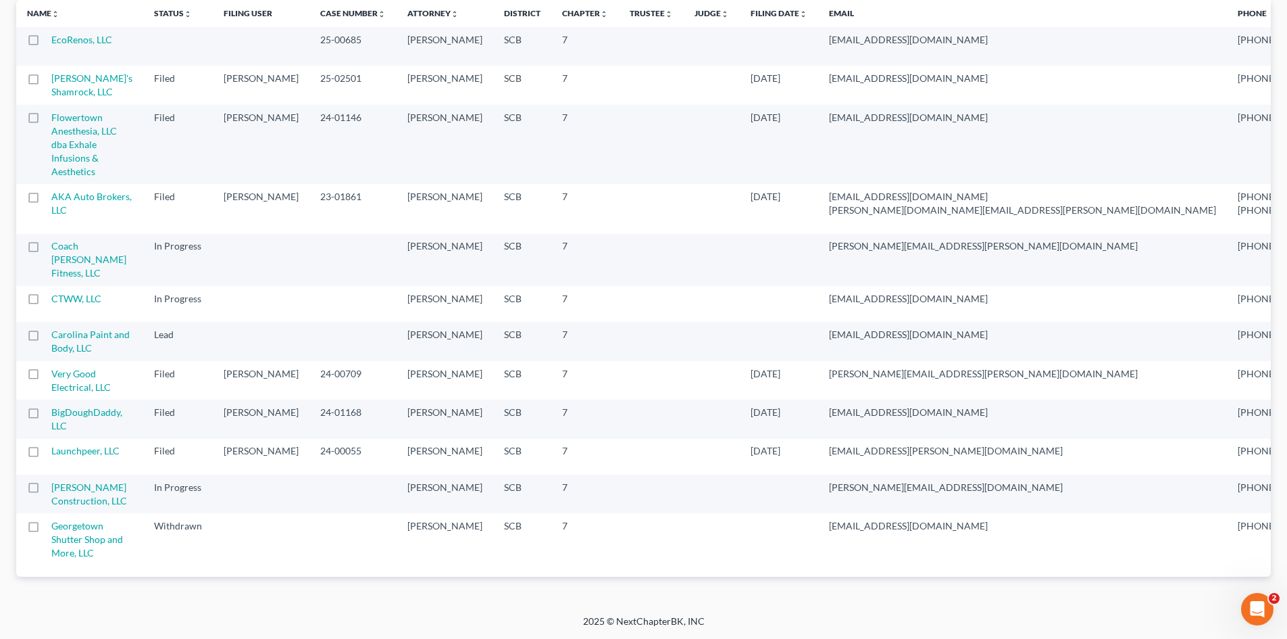
scroll to position [401, 0]
click at [85, 445] on link "Launchpeer, LLC" at bounding box center [85, 450] width 68 height 11
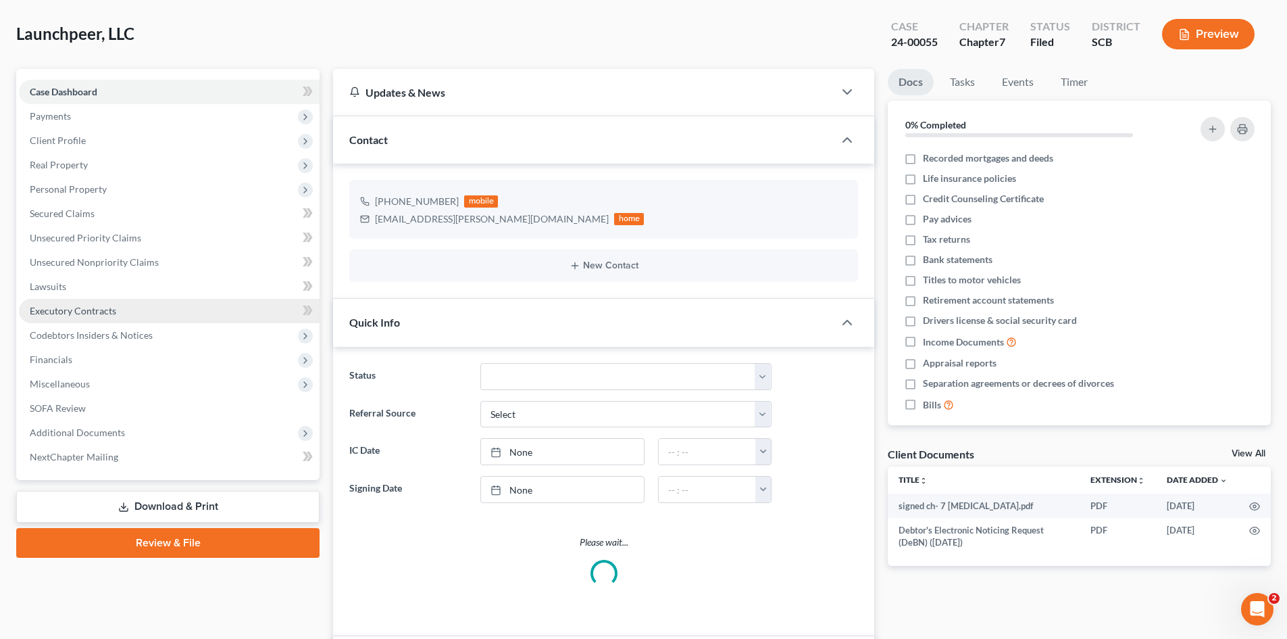
select select "0"
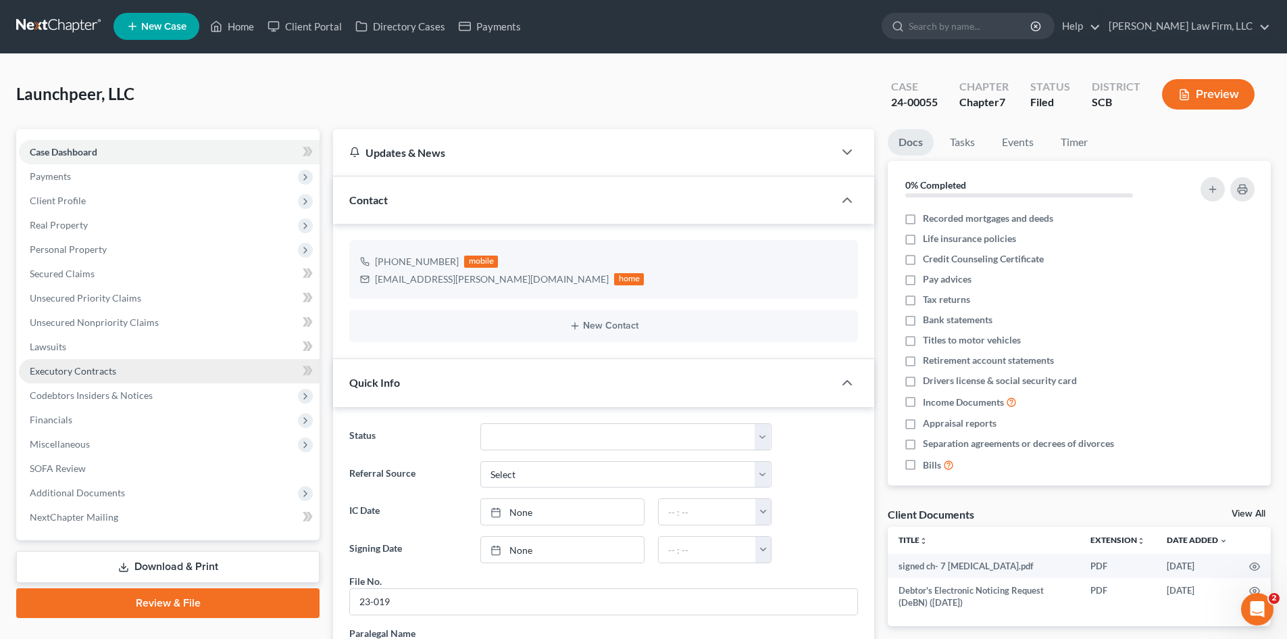
scroll to position [1133, 0]
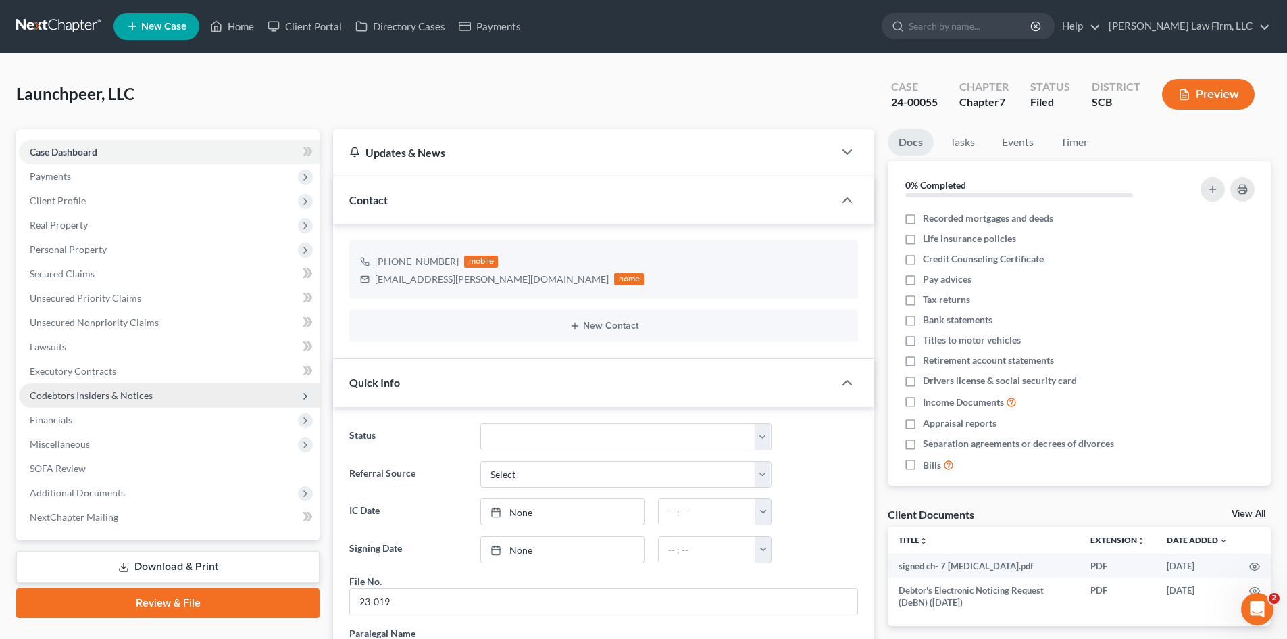
click at [83, 391] on span "Codebtors Insiders & Notices" at bounding box center [91, 394] width 123 height 11
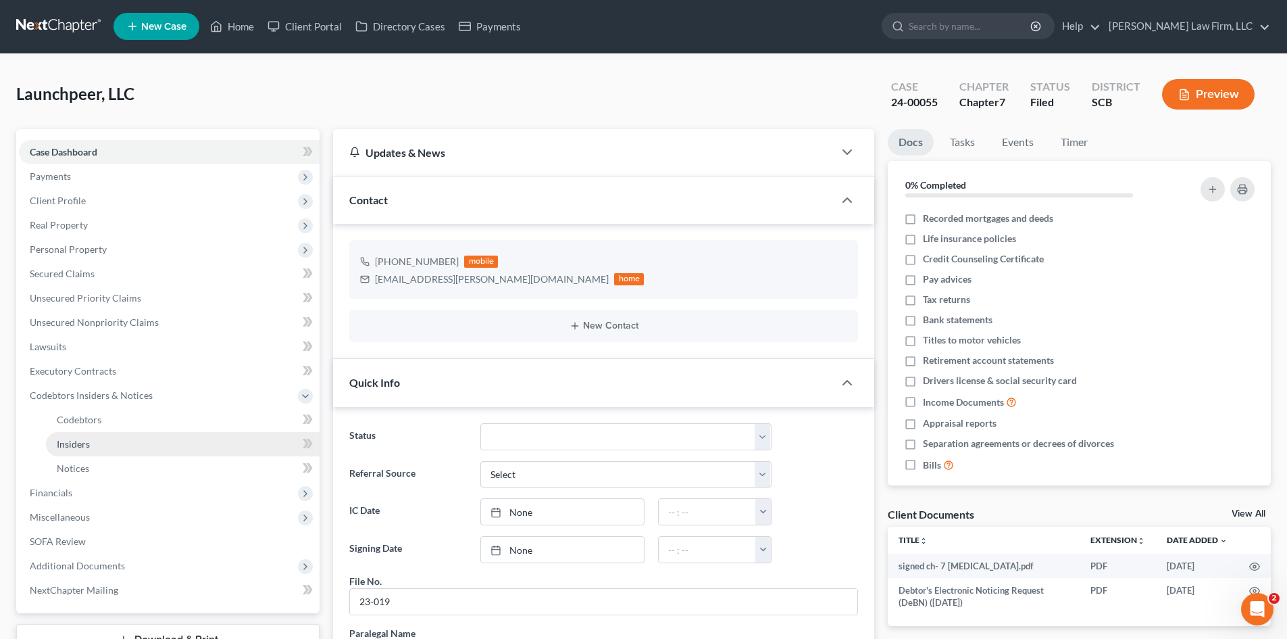
click at [78, 443] on span "Insiders" at bounding box center [73, 443] width 33 height 11
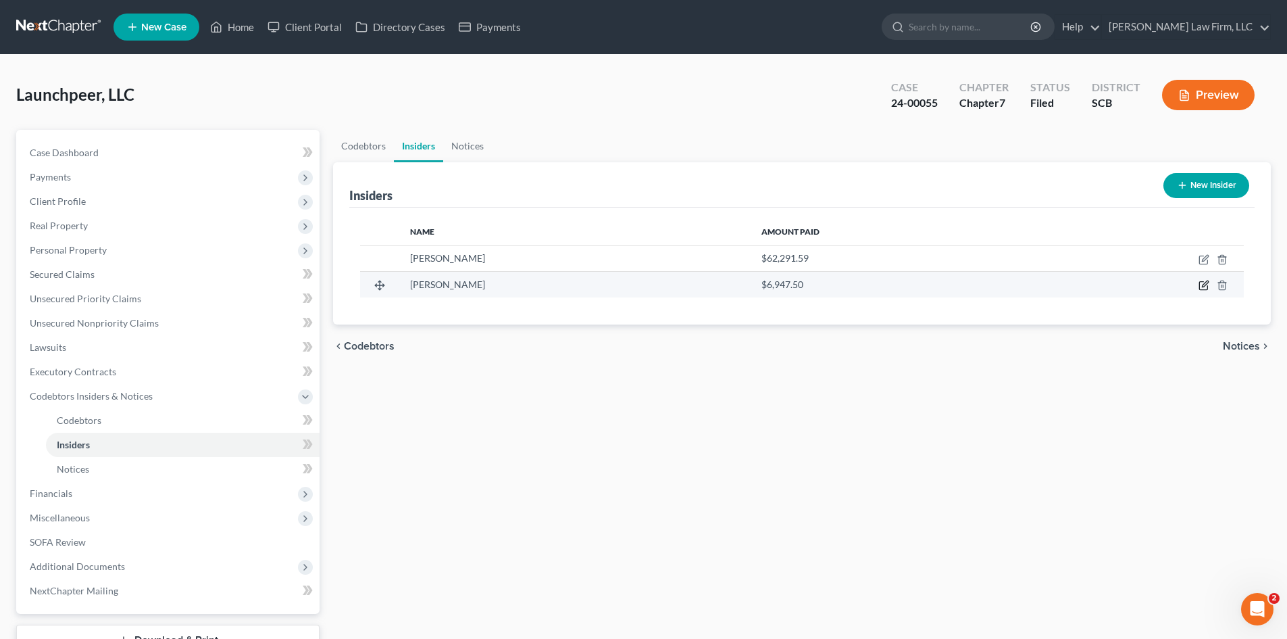
click at [1203, 288] on icon "button" at bounding box center [1204, 285] width 11 height 11
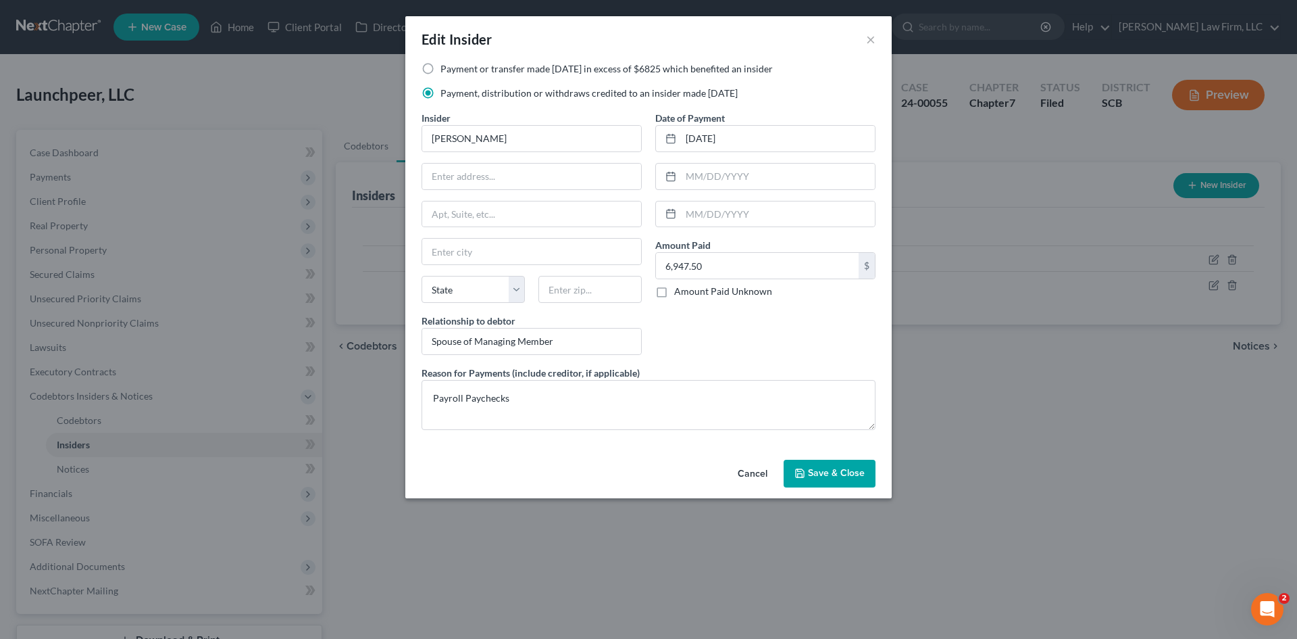
click at [763, 475] on button "Cancel" at bounding box center [752, 474] width 51 height 27
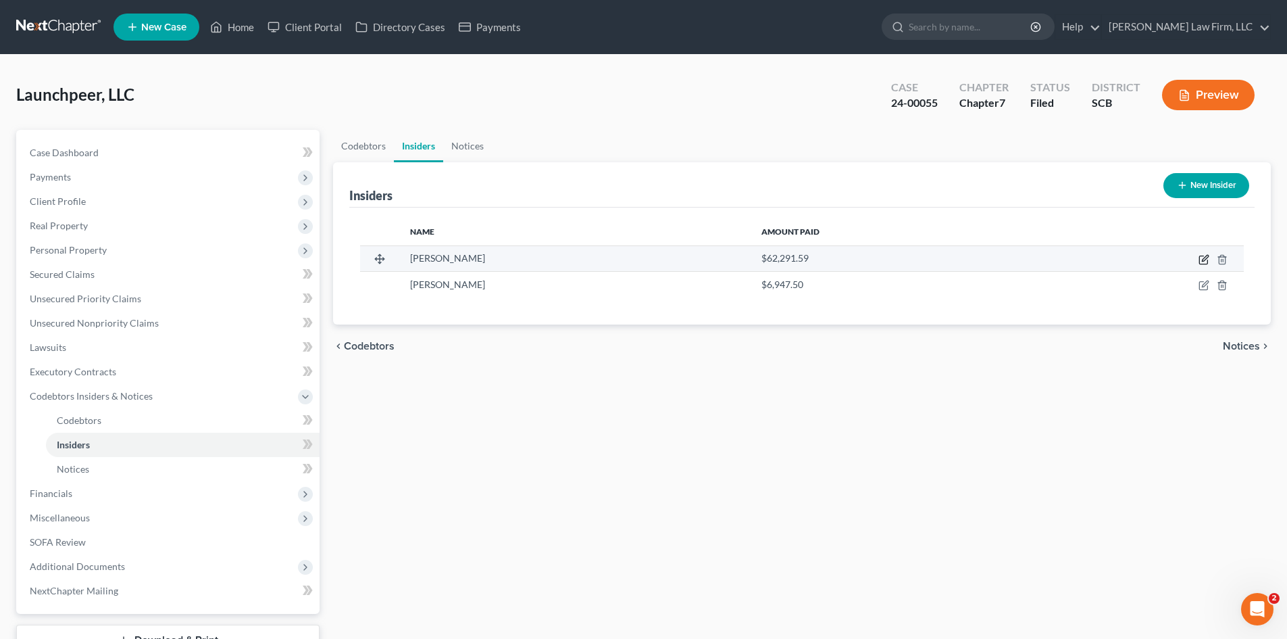
click at [1201, 259] on icon "button" at bounding box center [1204, 259] width 11 height 11
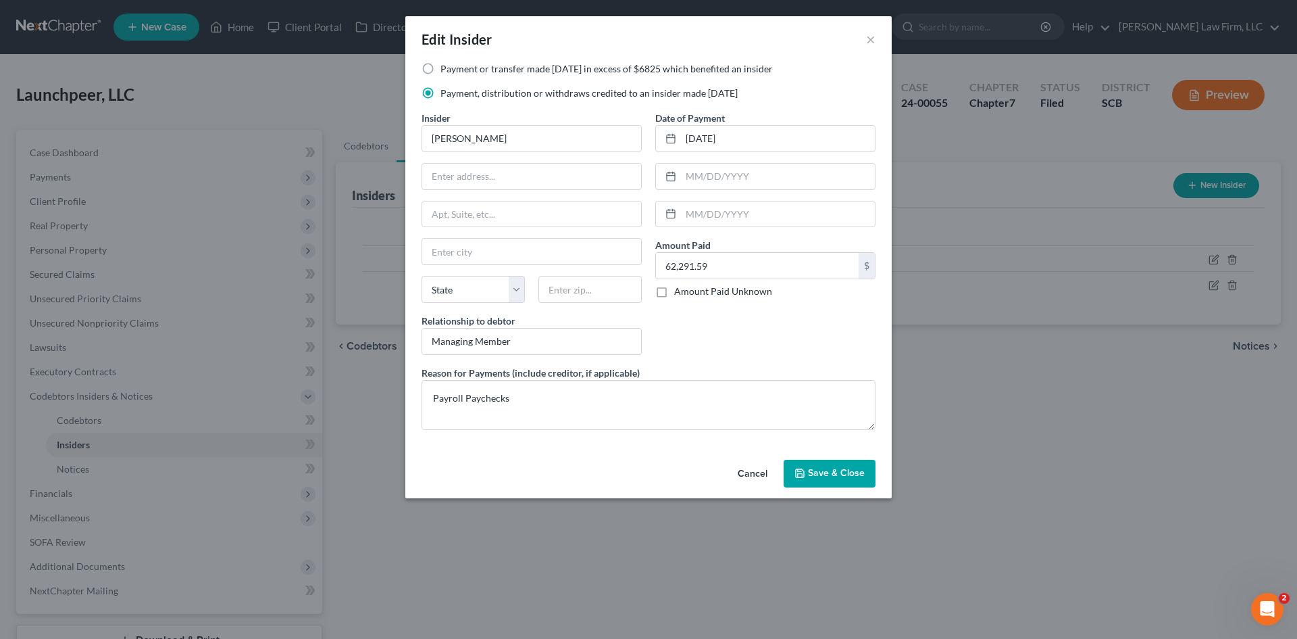
click at [743, 467] on button "Cancel" at bounding box center [752, 474] width 51 height 27
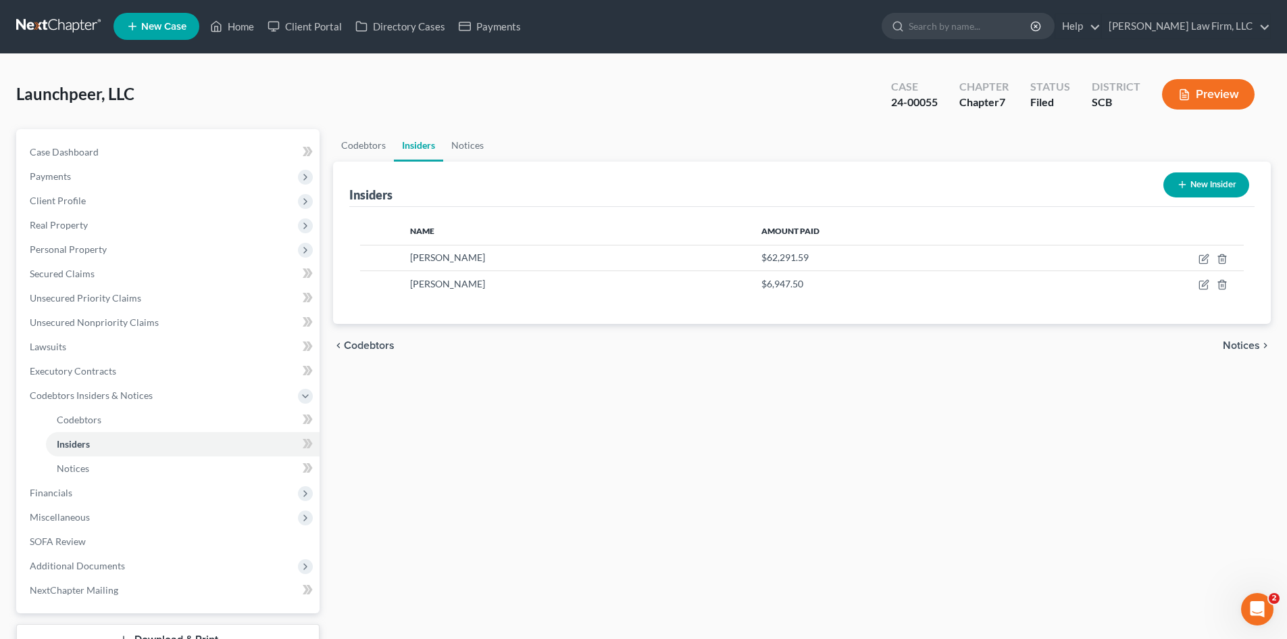
select select "0"
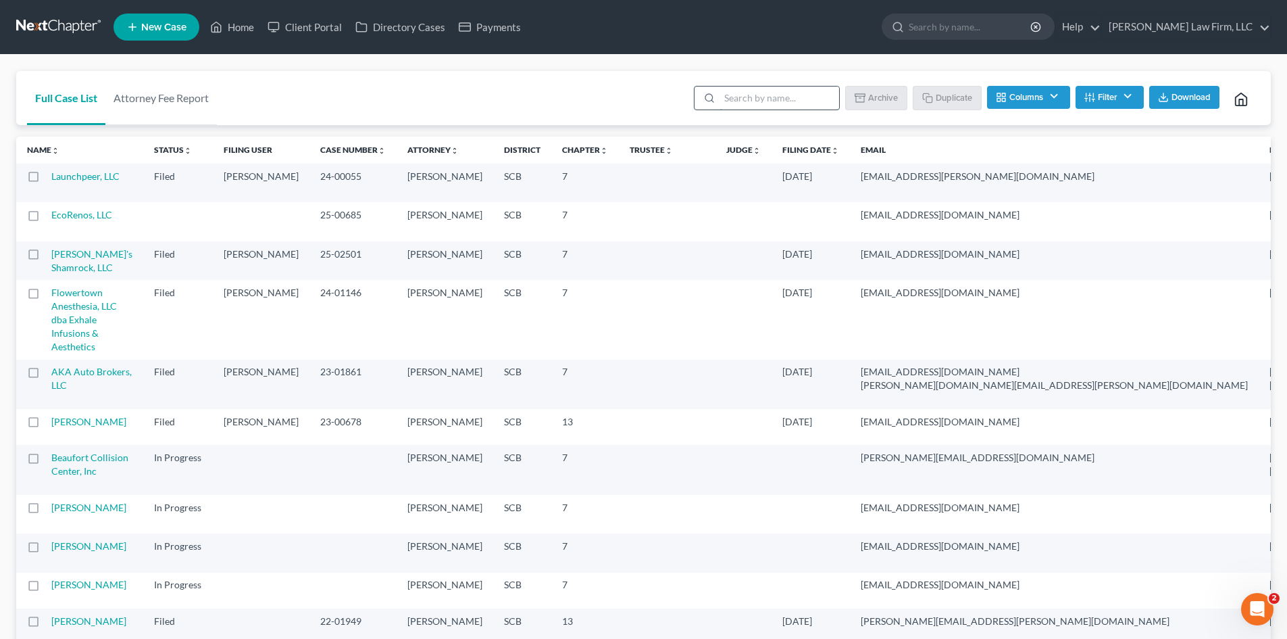
click at [803, 107] on input "search" at bounding box center [780, 97] width 120 height 23
type input "LLC"
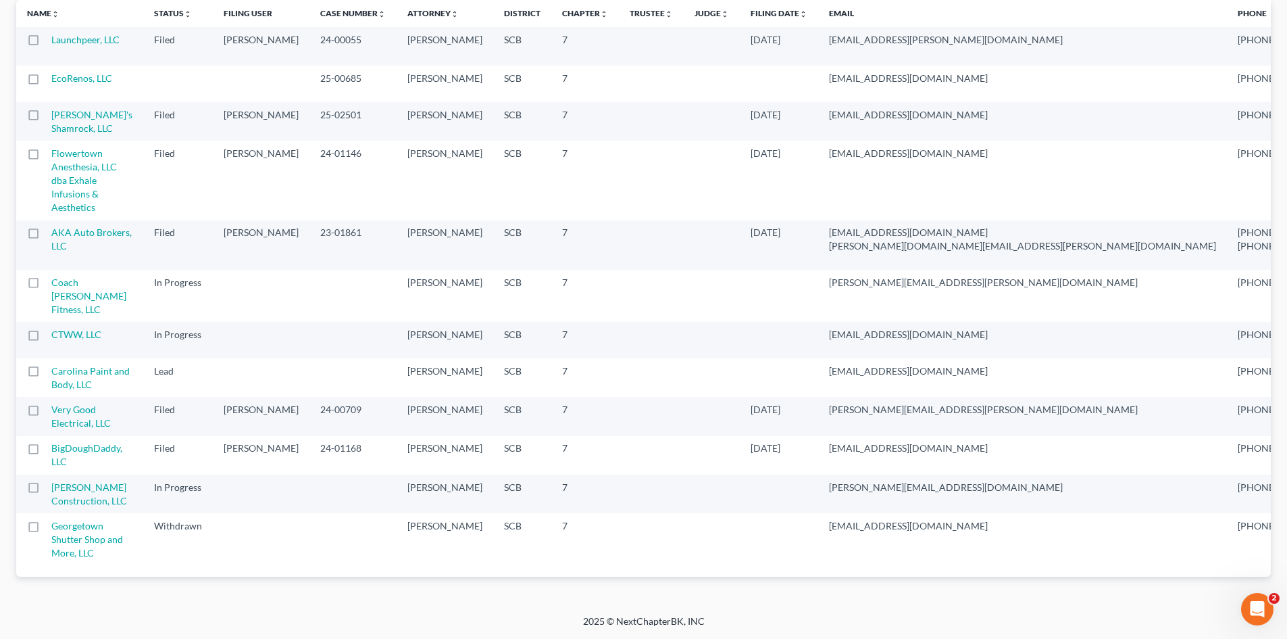
scroll to position [401, 0]
click at [80, 442] on link "BigDoughDaddy, LLC" at bounding box center [86, 454] width 71 height 25
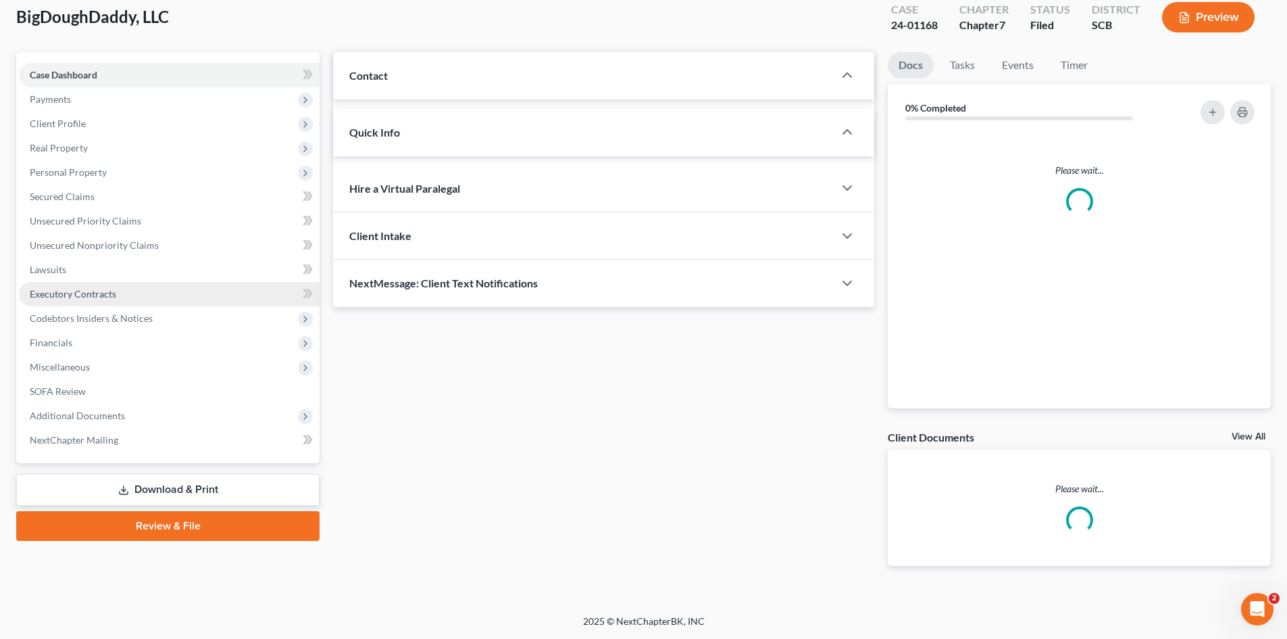
select select "1"
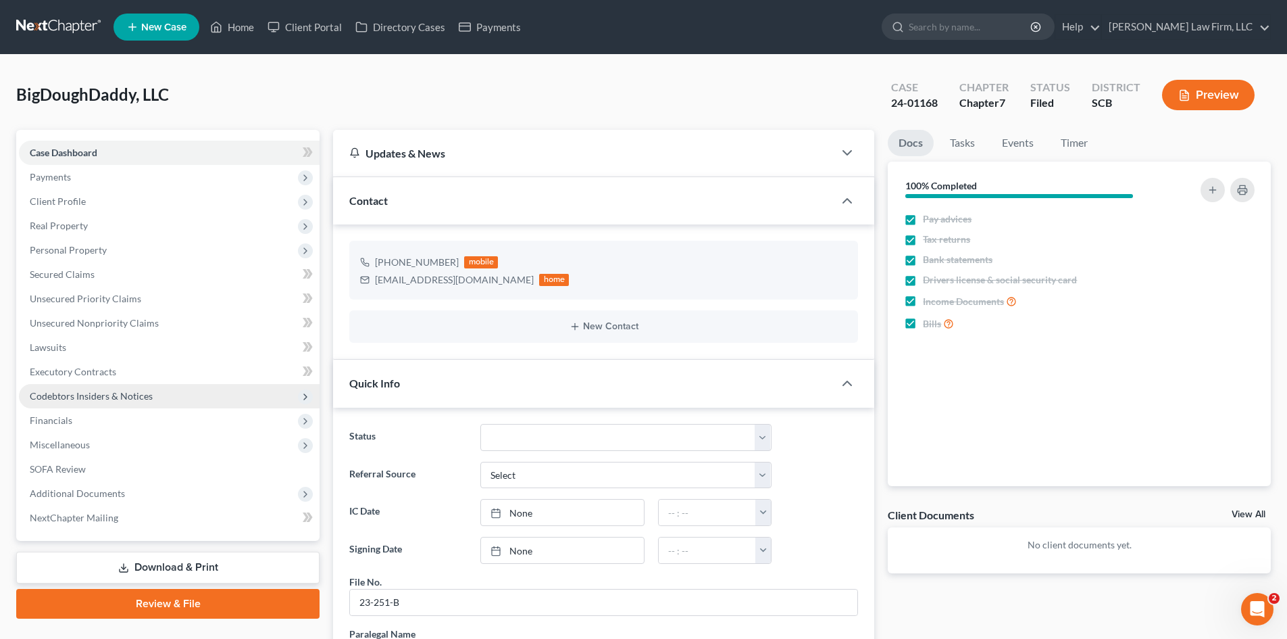
scroll to position [266, 0]
click at [68, 391] on span "Codebtors Insiders & Notices" at bounding box center [91, 395] width 123 height 11
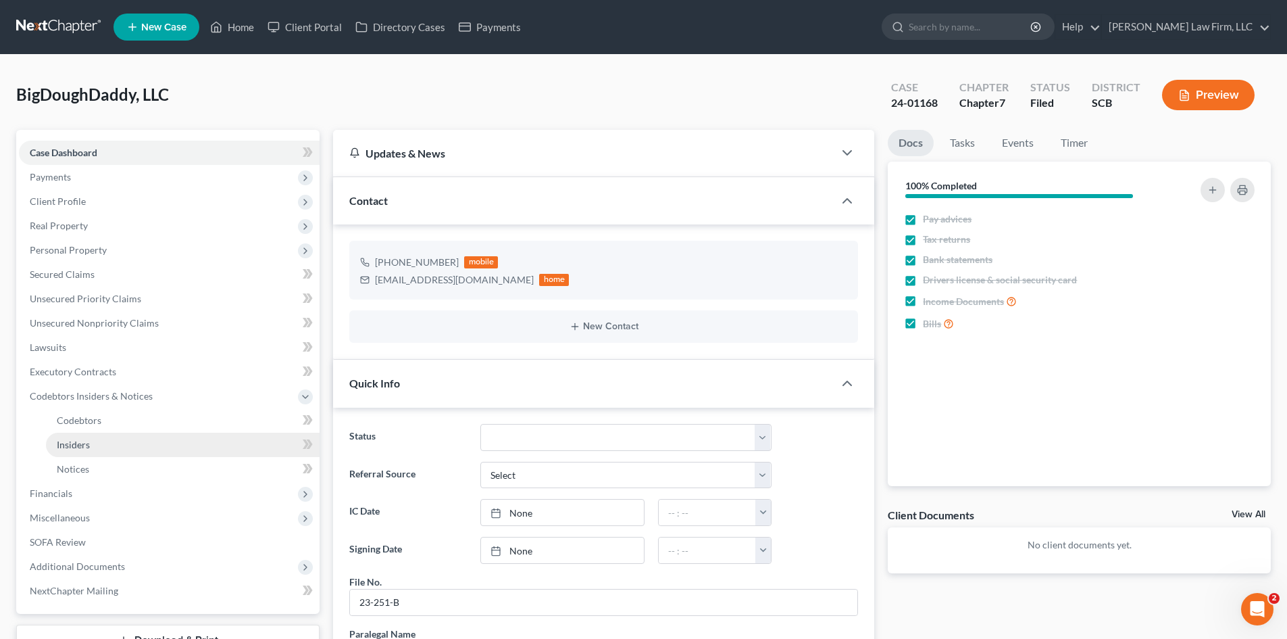
click at [62, 443] on span "Insiders" at bounding box center [73, 444] width 33 height 11
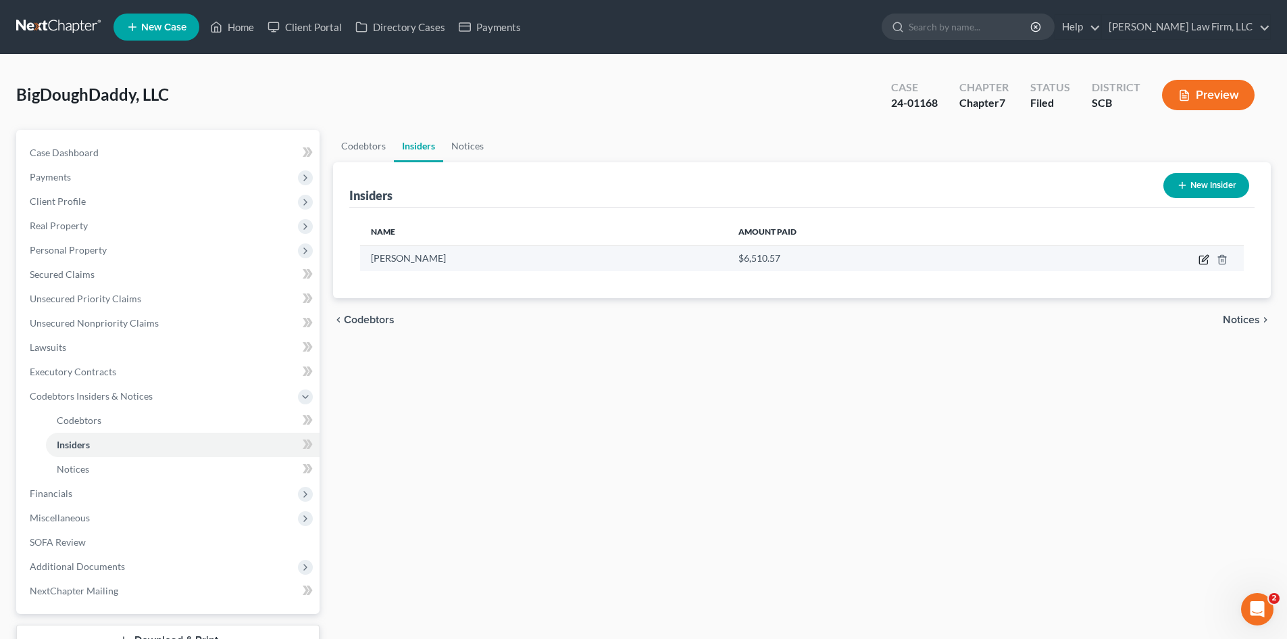
click at [1203, 261] on icon "button" at bounding box center [1205, 258] width 6 height 6
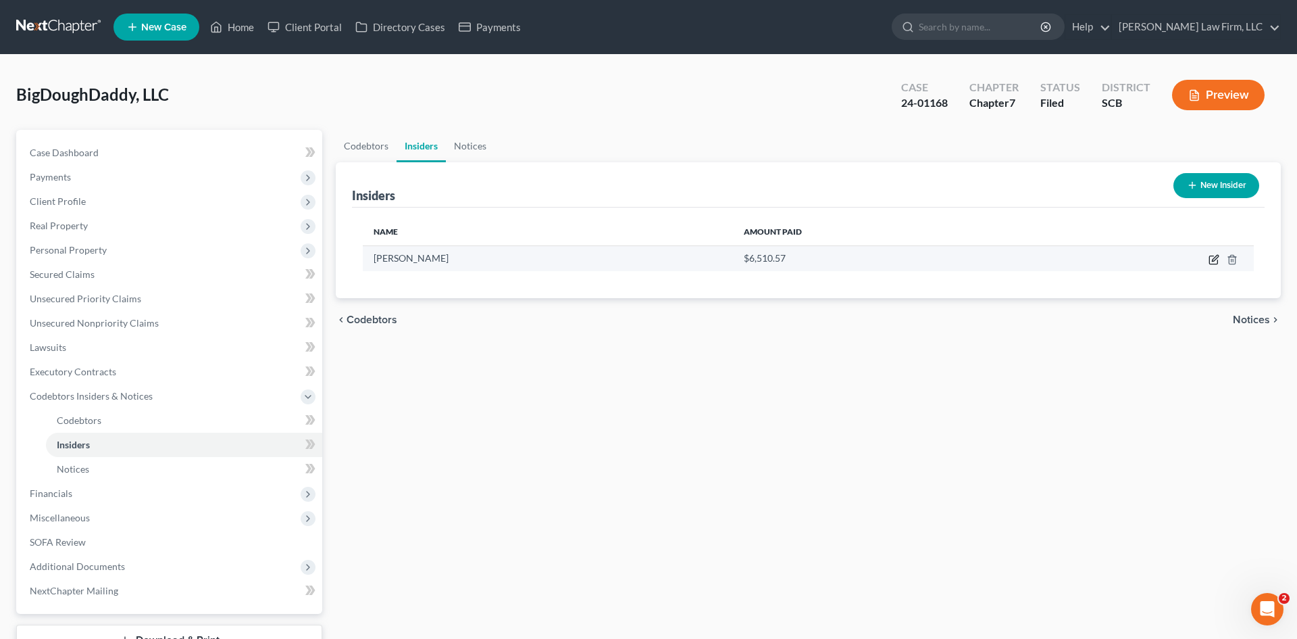
select select "42"
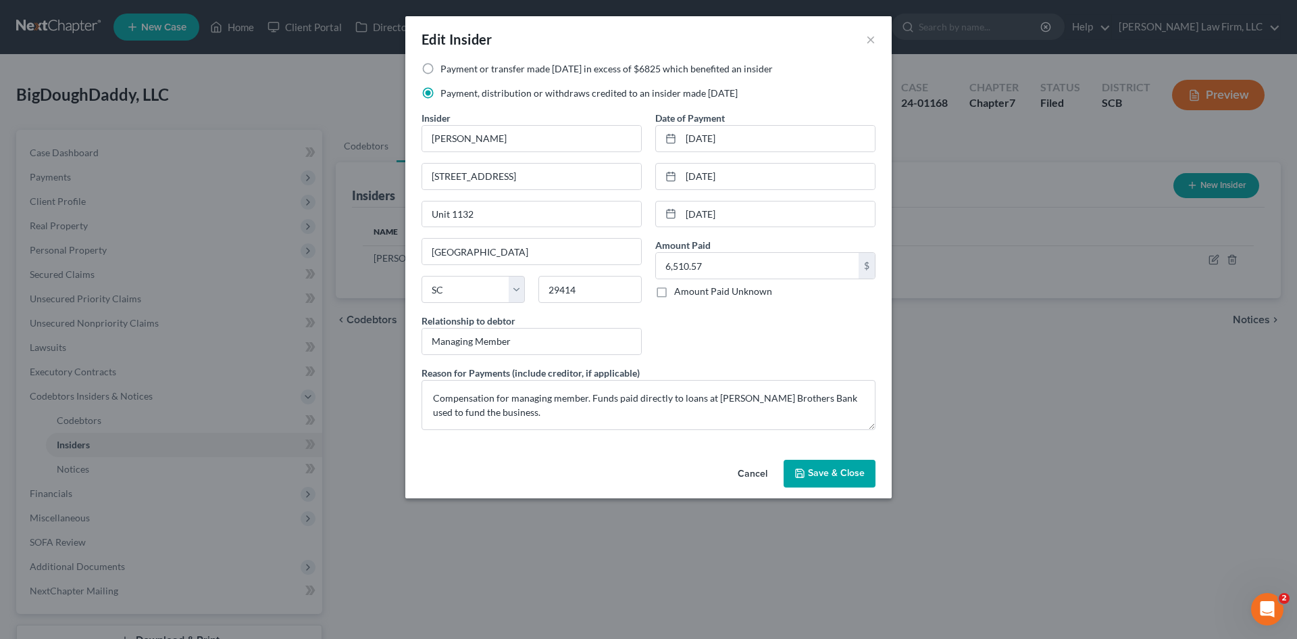
click at [755, 477] on button "Cancel" at bounding box center [752, 474] width 51 height 27
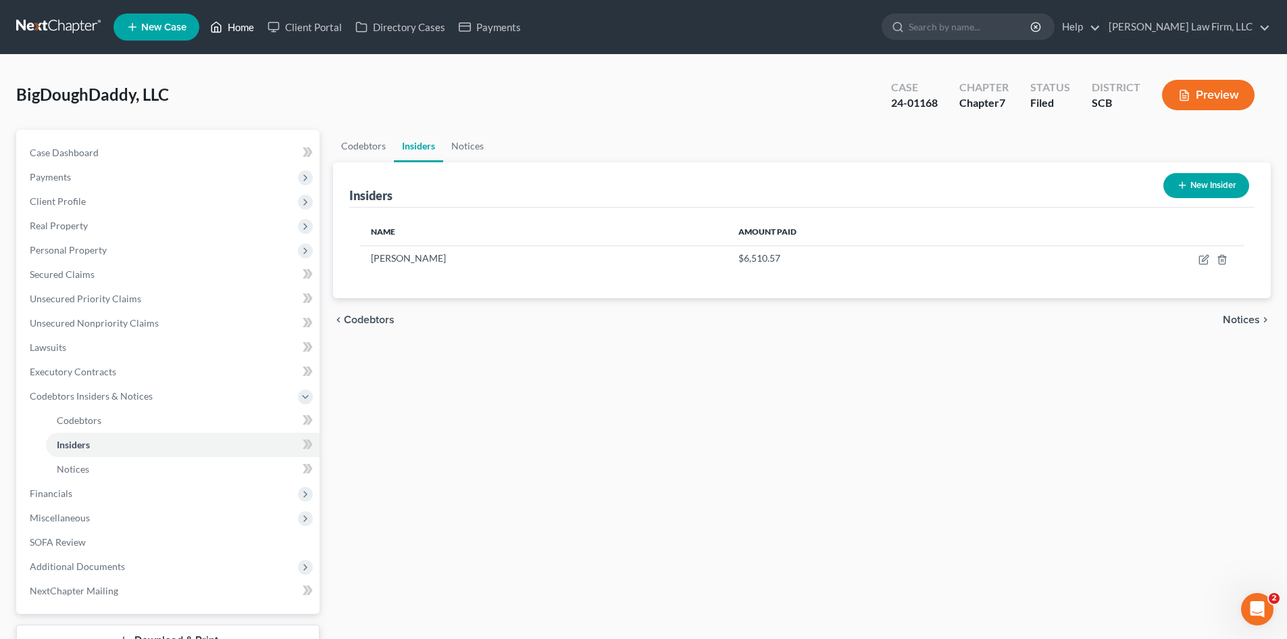
click at [238, 21] on link "Home" at bounding box center [231, 27] width 57 height 24
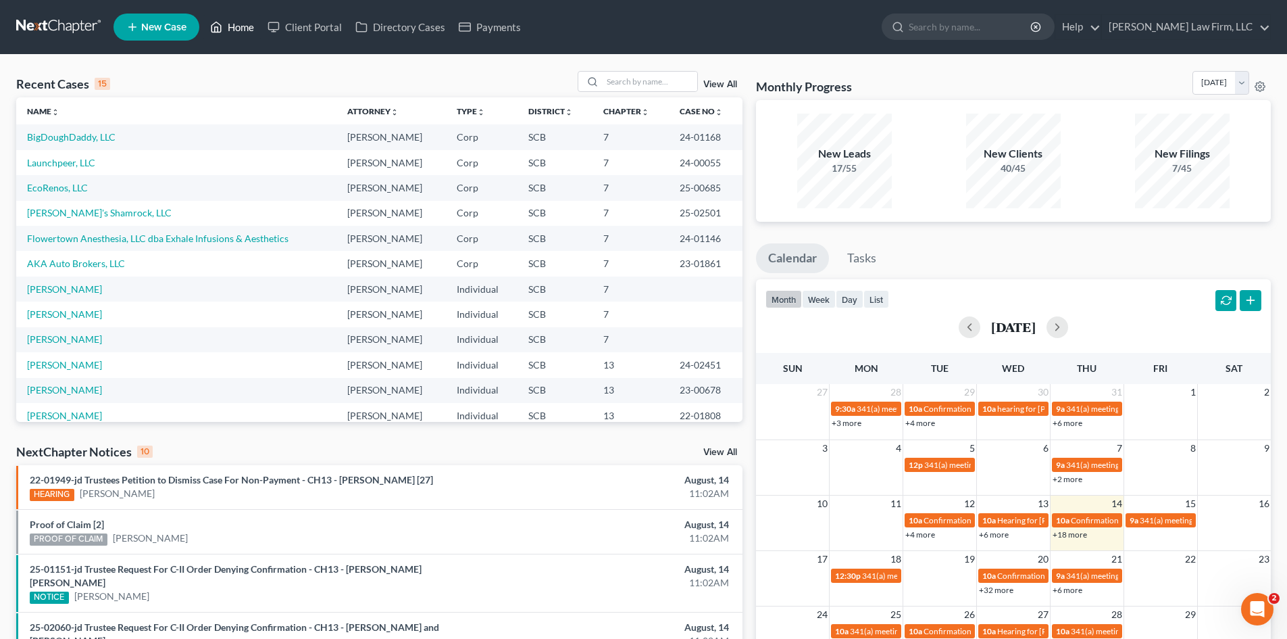
click at [236, 33] on link "Home" at bounding box center [231, 27] width 57 height 24
